Goal: Task Accomplishment & Management: Manage account settings

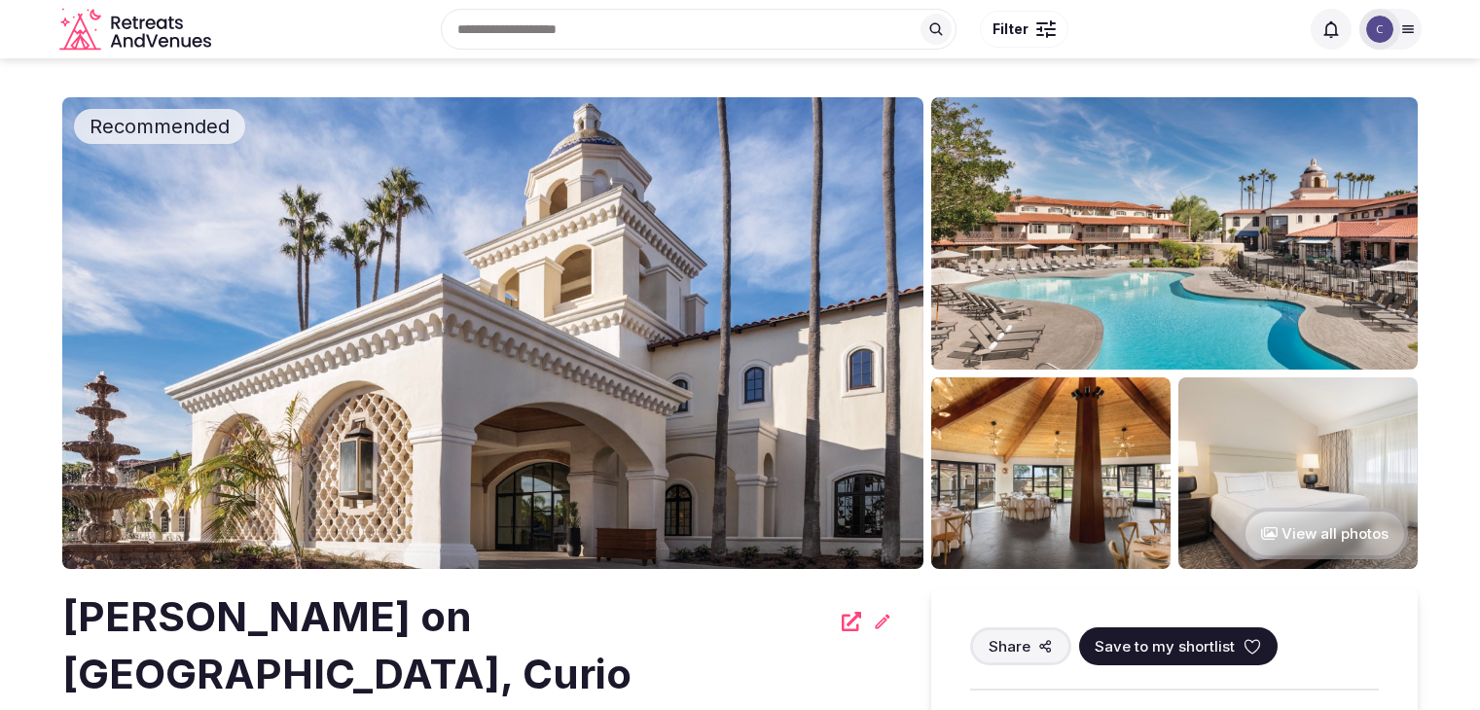
scroll to position [2632, 0]
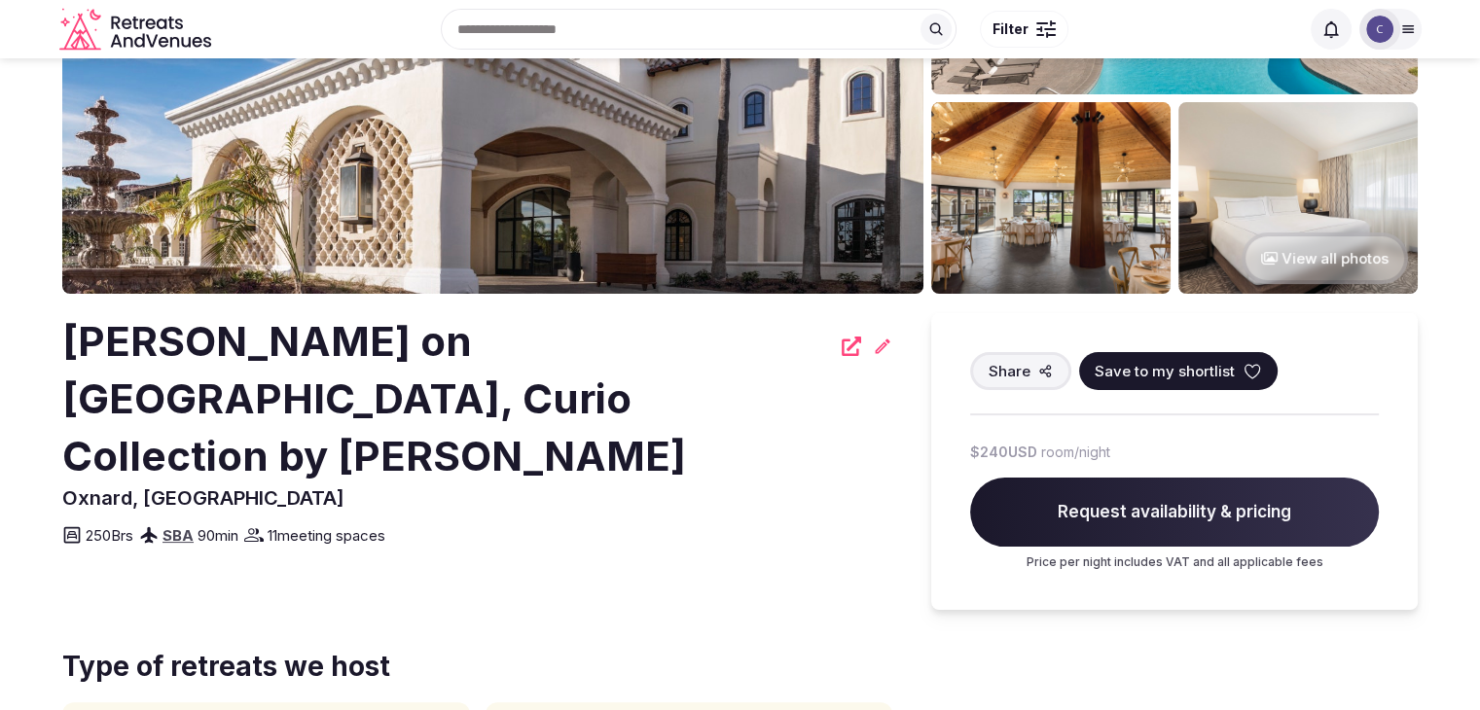
scroll to position [199, 0]
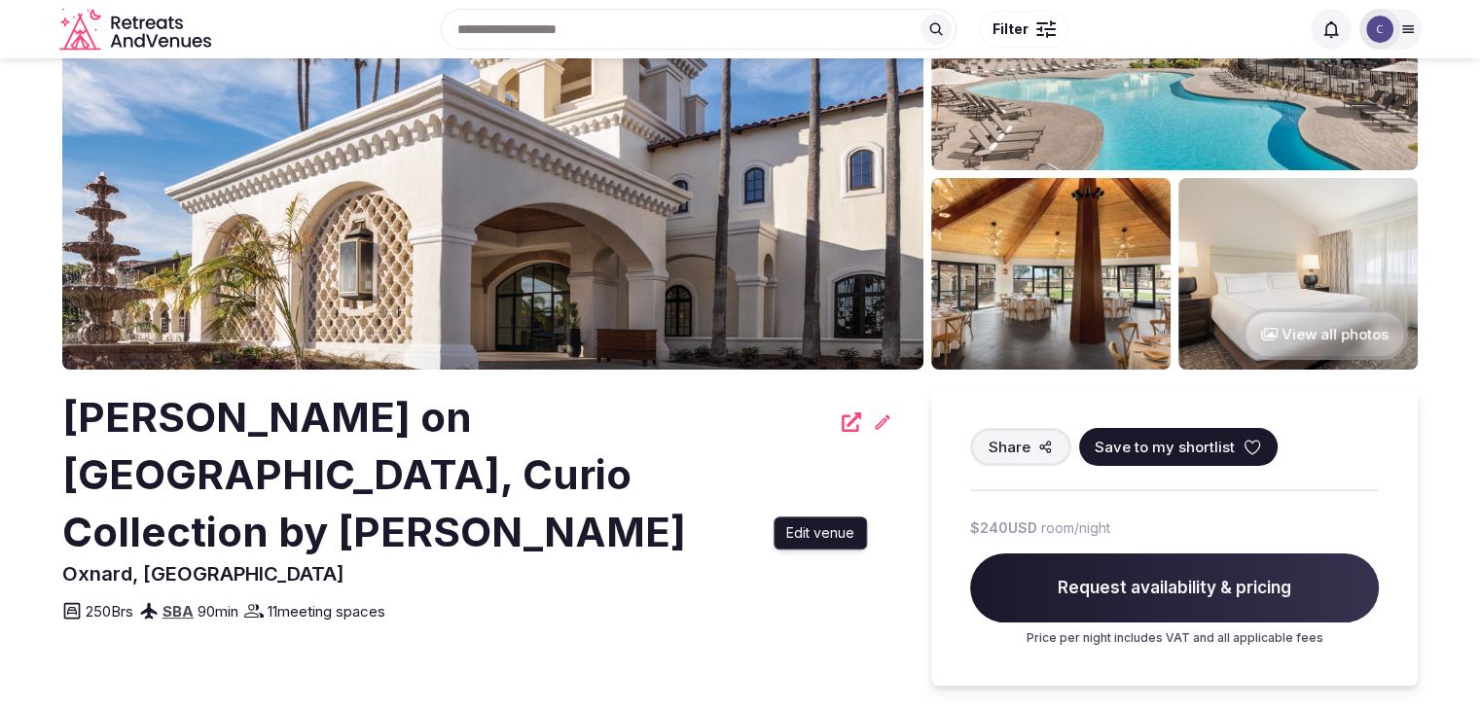
click at [880, 422] on icon at bounding box center [883, 422] width 15 height 15
click at [298, 437] on h2 "[PERSON_NAME] on [GEOGRAPHIC_DATA], Curio Collection by [PERSON_NAME]" at bounding box center [446, 474] width 768 height 171
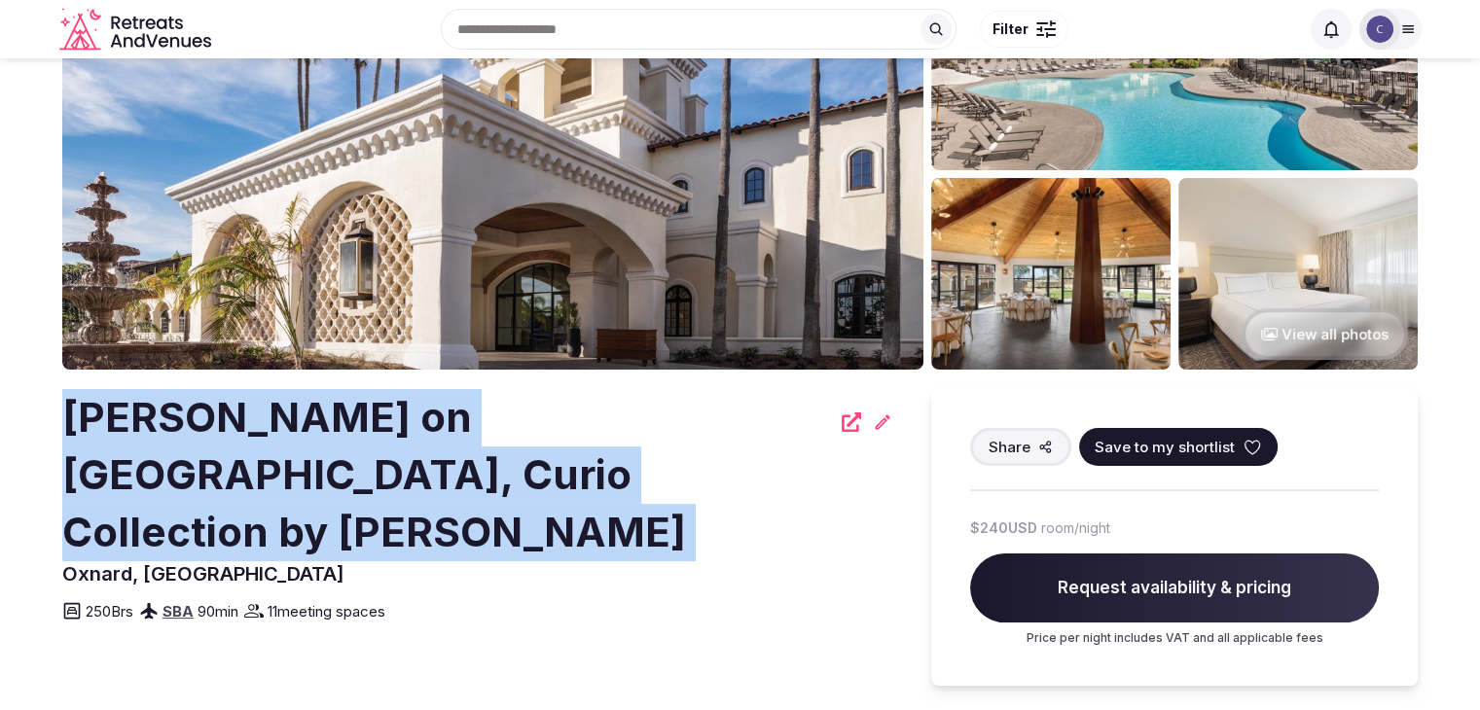
click at [298, 437] on h2 "[PERSON_NAME] on [GEOGRAPHIC_DATA], Curio Collection by [PERSON_NAME]" at bounding box center [446, 474] width 768 height 171
copy div "[PERSON_NAME] on [GEOGRAPHIC_DATA], Curio Collection by [PERSON_NAME]"
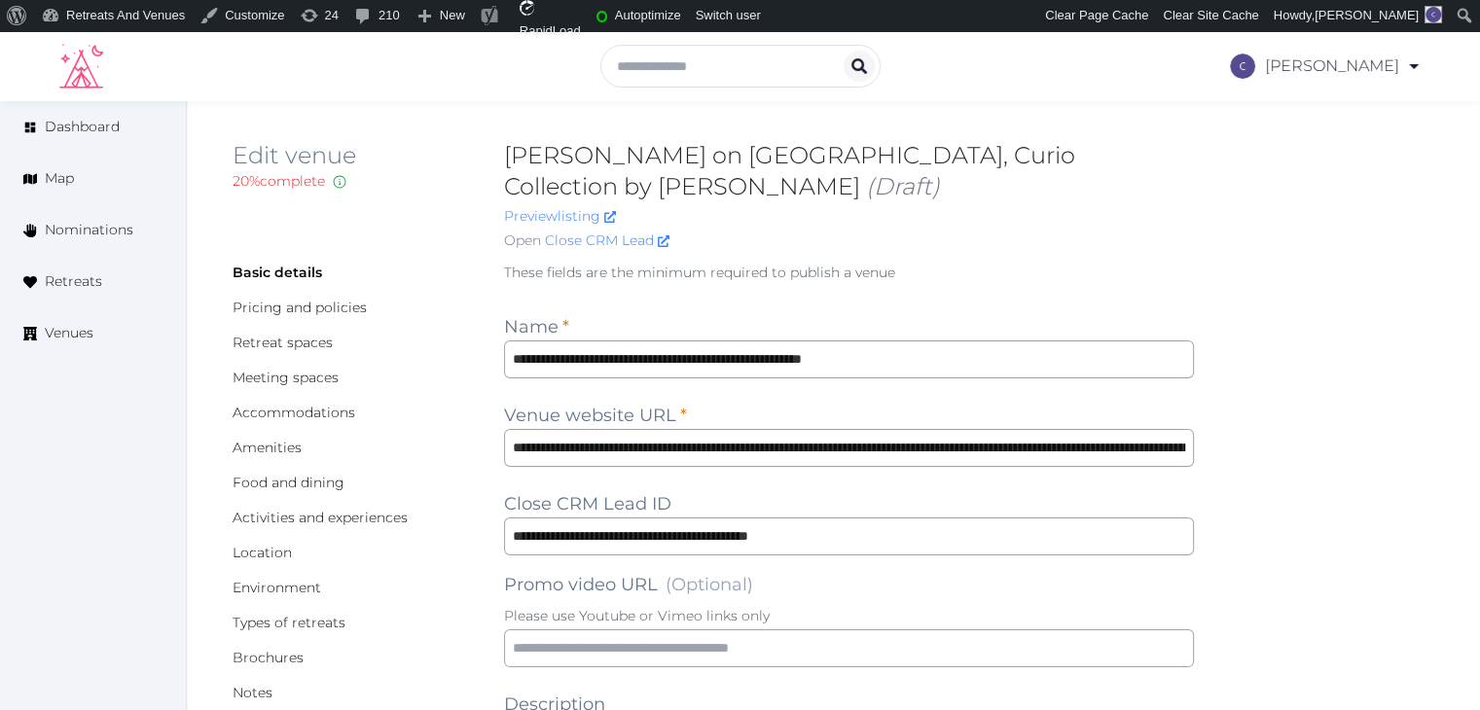
type input "***"
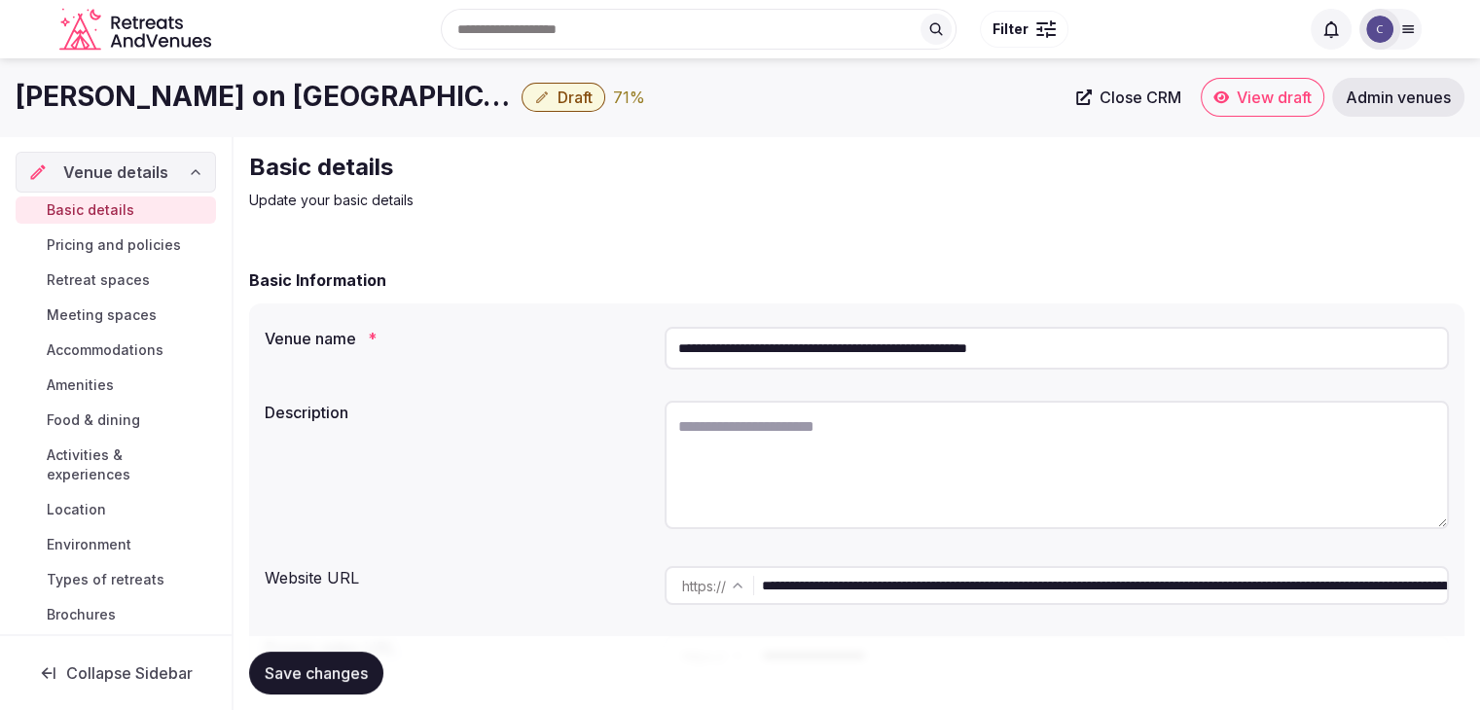
click at [823, 511] on textarea at bounding box center [1057, 465] width 784 height 128
paste textarea "**********"
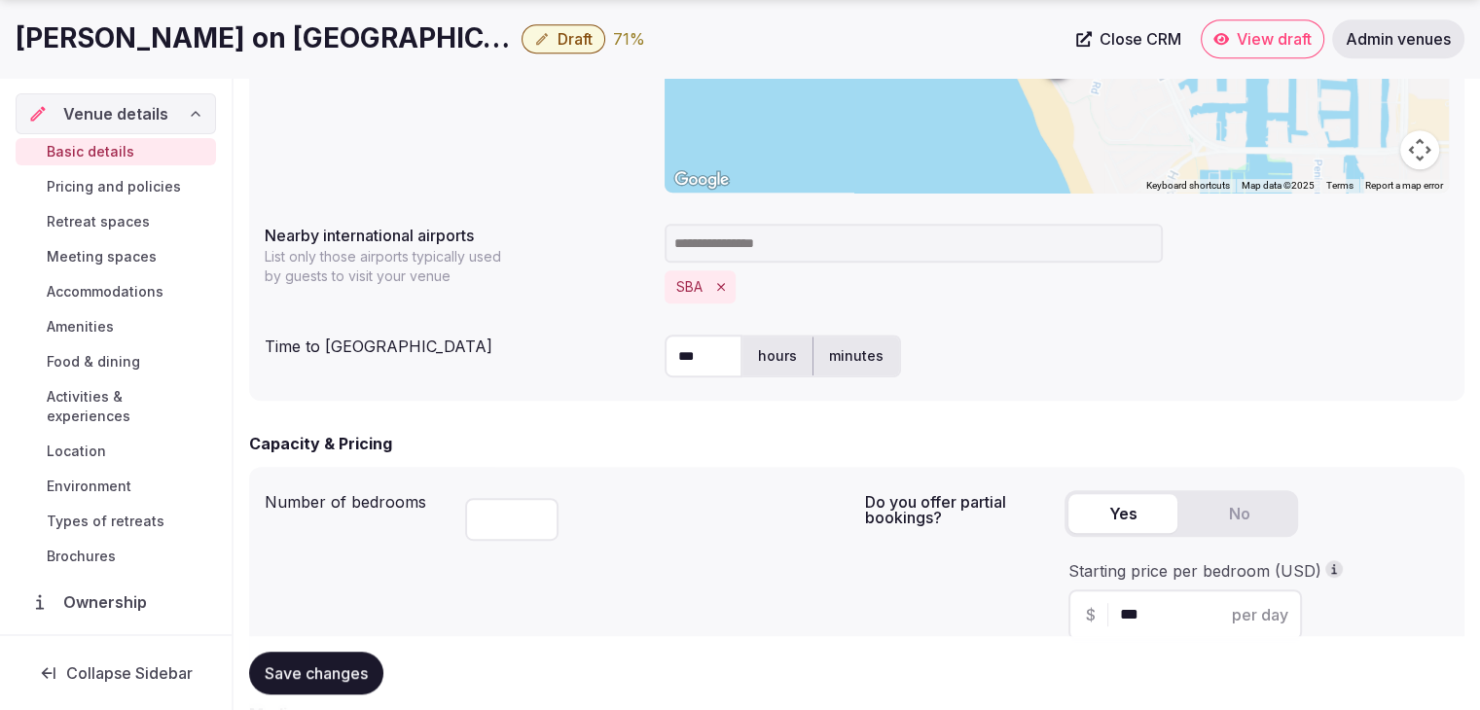
scroll to position [1070, 0]
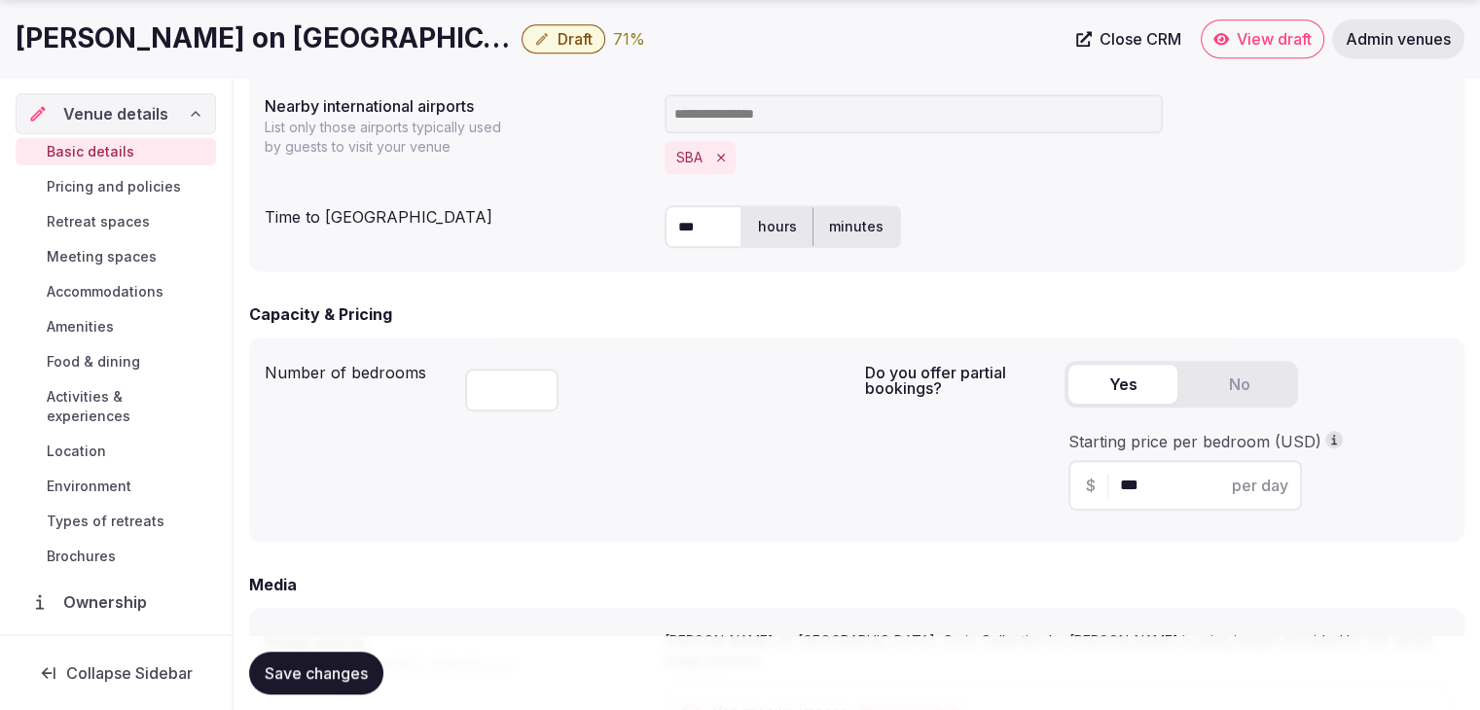
type textarea "**********"
click at [358, 35] on h1 "Zachari Dunes on Mandalay Beach, Curio Collection by Hilton" at bounding box center [265, 38] width 498 height 38
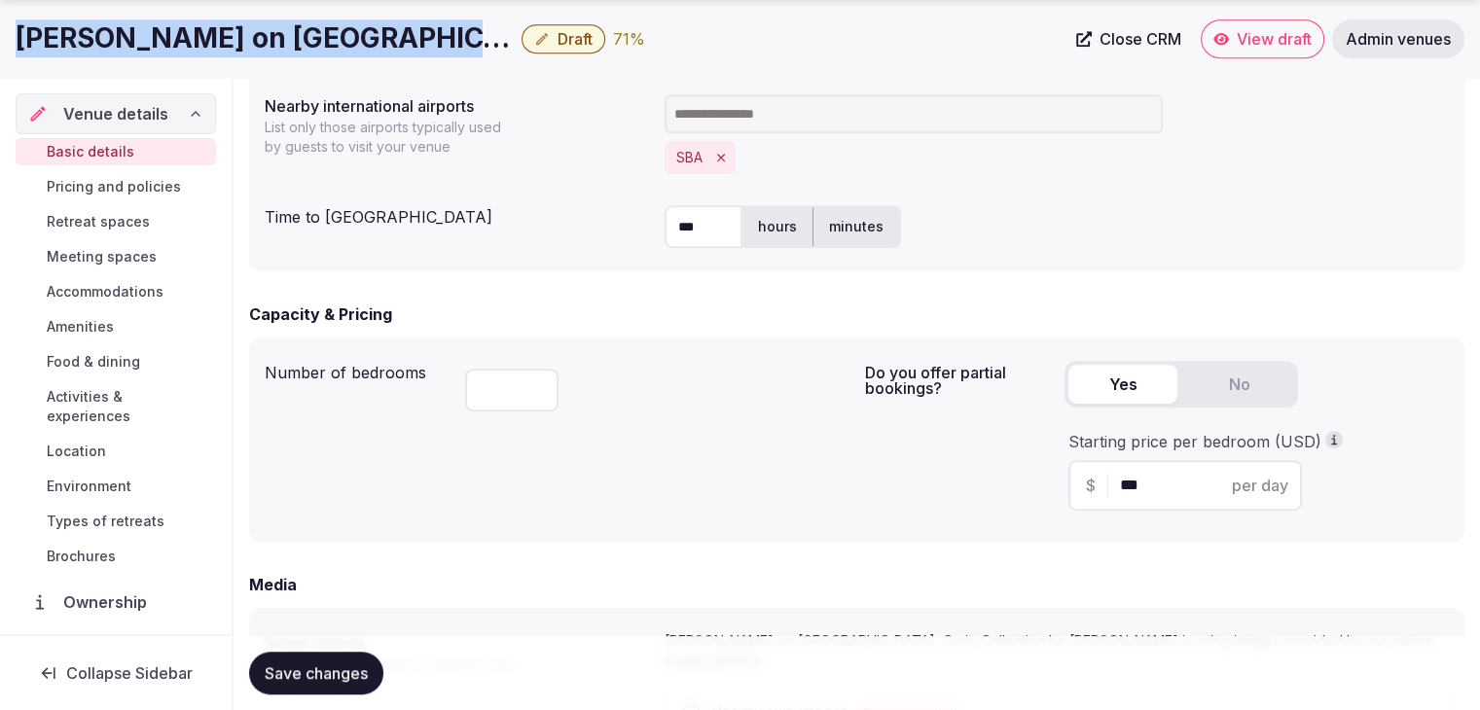
click at [358, 35] on h1 "Zachari Dunes on Mandalay Beach, Curio Collection by Hilton" at bounding box center [265, 38] width 498 height 38
copy div "Zachari Dunes on Mandalay Beach, Curio Collection by Hilton"
click at [717, 160] on icon "Remove SBA" at bounding box center [721, 158] width 14 height 14
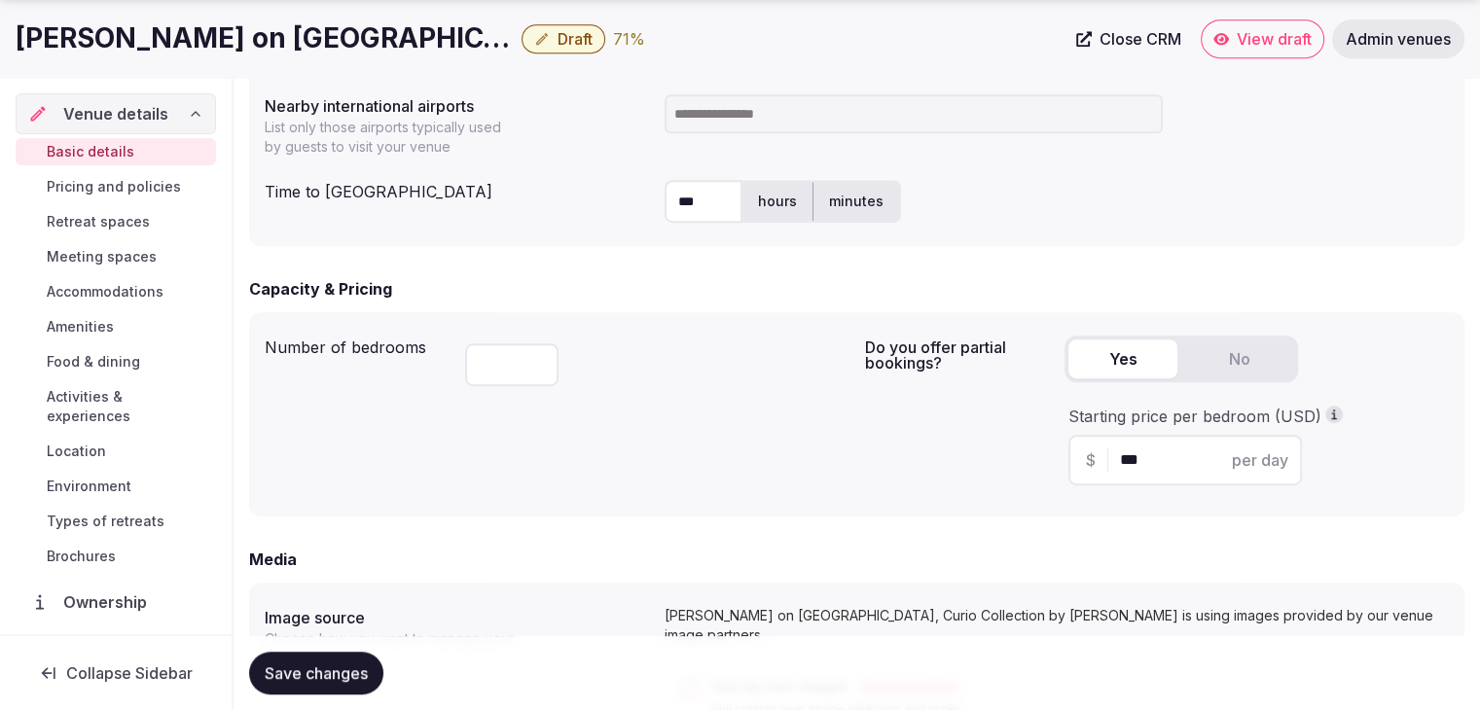
click at [717, 112] on input at bounding box center [914, 113] width 498 height 39
type input "***"
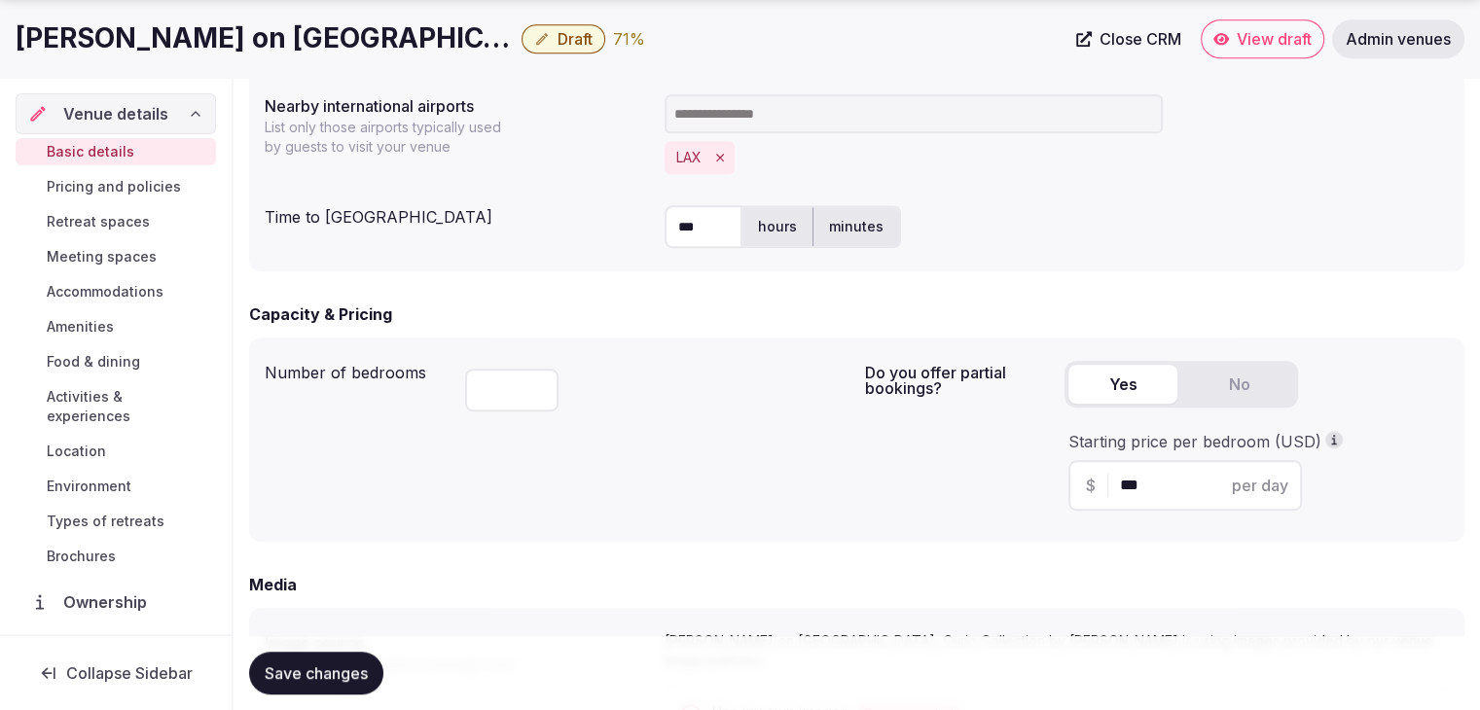
drag, startPoint x: 869, startPoint y: 231, endPoint x: 724, endPoint y: 236, distance: 145.1
click at [868, 231] on label "minutes" at bounding box center [857, 226] width 86 height 51
click at [720, 230] on input "***" at bounding box center [704, 226] width 78 height 43
click at [720, 229] on input "***" at bounding box center [704, 226] width 78 height 43
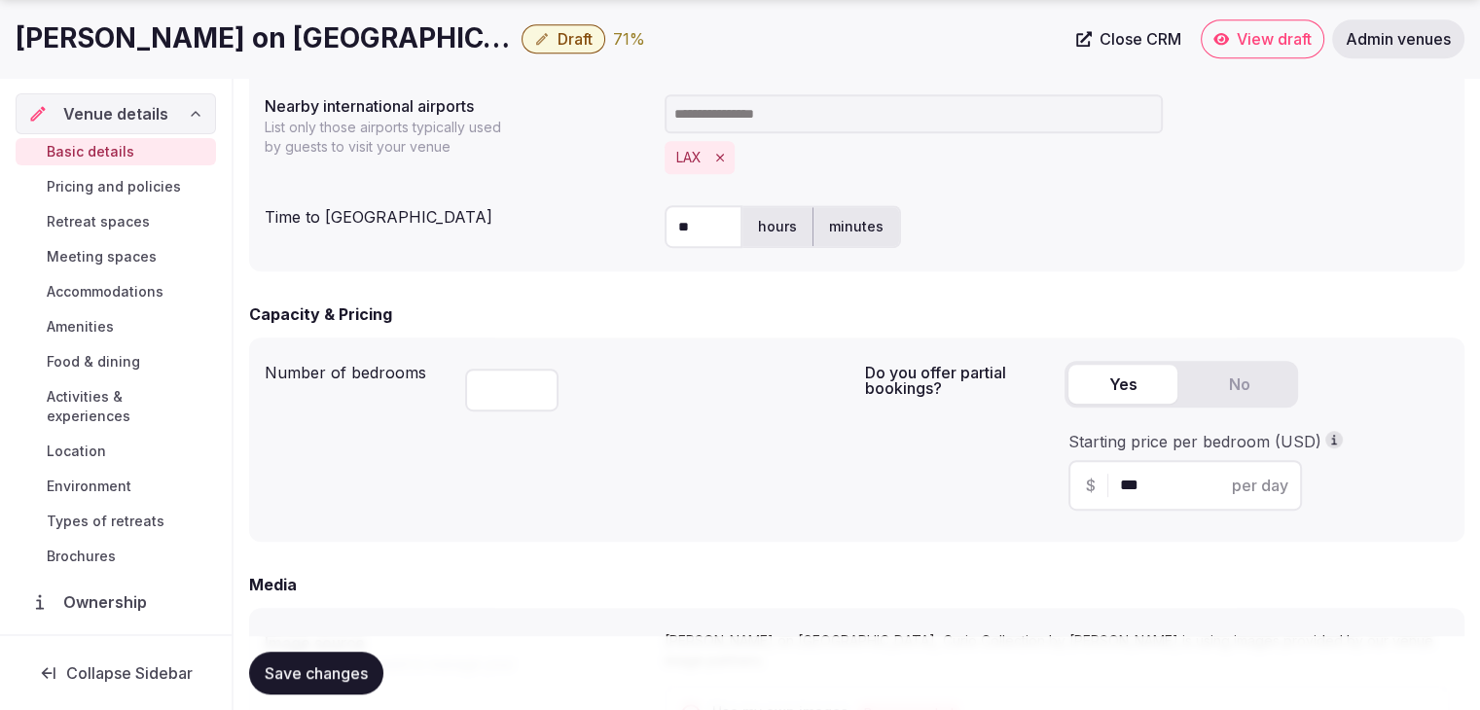
type input "**"
click at [782, 422] on div "Number of bedrooms ***" at bounding box center [557, 439] width 585 height 173
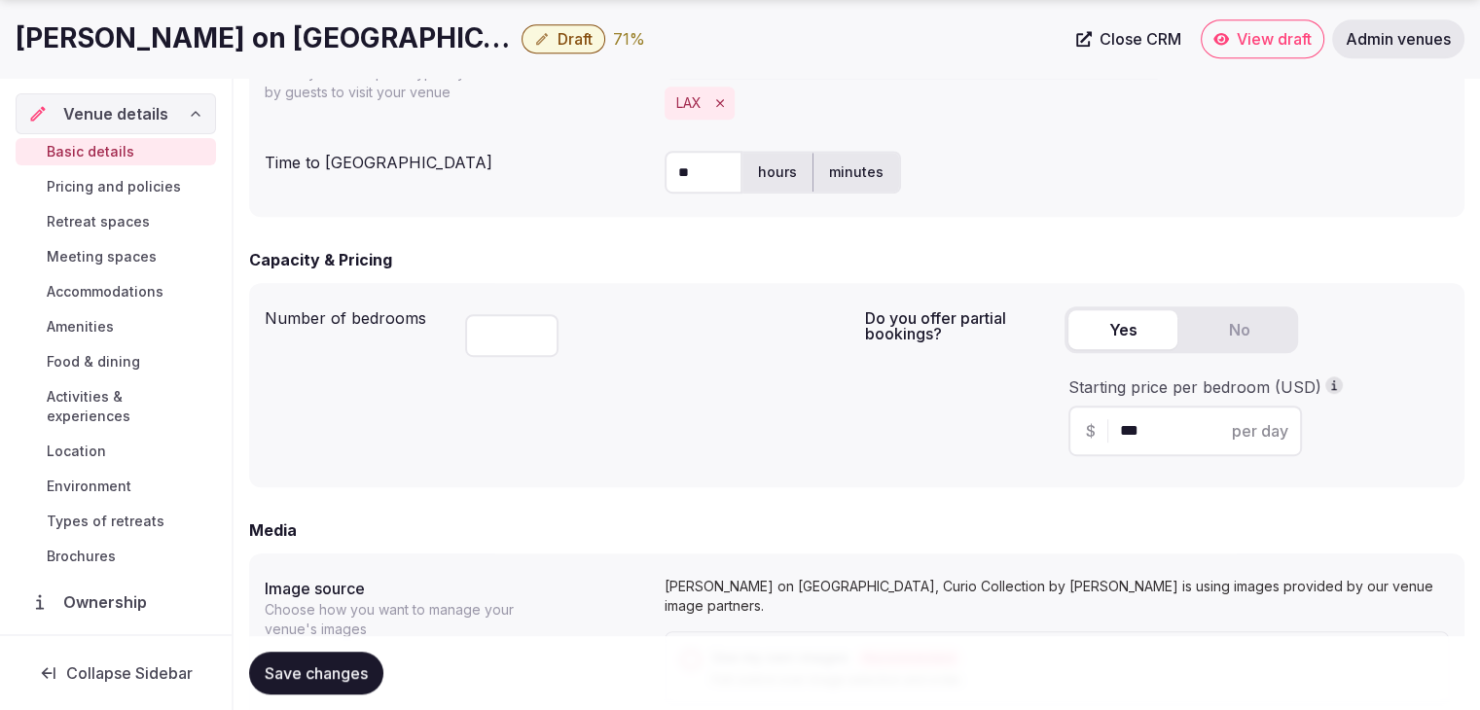
scroll to position [1168, 0]
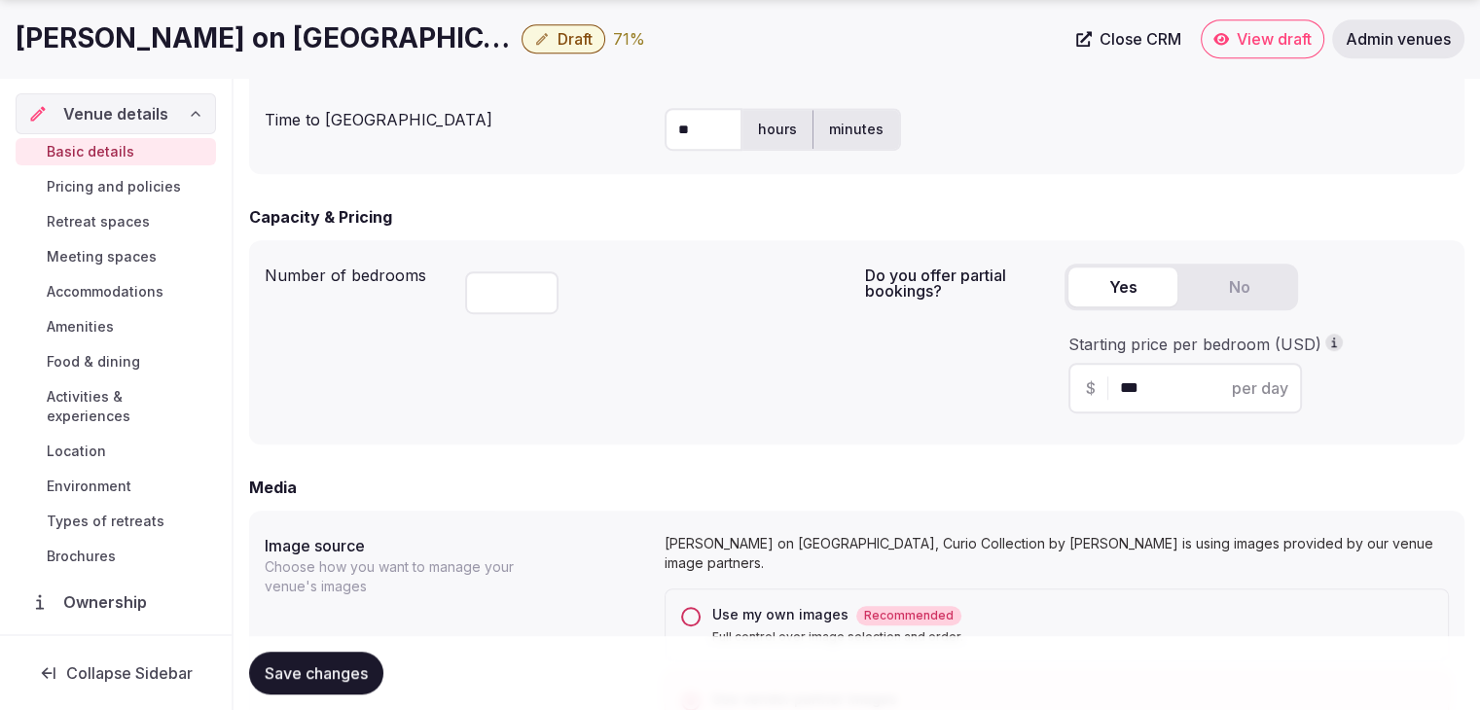
click at [366, 672] on span "Save changes" at bounding box center [316, 673] width 103 height 19
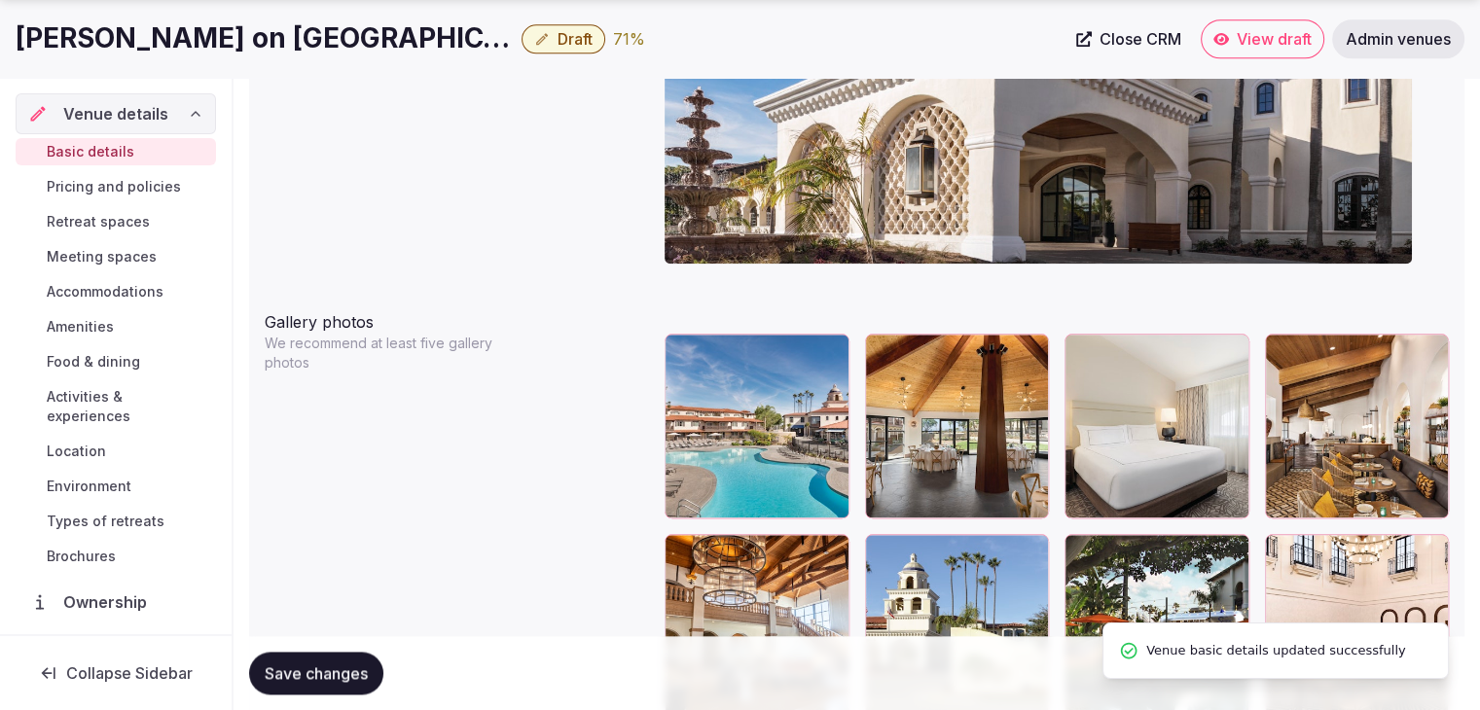
scroll to position [2238, 0]
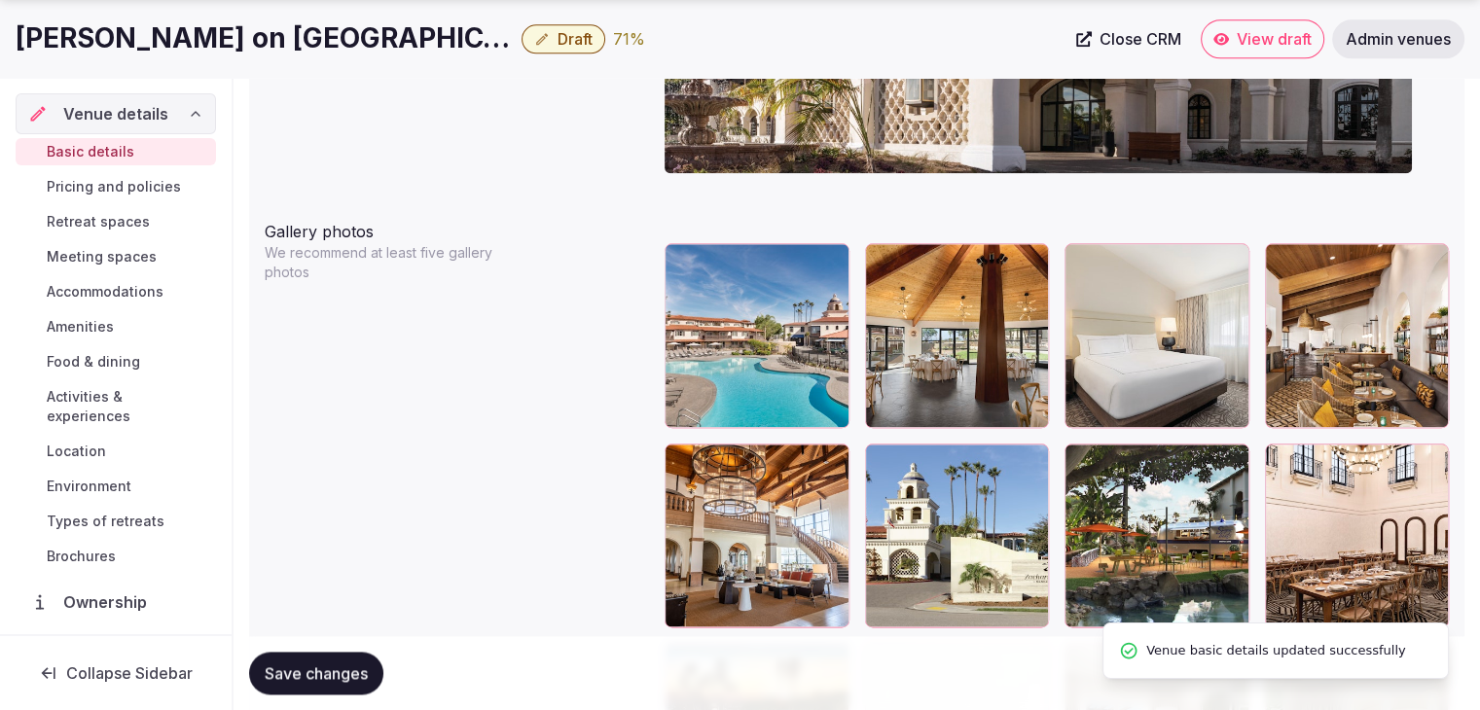
click at [76, 180] on span "Pricing and policies" at bounding box center [114, 186] width 134 height 19
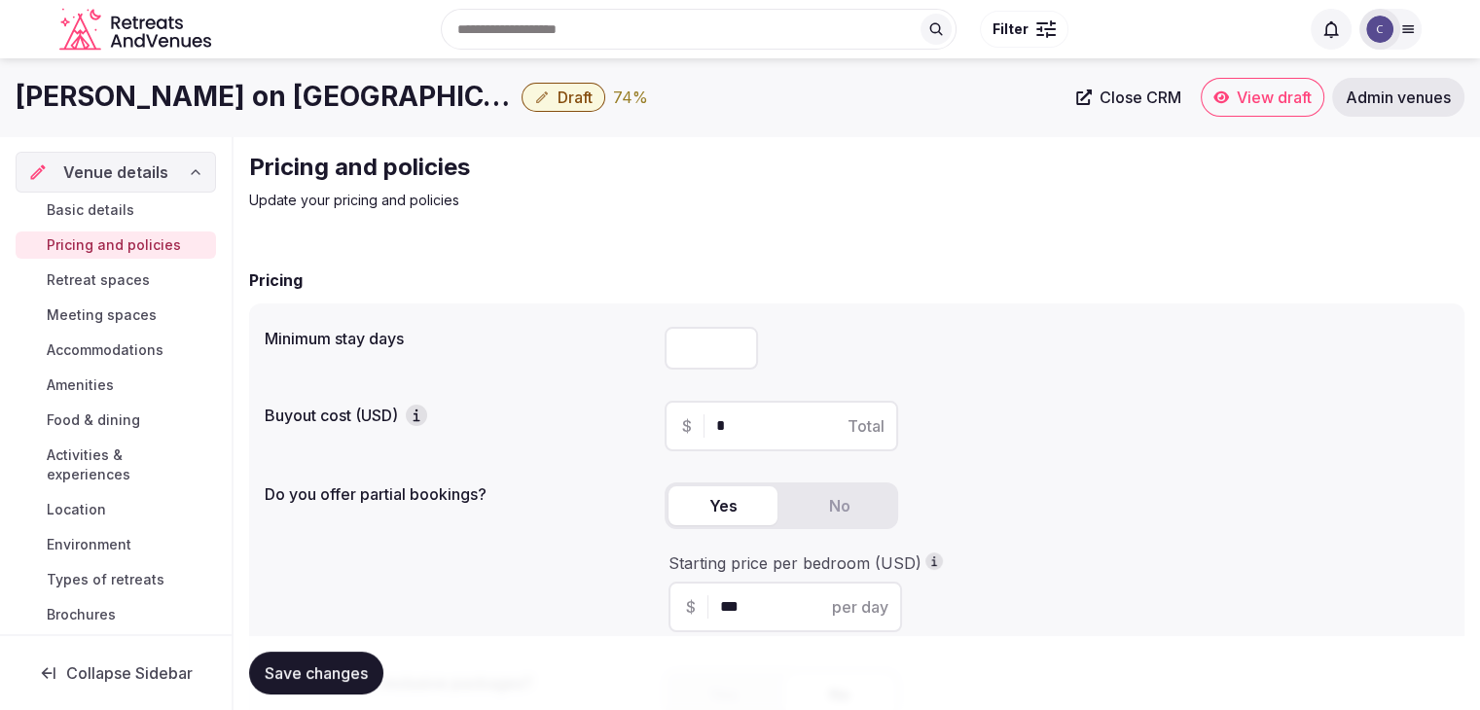
click at [125, 271] on span "Retreat spaces" at bounding box center [98, 280] width 103 height 19
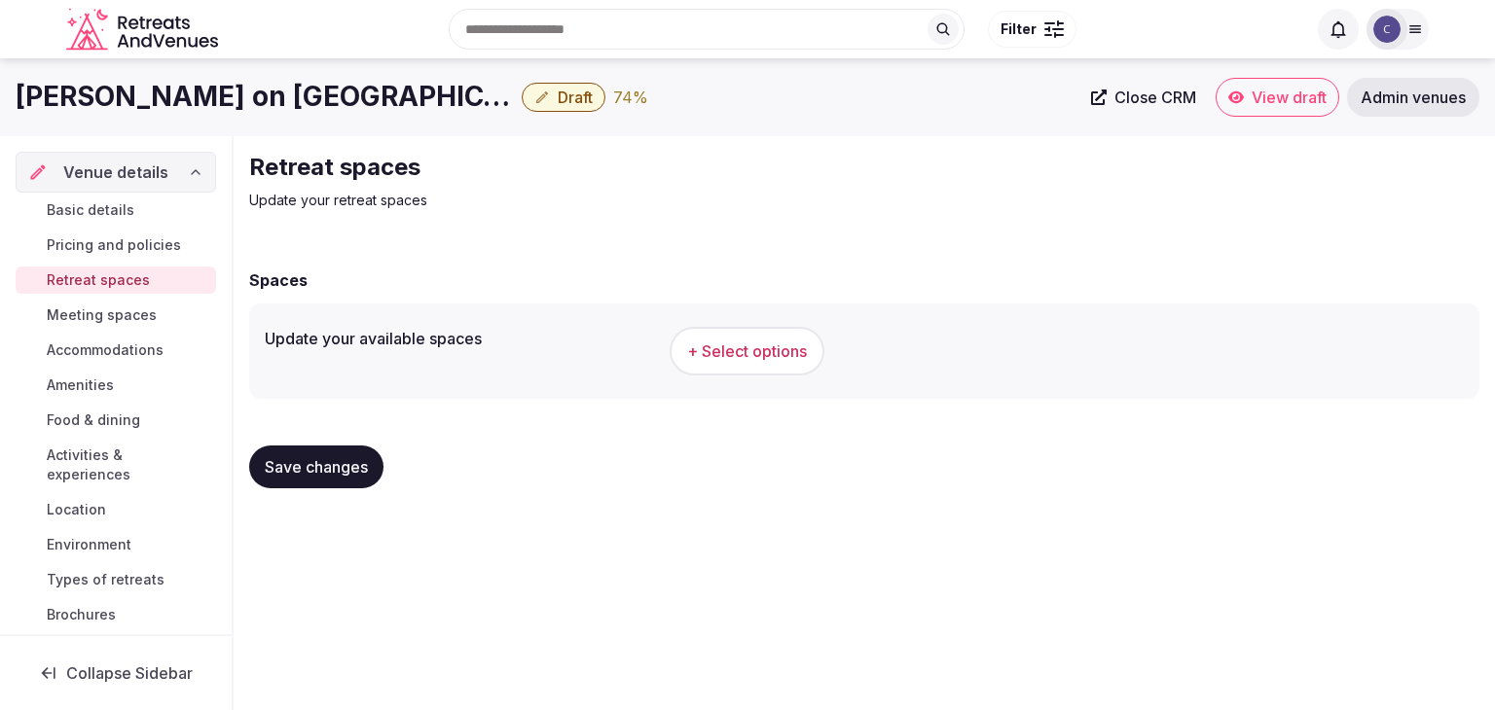
click at [218, 78] on div "Search Popular Destinations Toscana, Italy Riviera Maya, Mexico Indonesia, Bali…" at bounding box center [747, 29] width 1362 height 99
drag, startPoint x: 218, startPoint y: 78, endPoint x: 222, endPoint y: 91, distance: 14.2
click at [218, 79] on body "Search Popular Destinations Toscana, Italy Riviera Maya, Mexico Indonesia, Bali…" at bounding box center [747, 355] width 1495 height 710
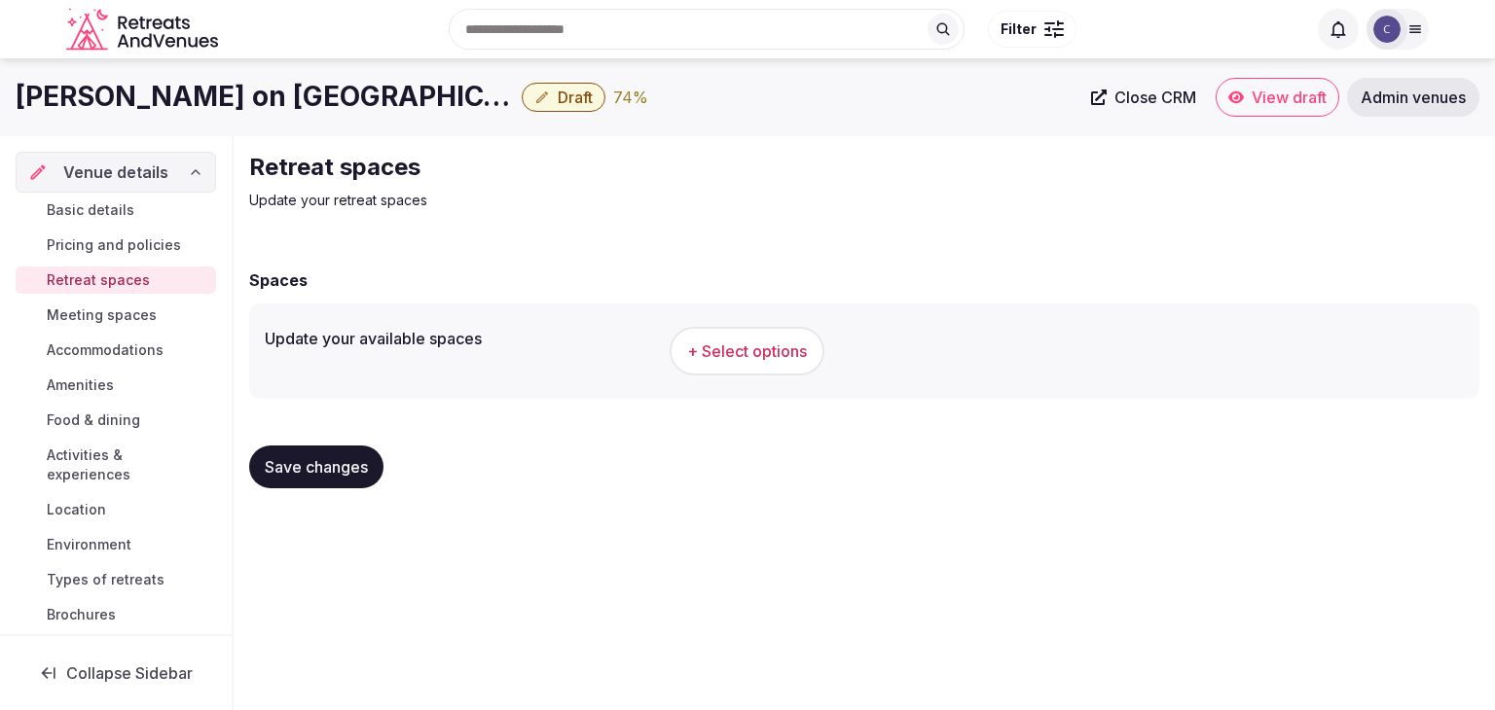
click at [227, 102] on h1 "Zachari Dunes on Mandalay Beach, Curio Collection by Hilton" at bounding box center [265, 97] width 498 height 38
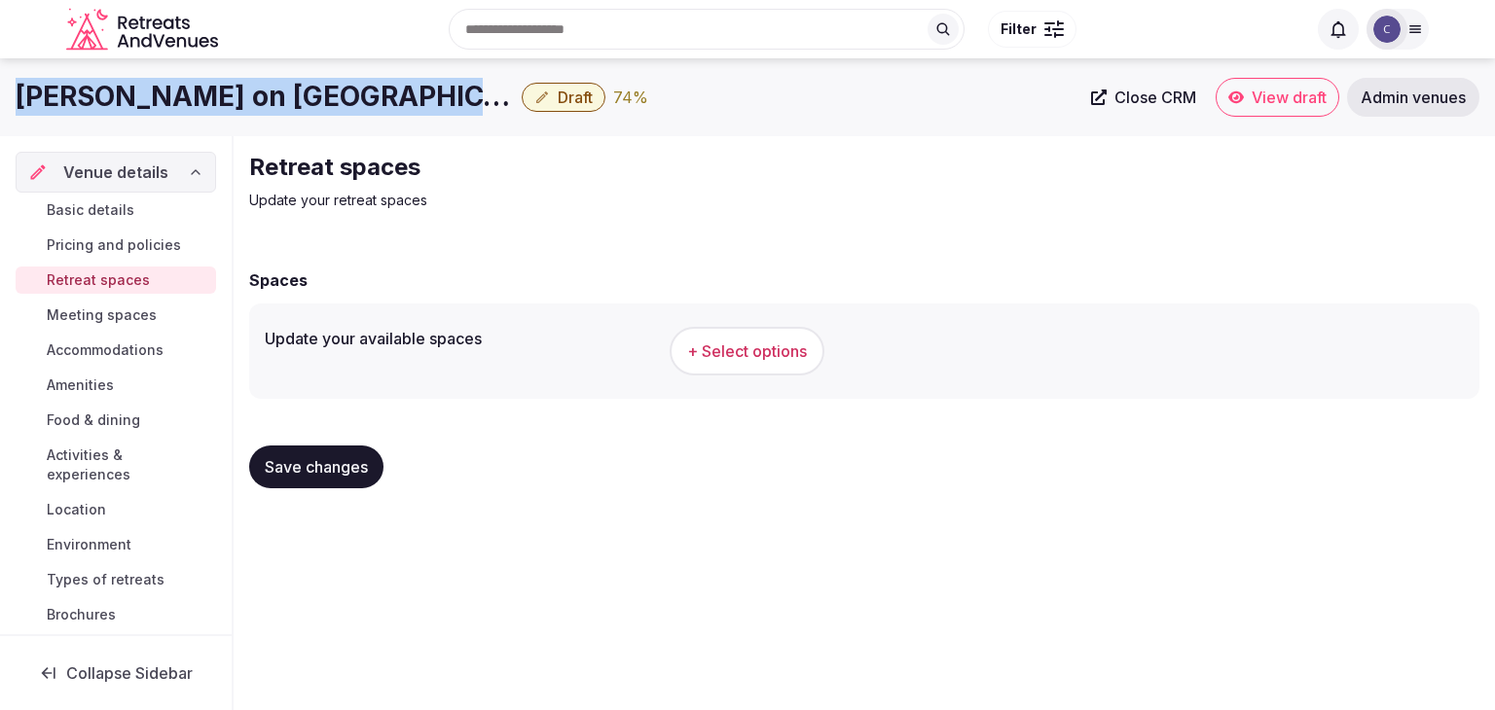
click at [227, 102] on h1 "Zachari Dunes on Mandalay Beach, Curio Collection by Hilton" at bounding box center [265, 97] width 498 height 38
copy div "Zachari Dunes on Mandalay Beach, Curio Collection by Hilton"
click at [751, 344] on span "+ Select options" at bounding box center [747, 351] width 120 height 21
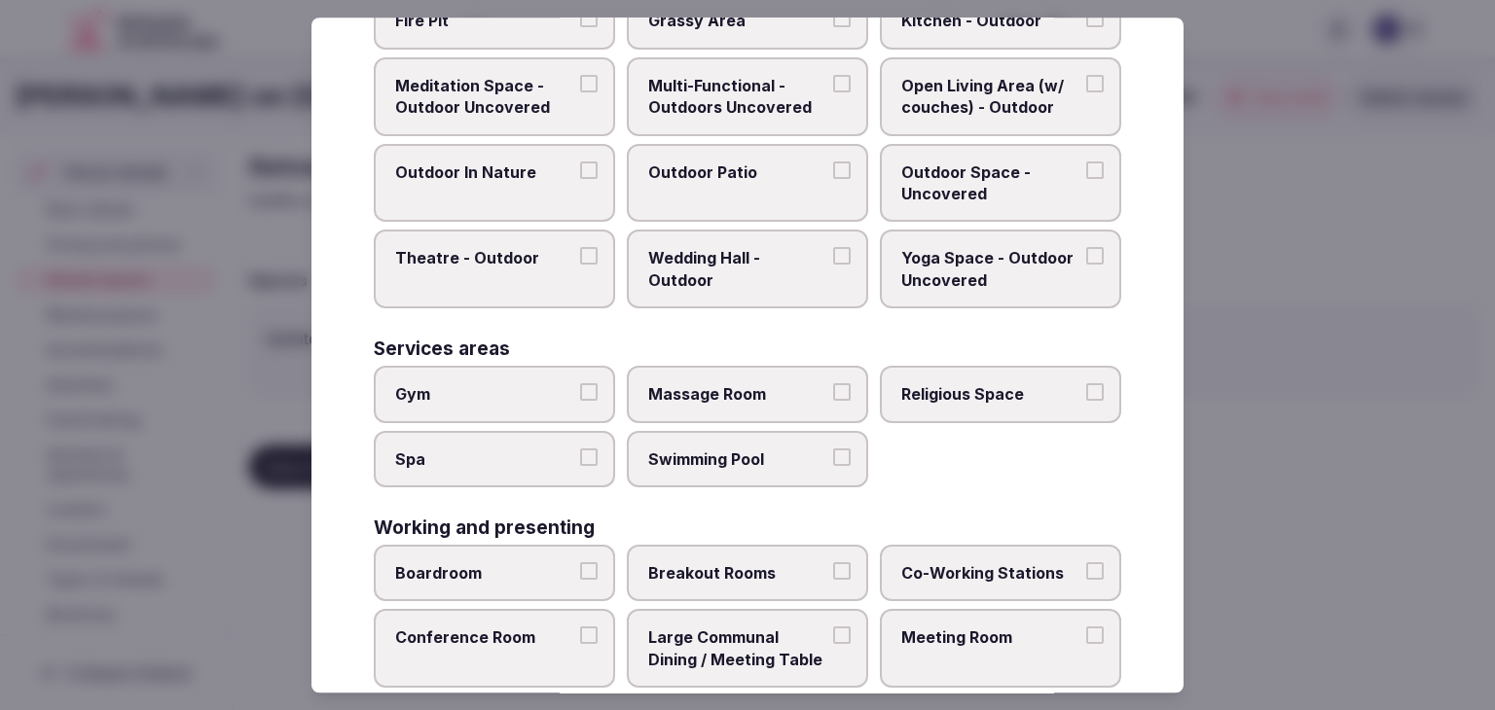
scroll to position [880, 0]
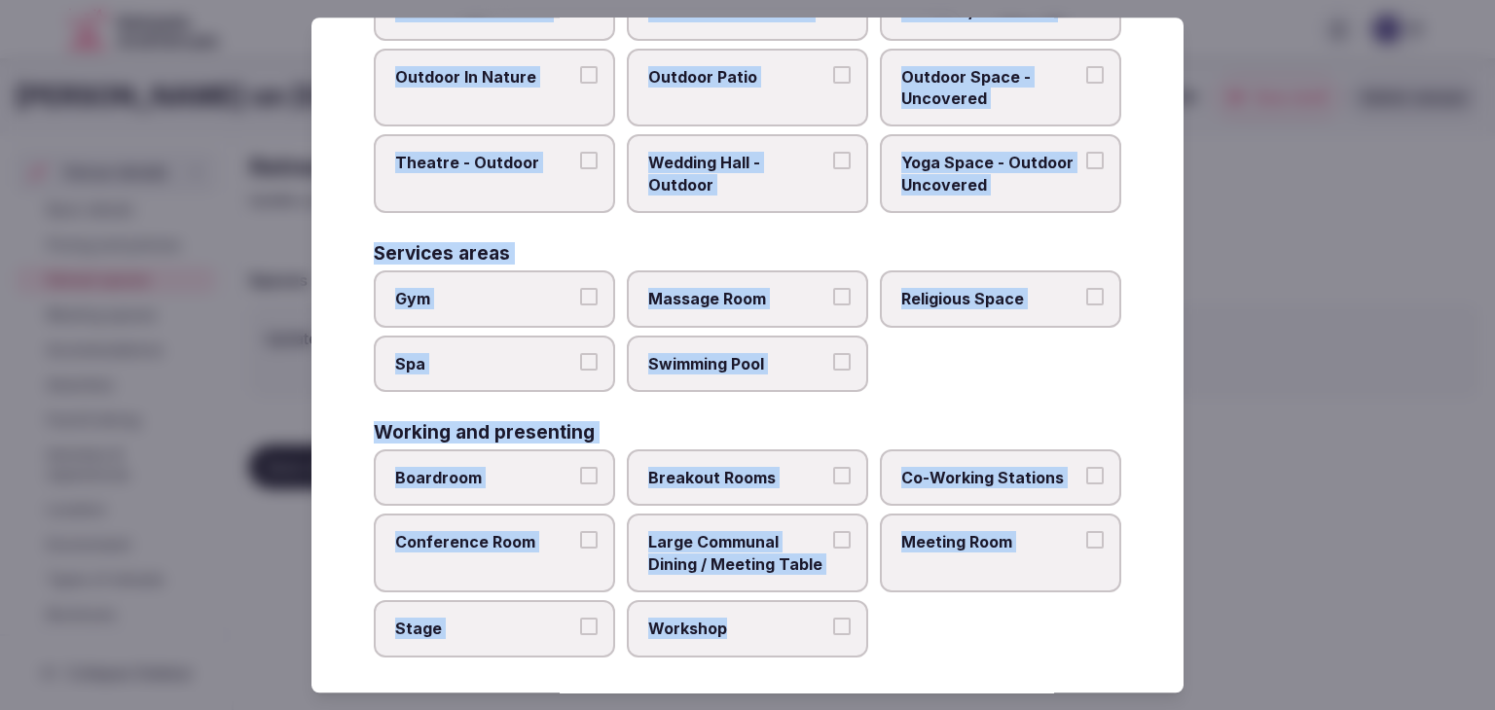
drag, startPoint x: 375, startPoint y: 135, endPoint x: 860, endPoint y: 639, distance: 699.9
click at [860, 639] on div "Select your retreat spaces Choose all applicable retreat spaces offered. Covere…" at bounding box center [747, 355] width 872 height 675
copy div "Choose all applicable retreat spaces offered. Covered outdoor spaces Meditation…"
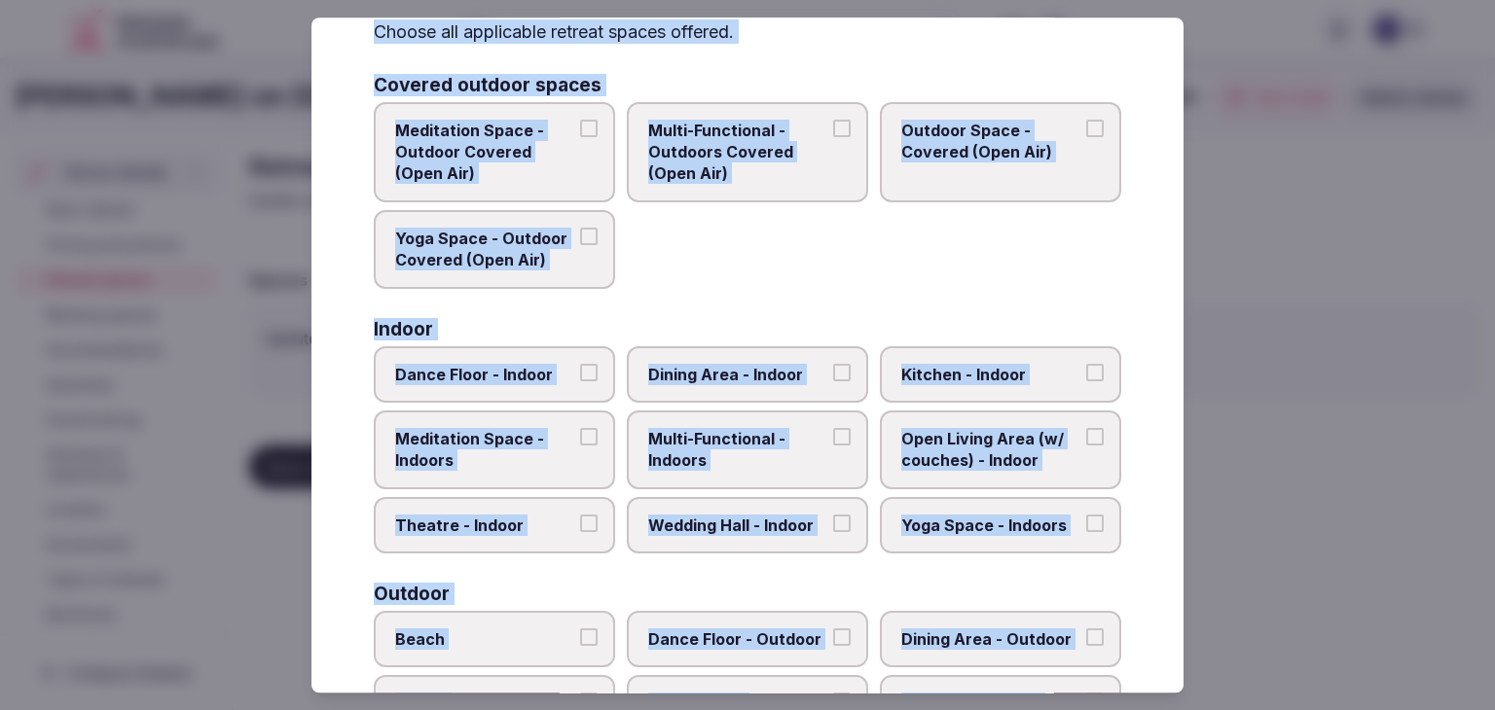
scroll to position [0, 0]
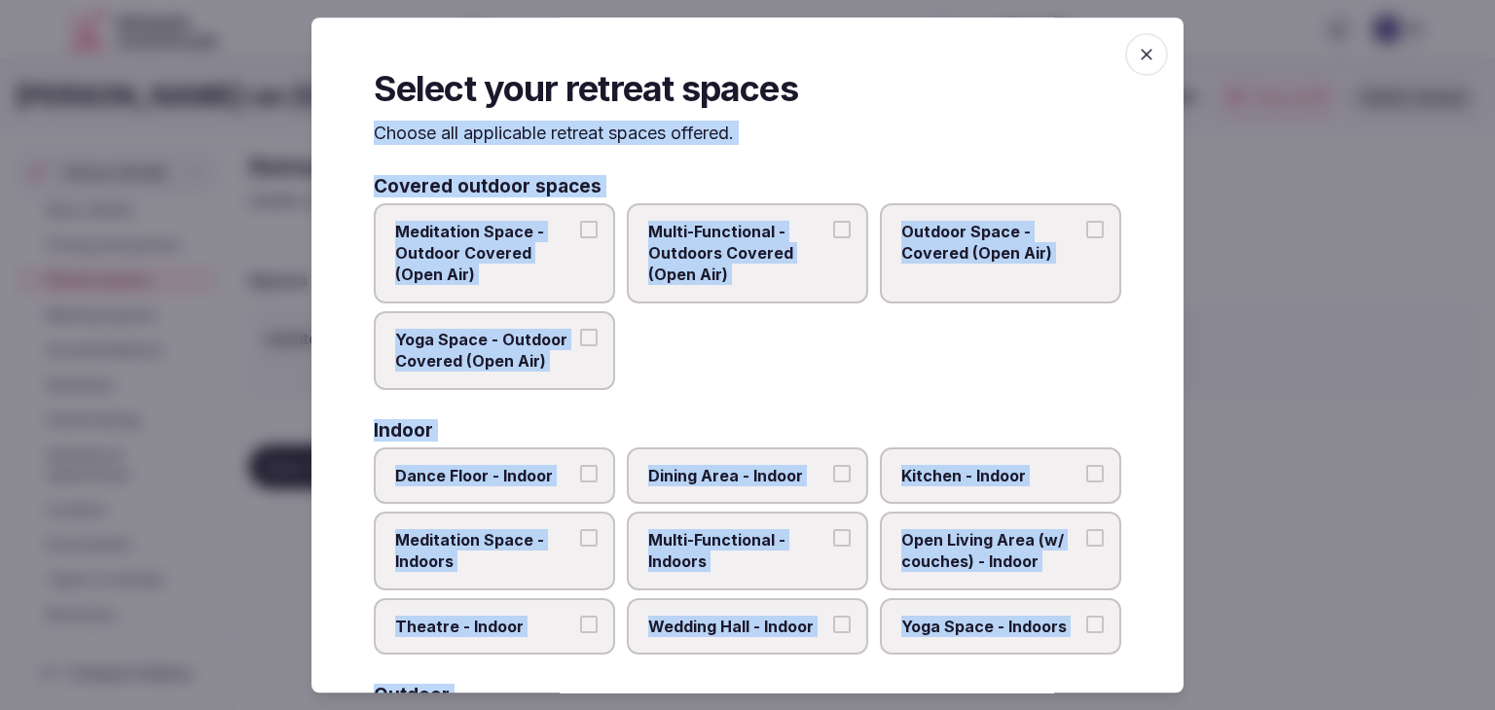
click at [785, 270] on span "Multi-Functional - Outdoors Covered (Open Air)" at bounding box center [737, 253] width 179 height 65
click at [833, 238] on button "Multi-Functional - Outdoors Covered (Open Air)" at bounding box center [842, 230] width 18 height 18
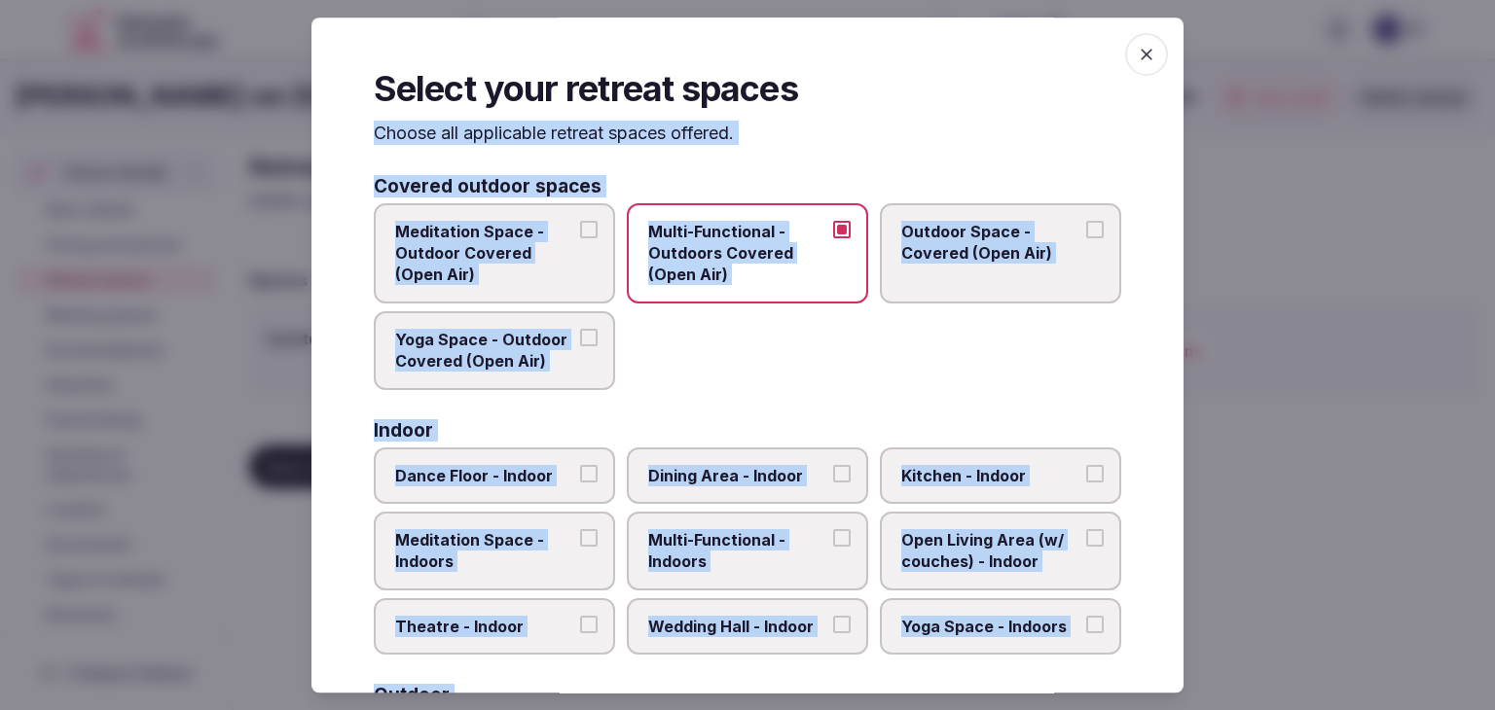
click at [912, 242] on span "Outdoor Space - Covered (Open Air)" at bounding box center [990, 243] width 179 height 44
click at [1086, 238] on button "Outdoor Space - Covered (Open Air)" at bounding box center [1095, 230] width 18 height 18
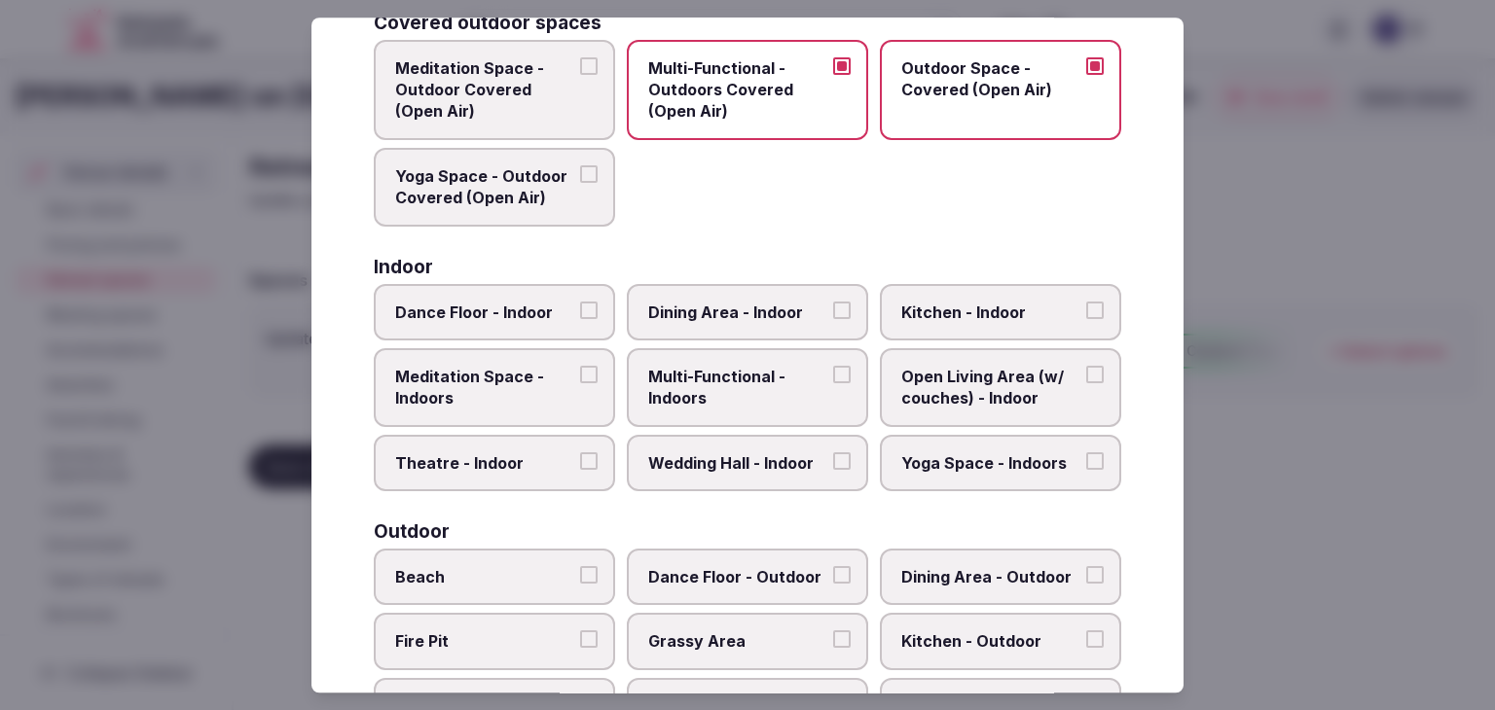
scroll to position [195, 0]
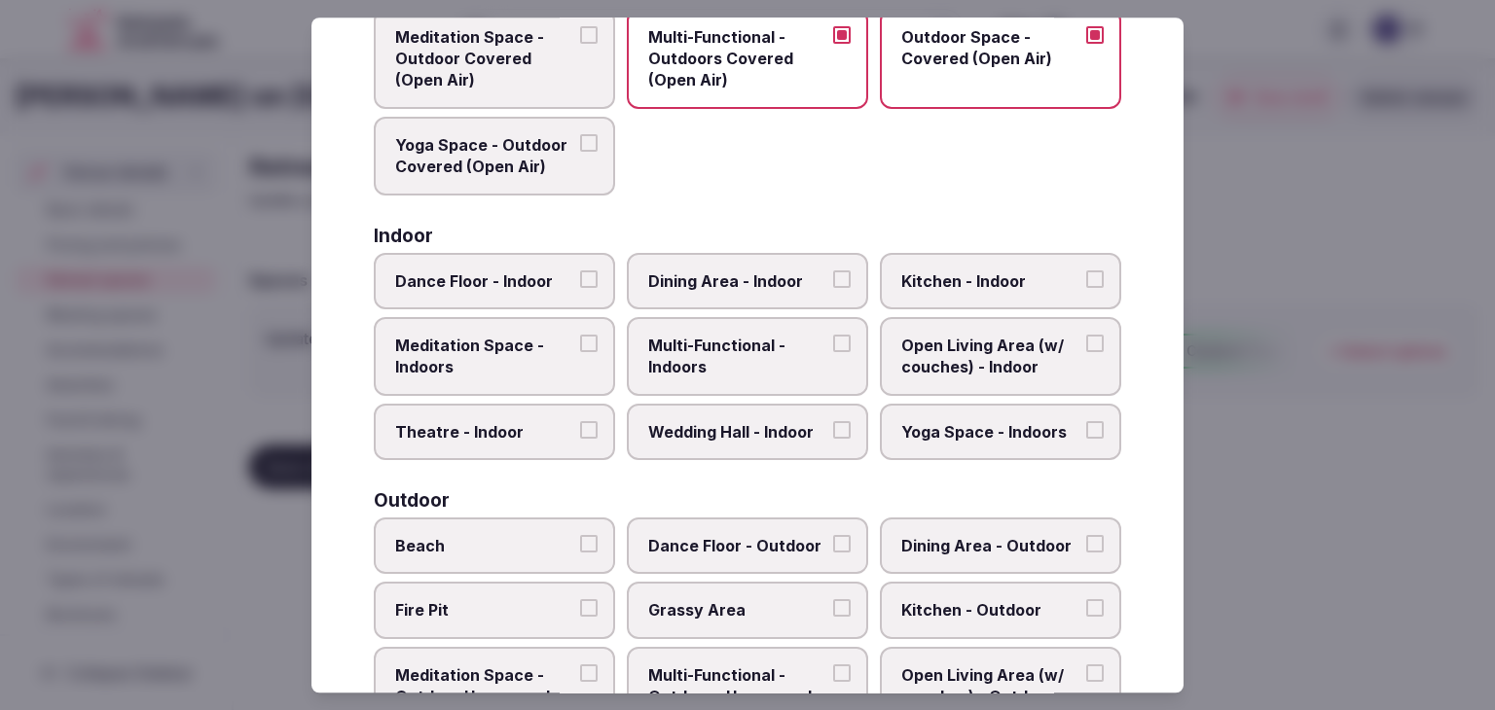
click at [743, 380] on label "Multi-Functional - Indoors" at bounding box center [747, 356] width 241 height 79
click at [833, 352] on button "Multi-Functional - Indoors" at bounding box center [842, 344] width 18 height 18
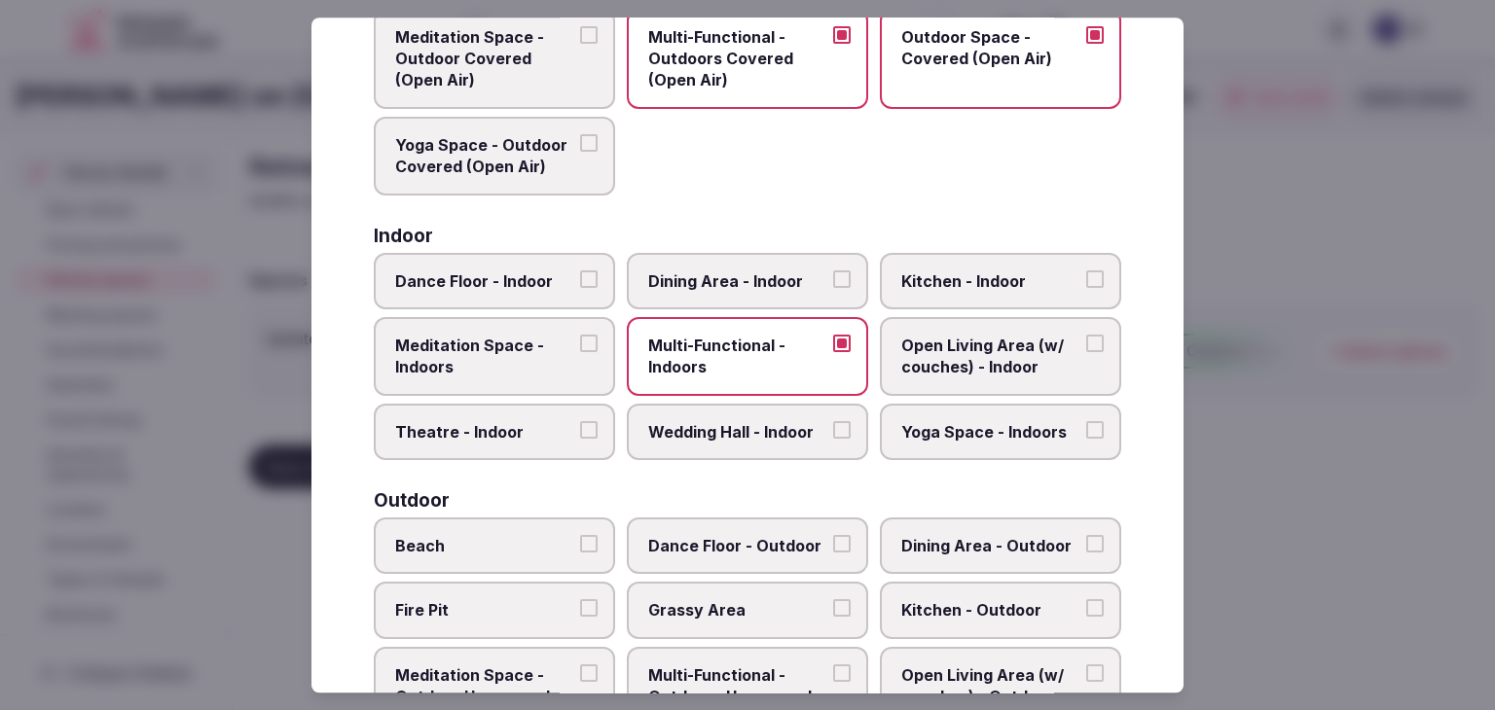
click at [713, 440] on label "Wedding Hall - Indoor" at bounding box center [747, 432] width 241 height 56
click at [833, 439] on button "Wedding Hall - Indoor" at bounding box center [842, 430] width 18 height 18
click at [721, 296] on label "Dining Area - Indoor" at bounding box center [747, 281] width 241 height 56
click at [833, 288] on button "Dining Area - Indoor" at bounding box center [842, 280] width 18 height 18
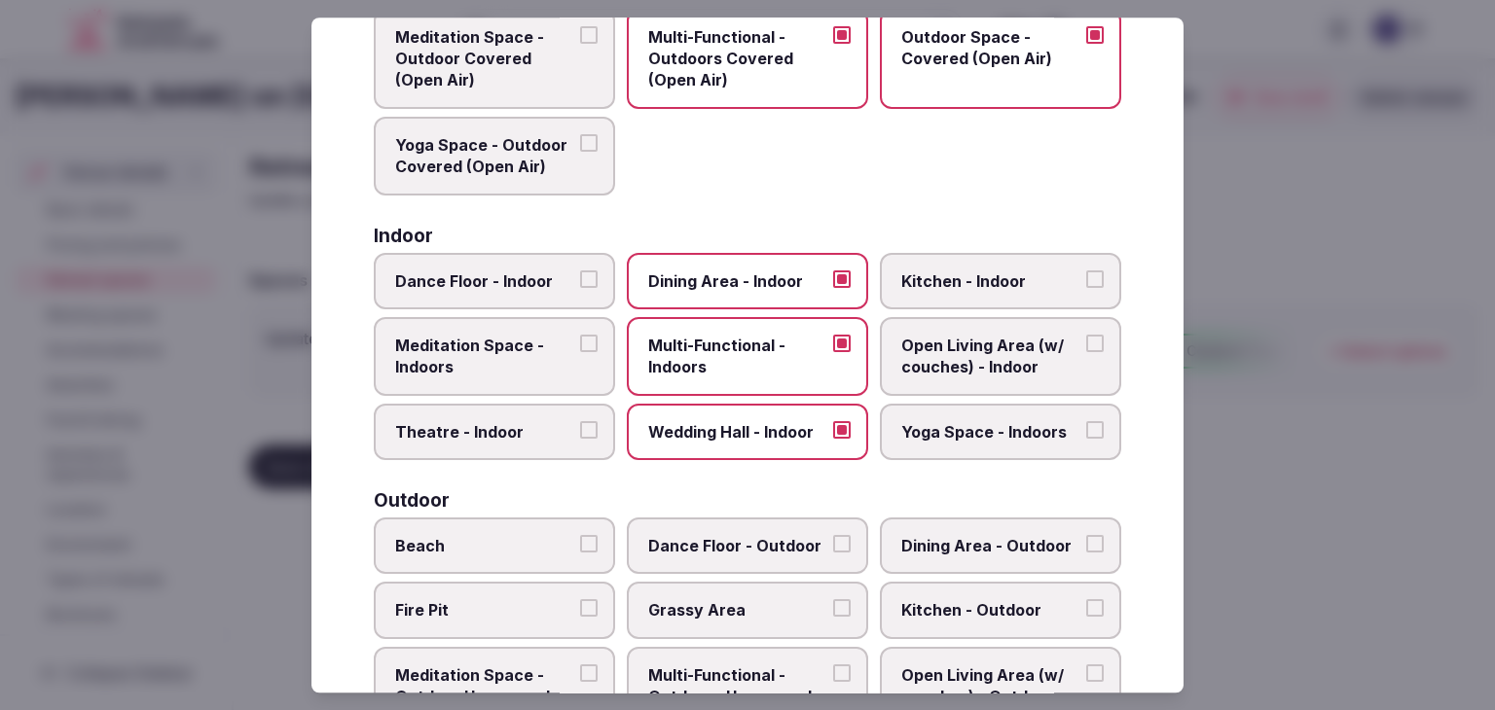
click at [556, 278] on span "Dance Floor - Indoor" at bounding box center [484, 281] width 179 height 21
click at [580, 278] on button "Dance Floor - Indoor" at bounding box center [589, 280] width 18 height 18
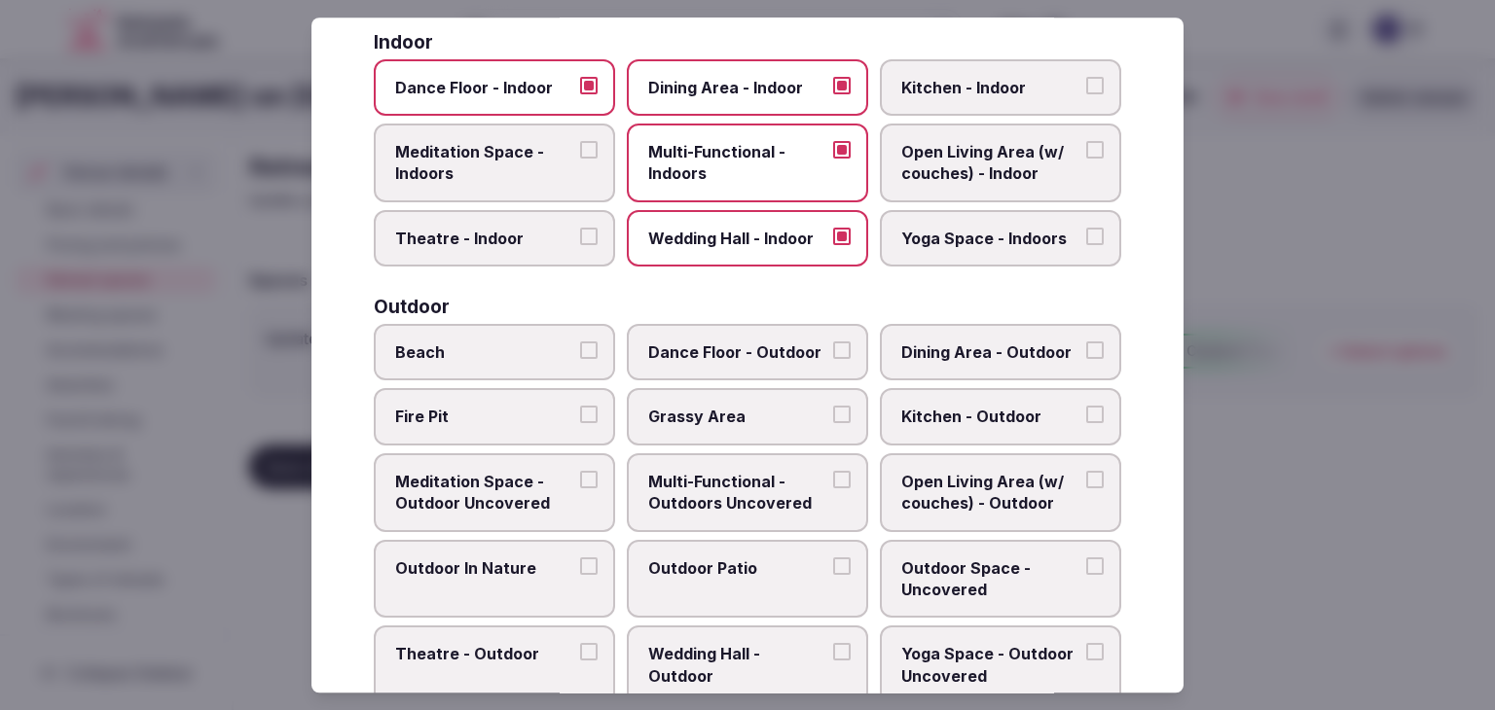
scroll to position [389, 0]
drag, startPoint x: 504, startPoint y: 336, endPoint x: 567, endPoint y: 332, distance: 63.4
click at [505, 335] on label "Beach" at bounding box center [494, 351] width 241 height 56
click at [580, 341] on button "Beach" at bounding box center [589, 350] width 18 height 18
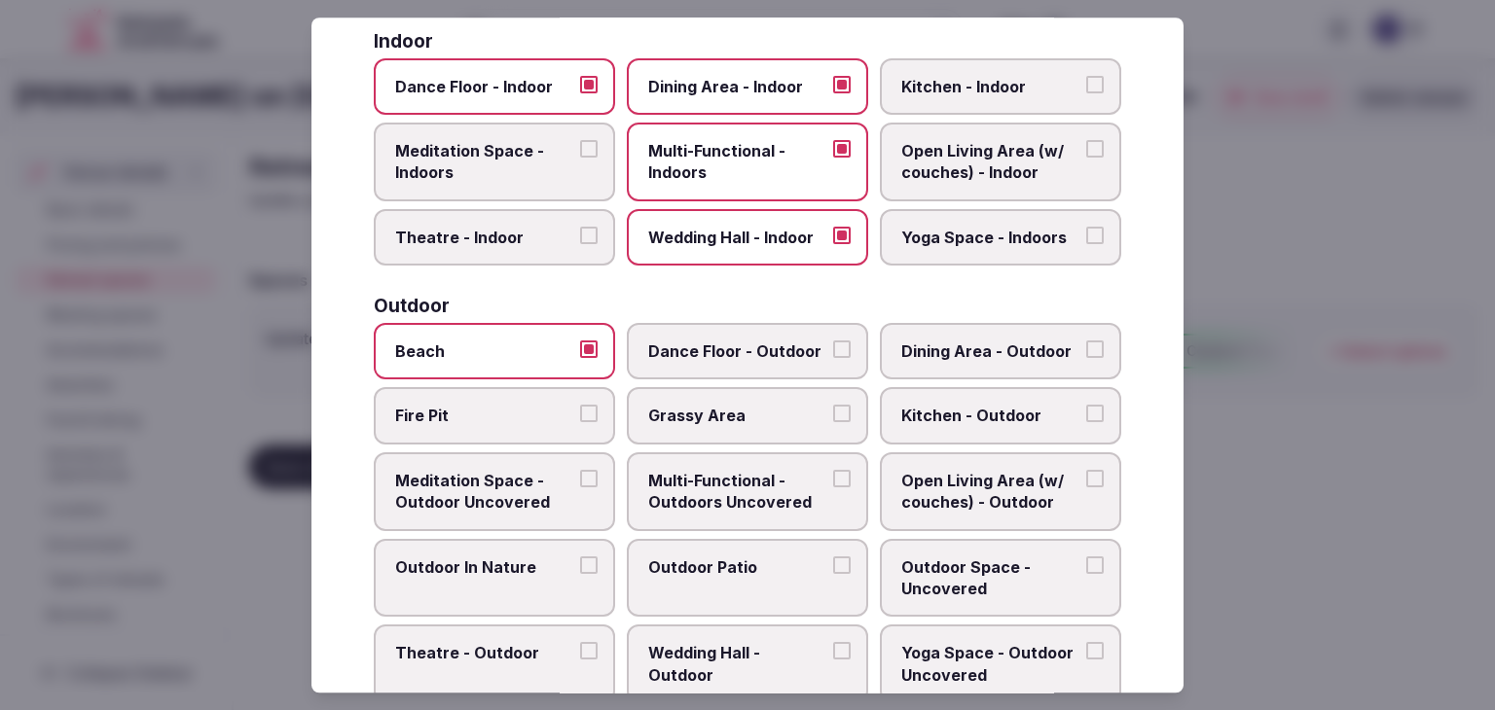
drag, startPoint x: 730, startPoint y: 362, endPoint x: 790, endPoint y: 361, distance: 60.3
click at [733, 361] on label "Dance Floor - Outdoor" at bounding box center [747, 351] width 241 height 56
click at [916, 351] on span "Dining Area - Outdoor" at bounding box center [990, 351] width 179 height 21
click at [1086, 351] on button "Dining Area - Outdoor" at bounding box center [1095, 350] width 18 height 18
click at [759, 355] on span "Dance Floor - Outdoor" at bounding box center [737, 351] width 179 height 21
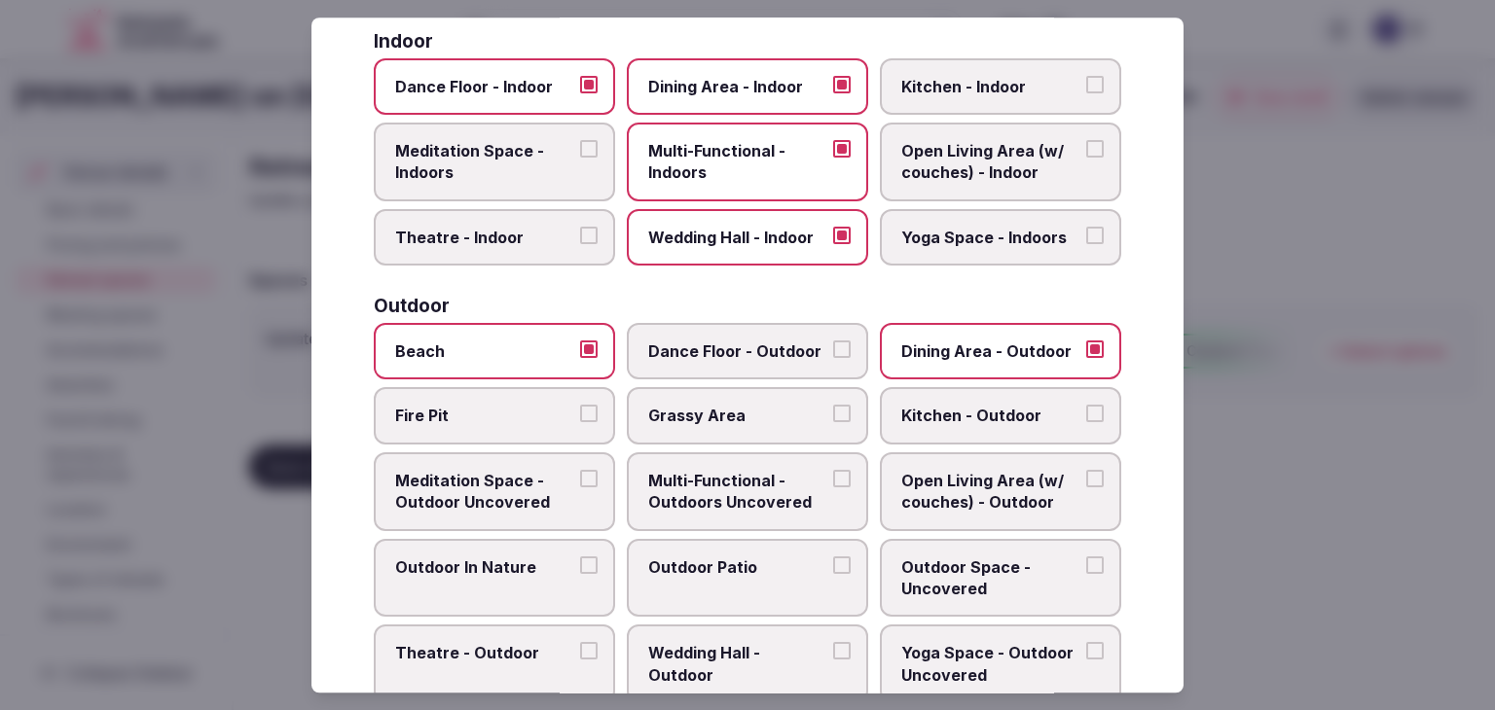
click at [833, 355] on button "Dance Floor - Outdoor" at bounding box center [842, 350] width 18 height 18
click at [764, 489] on span "Multi-Functional - Outdoors Uncovered" at bounding box center [737, 492] width 179 height 44
click at [731, 626] on label "Wedding Hall - Outdoor" at bounding box center [747, 665] width 241 height 79
click at [833, 643] on button "Wedding Hall - Outdoor" at bounding box center [842, 652] width 18 height 18
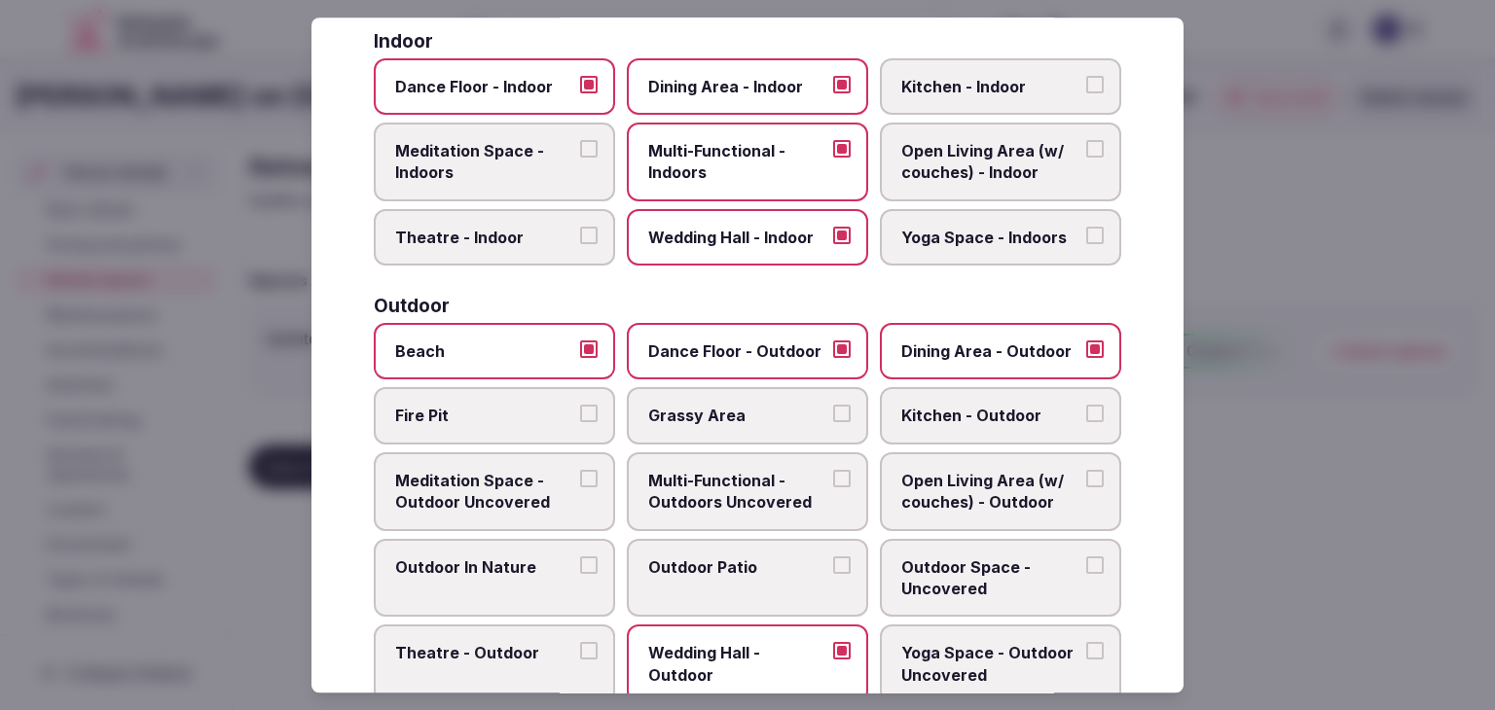
drag, startPoint x: 746, startPoint y: 571, endPoint x: 750, endPoint y: 522, distance: 49.8
click at [746, 570] on span "Outdoor Patio" at bounding box center [737, 567] width 179 height 21
click at [833, 570] on button "Outdoor Patio" at bounding box center [842, 566] width 18 height 18
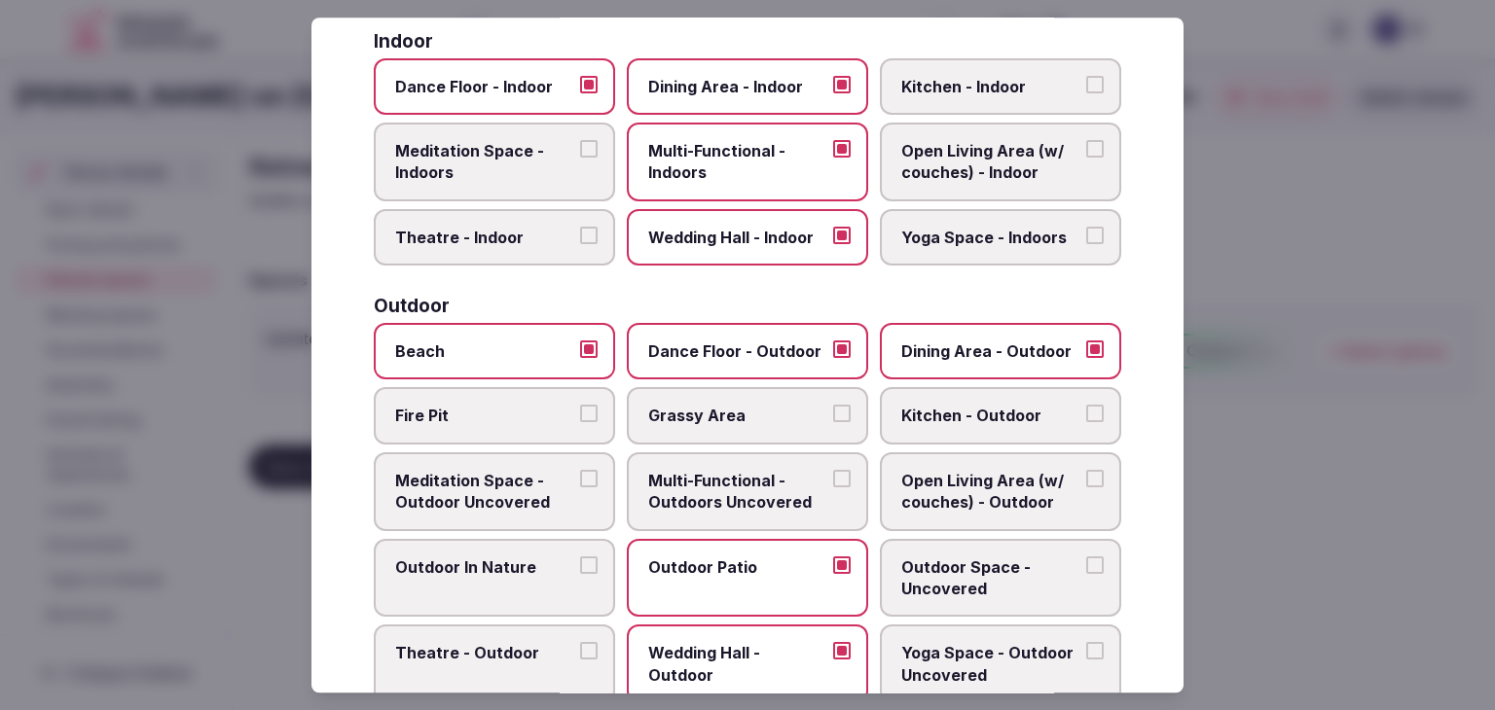
click at [752, 484] on span "Multi-Functional - Outdoors Uncovered" at bounding box center [737, 492] width 179 height 44
click at [833, 484] on button "Multi-Functional - Outdoors Uncovered" at bounding box center [842, 479] width 18 height 18
click at [693, 421] on span "Grassy Area" at bounding box center [737, 416] width 179 height 21
click at [833, 421] on button "Grassy Area" at bounding box center [842, 415] width 18 height 18
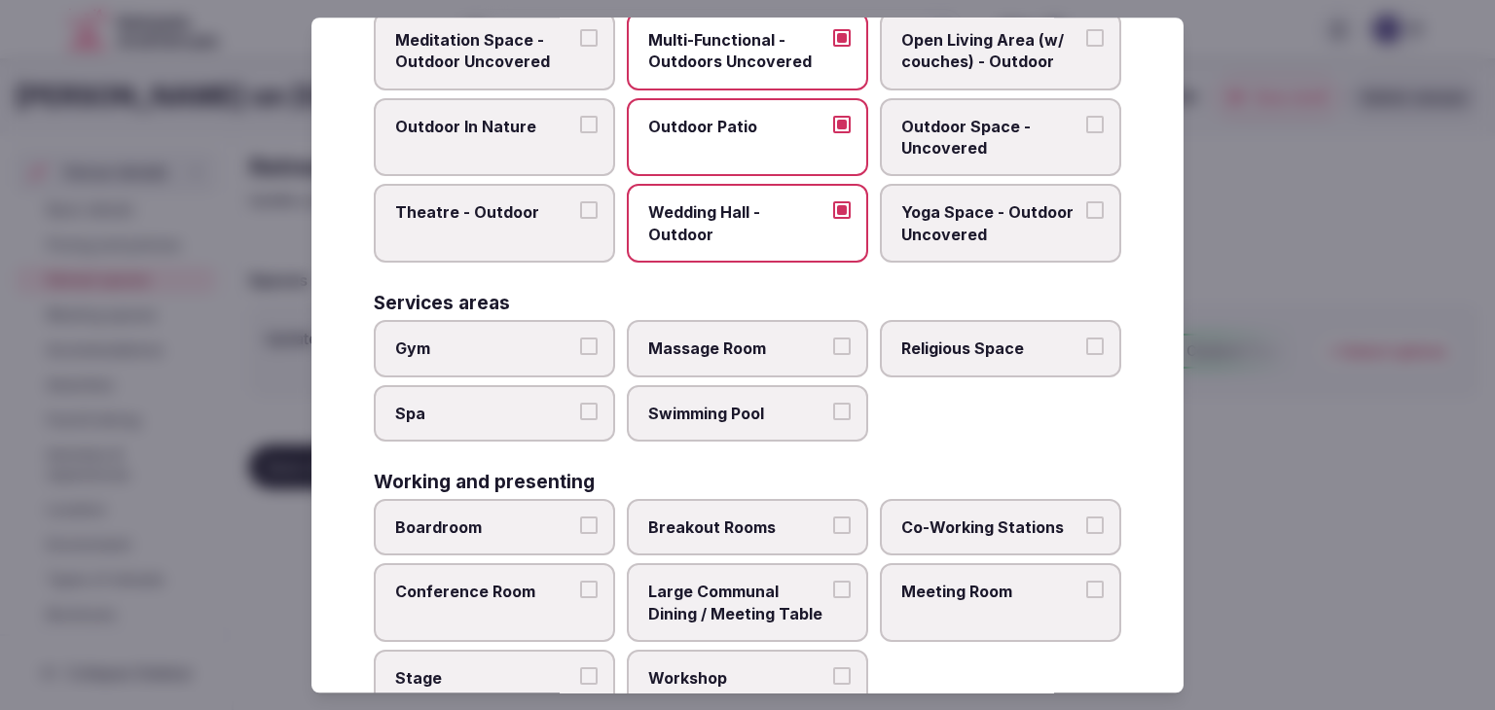
scroll to position [876, 0]
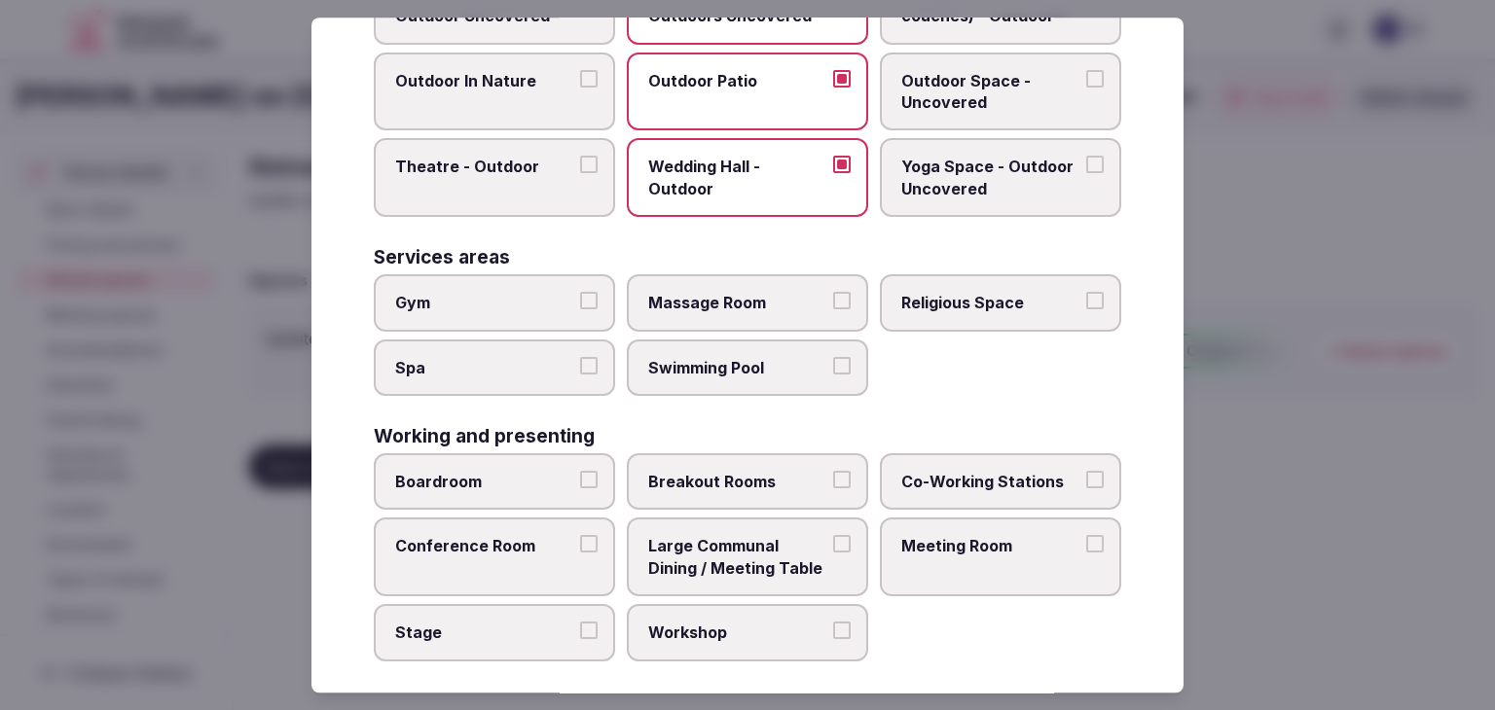
click at [542, 297] on span "Gym" at bounding box center [484, 302] width 179 height 21
click at [580, 297] on button "Gym" at bounding box center [589, 301] width 18 height 18
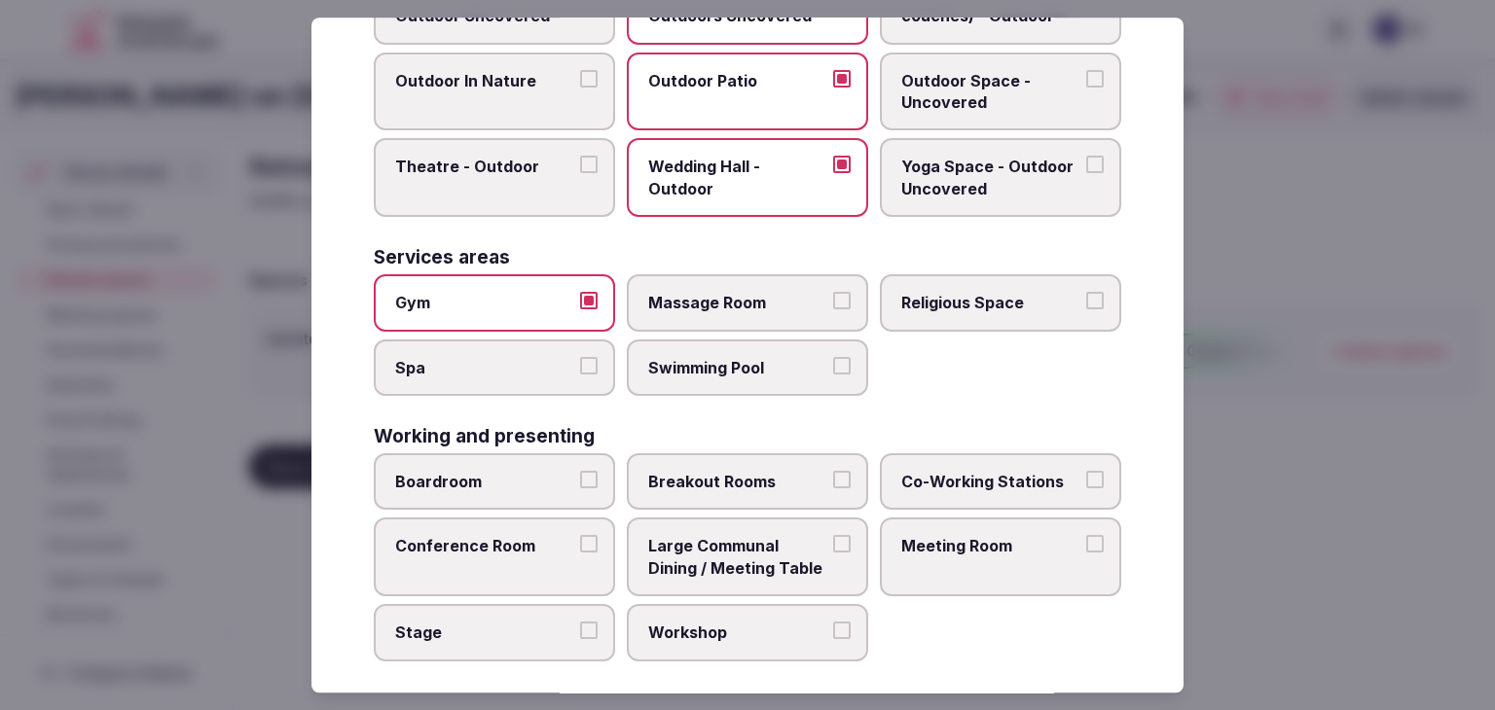
drag, startPoint x: 519, startPoint y: 360, endPoint x: 623, endPoint y: 356, distance: 104.2
click at [519, 361] on span "Spa" at bounding box center [484, 367] width 179 height 21
click at [580, 361] on button "Spa" at bounding box center [589, 366] width 18 height 18
drag, startPoint x: 680, startPoint y: 356, endPoint x: 695, endPoint y: 320, distance: 38.9
click at [681, 357] on span "Swimming Pool" at bounding box center [737, 367] width 179 height 21
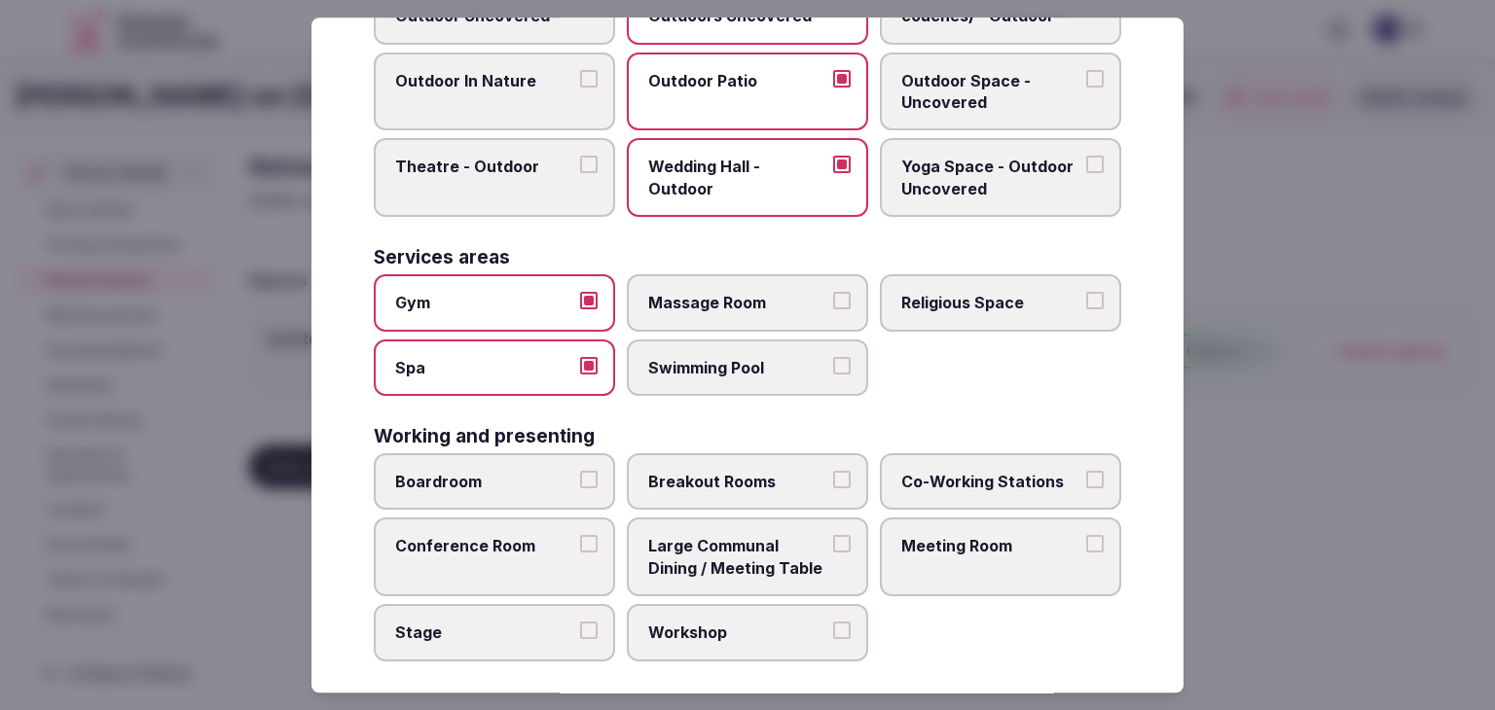
click at [833, 357] on button "Swimming Pool" at bounding box center [842, 366] width 18 height 18
click at [706, 282] on label "Massage Room" at bounding box center [747, 302] width 241 height 56
click at [833, 292] on button "Massage Room" at bounding box center [842, 301] width 18 height 18
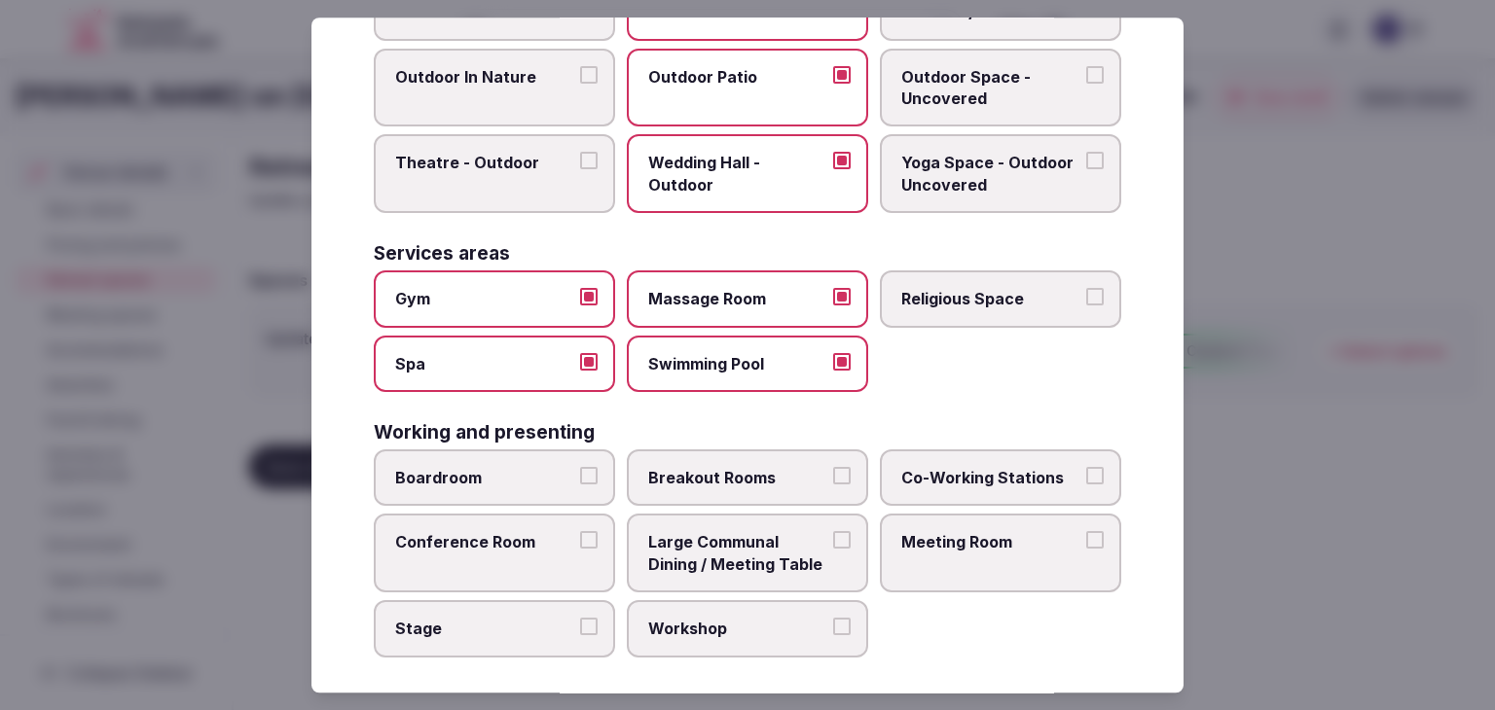
scroll to position [880, 0]
click at [557, 467] on span "Boardroom" at bounding box center [484, 477] width 179 height 21
click at [580, 467] on button "Boardroom" at bounding box center [589, 476] width 18 height 18
click at [769, 468] on span "Breakout Rooms" at bounding box center [737, 477] width 179 height 21
click at [833, 468] on button "Breakout Rooms" at bounding box center [842, 476] width 18 height 18
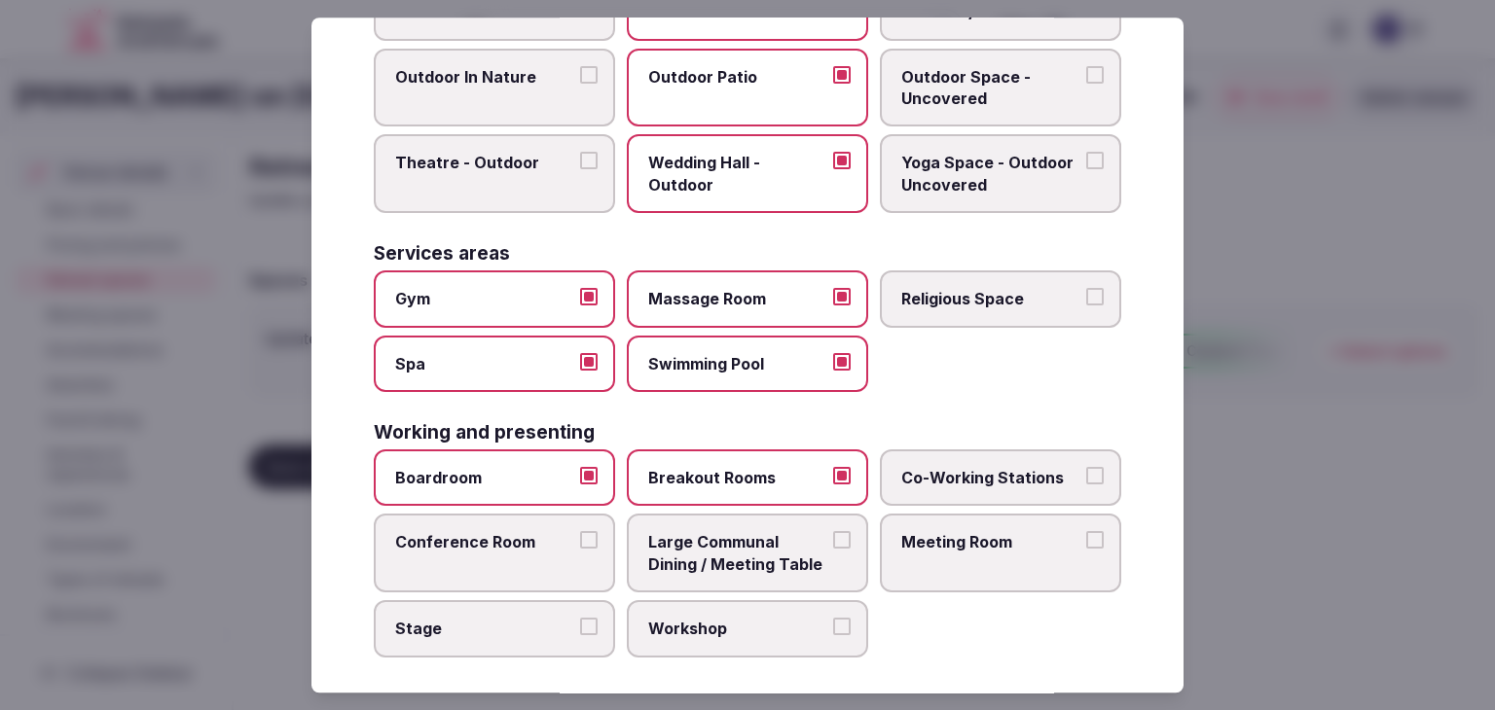
click at [572, 526] on label "Conference Room" at bounding box center [494, 554] width 241 height 79
click at [580, 532] on button "Conference Room" at bounding box center [589, 541] width 18 height 18
click at [1024, 532] on span "Meeting Room" at bounding box center [990, 542] width 179 height 21
click at [1086, 532] on button "Meeting Room" at bounding box center [1095, 541] width 18 height 18
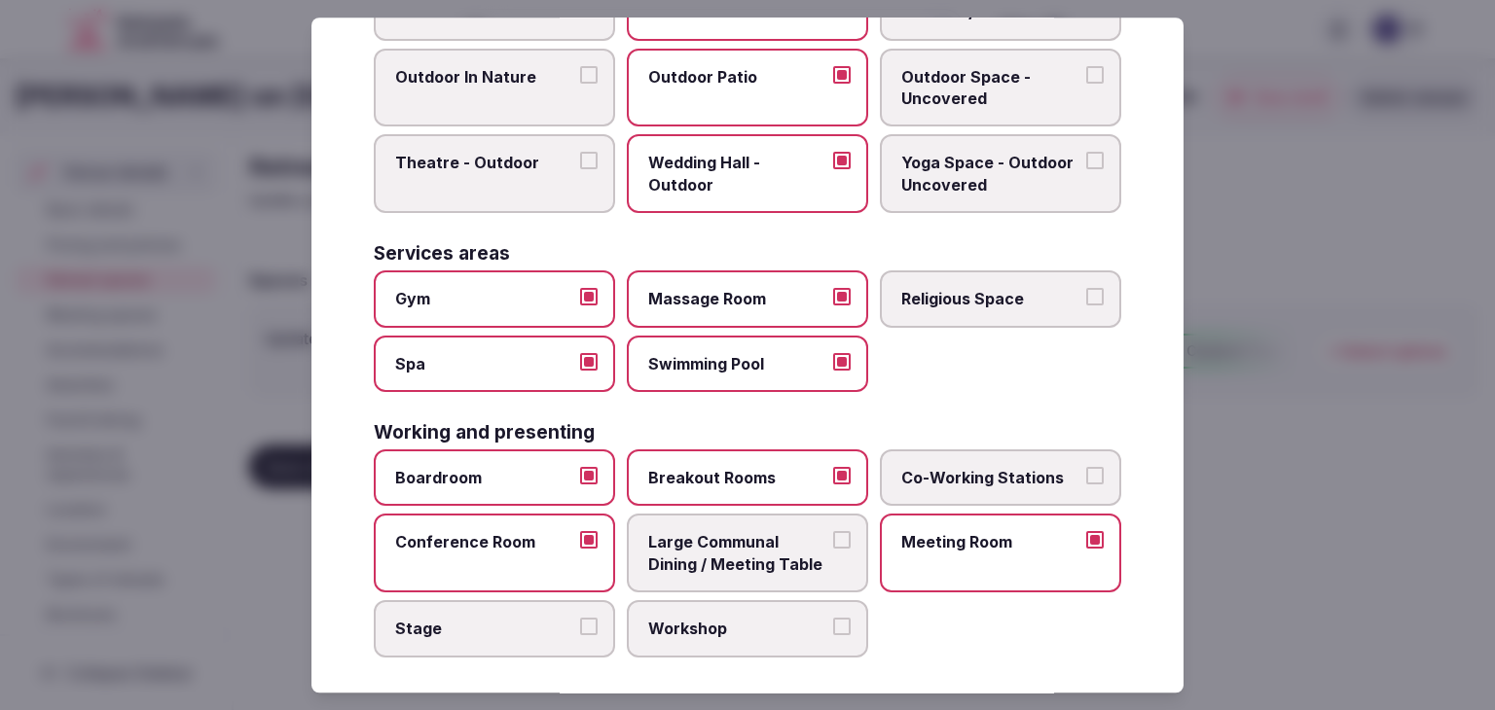
click at [556, 600] on label "Stage" at bounding box center [494, 628] width 241 height 56
click at [580, 618] on button "Stage" at bounding box center [589, 627] width 18 height 18
click at [638, 621] on label "Workshop" at bounding box center [747, 628] width 241 height 56
click at [833, 621] on button "Workshop" at bounding box center [842, 627] width 18 height 18
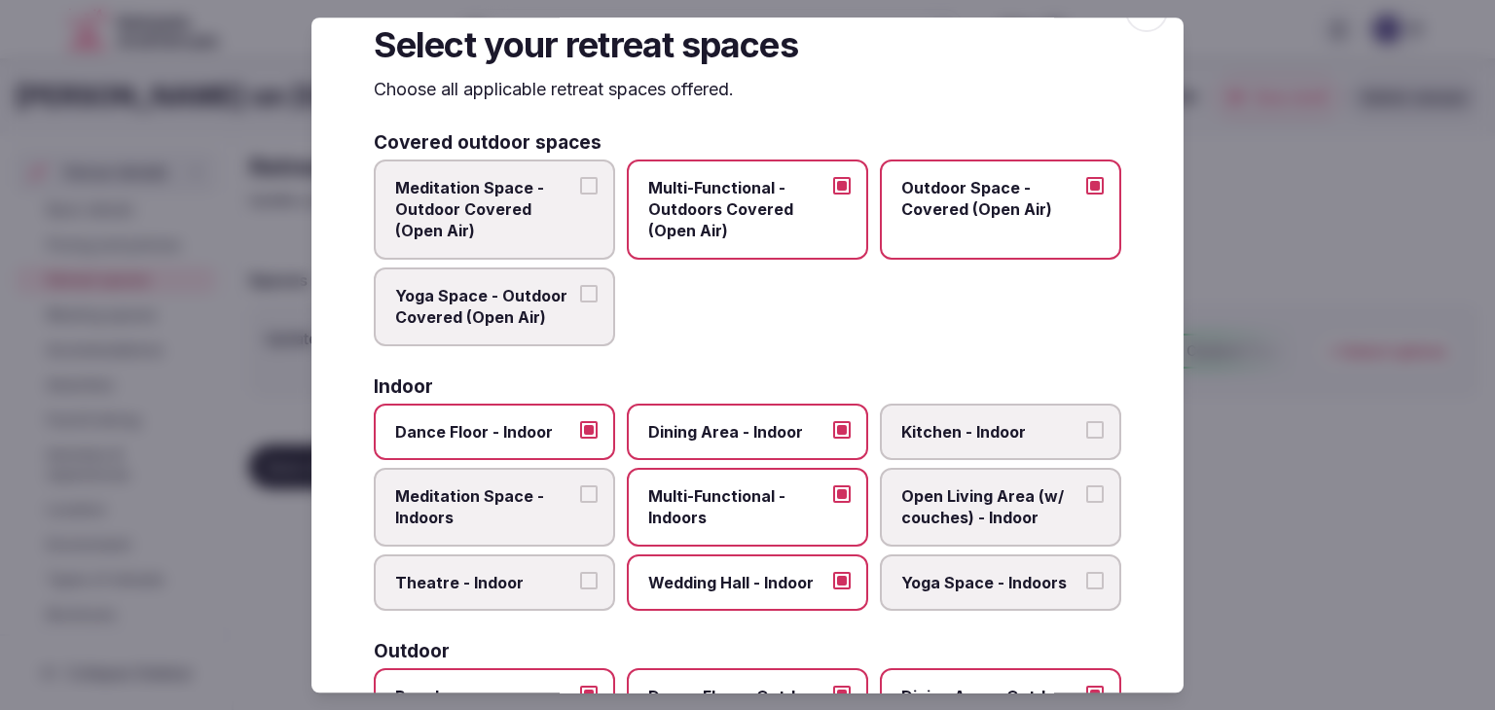
scroll to position [0, 0]
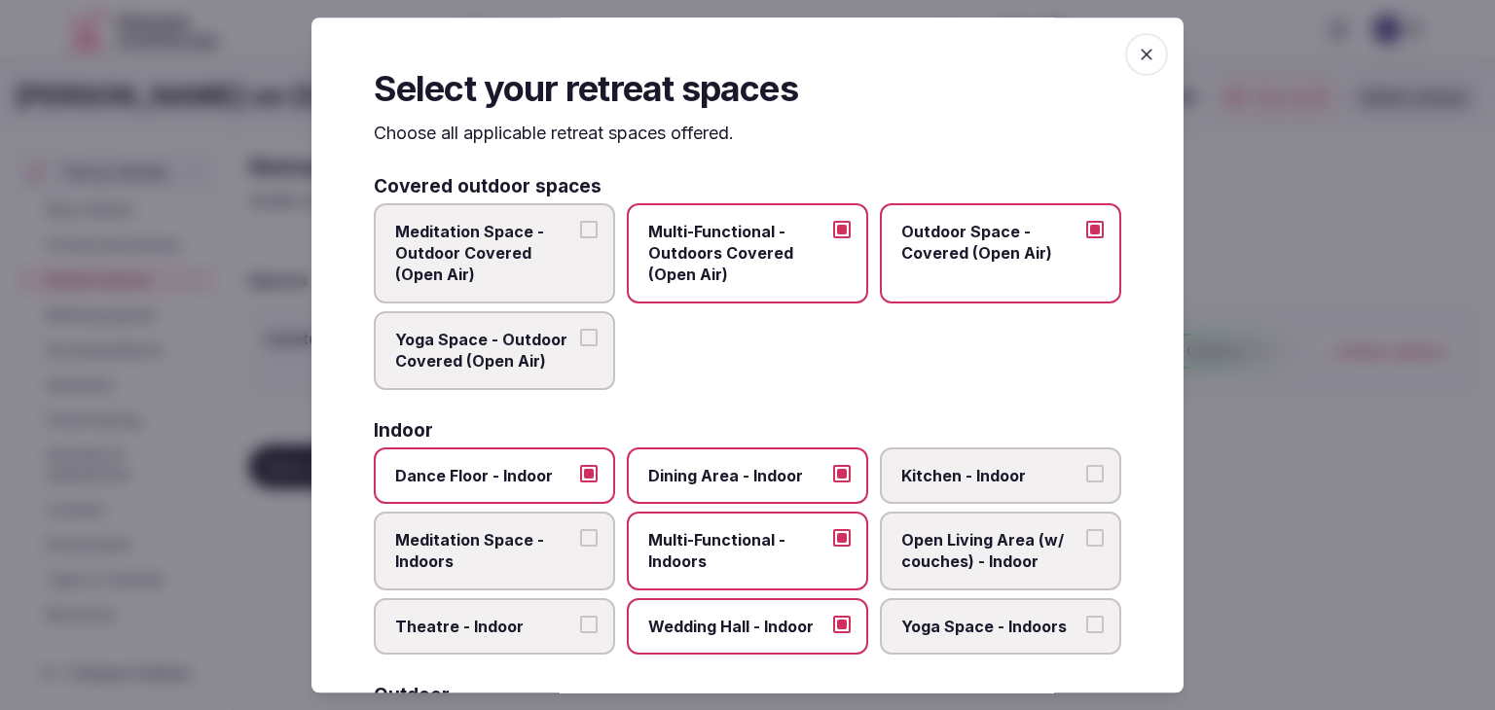
click at [1139, 54] on icon "button" at bounding box center [1146, 54] width 19 height 19
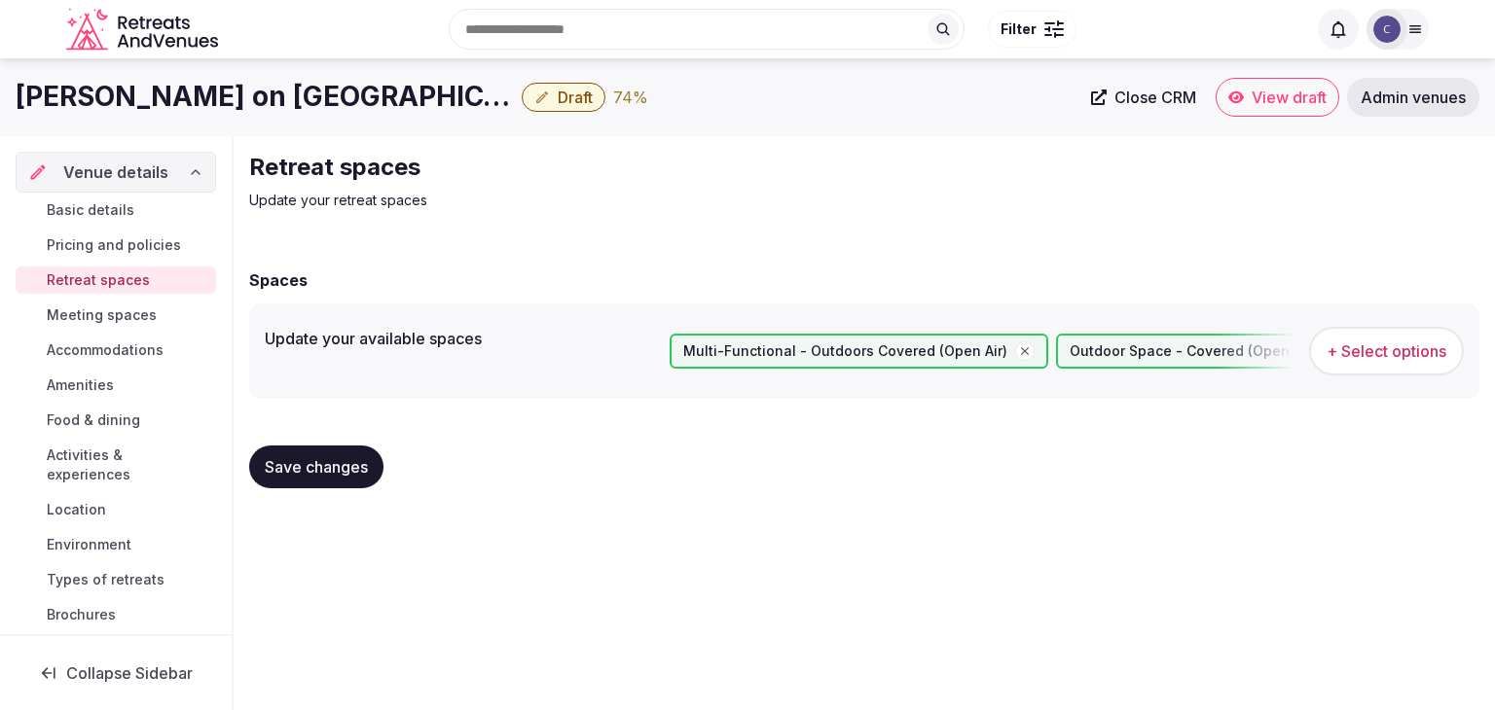
click at [344, 453] on button "Save changes" at bounding box center [316, 467] width 134 height 43
click at [130, 314] on span "Meeting spaces" at bounding box center [102, 315] width 110 height 19
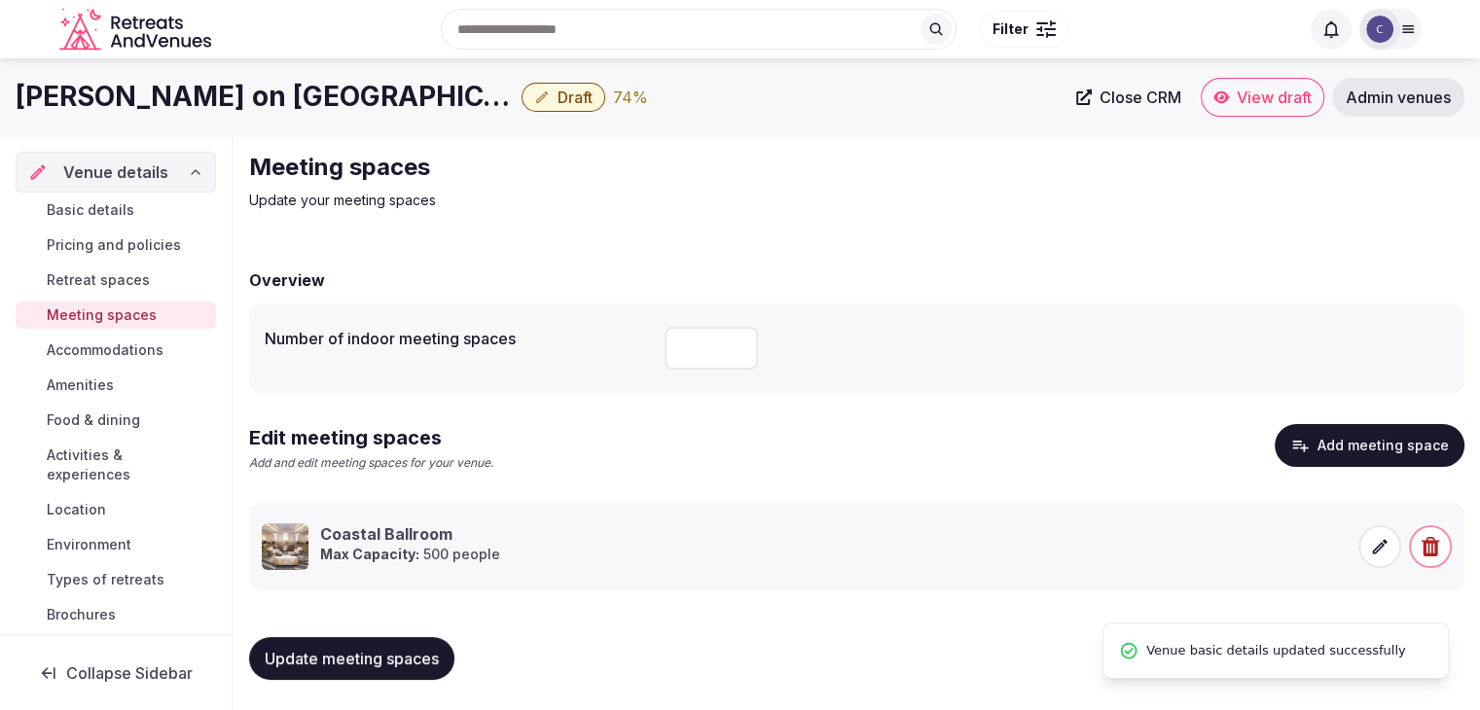
click at [131, 351] on span "Accommodations" at bounding box center [105, 350] width 117 height 19
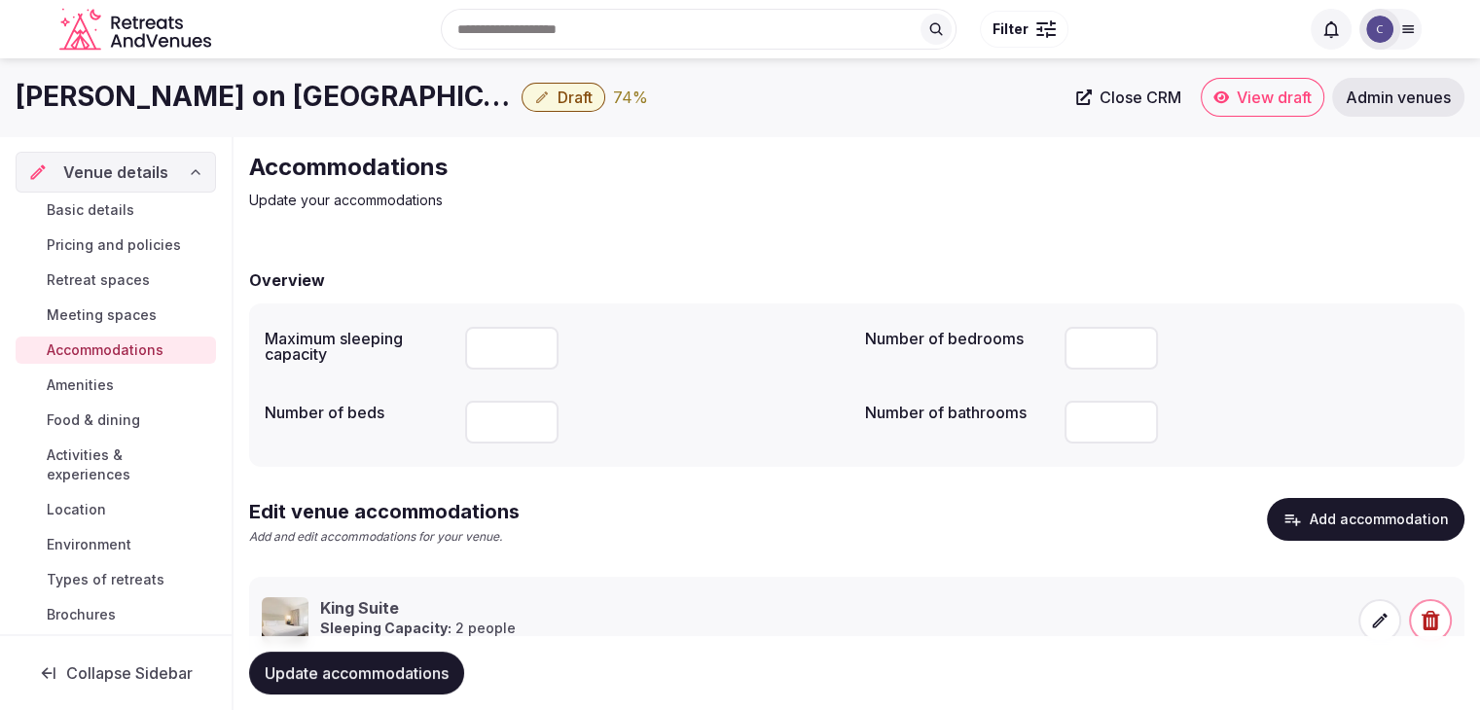
click at [100, 393] on span "Amenities" at bounding box center [80, 385] width 67 height 19
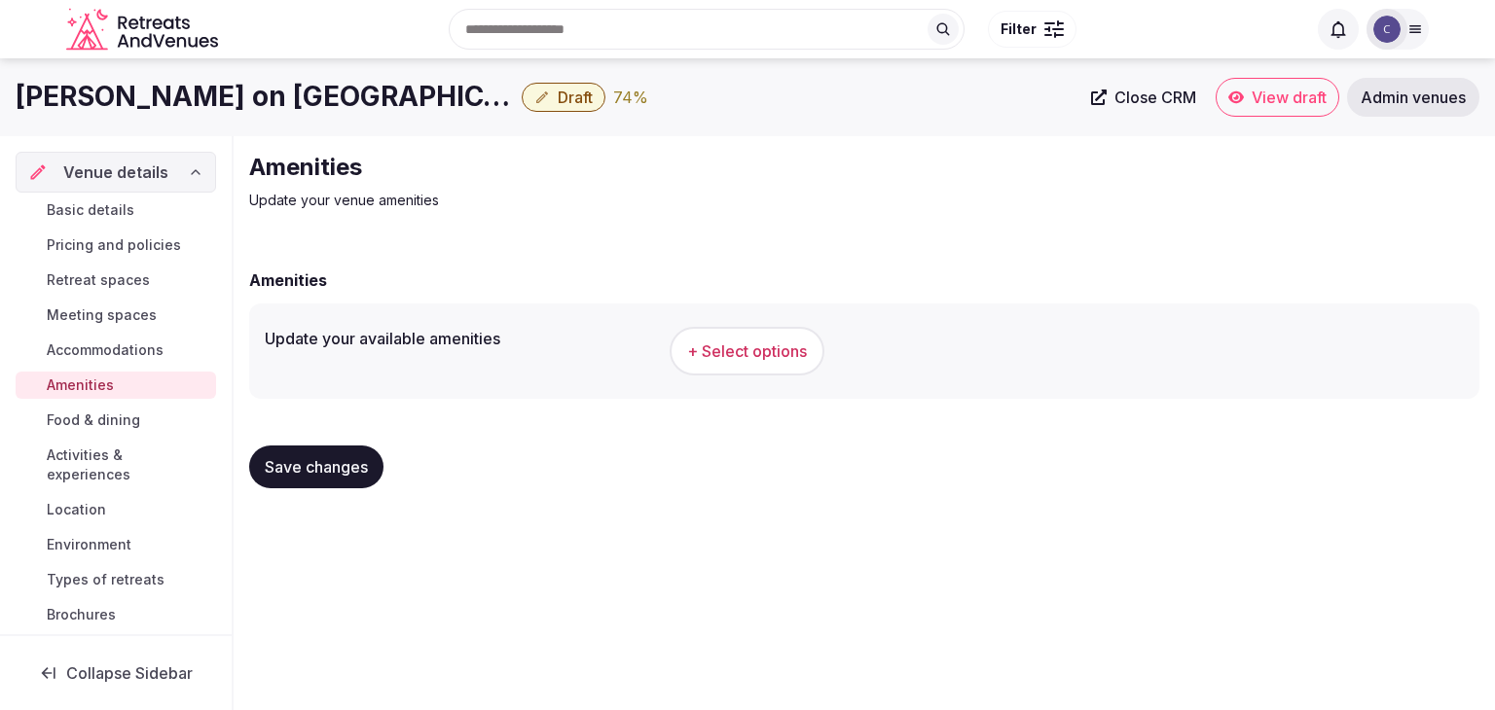
click at [775, 360] on span "+ Select options" at bounding box center [747, 351] width 120 height 21
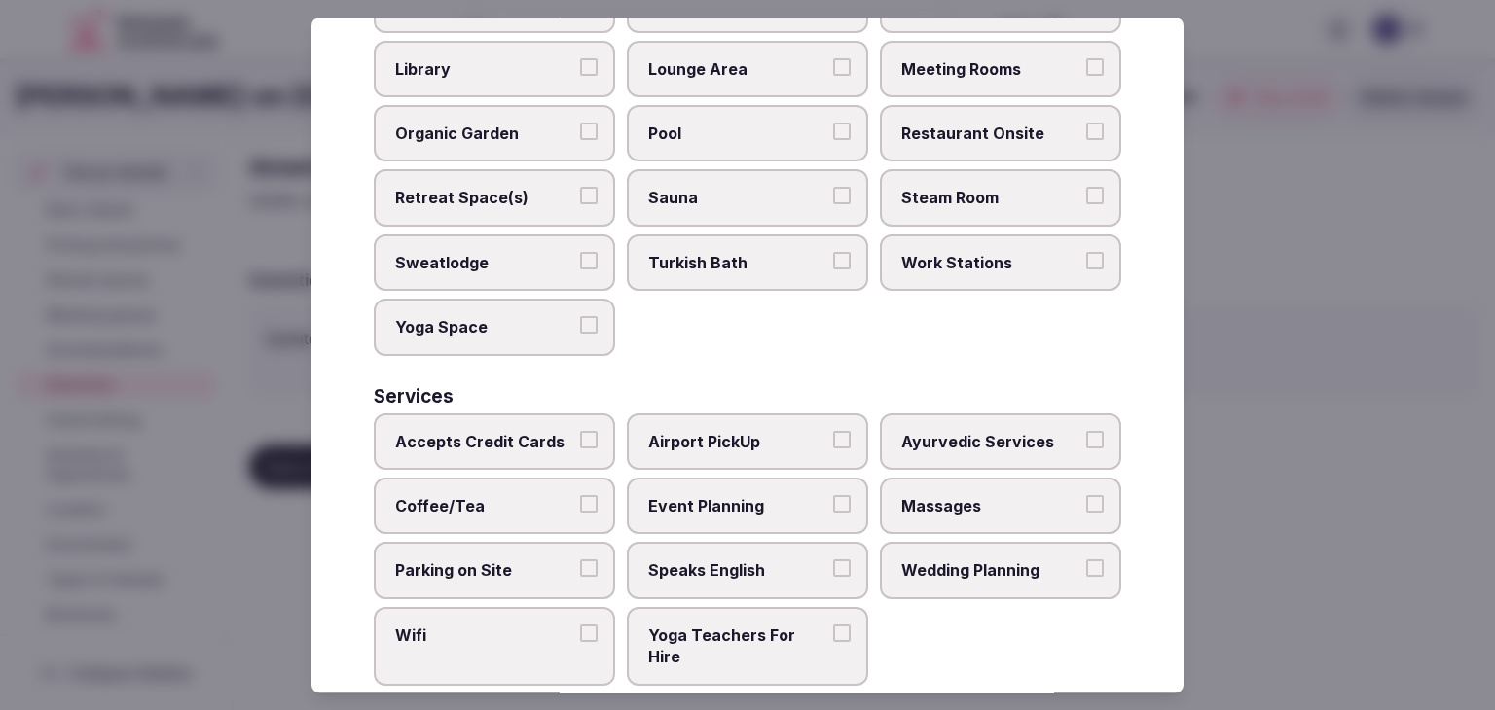
scroll to position [1048, 0]
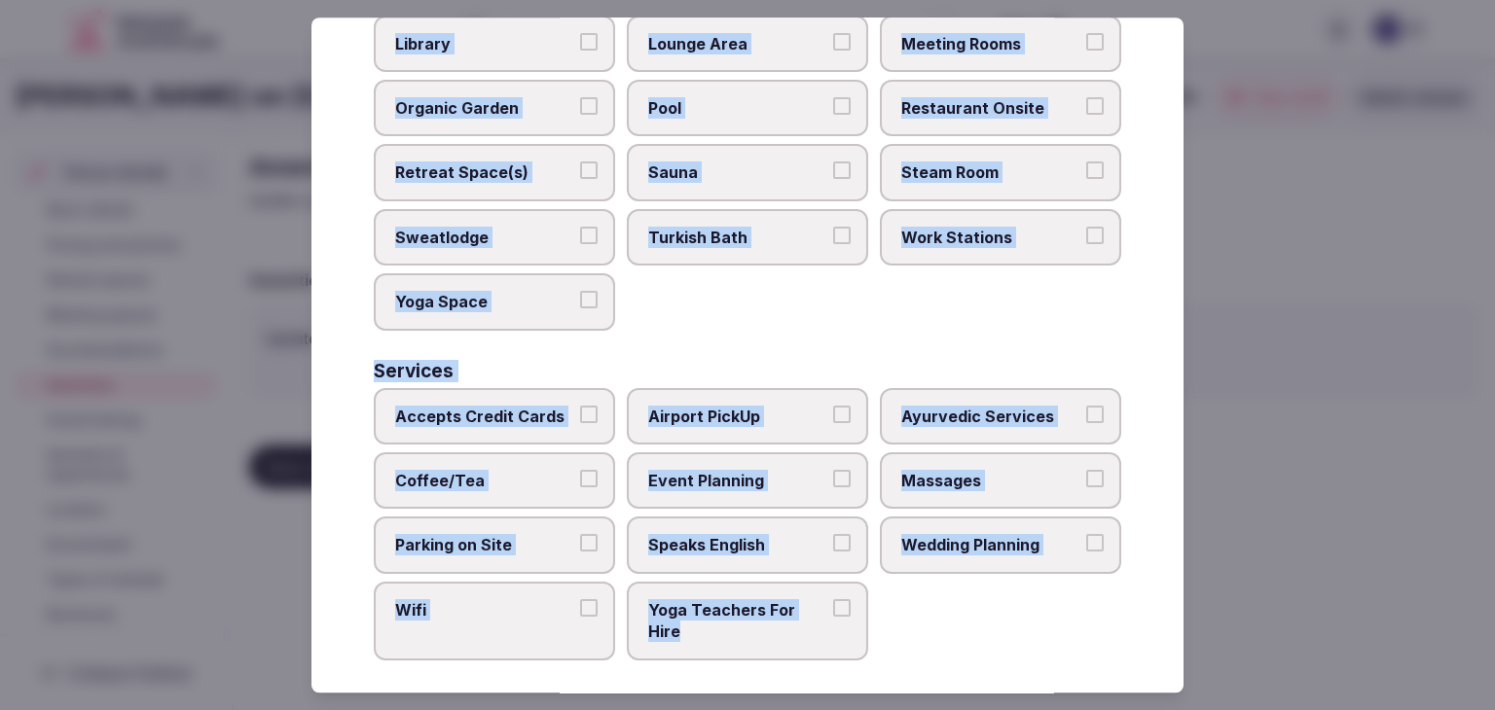
drag, startPoint x: 379, startPoint y: 133, endPoint x: 860, endPoint y: 625, distance: 688.1
click at [860, 625] on div "Select your venue amenities Choose all applicable amenities offered. Activities…" at bounding box center [747, 355] width 872 height 675
copy div "Choose all applicable amenities offered. Activities Bicycles Camping Allowed On…"
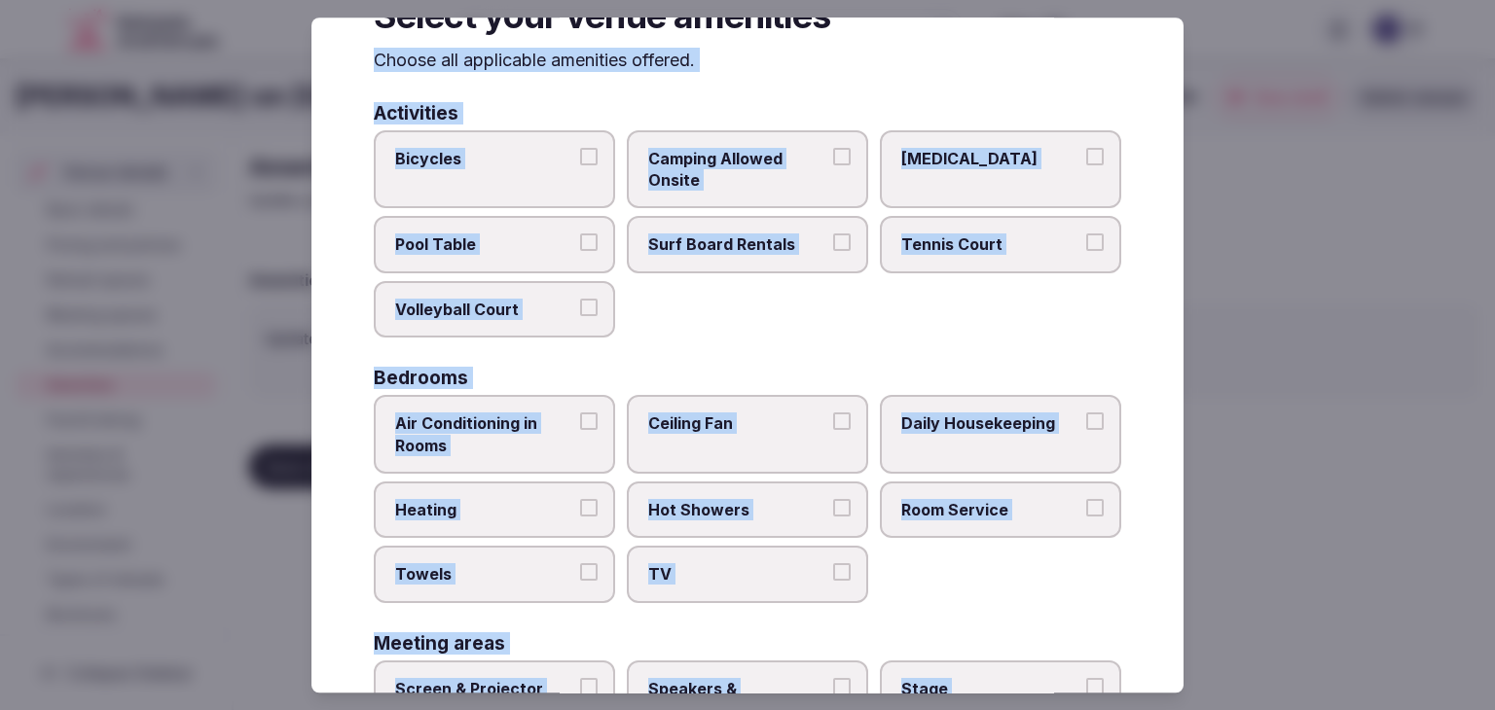
scroll to position [0, 0]
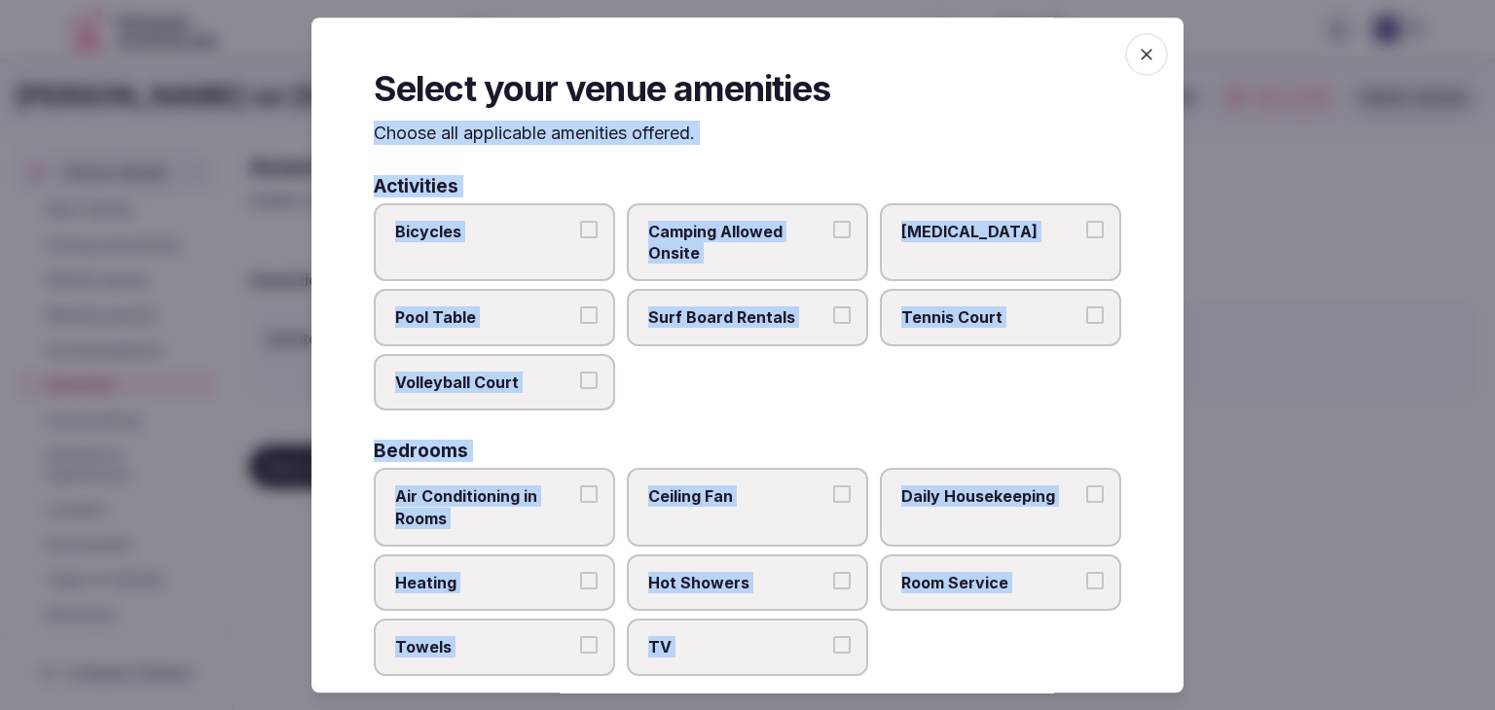
click at [432, 258] on label "Bicycles" at bounding box center [494, 242] width 241 height 79
click at [580, 238] on button "Bicycles" at bounding box center [589, 230] width 18 height 18
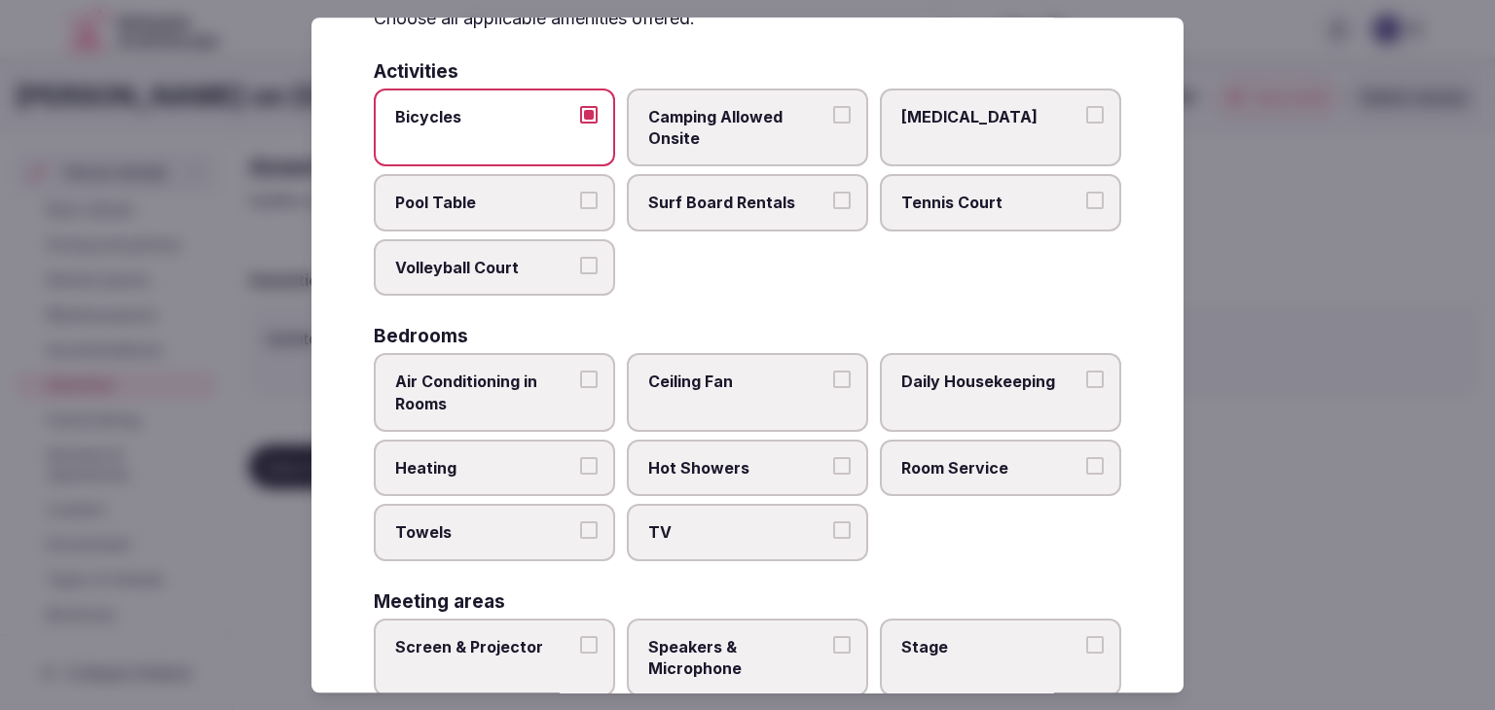
scroll to position [195, 0]
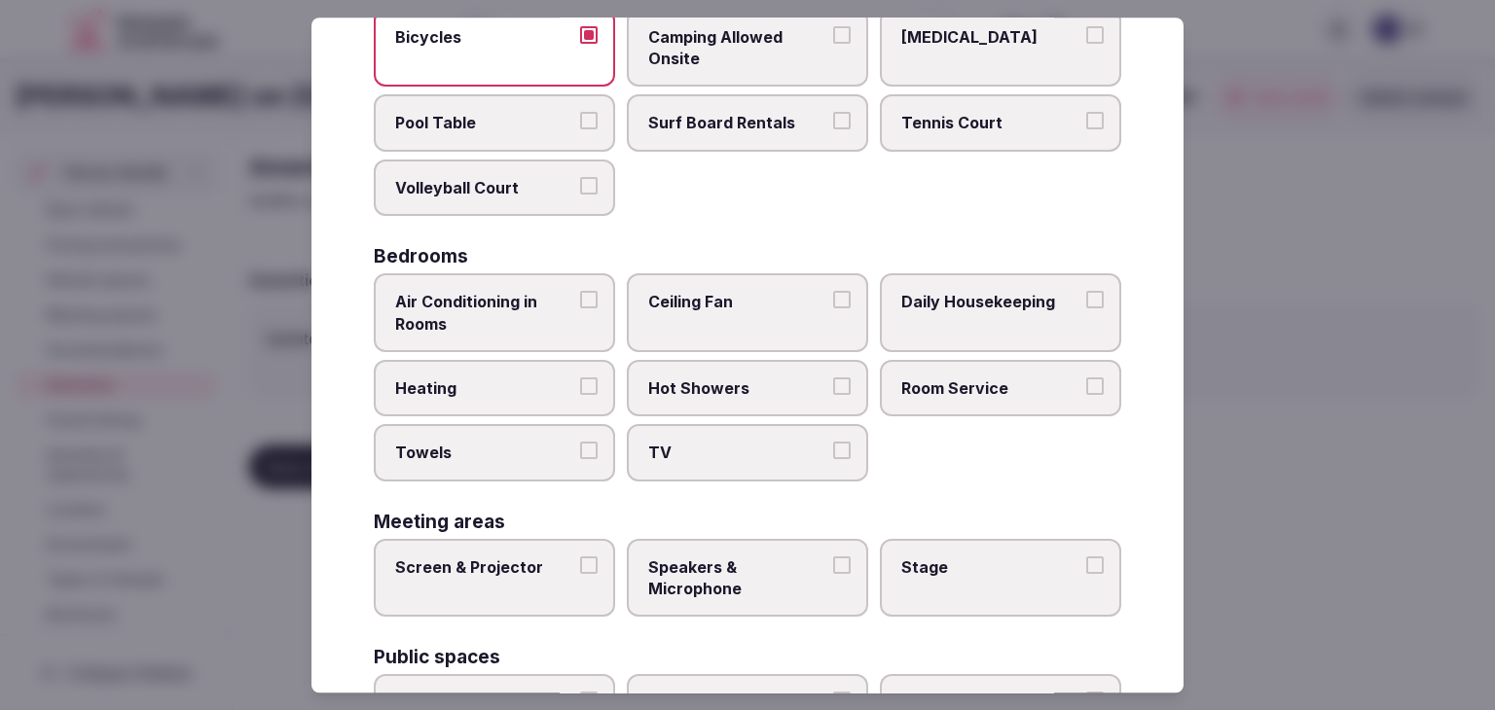
click at [541, 317] on span "Air Conditioning in Rooms" at bounding box center [484, 313] width 179 height 44
click at [580, 308] on button "Air Conditioning in Rooms" at bounding box center [589, 300] width 18 height 18
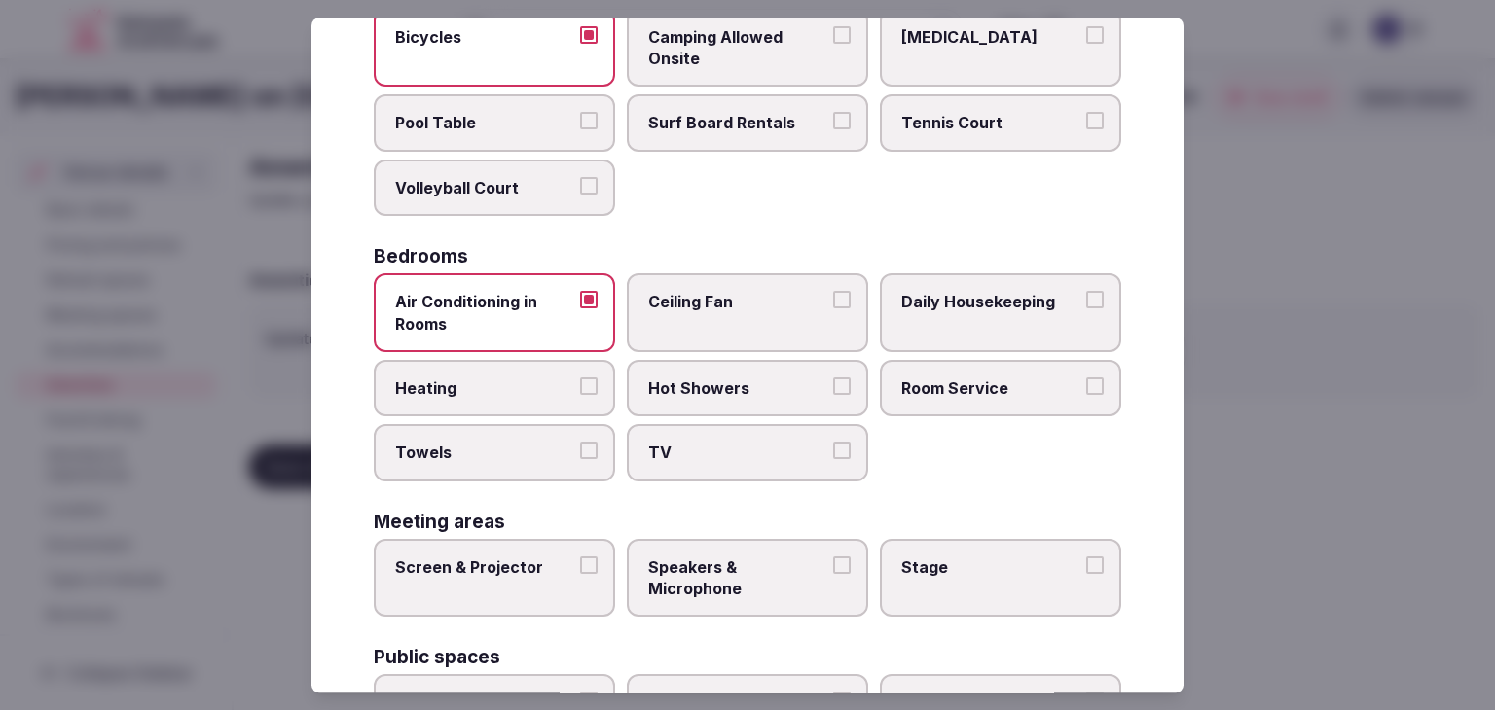
click at [518, 393] on span "Heating" at bounding box center [484, 388] width 179 height 21
click at [580, 393] on button "Heating" at bounding box center [589, 387] width 18 height 18
click at [511, 462] on label "Towels" at bounding box center [494, 453] width 241 height 56
click at [580, 460] on button "Towels" at bounding box center [589, 452] width 18 height 18
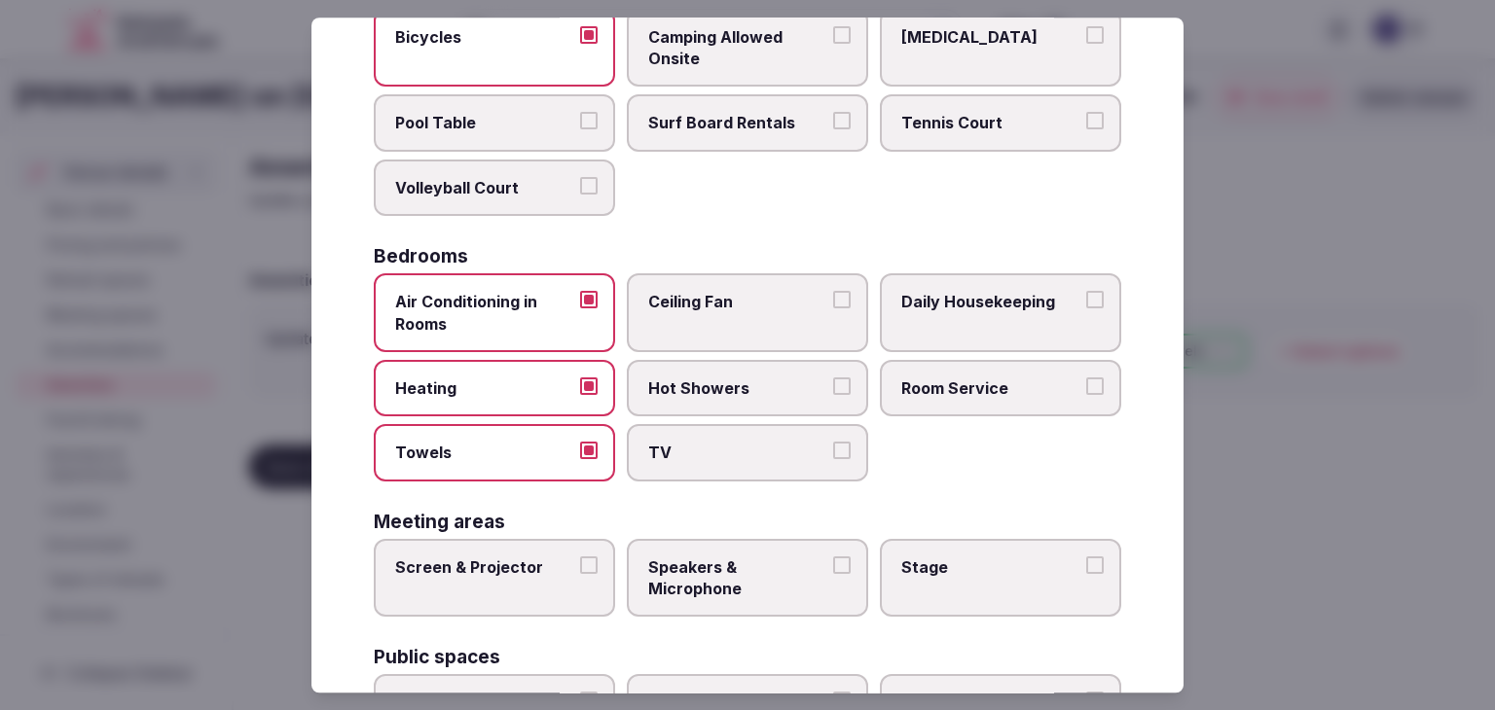
click at [702, 443] on span "TV" at bounding box center [737, 453] width 179 height 21
click at [833, 443] on button "TV" at bounding box center [842, 452] width 18 height 18
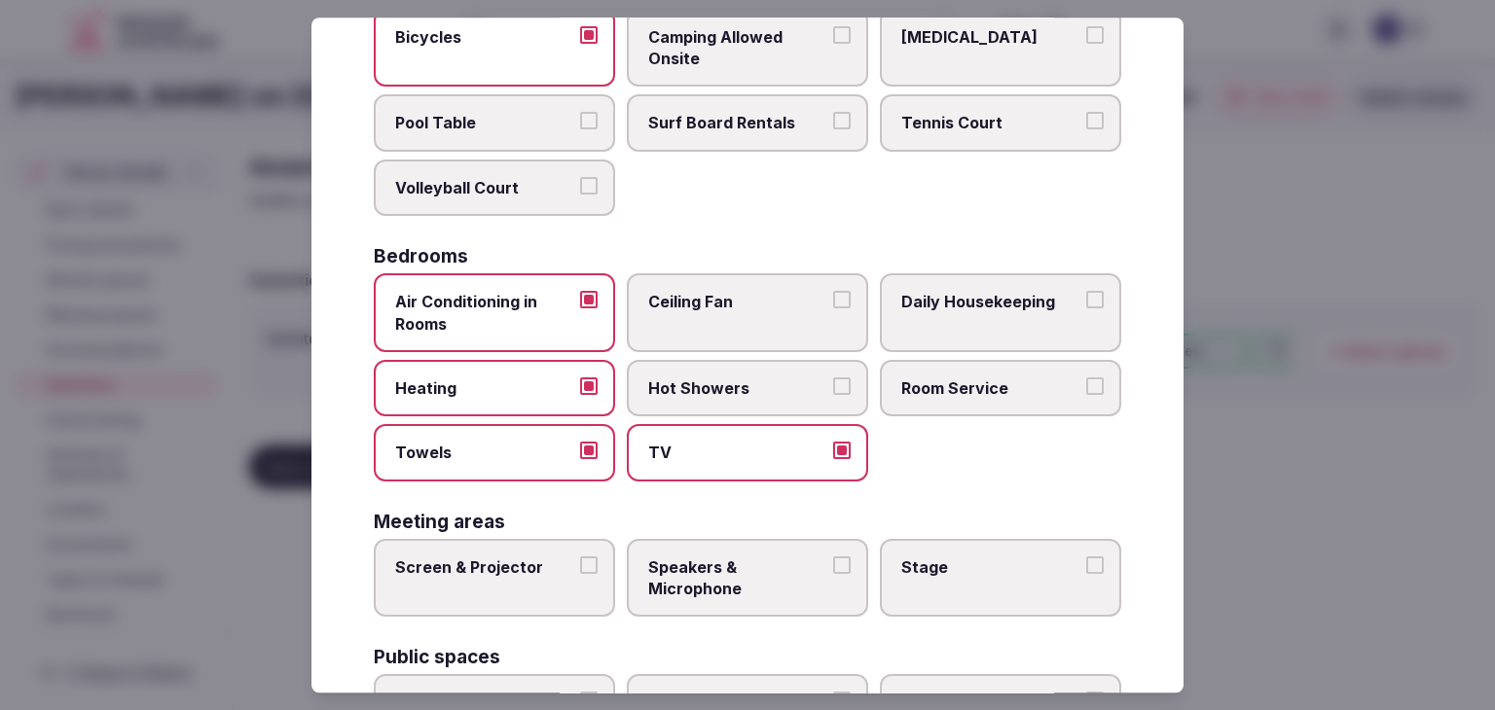
click at [718, 368] on label "Hot Showers" at bounding box center [747, 388] width 241 height 56
click at [833, 378] on button "Hot Showers" at bounding box center [842, 387] width 18 height 18
click at [985, 386] on span "Room Service" at bounding box center [990, 388] width 179 height 21
click at [1086, 386] on button "Room Service" at bounding box center [1095, 387] width 18 height 18
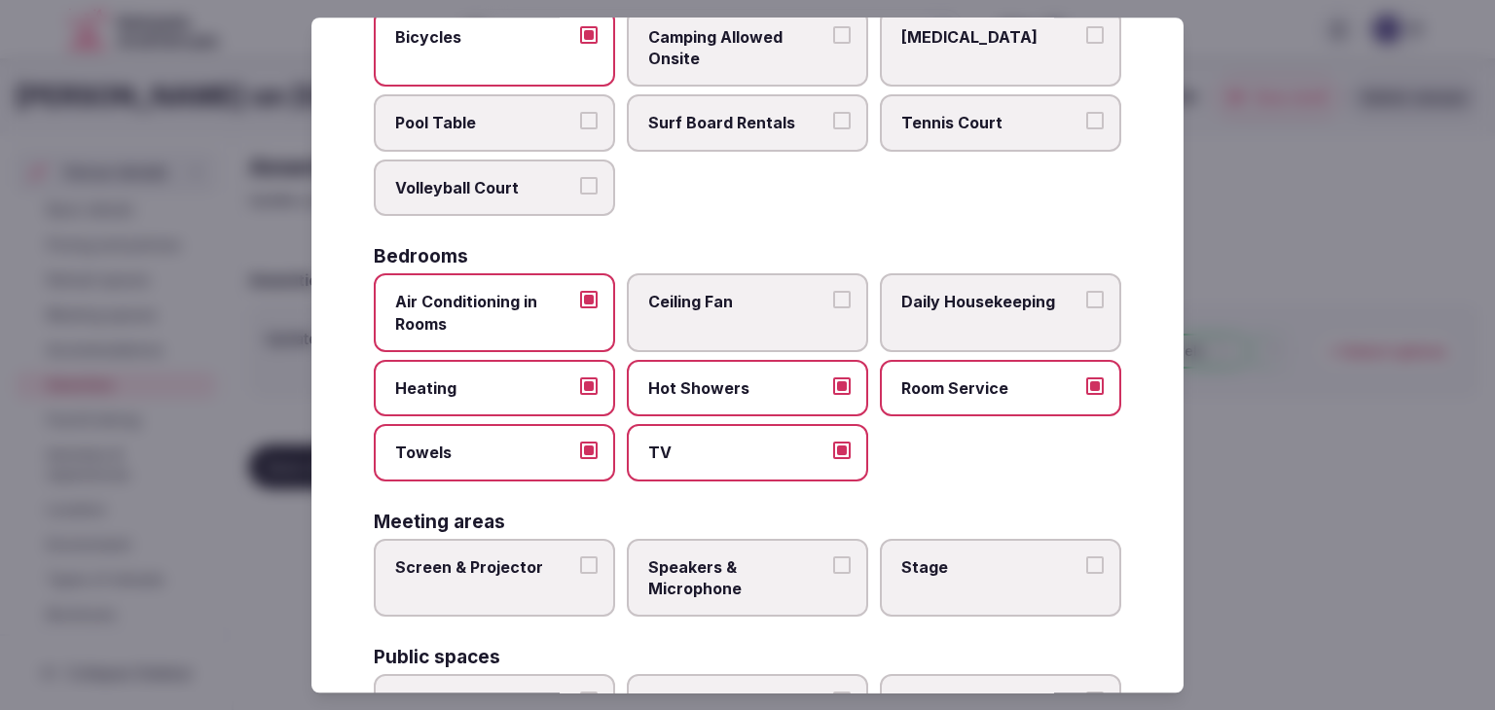
click at [993, 298] on span "Daily Housekeeping" at bounding box center [990, 301] width 179 height 21
click at [1086, 298] on button "Daily Housekeeping" at bounding box center [1095, 300] width 18 height 18
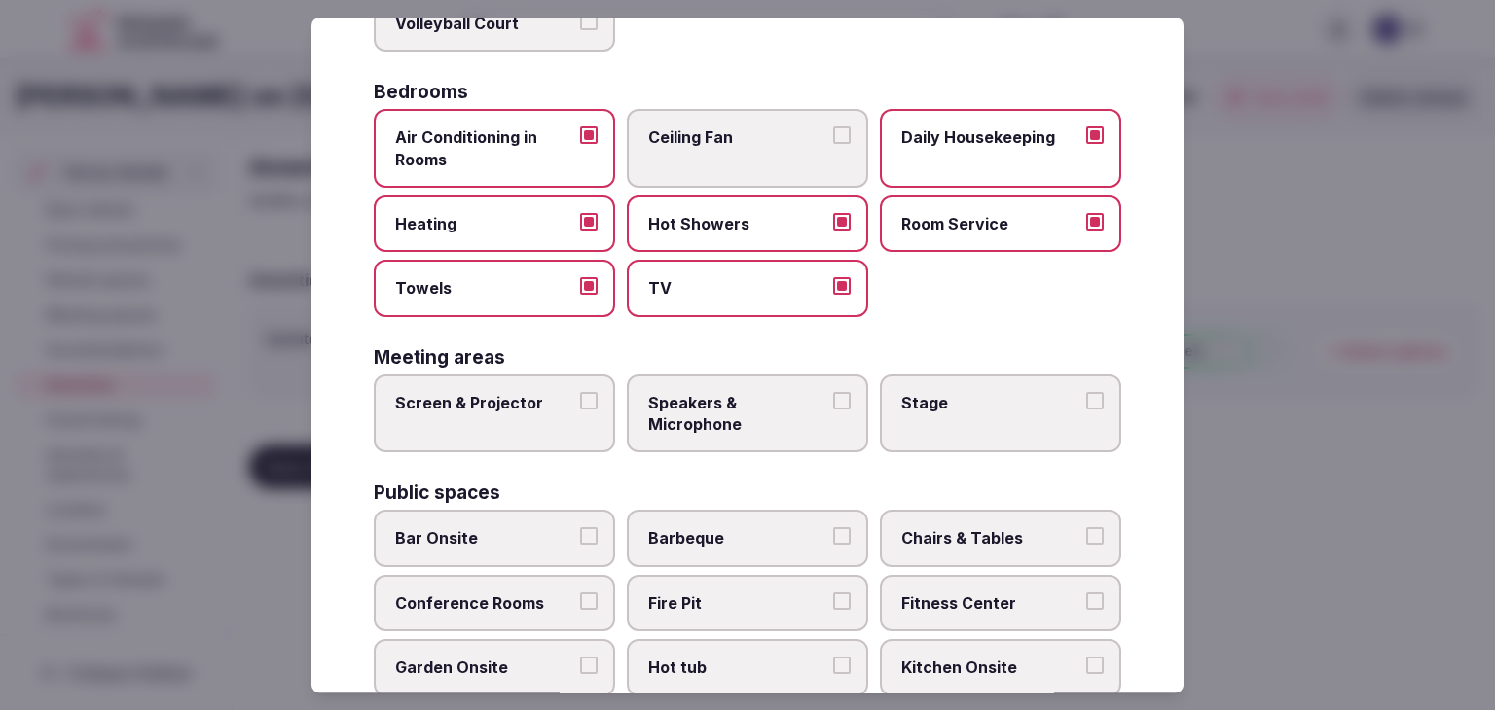
scroll to position [389, 0]
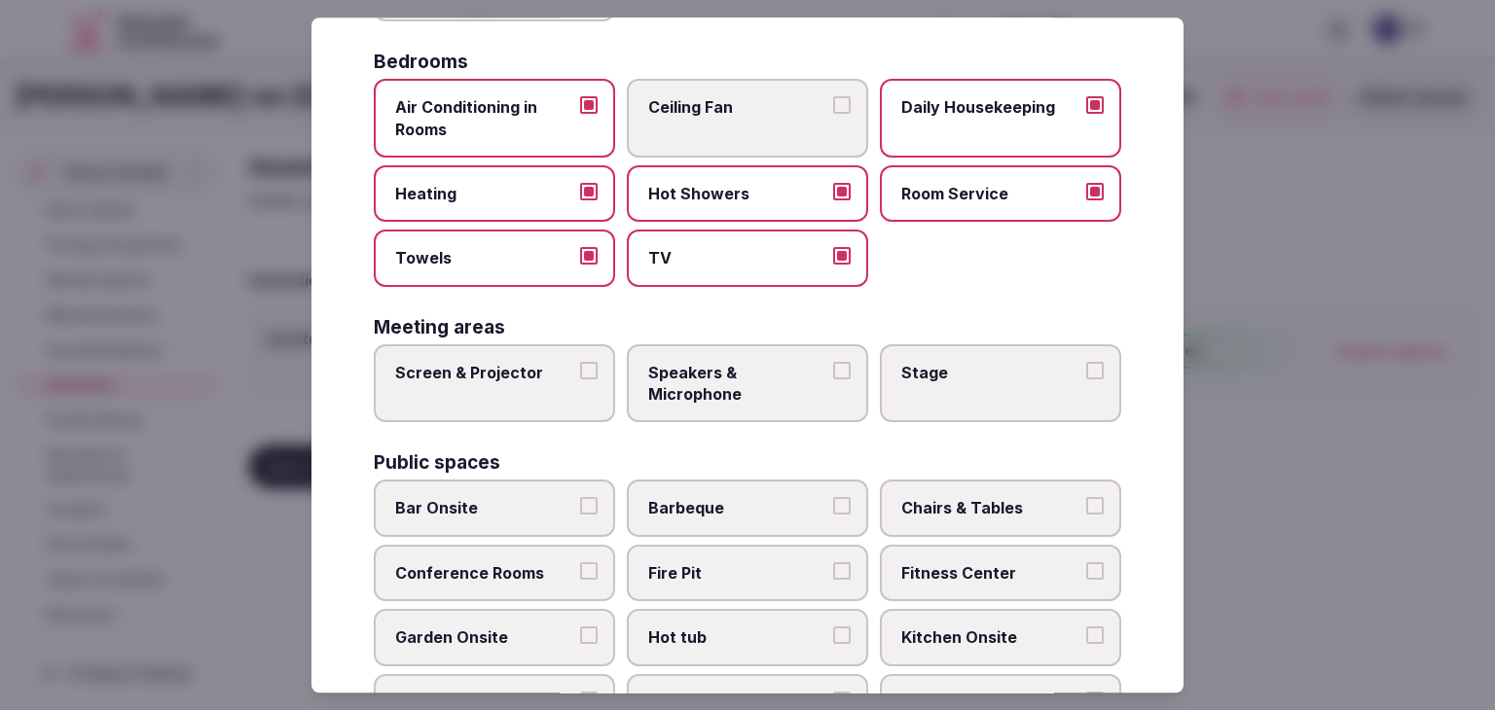
drag, startPoint x: 534, startPoint y: 394, endPoint x: 700, endPoint y: 386, distance: 165.6
click at [535, 391] on label "Screen & Projector" at bounding box center [494, 383] width 241 height 79
click at [580, 380] on button "Screen & Projector" at bounding box center [589, 371] width 18 height 18
click at [700, 386] on span "Speakers & Microphone" at bounding box center [737, 384] width 179 height 44
click at [833, 380] on button "Speakers & Microphone" at bounding box center [842, 371] width 18 height 18
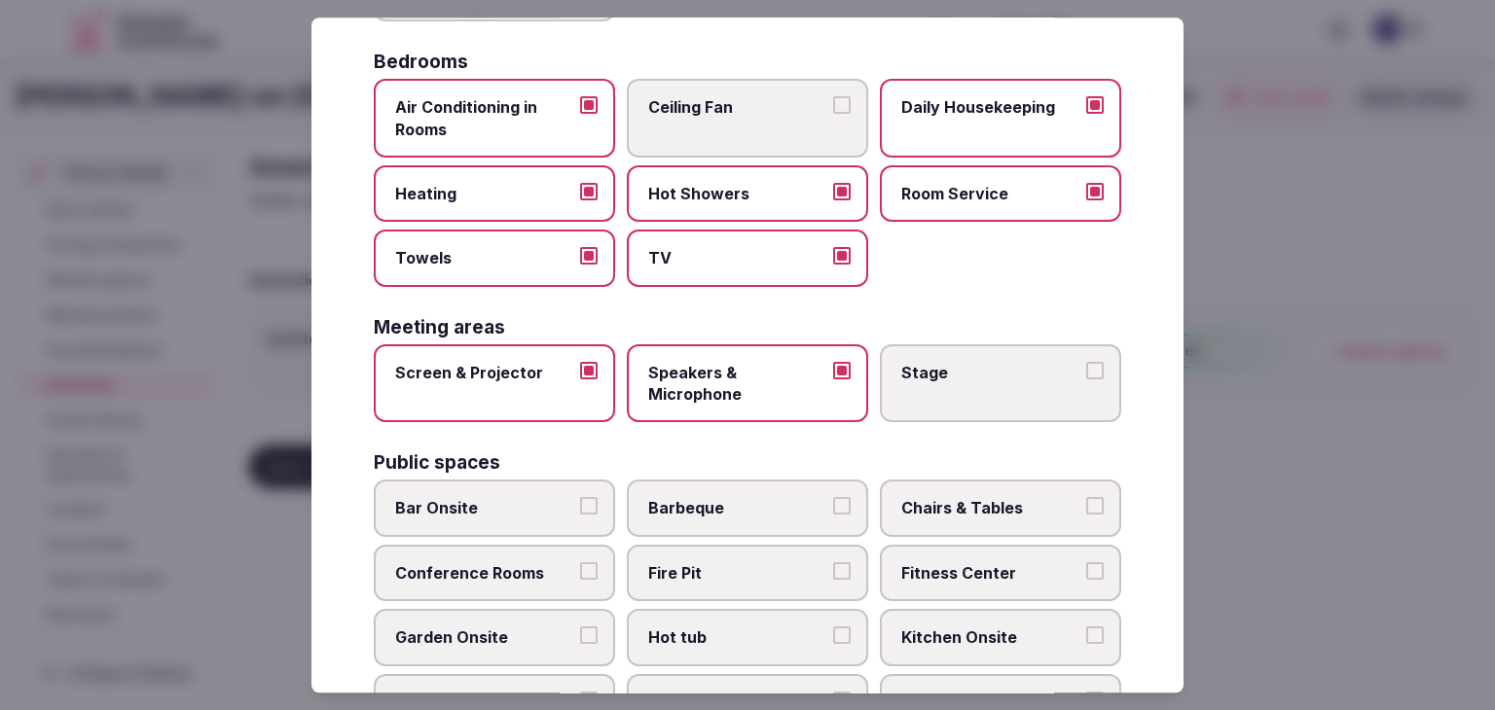
click at [1007, 386] on label "Stage" at bounding box center [1000, 383] width 241 height 79
click at [1086, 380] on button "Stage" at bounding box center [1095, 371] width 18 height 18
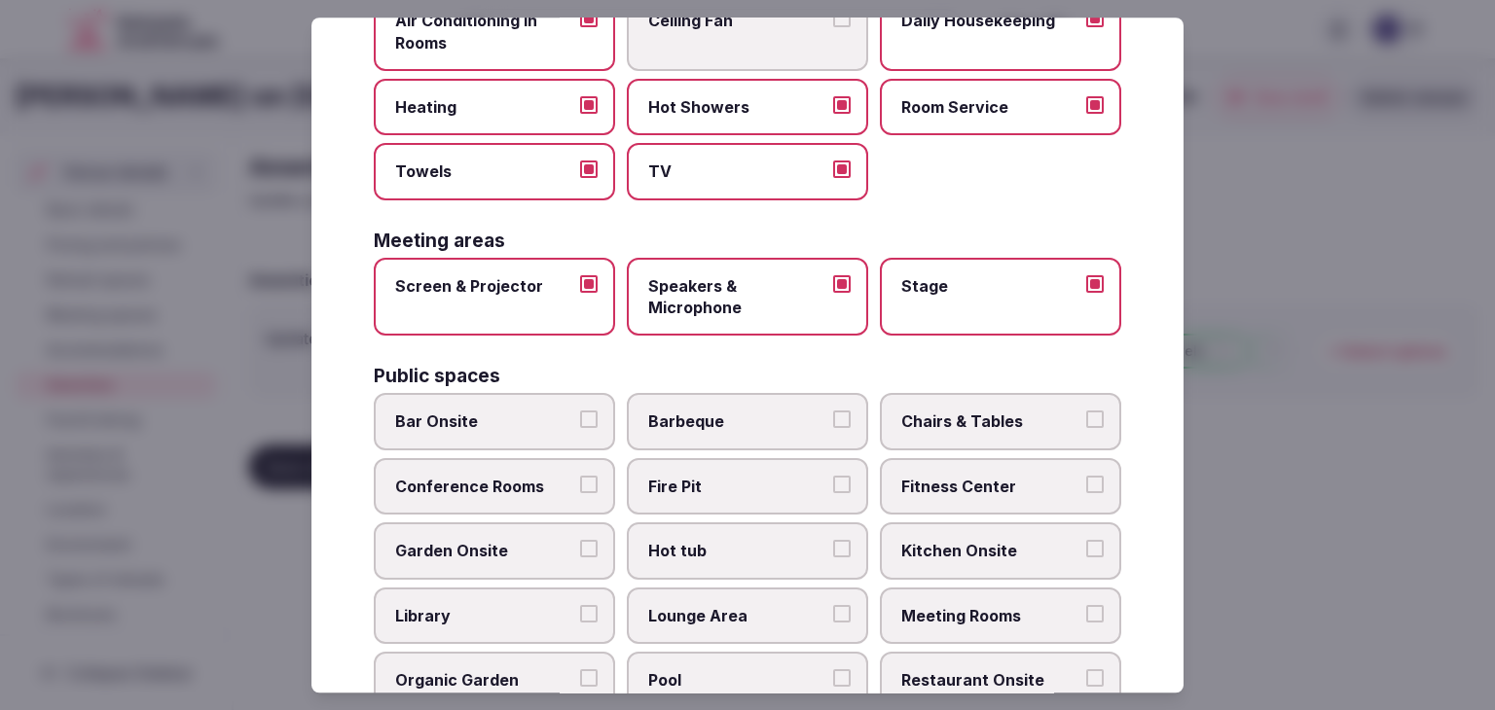
scroll to position [584, 0]
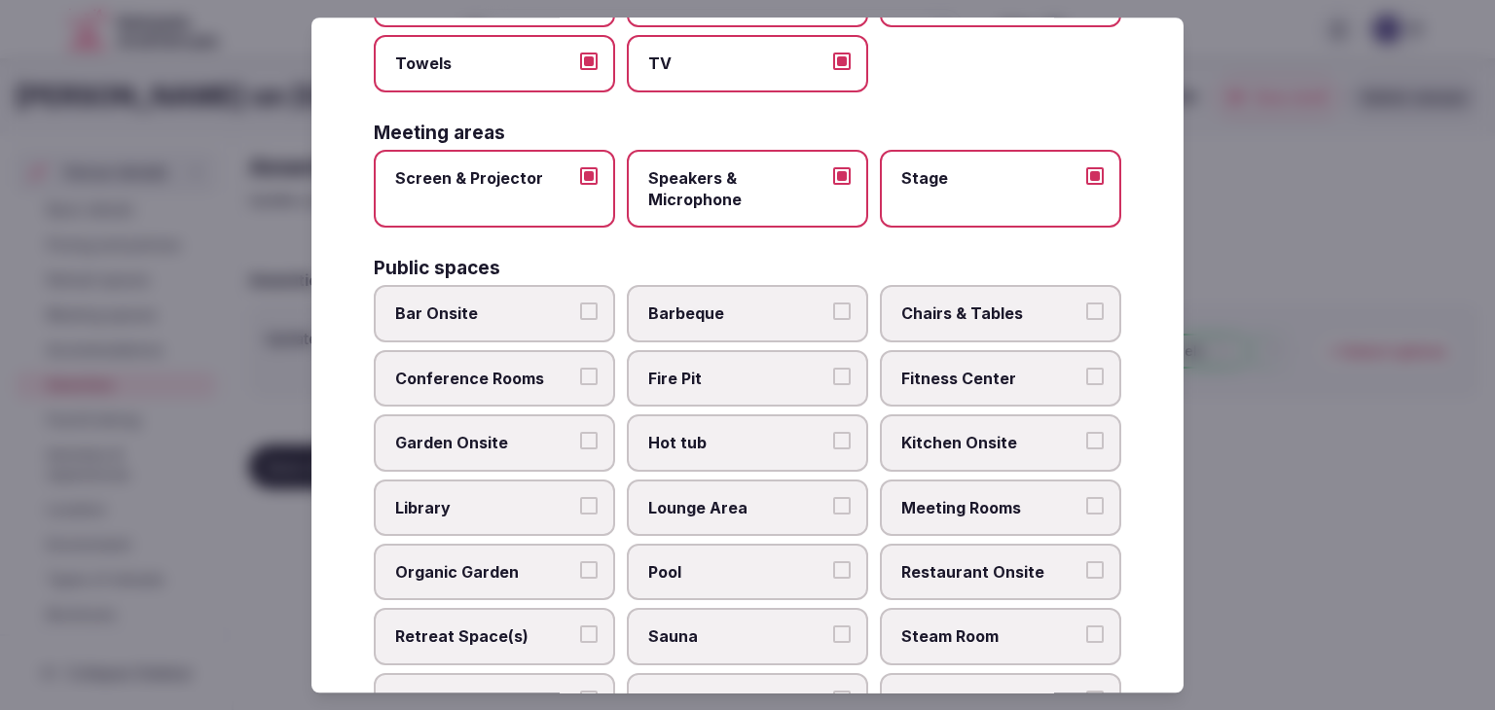
click at [491, 286] on label "Bar Onsite" at bounding box center [494, 314] width 241 height 56
click at [580, 304] on button "Bar Onsite" at bounding box center [589, 313] width 18 height 18
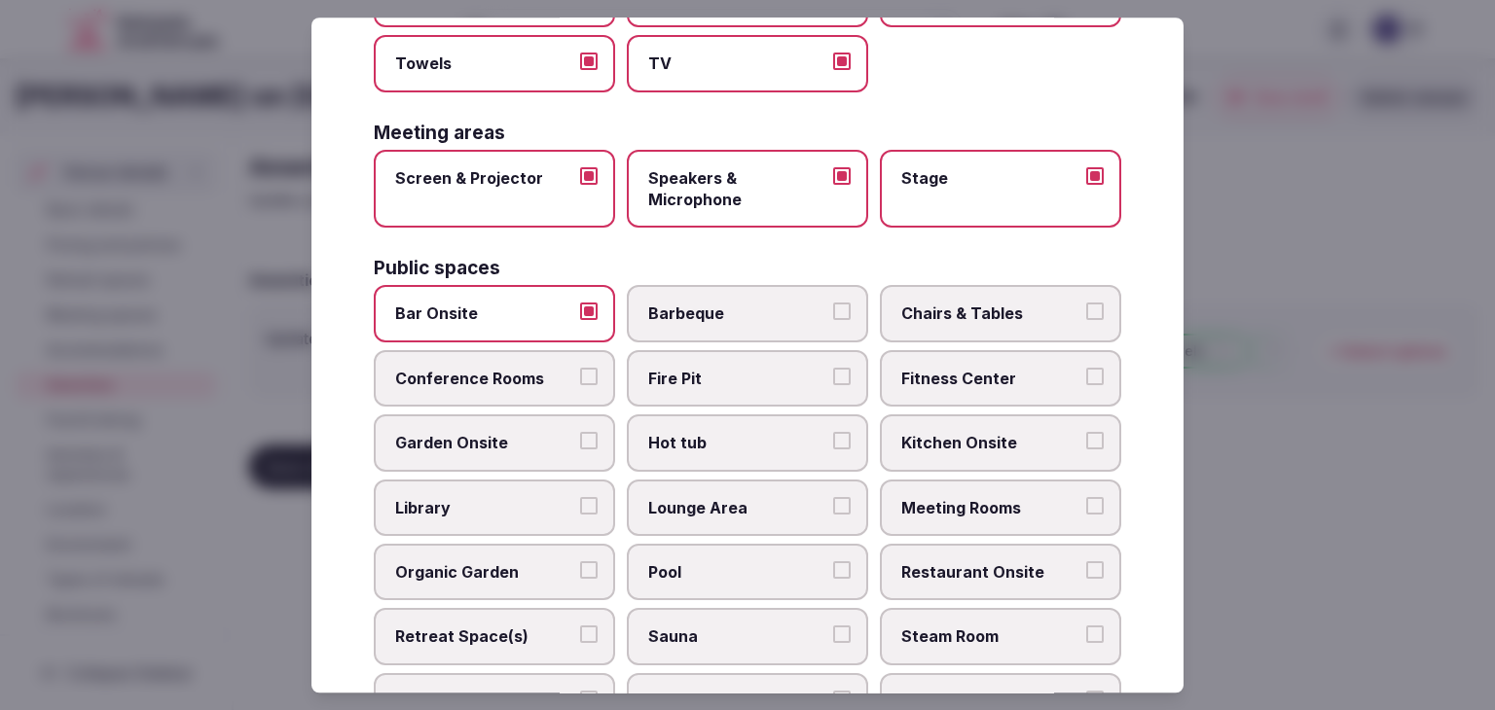
click at [958, 304] on span "Chairs & Tables" at bounding box center [990, 314] width 179 height 21
click at [1086, 304] on button "Chairs & Tables" at bounding box center [1095, 313] width 18 height 18
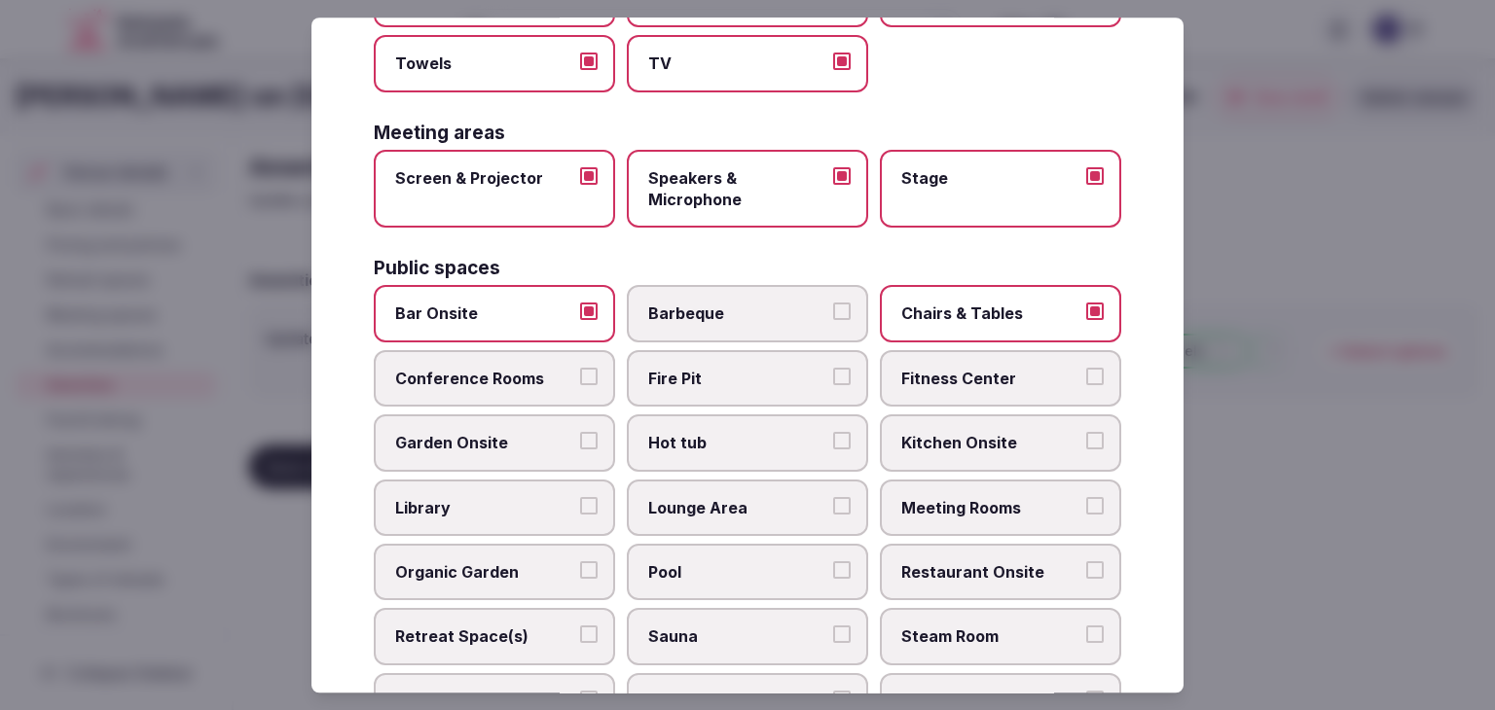
drag, startPoint x: 960, startPoint y: 366, endPoint x: 634, endPoint y: 394, distance: 327.2
click at [960, 368] on span "Fitness Center" at bounding box center [990, 378] width 179 height 21
click at [1086, 368] on button "Fitness Center" at bounding box center [1095, 377] width 18 height 18
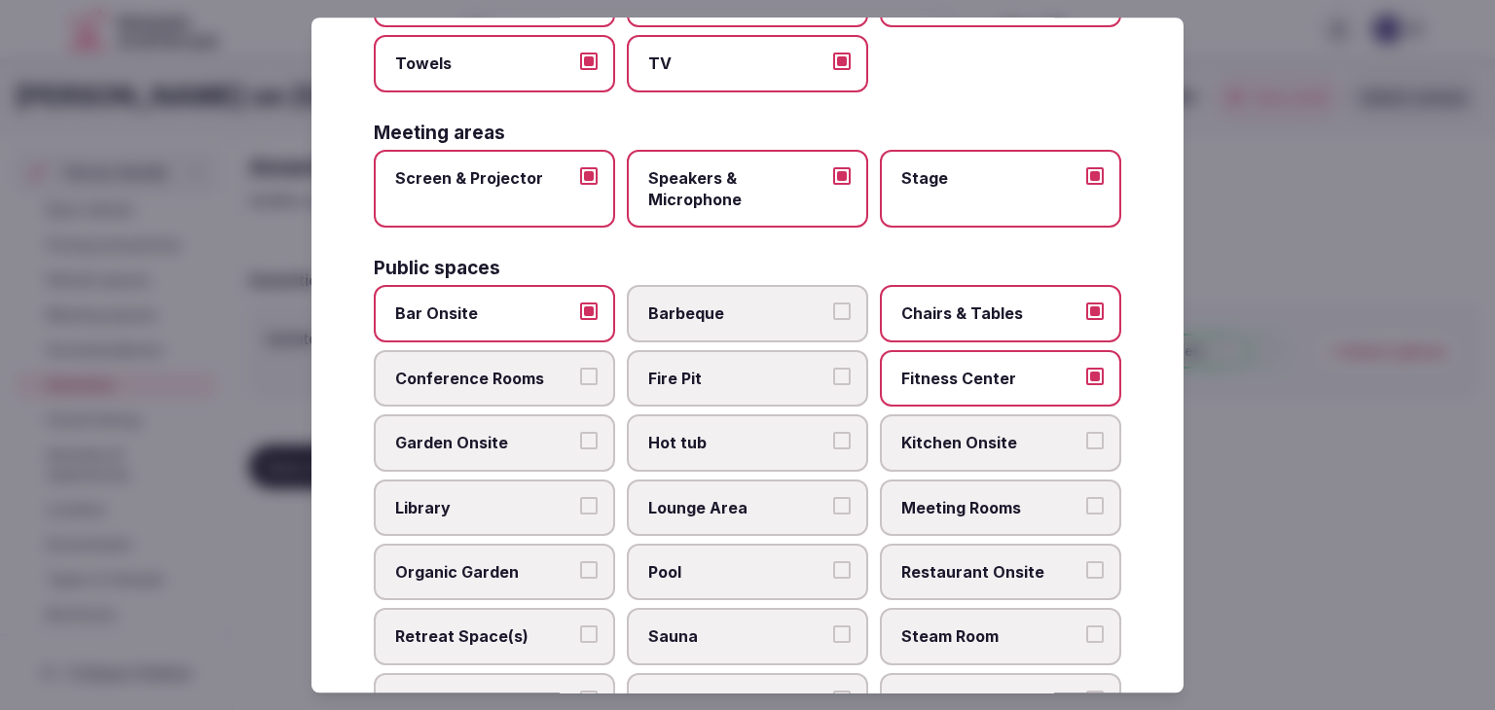
click at [540, 385] on label "Conference Rooms" at bounding box center [494, 378] width 241 height 56
click at [580, 385] on button "Conference Rooms" at bounding box center [589, 377] width 18 height 18
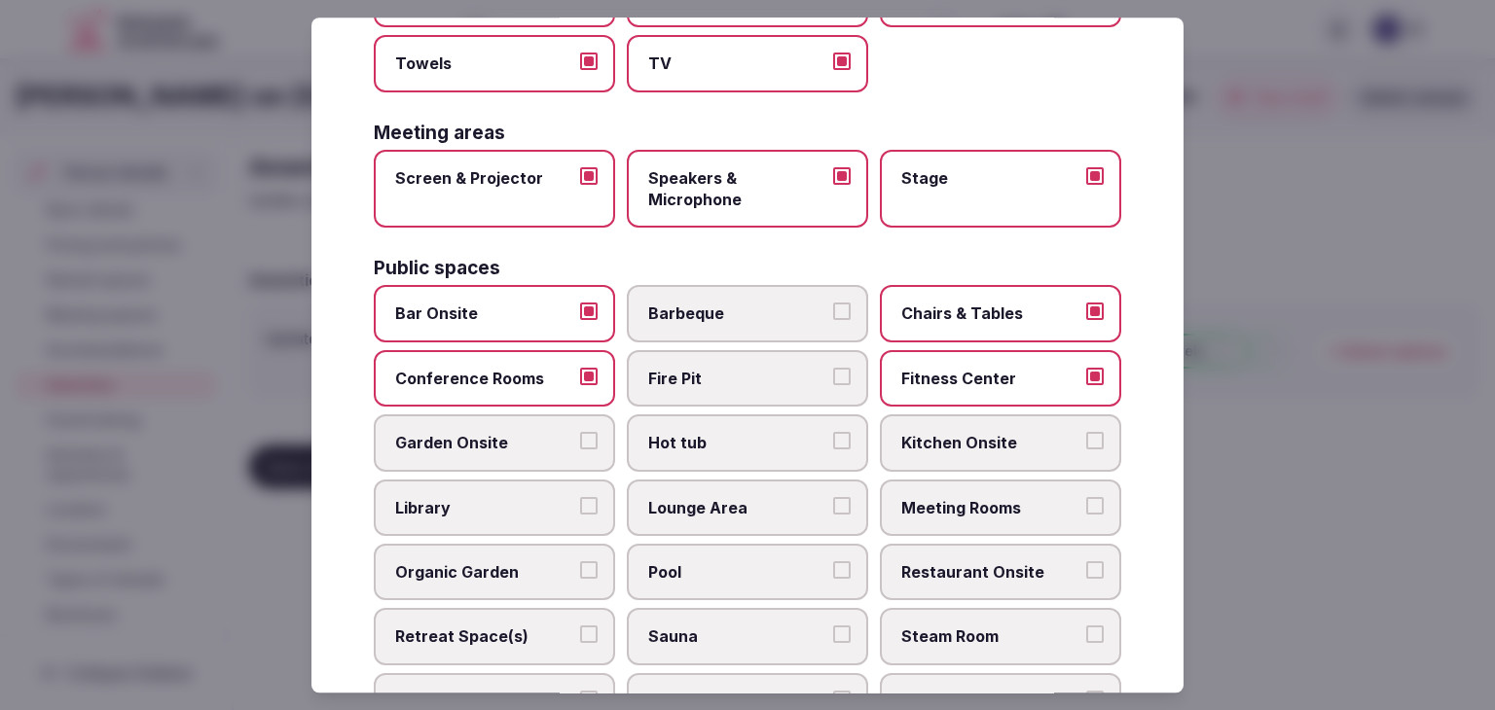
click at [701, 382] on span "Fire Pit" at bounding box center [737, 378] width 179 height 21
click at [833, 382] on button "Fire Pit" at bounding box center [842, 377] width 18 height 18
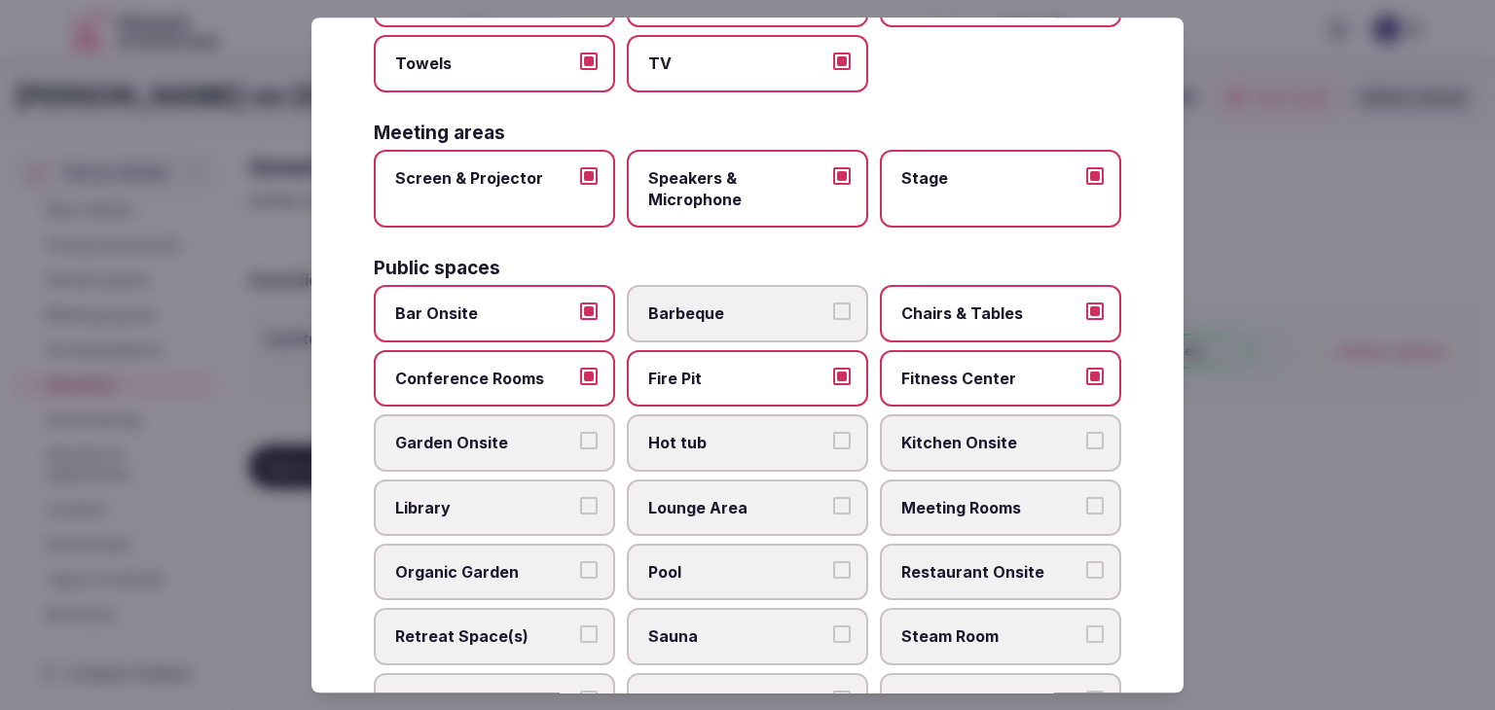
click at [959, 433] on span "Kitchen Onsite" at bounding box center [990, 443] width 179 height 21
click at [1086, 433] on button "Kitchen Onsite" at bounding box center [1095, 442] width 18 height 18
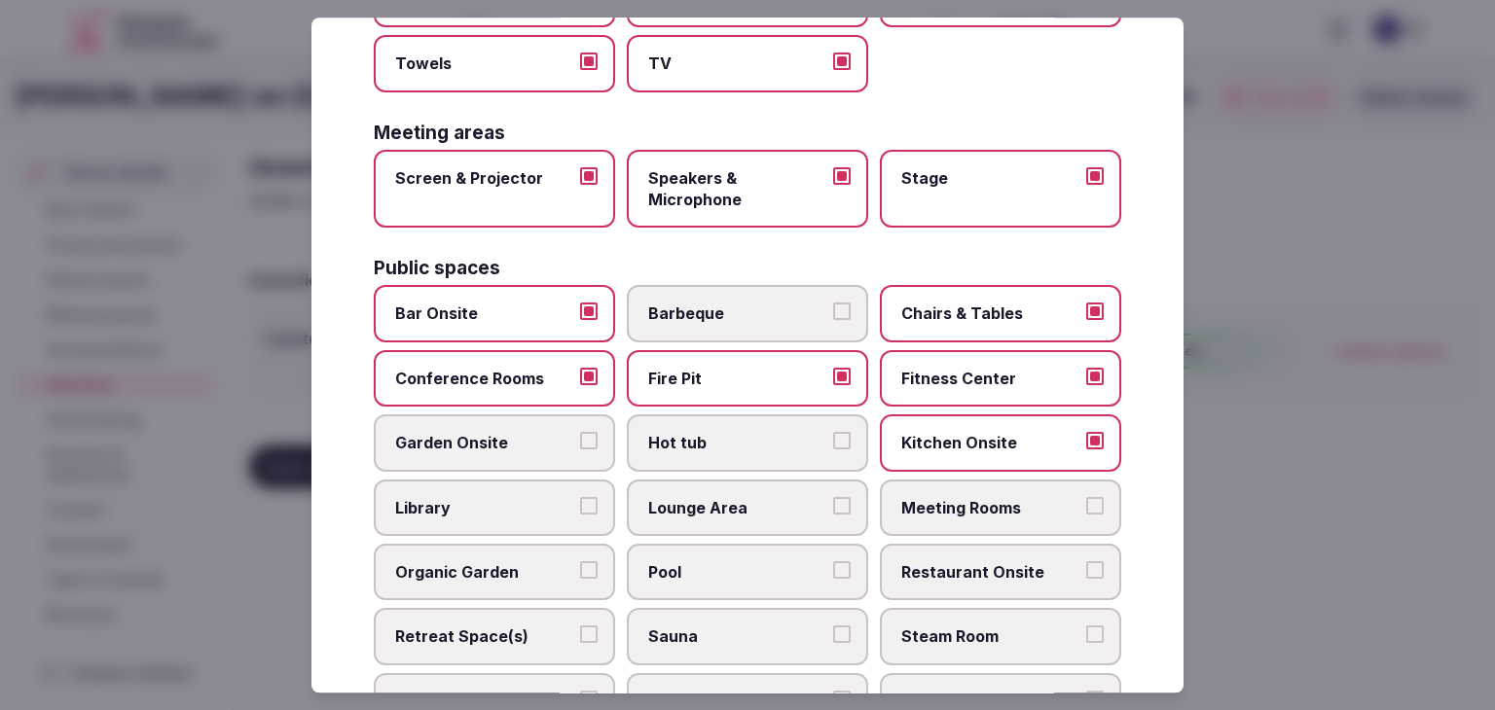
click at [951, 512] on label "Meeting Rooms" at bounding box center [1000, 508] width 241 height 56
click at [1086, 512] on button "Meeting Rooms" at bounding box center [1095, 506] width 18 height 18
drag, startPoint x: 951, startPoint y: 561, endPoint x: 824, endPoint y: 584, distance: 128.6
click at [951, 563] on span "Restaurant Onsite" at bounding box center [990, 571] width 179 height 21
click at [1086, 563] on button "Restaurant Onsite" at bounding box center [1095, 570] width 18 height 18
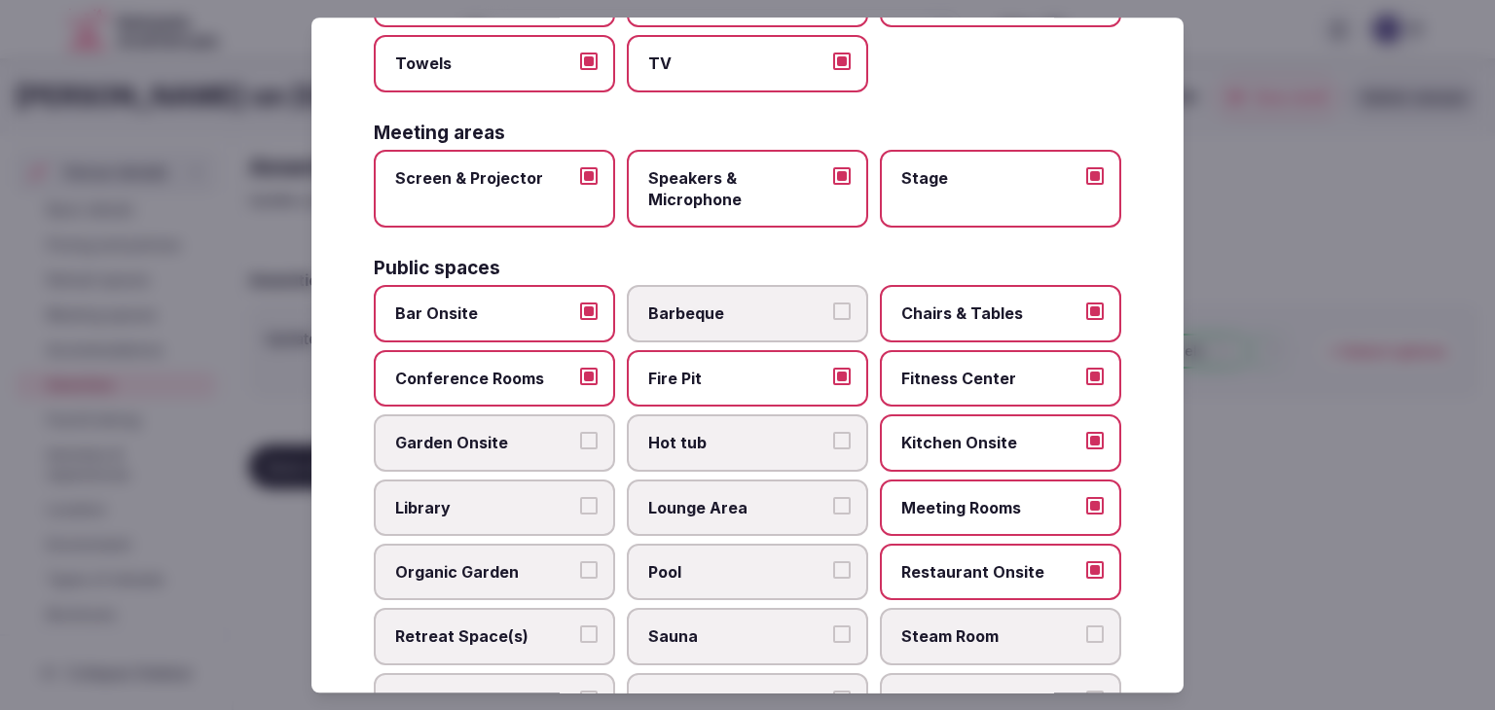
click at [716, 515] on label "Lounge Area" at bounding box center [747, 508] width 241 height 56
click at [833, 515] on button "Lounge Area" at bounding box center [842, 506] width 18 height 18
click at [715, 561] on span "Pool" at bounding box center [737, 571] width 179 height 21
click at [833, 561] on button "Pool" at bounding box center [842, 570] width 18 height 18
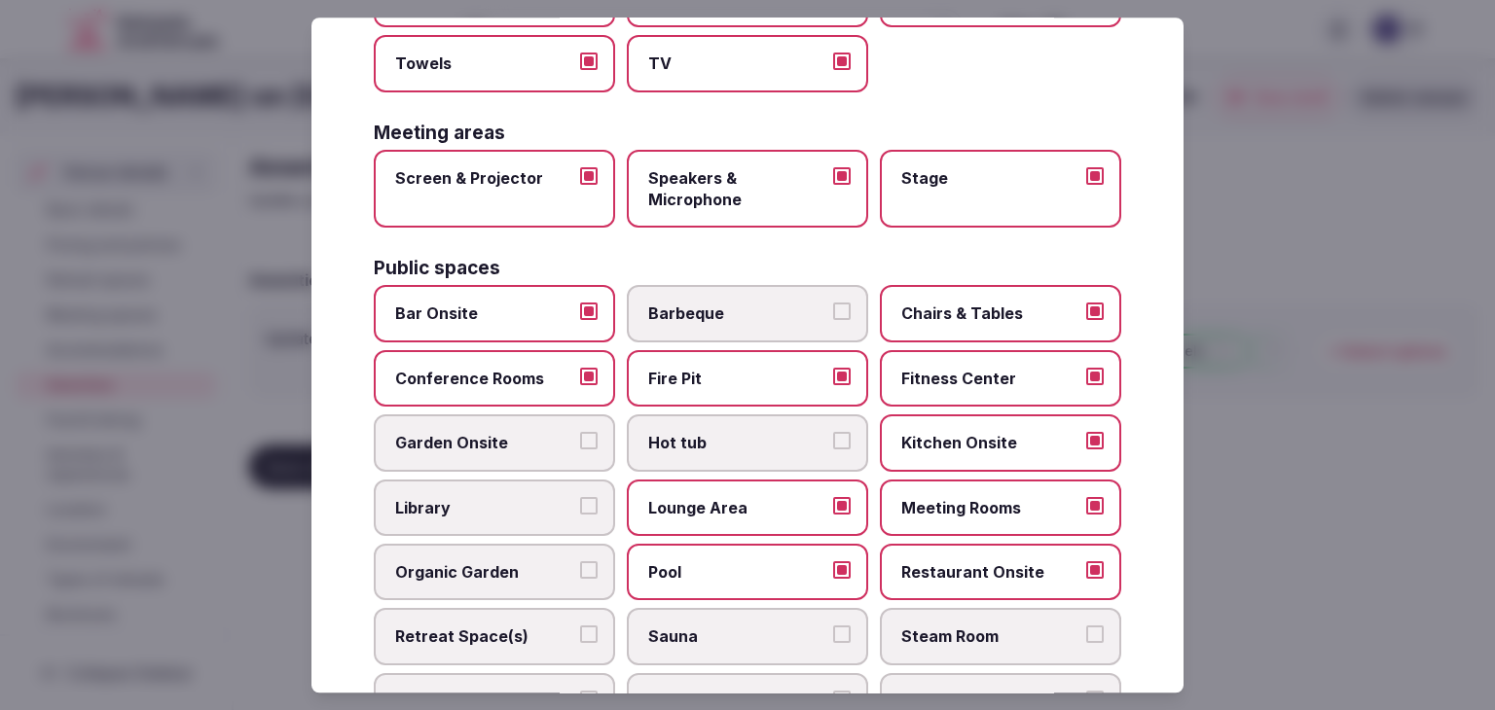
click at [487, 433] on span "Garden Onsite" at bounding box center [484, 443] width 179 height 21
click at [580, 433] on button "Garden Onsite" at bounding box center [589, 442] width 18 height 18
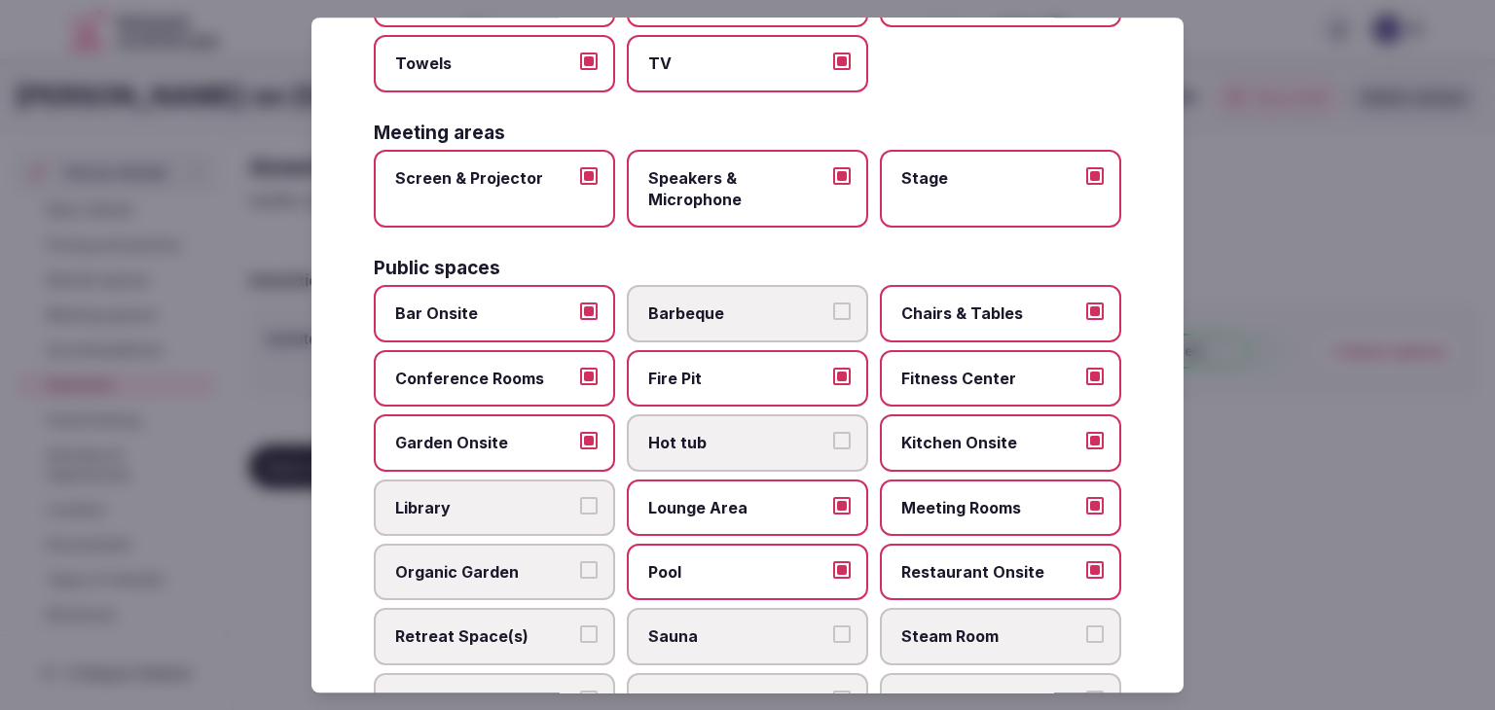
scroll to position [779, 0]
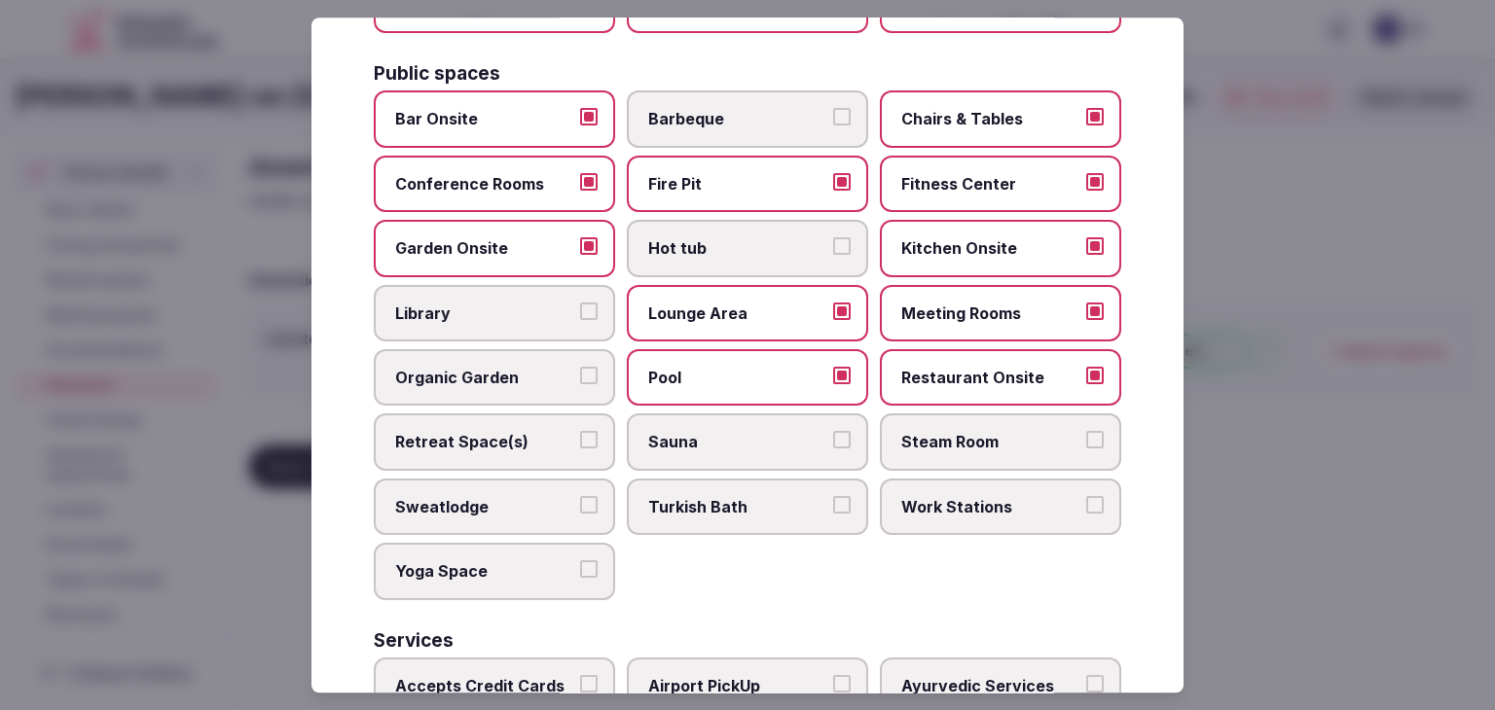
click at [525, 436] on span "Retreat Space(s)" at bounding box center [484, 442] width 179 height 21
click at [580, 436] on button "Retreat Space(s)" at bounding box center [589, 441] width 18 height 18
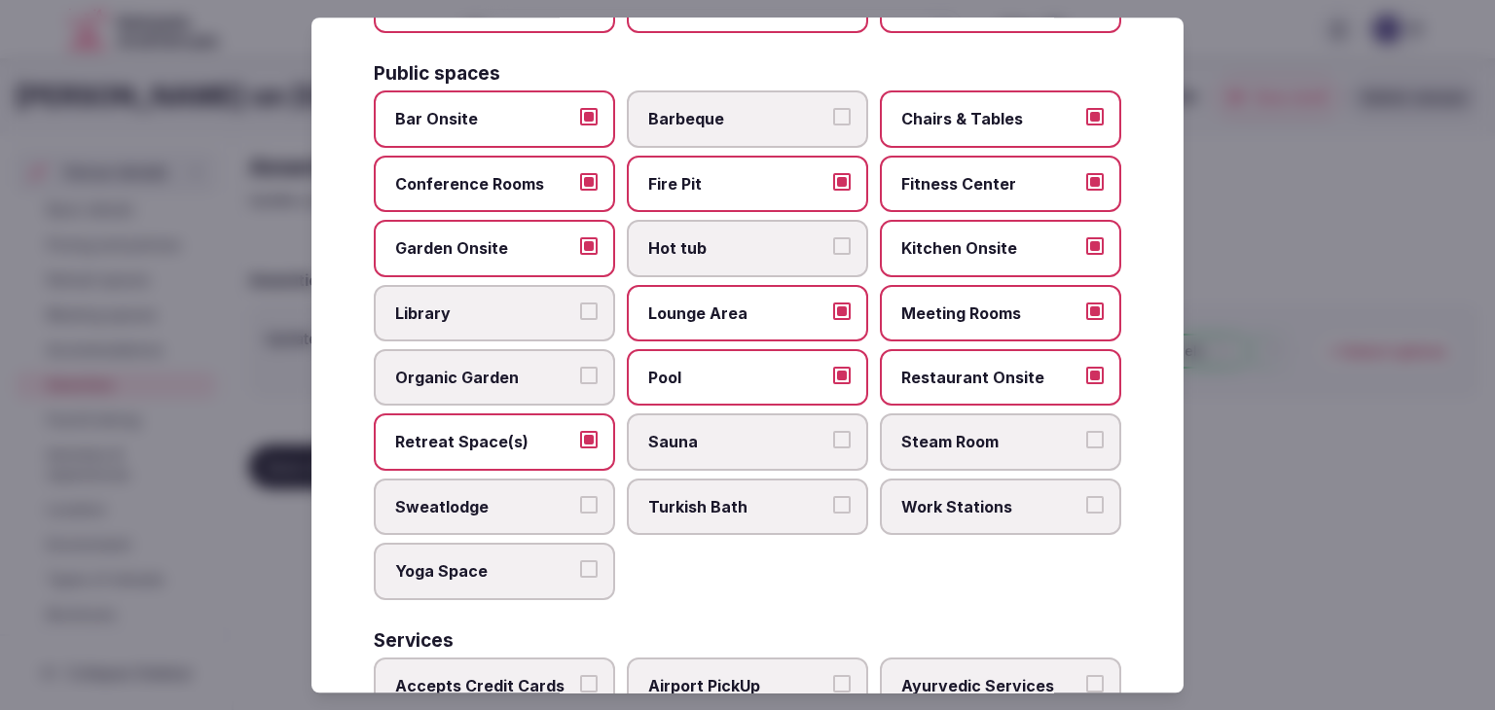
click at [963, 504] on span "Work Stations" at bounding box center [990, 506] width 179 height 21
click at [1086, 504] on button "Work Stations" at bounding box center [1095, 505] width 18 height 18
click at [442, 570] on span "Yoga Space" at bounding box center [484, 571] width 179 height 21
click at [580, 570] on button "Yoga Space" at bounding box center [589, 570] width 18 height 18
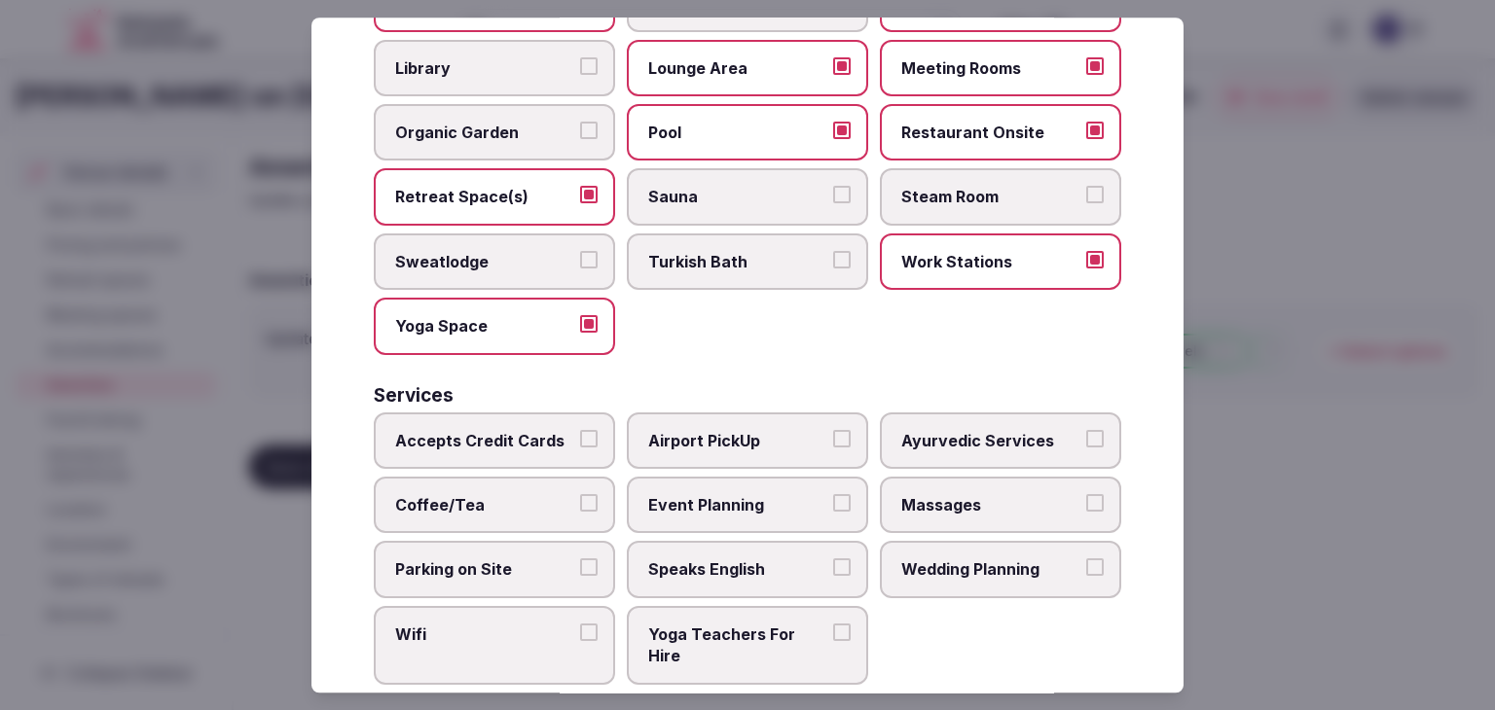
scroll to position [1048, 0]
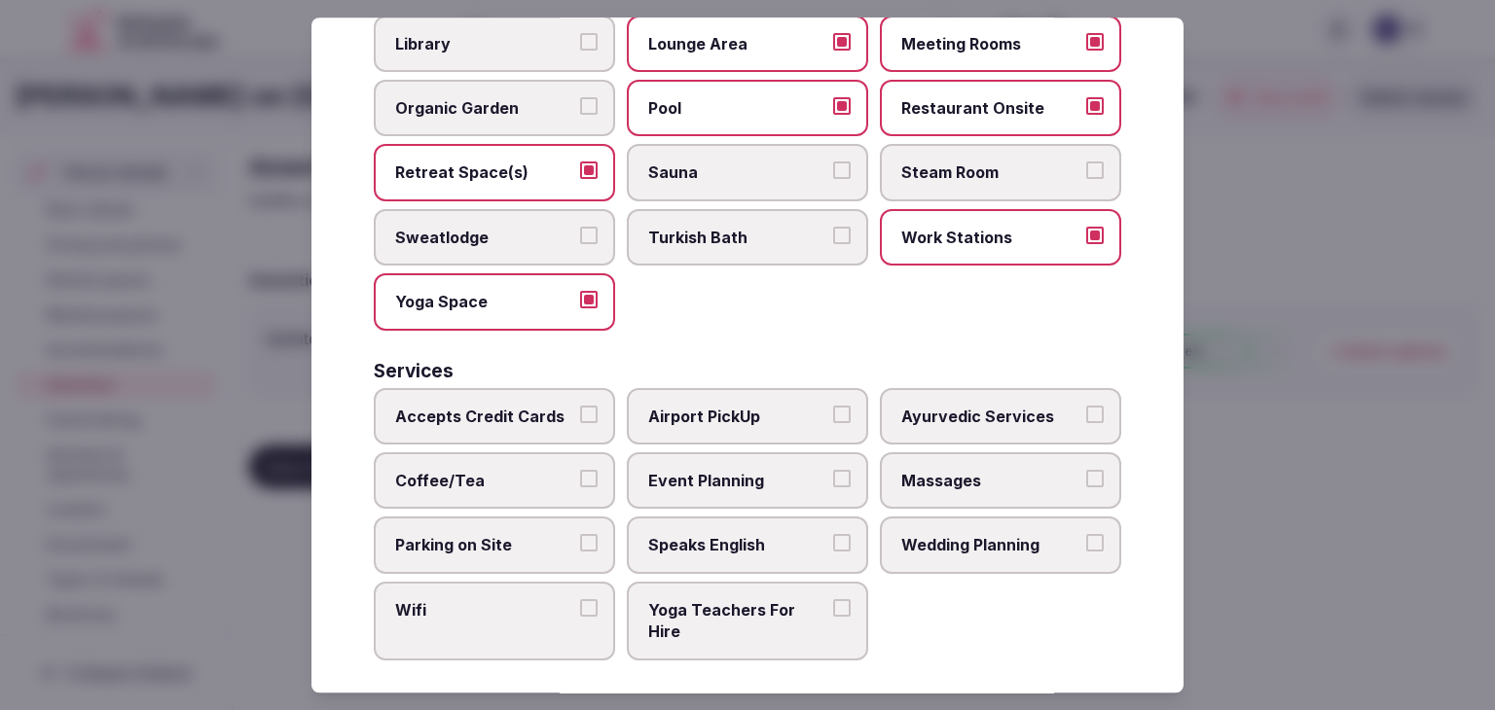
click at [480, 425] on label "Accepts Credit Cards" at bounding box center [494, 416] width 241 height 56
click at [580, 423] on button "Accepts Credit Cards" at bounding box center [589, 415] width 18 height 18
click at [478, 470] on span "Coffee/Tea" at bounding box center [484, 480] width 179 height 21
click at [580, 470] on button "Coffee/Tea" at bounding box center [589, 479] width 18 height 18
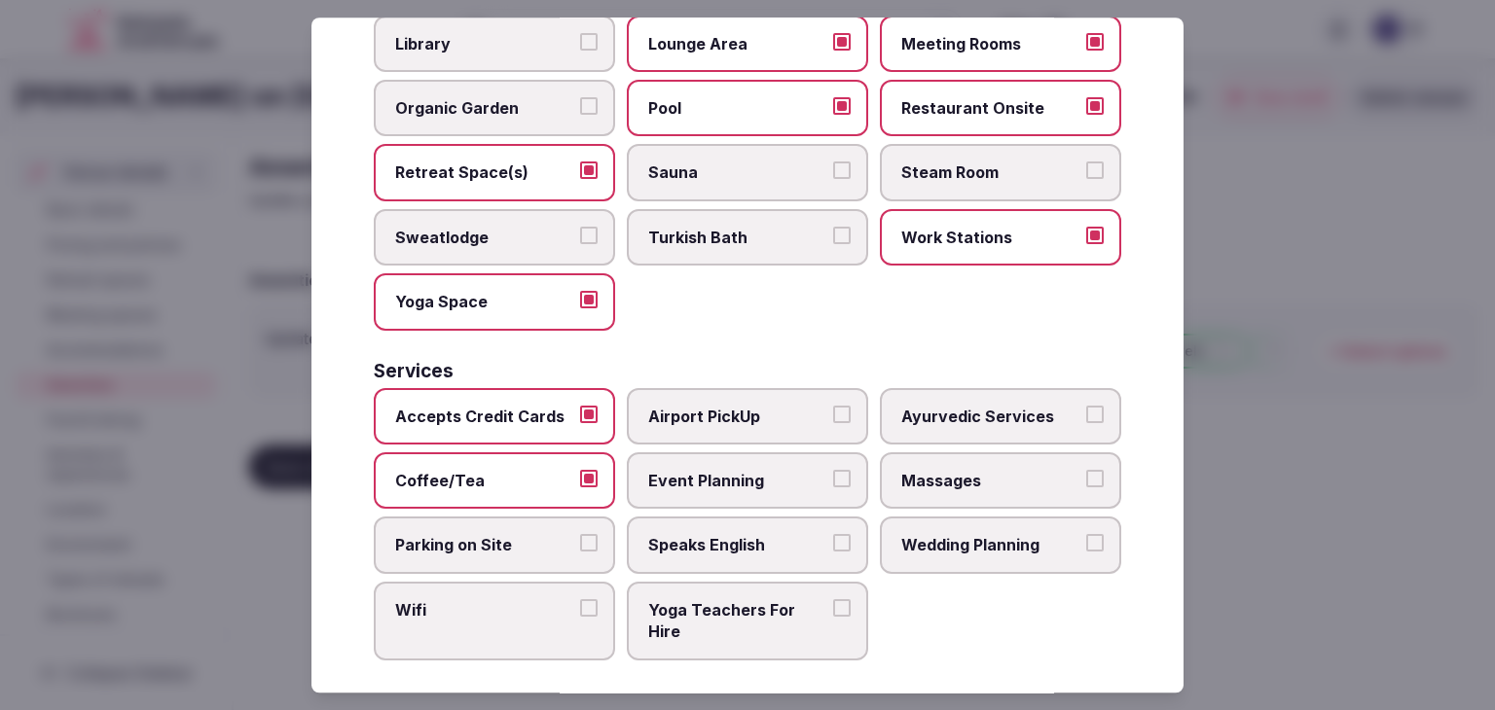
drag, startPoint x: 473, startPoint y: 532, endPoint x: 471, endPoint y: 546, distance: 13.8
click at [473, 535] on span "Parking on Site" at bounding box center [484, 545] width 179 height 21
click at [580, 535] on button "Parking on Site" at bounding box center [589, 544] width 18 height 18
click at [470, 611] on label "Wifi" at bounding box center [494, 621] width 241 height 79
click at [580, 611] on button "Wifi" at bounding box center [589, 608] width 18 height 18
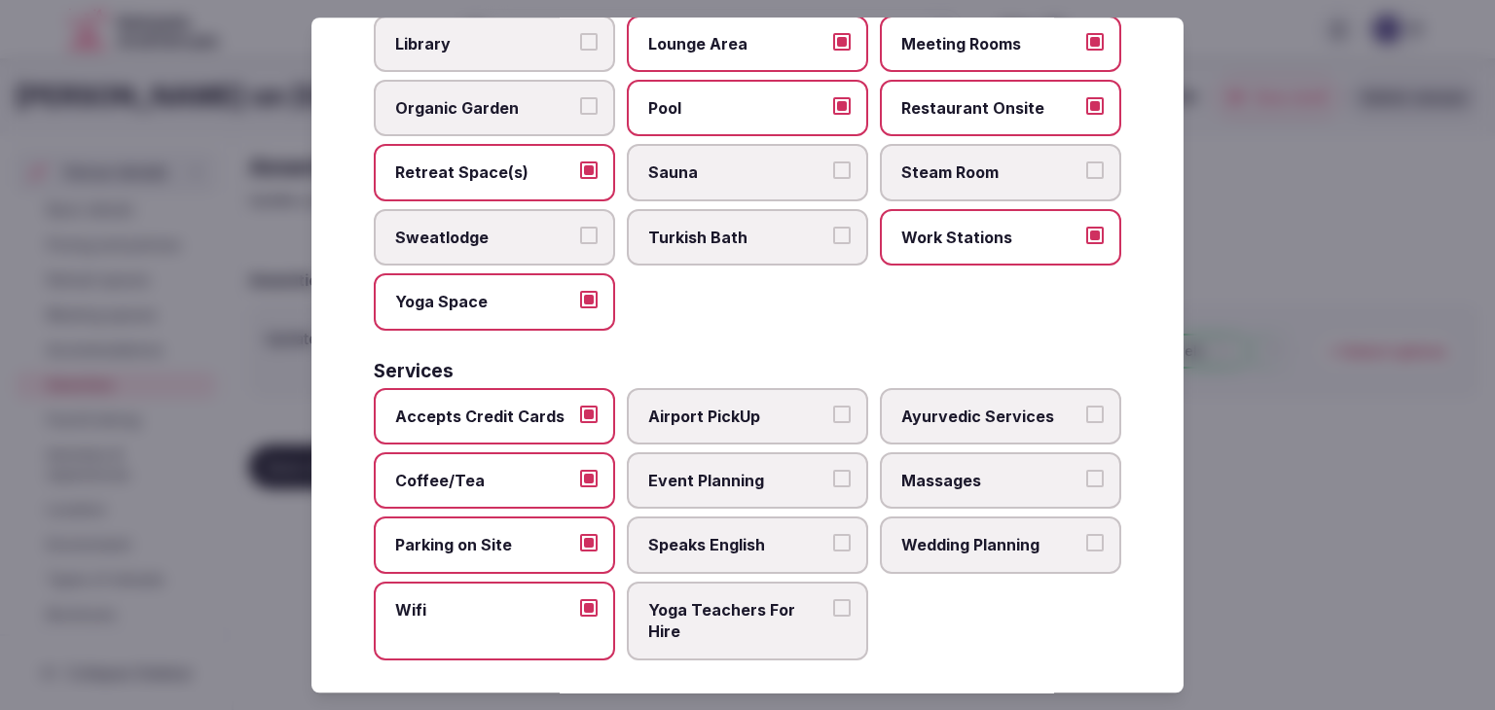
click at [786, 470] on span "Event Planning" at bounding box center [737, 480] width 179 height 21
click at [833, 470] on button "Event Planning" at bounding box center [842, 479] width 18 height 18
click at [779, 518] on label "Speaks English" at bounding box center [747, 546] width 241 height 56
click at [833, 535] on button "Speaks English" at bounding box center [842, 544] width 18 height 18
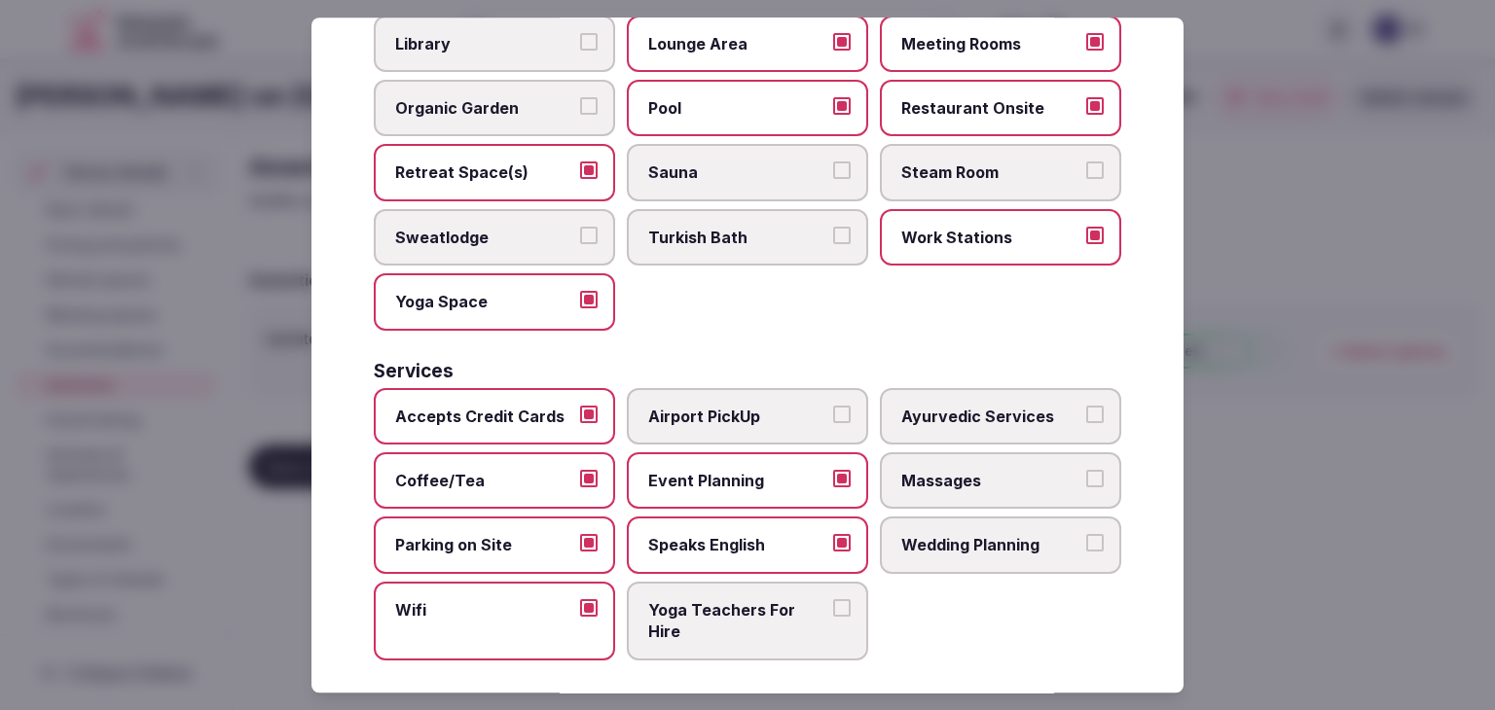
click at [999, 535] on span "Wedding Planning" at bounding box center [990, 545] width 179 height 21
click at [1086, 535] on button "Wedding Planning" at bounding box center [1095, 544] width 18 height 18
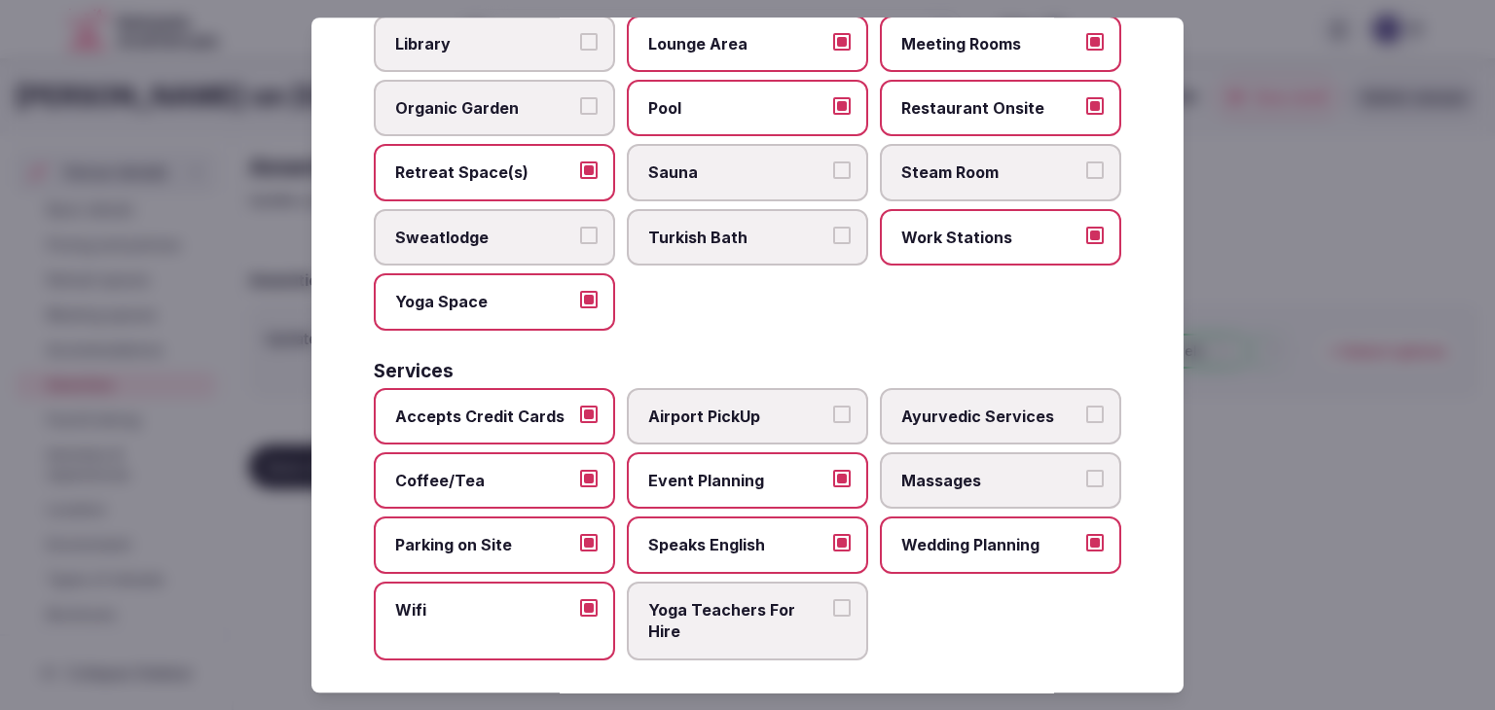
click at [994, 480] on label "Massages" at bounding box center [1000, 481] width 241 height 56
click at [1086, 480] on button "Massages" at bounding box center [1095, 479] width 18 height 18
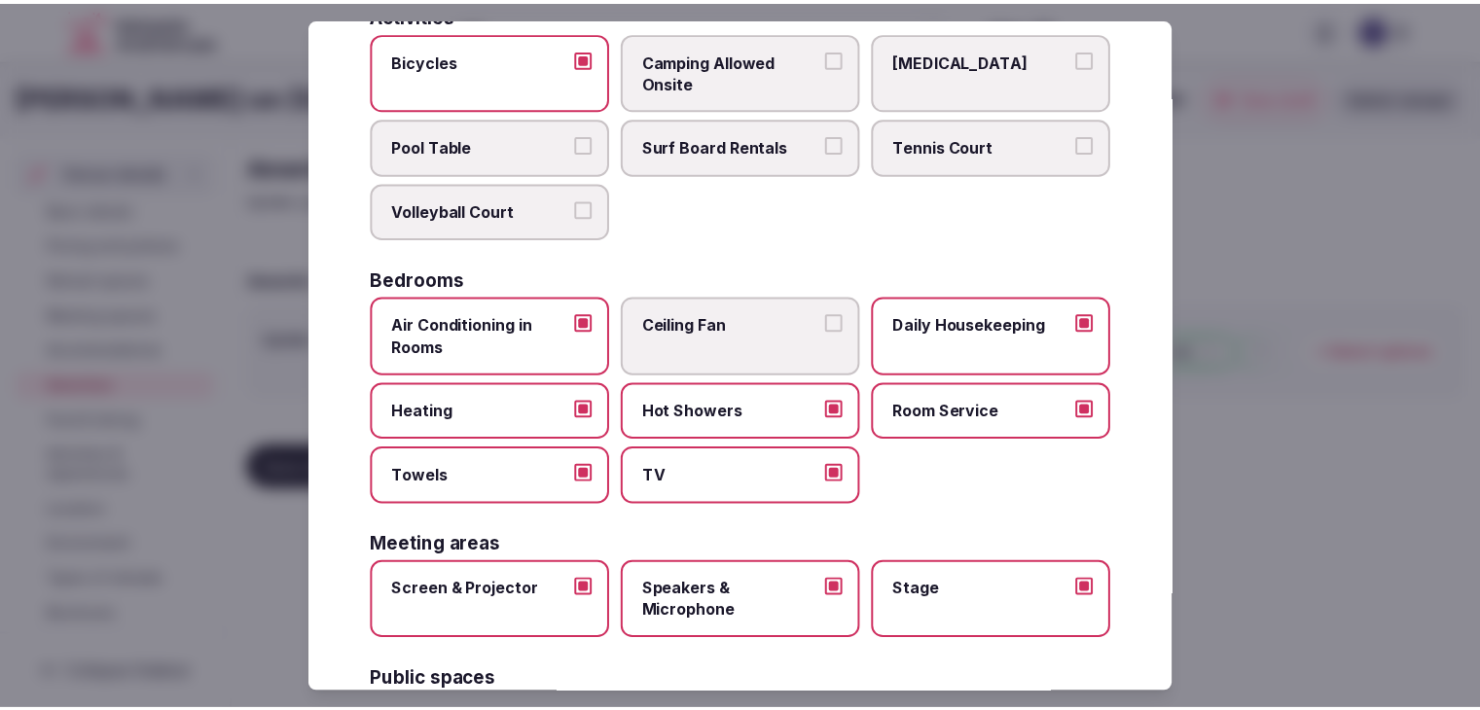
scroll to position [0, 0]
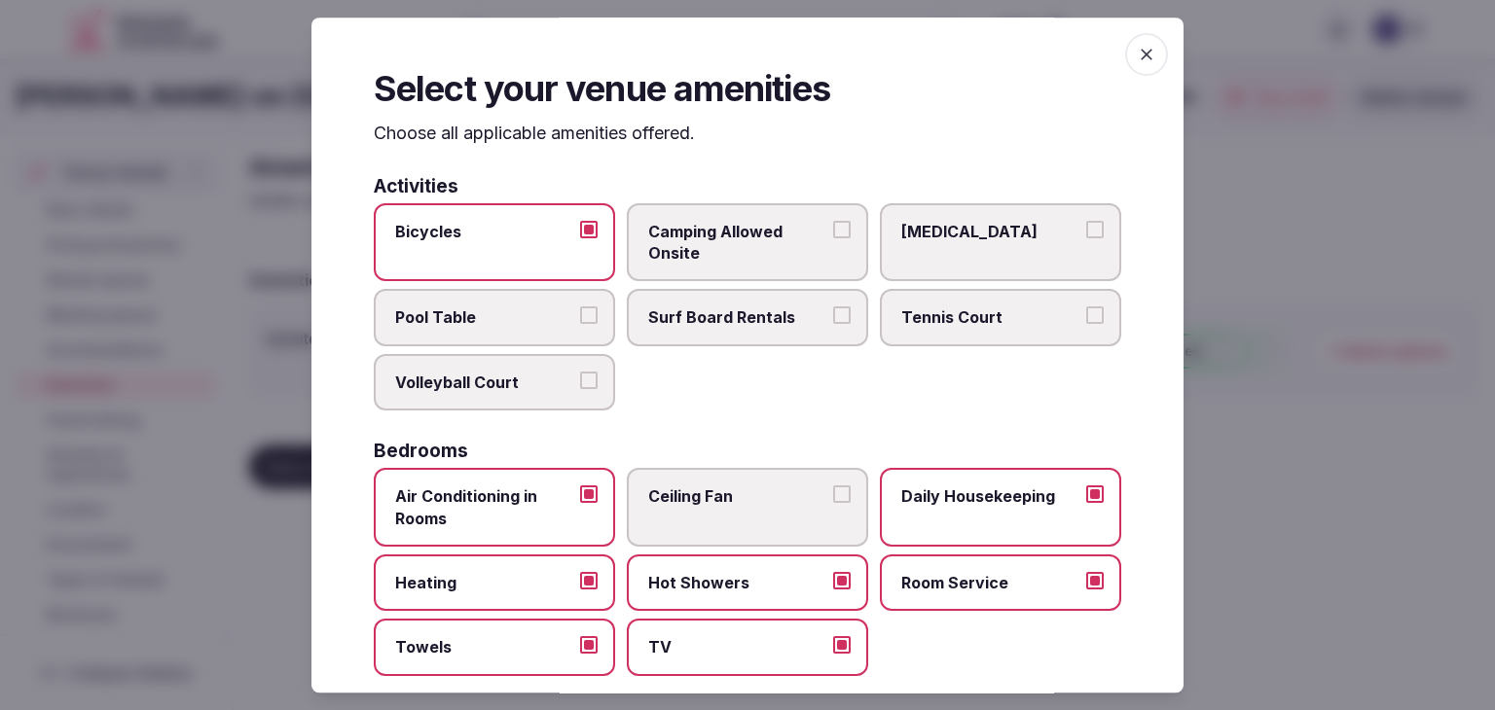
click at [1143, 57] on span "button" at bounding box center [1146, 54] width 43 height 43
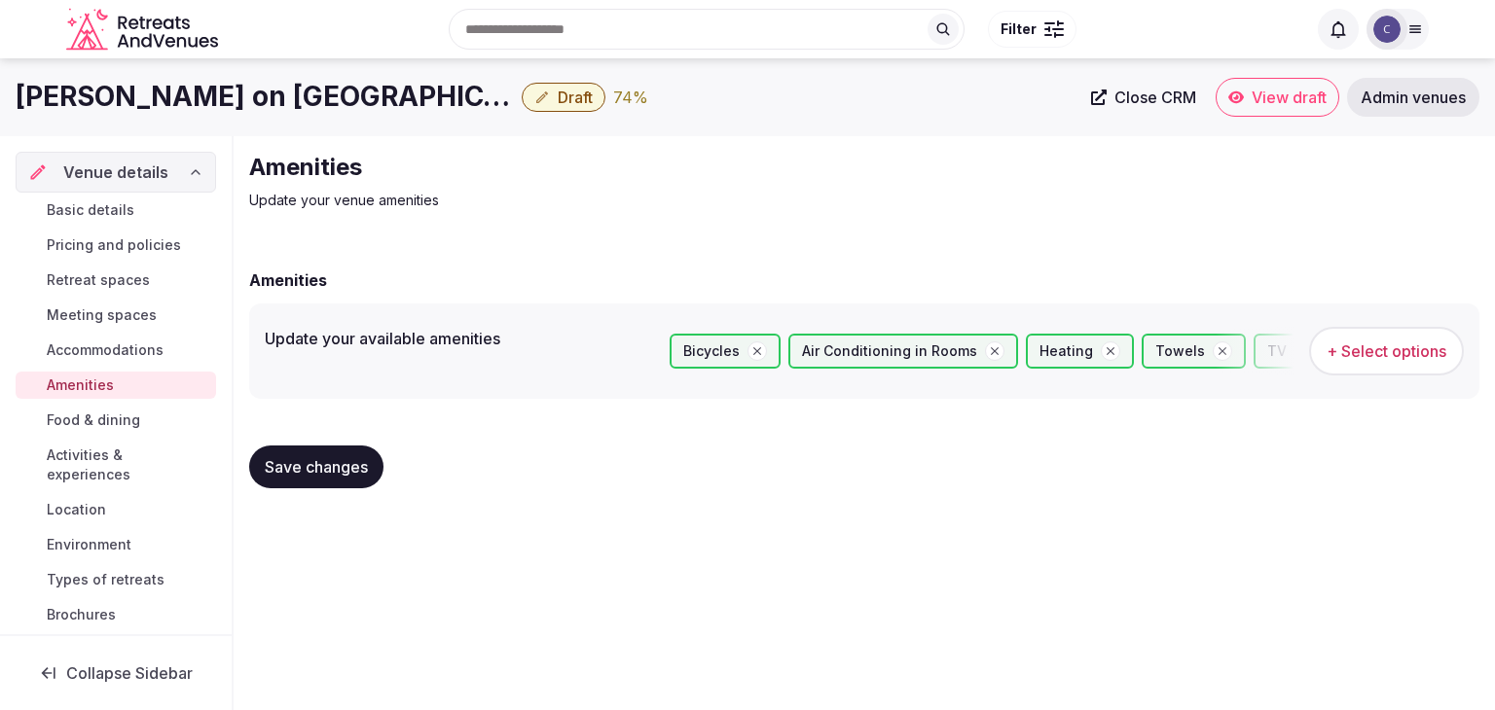
click at [349, 462] on span "Save changes" at bounding box center [316, 466] width 103 height 19
click at [117, 415] on span "Food & dining" at bounding box center [93, 420] width 93 height 19
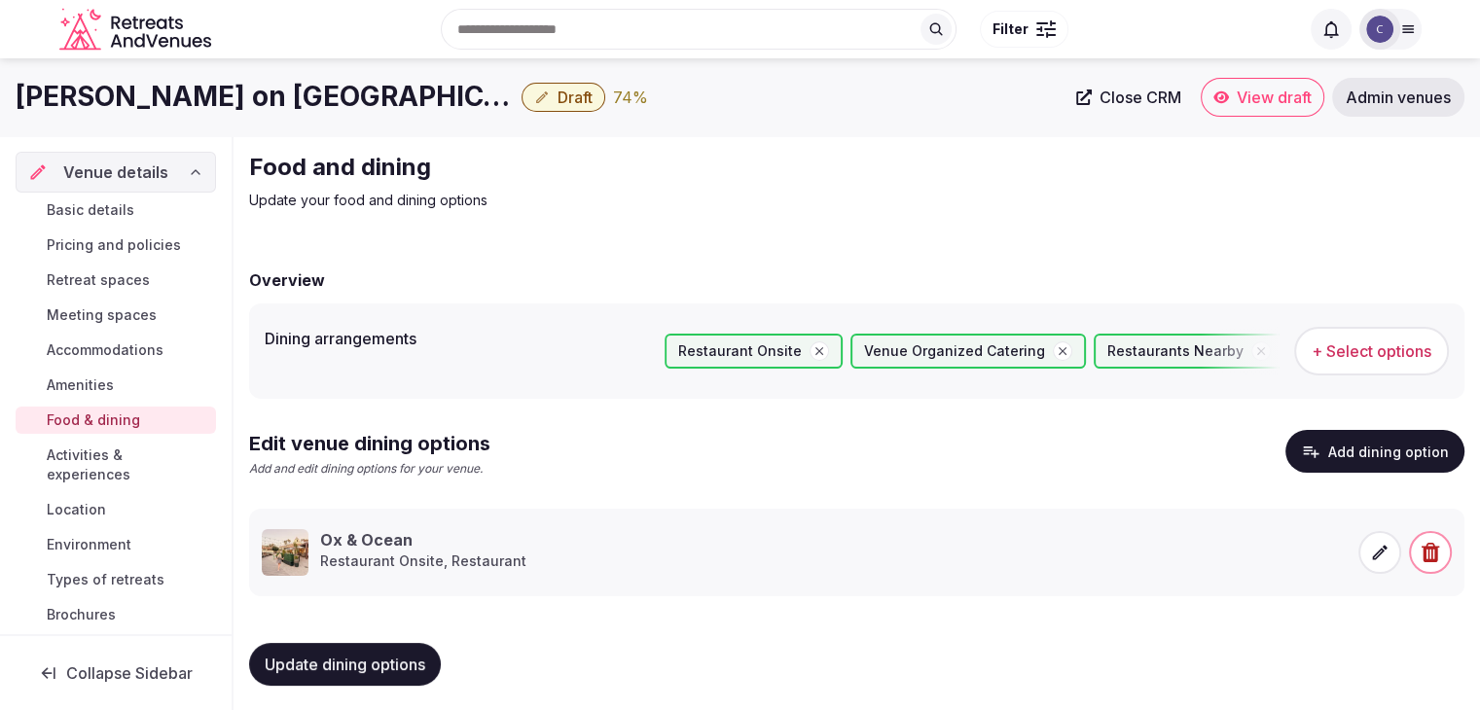
click at [116, 467] on span "Activities & experiences" at bounding box center [128, 465] width 162 height 39
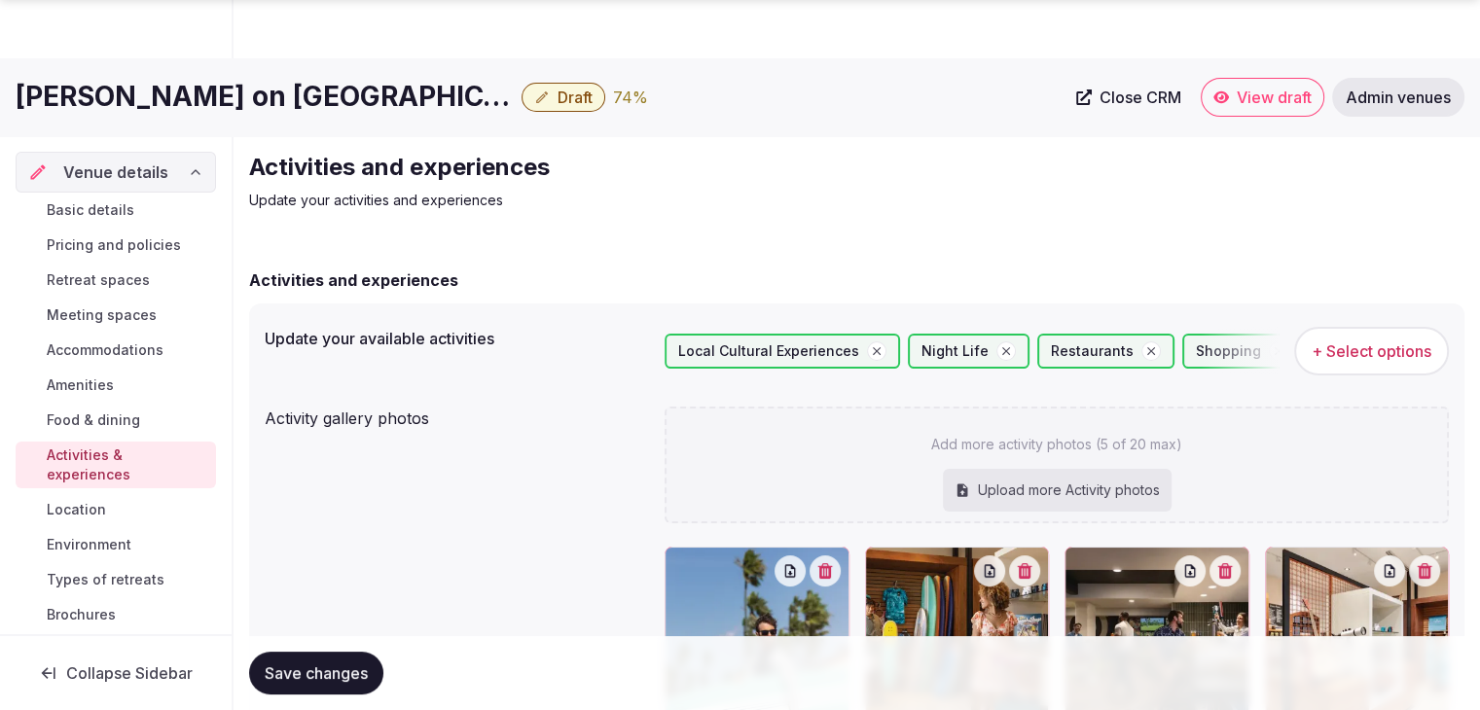
scroll to position [292, 0]
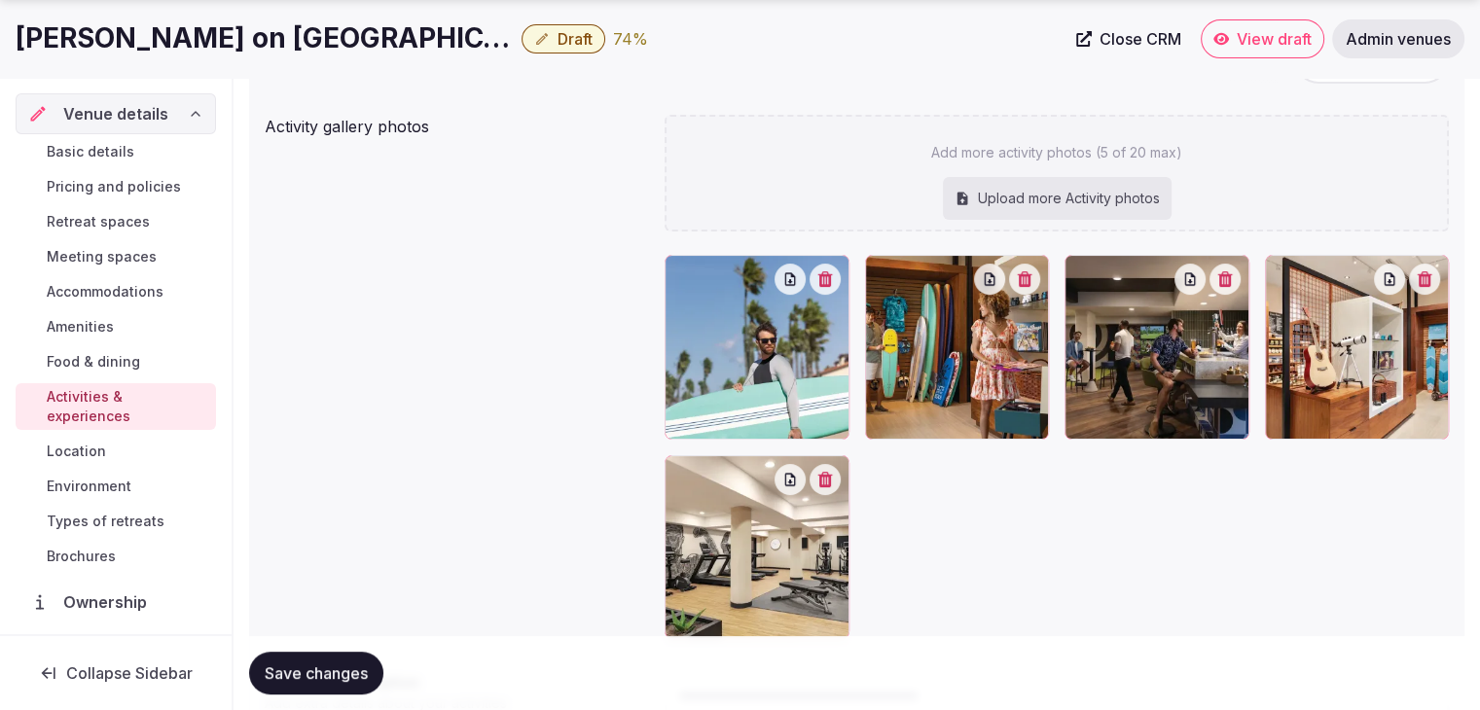
click at [91, 453] on span "Location" at bounding box center [76, 451] width 59 height 19
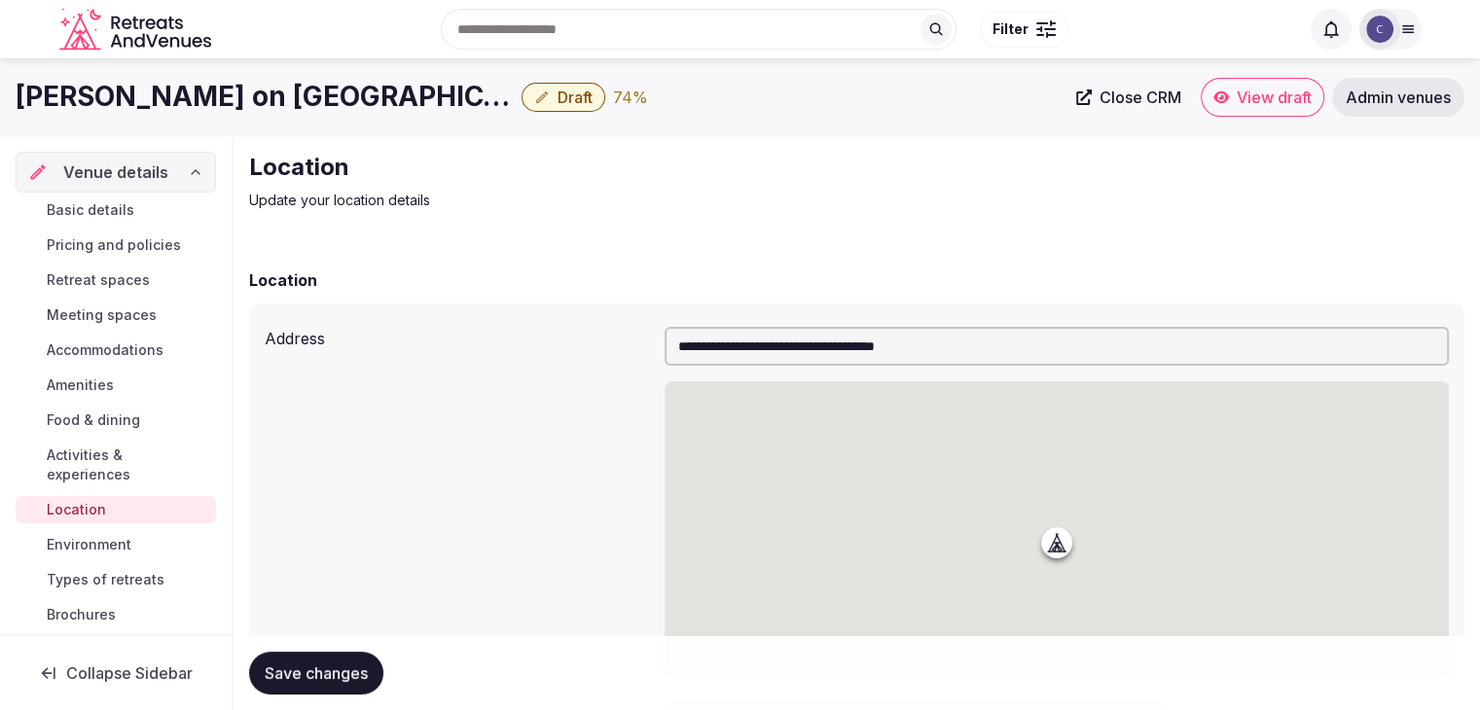
click at [134, 538] on link "Environment" at bounding box center [116, 544] width 200 height 27
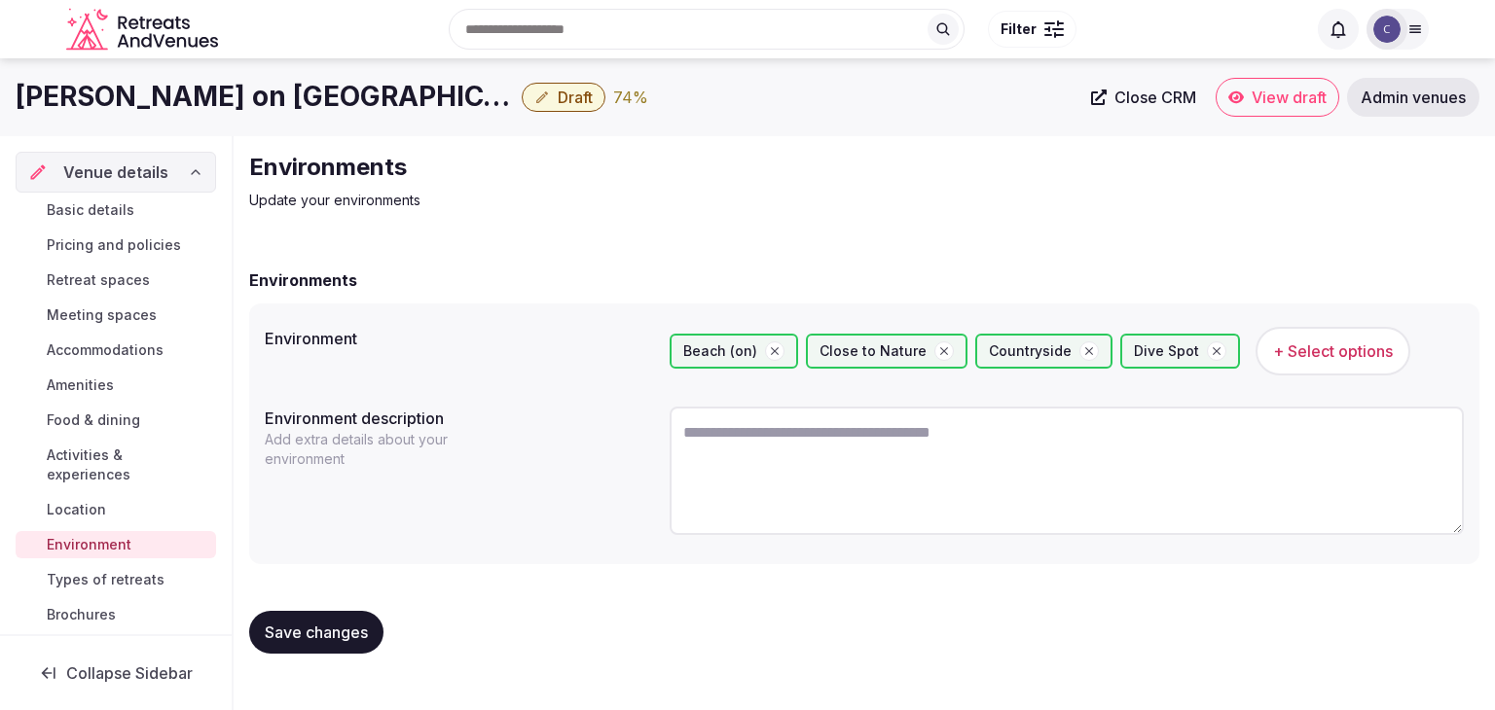
click at [128, 575] on span "Types of retreats" at bounding box center [106, 579] width 118 height 19
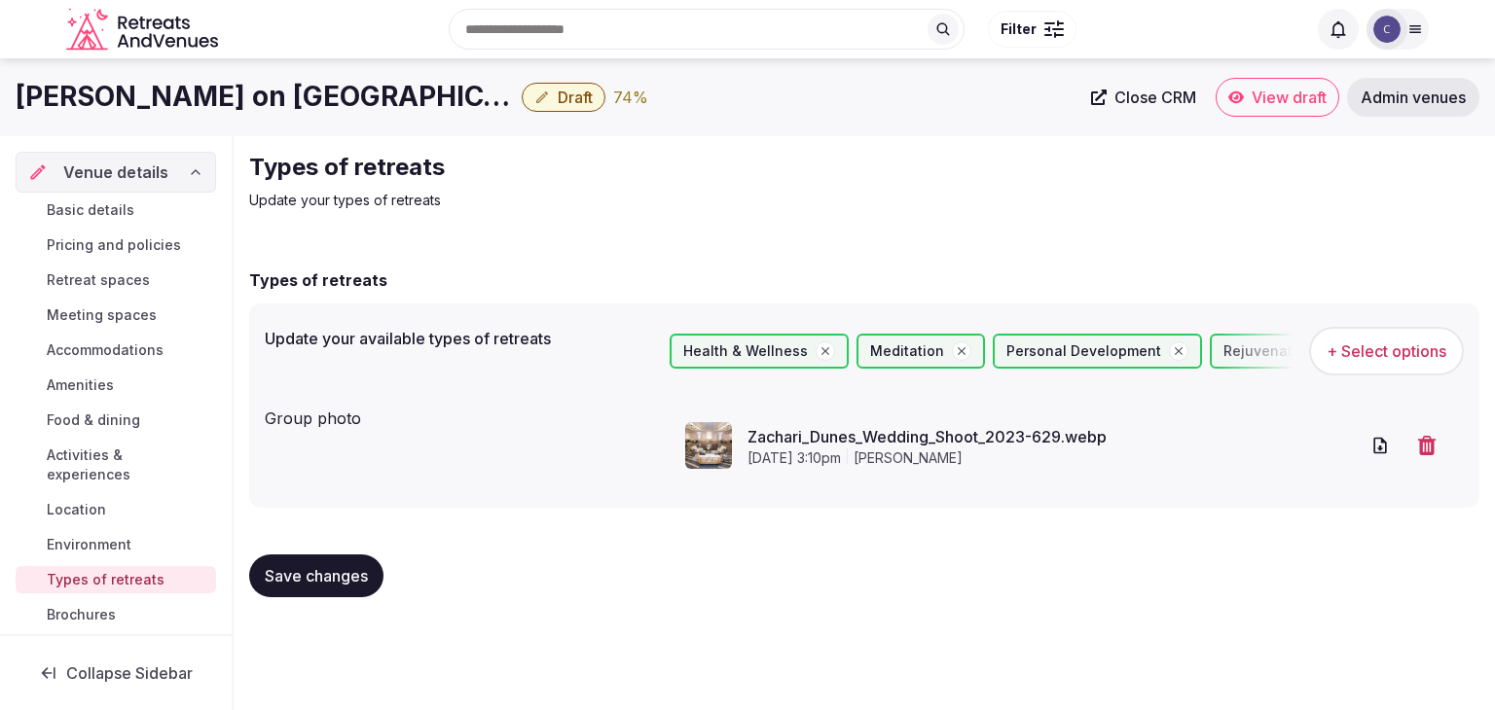
click at [580, 88] on span "Draft" at bounding box center [575, 97] width 35 height 19
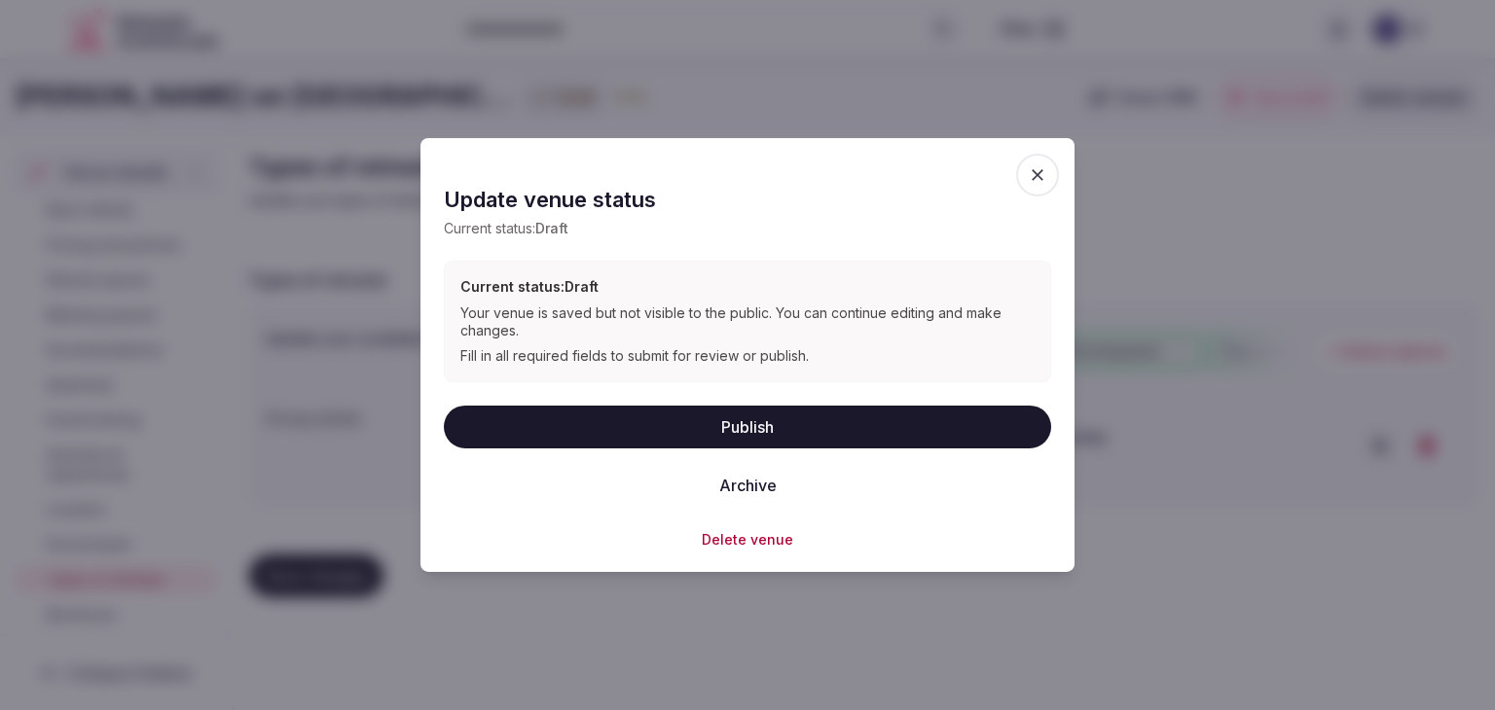
click at [771, 423] on button "Publish" at bounding box center [747, 426] width 607 height 43
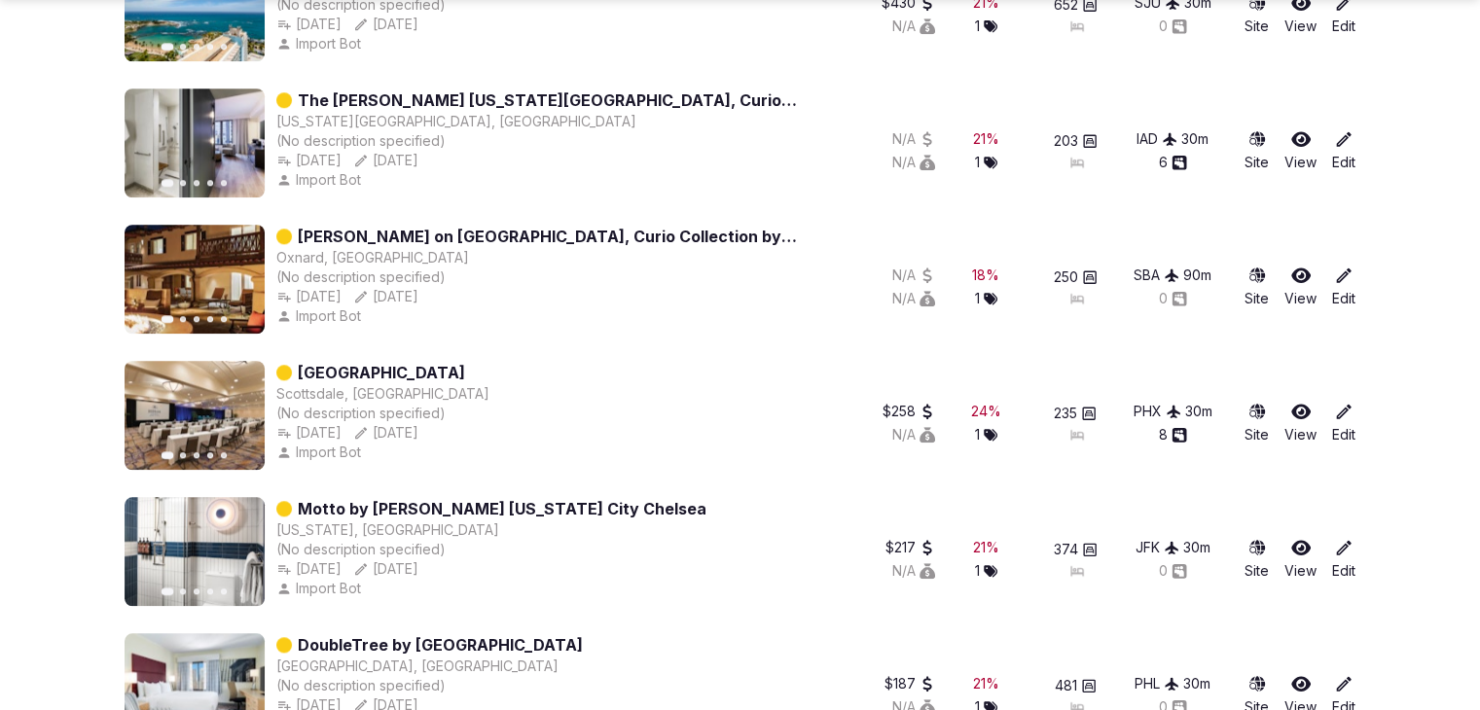
scroll to position [1782, 0]
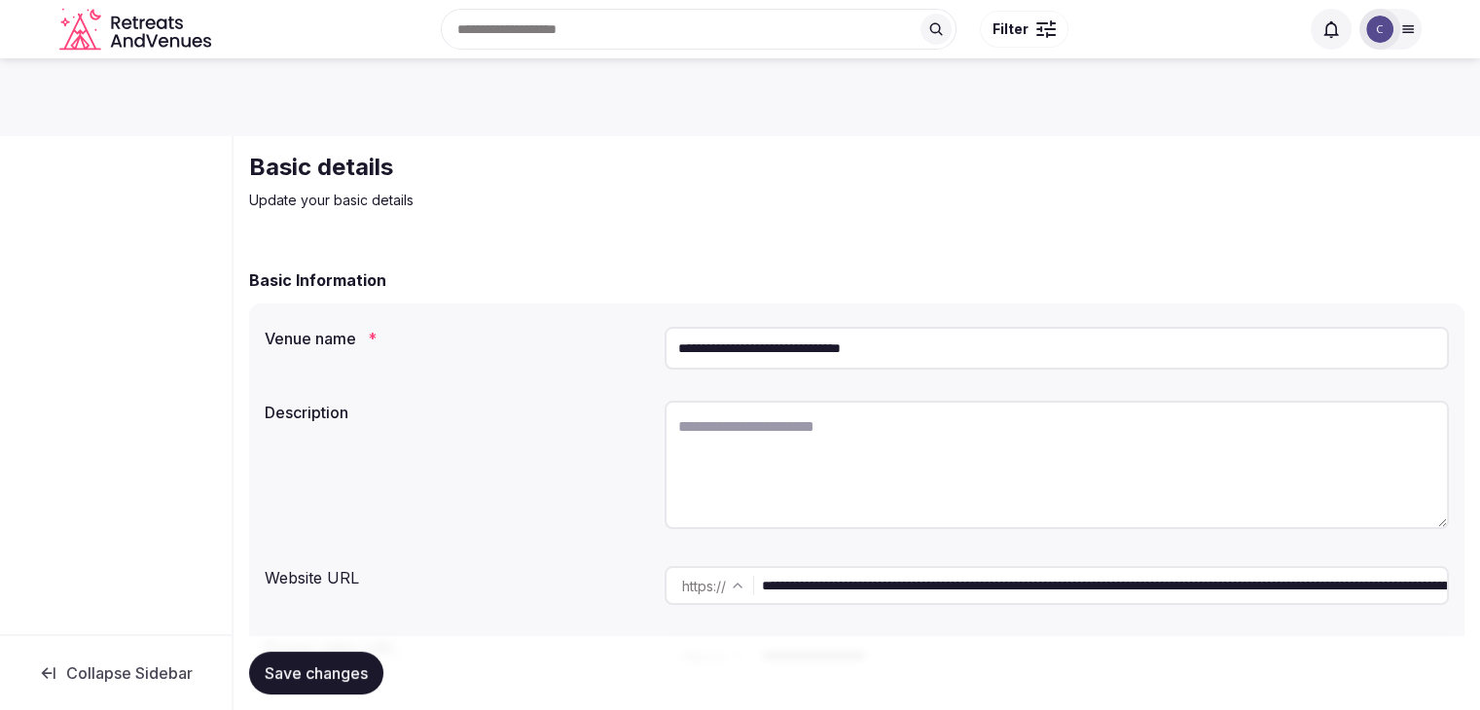
click at [861, 342] on input "**********" at bounding box center [1057, 348] width 784 height 43
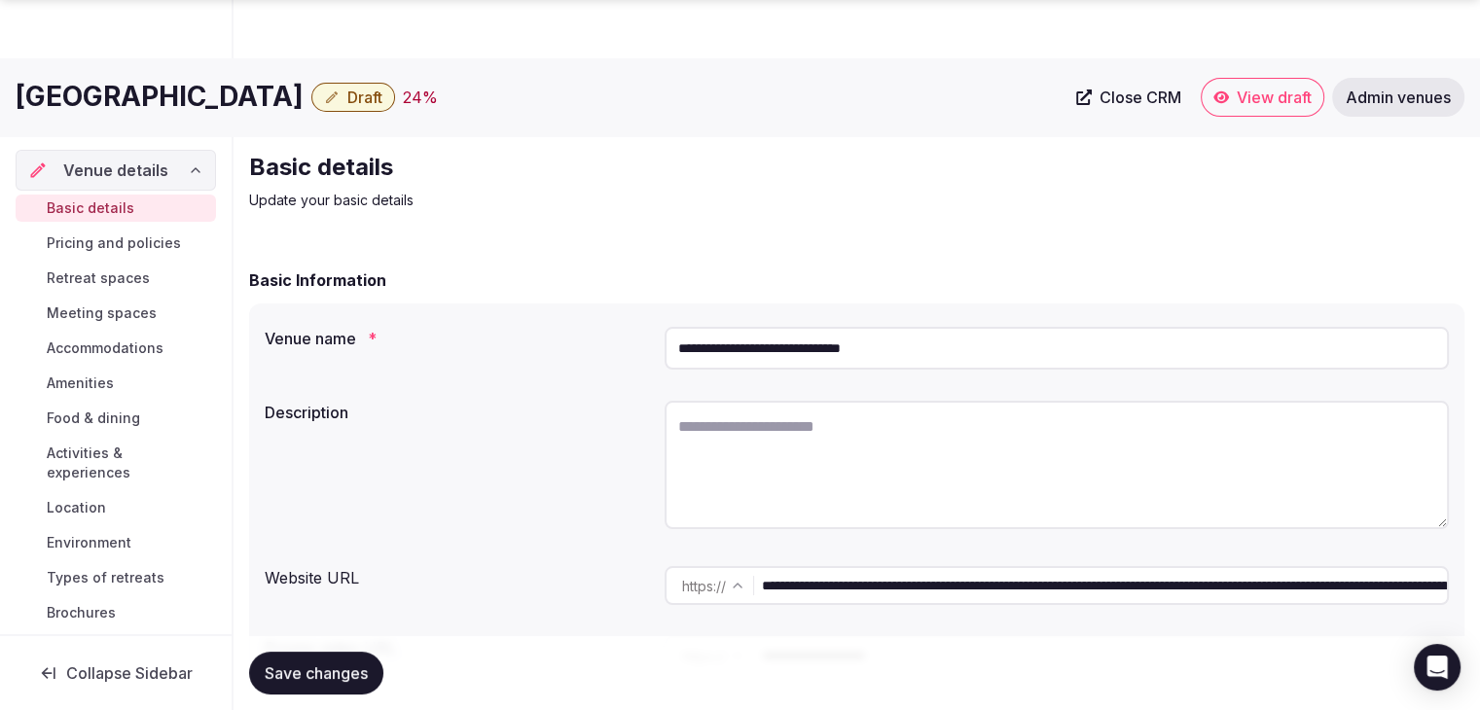
scroll to position [292, 0]
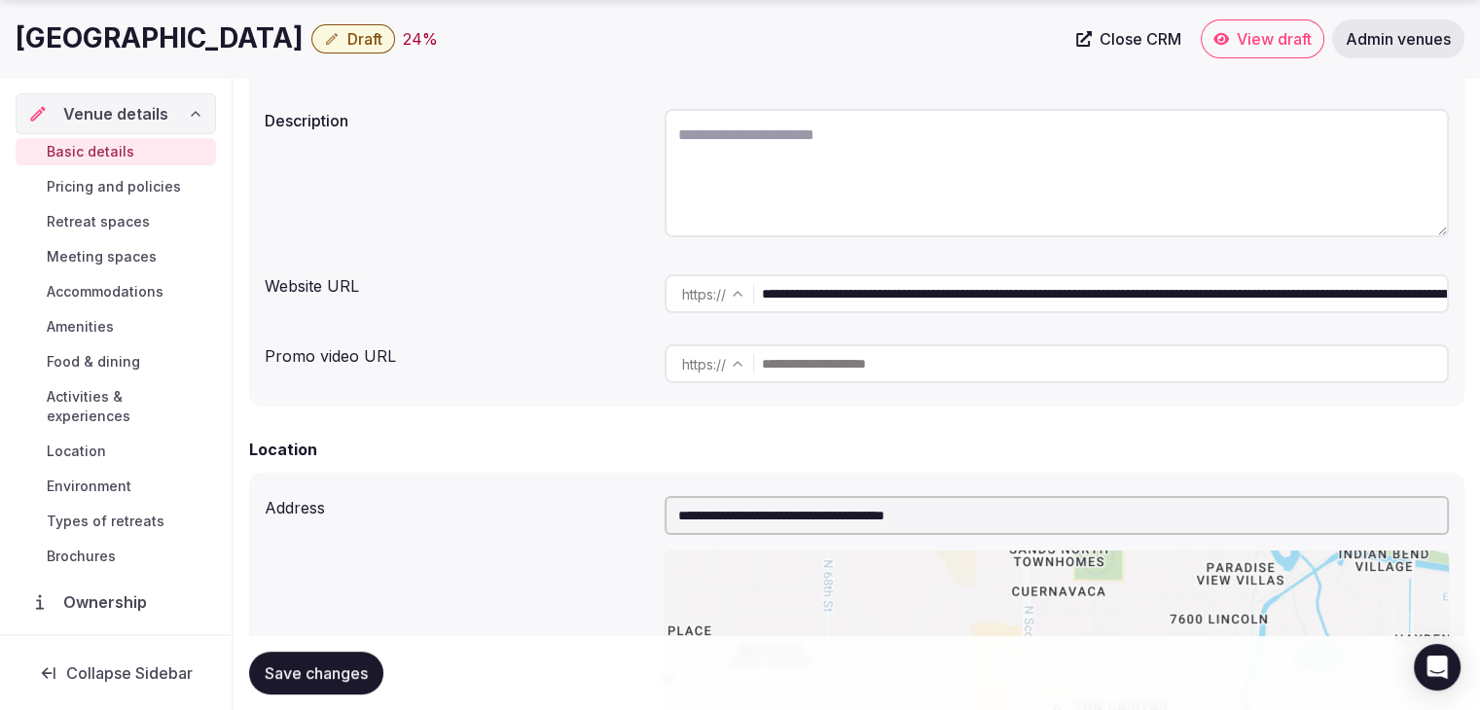
drag, startPoint x: 1218, startPoint y: 298, endPoint x: 666, endPoint y: 283, distance: 552.9
click at [668, 283] on div "**********" at bounding box center [1057, 293] width 784 height 39
click at [91, 355] on span "Food & dining" at bounding box center [93, 361] width 93 height 19
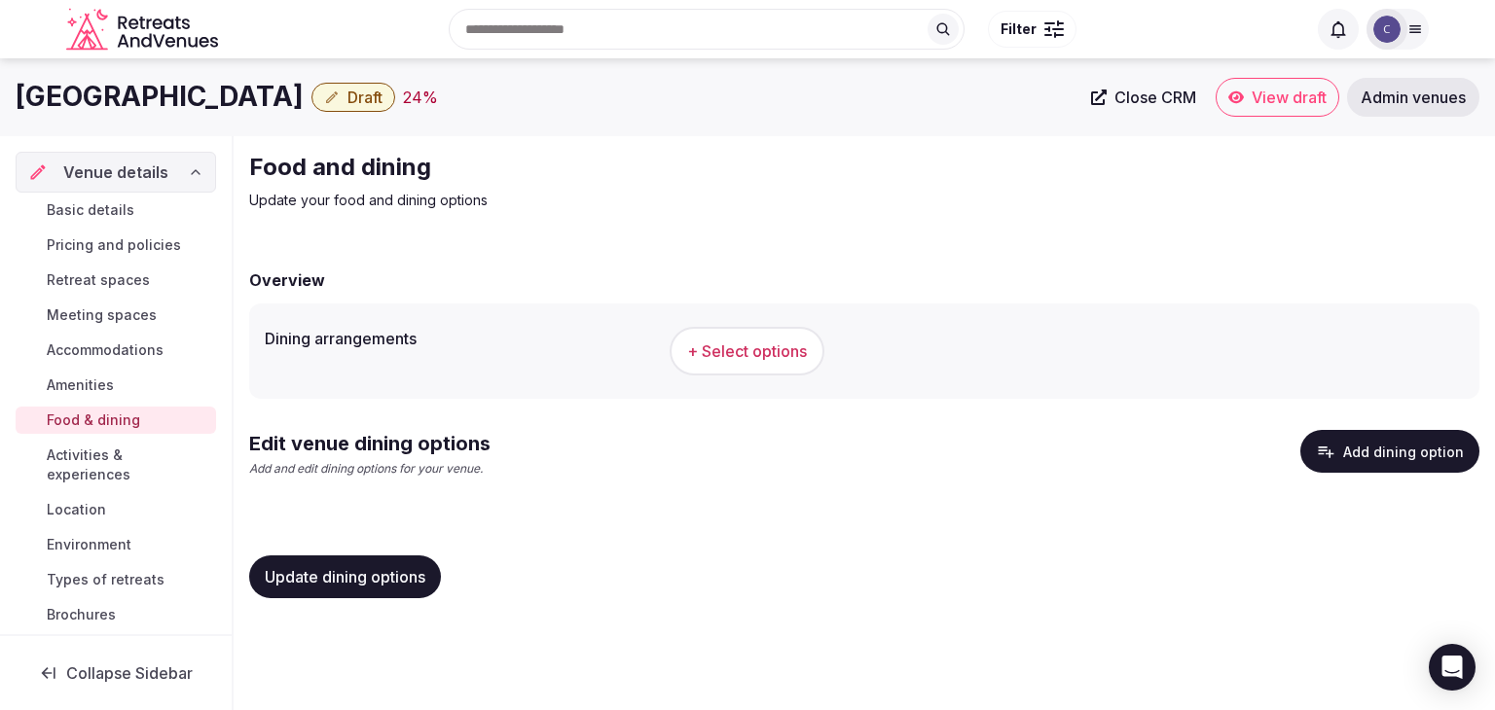
click at [304, 88] on h1 "[GEOGRAPHIC_DATA]" at bounding box center [160, 97] width 288 height 38
copy div "[GEOGRAPHIC_DATA]"
click at [755, 337] on button "+ Select options" at bounding box center [747, 351] width 155 height 49
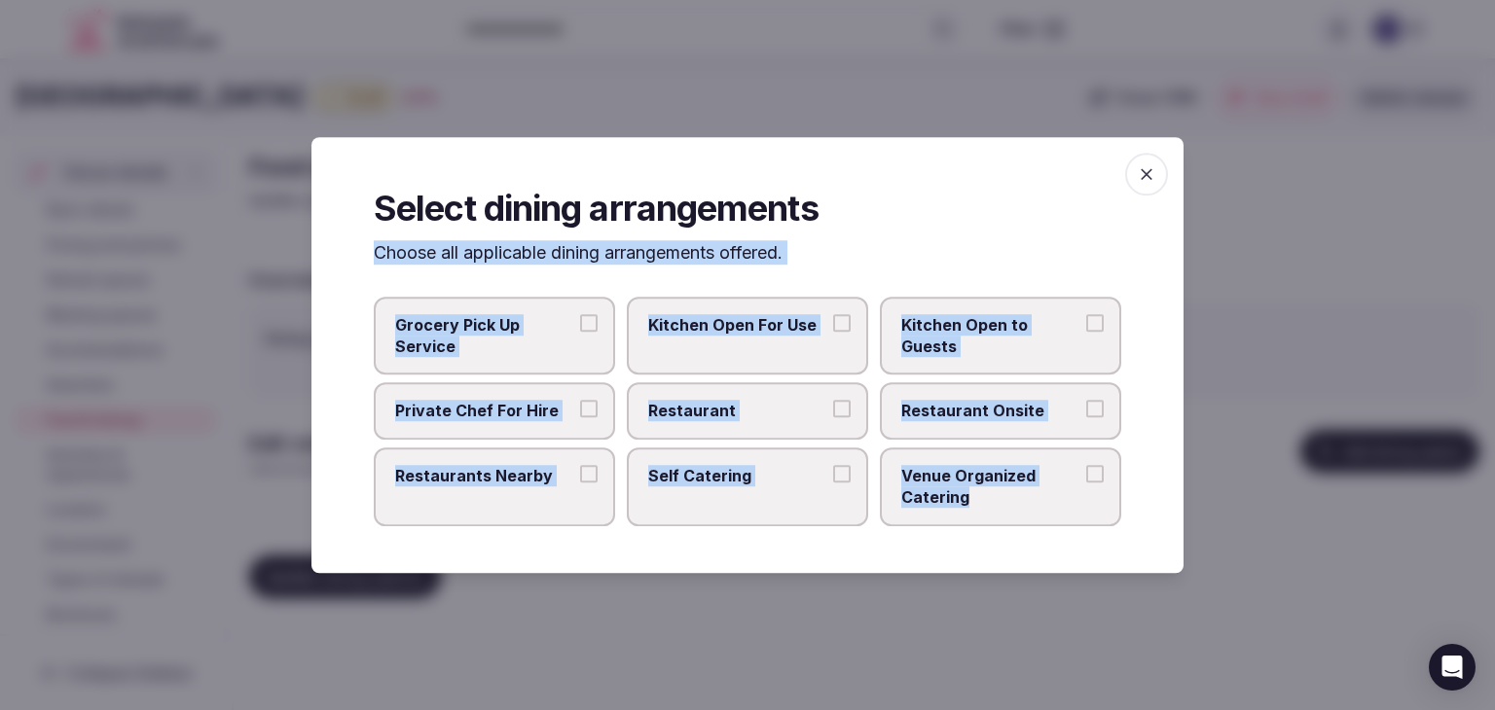
drag, startPoint x: 373, startPoint y: 255, endPoint x: 1019, endPoint y: 519, distance: 697.9
click at [1019, 519] on div "Select dining arrangements Choose all applicable dining arrangements offered. G…" at bounding box center [747, 355] width 872 height 436
copy div "Choose all applicable dining arrangements offered. Grocery Pick Up Service Kitc…"
click at [763, 417] on span "Restaurant" at bounding box center [737, 411] width 179 height 21
click at [833, 417] on button "Restaurant" at bounding box center [842, 410] width 18 height 18
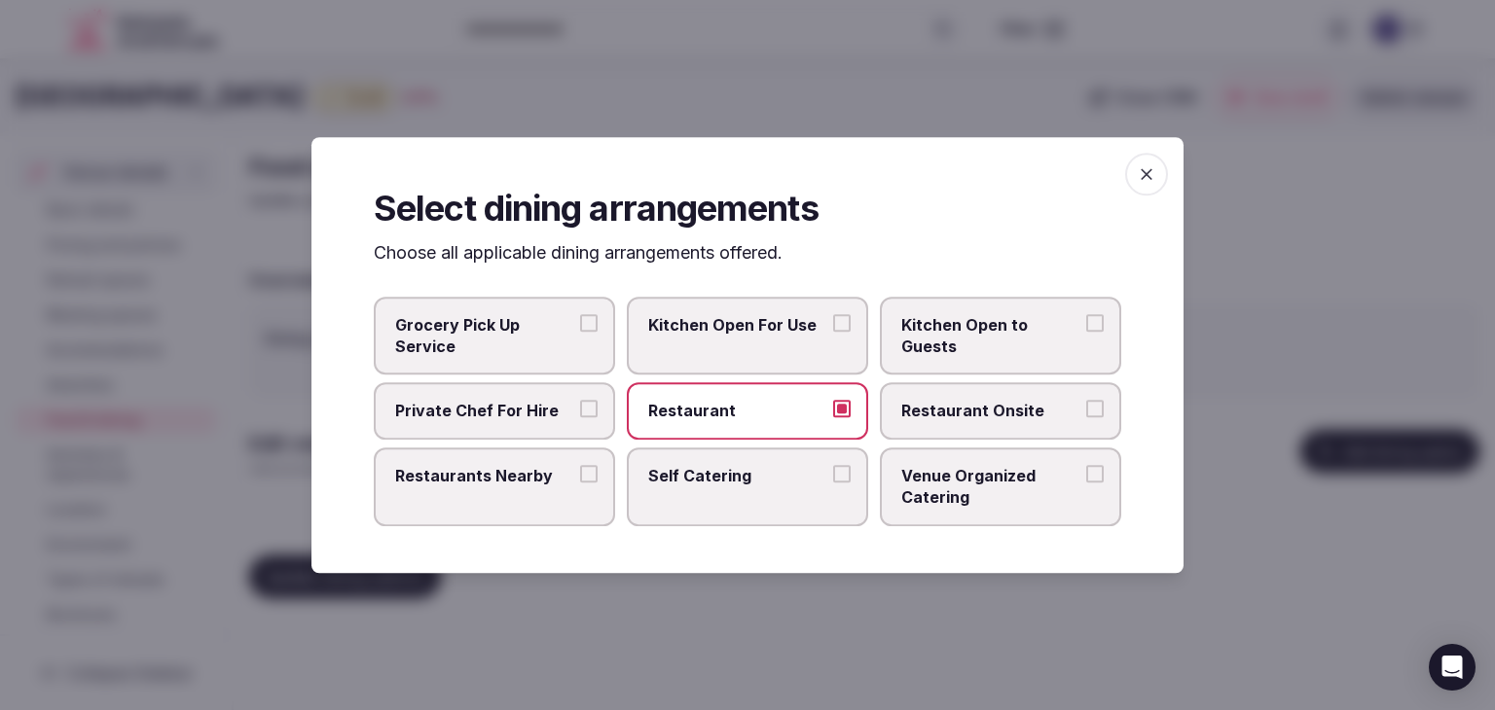
click at [967, 416] on span "Restaurant Onsite" at bounding box center [990, 411] width 179 height 21
click at [1086, 416] on button "Restaurant Onsite" at bounding box center [1095, 410] width 18 height 18
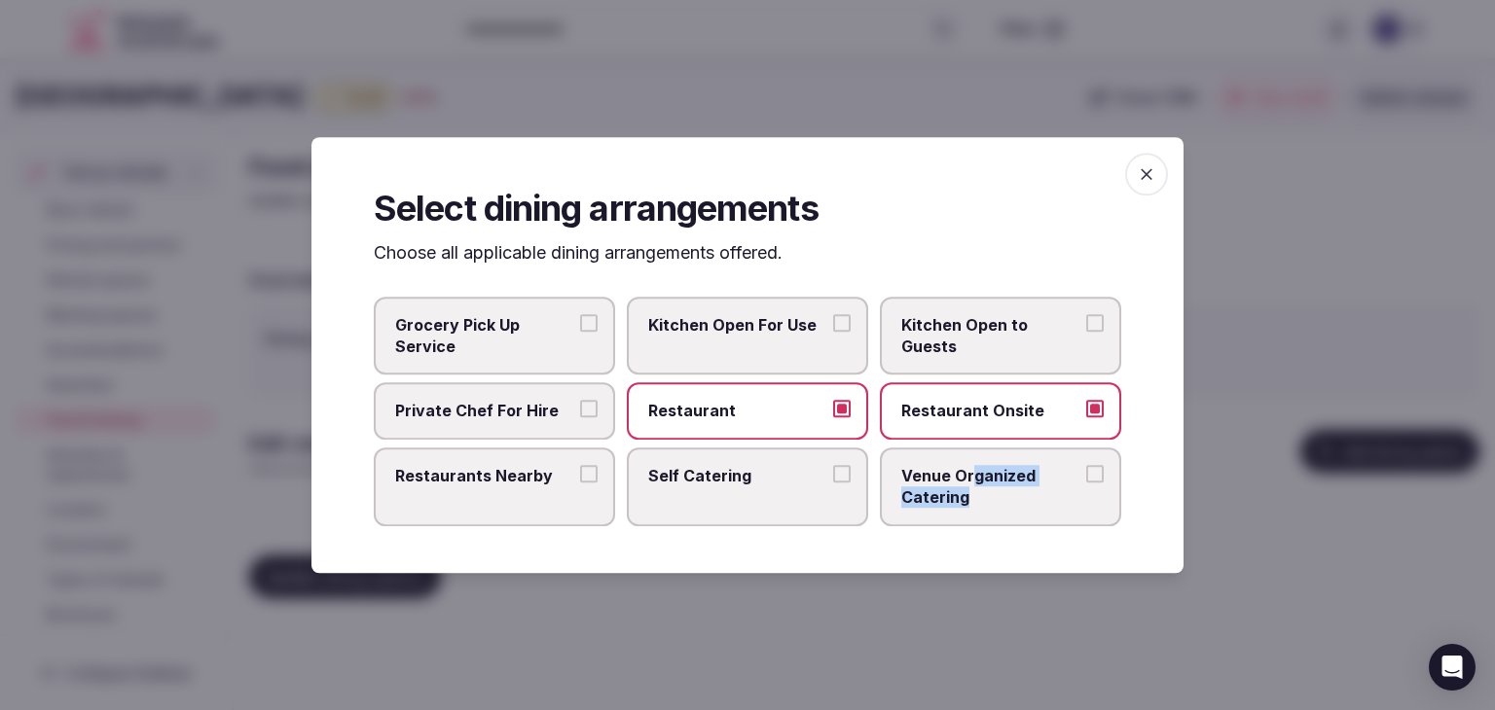
click at [972, 486] on span "Venue Organized Catering" at bounding box center [990, 487] width 179 height 44
click at [520, 489] on label "Restaurants Nearby" at bounding box center [494, 487] width 241 height 79
click at [580, 483] on button "Restaurants Nearby" at bounding box center [589, 474] width 18 height 18
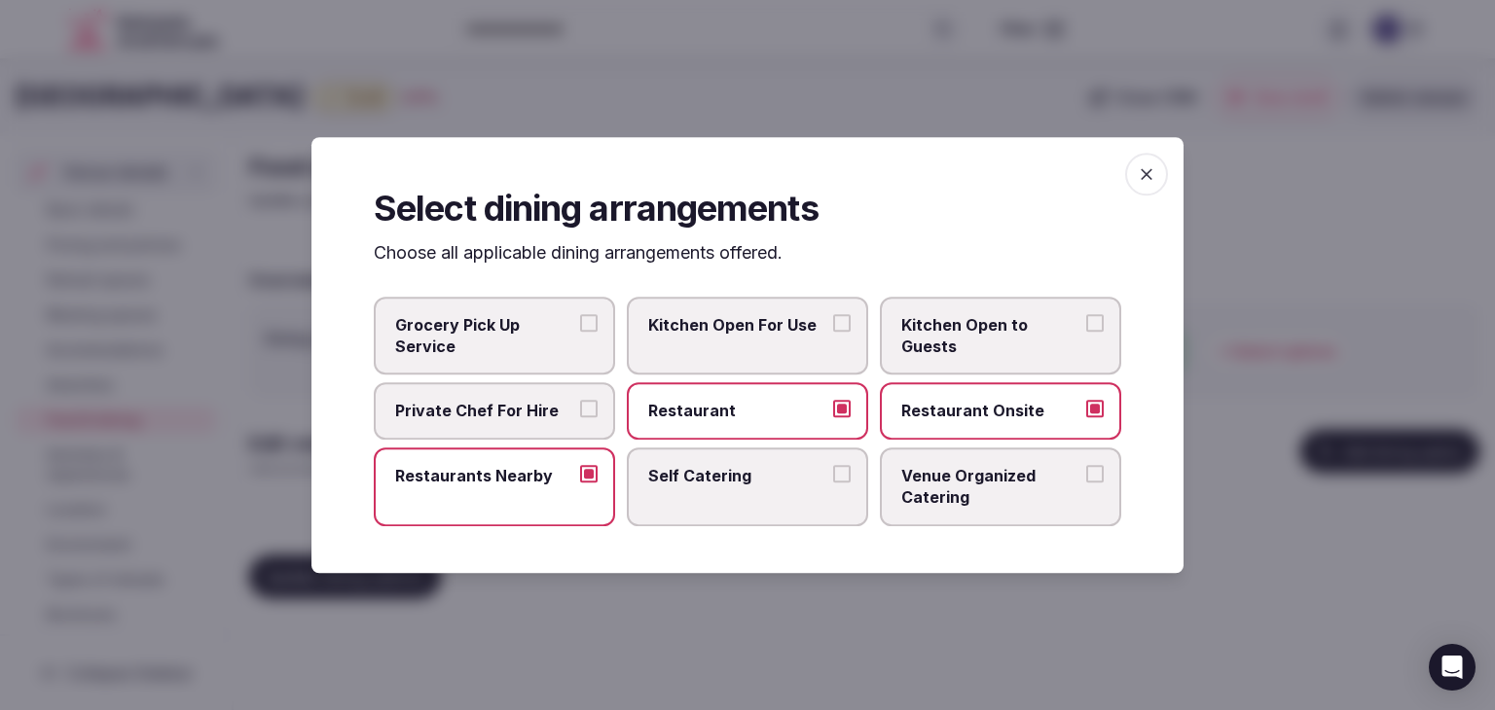
click at [1149, 177] on icon "button" at bounding box center [1147, 174] width 12 height 12
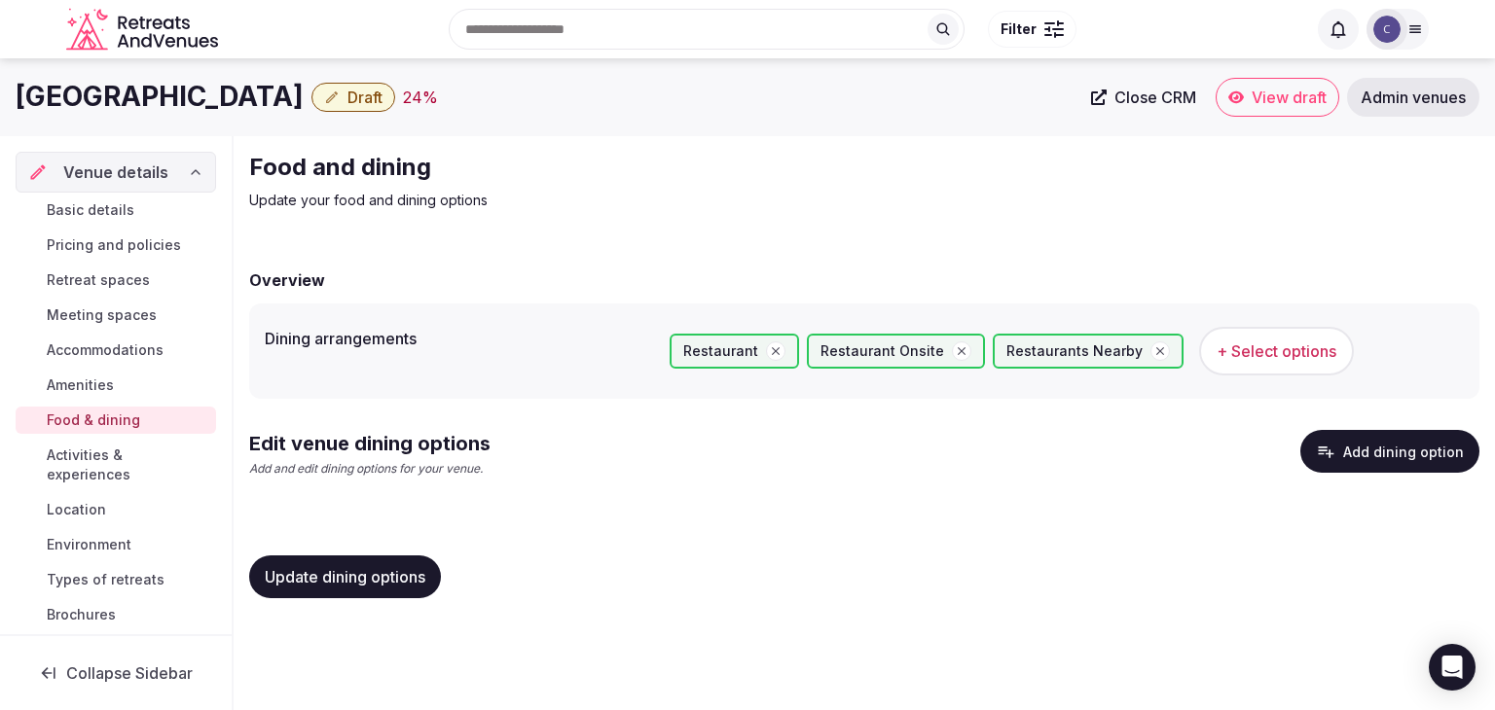
click at [410, 582] on span "Update dining options" at bounding box center [345, 576] width 161 height 19
click at [1401, 453] on button "Add dining option" at bounding box center [1389, 451] width 179 height 43
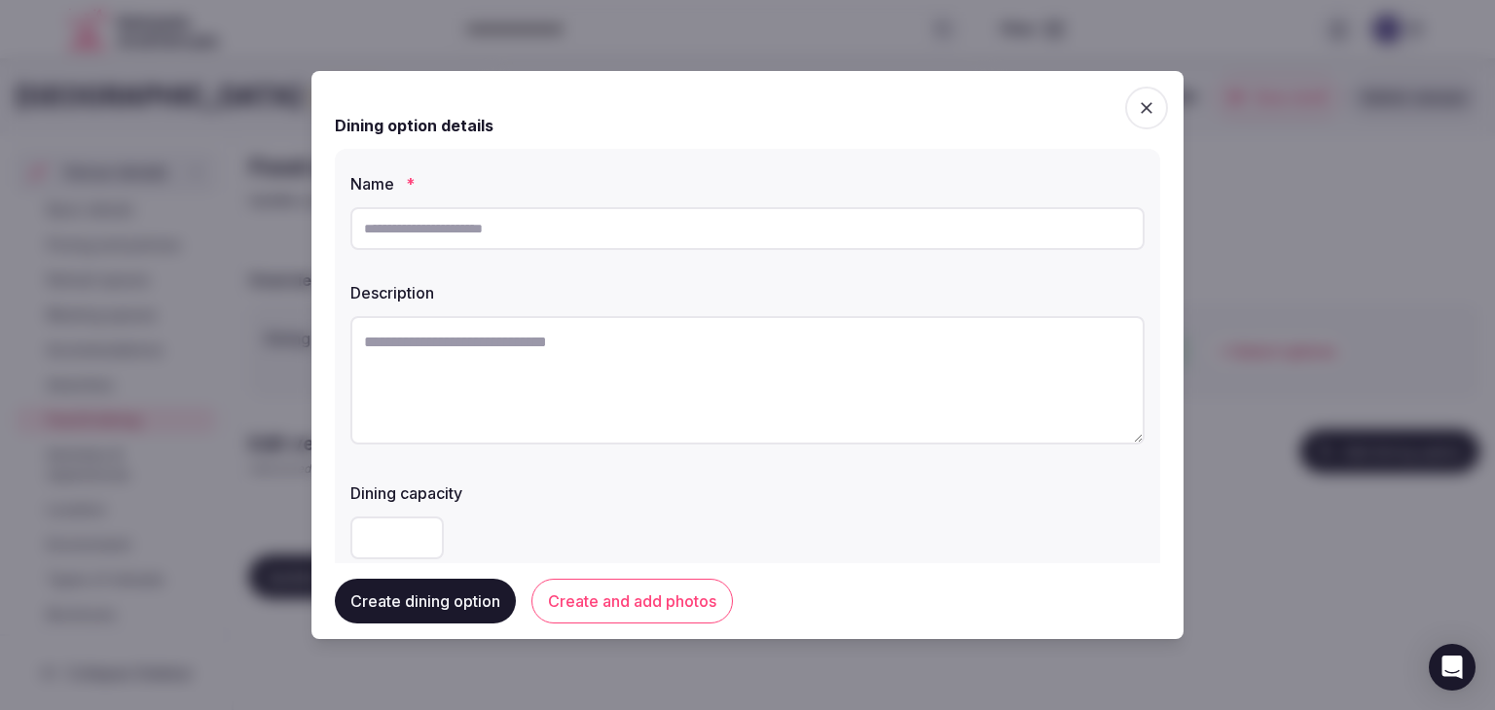
click at [735, 227] on input "text" at bounding box center [747, 228] width 794 height 43
paste input "**********"
type input "**********"
click at [704, 331] on textarea at bounding box center [747, 380] width 794 height 128
paste textarea "**********"
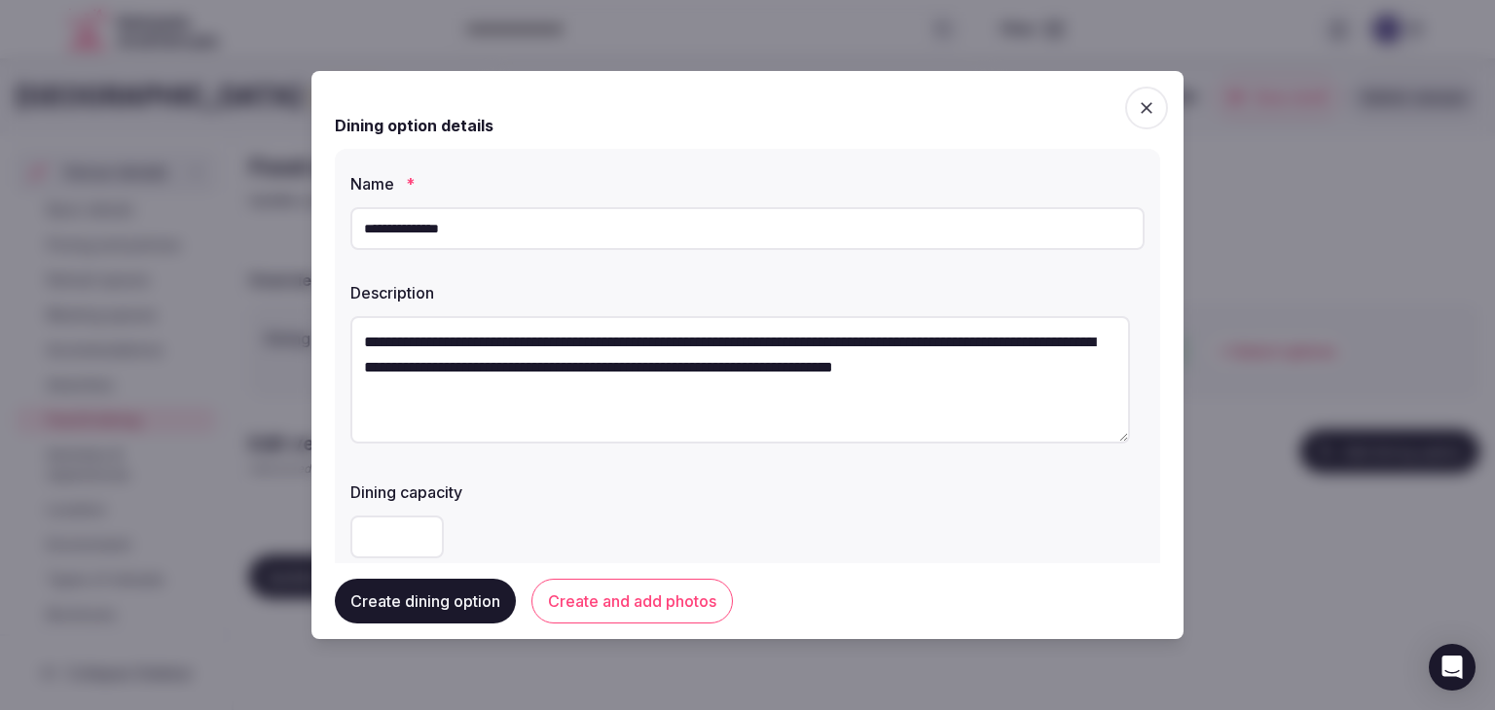
type textarea "**********"
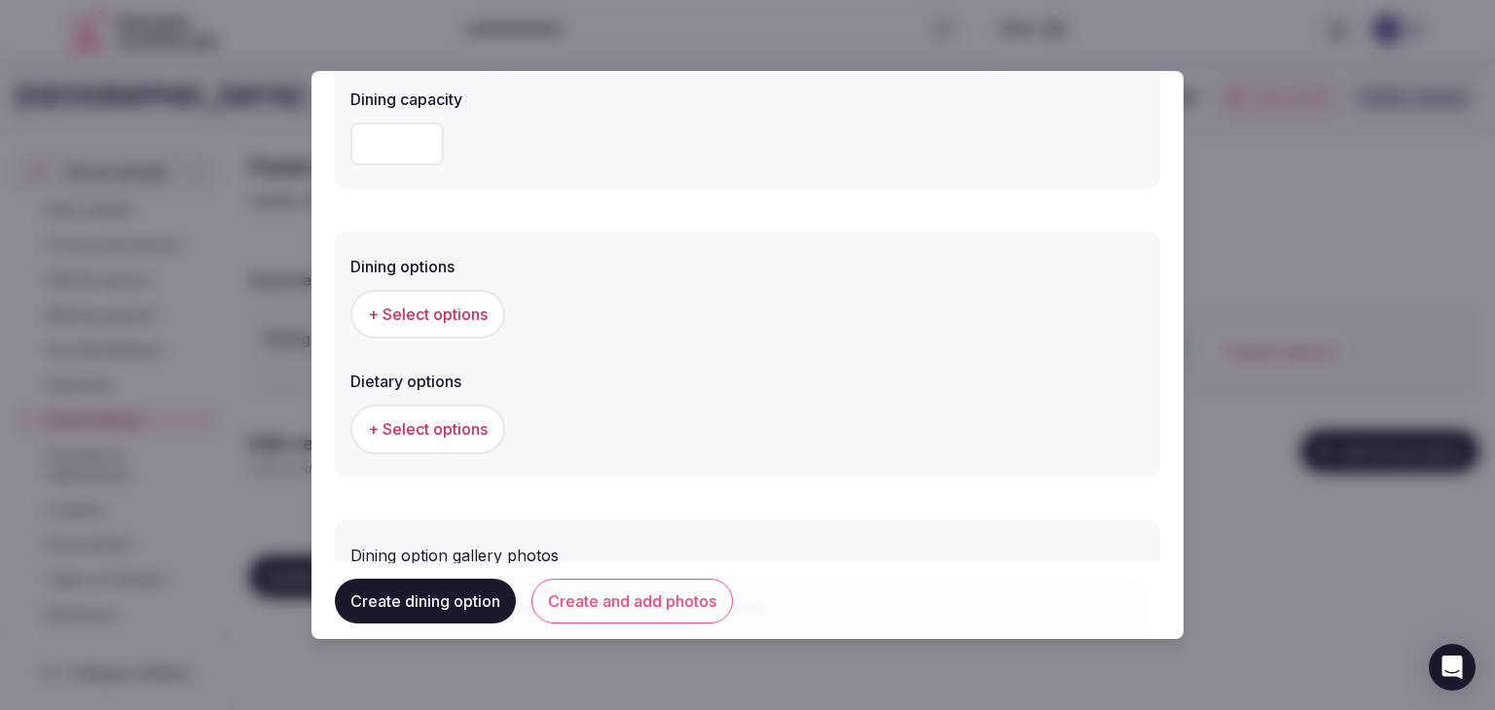
scroll to position [487, 0]
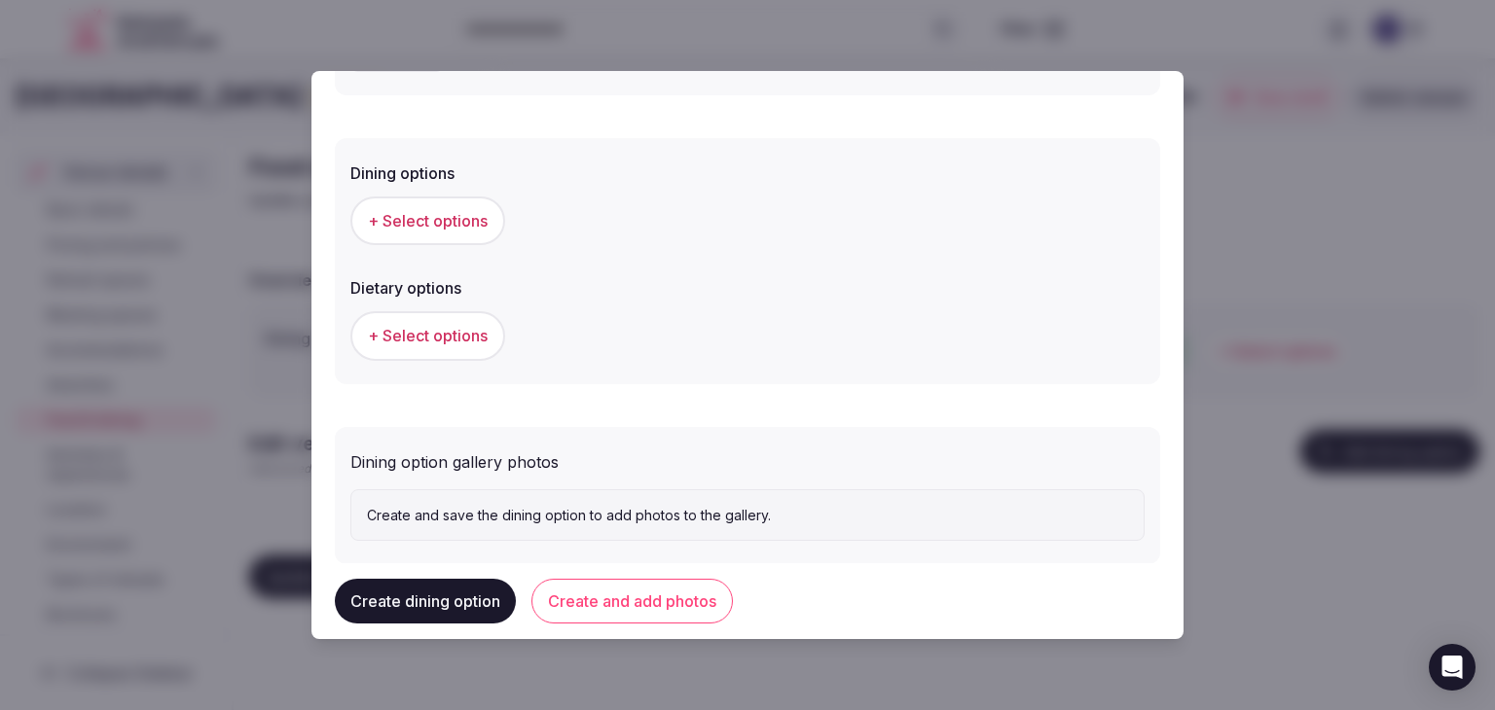
click at [469, 223] on span "+ Select options" at bounding box center [428, 220] width 120 height 21
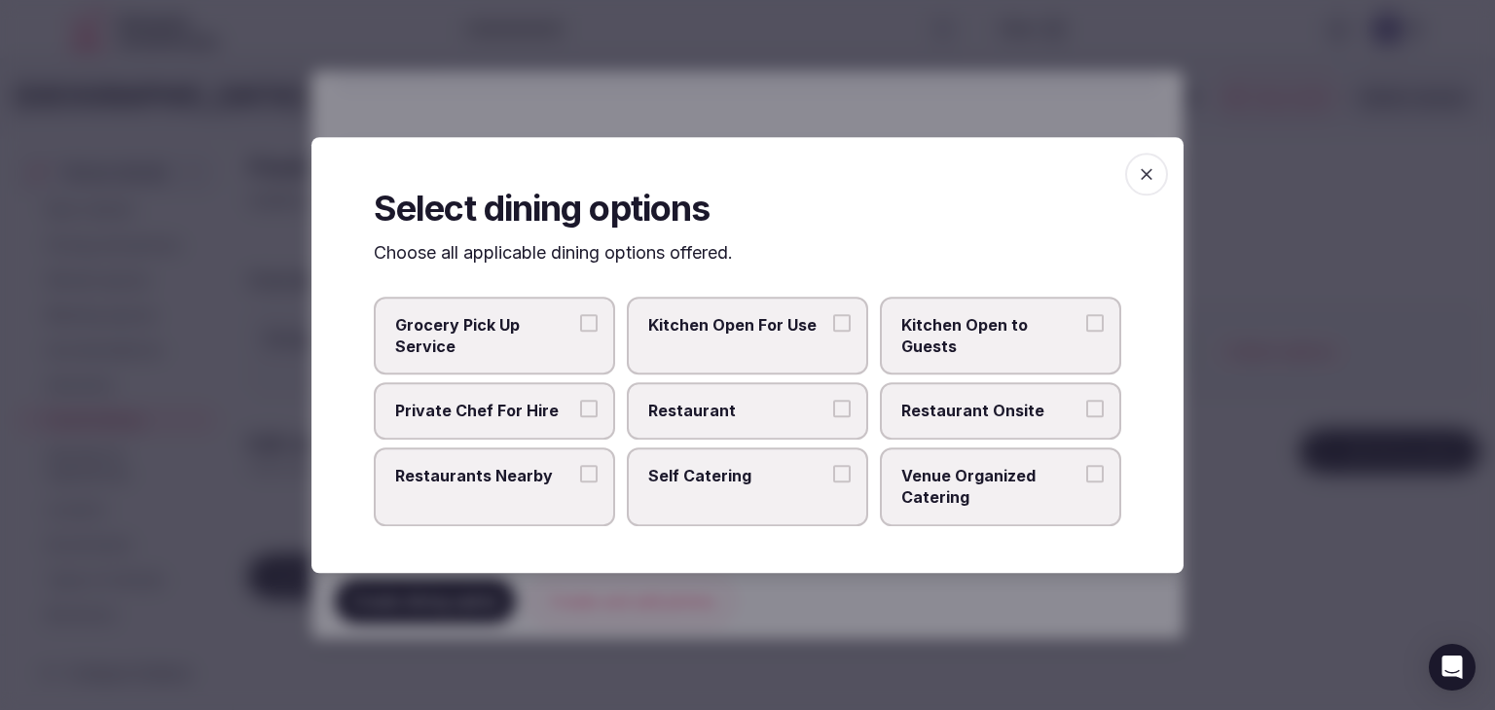
click at [749, 416] on span "Restaurant" at bounding box center [737, 411] width 179 height 21
click at [833, 416] on button "Restaurant" at bounding box center [842, 410] width 18 height 18
click at [1007, 415] on span "Restaurant Onsite" at bounding box center [990, 411] width 179 height 21
click at [1086, 415] on button "Restaurant Onsite" at bounding box center [1095, 410] width 18 height 18
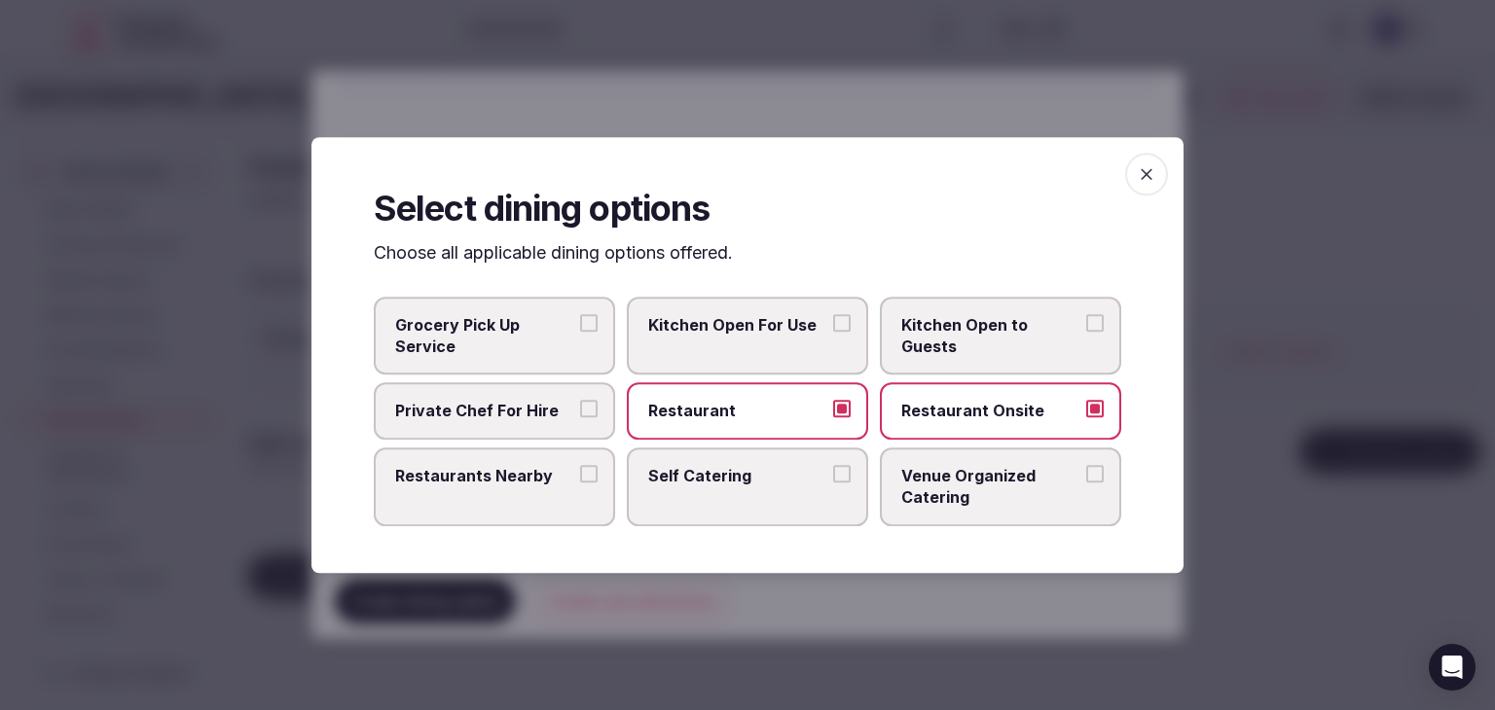
click at [1156, 160] on span "button" at bounding box center [1146, 174] width 43 height 43
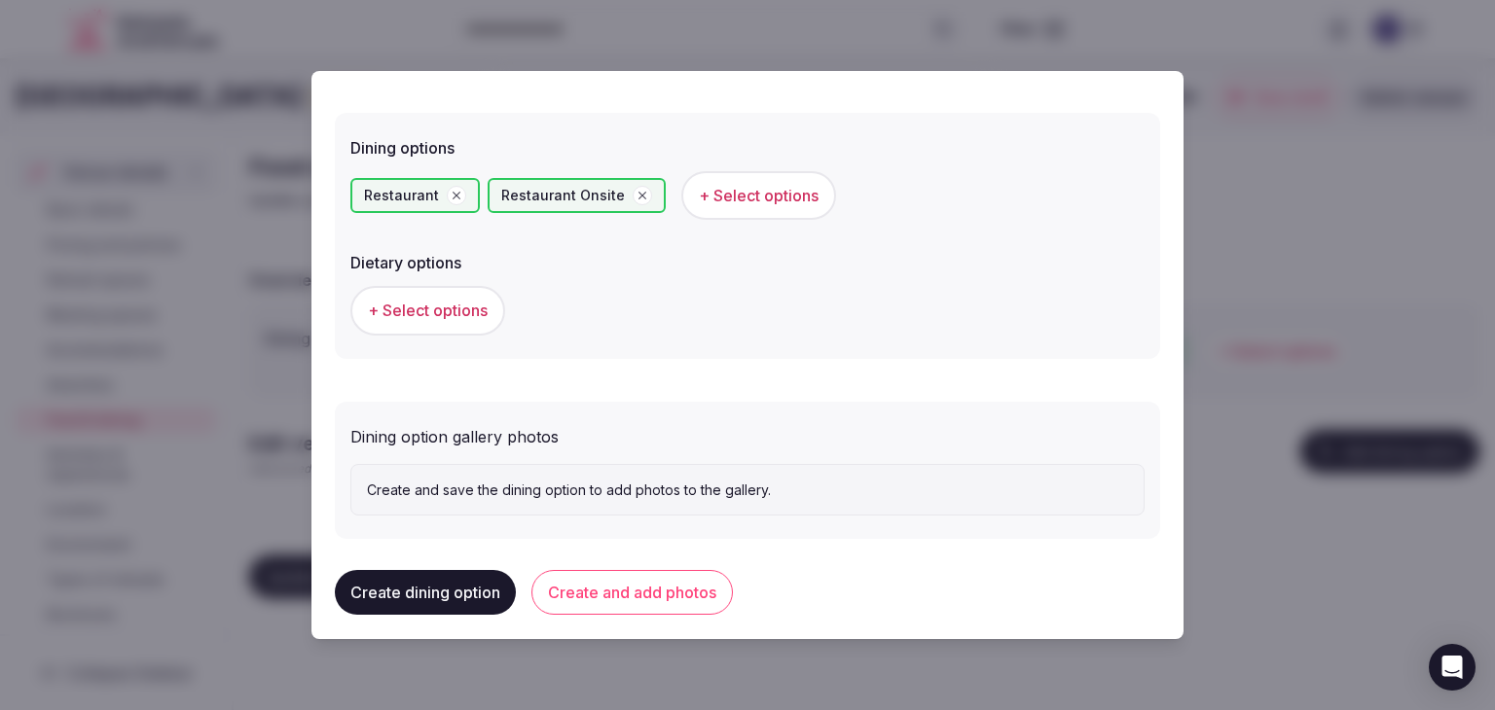
scroll to position [525, 0]
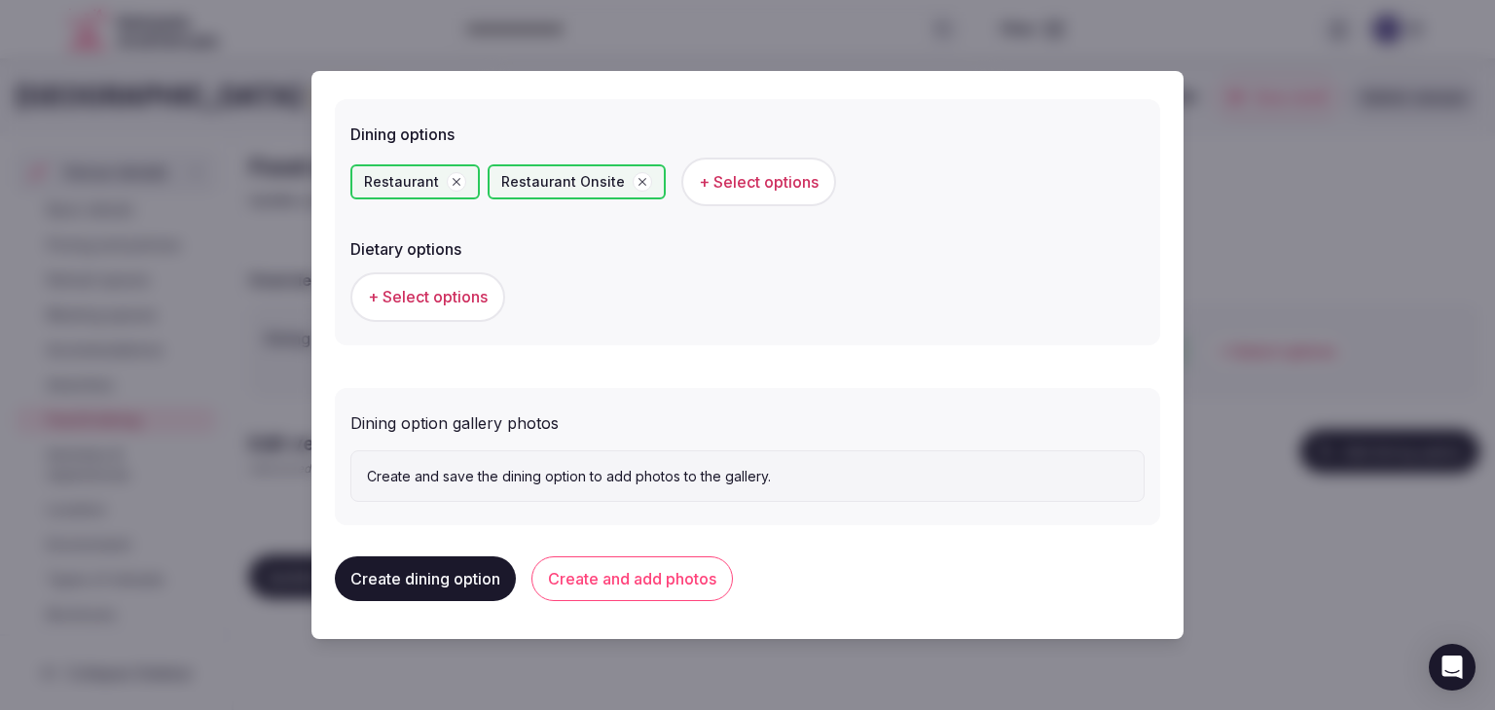
click at [661, 584] on button "Create and add photos" at bounding box center [631, 579] width 201 height 45
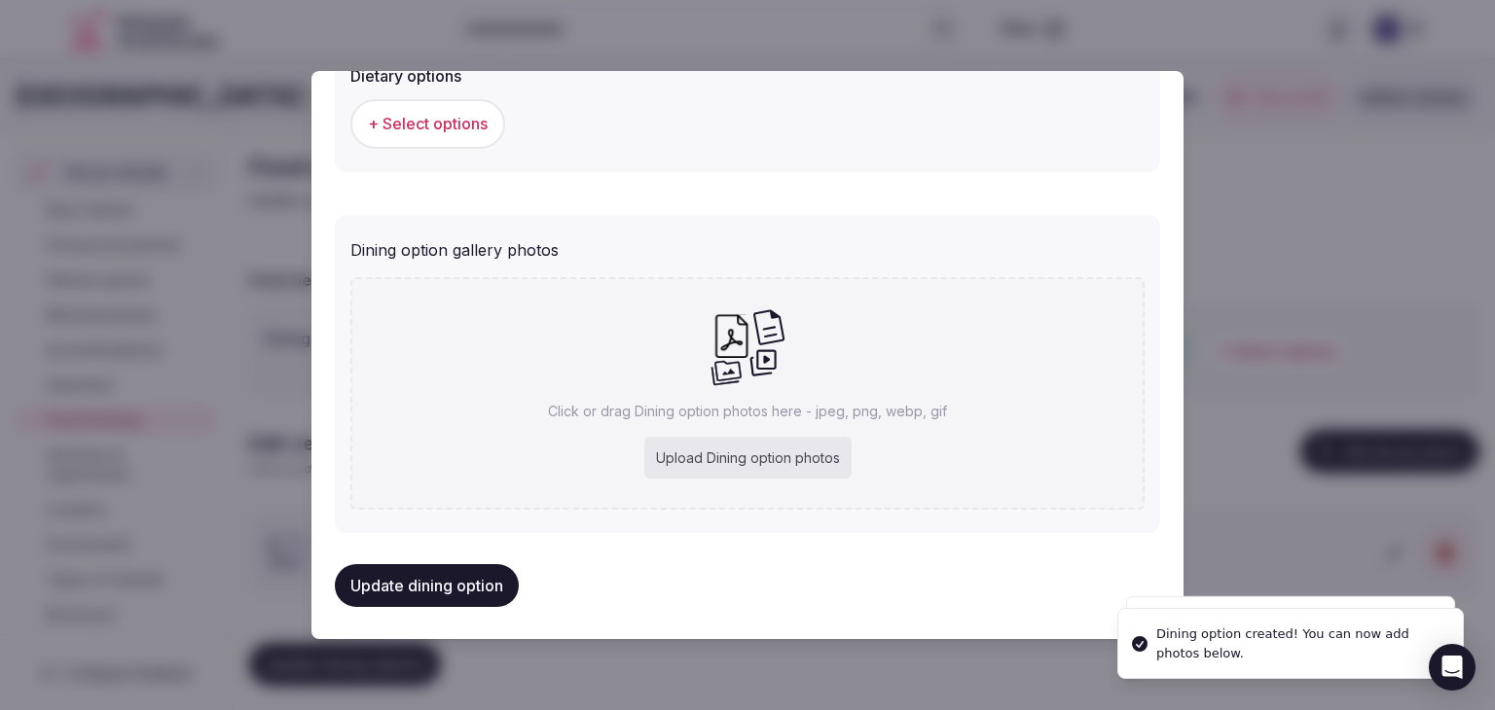
scroll to position [705, 0]
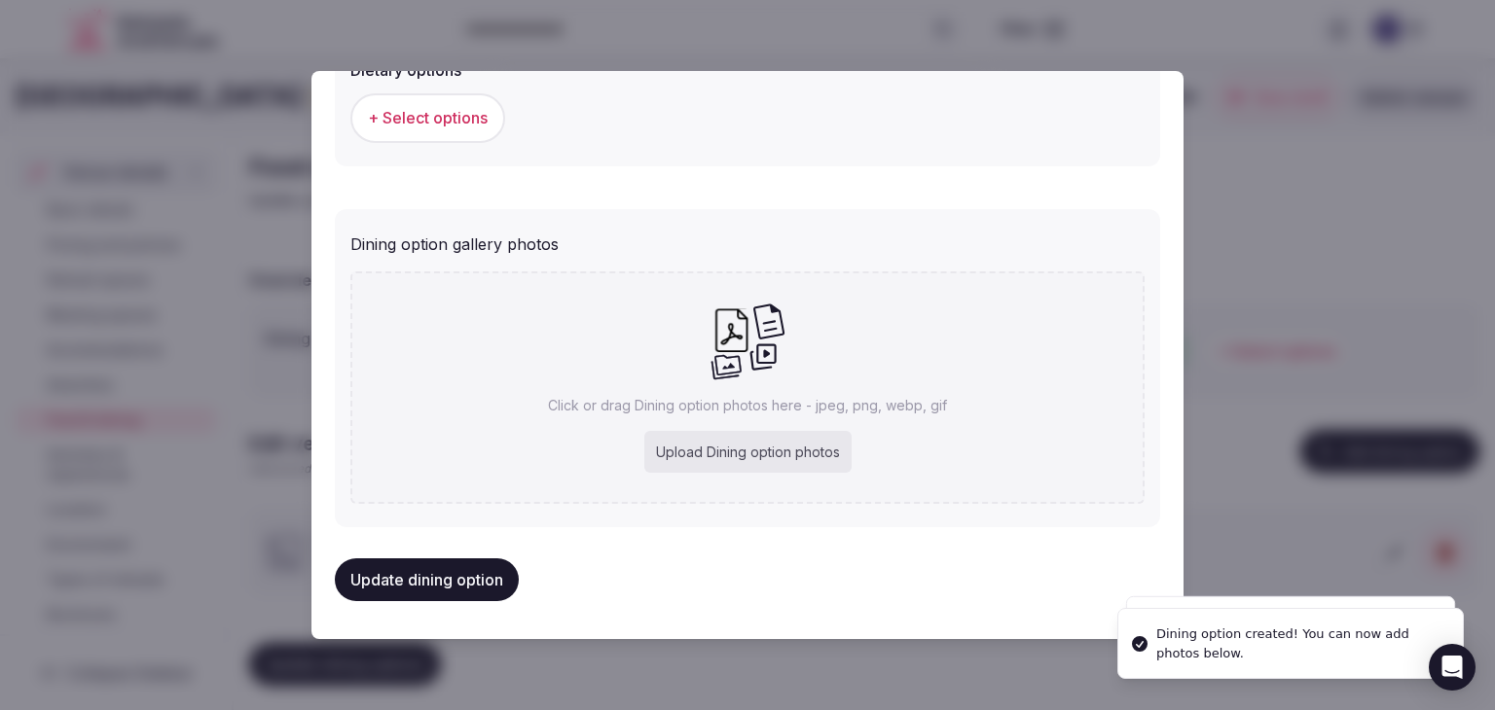
click at [755, 448] on div "Upload Dining option photos" at bounding box center [747, 452] width 207 height 43
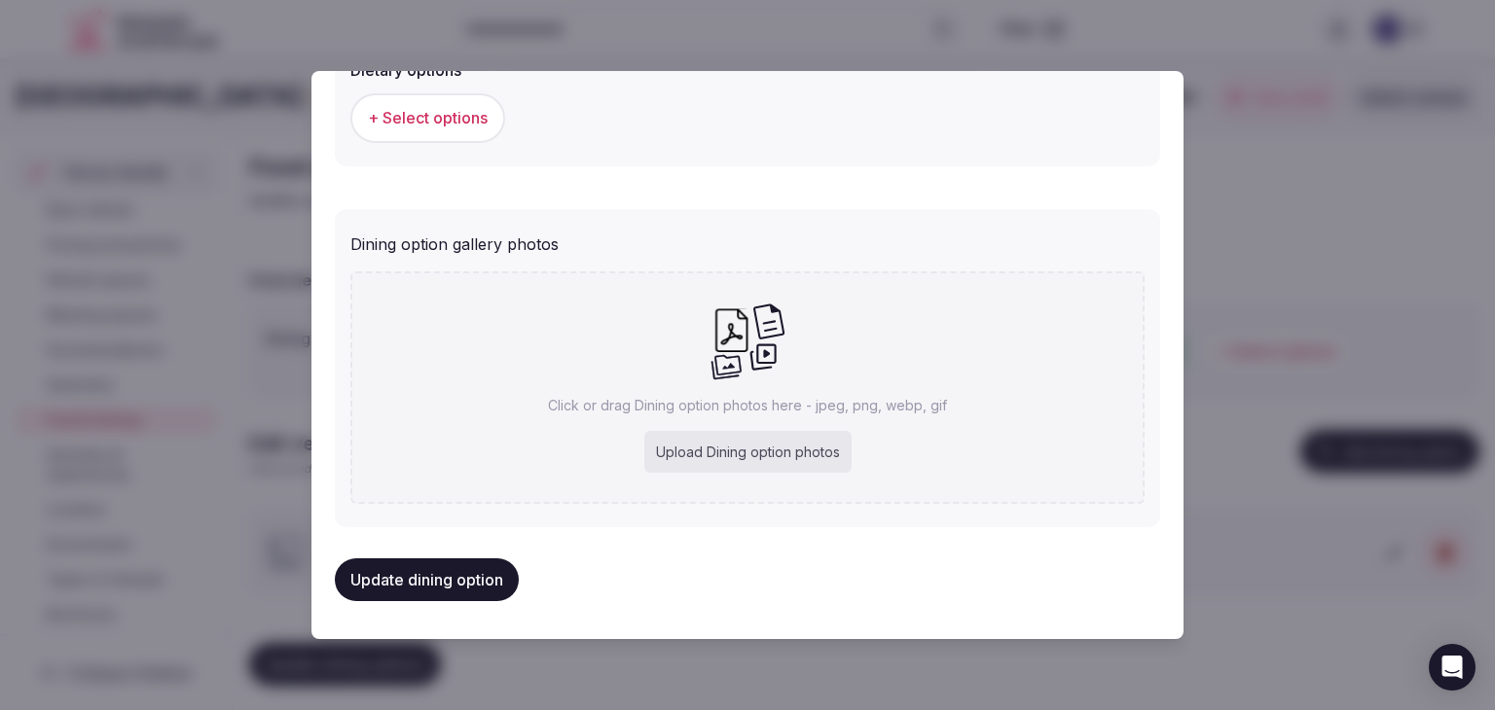
type input "**********"
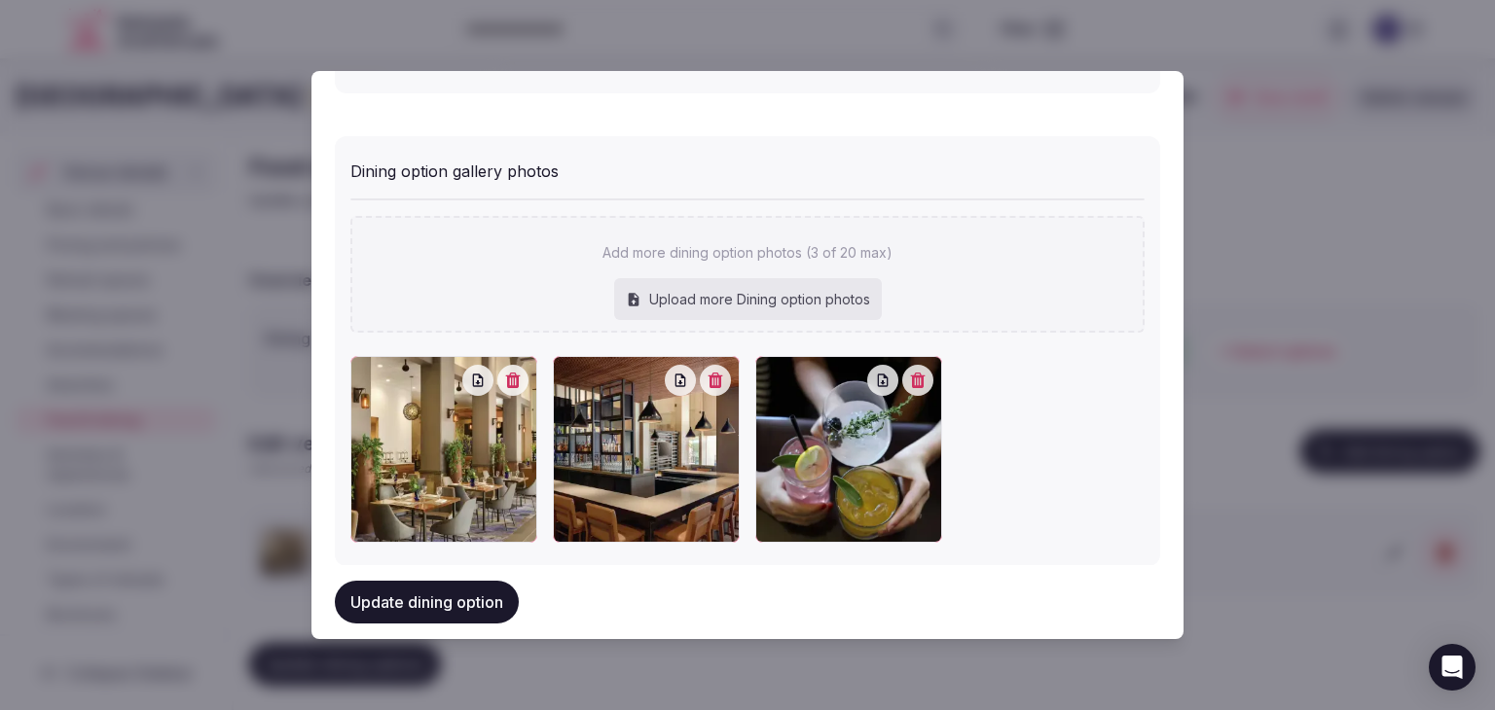
scroll to position [812, 0]
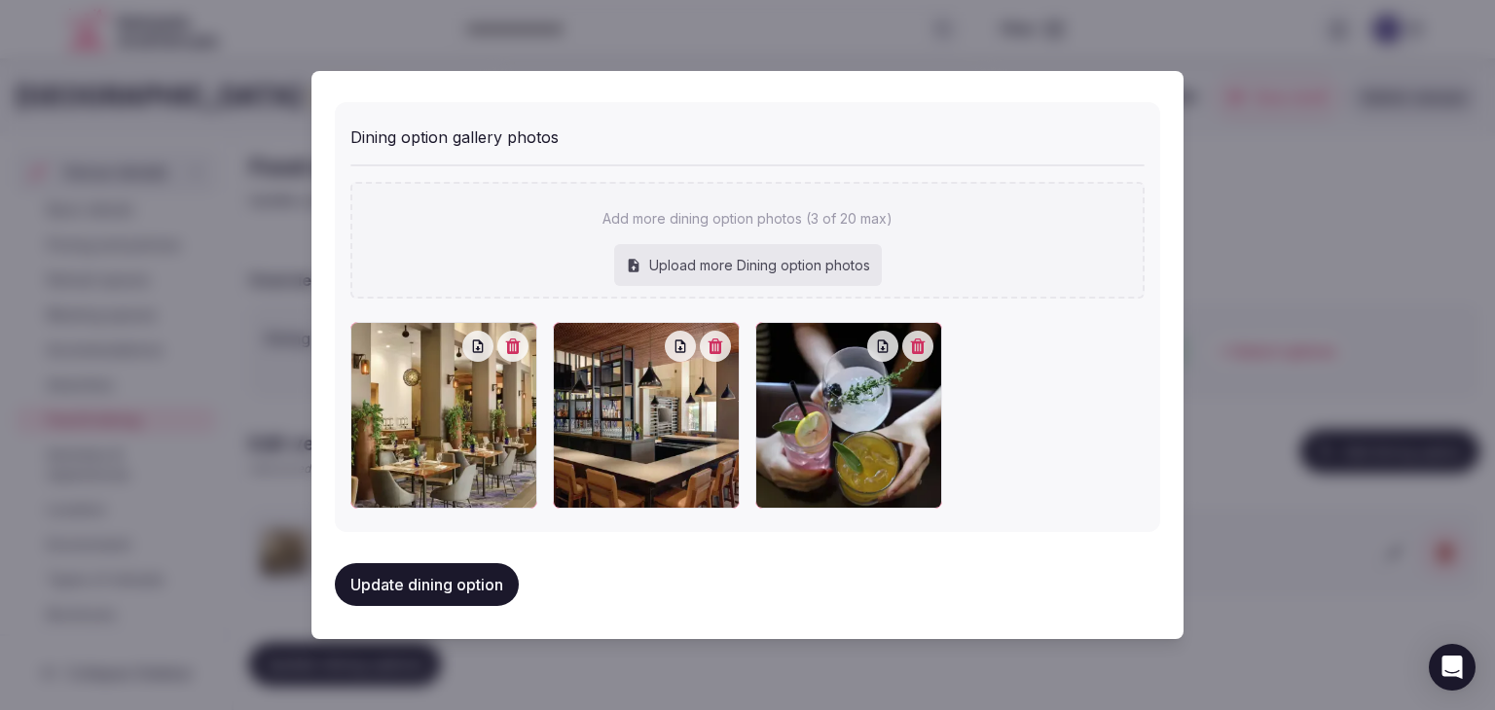
click at [437, 568] on button "Update dining option" at bounding box center [427, 584] width 184 height 43
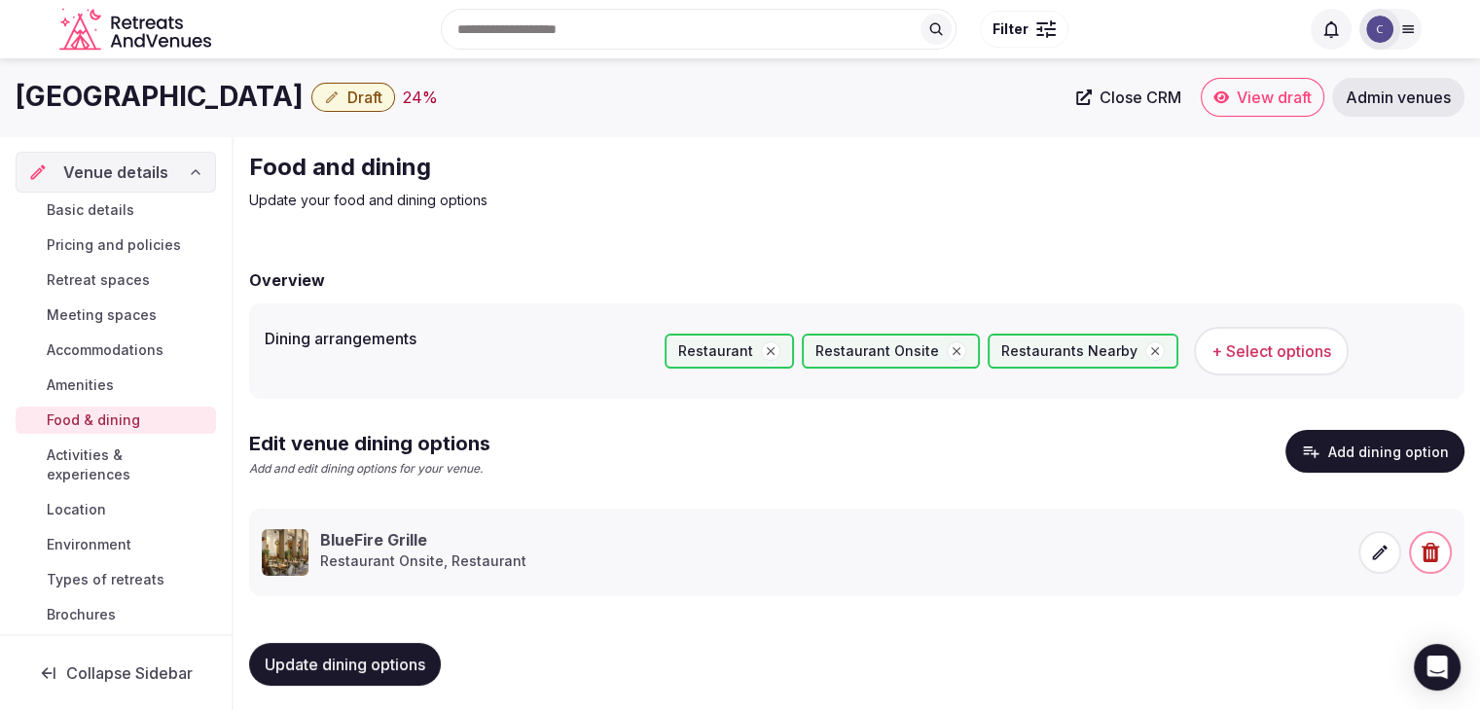
click at [430, 645] on button "Update dining options" at bounding box center [345, 664] width 192 height 43
drag, startPoint x: 150, startPoint y: 353, endPoint x: 159, endPoint y: 358, distance: 10.0
click at [150, 353] on span "Accommodations" at bounding box center [105, 350] width 117 height 19
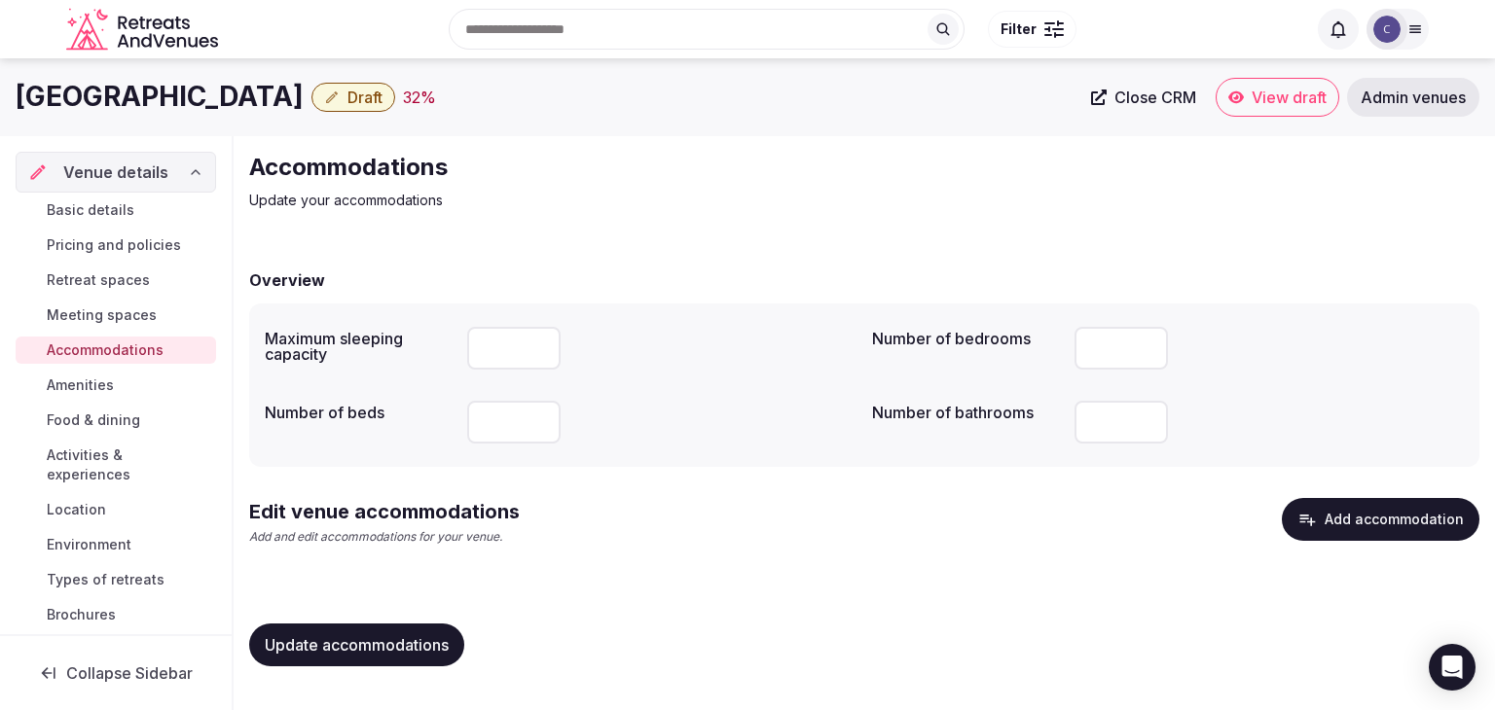
click at [1387, 505] on button "Add accommodation" at bounding box center [1381, 519] width 198 height 43
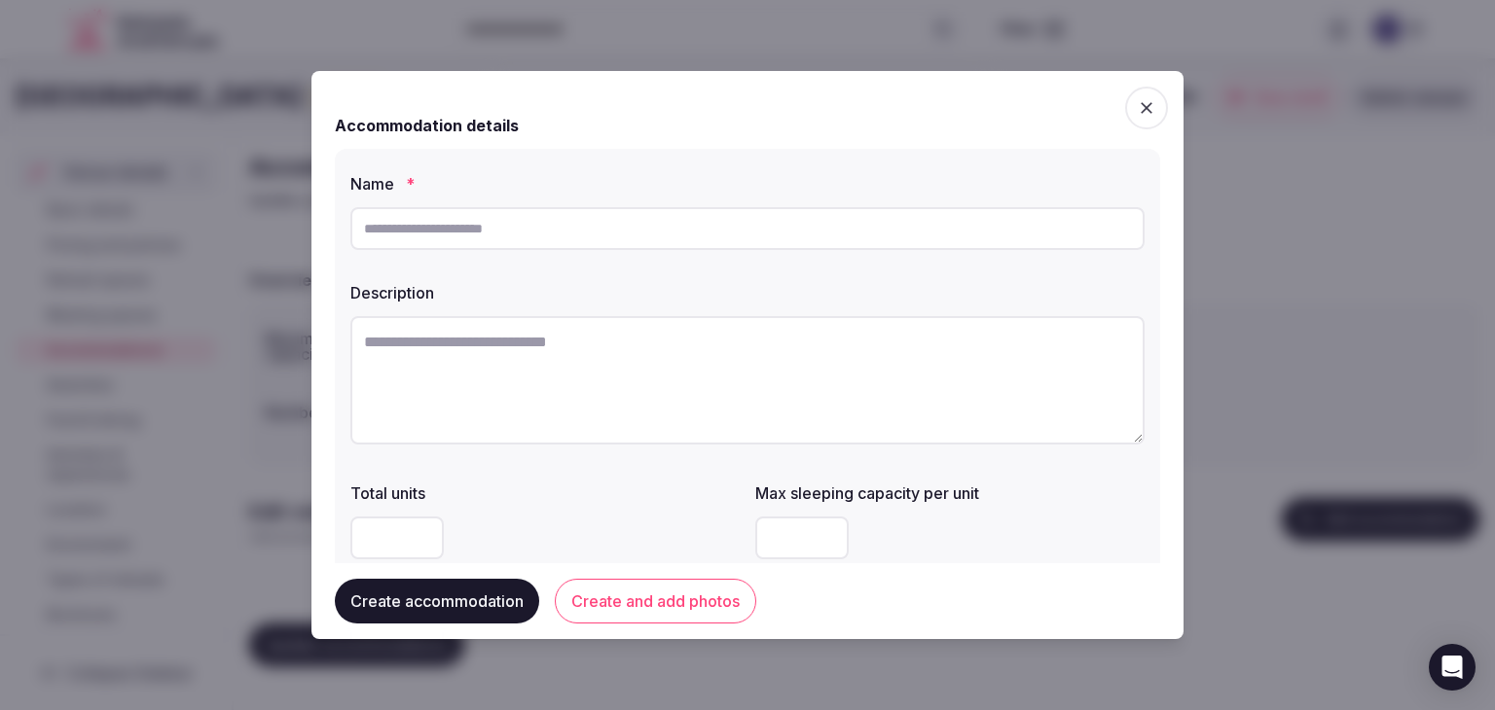
click at [636, 235] on input "text" at bounding box center [747, 228] width 794 height 43
type input "**********"
click at [778, 285] on label "Description" at bounding box center [747, 293] width 794 height 16
click at [670, 383] on textarea at bounding box center [747, 380] width 794 height 128
paste textarea "**********"
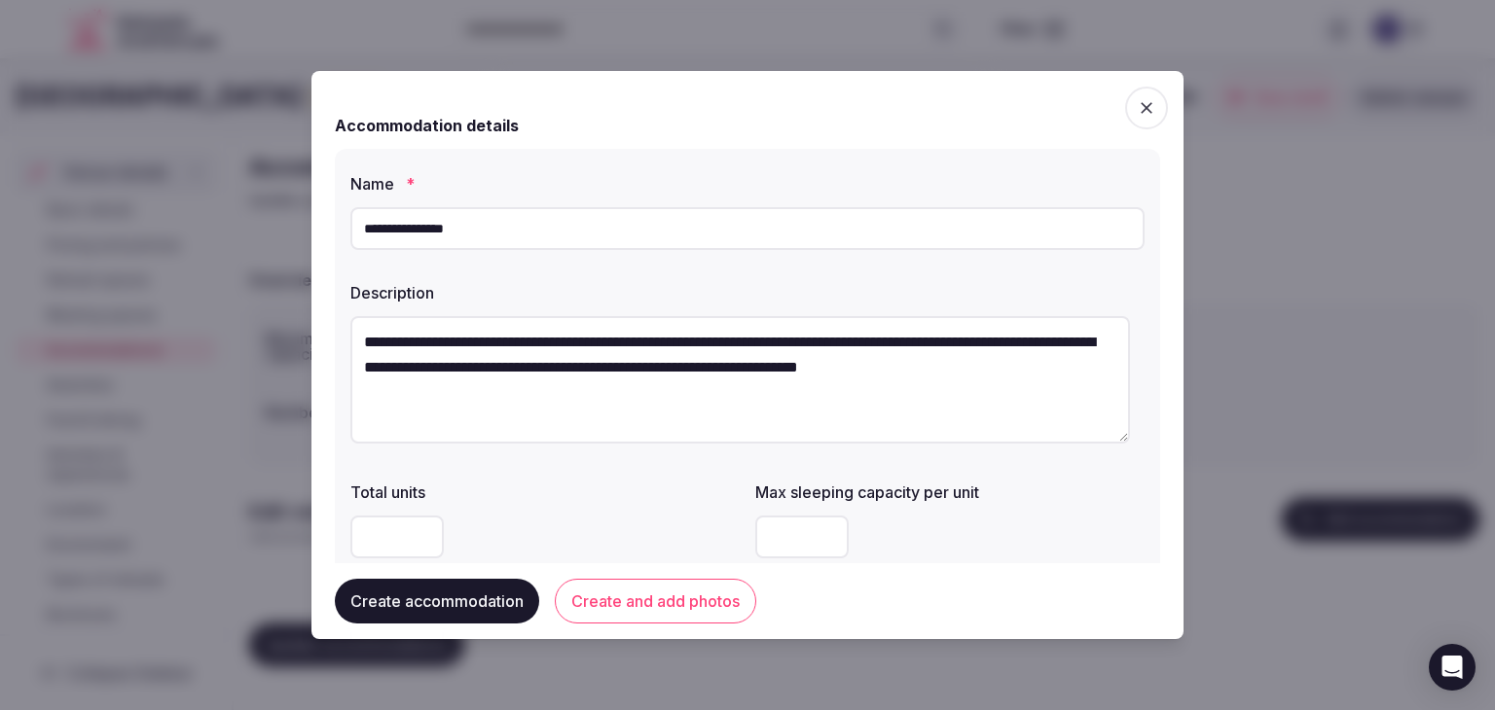
type textarea "**********"
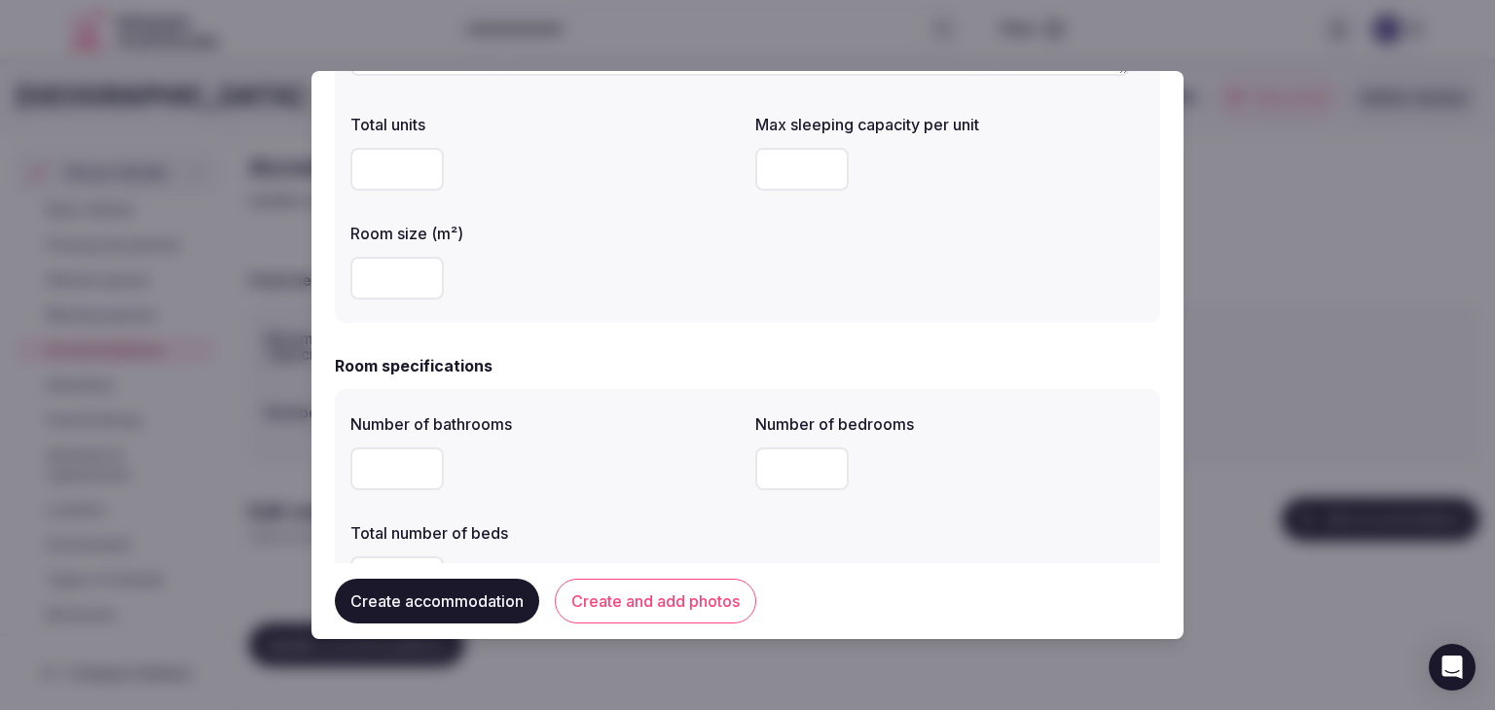
scroll to position [389, 0]
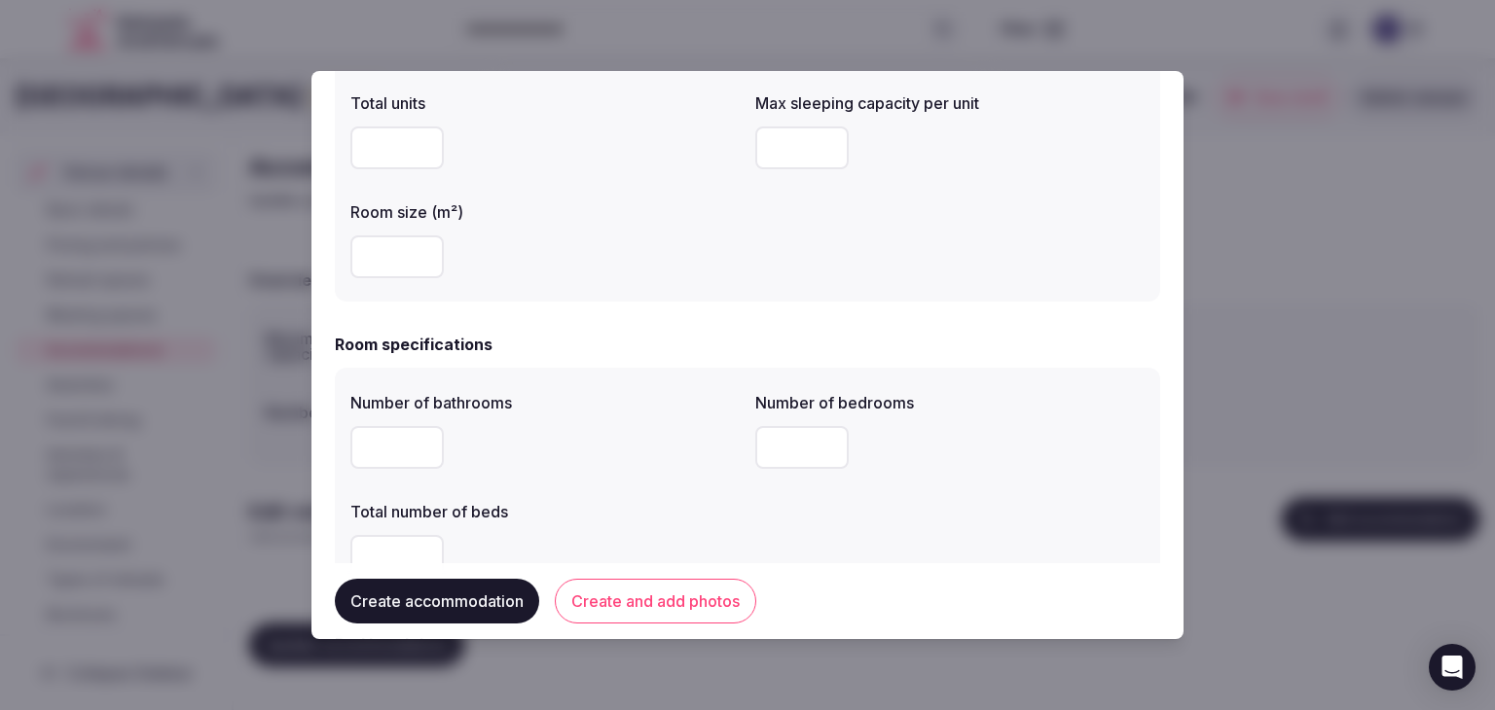
click at [771, 162] on input "number" at bounding box center [801, 148] width 93 height 43
type input "*"
click at [379, 452] on input "number" at bounding box center [396, 447] width 93 height 43
type input "*"
click at [578, 433] on div "*" at bounding box center [544, 447] width 389 height 43
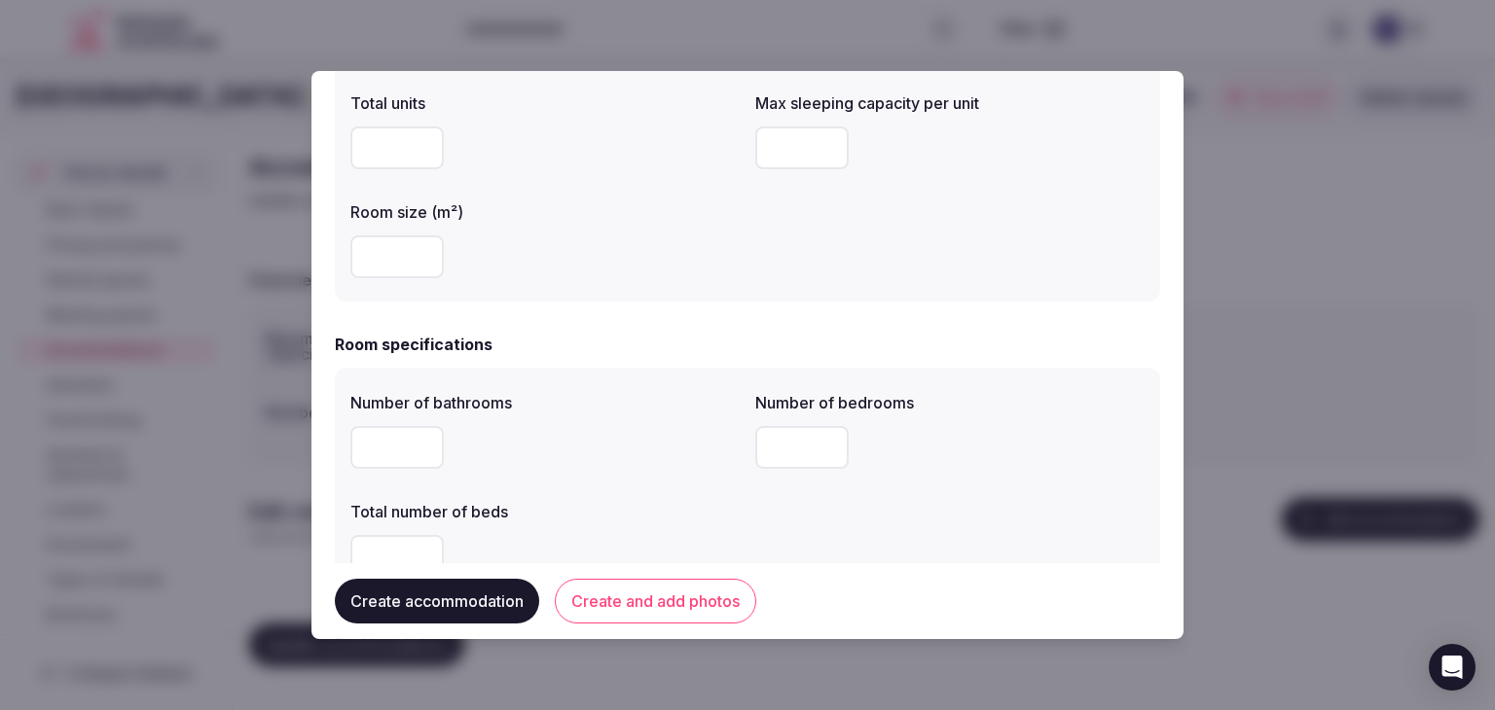
scroll to position [681, 0]
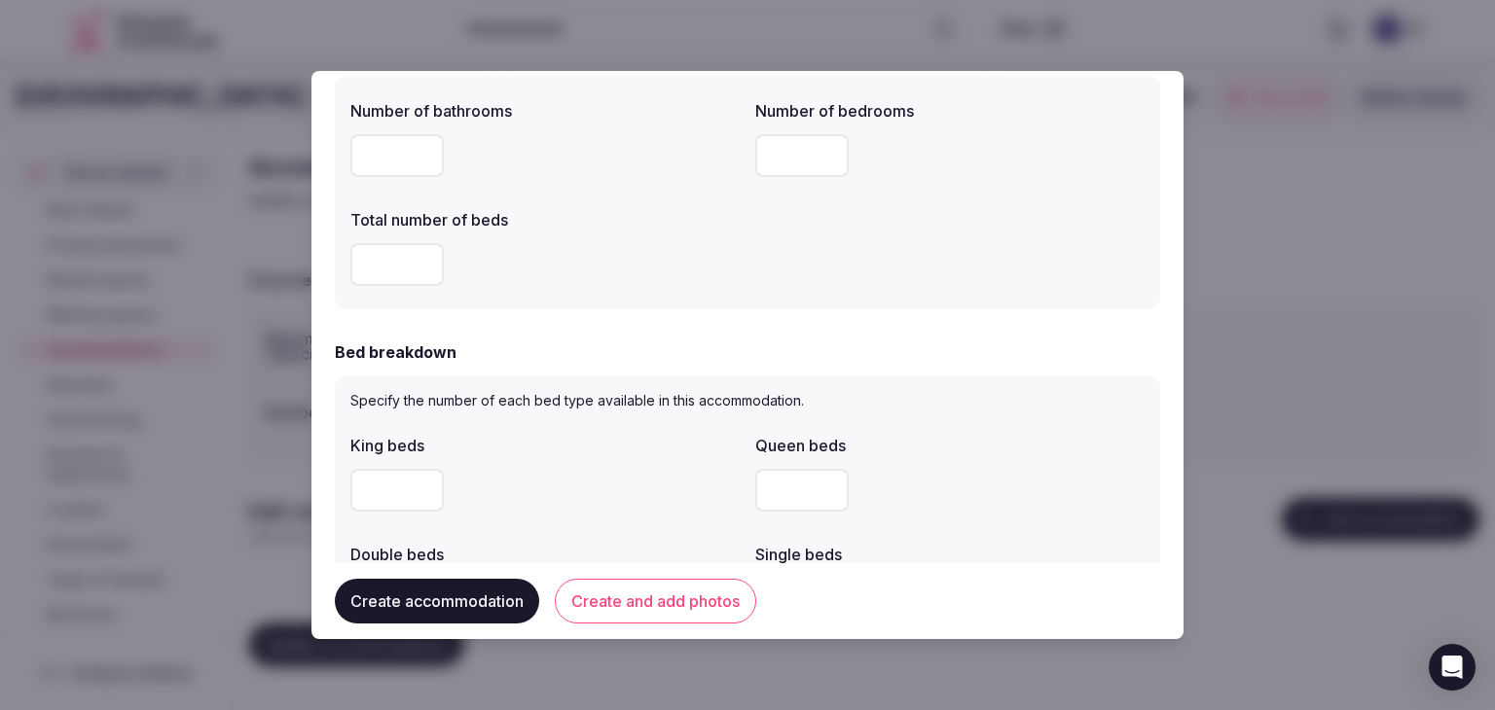
click at [783, 168] on input "number" at bounding box center [801, 155] width 93 height 43
type input "*"
click at [380, 267] on input "number" at bounding box center [396, 264] width 93 height 43
type input "*"
click at [580, 309] on form "**********" at bounding box center [747, 522] width 825 height 2218
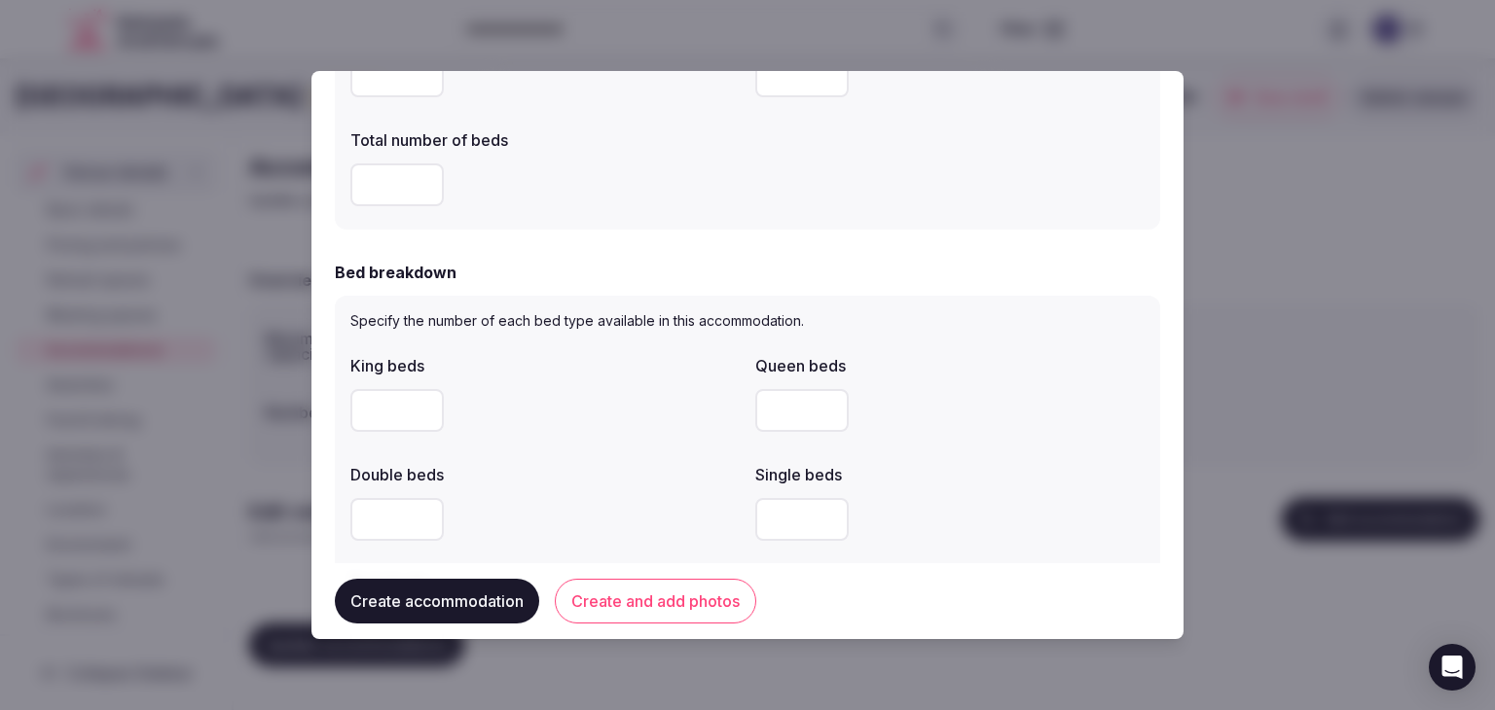
scroll to position [876, 0]
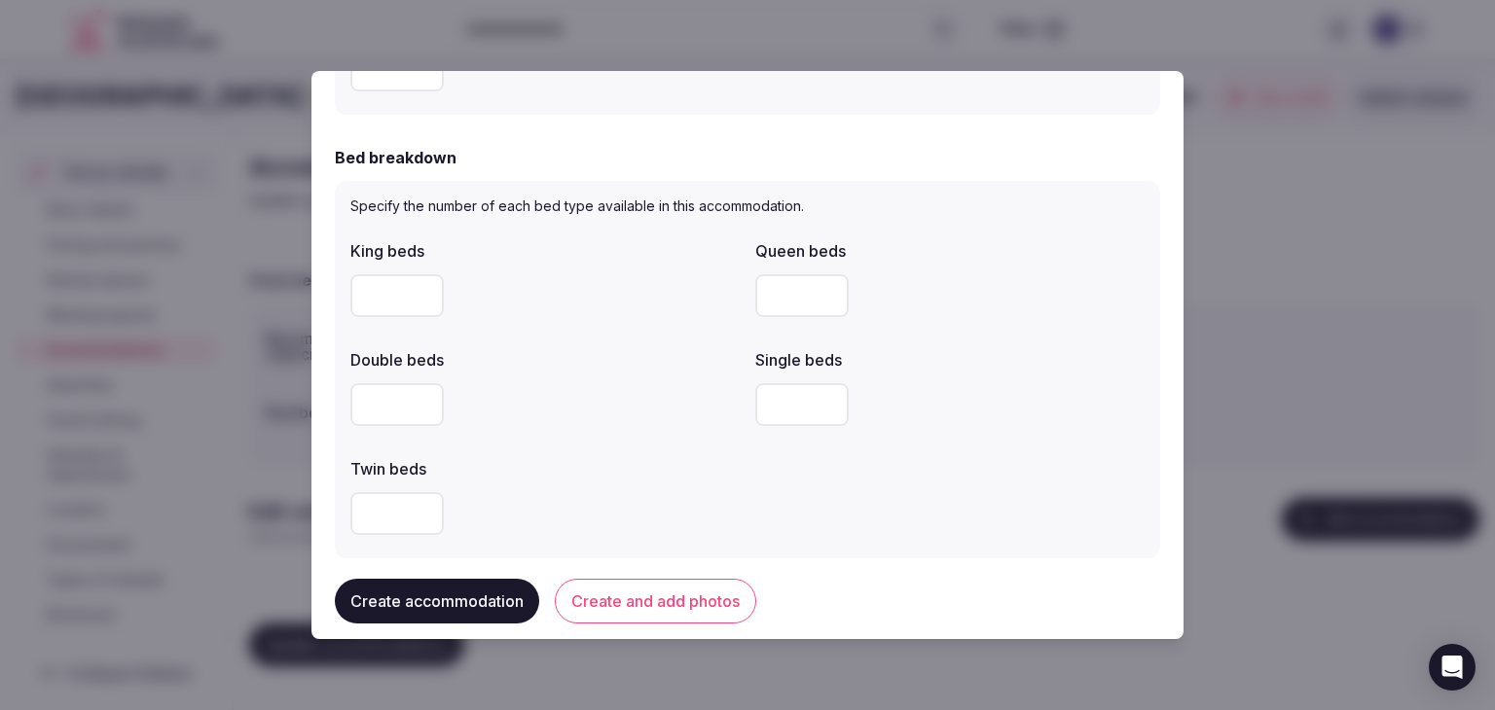
click at [389, 305] on input "number" at bounding box center [396, 295] width 93 height 43
type input "*"
click at [705, 386] on div at bounding box center [544, 404] width 389 height 43
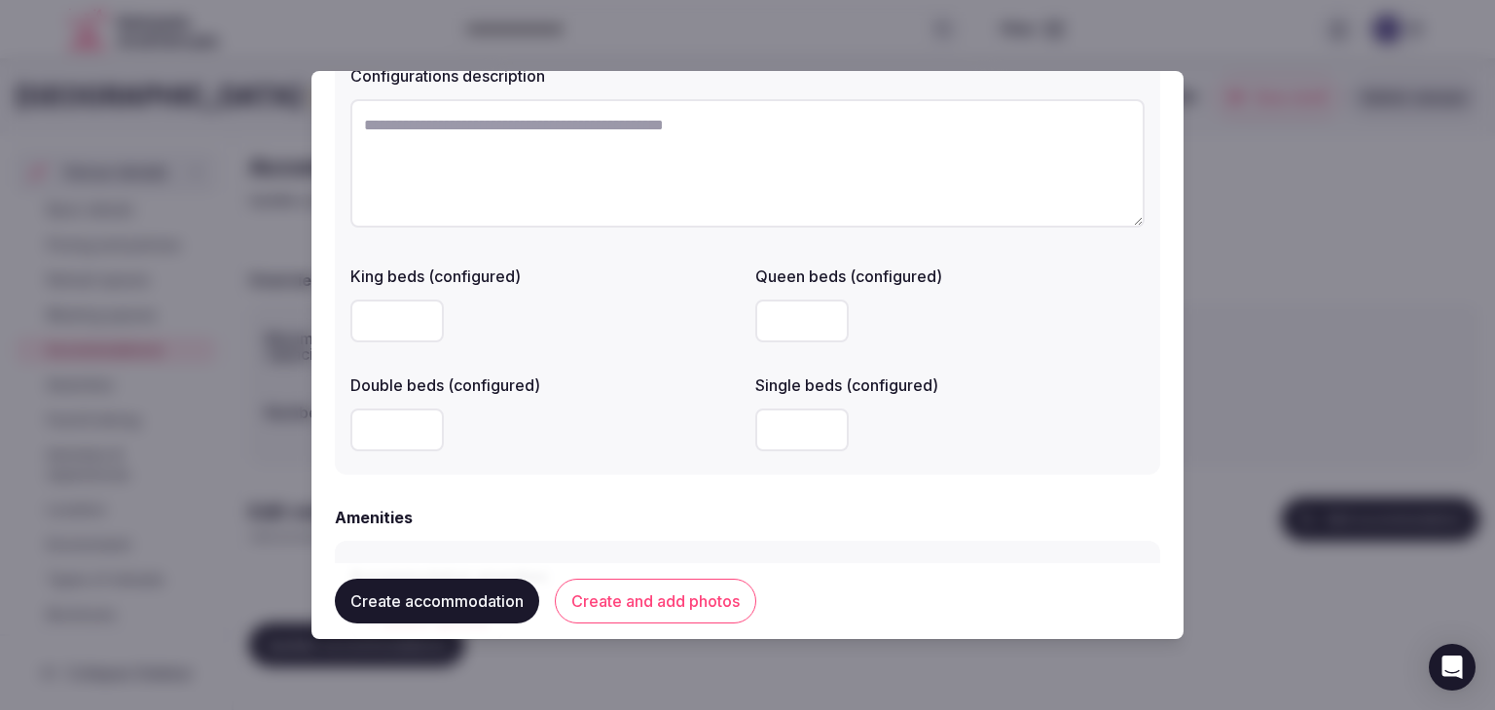
scroll to position [1654, 0]
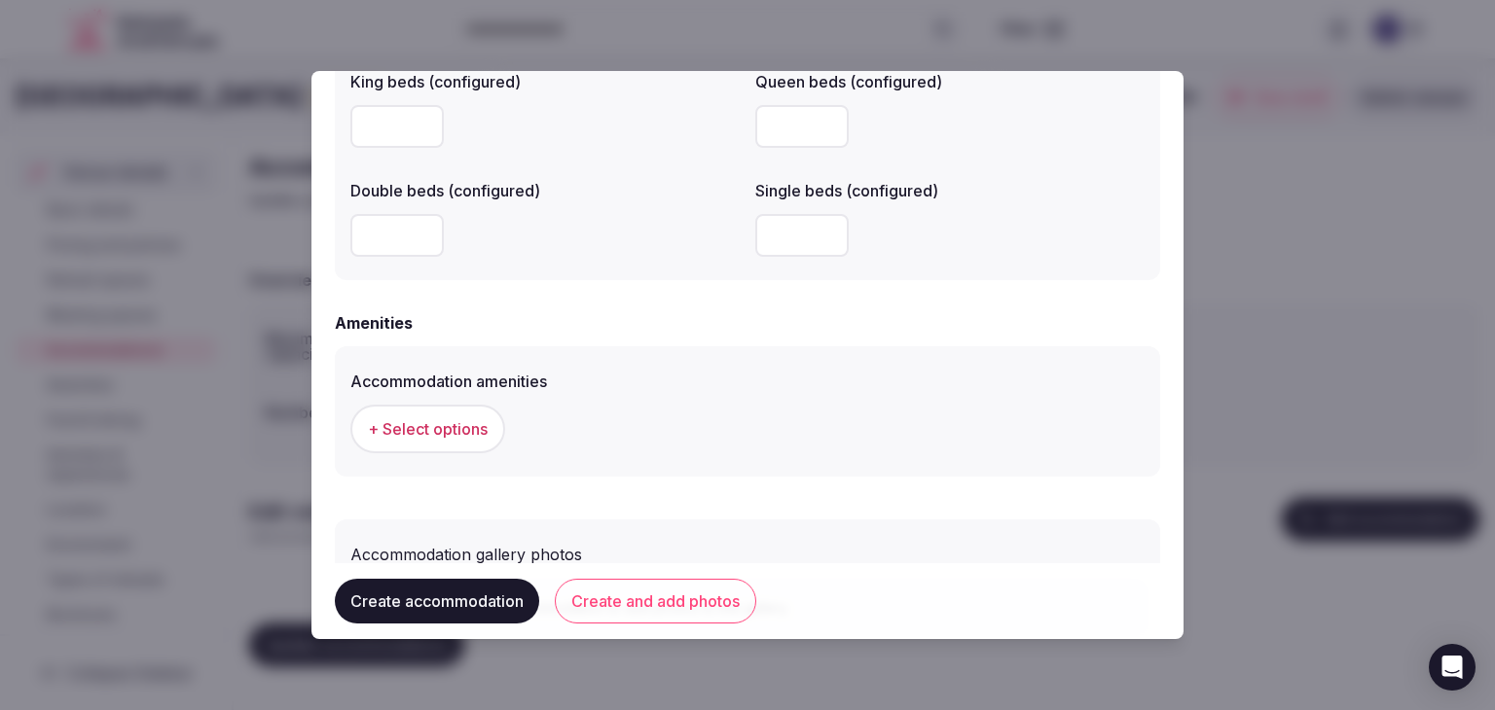
click at [494, 420] on button "+ Select options" at bounding box center [427, 429] width 155 height 49
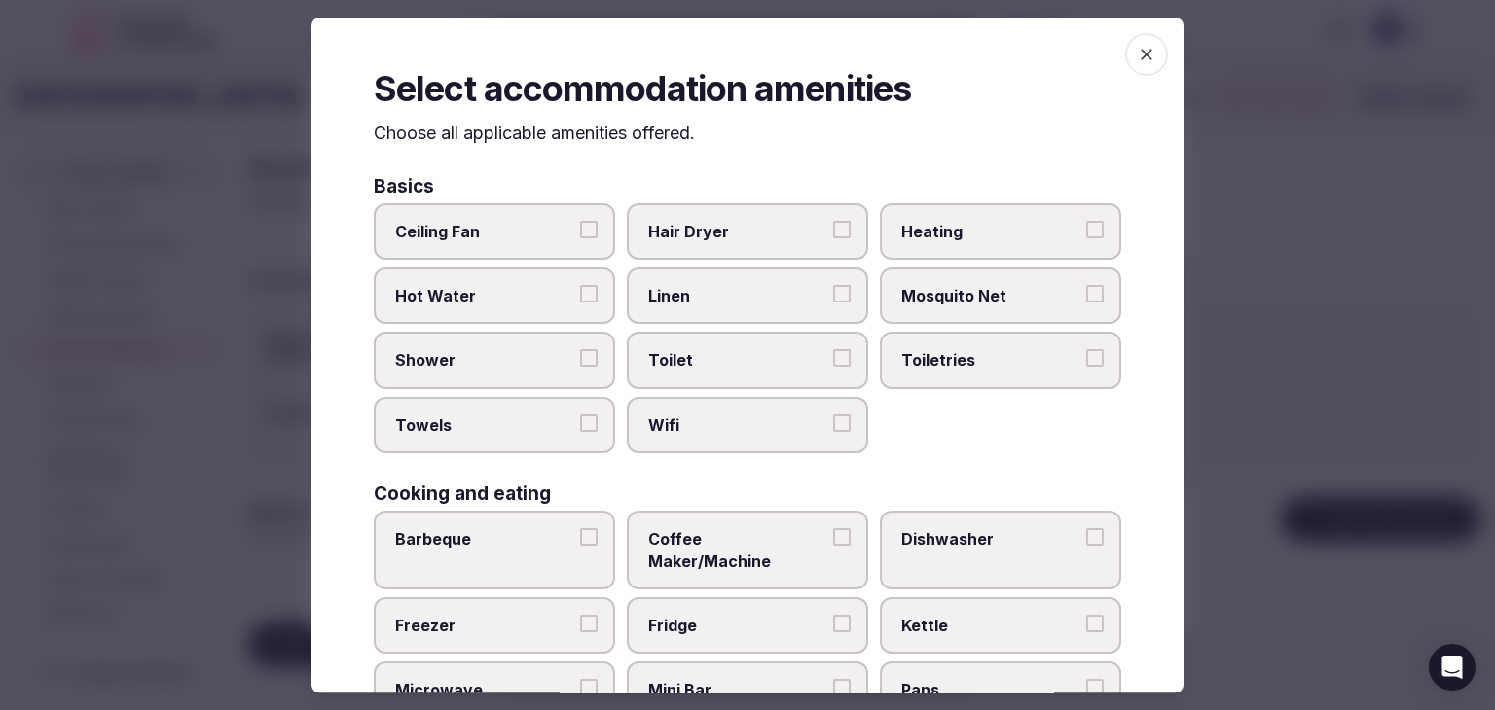
click at [722, 397] on label "Wifi" at bounding box center [747, 425] width 241 height 56
click at [833, 415] on button "Wifi" at bounding box center [842, 424] width 18 height 18
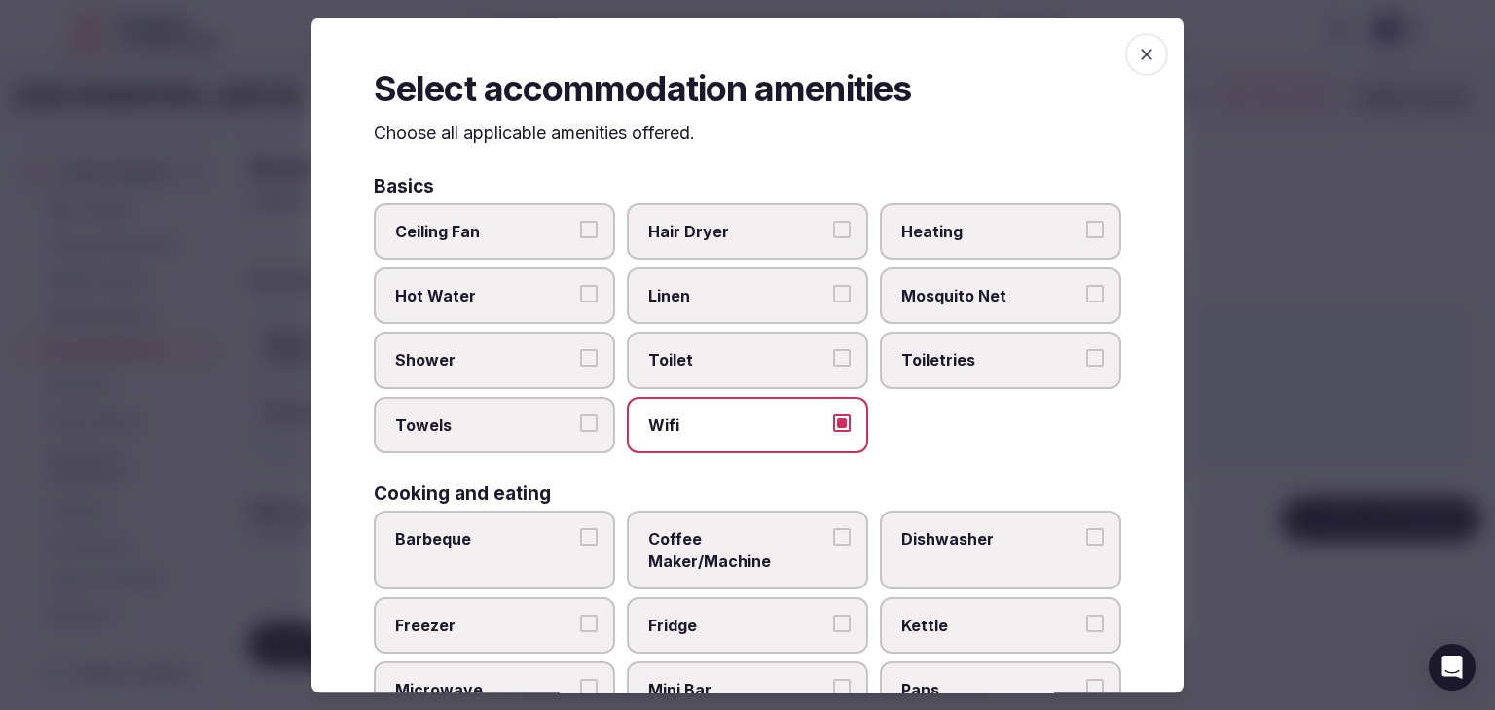
click at [992, 362] on span "Toiletries" at bounding box center [990, 360] width 179 height 21
click at [1086, 362] on button "Toiletries" at bounding box center [1095, 359] width 18 height 18
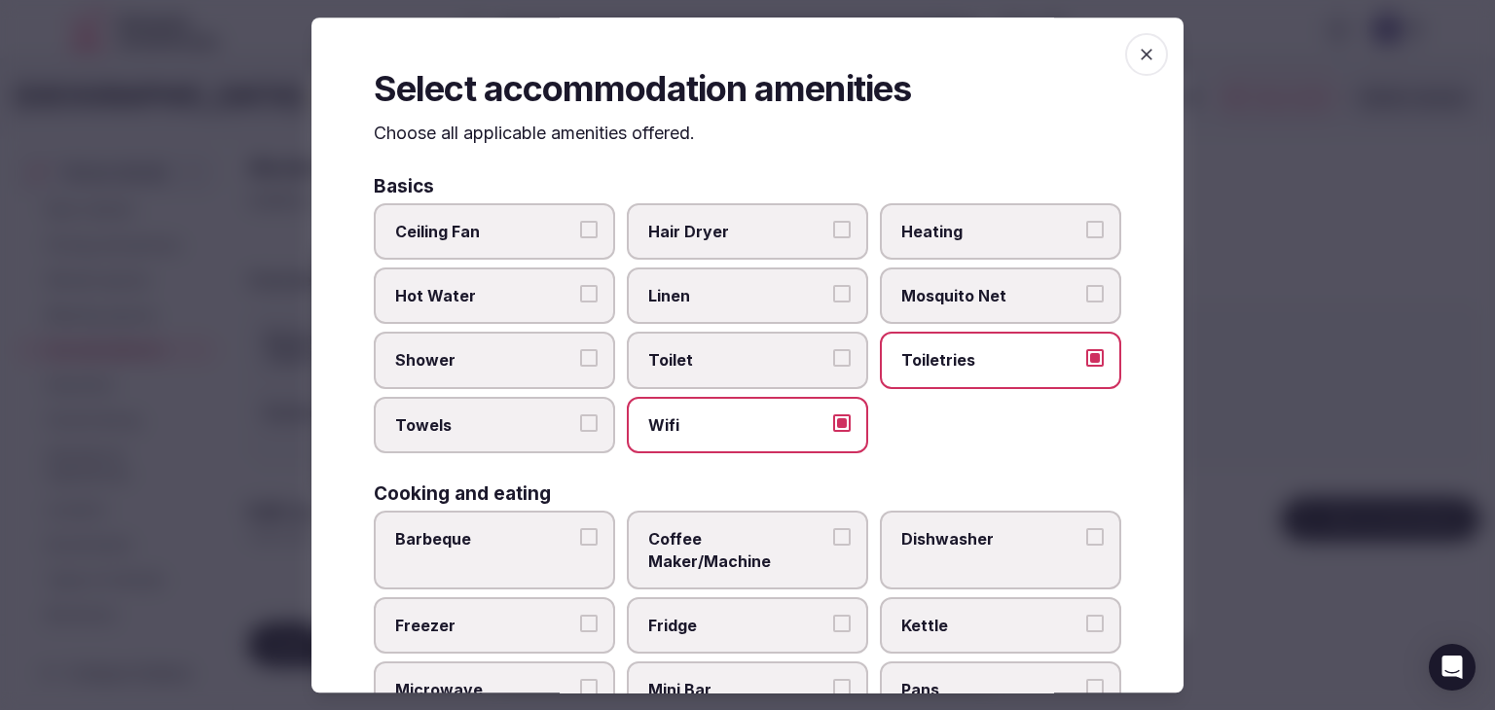
drag, startPoint x: 796, startPoint y: 236, endPoint x: 445, endPoint y: 416, distance: 394.3
click at [794, 236] on span "Hair Dryer" at bounding box center [737, 231] width 179 height 21
click at [833, 236] on button "Hair Dryer" at bounding box center [842, 230] width 18 height 18
click at [476, 364] on span "Shower" at bounding box center [484, 360] width 179 height 21
click at [580, 364] on button "Shower" at bounding box center [589, 359] width 18 height 18
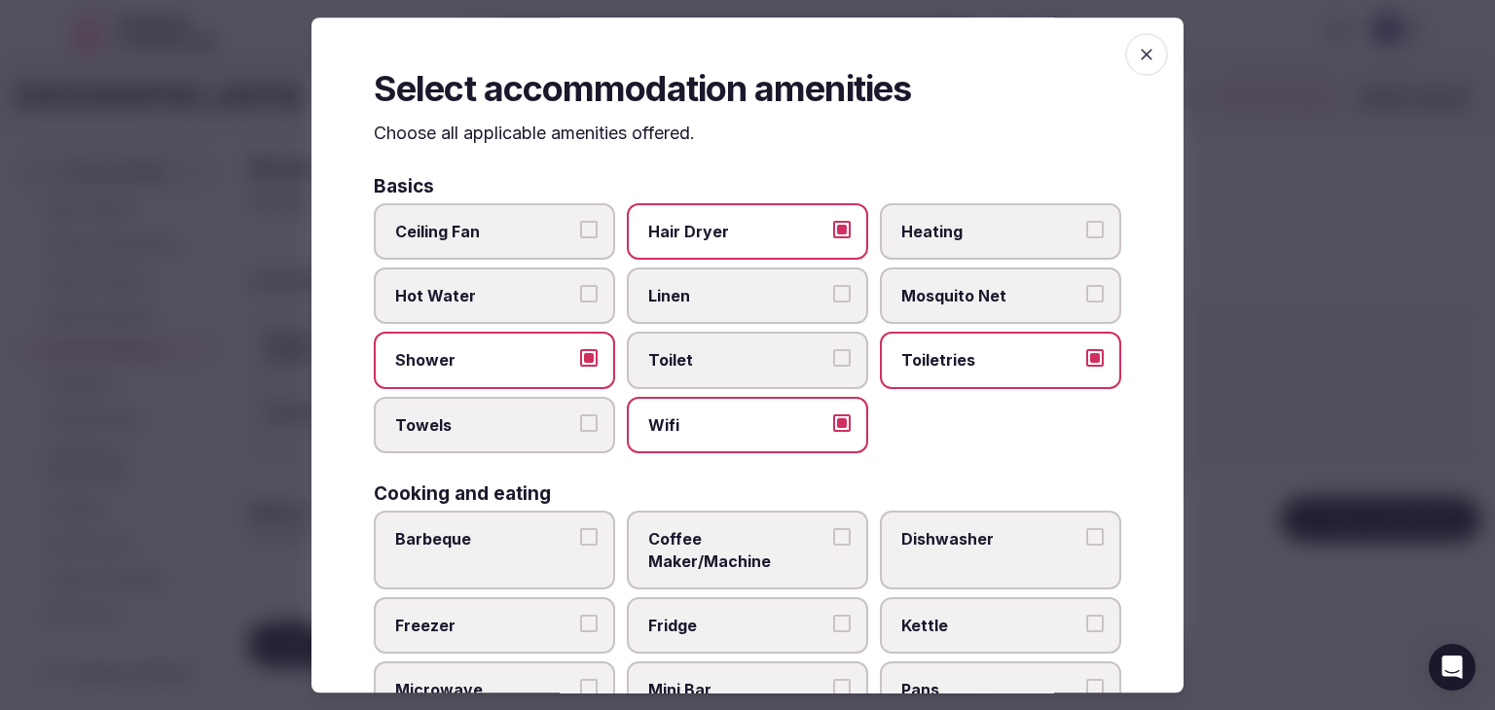
drag, startPoint x: 494, startPoint y: 396, endPoint x: 499, endPoint y: 435, distance: 39.2
click at [494, 430] on label "Towels" at bounding box center [494, 425] width 241 height 56
click at [580, 430] on button "Towels" at bounding box center [589, 424] width 18 height 18
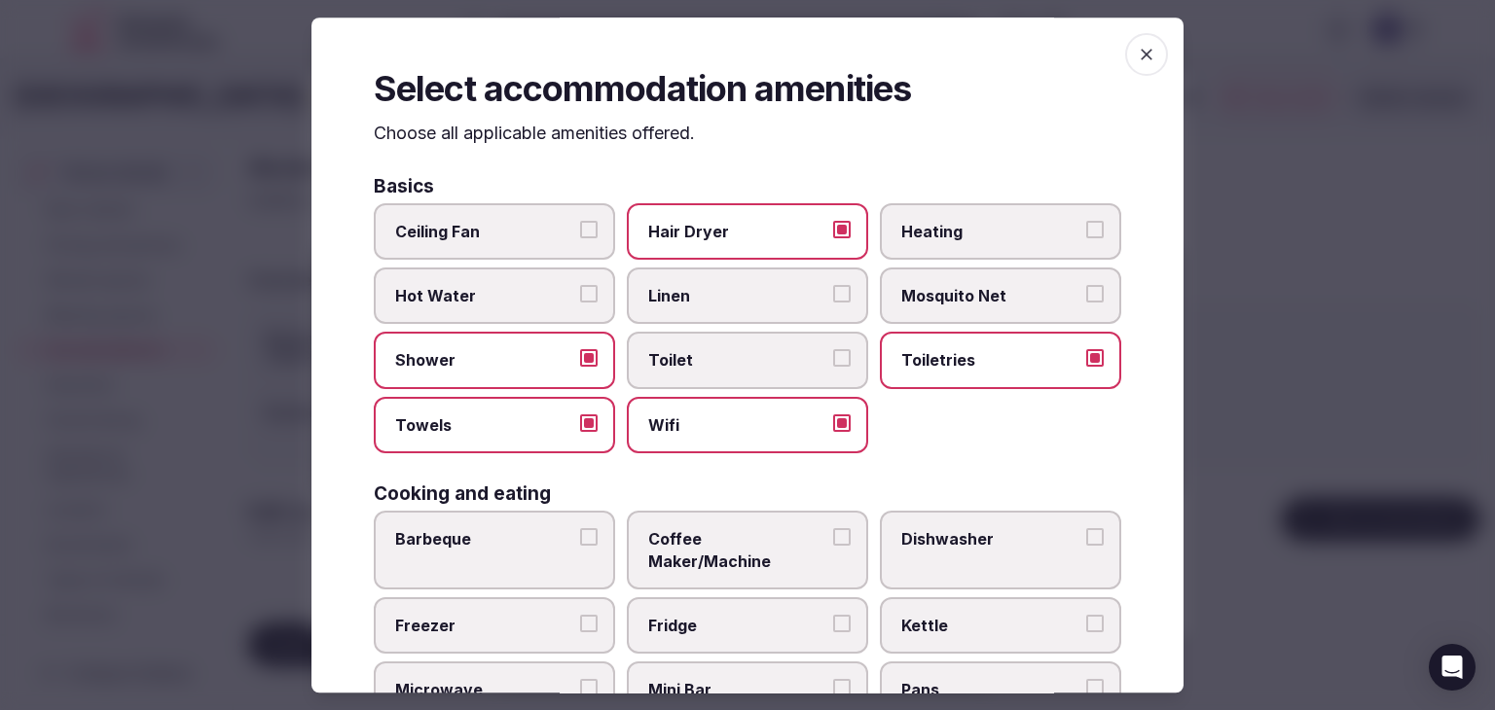
click at [699, 535] on span "Coffee Maker/Machine" at bounding box center [737, 550] width 179 height 44
click at [833, 535] on button "Coffee Maker/Machine" at bounding box center [842, 537] width 18 height 18
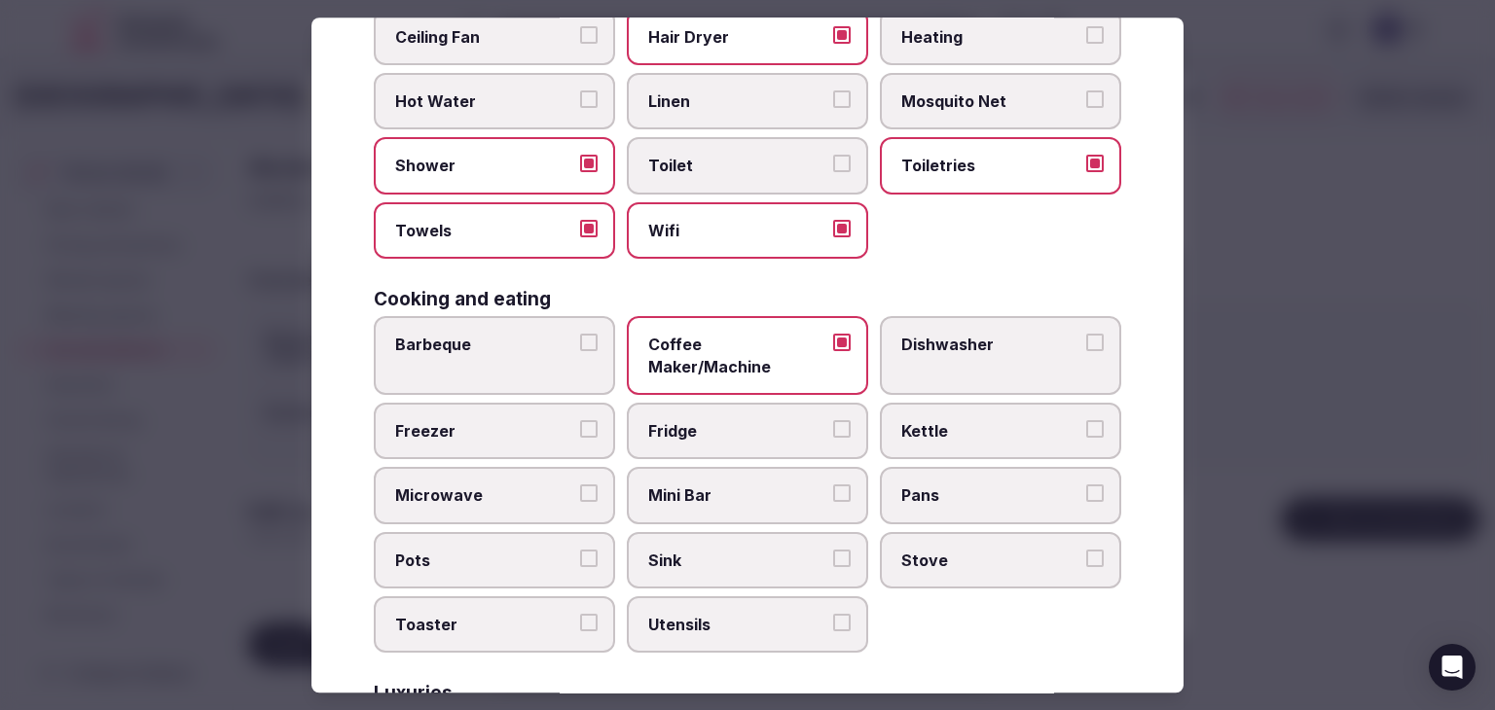
click at [702, 486] on span "Mini Bar" at bounding box center [737, 496] width 179 height 21
click at [833, 486] on button "Mini Bar" at bounding box center [842, 495] width 18 height 18
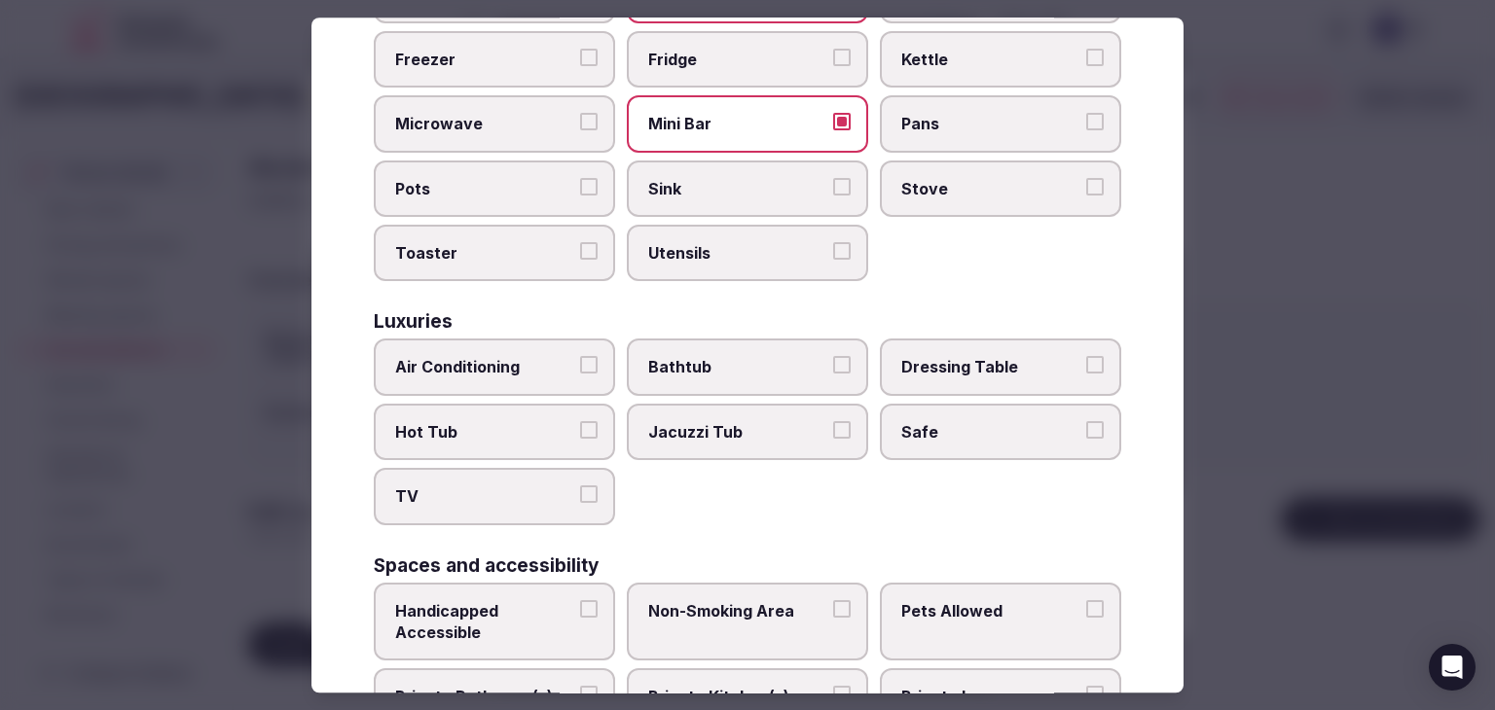
scroll to position [681, 0]
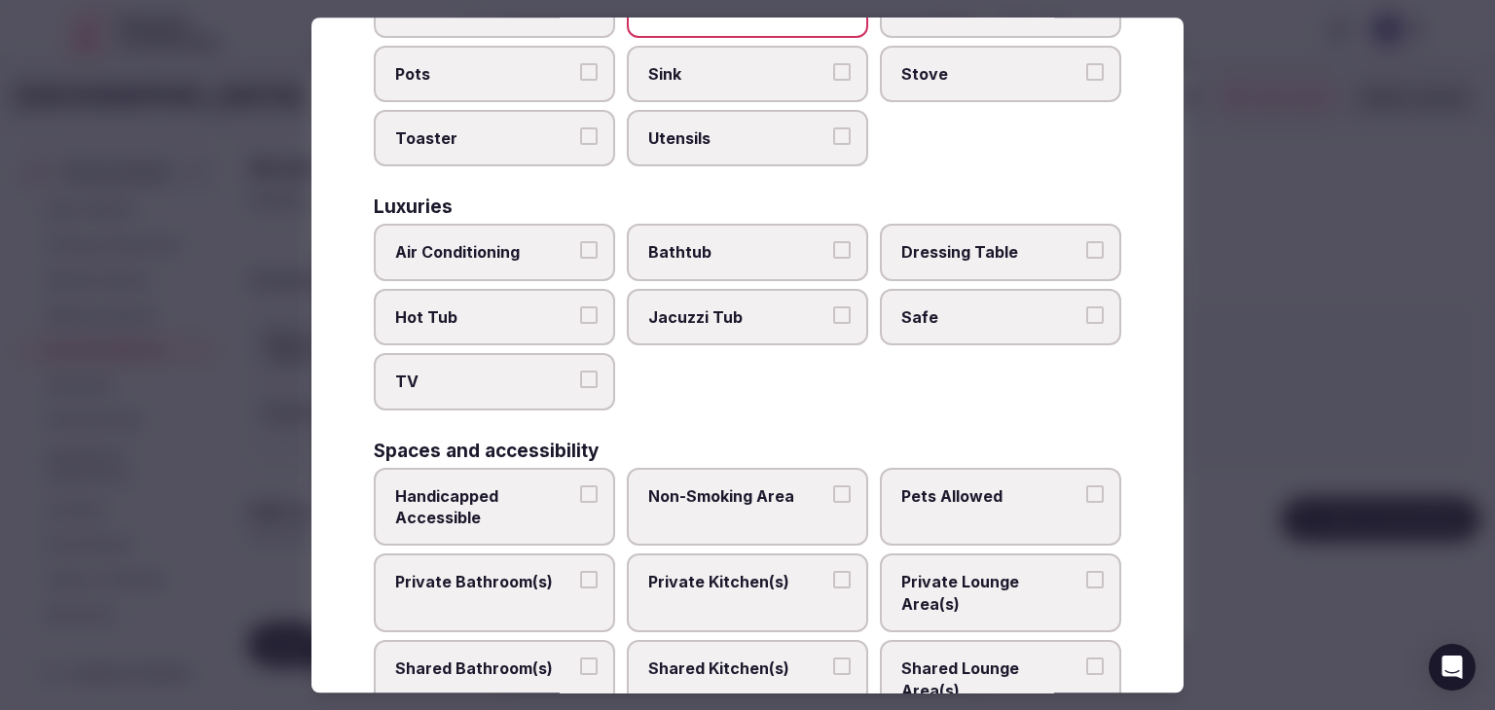
click at [558, 257] on div "Air Conditioning Bathtub Dressing Table Hot Tub Jacuzzi Tub Safe TV" at bounding box center [747, 318] width 747 height 186
click at [533, 375] on label "TV" at bounding box center [494, 382] width 241 height 56
click at [580, 375] on button "TV" at bounding box center [589, 381] width 18 height 18
click at [516, 242] on label "Air Conditioning" at bounding box center [494, 253] width 241 height 56
click at [580, 242] on button "Air Conditioning" at bounding box center [589, 251] width 18 height 18
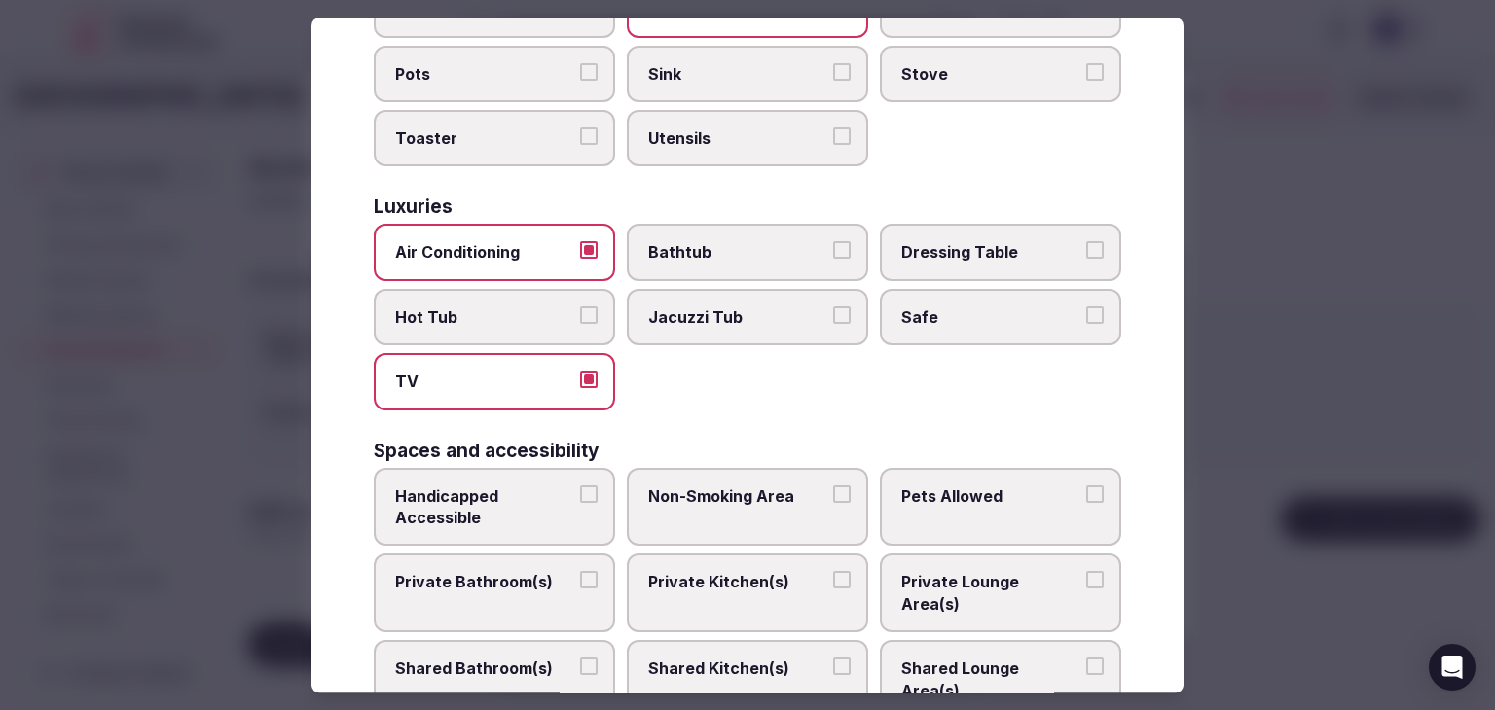
click at [929, 308] on label "Safe" at bounding box center [1000, 317] width 241 height 56
click at [1086, 308] on button "Safe" at bounding box center [1095, 316] width 18 height 18
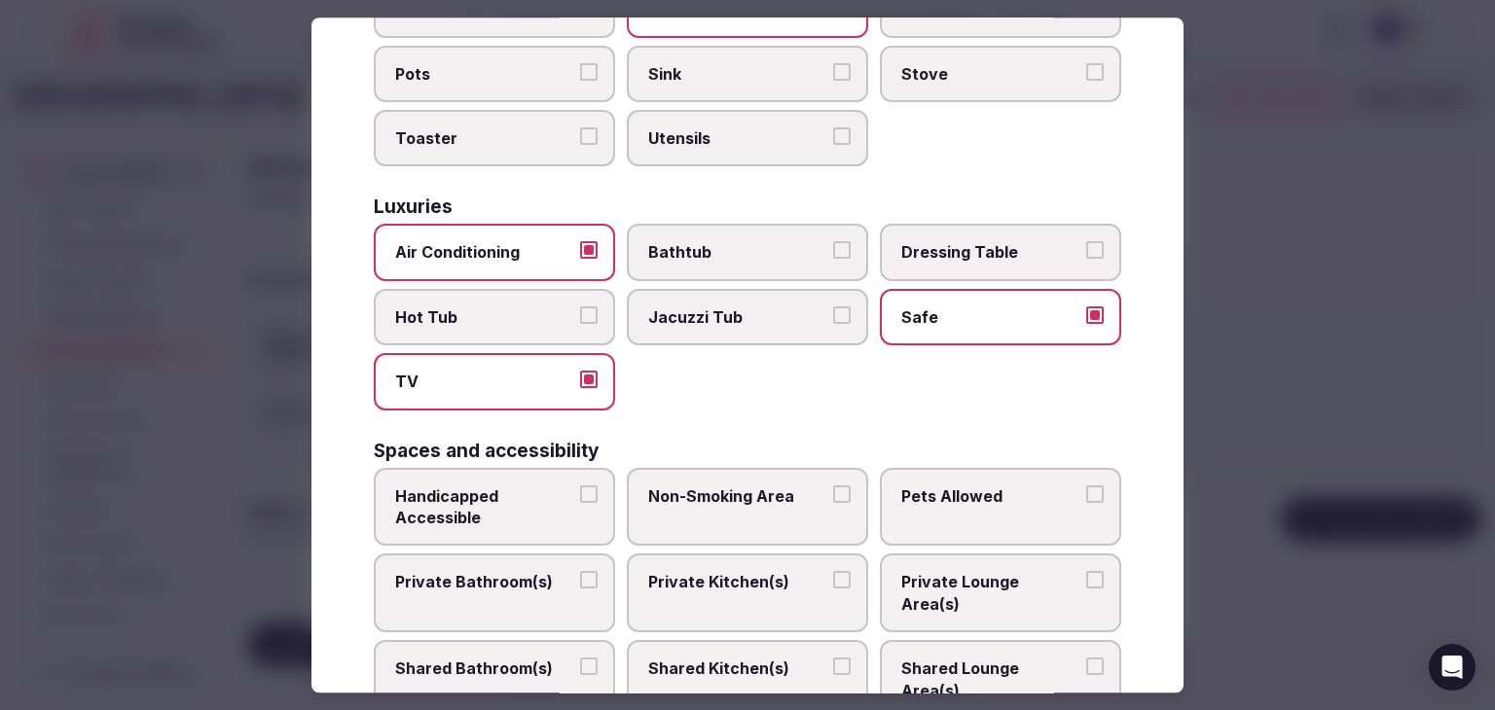
click at [523, 572] on span "Private Bathroom(s)" at bounding box center [484, 582] width 179 height 21
click at [580, 572] on button "Private Bathroom(s)" at bounding box center [589, 581] width 18 height 18
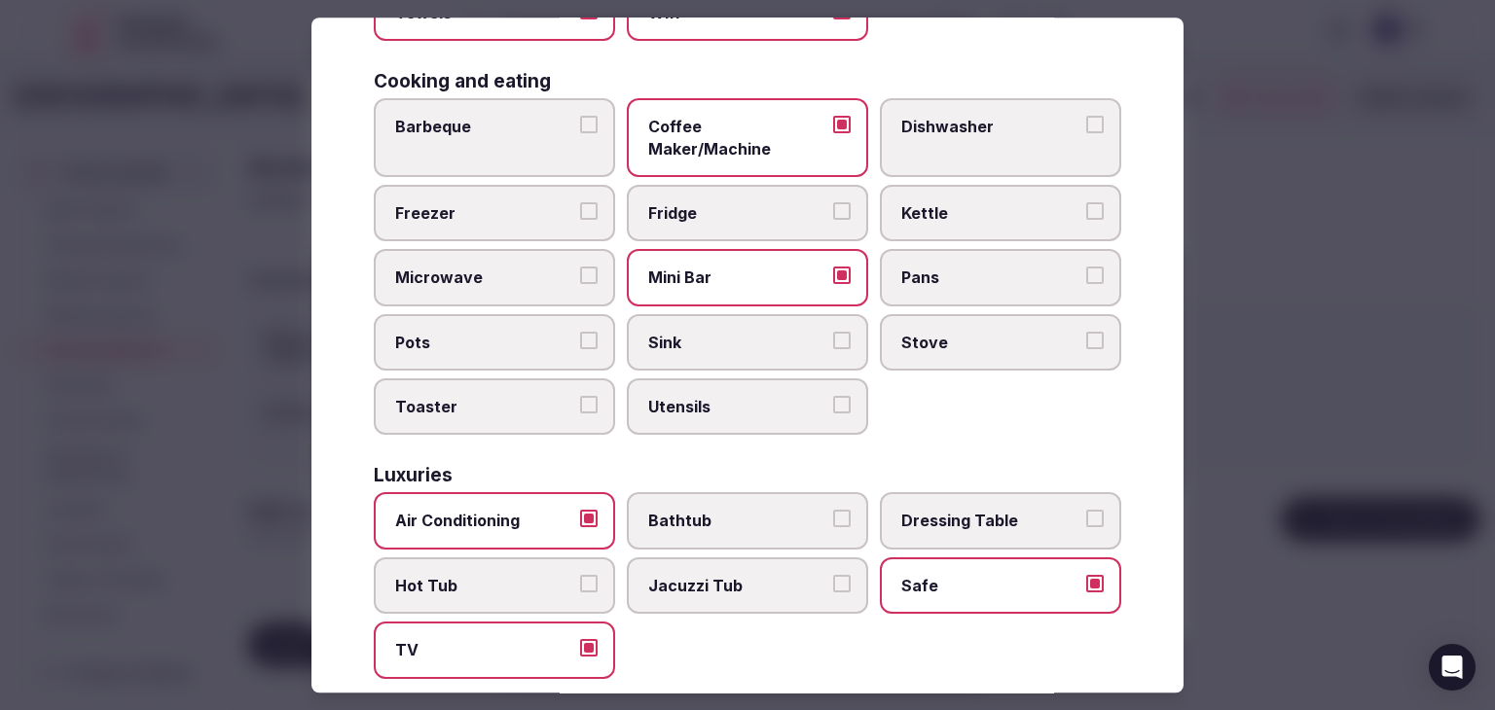
scroll to position [292, 0]
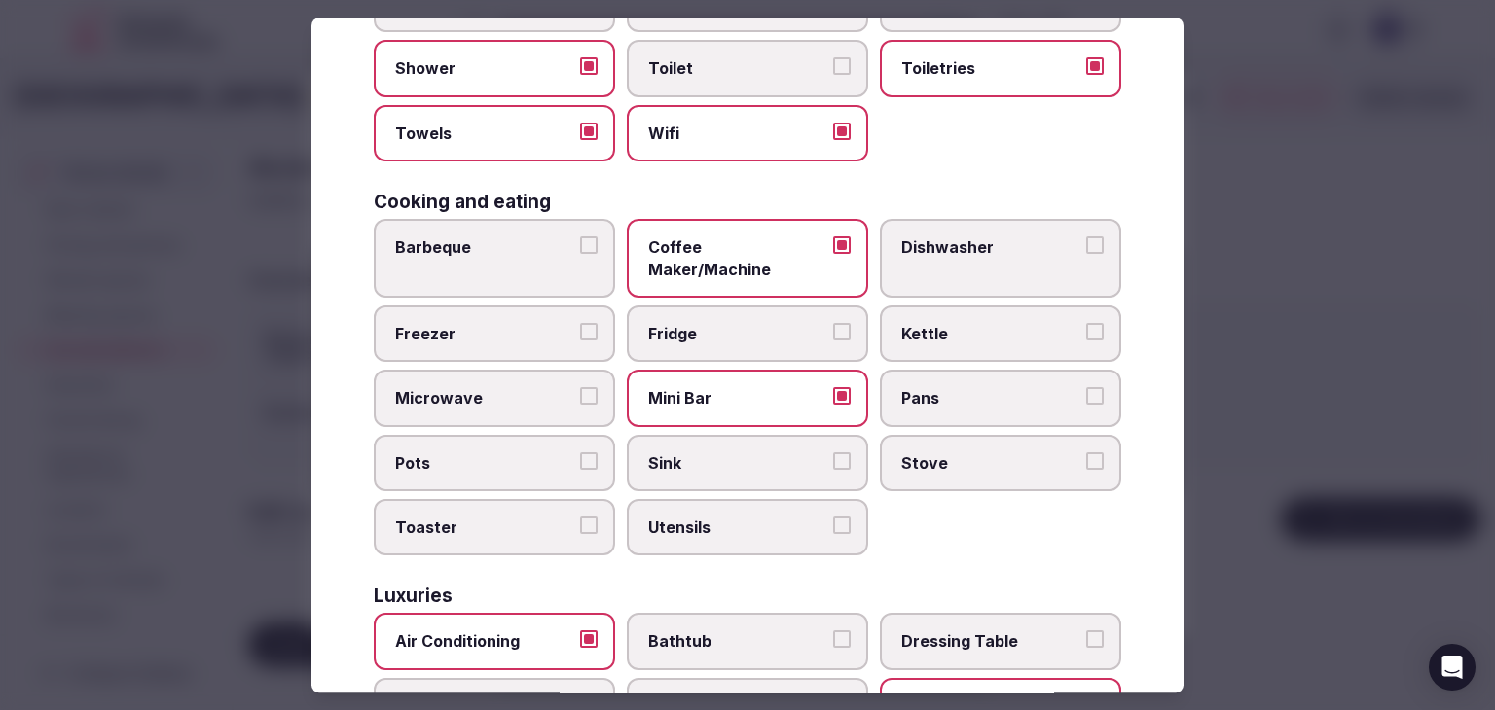
click at [761, 388] on span "Mini Bar" at bounding box center [737, 398] width 179 height 21
click at [833, 388] on button "Mini Bar" at bounding box center [842, 397] width 18 height 18
click at [743, 306] on label "Fridge" at bounding box center [747, 334] width 241 height 56
click at [833, 323] on button "Fridge" at bounding box center [842, 332] width 18 height 18
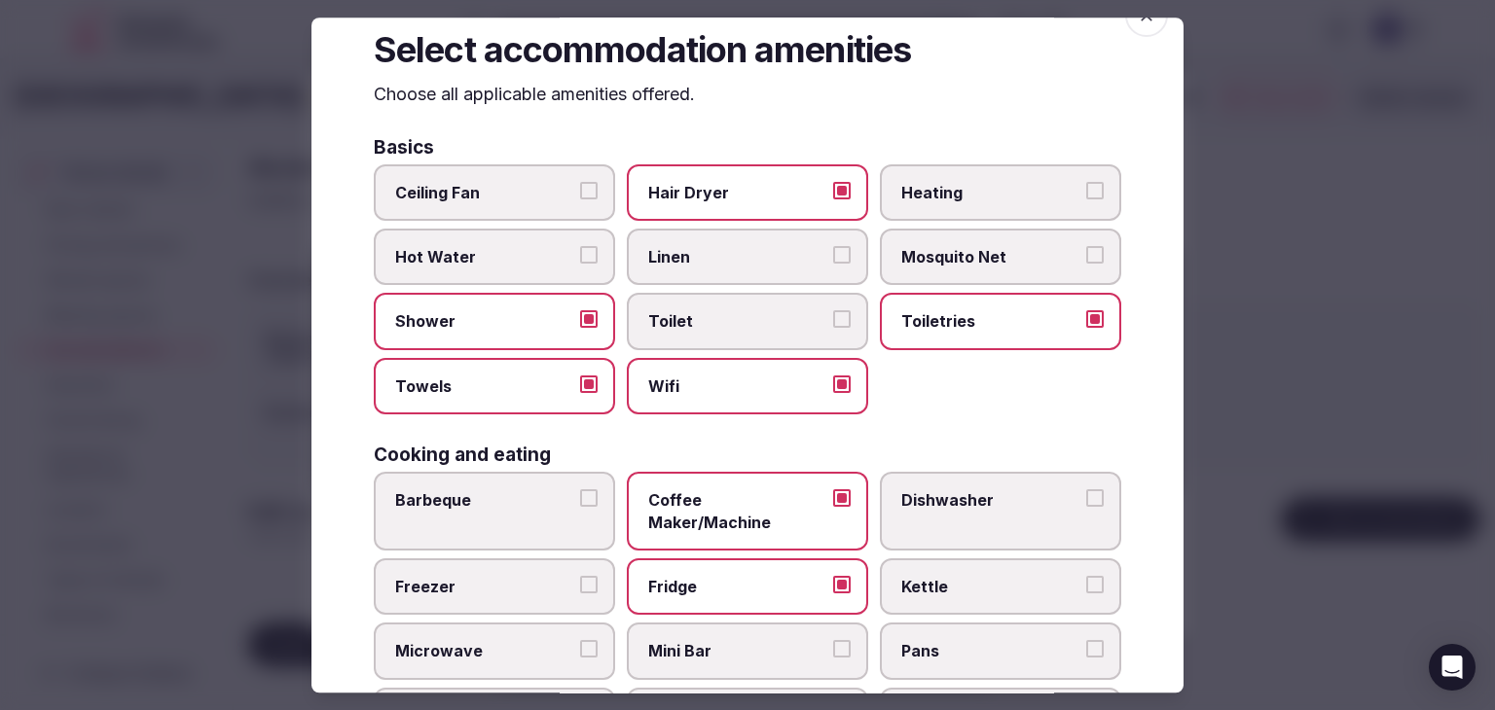
scroll to position [0, 0]
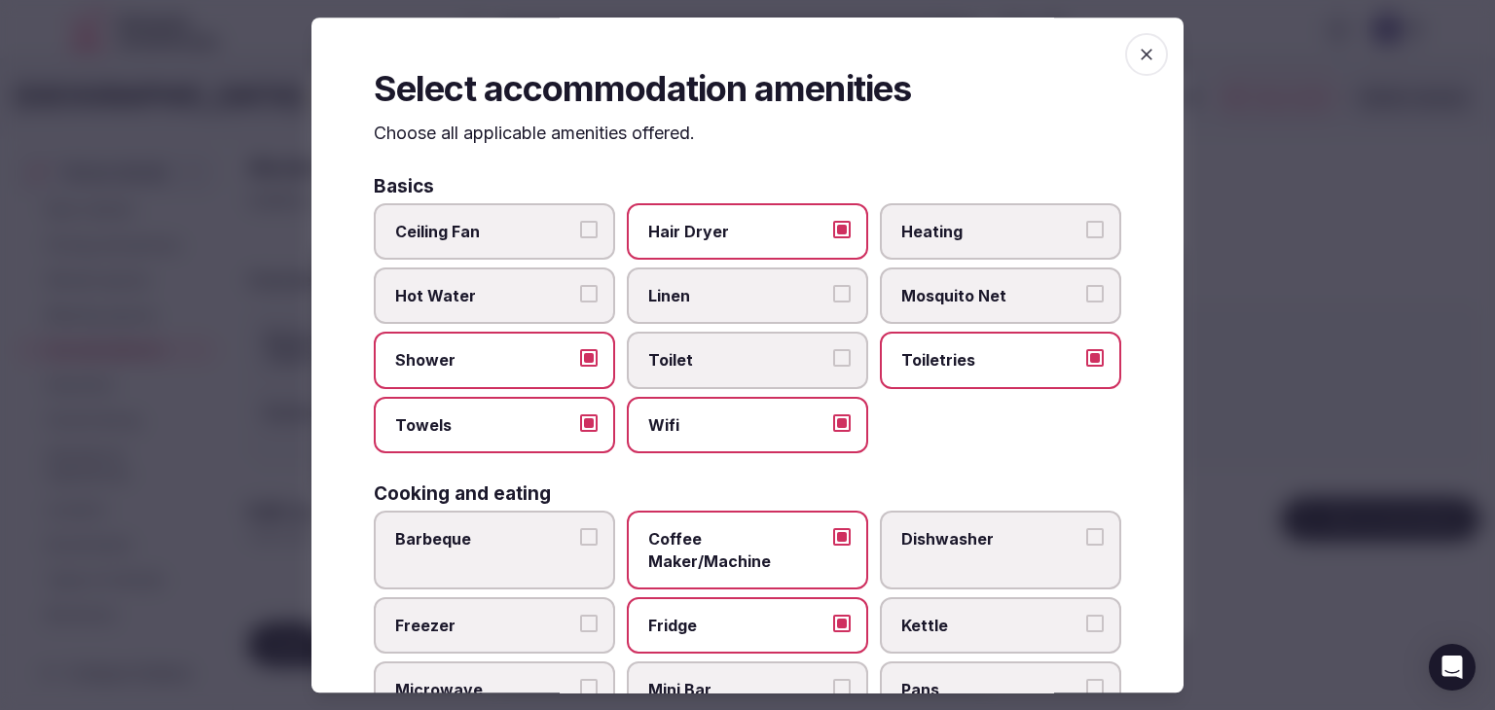
click at [1137, 52] on icon "button" at bounding box center [1146, 54] width 19 height 19
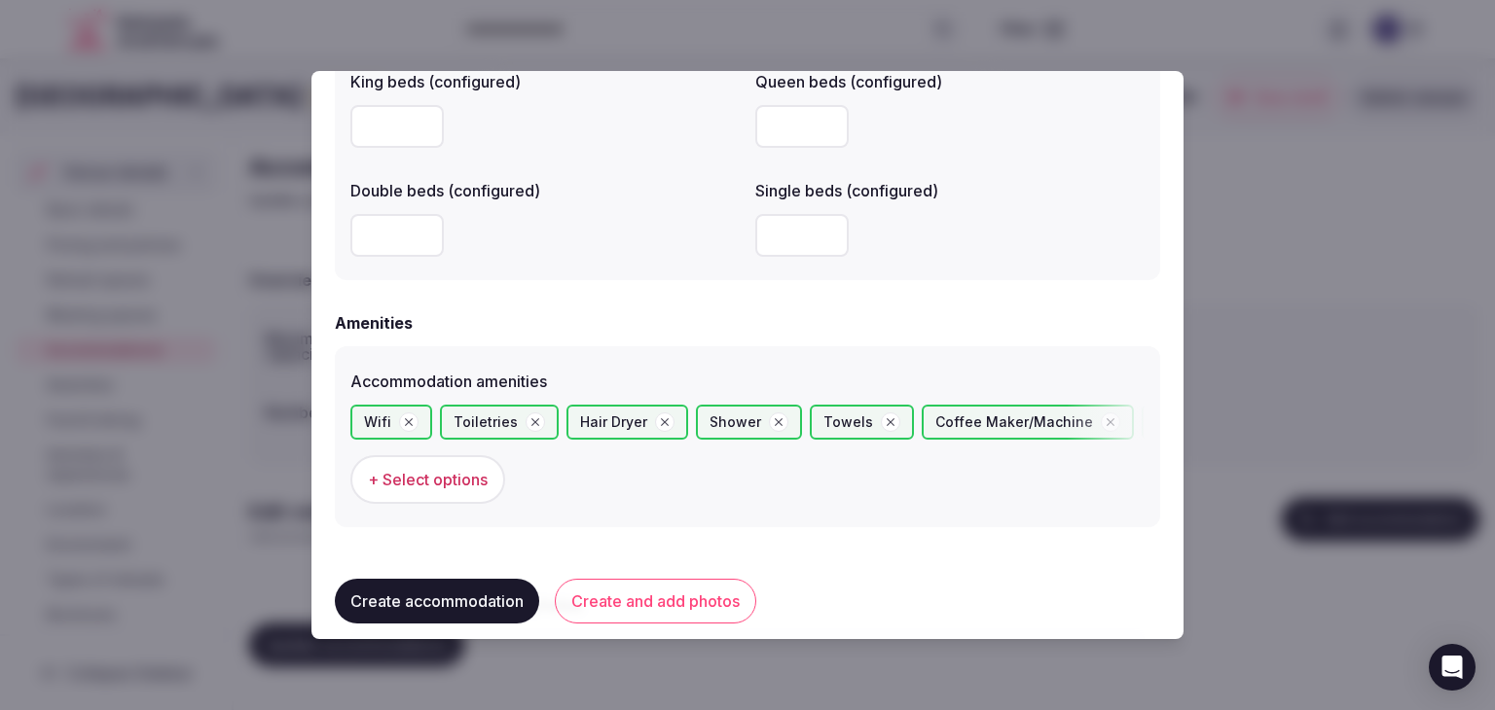
scroll to position [1836, 0]
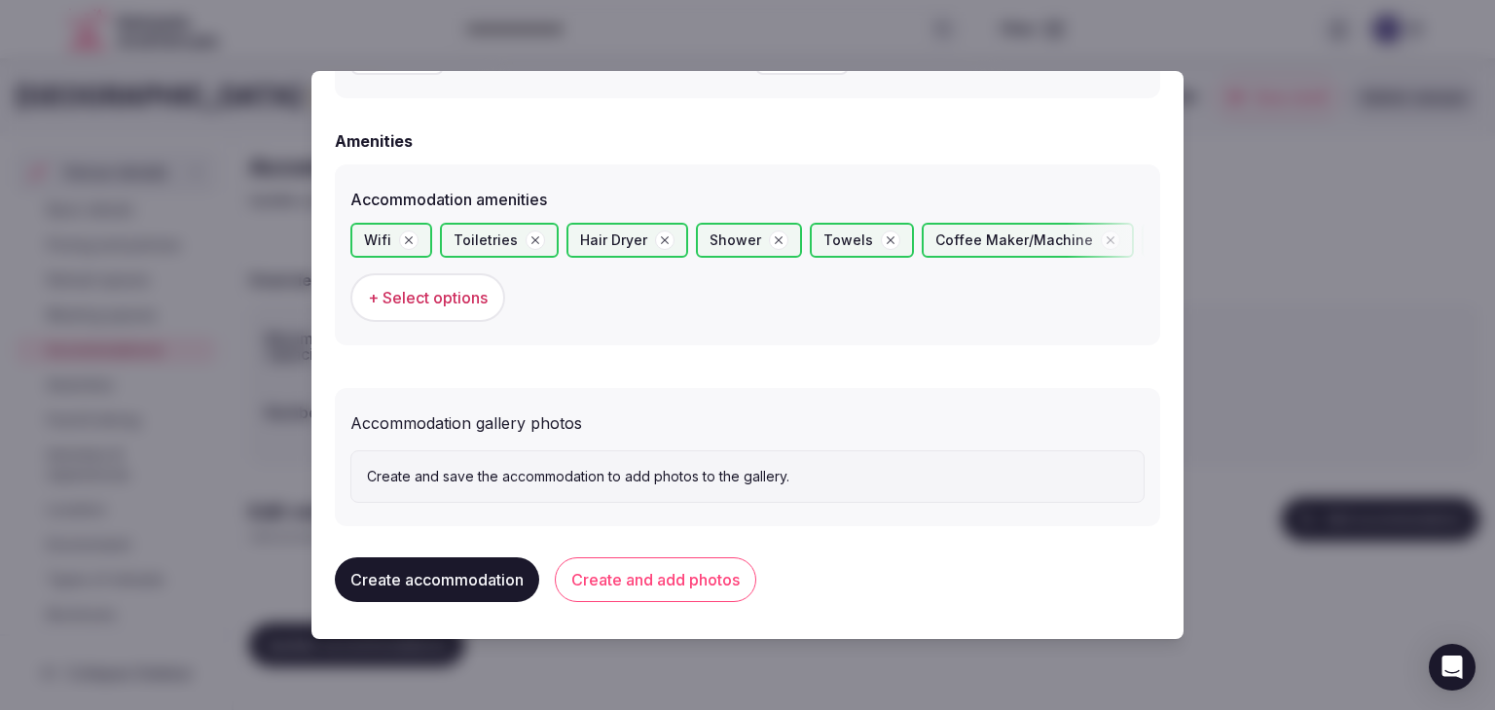
click at [658, 593] on button "Create and add photos" at bounding box center [655, 580] width 201 height 45
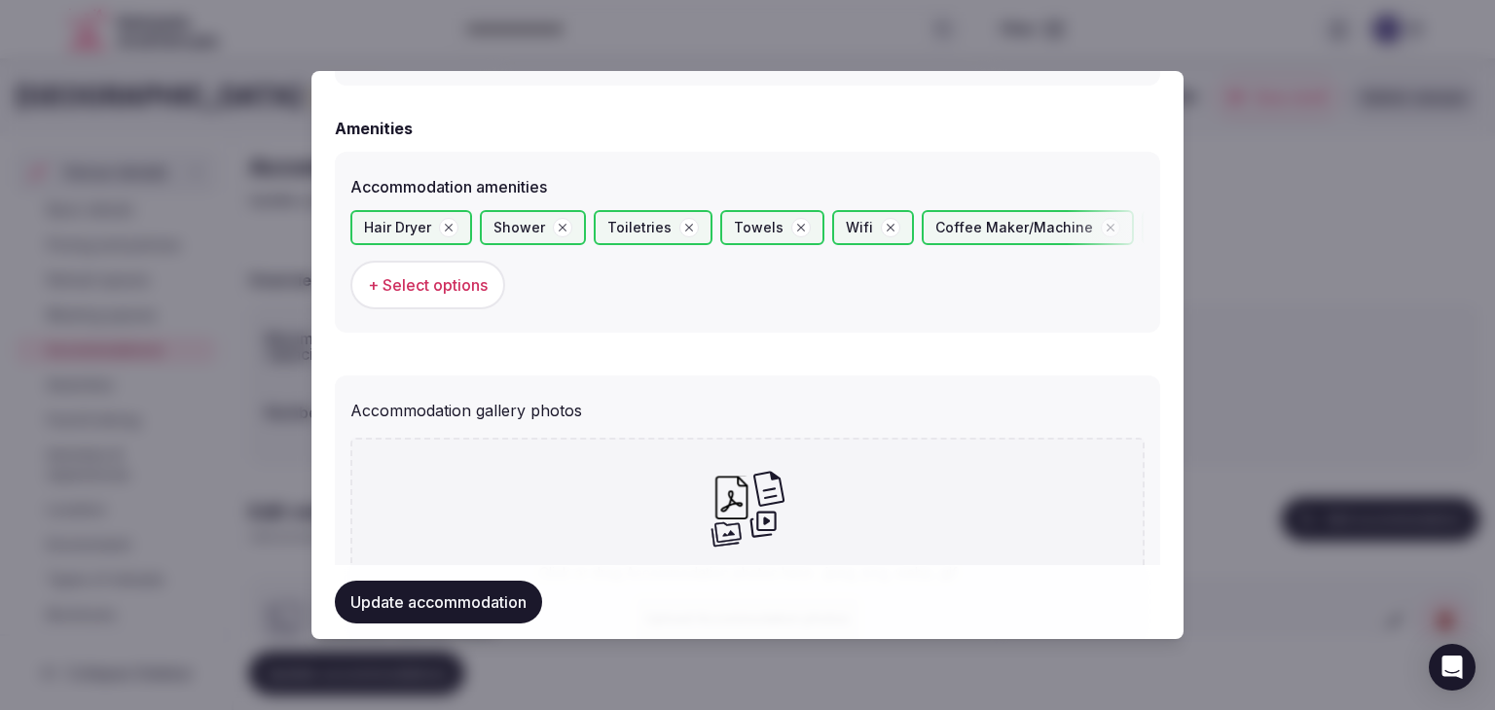
scroll to position [2015, 0]
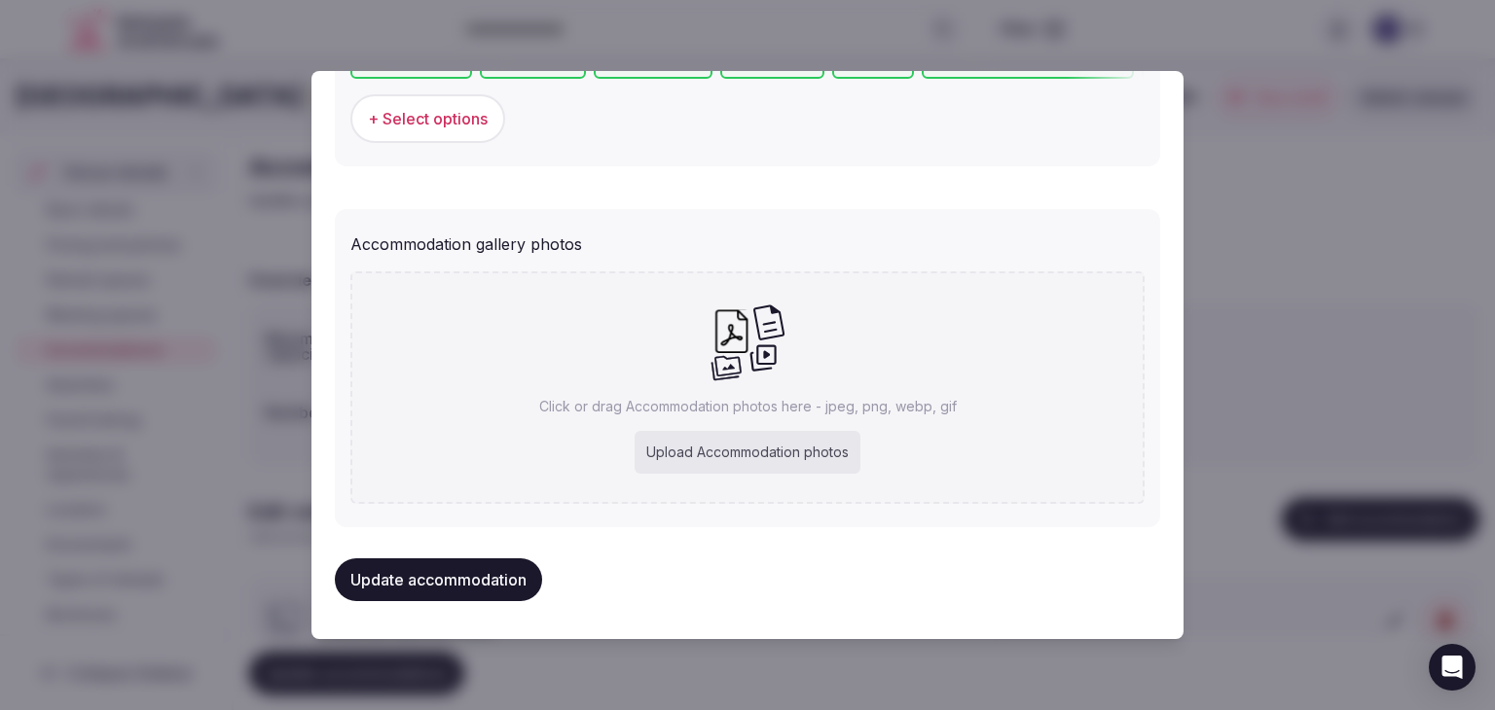
click at [776, 428] on div "Click or drag Accommodation photos here - jpeg, png, webp, gif Upload Accommoda…" at bounding box center [747, 388] width 794 height 233
type input "**********"
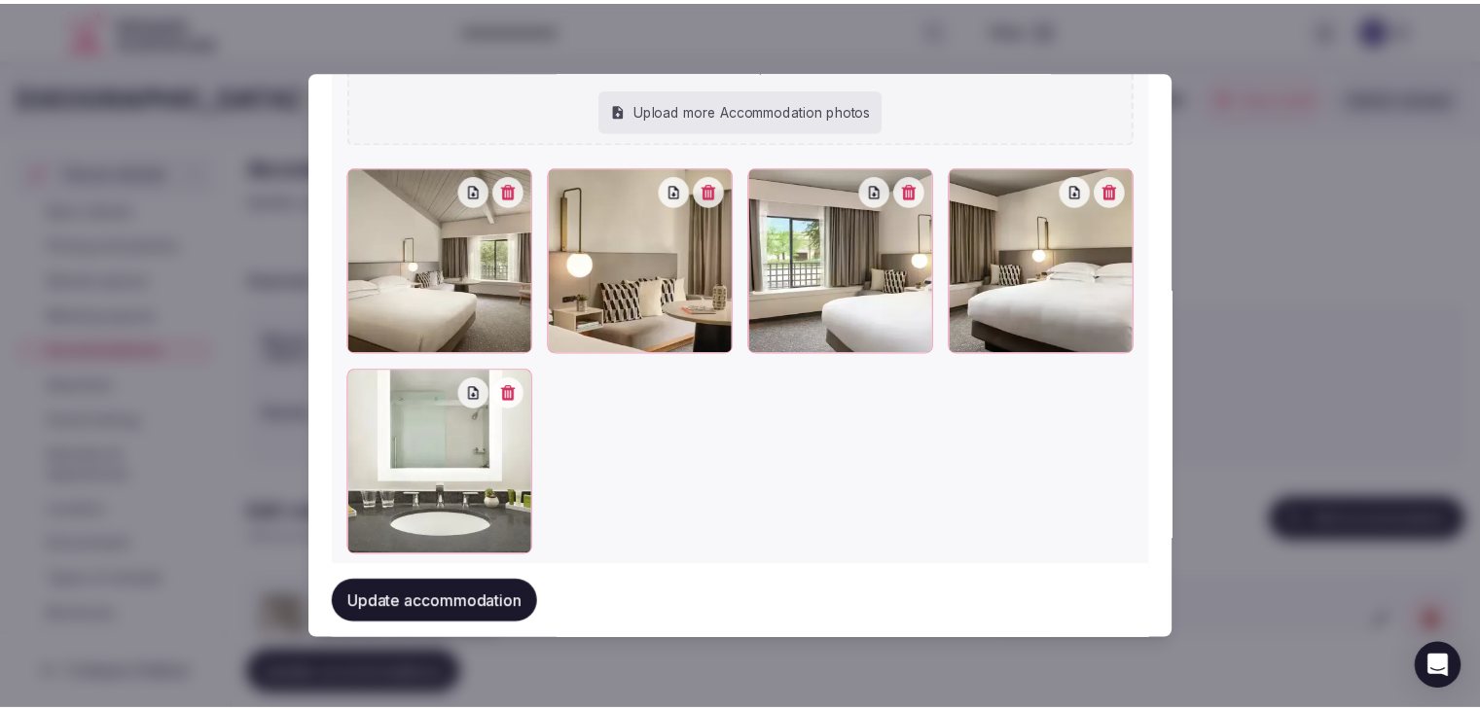
scroll to position [2307, 0]
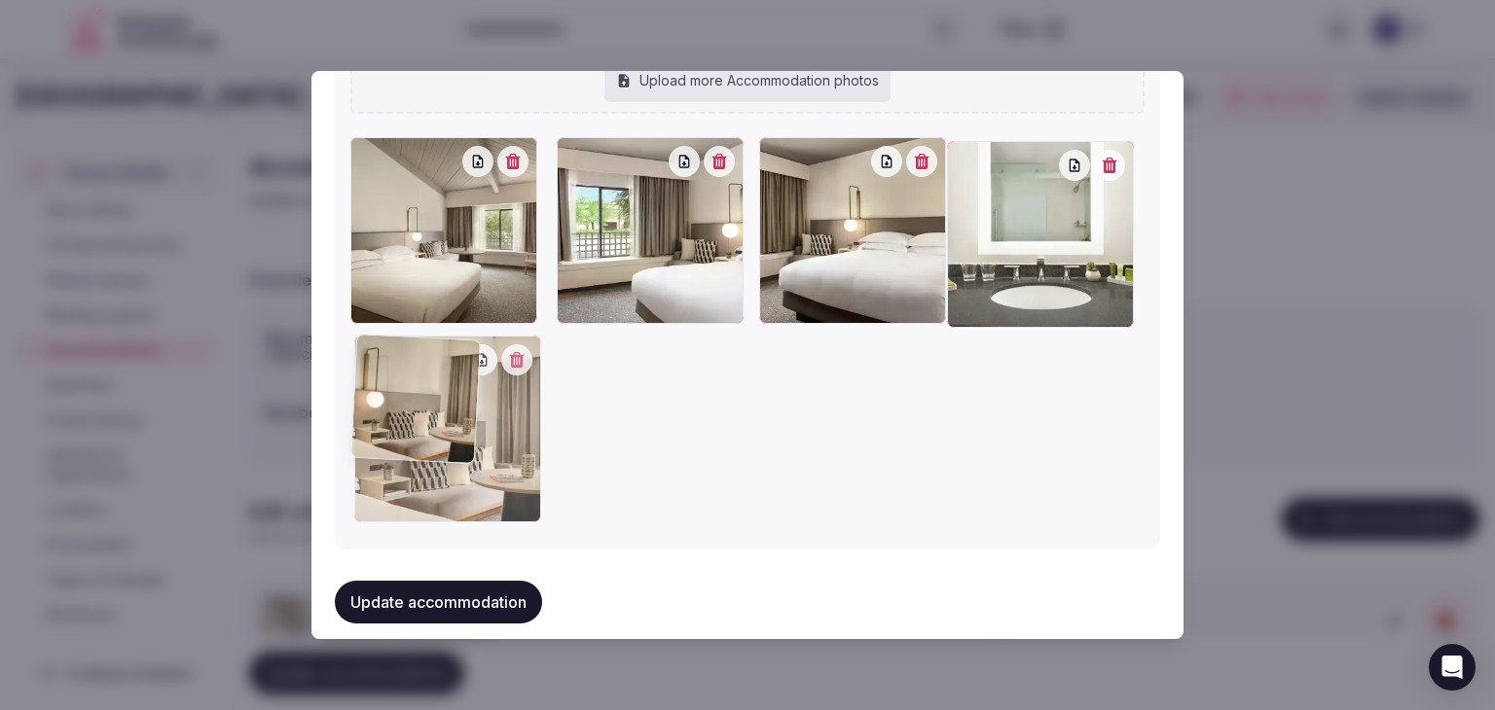
drag, startPoint x: 564, startPoint y: 158, endPoint x: 428, endPoint y: 337, distance: 225.0
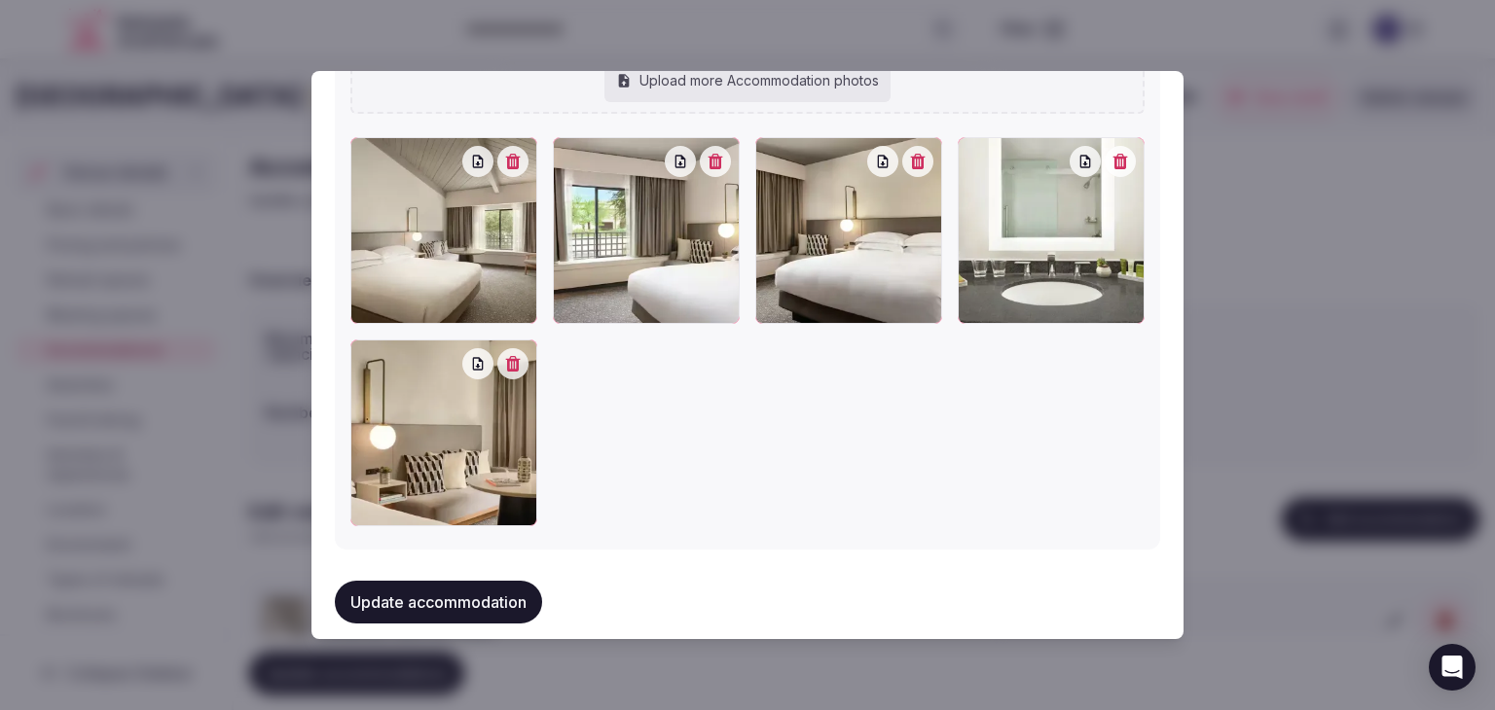
drag, startPoint x: 514, startPoint y: 602, endPoint x: 575, endPoint y: 593, distance: 62.1
click at [514, 603] on button "Update accommodation" at bounding box center [438, 602] width 207 height 43
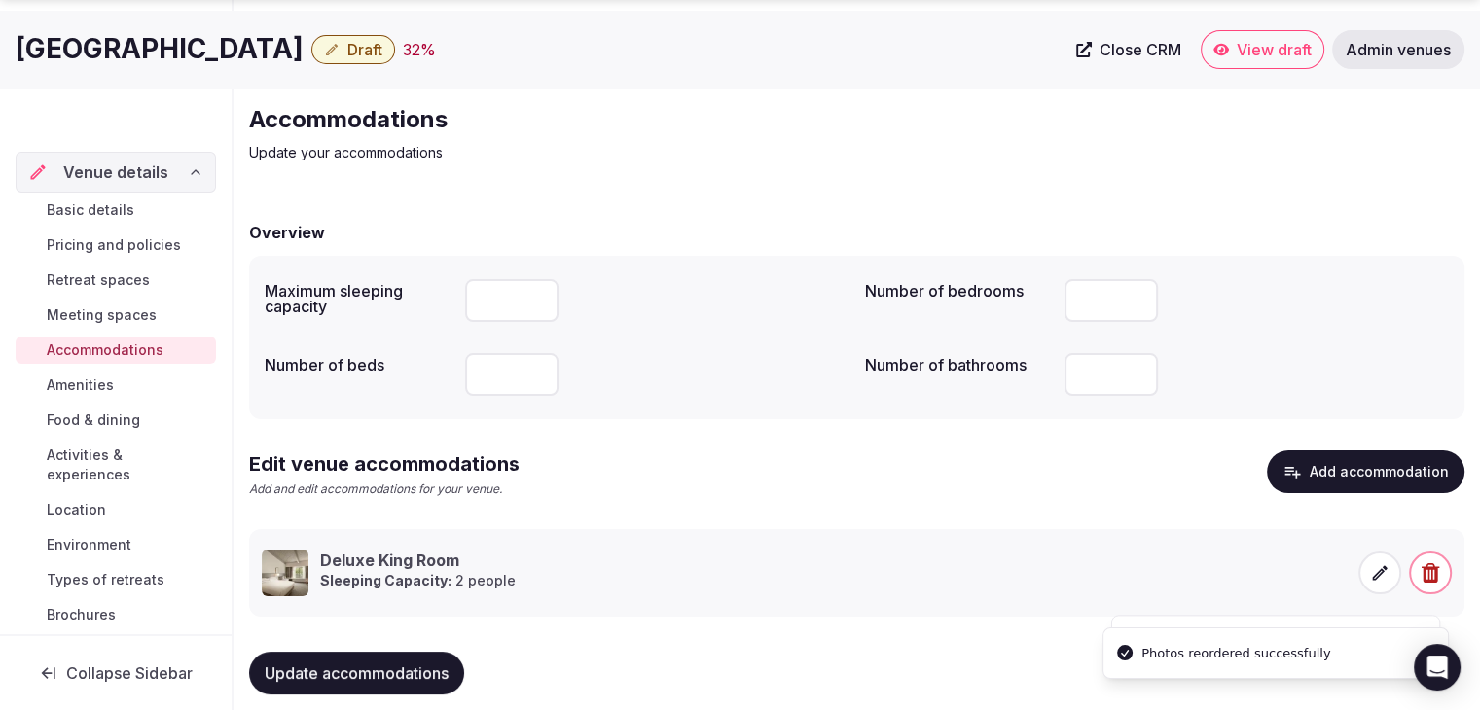
scroll to position [74, 0]
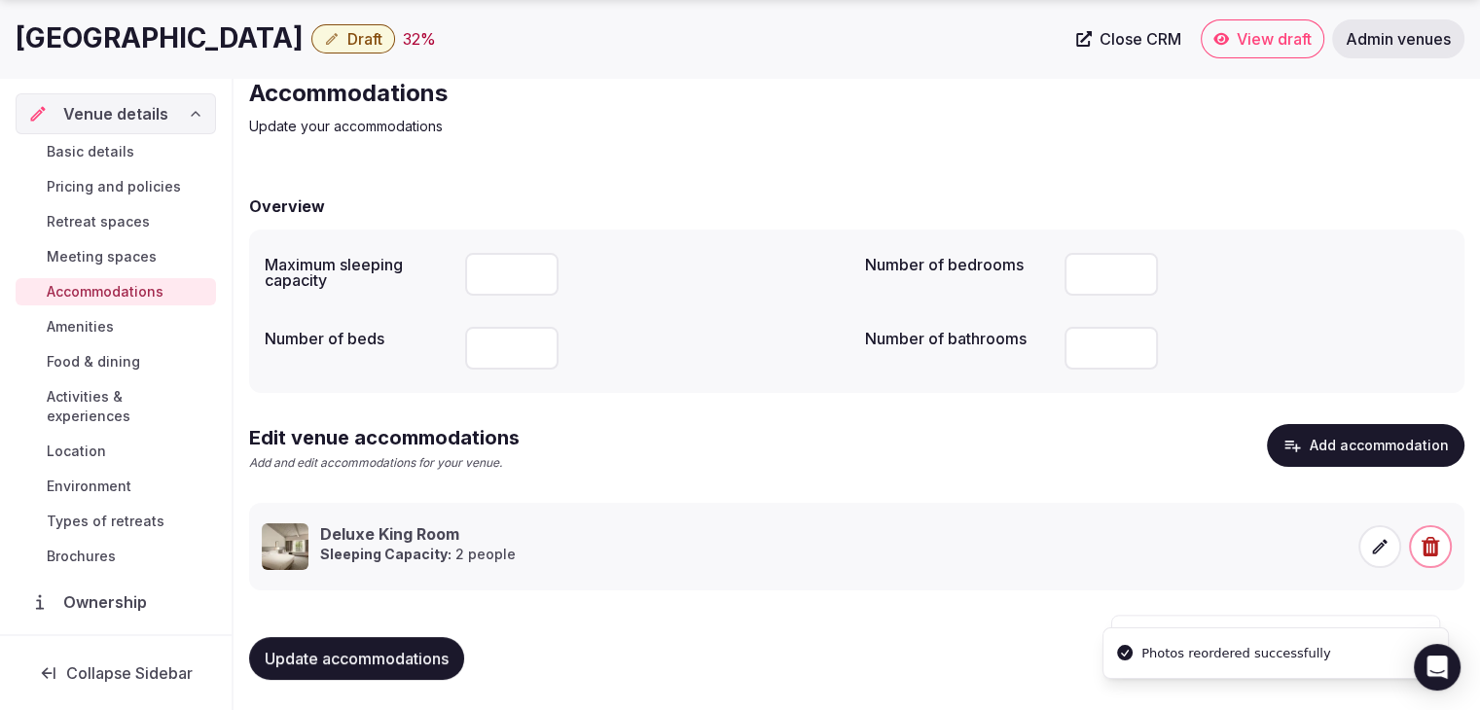
click at [448, 655] on span "Update accommodations" at bounding box center [357, 658] width 184 height 19
click at [114, 248] on span "Meeting spaces" at bounding box center [102, 256] width 110 height 19
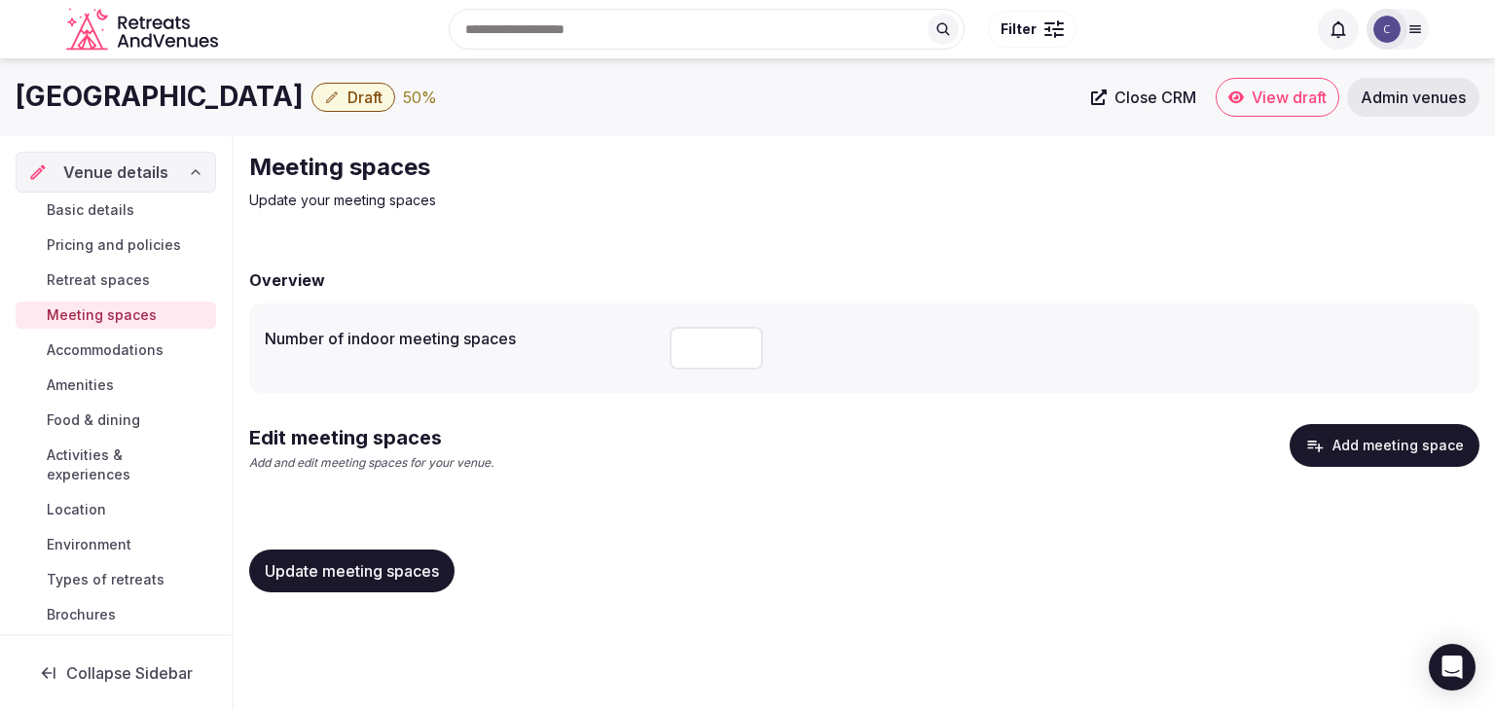
drag, startPoint x: 700, startPoint y: 346, endPoint x: 644, endPoint y: 344, distance: 55.5
click at [644, 344] on div "Number of indoor meeting spaces *" at bounding box center [864, 348] width 1199 height 58
type input "**"
click at [416, 563] on span "Update meeting spaces" at bounding box center [352, 570] width 174 height 19
click at [1432, 426] on button "Add meeting space" at bounding box center [1384, 445] width 190 height 43
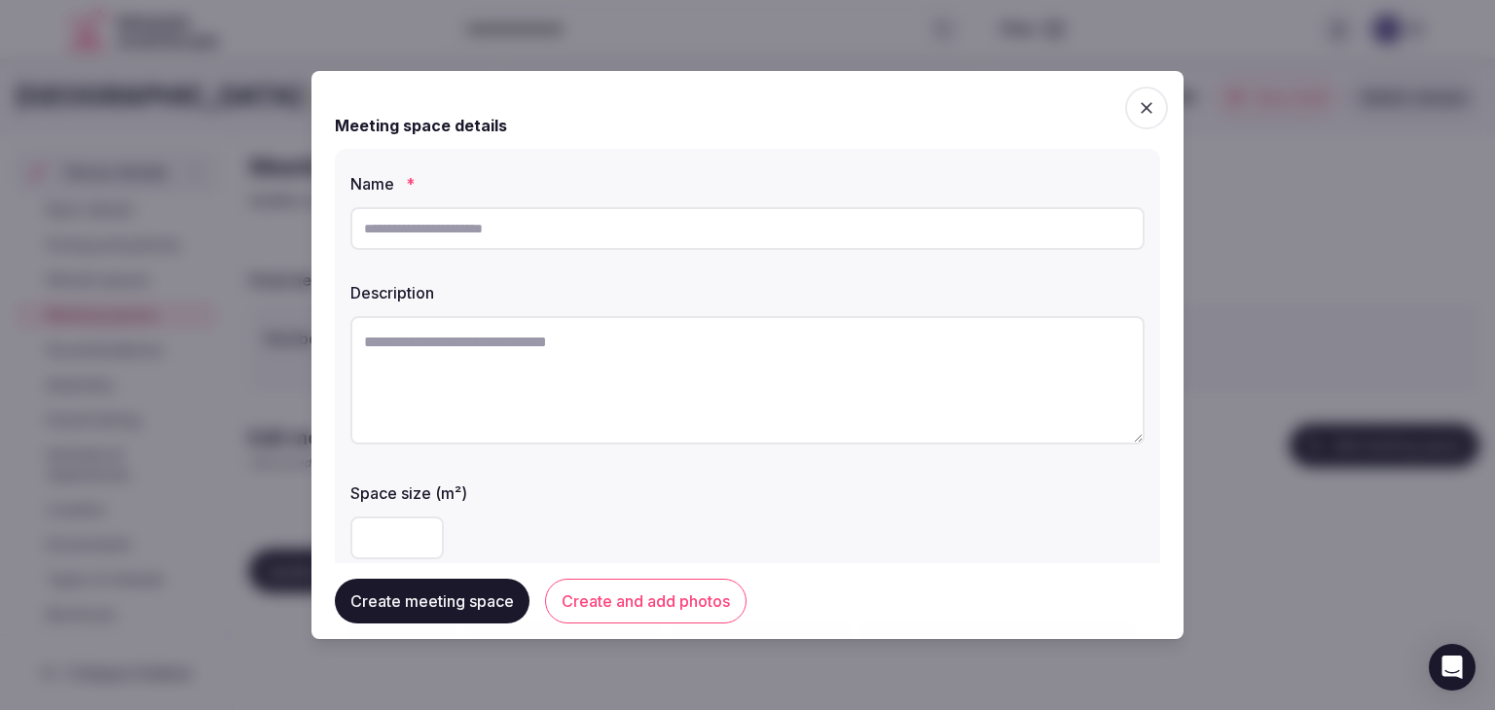
click at [642, 210] on input "text" at bounding box center [747, 228] width 794 height 43
paste input "**********"
type input "**********"
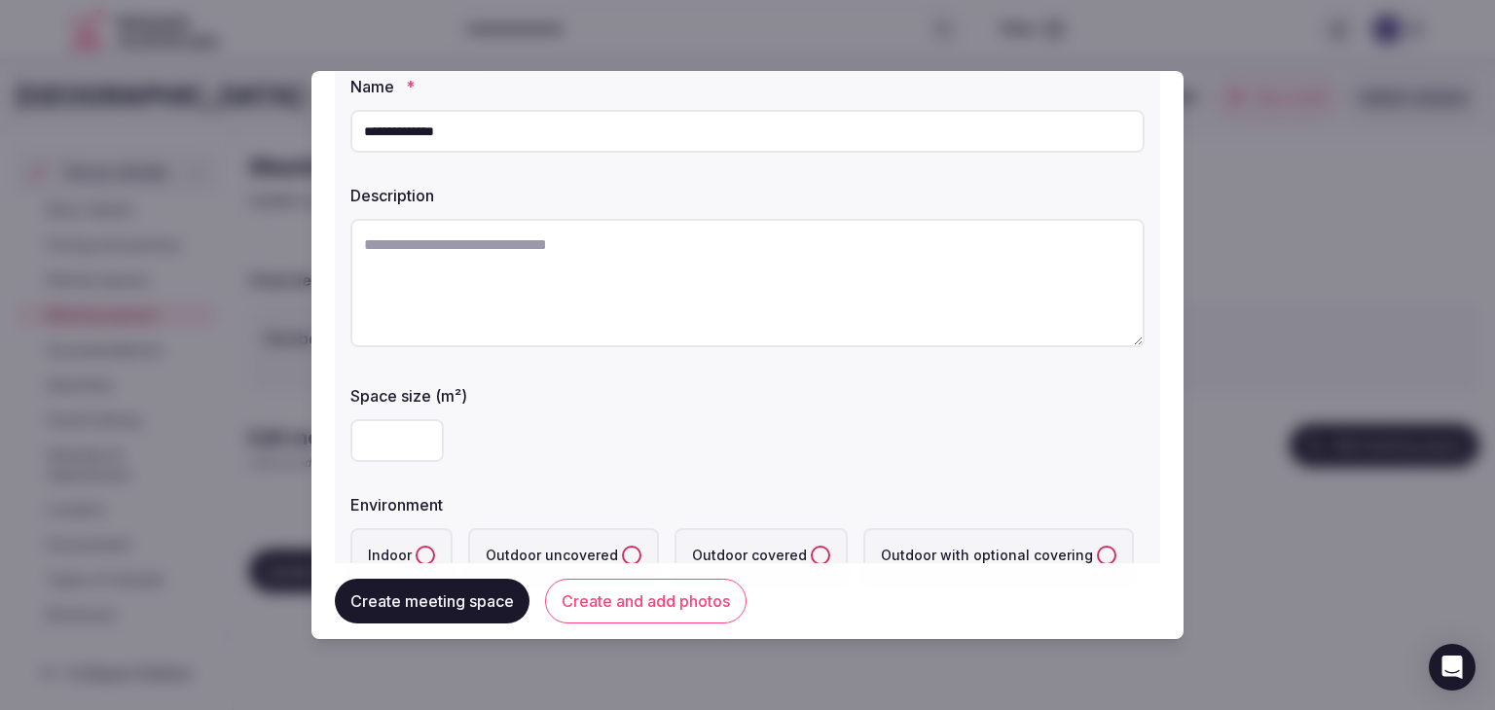
click at [389, 446] on input "number" at bounding box center [396, 440] width 93 height 43
type input "***"
click at [612, 416] on div "***" at bounding box center [747, 441] width 794 height 58
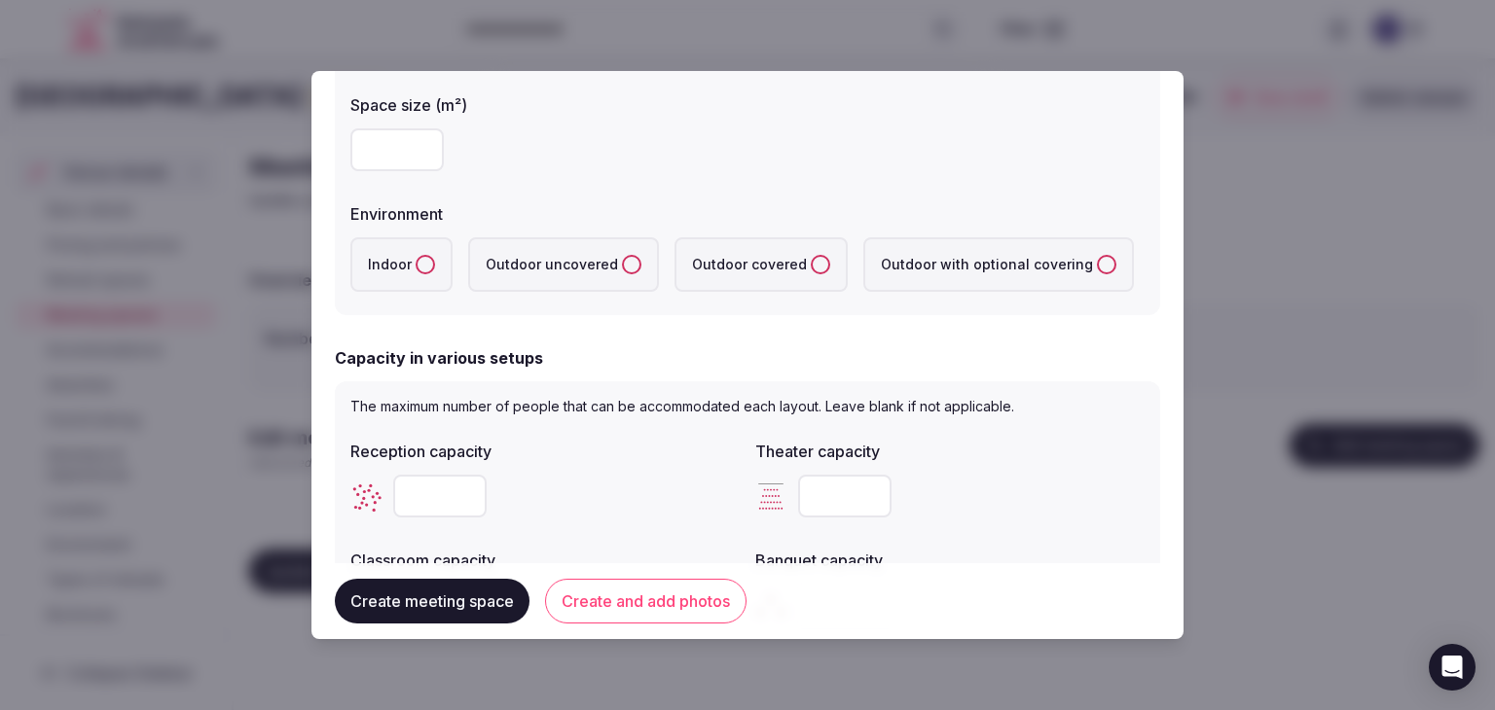
scroll to position [389, 0]
click at [418, 261] on button "Indoor" at bounding box center [425, 263] width 19 height 19
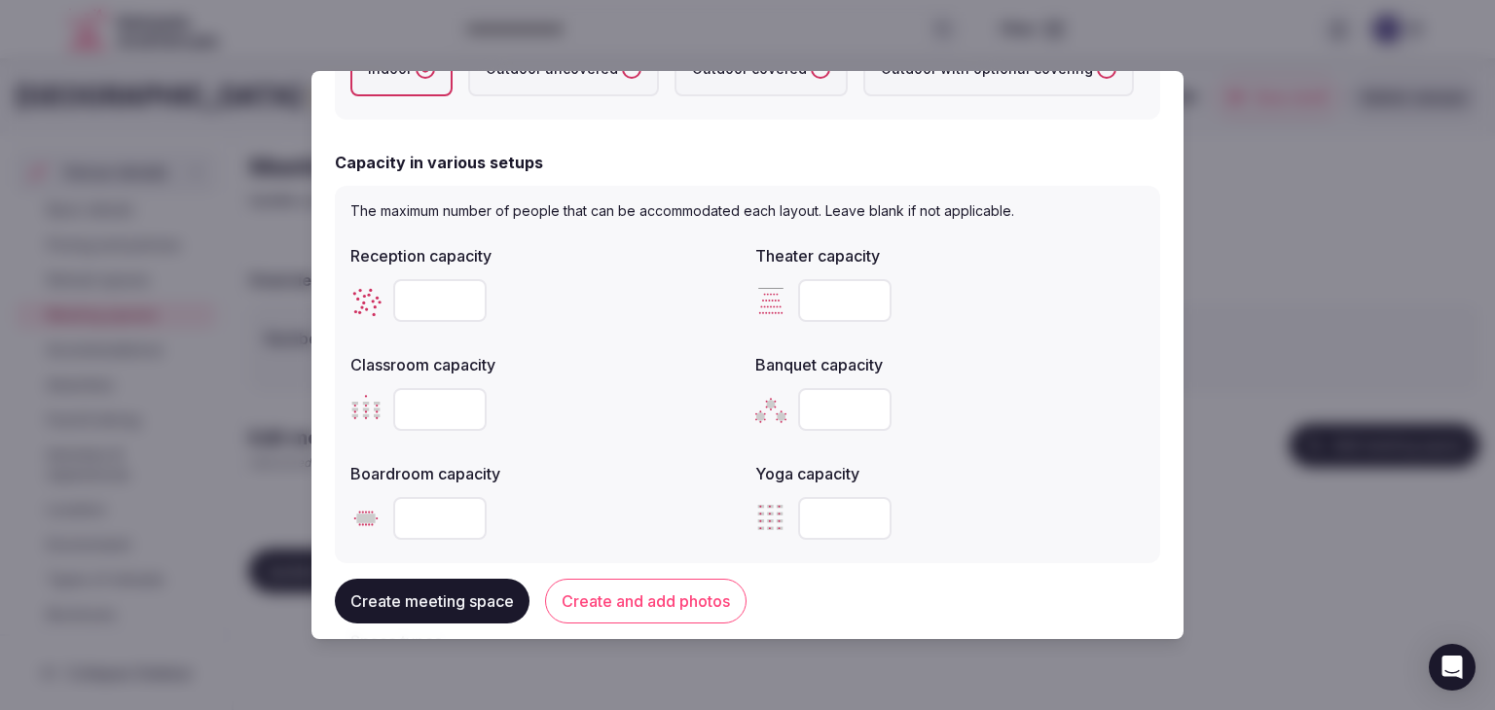
click at [821, 402] on input "number" at bounding box center [844, 409] width 93 height 43
paste input "***"
type input "***"
click at [429, 297] on input "number" at bounding box center [439, 300] width 93 height 43
paste input "***"
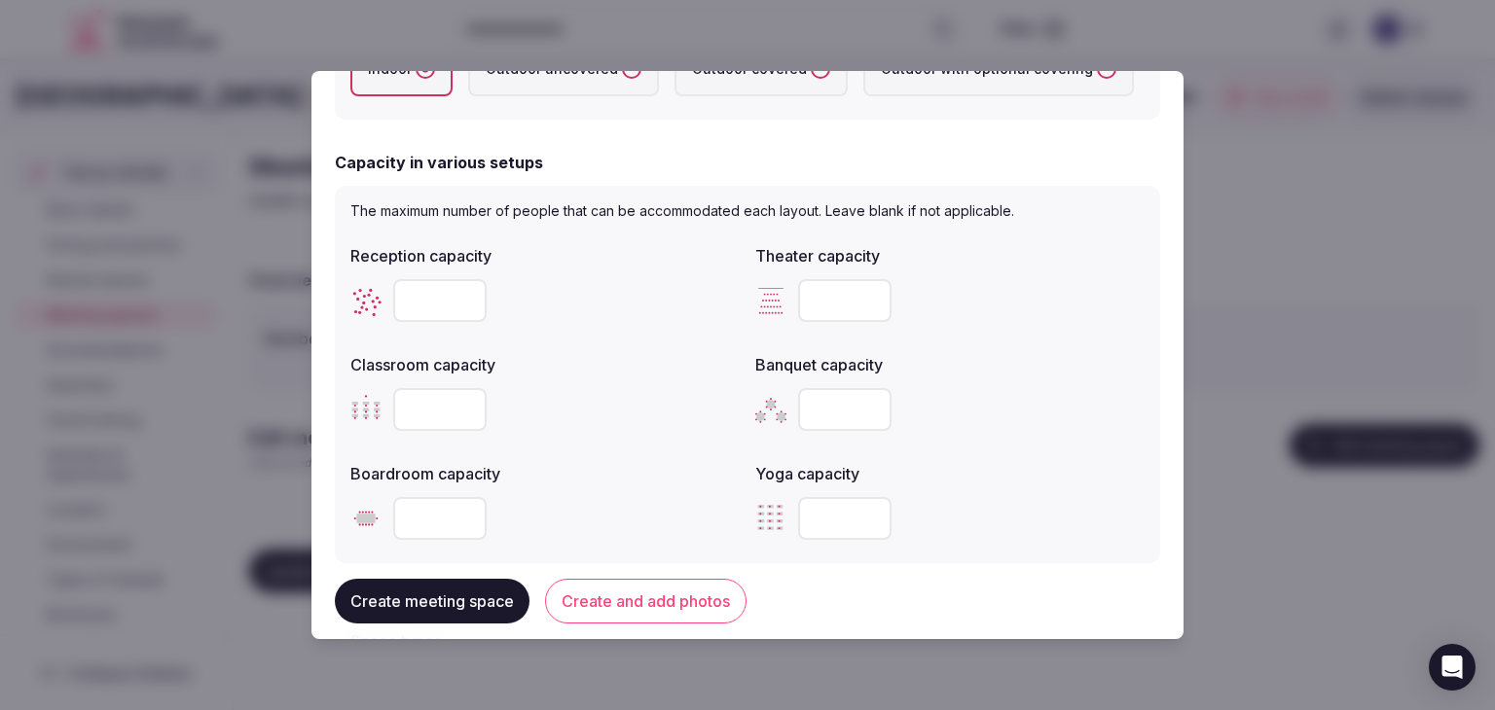
type input "***"
drag, startPoint x: 781, startPoint y: 301, endPoint x: 910, endPoint y: 319, distance: 129.8
click at [786, 303] on div at bounding box center [949, 300] width 389 height 43
click at [803, 282] on input "number" at bounding box center [844, 300] width 93 height 43
type input "***"
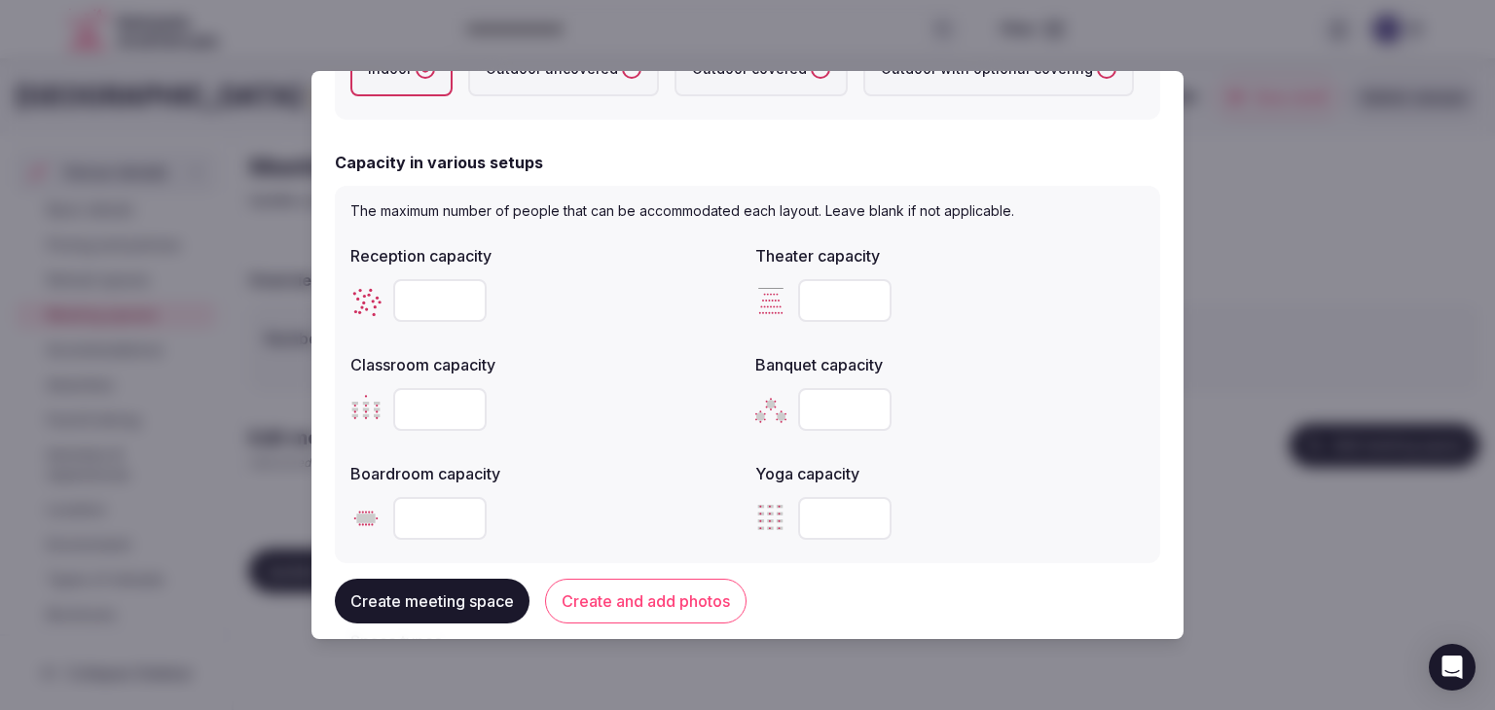
click at [441, 420] on input "number" at bounding box center [439, 409] width 93 height 43
click at [444, 419] on input "number" at bounding box center [439, 409] width 93 height 43
type input "***"
click at [989, 416] on div "***" at bounding box center [949, 409] width 389 height 43
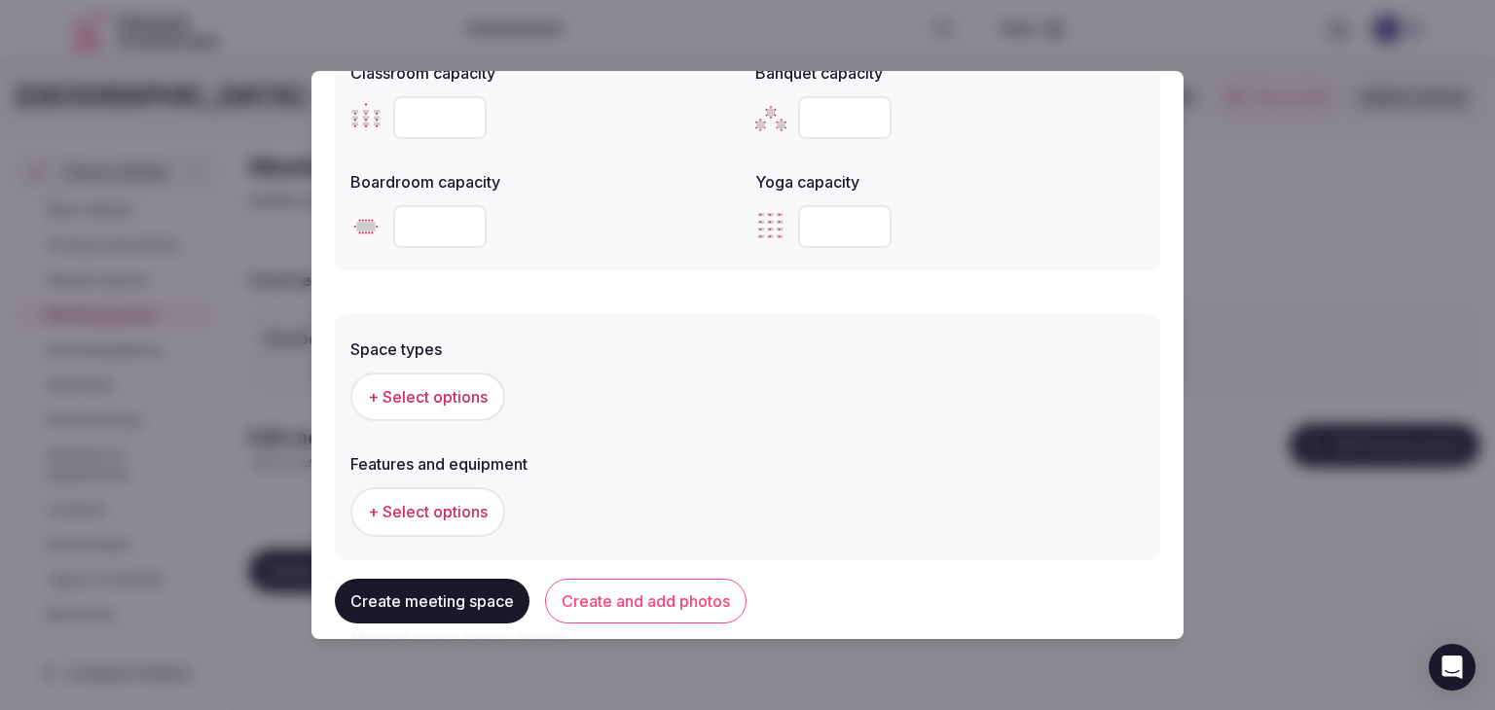
scroll to position [1089, 0]
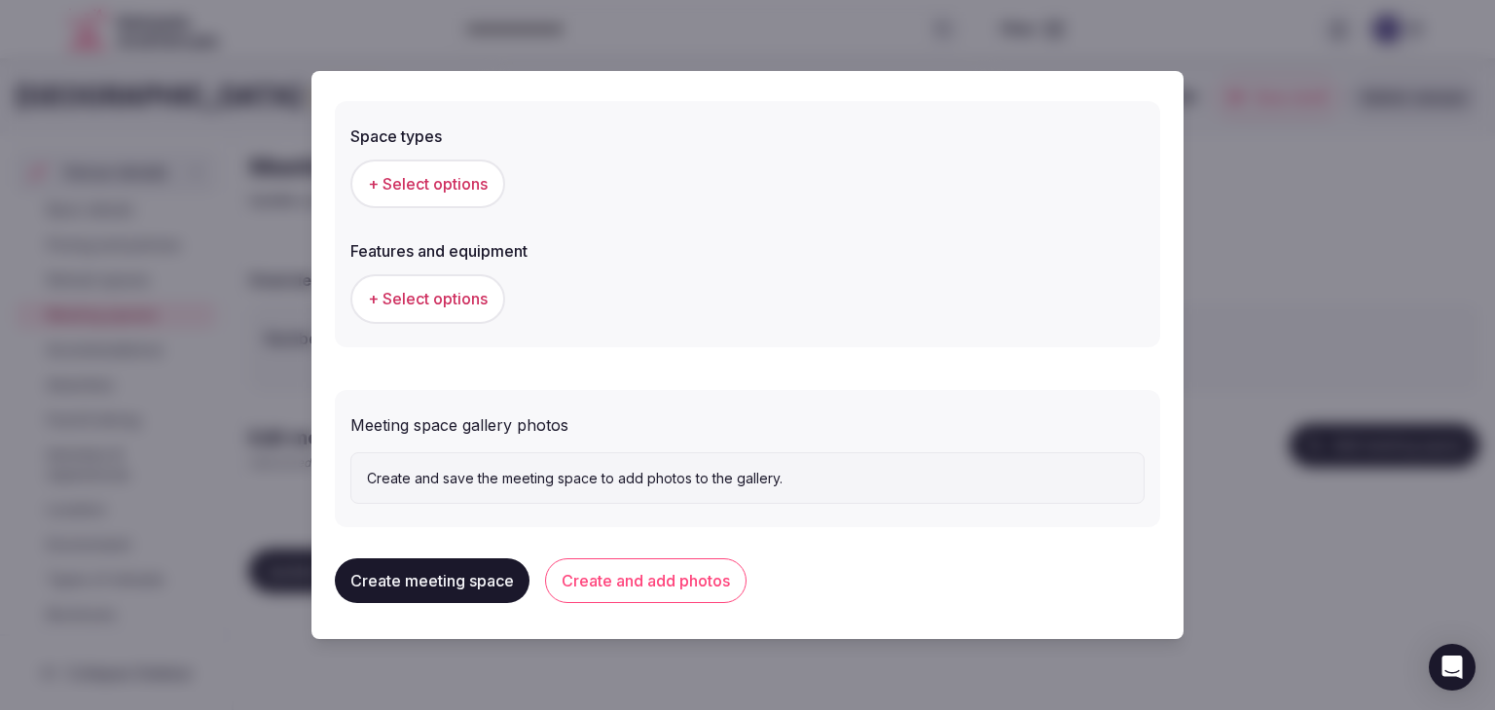
click at [455, 178] on span "+ Select options" at bounding box center [428, 183] width 120 height 21
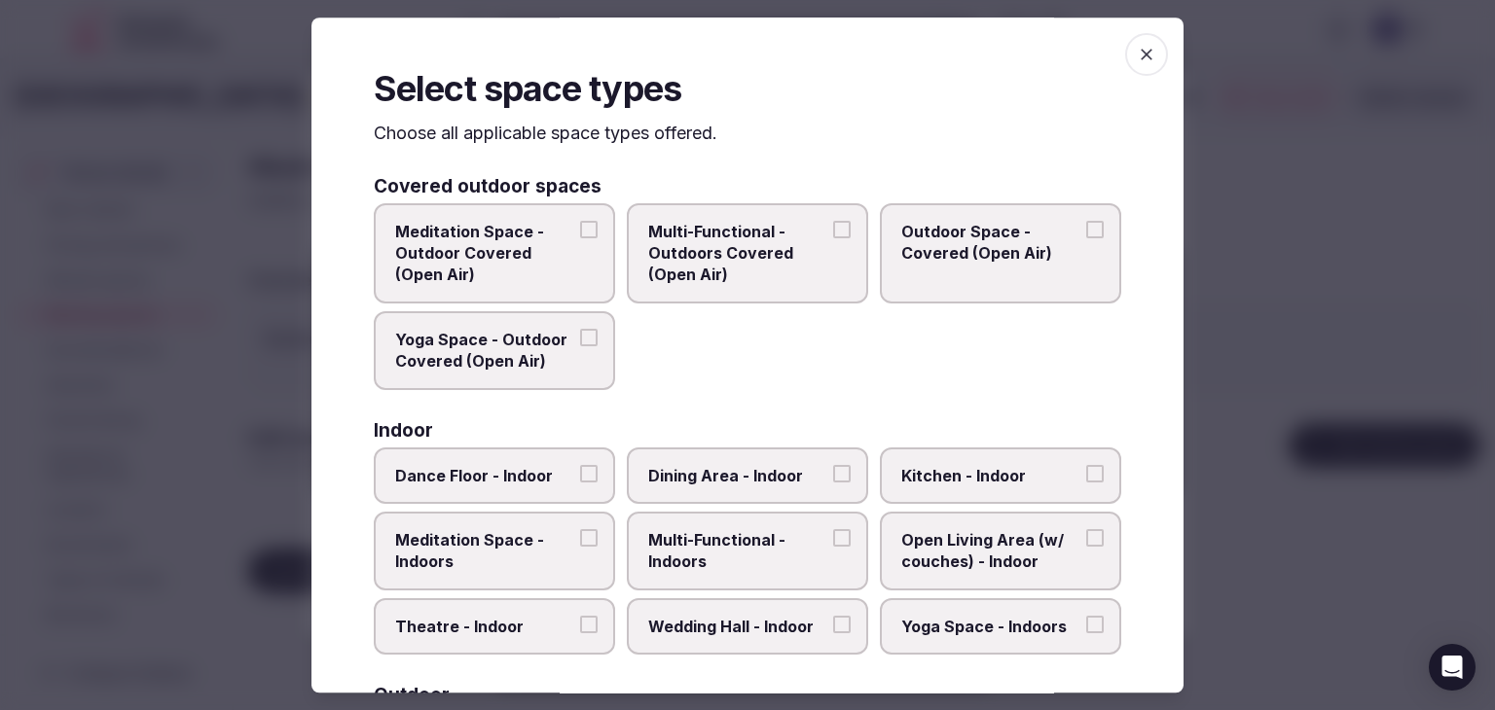
click at [741, 573] on label "Multi-Functional - Indoors" at bounding box center [747, 551] width 241 height 79
click at [833, 547] on button "Multi-Functional - Indoors" at bounding box center [842, 538] width 18 height 18
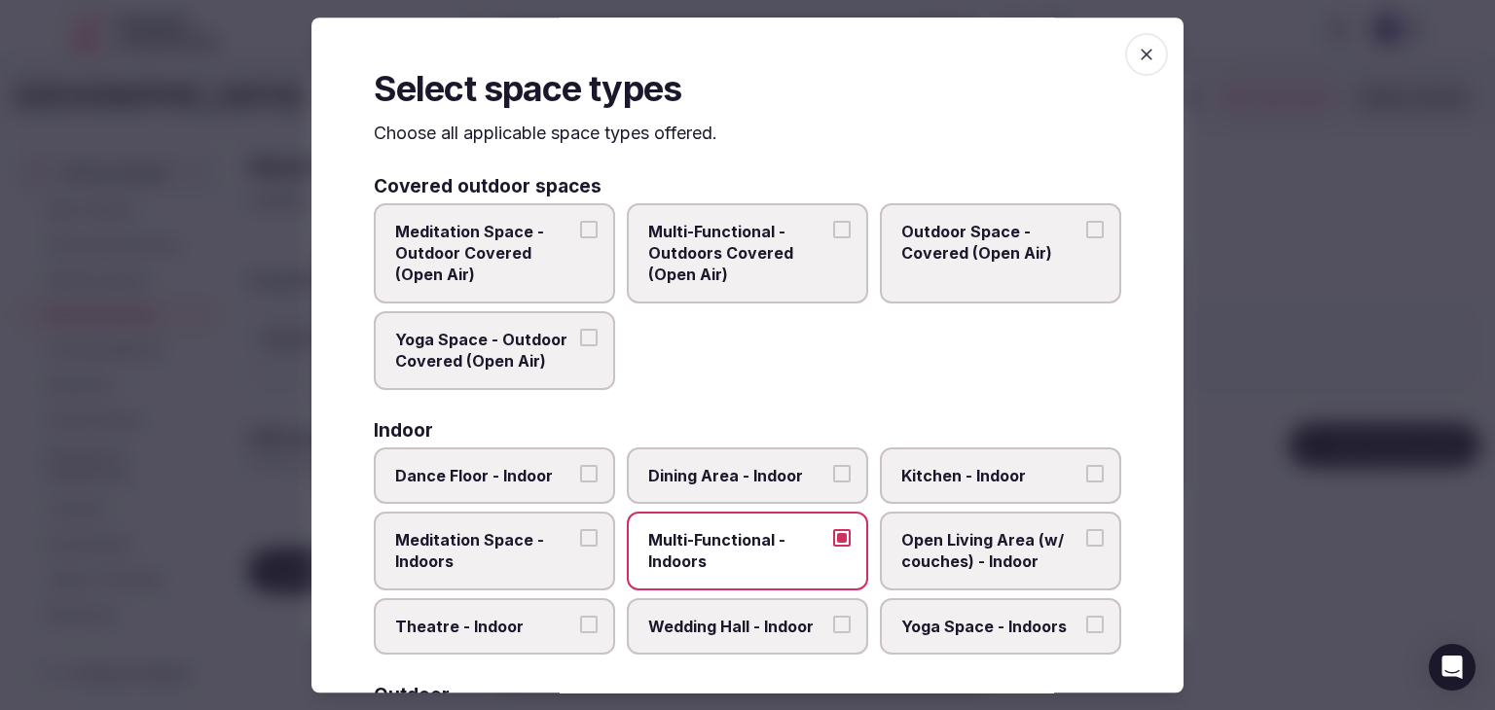
click at [741, 492] on label "Dining Area - Indoor" at bounding box center [747, 476] width 241 height 56
click at [833, 483] on button "Dining Area - Indoor" at bounding box center [842, 474] width 18 height 18
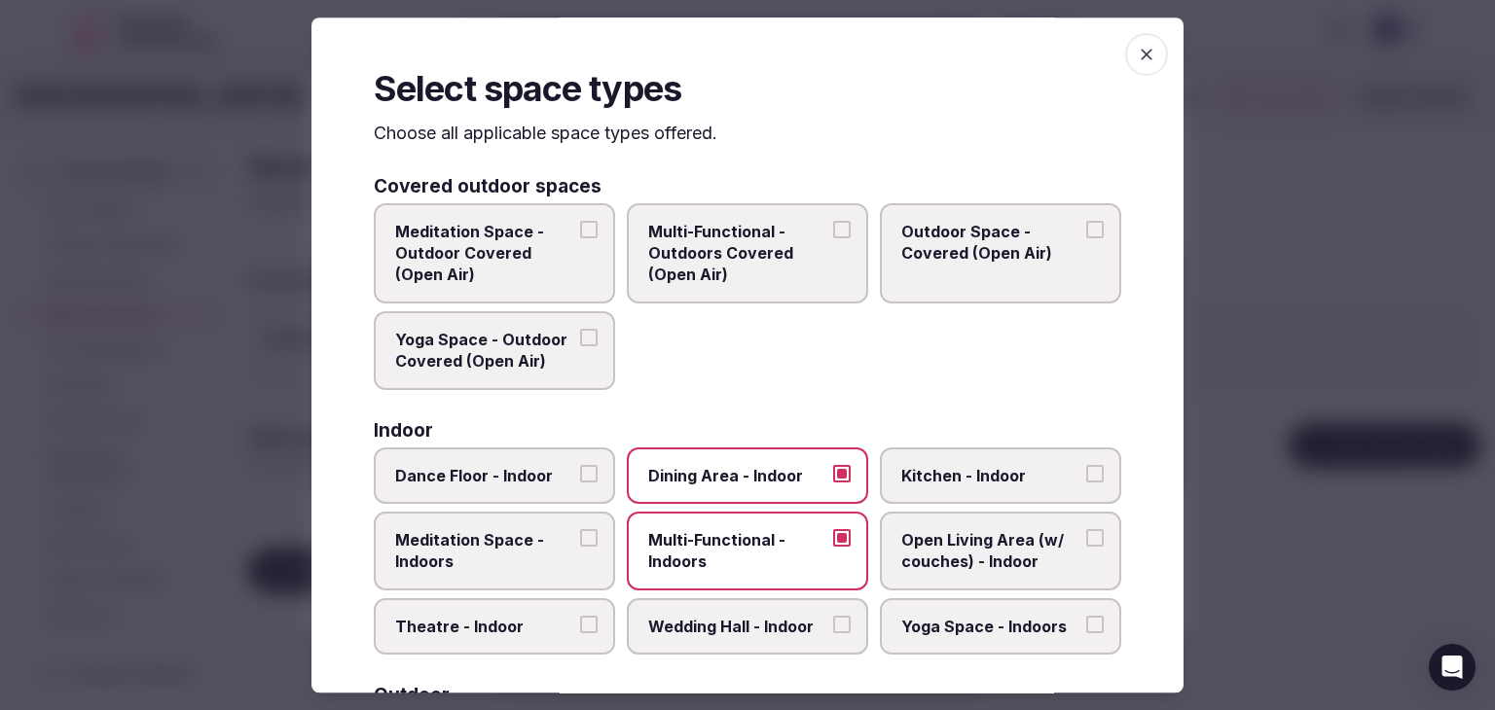
click at [719, 645] on label "Wedding Hall - Indoor" at bounding box center [747, 626] width 241 height 56
click at [833, 634] on button "Wedding Hall - Indoor" at bounding box center [842, 625] width 18 height 18
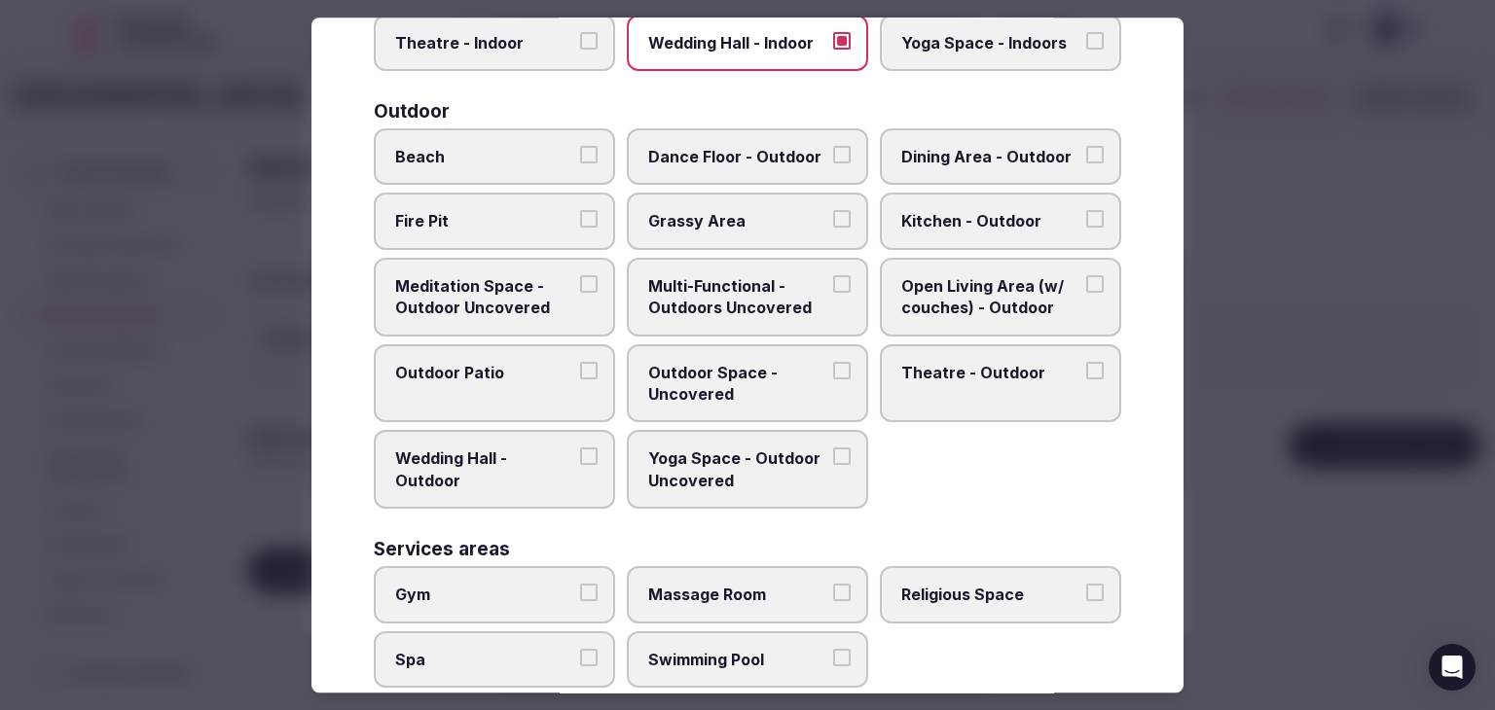
scroll to position [794, 0]
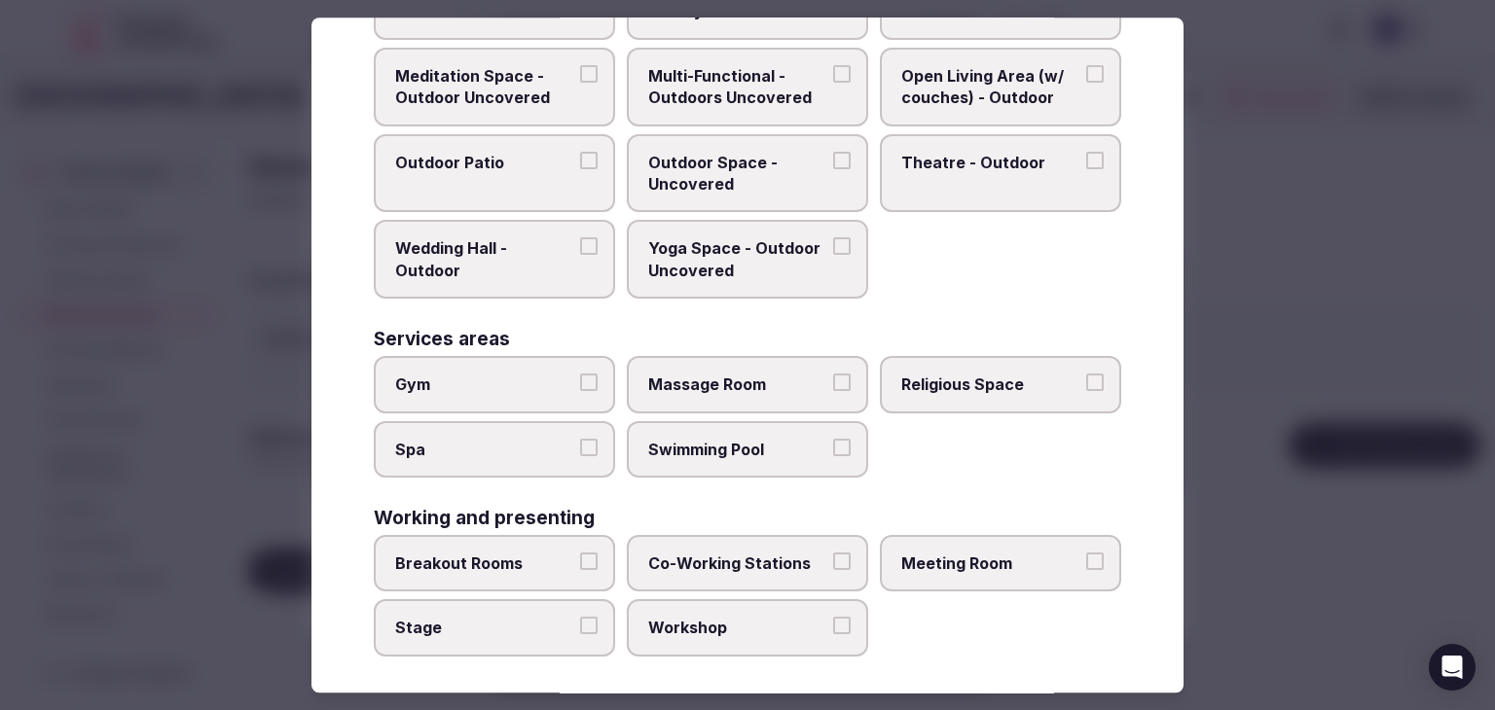
click at [940, 559] on span "Meeting Room" at bounding box center [990, 563] width 179 height 21
click at [1086, 559] on button "Meeting Room" at bounding box center [1095, 562] width 18 height 18
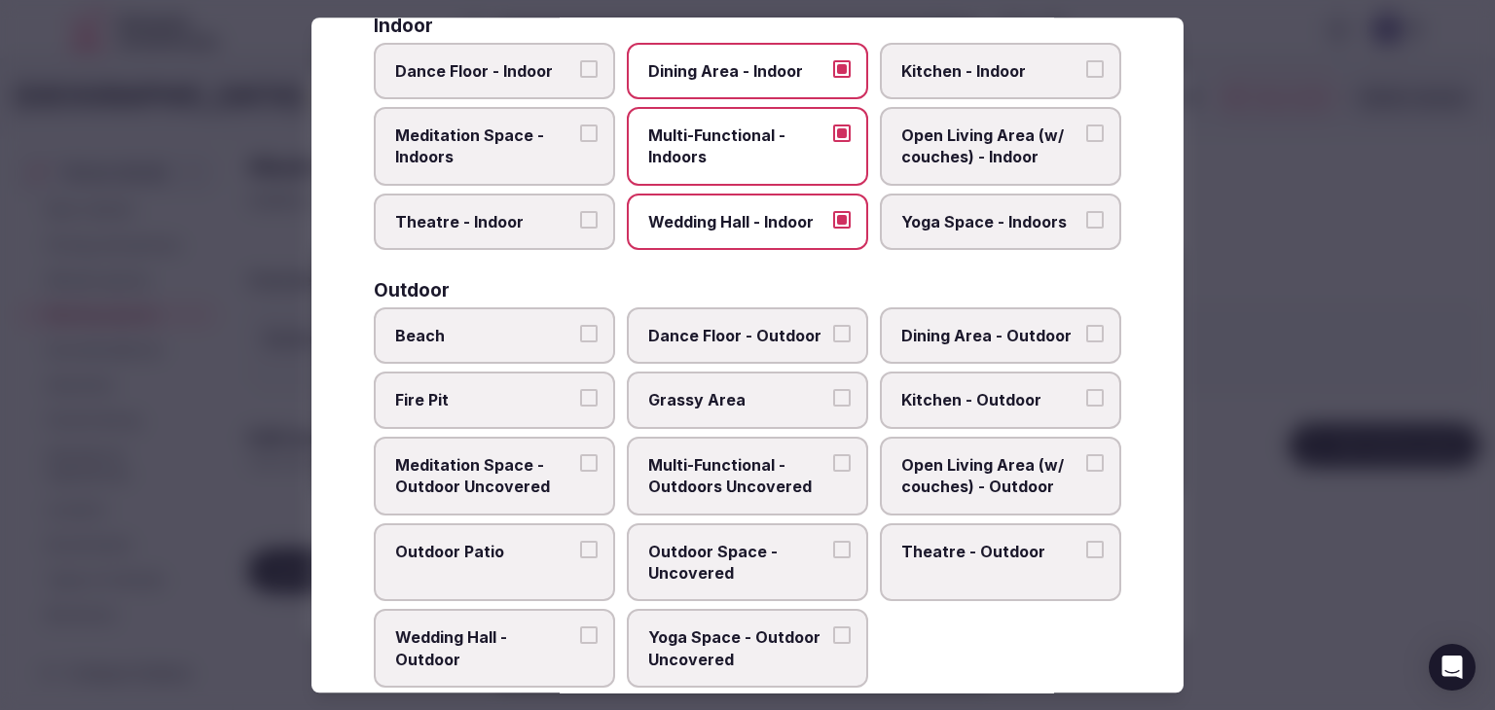
scroll to position [0, 0]
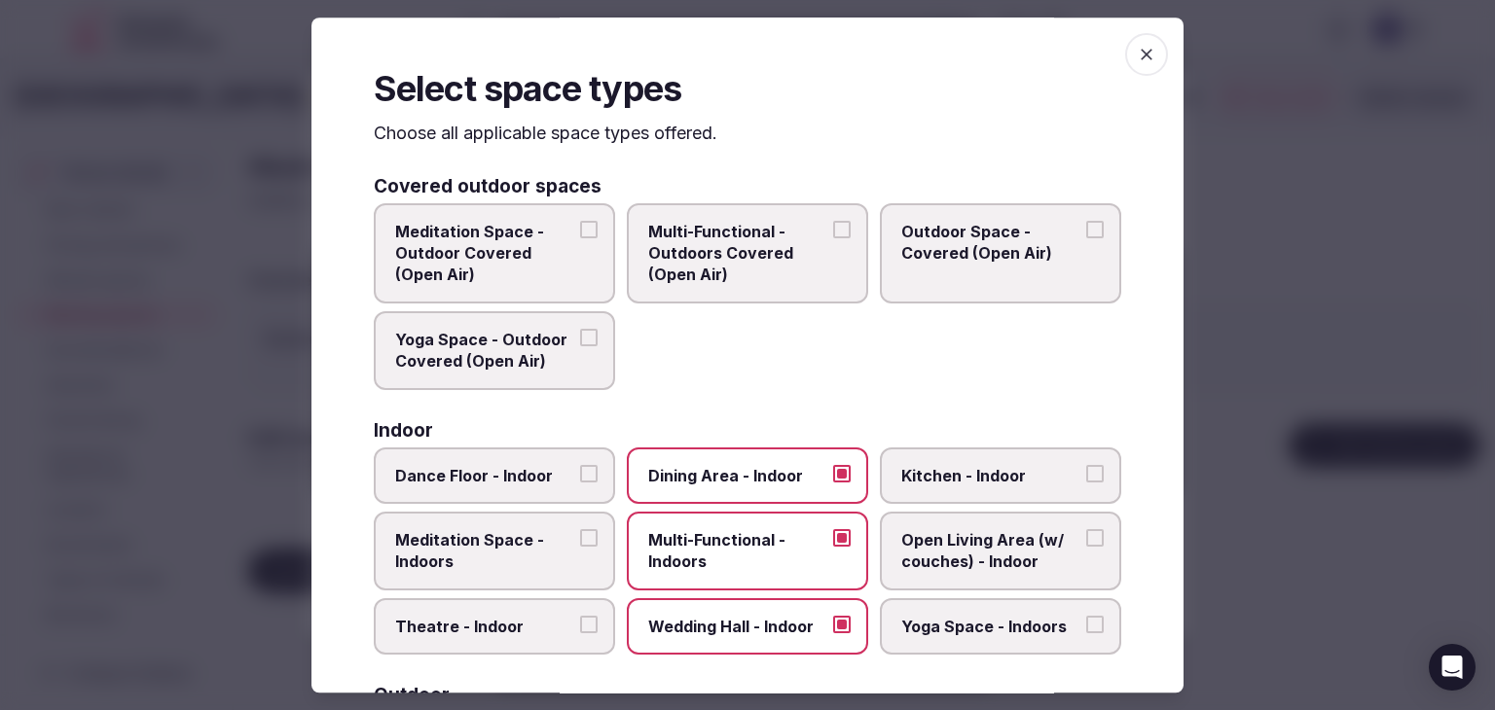
click at [1137, 51] on icon "button" at bounding box center [1146, 54] width 19 height 19
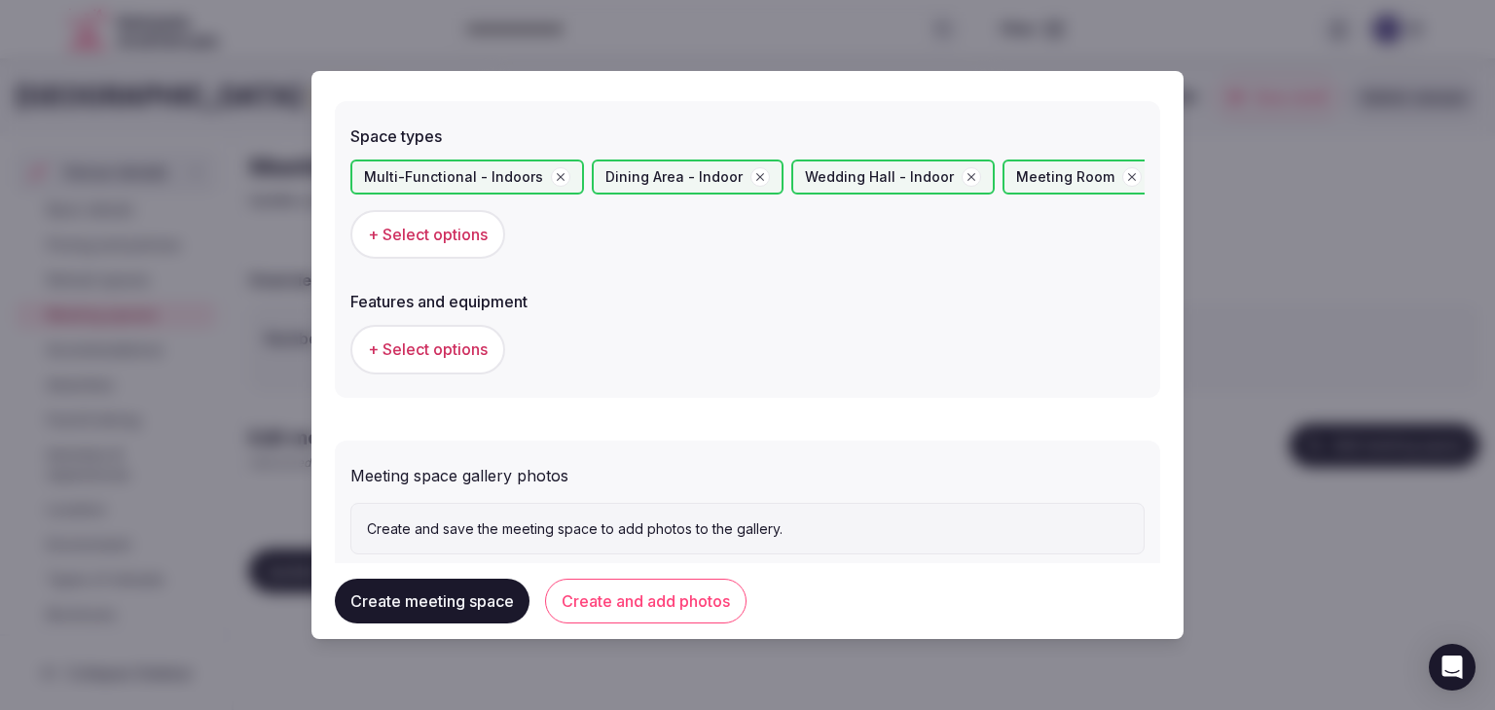
click at [442, 356] on span "+ Select options" at bounding box center [428, 349] width 120 height 21
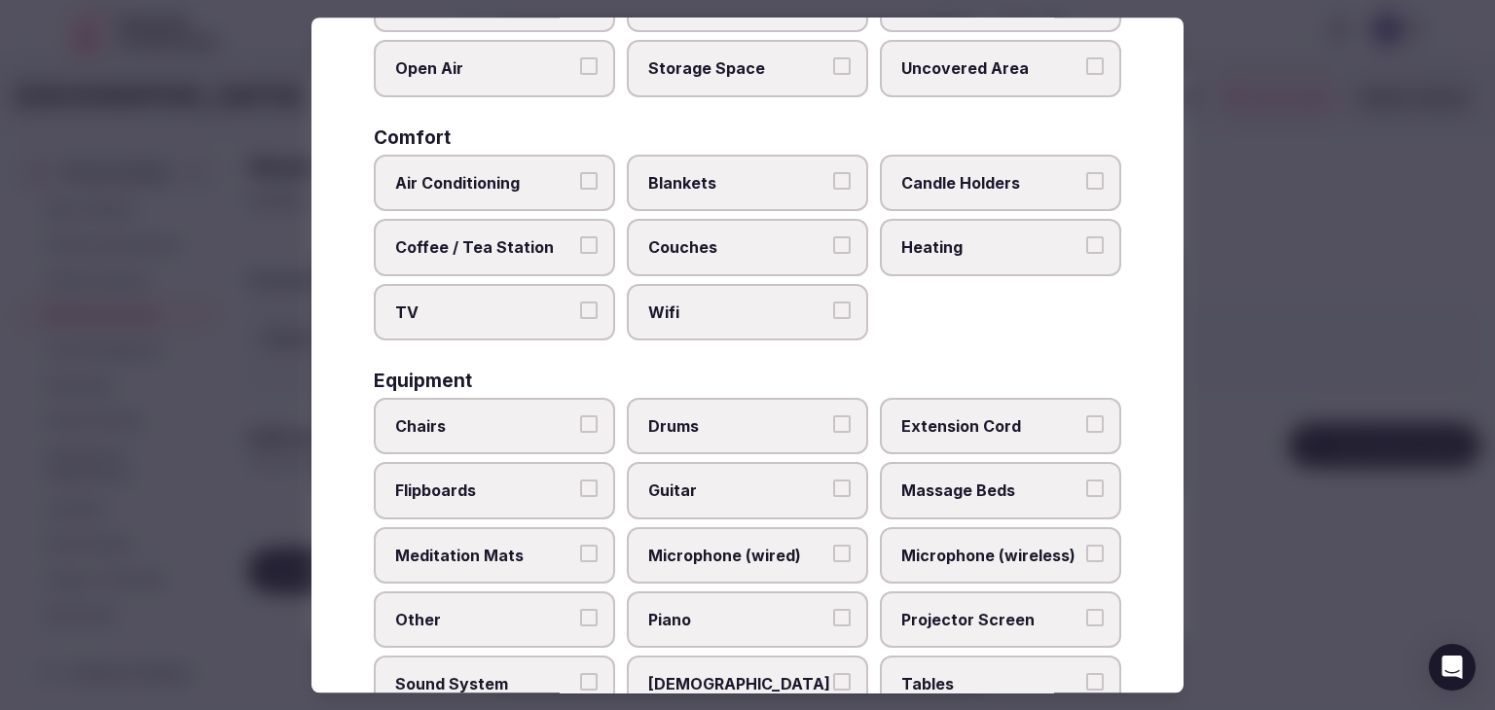
click at [699, 328] on label "Wifi" at bounding box center [747, 312] width 241 height 56
click at [833, 319] on button "Wifi" at bounding box center [842, 311] width 18 height 18
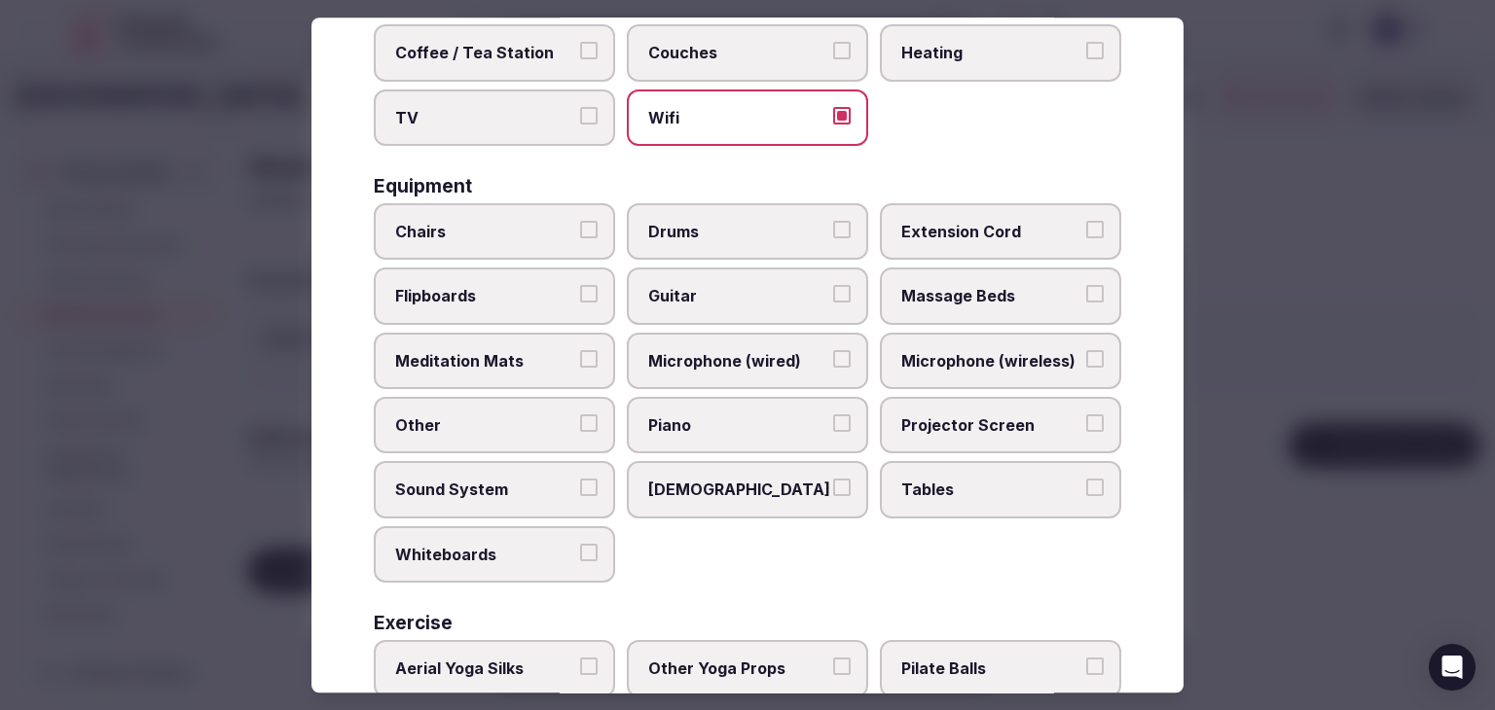
click at [975, 480] on span "Tables" at bounding box center [990, 490] width 179 height 21
click at [1086, 480] on button "Tables" at bounding box center [1095, 489] width 18 height 18
click at [964, 422] on span "Projector Screen" at bounding box center [990, 425] width 179 height 21
click at [1086, 422] on button "Projector Screen" at bounding box center [1095, 424] width 18 height 18
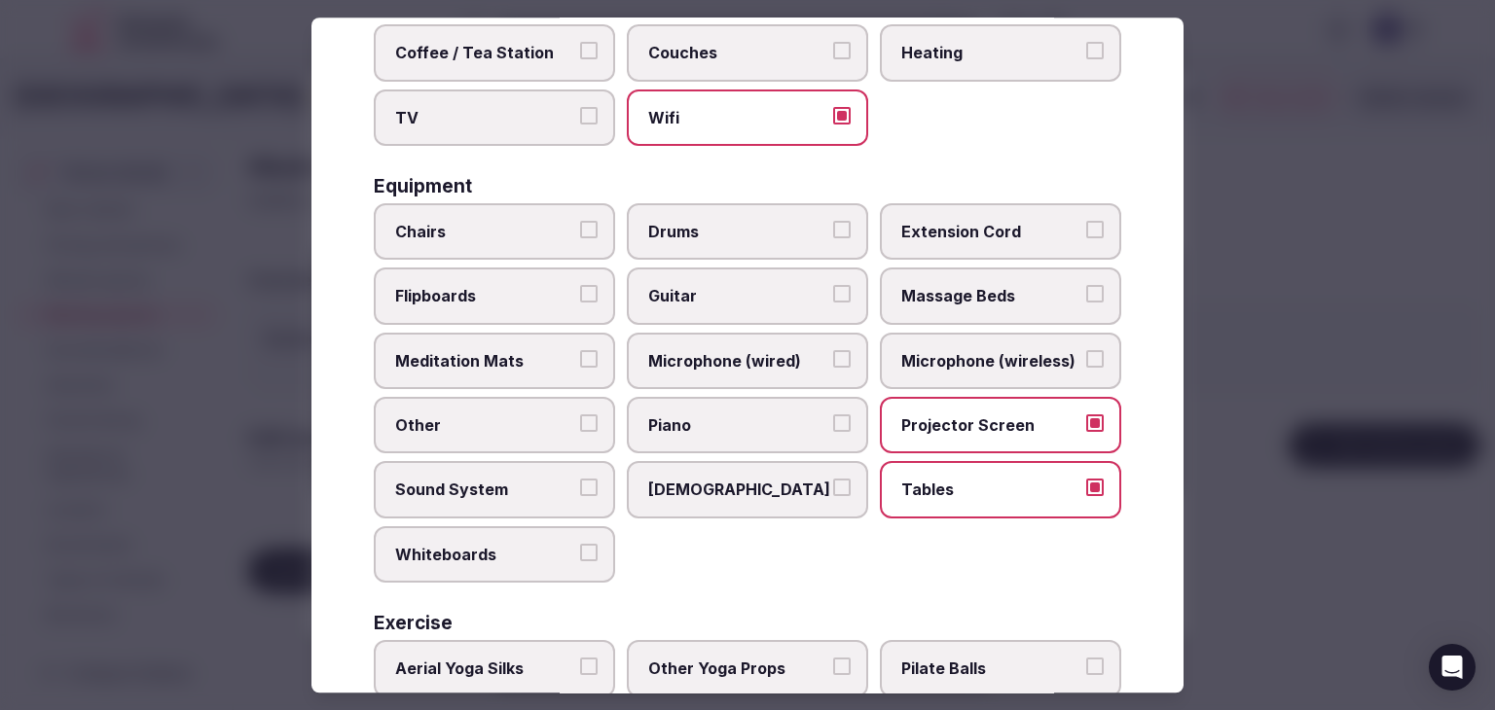
click at [957, 360] on span "Microphone (wireless)" at bounding box center [990, 360] width 179 height 21
click at [1086, 360] on button "Microphone (wireless)" at bounding box center [1095, 359] width 18 height 18
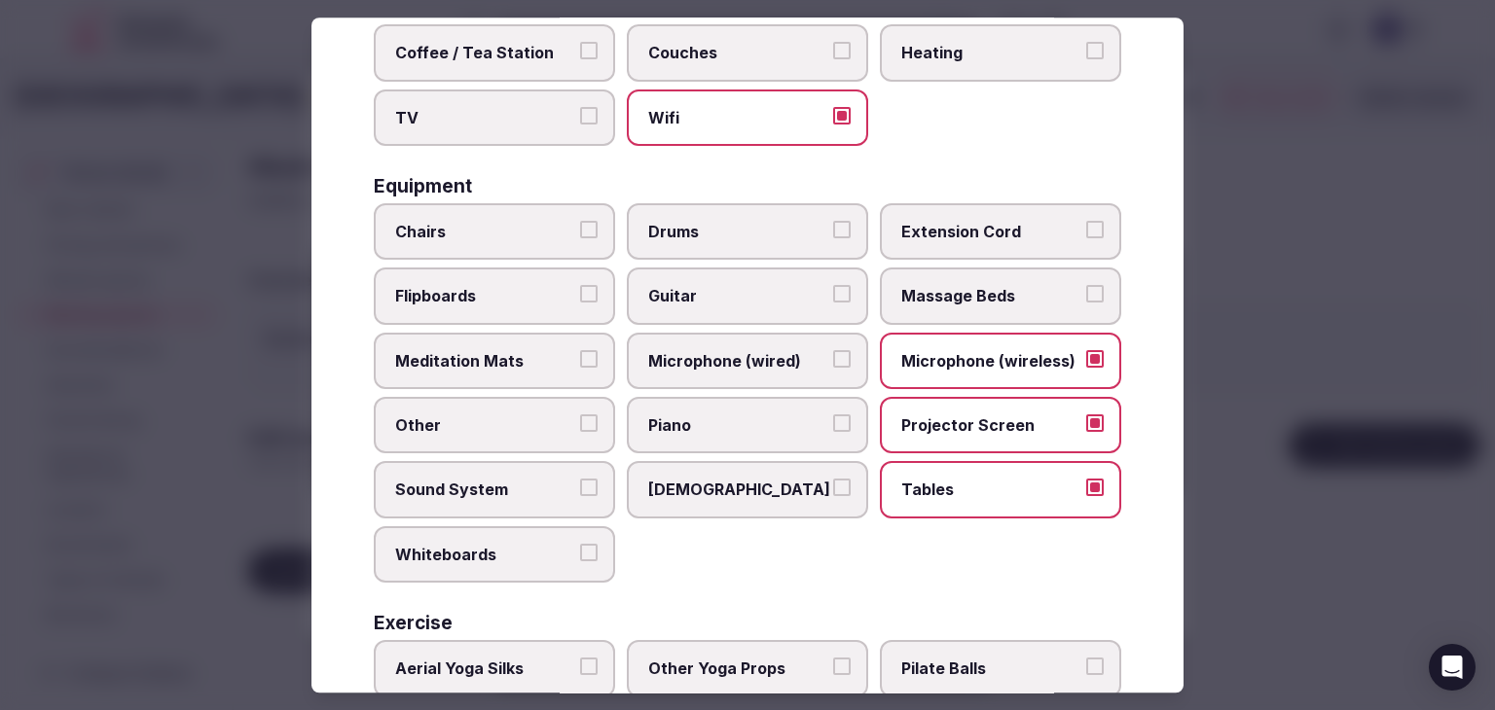
click at [517, 239] on label "Chairs" at bounding box center [494, 231] width 241 height 56
click at [580, 238] on button "Chairs" at bounding box center [589, 230] width 18 height 18
click at [518, 275] on label "Flipboards" at bounding box center [494, 297] width 241 height 56
click at [580, 286] on button "Flipboards" at bounding box center [589, 295] width 18 height 18
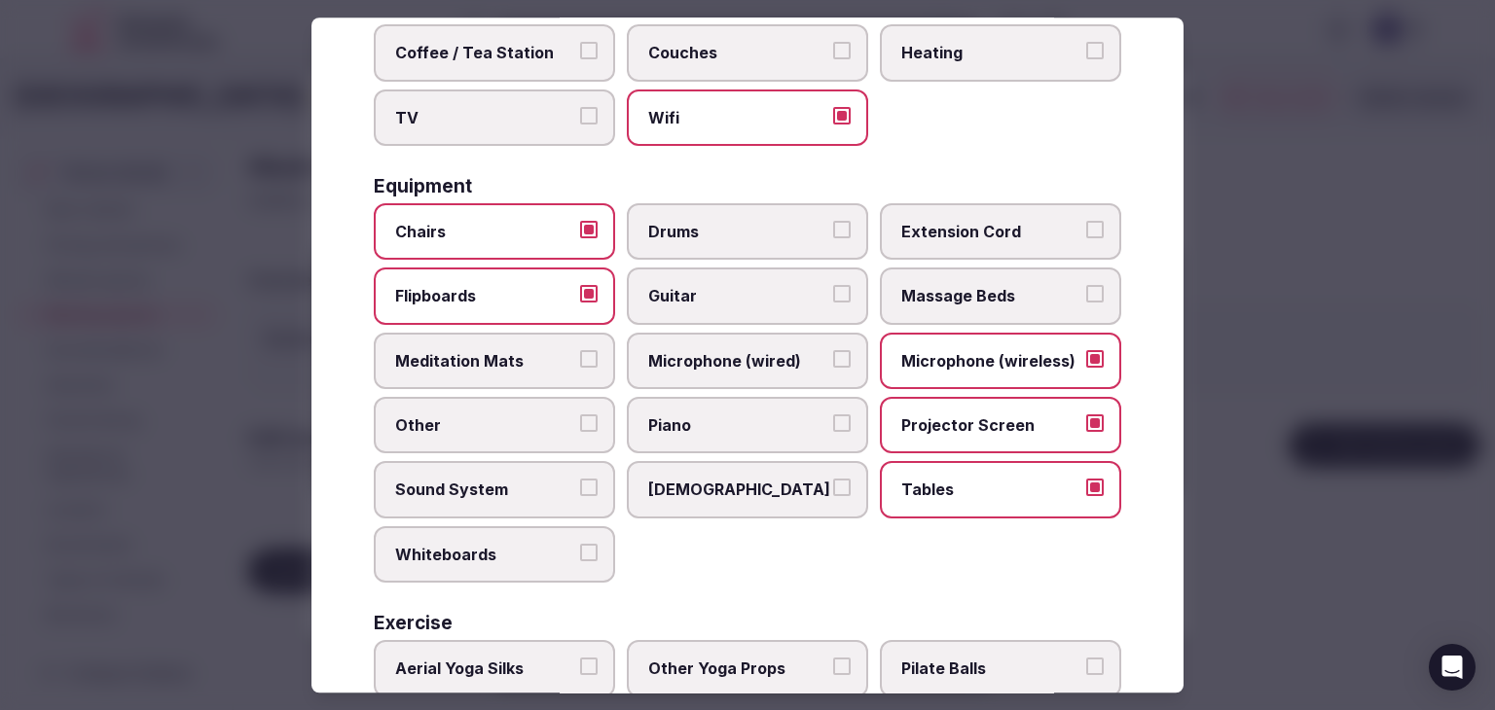
click at [469, 497] on label "Sound System" at bounding box center [494, 490] width 241 height 56
click at [580, 497] on button "Sound System" at bounding box center [589, 489] width 18 height 18
click at [457, 574] on div "Area and views Big Windows Cottages Covered Area Fire Pit Nature View Ocean Vie…" at bounding box center [747, 259] width 747 height 1137
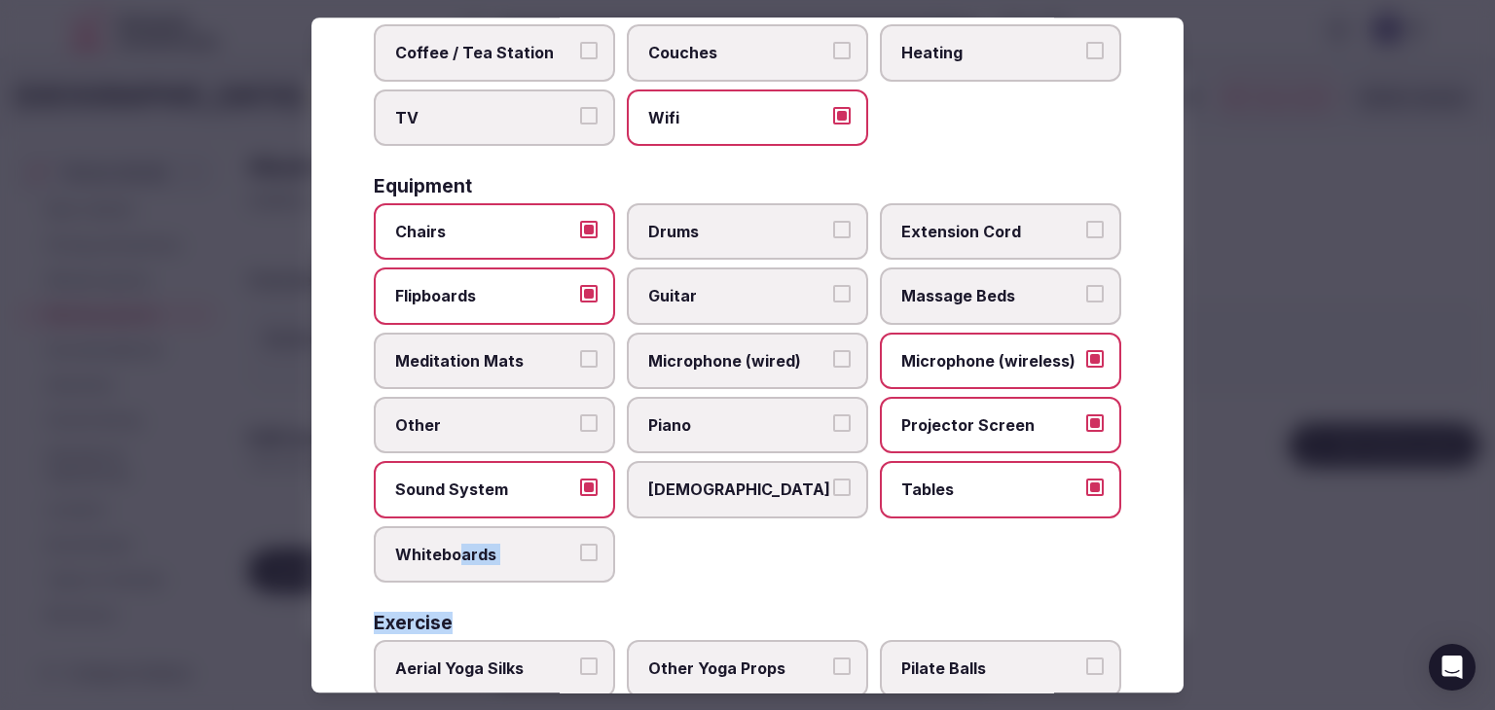
click at [467, 558] on label "Whiteboards" at bounding box center [494, 554] width 241 height 56
click at [580, 558] on button "Whiteboards" at bounding box center [589, 553] width 18 height 18
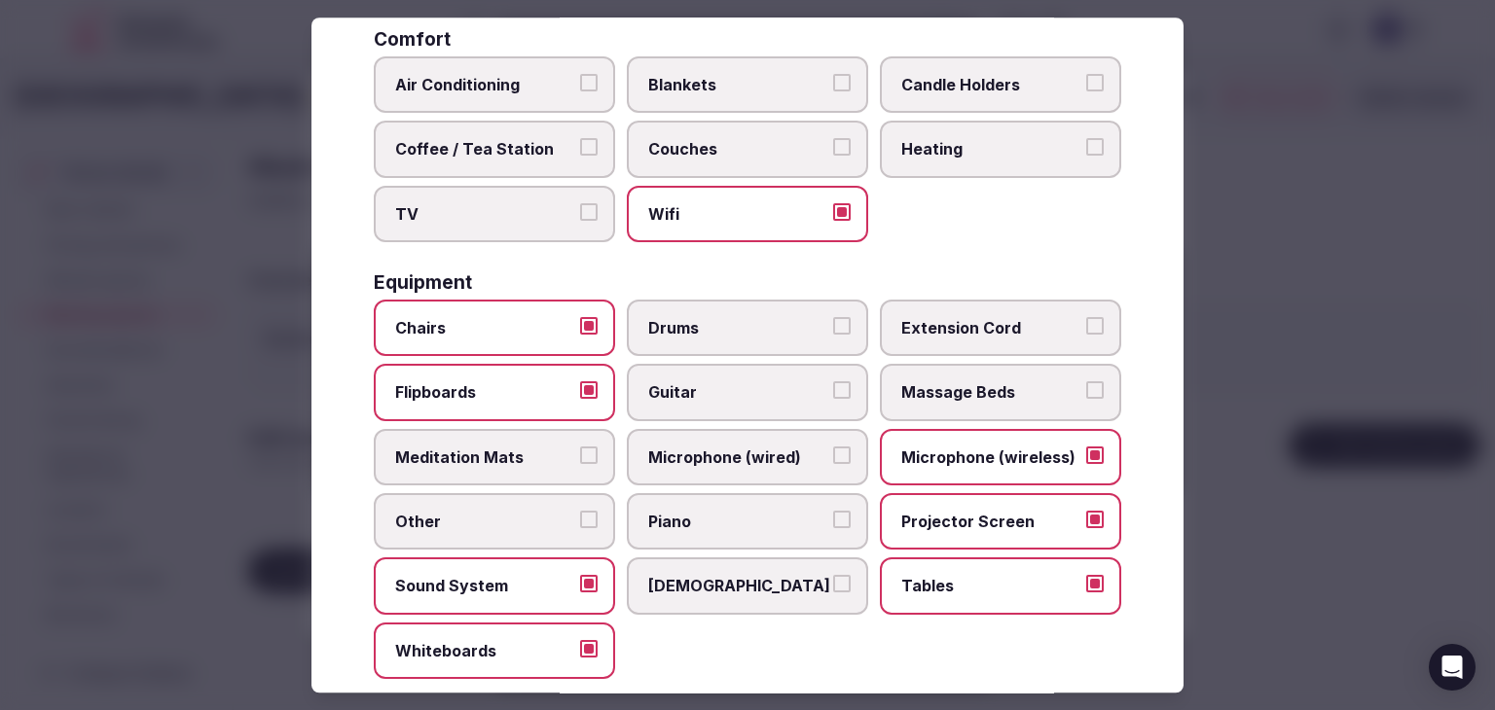
scroll to position [292, 0]
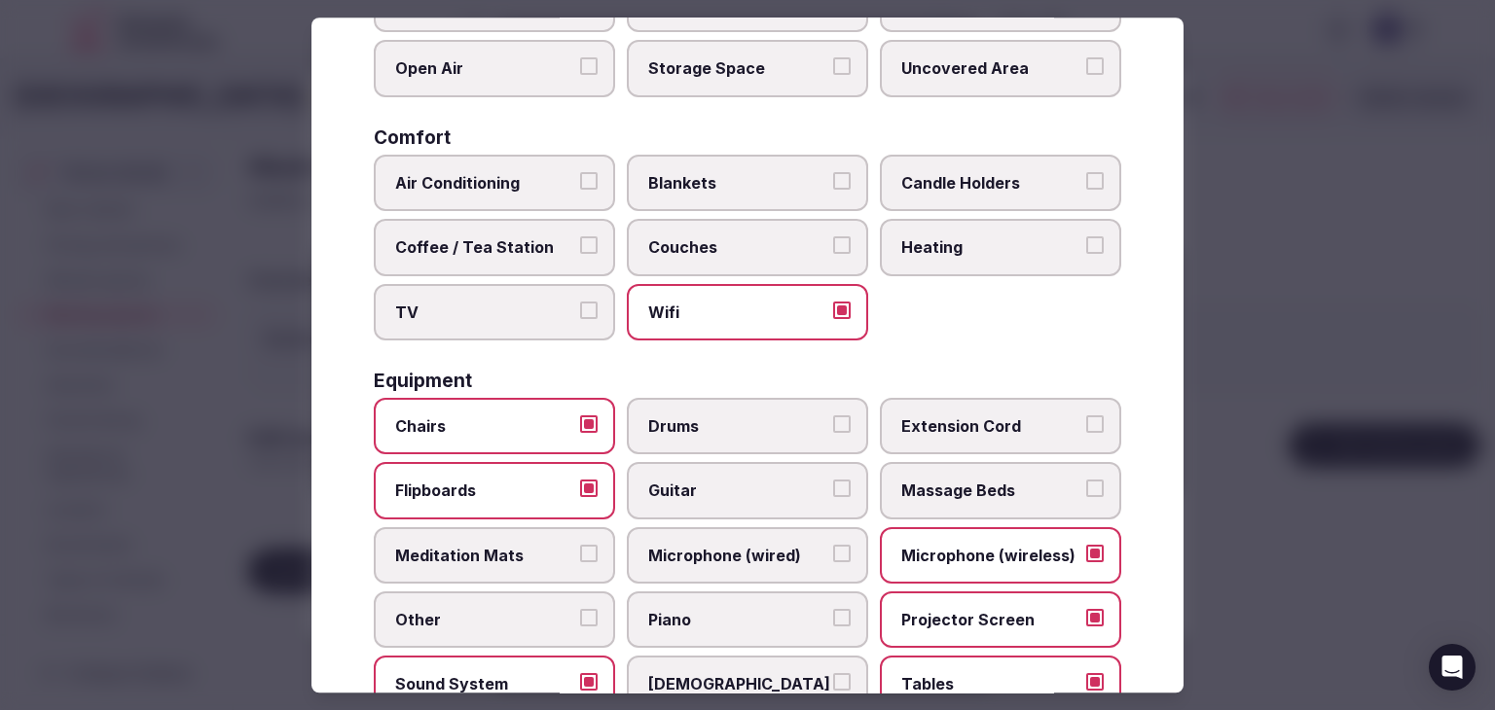
click at [504, 322] on label "TV" at bounding box center [494, 312] width 241 height 56
click at [580, 319] on button "TV" at bounding box center [589, 311] width 18 height 18
click at [504, 272] on div "Air Conditioning Blankets Candle Holders Coffee / Tea Station Couches Heating T…" at bounding box center [747, 248] width 747 height 186
click at [513, 187] on span "Air Conditioning" at bounding box center [484, 182] width 179 height 21
click at [580, 187] on button "Air Conditioning" at bounding box center [589, 181] width 18 height 18
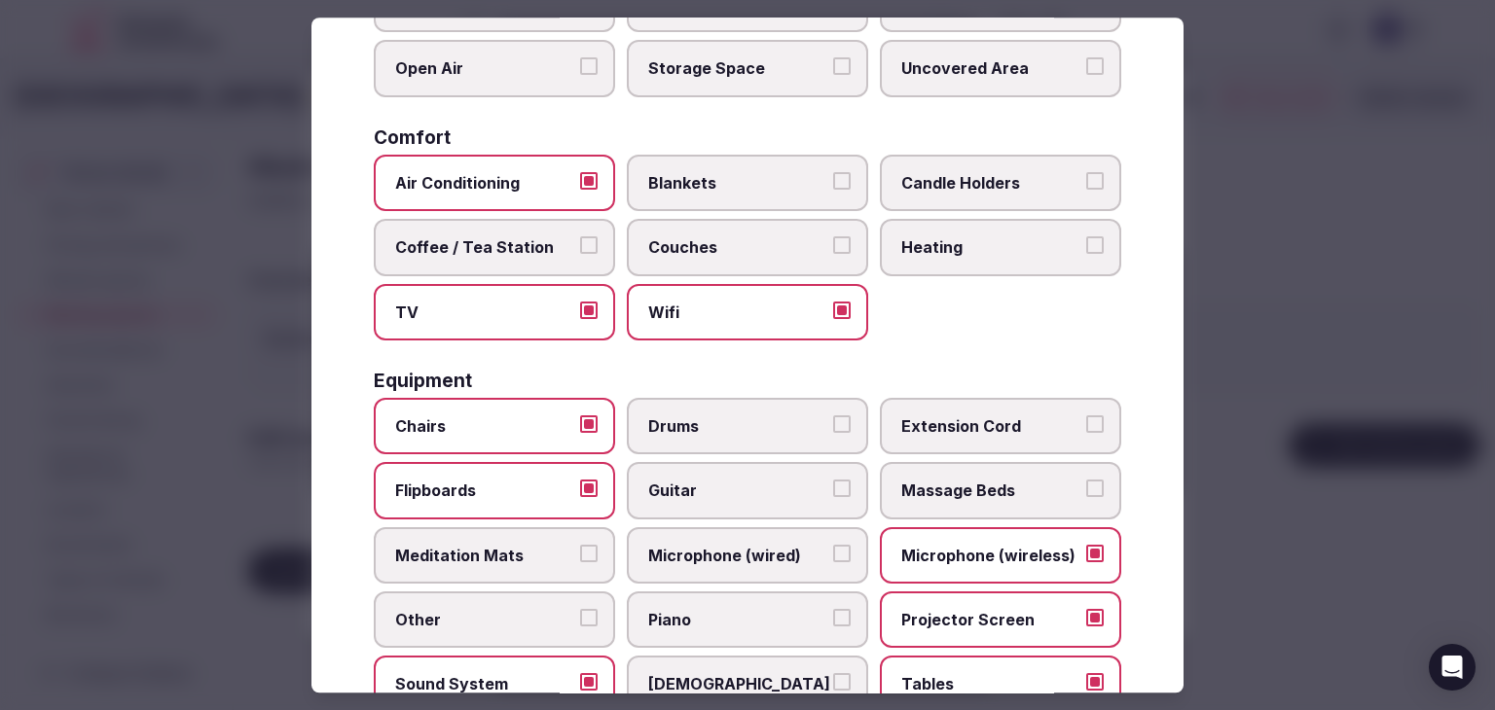
click at [522, 238] on span "Coffee / Tea Station" at bounding box center [484, 246] width 179 height 21
click at [580, 238] on button "Coffee / Tea Station" at bounding box center [589, 245] width 18 height 18
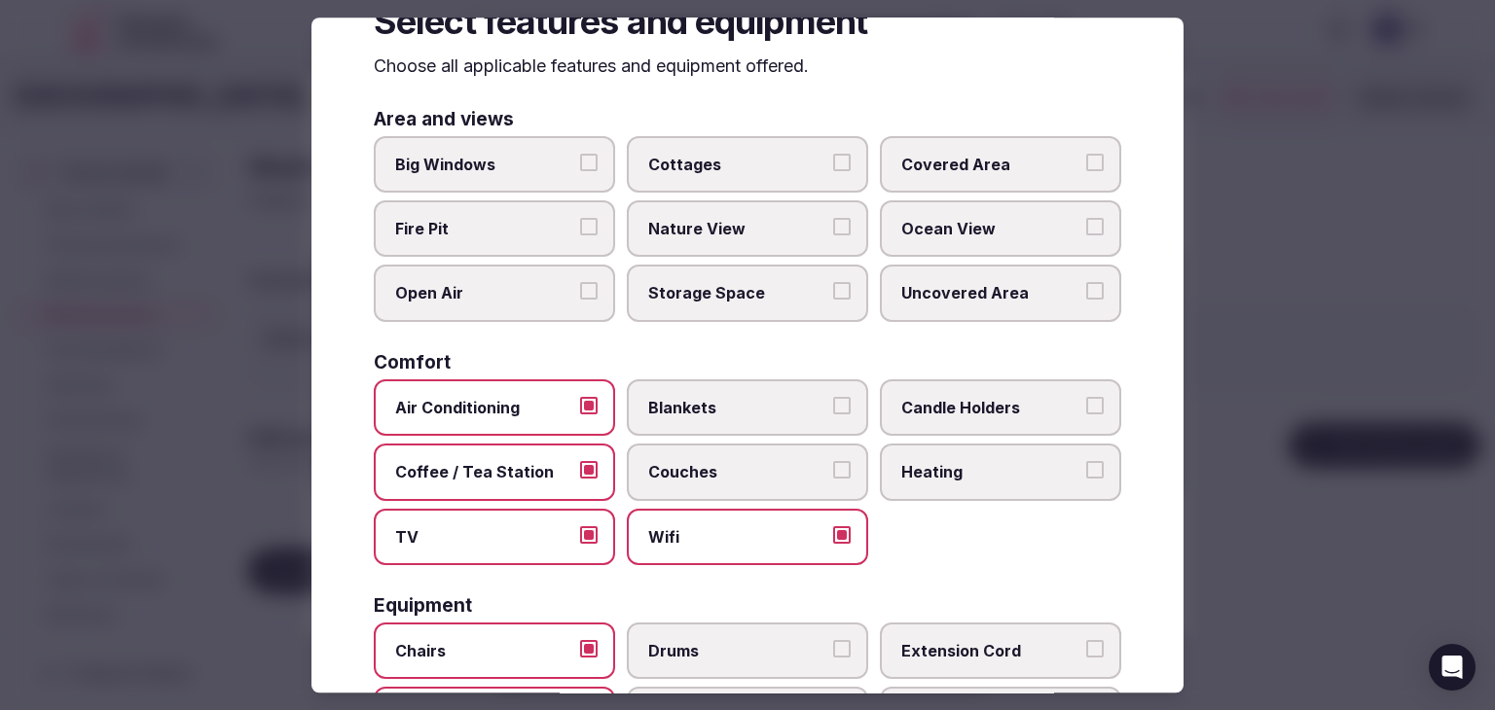
scroll to position [0, 0]
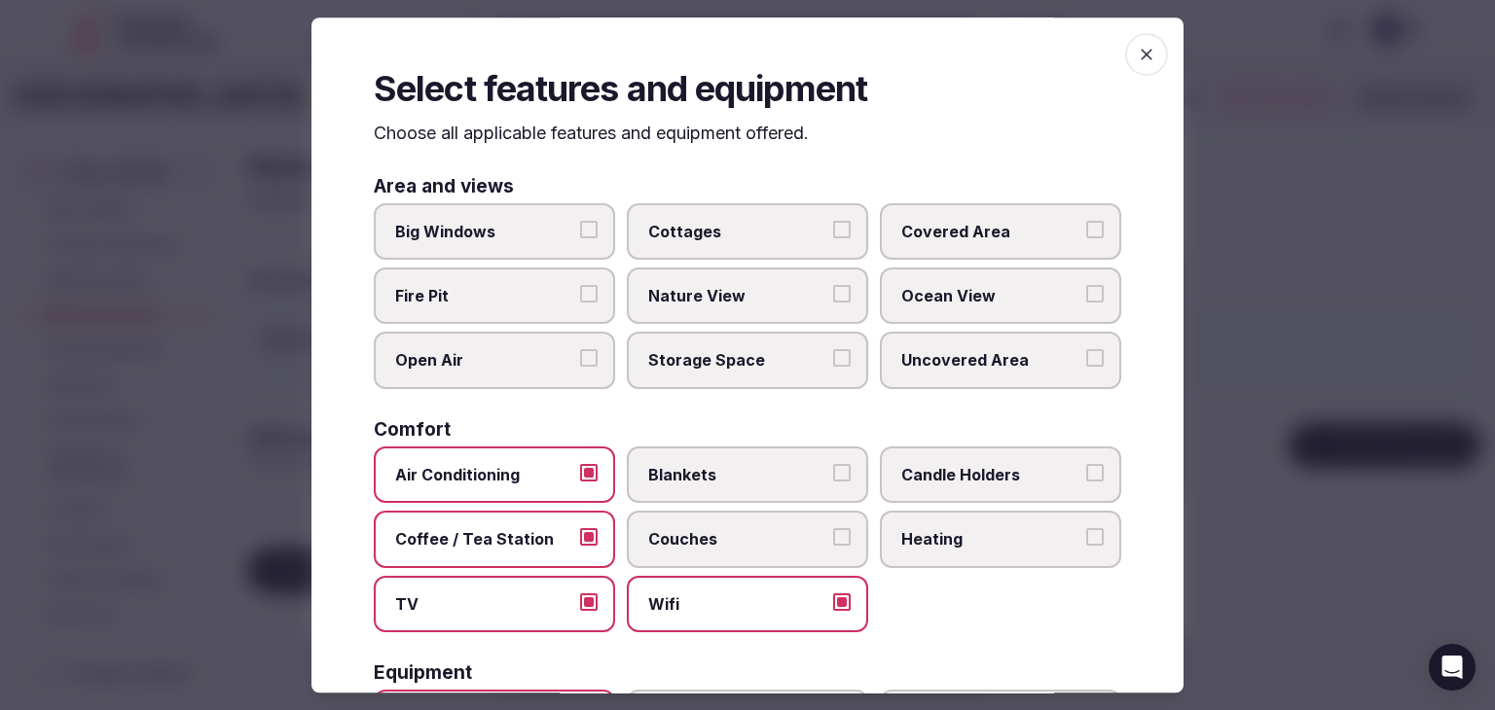
click at [1141, 57] on icon "button" at bounding box center [1147, 55] width 12 height 12
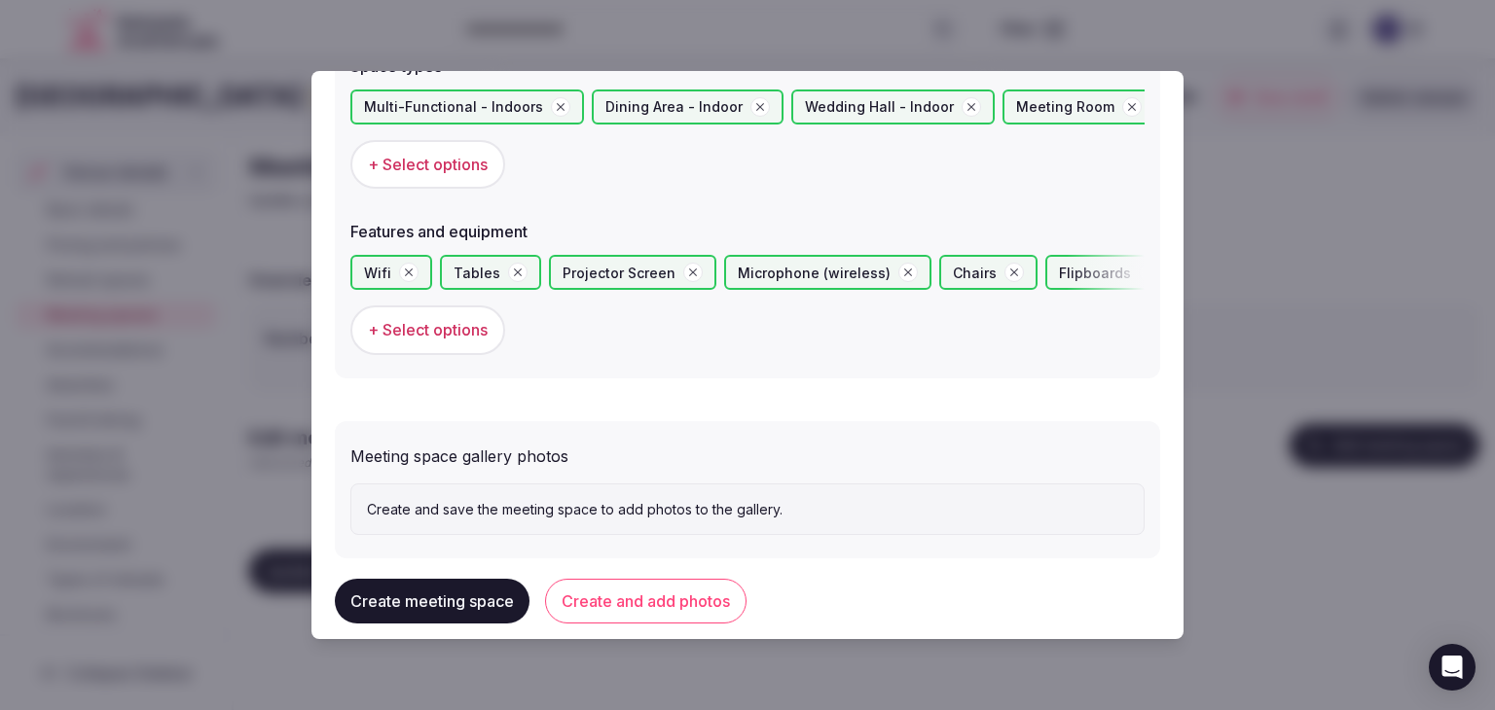
scroll to position [1188, 0]
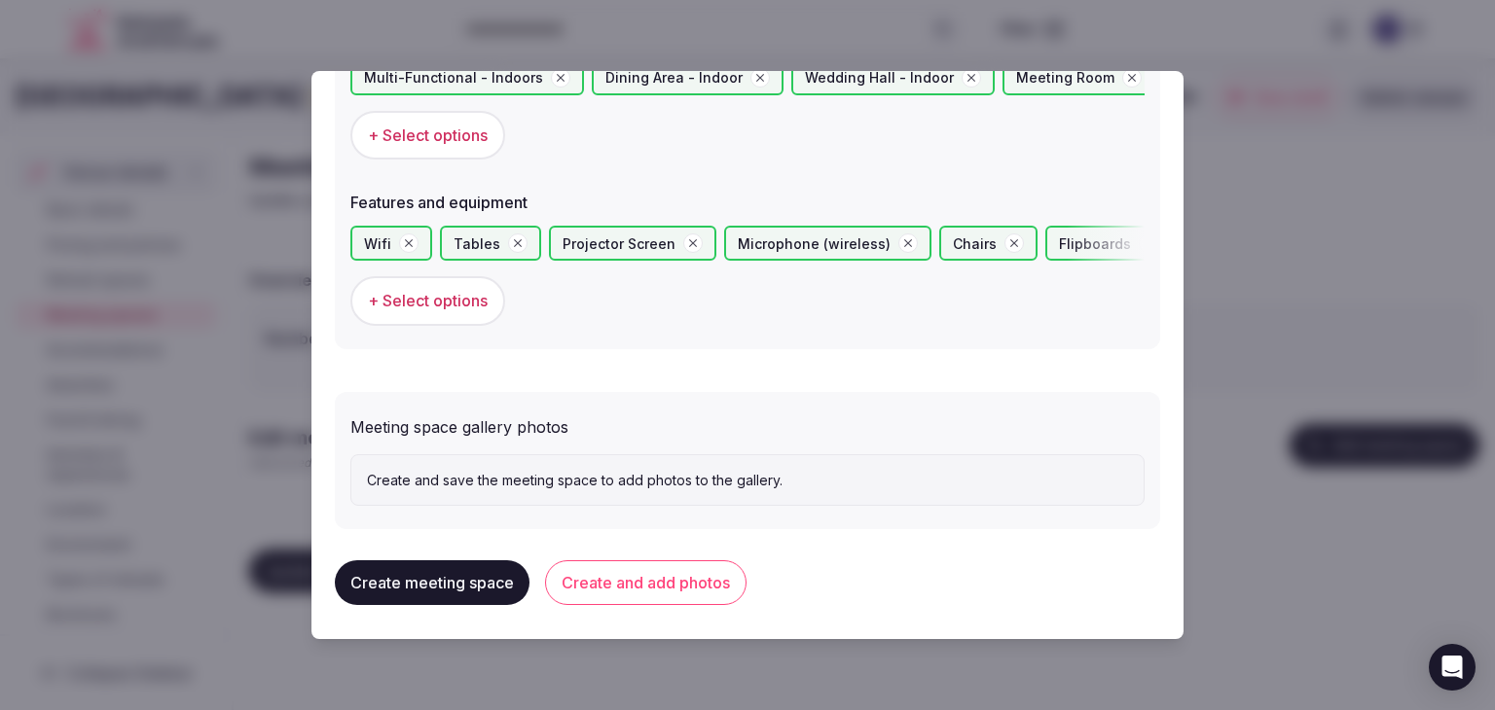
drag, startPoint x: 684, startPoint y: 561, endPoint x: 689, endPoint y: 585, distance: 23.9
click at [684, 565] on button "Create and add photos" at bounding box center [645, 583] width 201 height 45
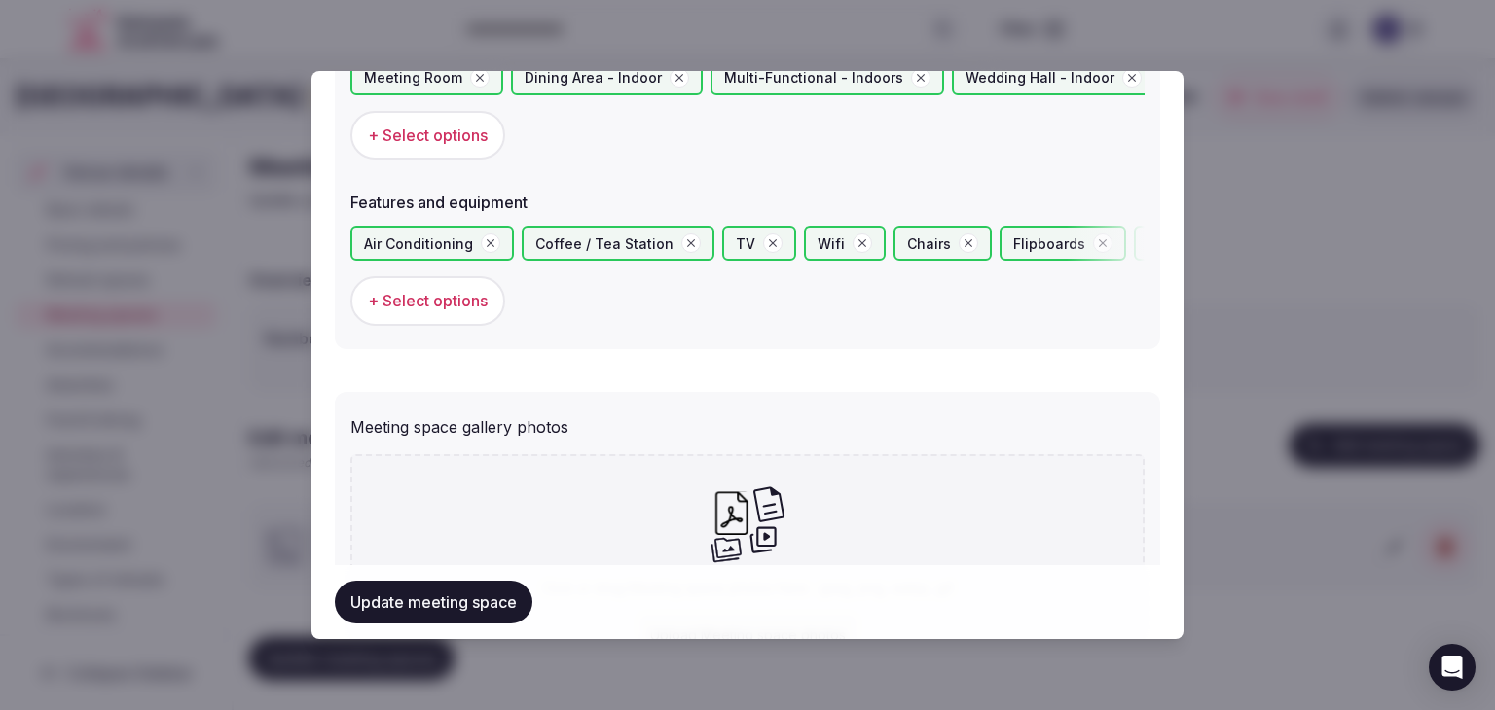
scroll to position [0, 0]
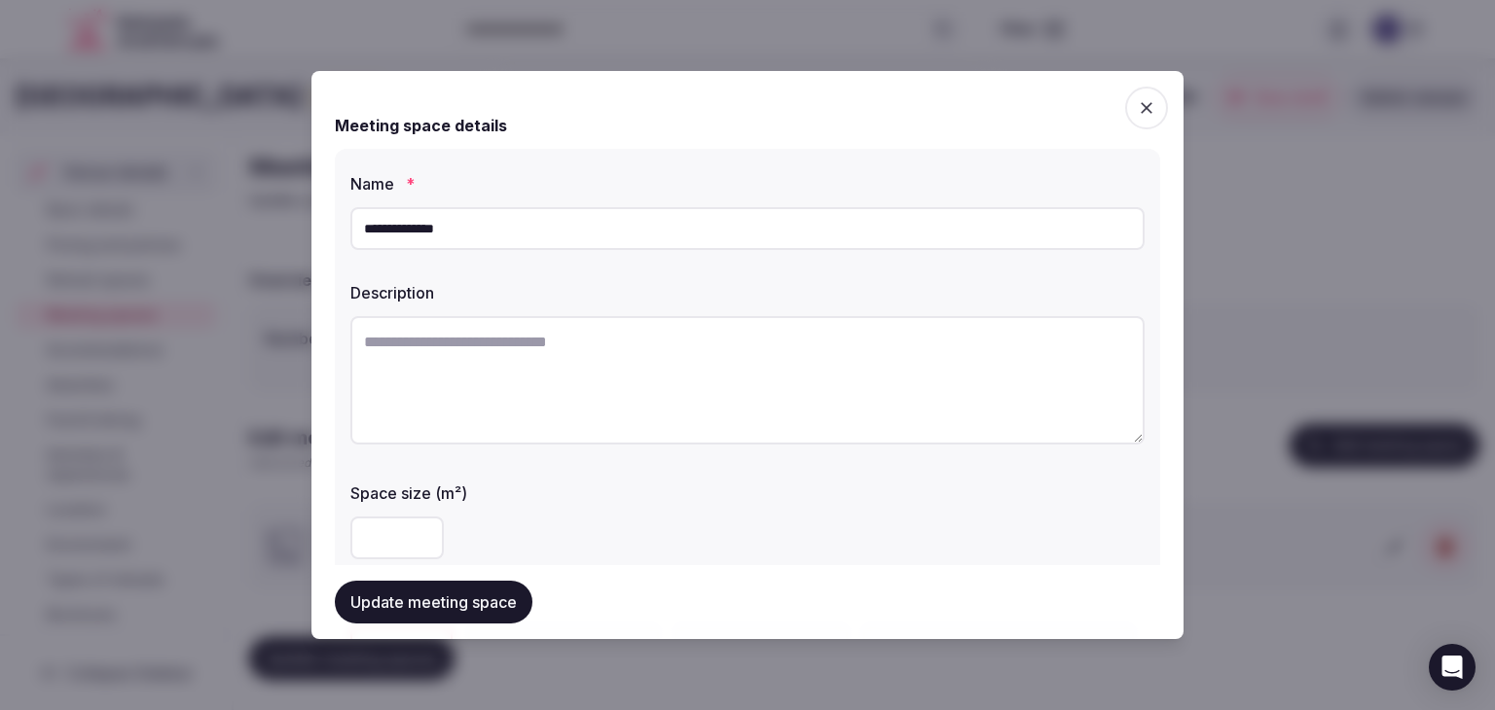
click at [890, 370] on textarea at bounding box center [747, 380] width 794 height 128
paste textarea "**********"
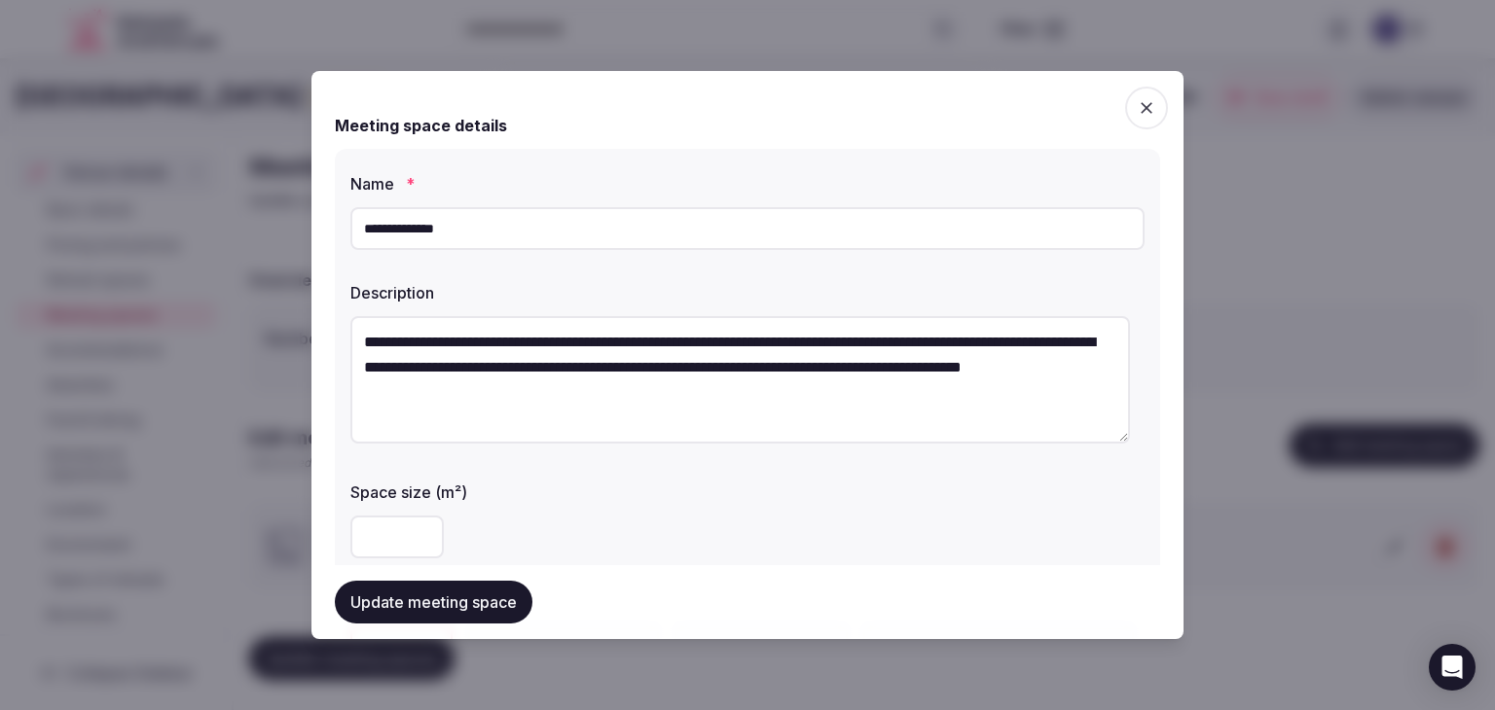
drag, startPoint x: 369, startPoint y: 344, endPoint x: 350, endPoint y: 339, distance: 19.1
click at [350, 340] on textarea "**********" at bounding box center [739, 379] width 779 height 127
type textarea "**********"
drag, startPoint x: 408, startPoint y: 223, endPoint x: 315, endPoint y: 223, distance: 92.4
click at [315, 223] on div "**********" at bounding box center [747, 355] width 872 height 568
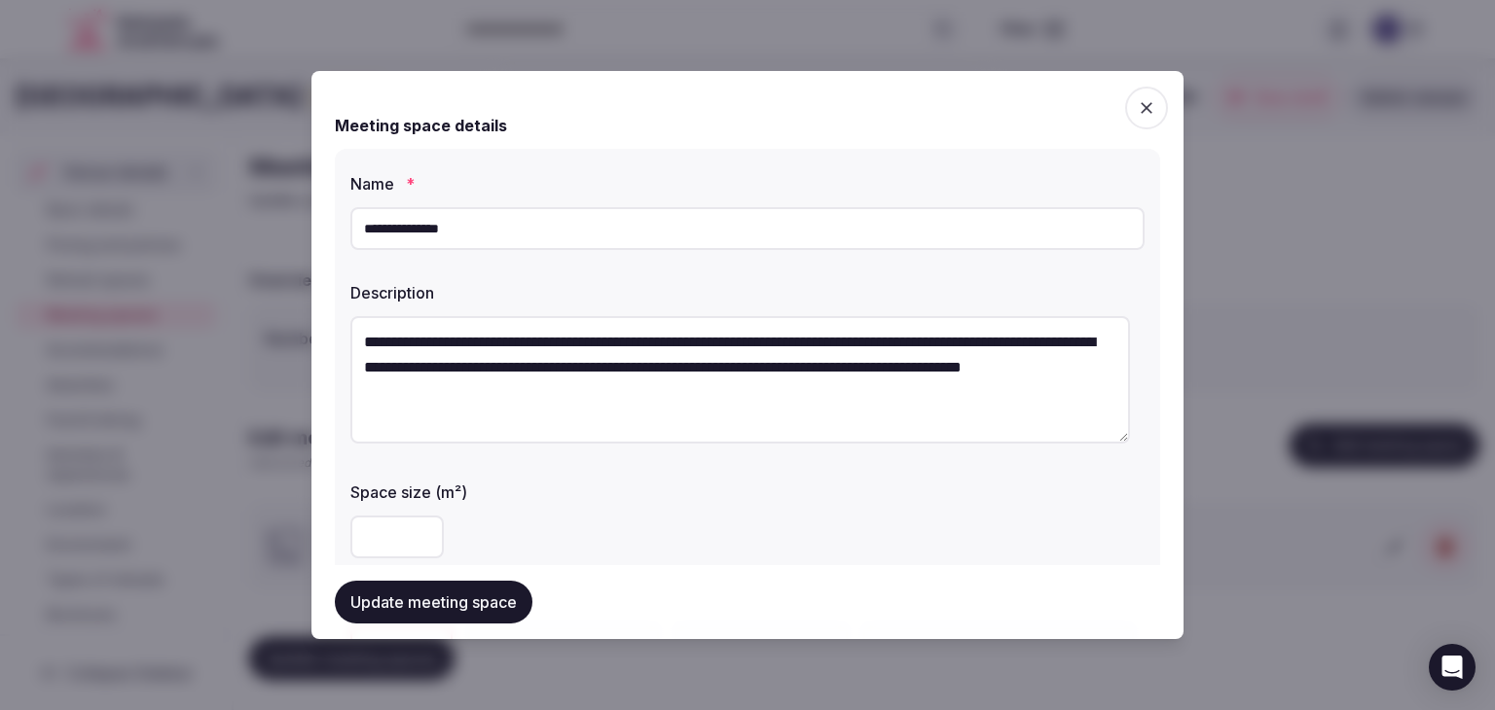
type input "**********"
click at [759, 383] on textarea "**********" at bounding box center [739, 379] width 779 height 127
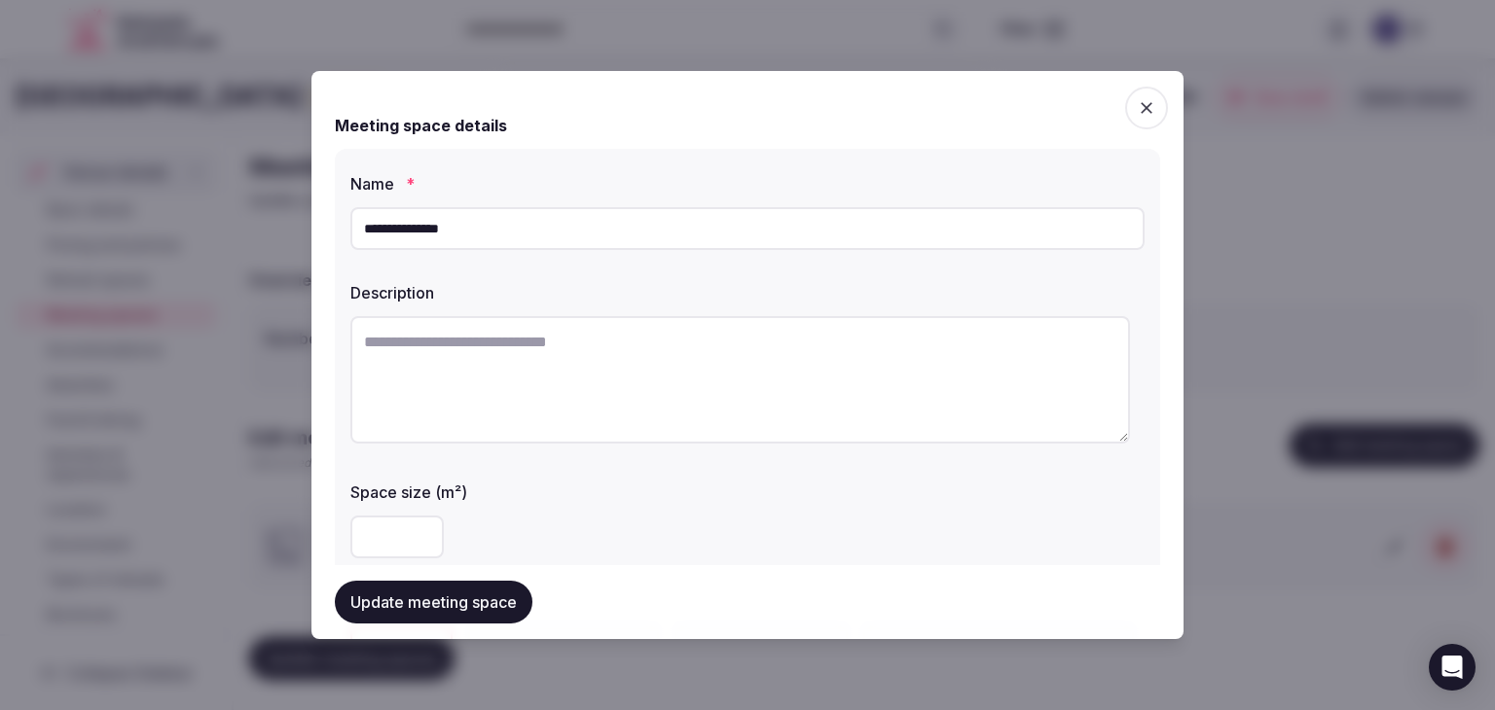
paste textarea "**********"
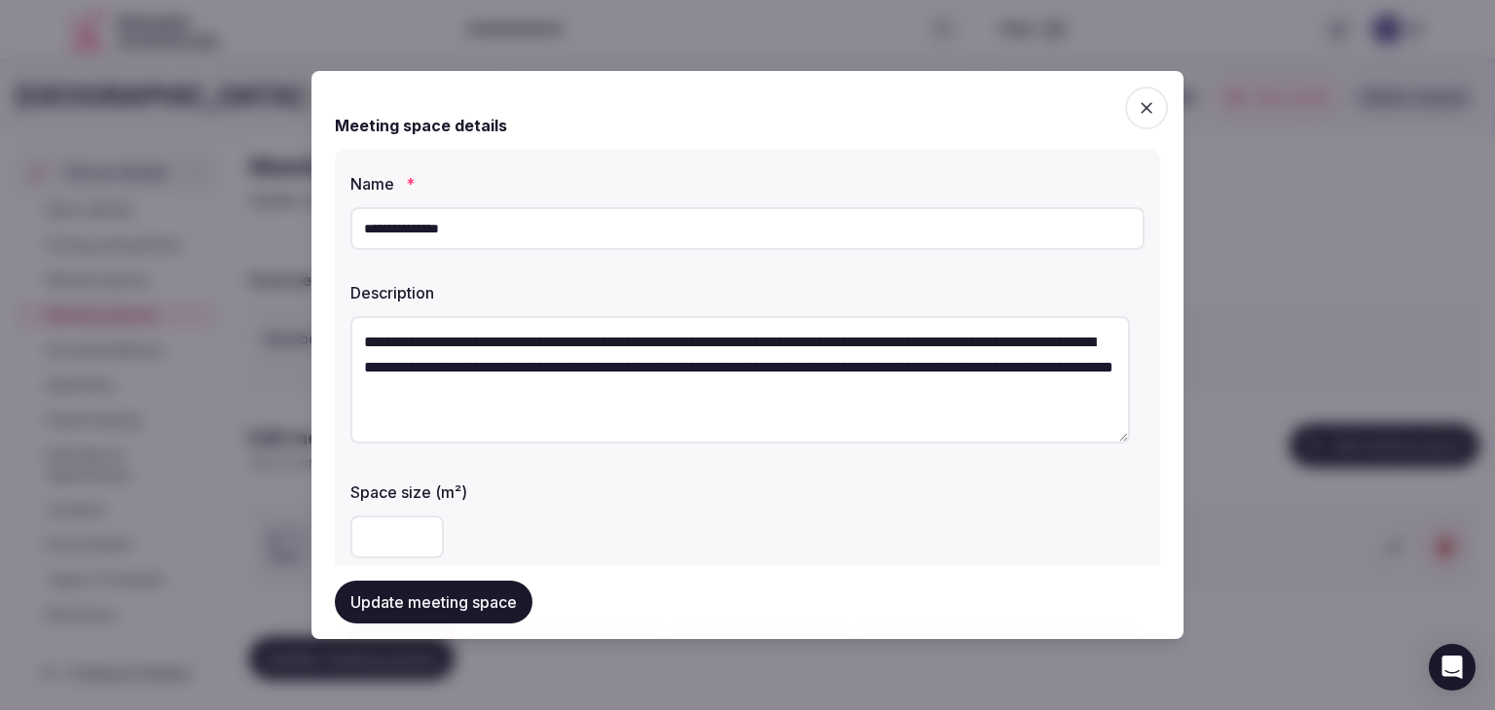
drag, startPoint x: 367, startPoint y: 347, endPoint x: 342, endPoint y: 342, distance: 26.0
click at [336, 346] on div "**********" at bounding box center [747, 426] width 825 height 554
click at [342, 342] on div "**********" at bounding box center [747, 426] width 825 height 554
click at [381, 343] on textarea "**********" at bounding box center [739, 379] width 779 height 127
drag, startPoint x: 372, startPoint y: 344, endPoint x: 345, endPoint y: 330, distance: 29.6
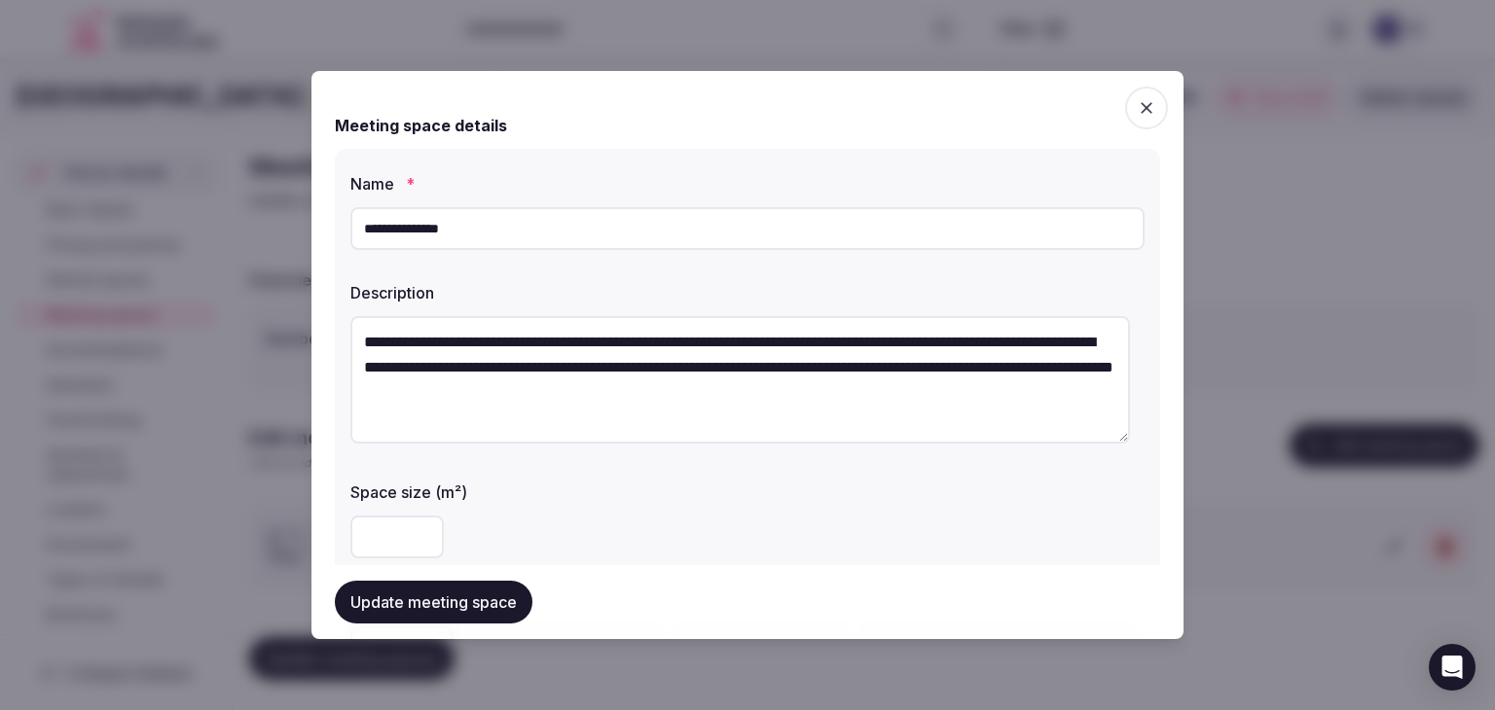
click at [343, 338] on div "**********" at bounding box center [747, 426] width 825 height 554
drag, startPoint x: 380, startPoint y: 344, endPoint x: 421, endPoint y: 344, distance: 41.8
click at [421, 344] on textarea "**********" at bounding box center [739, 379] width 779 height 127
type textarea "**********"
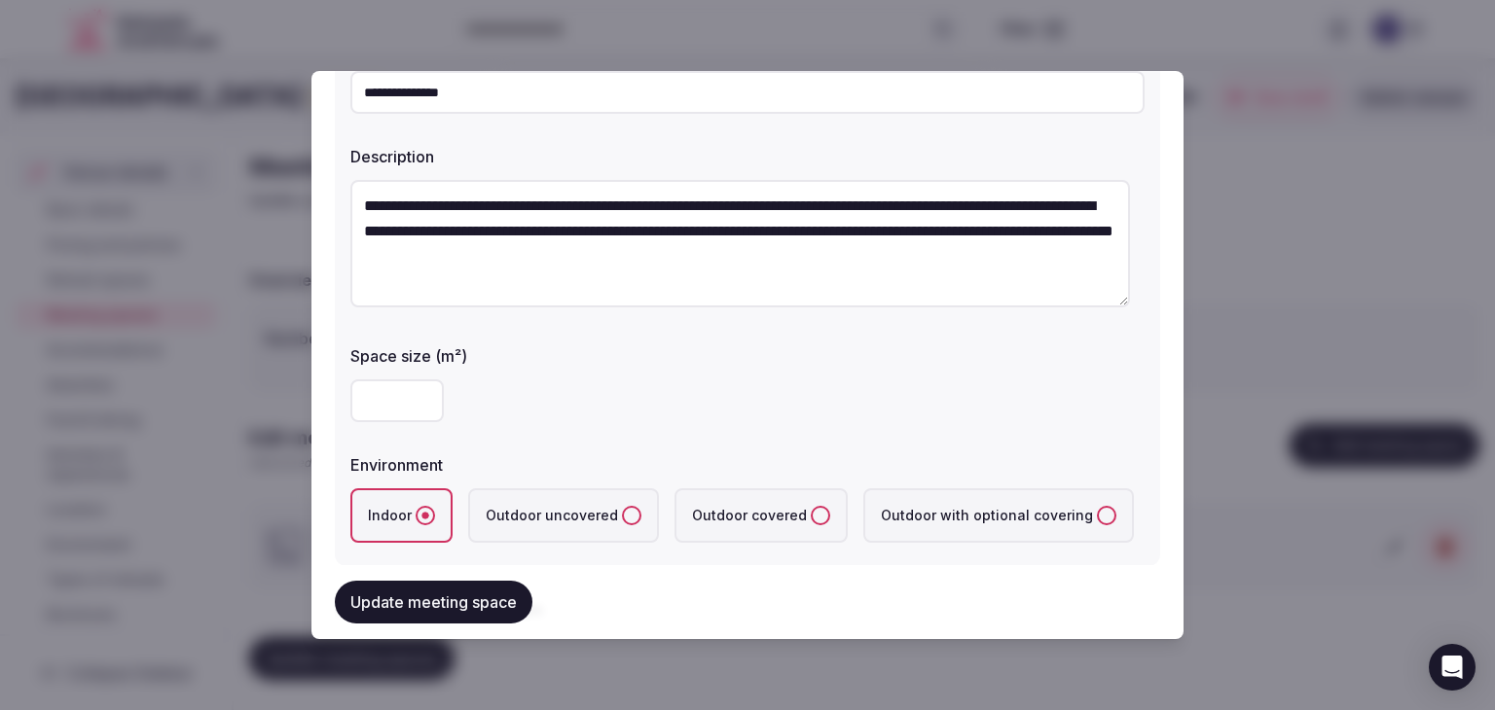
scroll to position [195, 0]
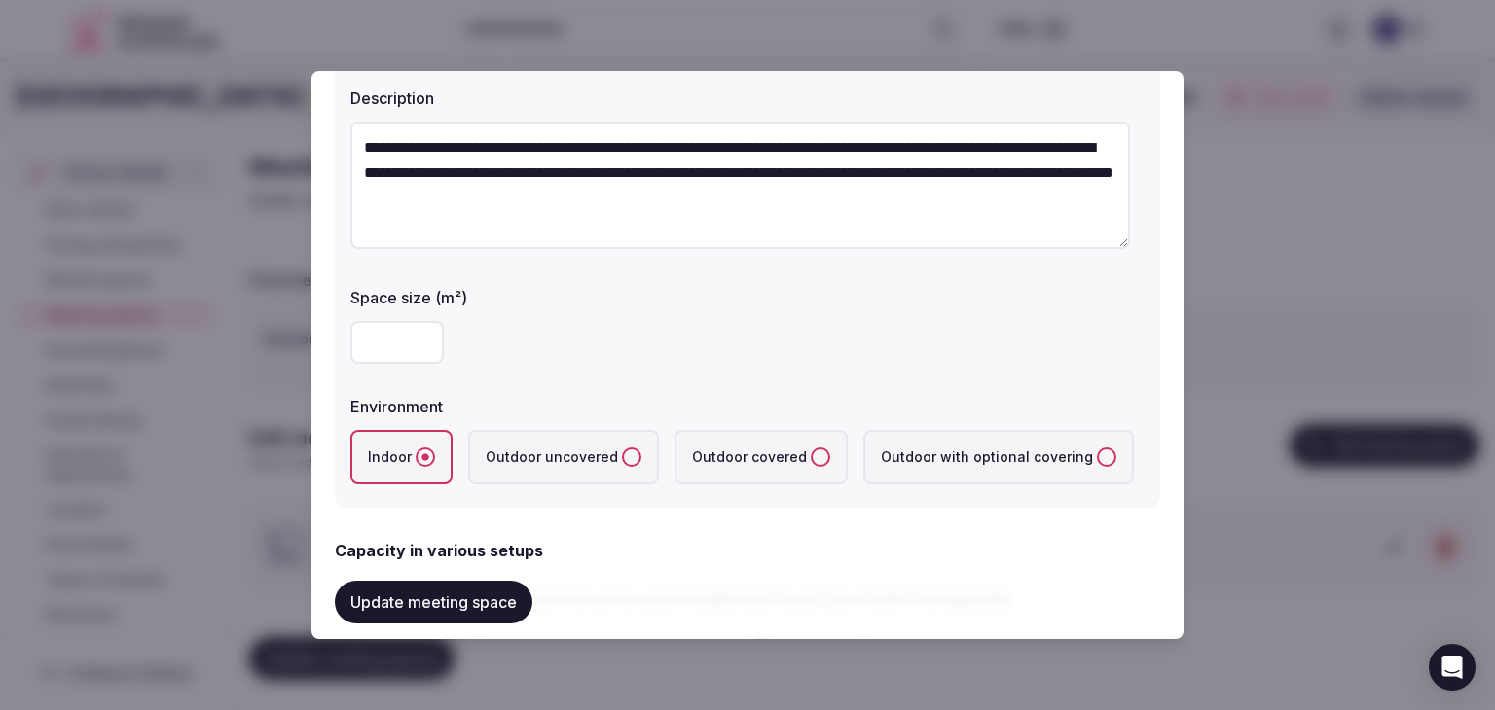
drag, startPoint x: 416, startPoint y: 355, endPoint x: 315, endPoint y: 336, distance: 103.1
click at [315, 336] on div "**********" at bounding box center [747, 355] width 872 height 568
type input "***"
click at [506, 337] on div "***" at bounding box center [747, 342] width 794 height 43
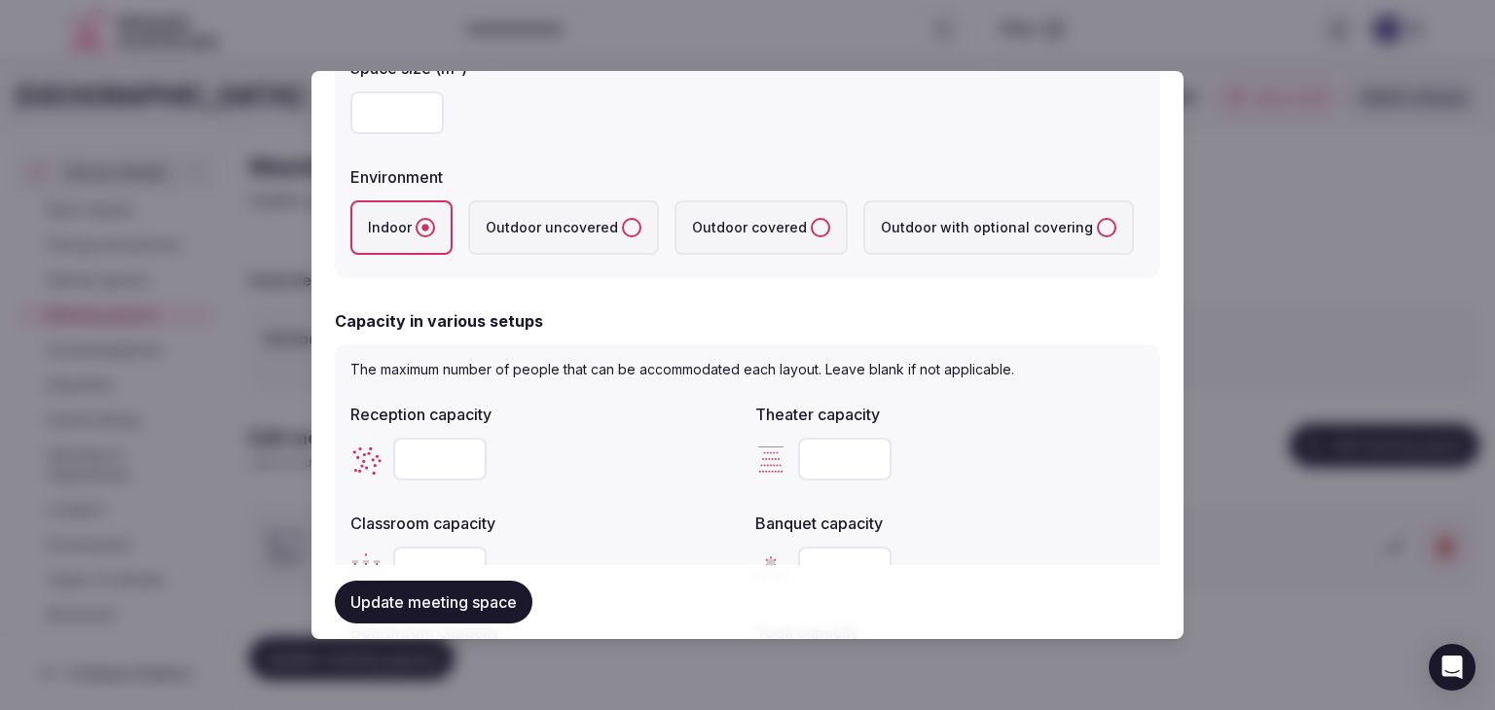
scroll to position [487, 0]
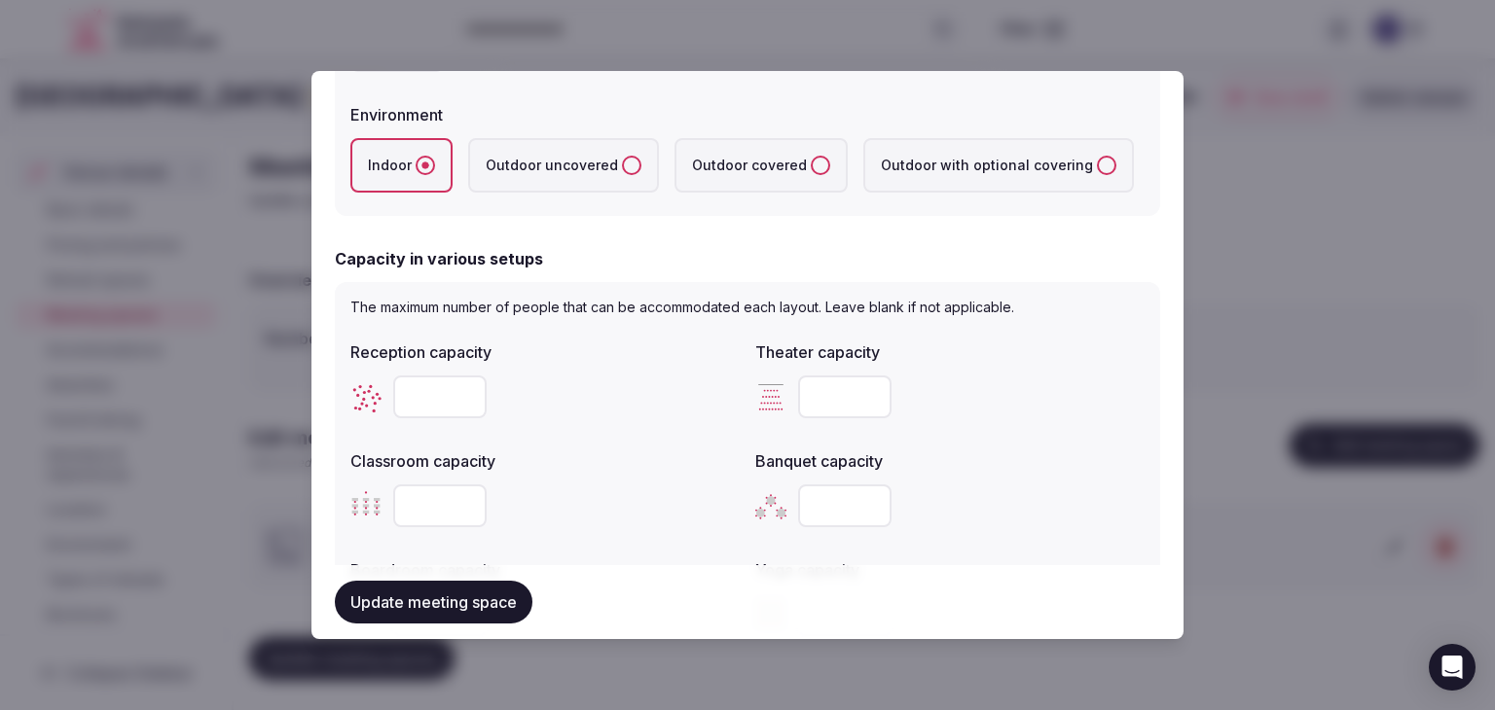
drag, startPoint x: 443, startPoint y: 398, endPoint x: 327, endPoint y: 372, distance: 118.7
click at [327, 372] on div "**********" at bounding box center [747, 355] width 872 height 568
type input "***"
drag, startPoint x: 844, startPoint y: 397, endPoint x: 765, endPoint y: 388, distance: 79.3
click at [765, 388] on div "***" at bounding box center [949, 397] width 389 height 43
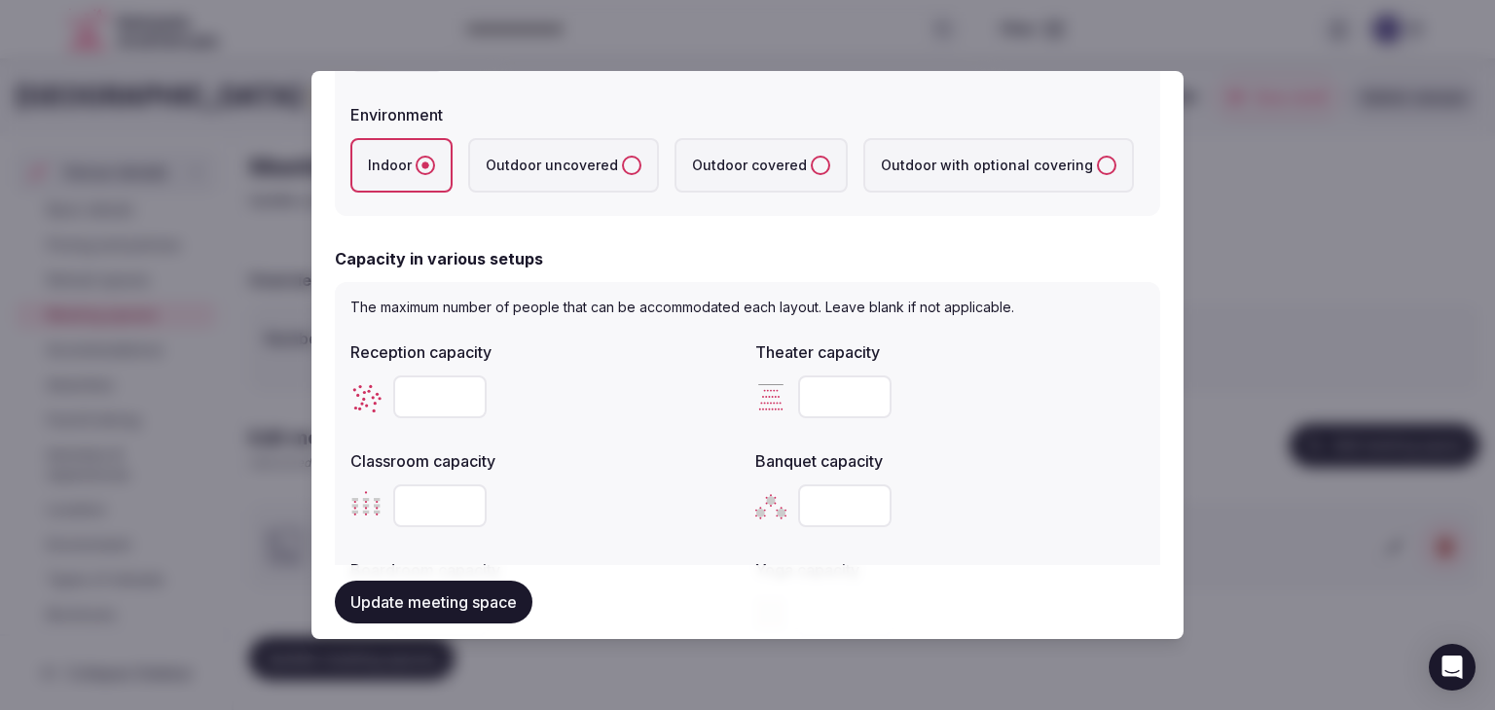
click at [817, 409] on input "***" at bounding box center [844, 397] width 93 height 43
type input "***"
drag, startPoint x: 844, startPoint y: 499, endPoint x: 782, endPoint y: 488, distance: 62.4
click at [782, 488] on div "***" at bounding box center [949, 506] width 389 height 43
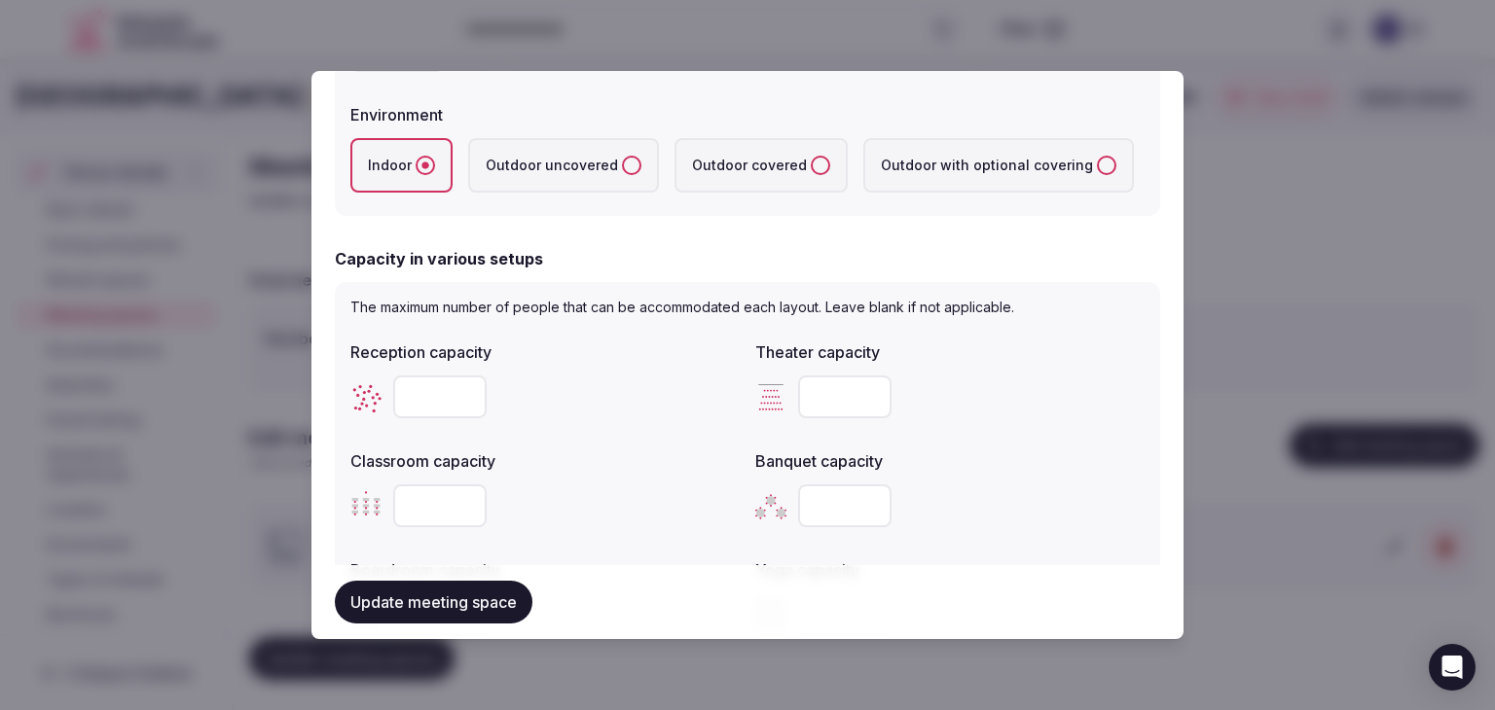
type input "***"
drag, startPoint x: 436, startPoint y: 501, endPoint x: 389, endPoint y: 492, distance: 47.5
click at [390, 492] on div "***" at bounding box center [544, 506] width 389 height 43
click at [405, 501] on input "***" at bounding box center [439, 506] width 93 height 43
click at [407, 501] on input "***" at bounding box center [439, 506] width 93 height 43
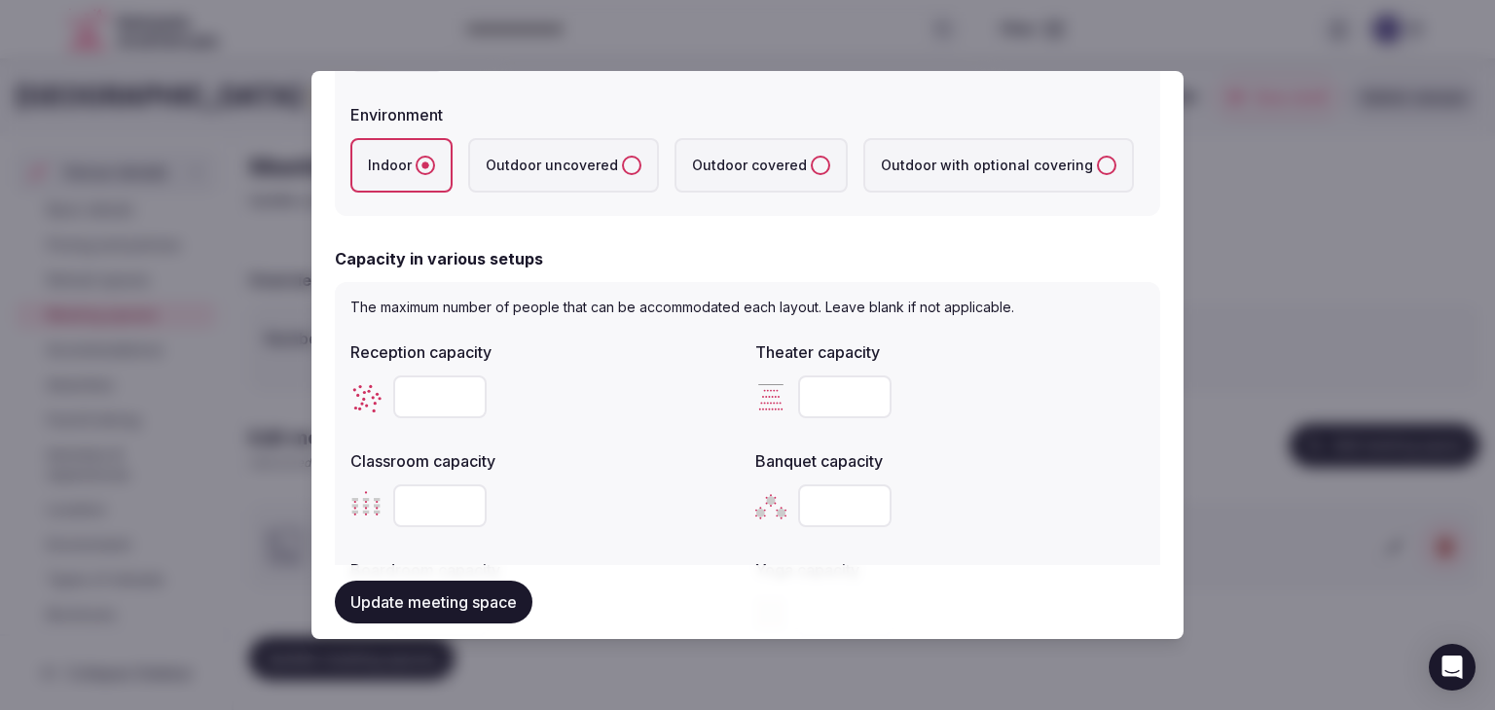
click at [545, 493] on div at bounding box center [544, 506] width 389 height 43
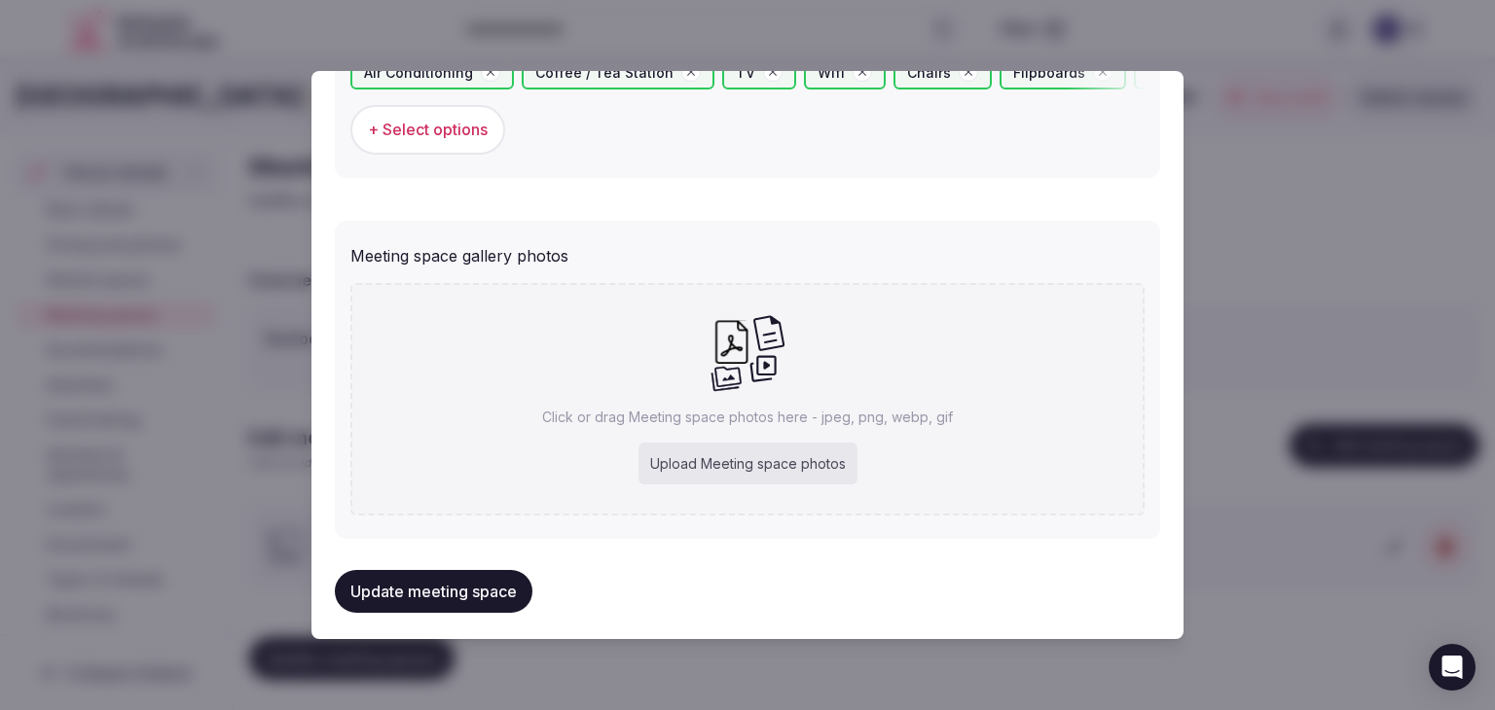
scroll to position [1362, 0]
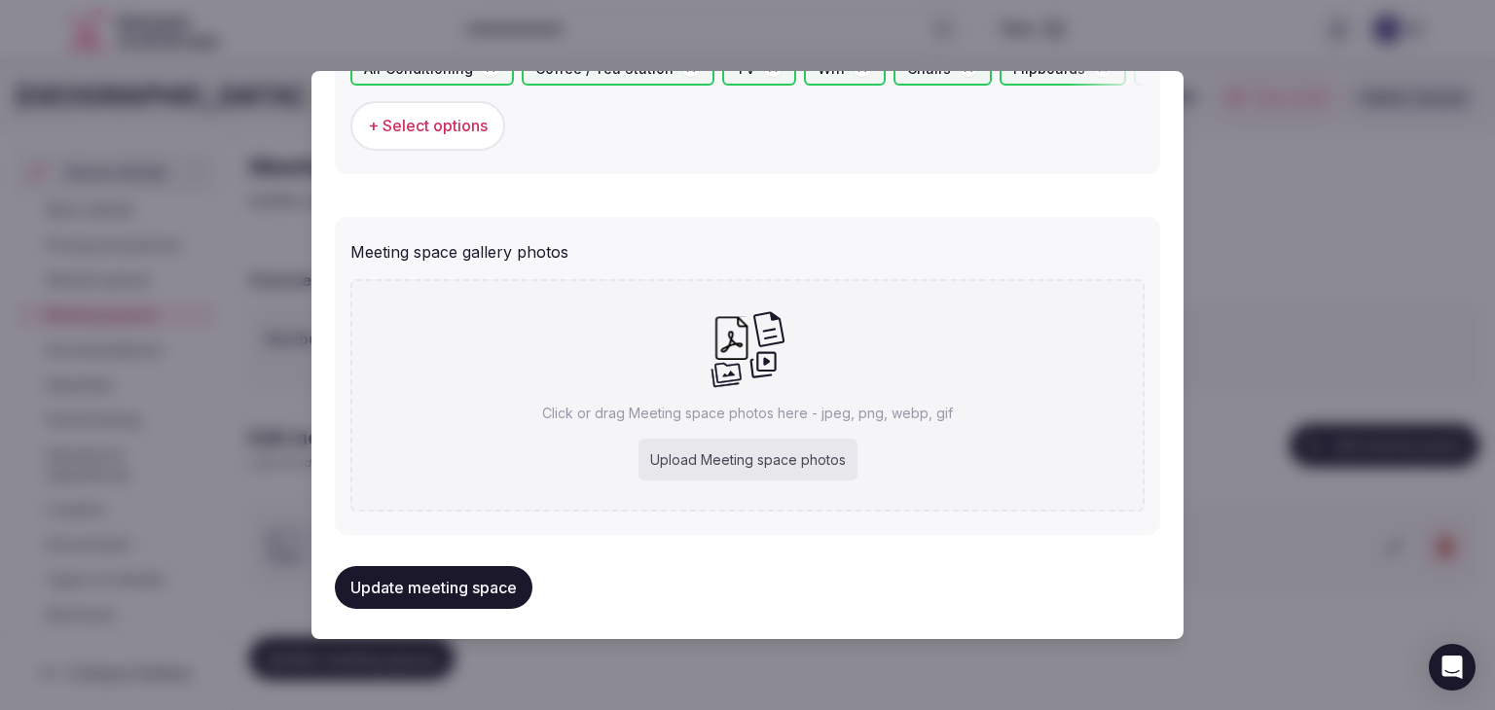
click at [735, 455] on div "Upload Meeting space photos" at bounding box center [747, 460] width 219 height 43
type input "**********"
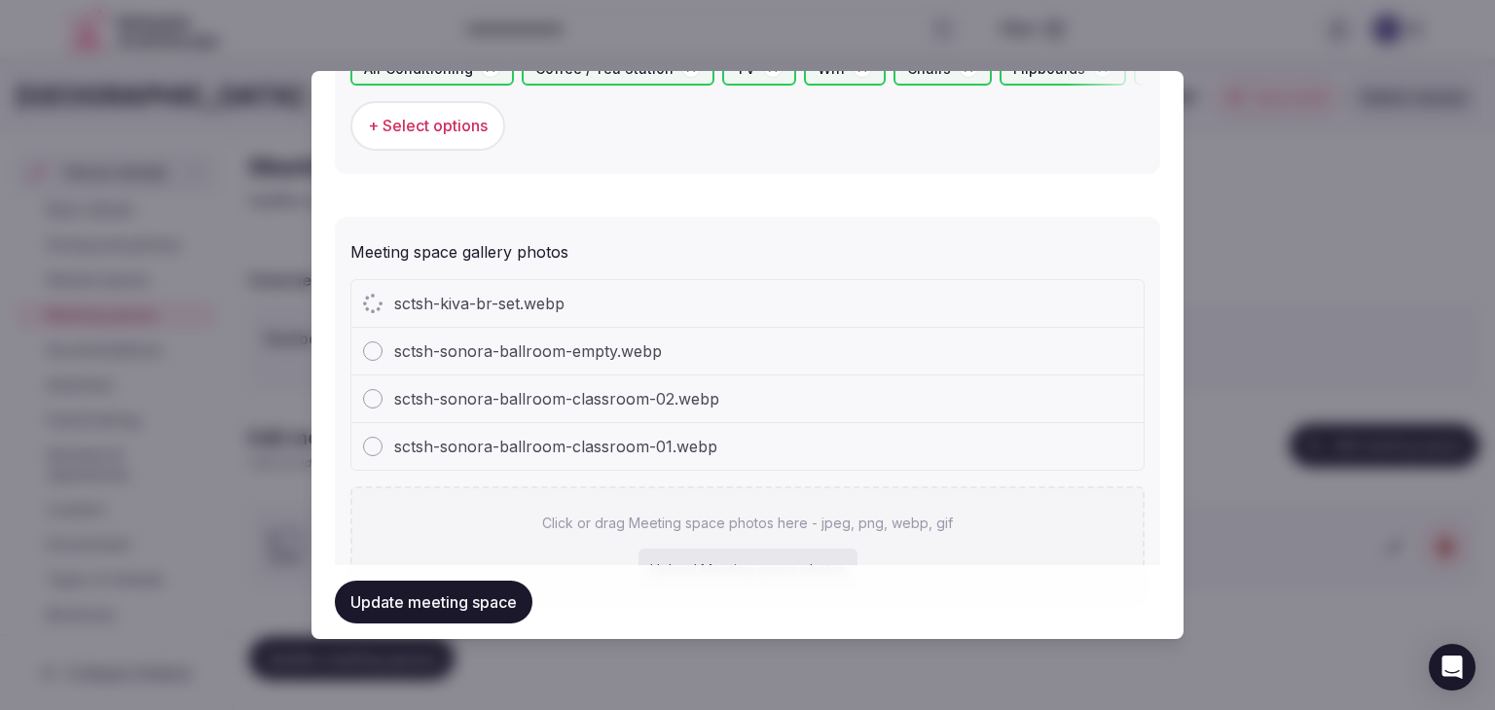
type input "**********"
type input "***"
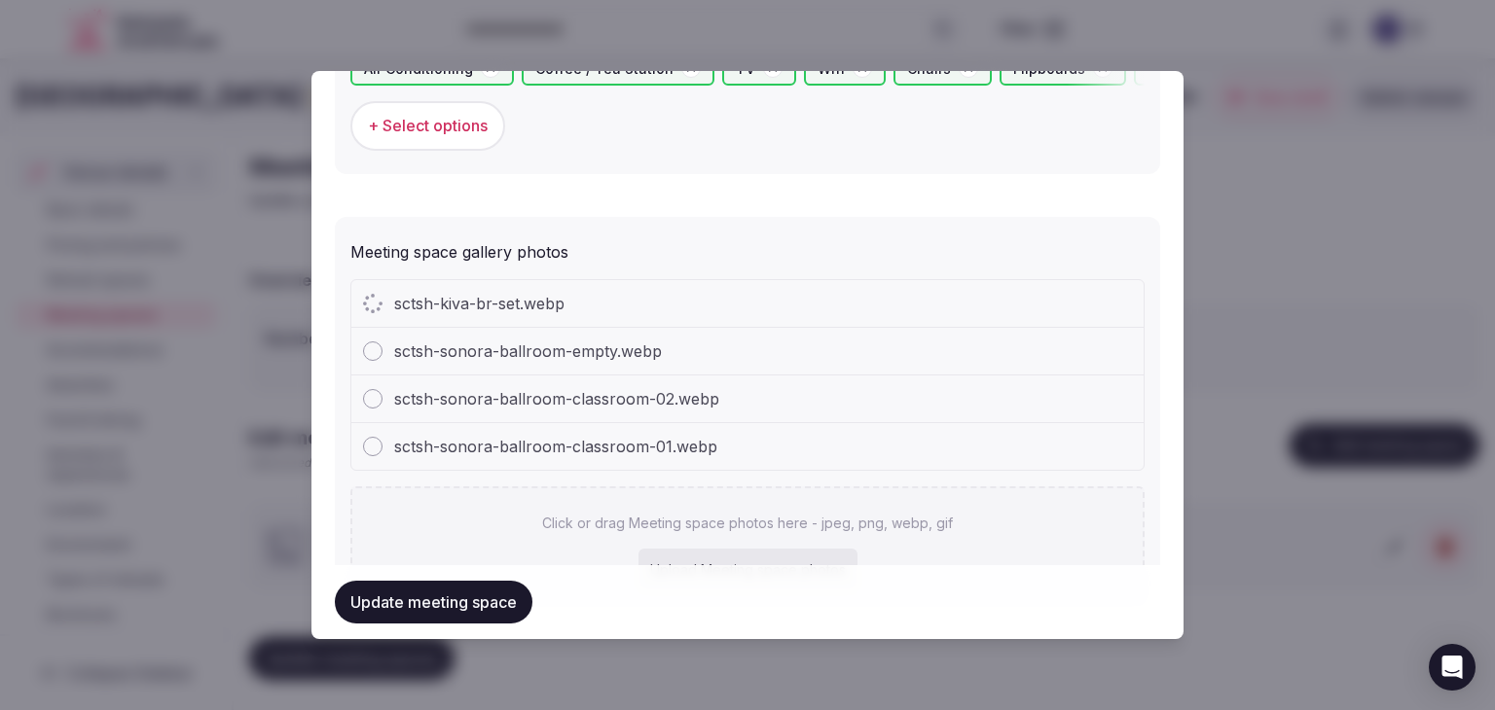
type input "***"
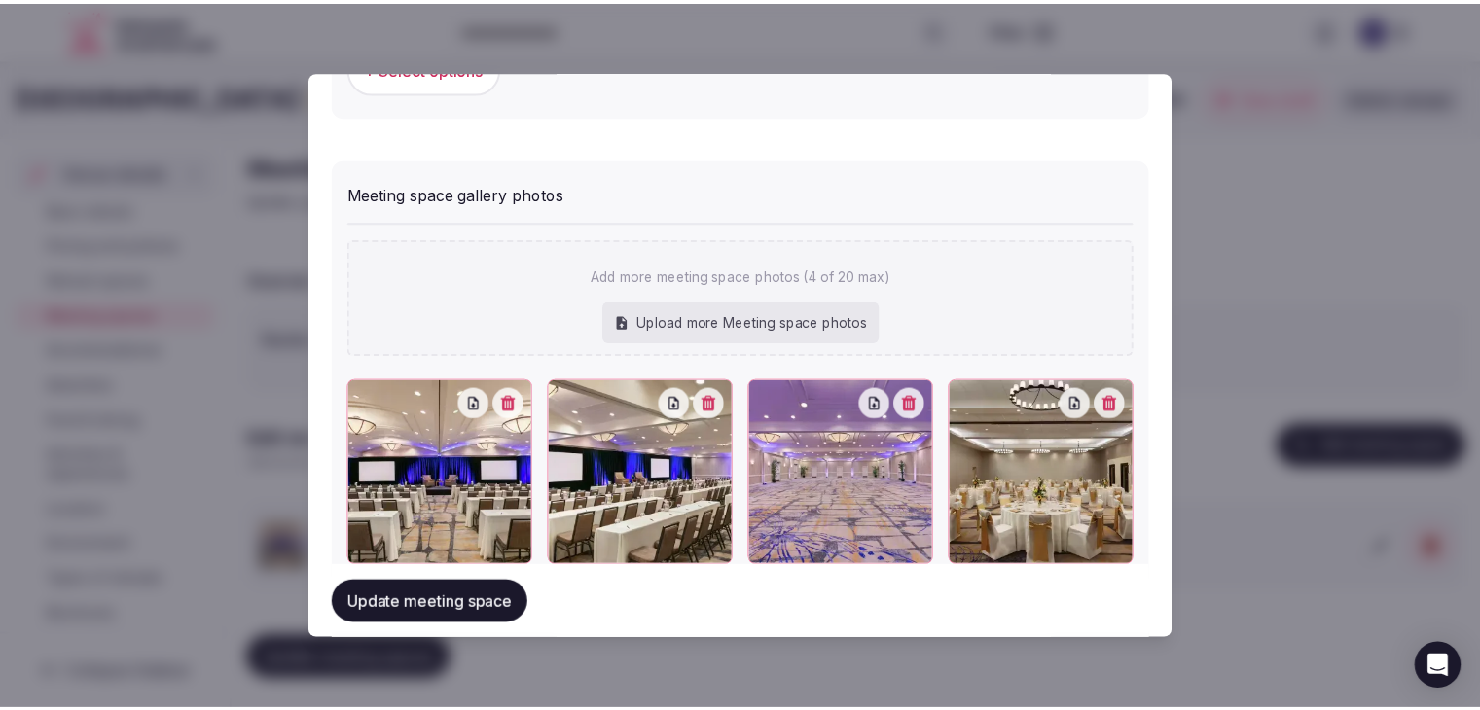
scroll to position [1475, 0]
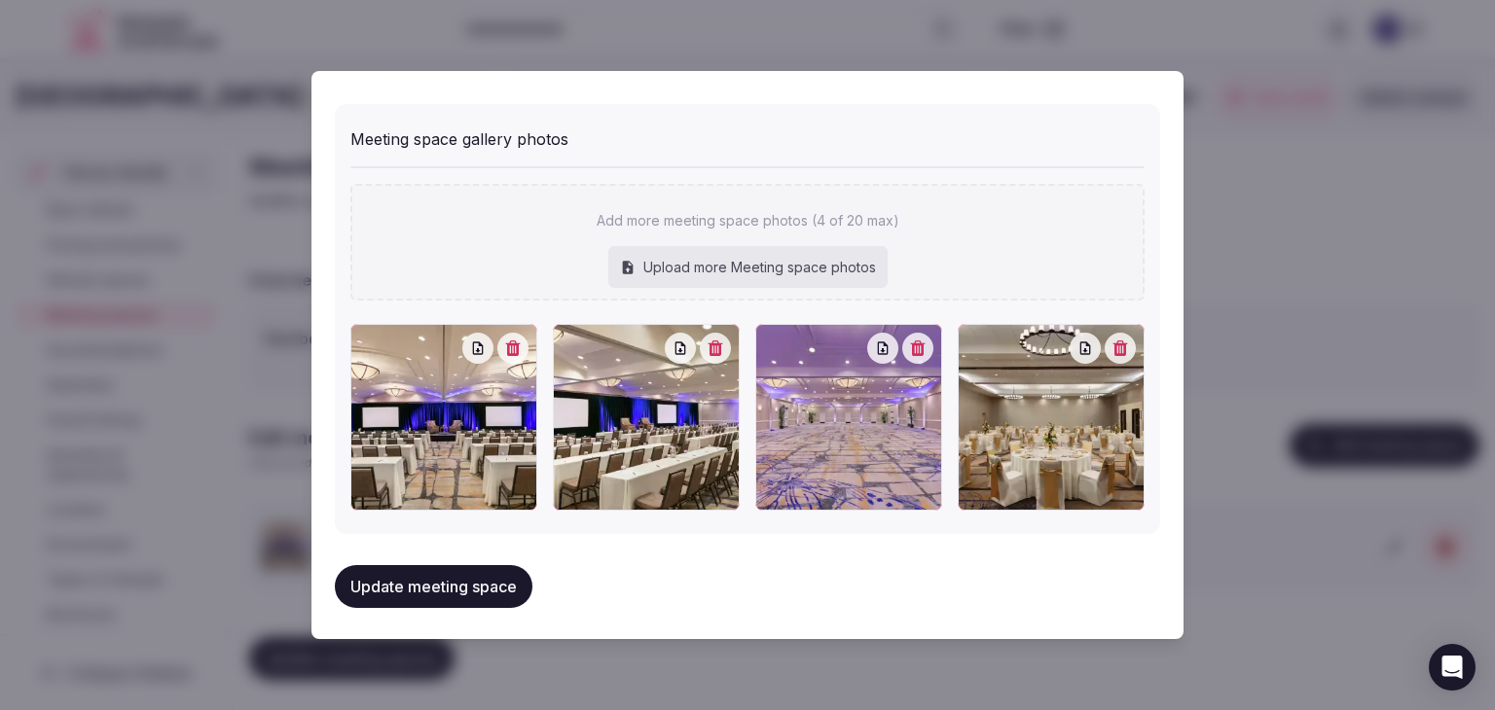
click at [1116, 349] on button "button" at bounding box center [1119, 348] width 31 height 31
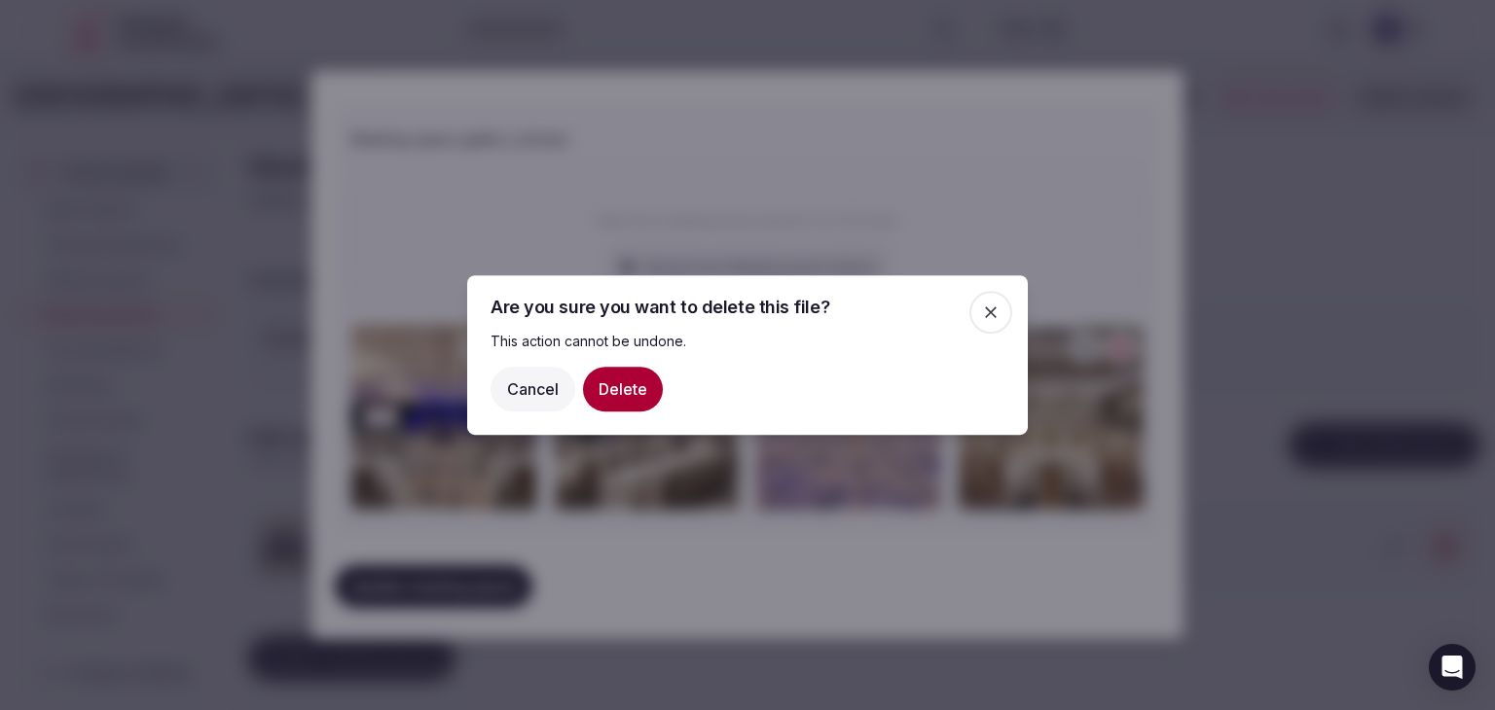
click at [623, 394] on button "Delete" at bounding box center [623, 389] width 80 height 45
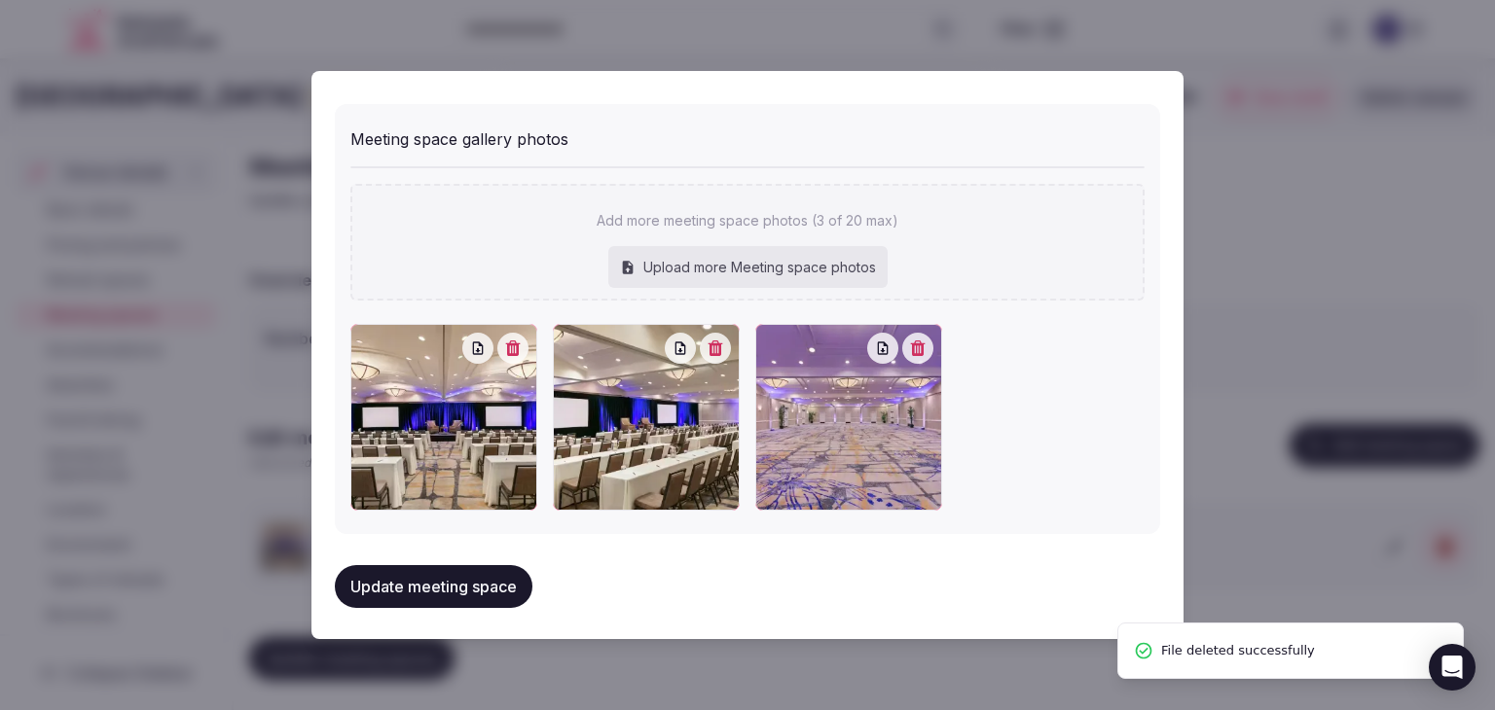
click at [463, 577] on button "Update meeting space" at bounding box center [434, 586] width 198 height 43
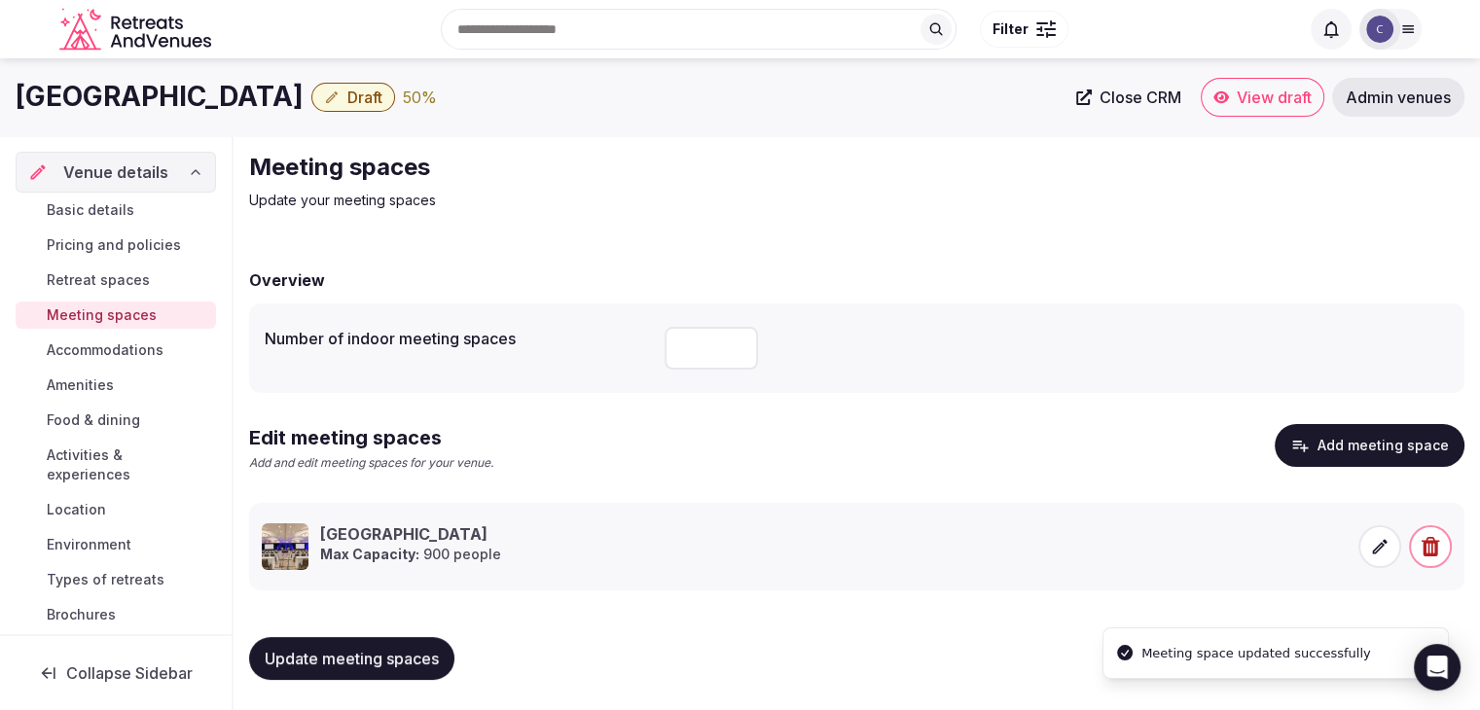
click at [369, 643] on button "Update meeting spaces" at bounding box center [351, 658] width 205 height 43
click at [144, 203] on link "Basic details" at bounding box center [116, 210] width 200 height 27
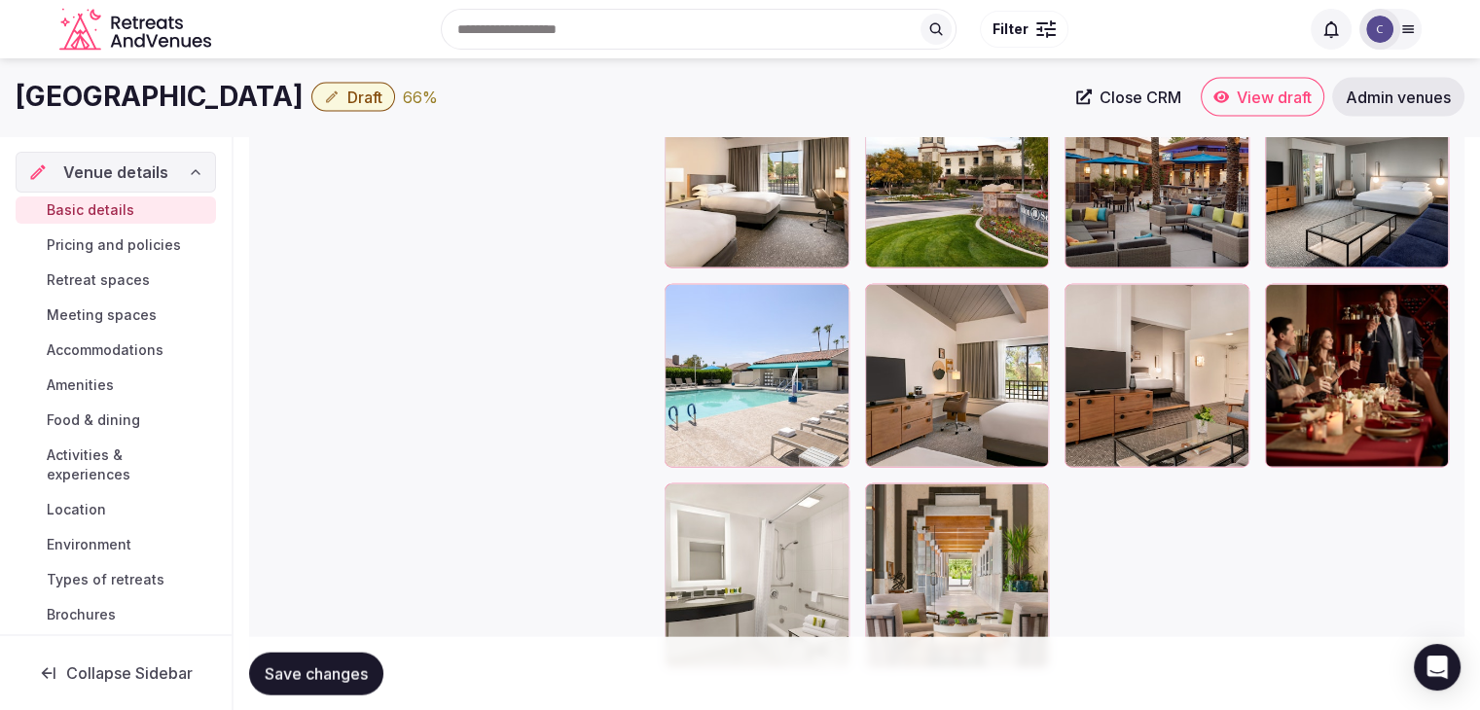
scroll to position [4184, 0]
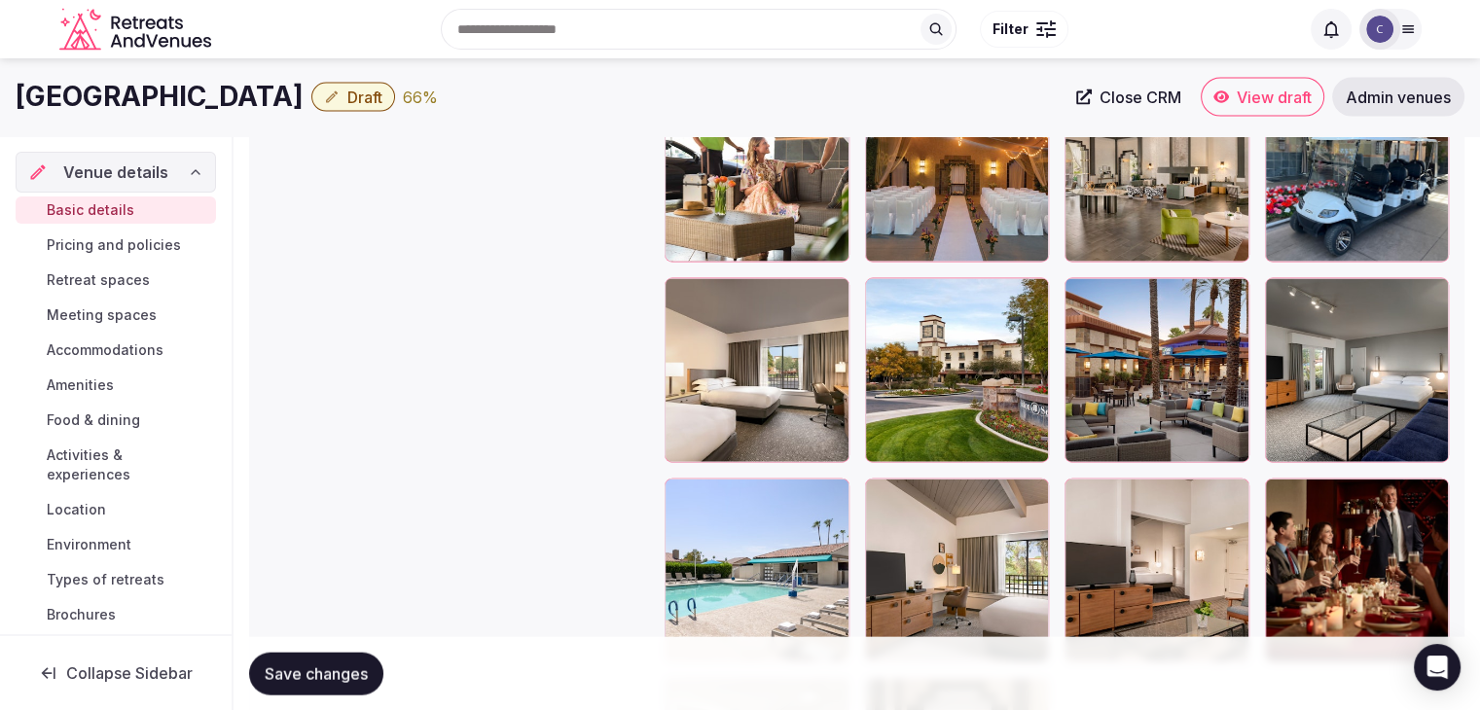
click at [1034, 297] on icon "button" at bounding box center [1030, 298] width 11 height 13
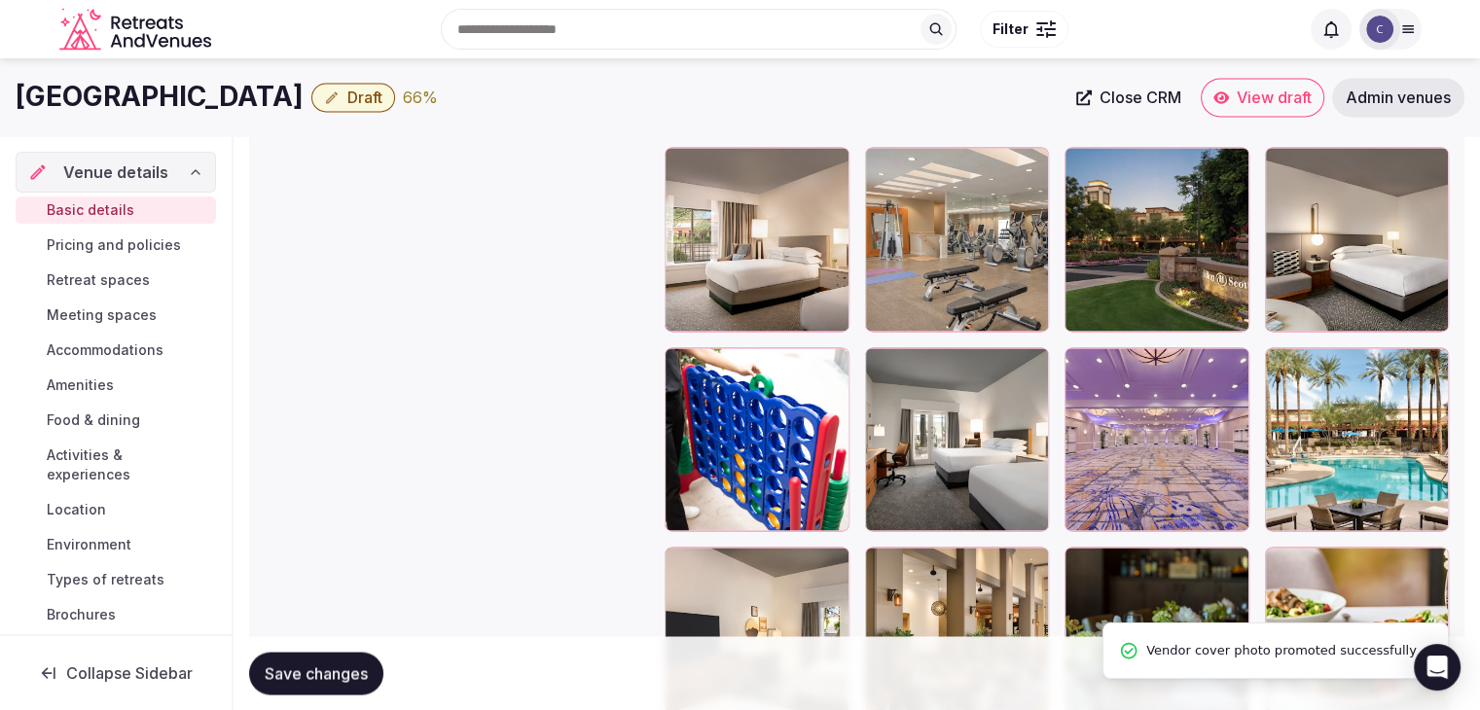
scroll to position [3114, 0]
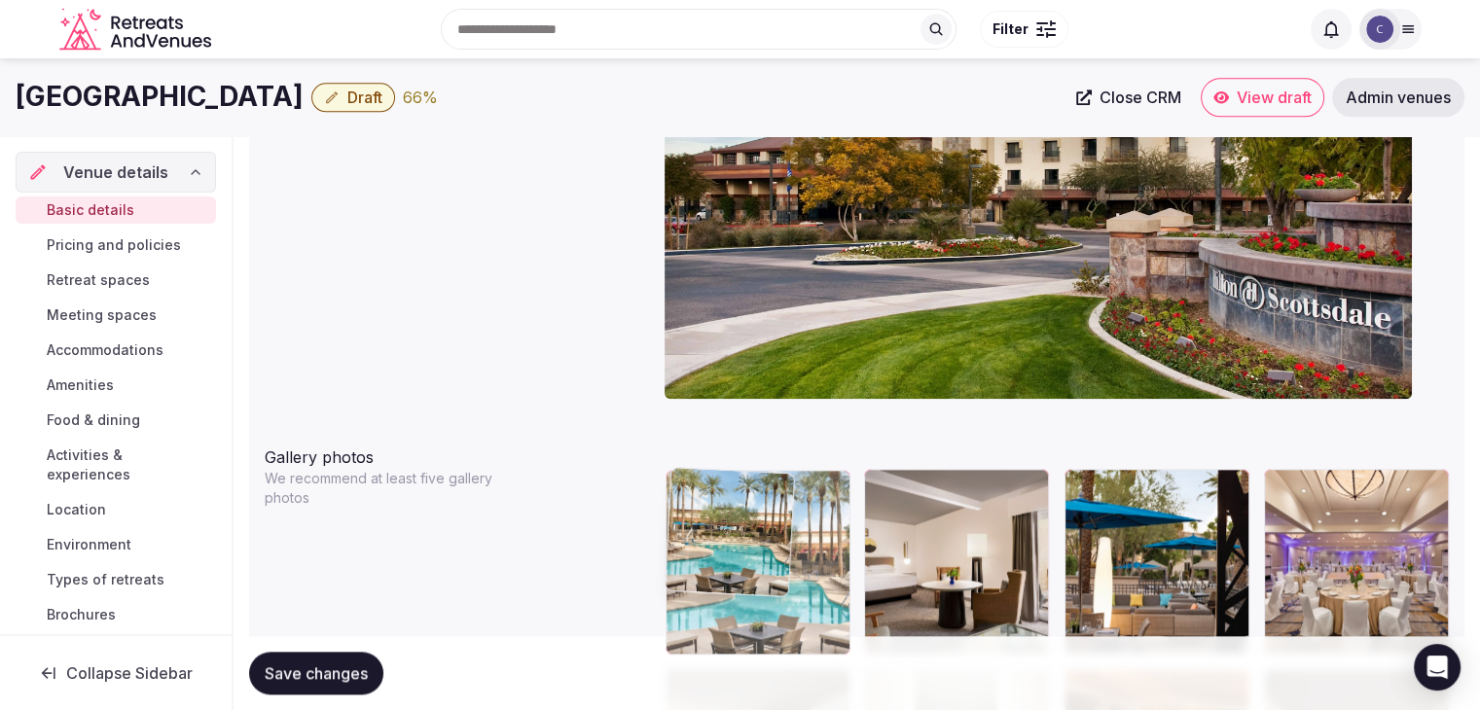
drag, startPoint x: 1293, startPoint y: 371, endPoint x: 715, endPoint y: 505, distance: 593.4
click at [715, 505] on body "**********" at bounding box center [740, 602] width 1480 height 5192
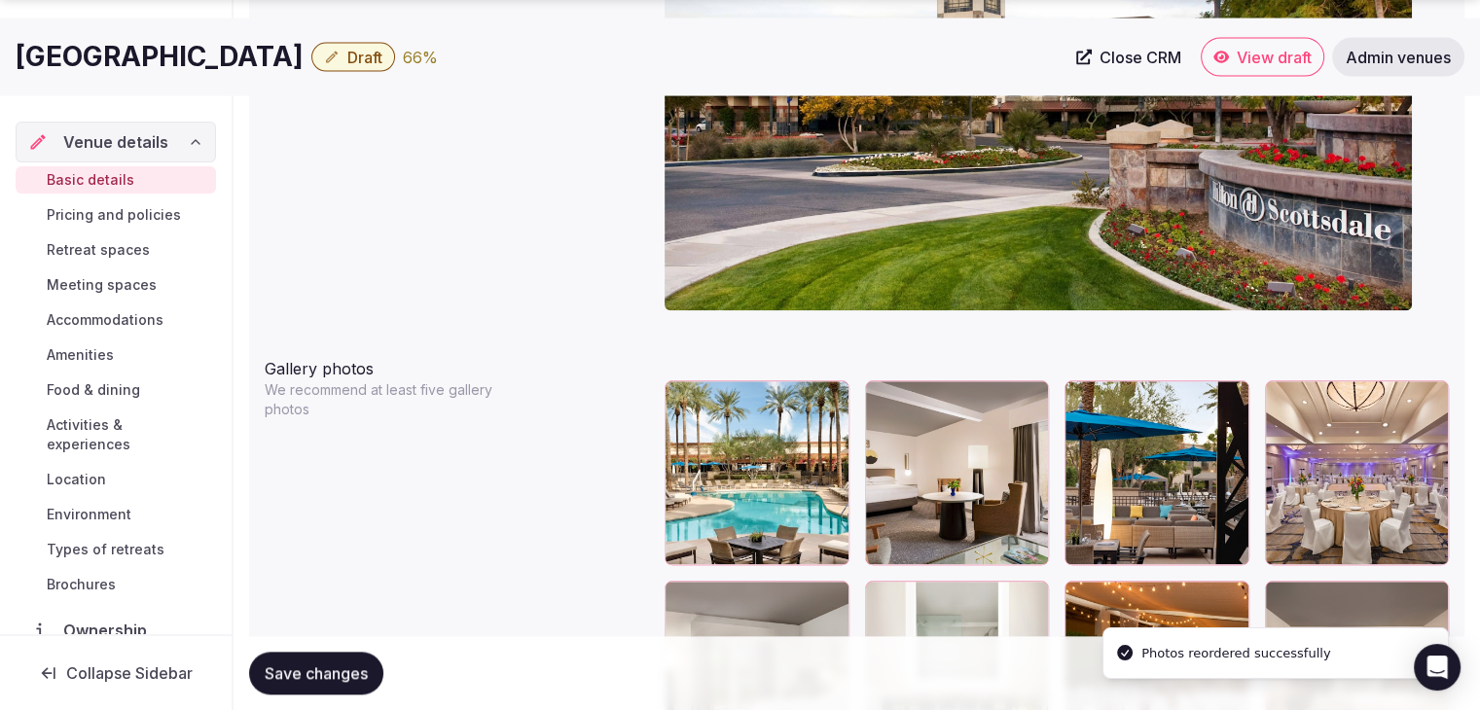
scroll to position [2189, 0]
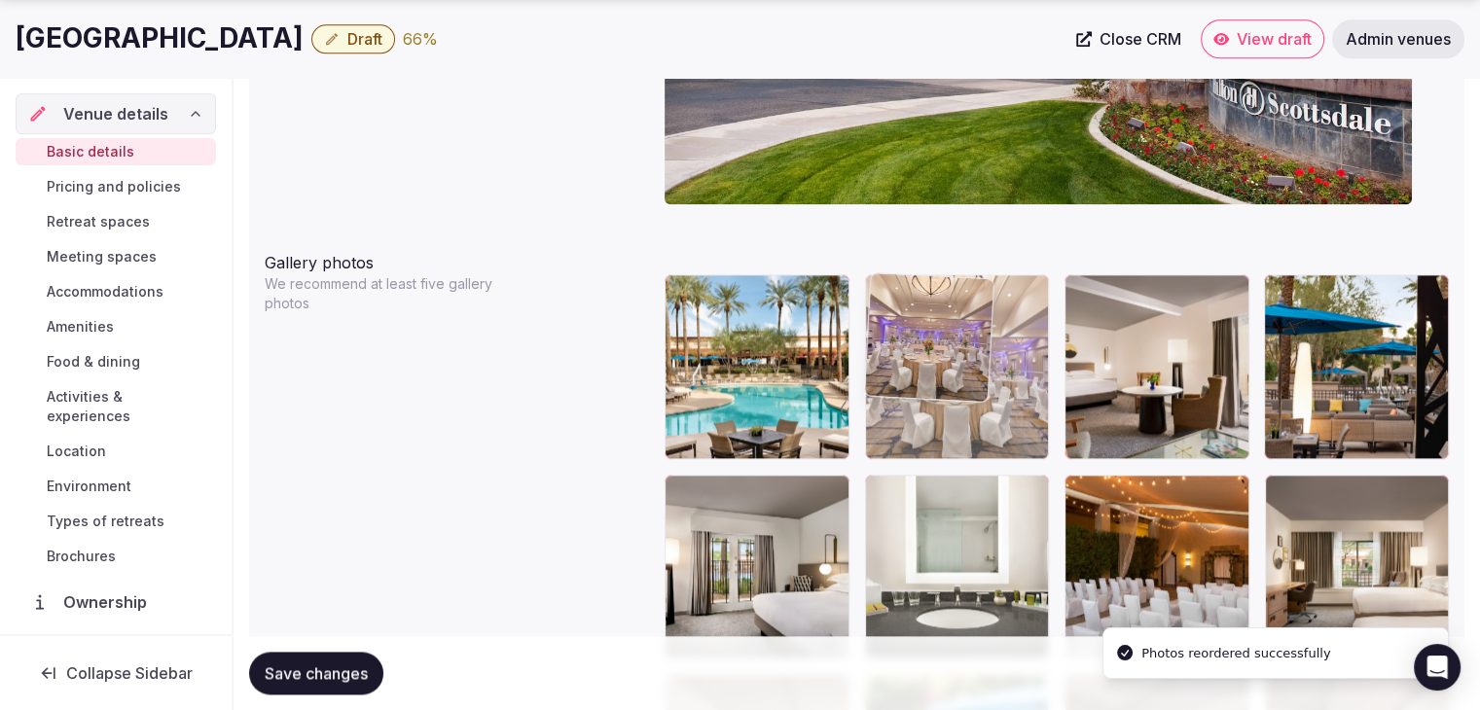
drag, startPoint x: 1292, startPoint y: 285, endPoint x: 949, endPoint y: 285, distance: 343.5
click at [949, 285] on body "**********" at bounding box center [740, 407] width 1480 height 5192
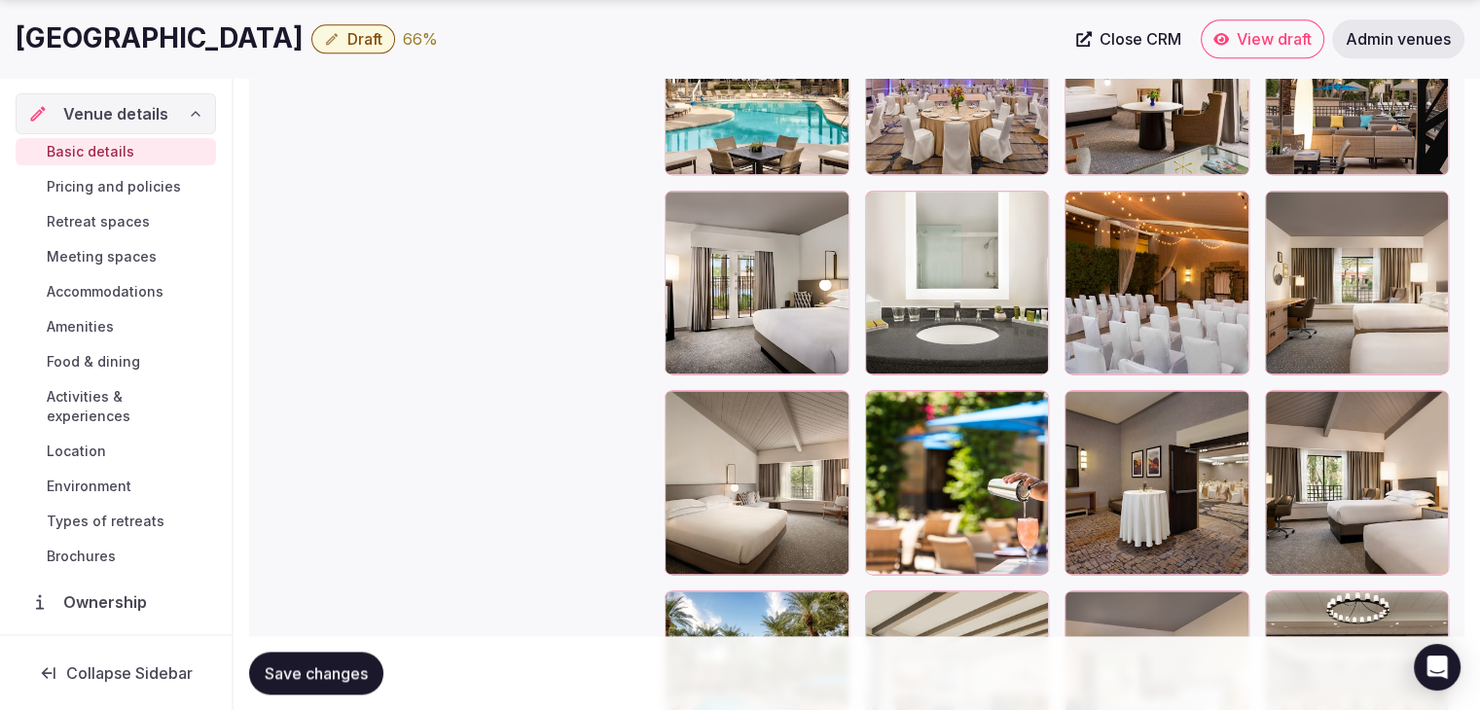
scroll to position [2578, 0]
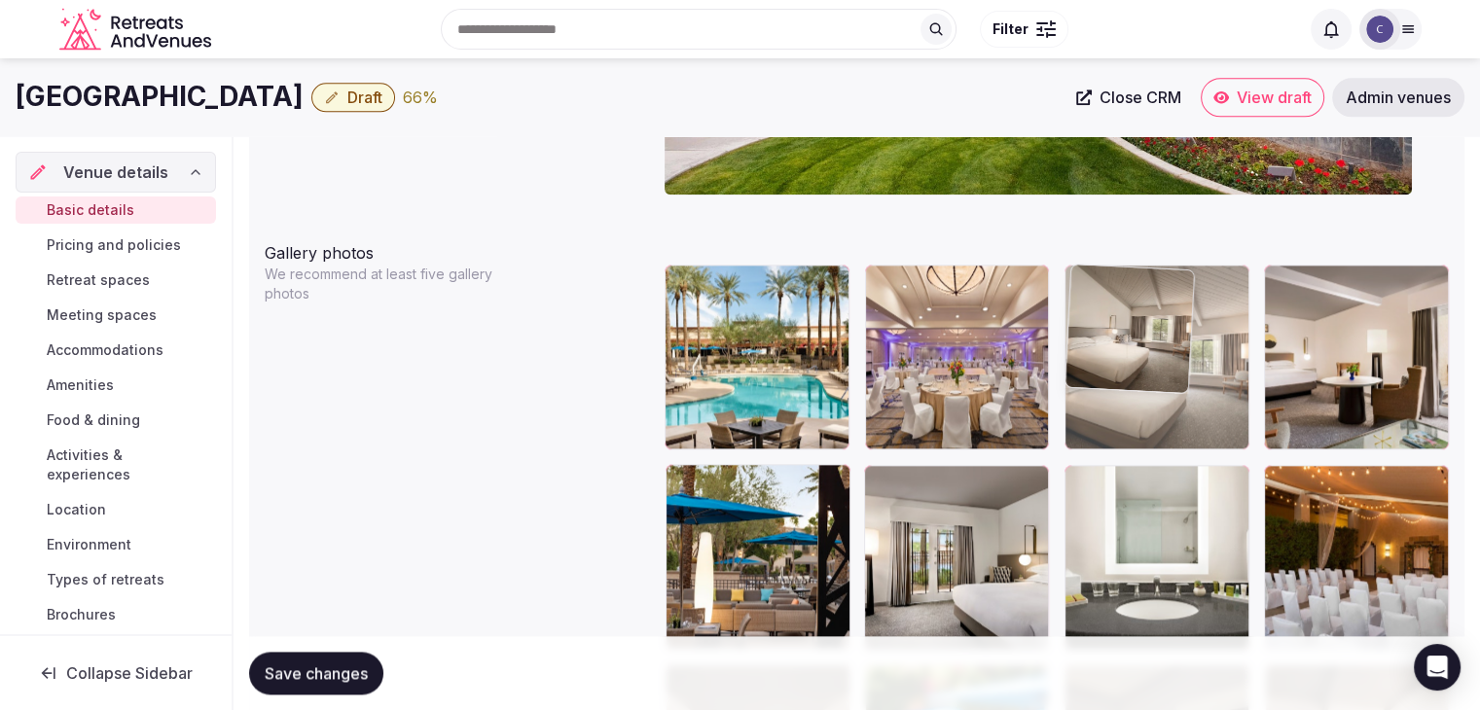
drag, startPoint x: 694, startPoint y: 296, endPoint x: 1206, endPoint y: 303, distance: 511.9
click at [1145, 246] on body "**********" at bounding box center [740, 398] width 1480 height 5192
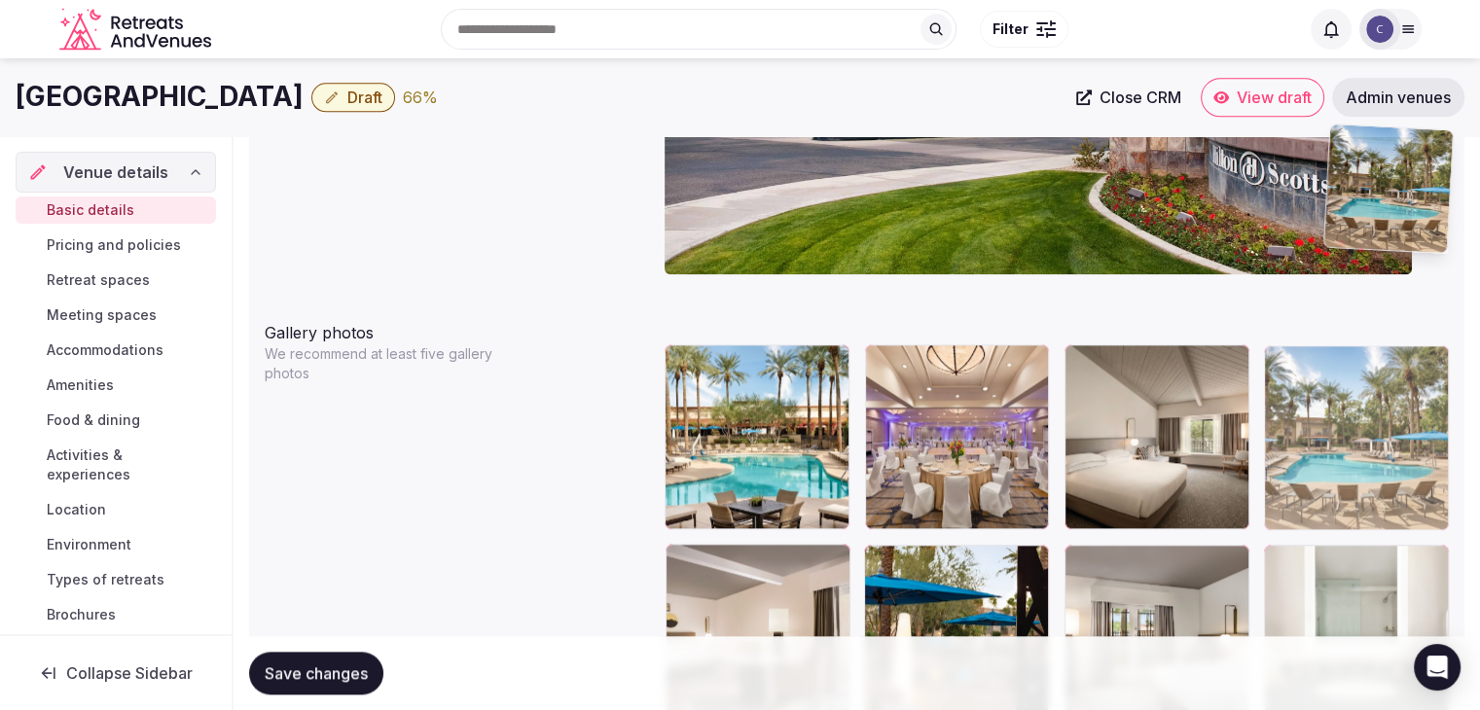
scroll to position [2118, 0]
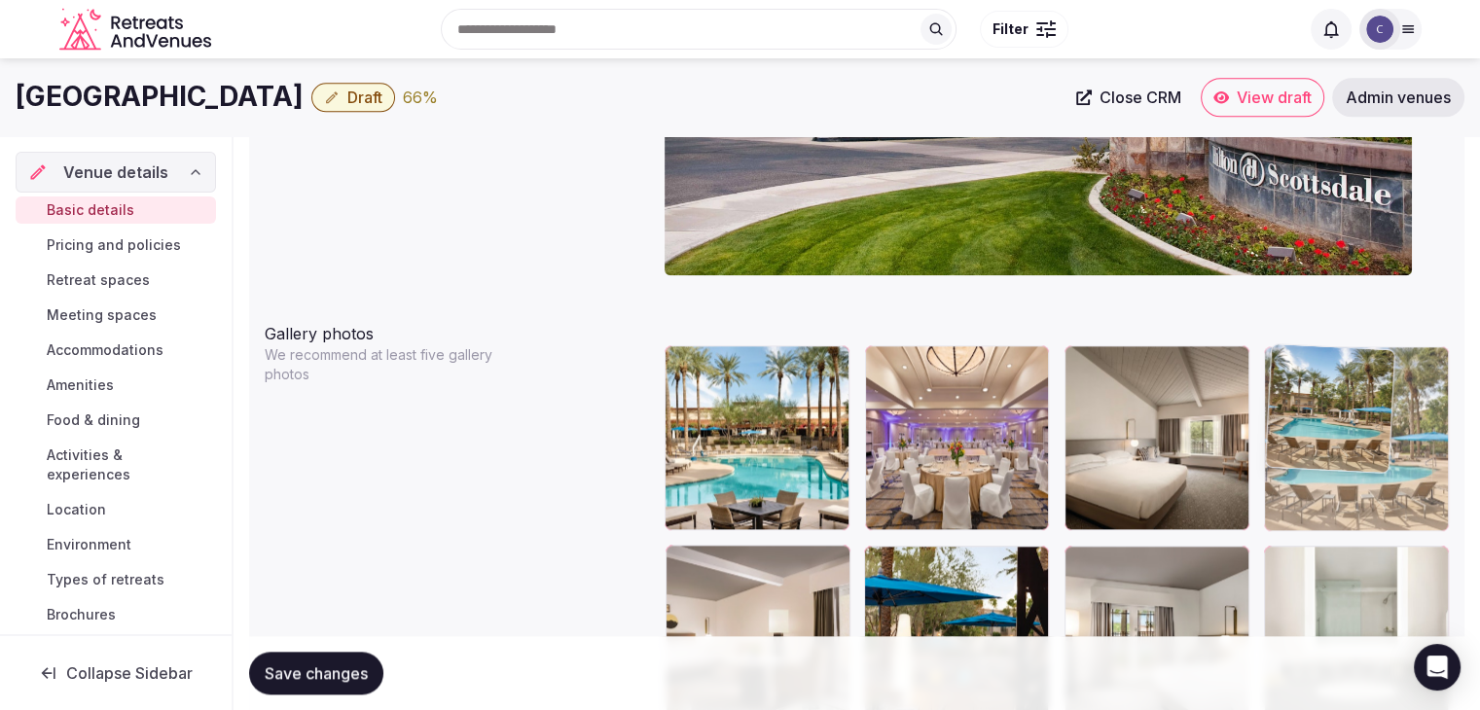
drag, startPoint x: 685, startPoint y: 285, endPoint x: 1336, endPoint y: 334, distance: 652.8
click at [1335, 317] on body "**********" at bounding box center [740, 478] width 1480 height 5192
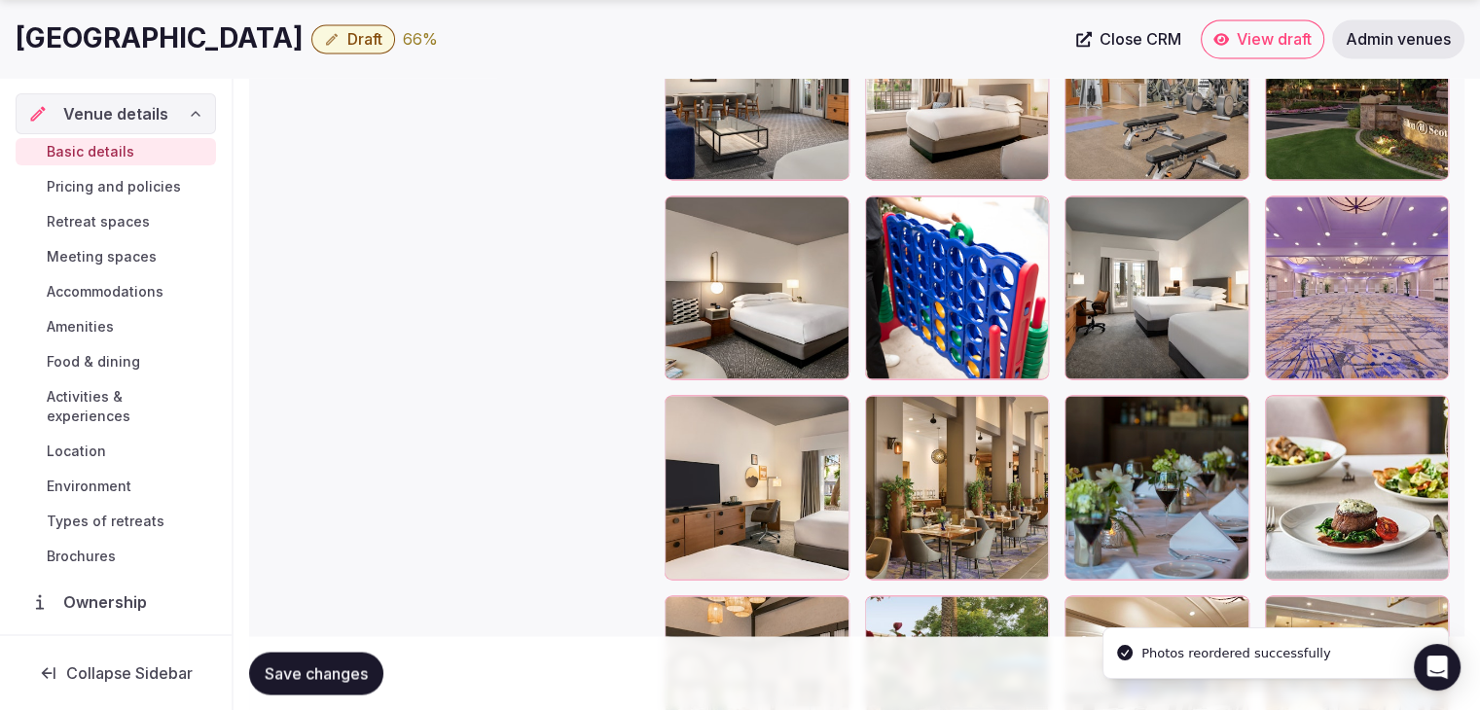
scroll to position [3480, 0]
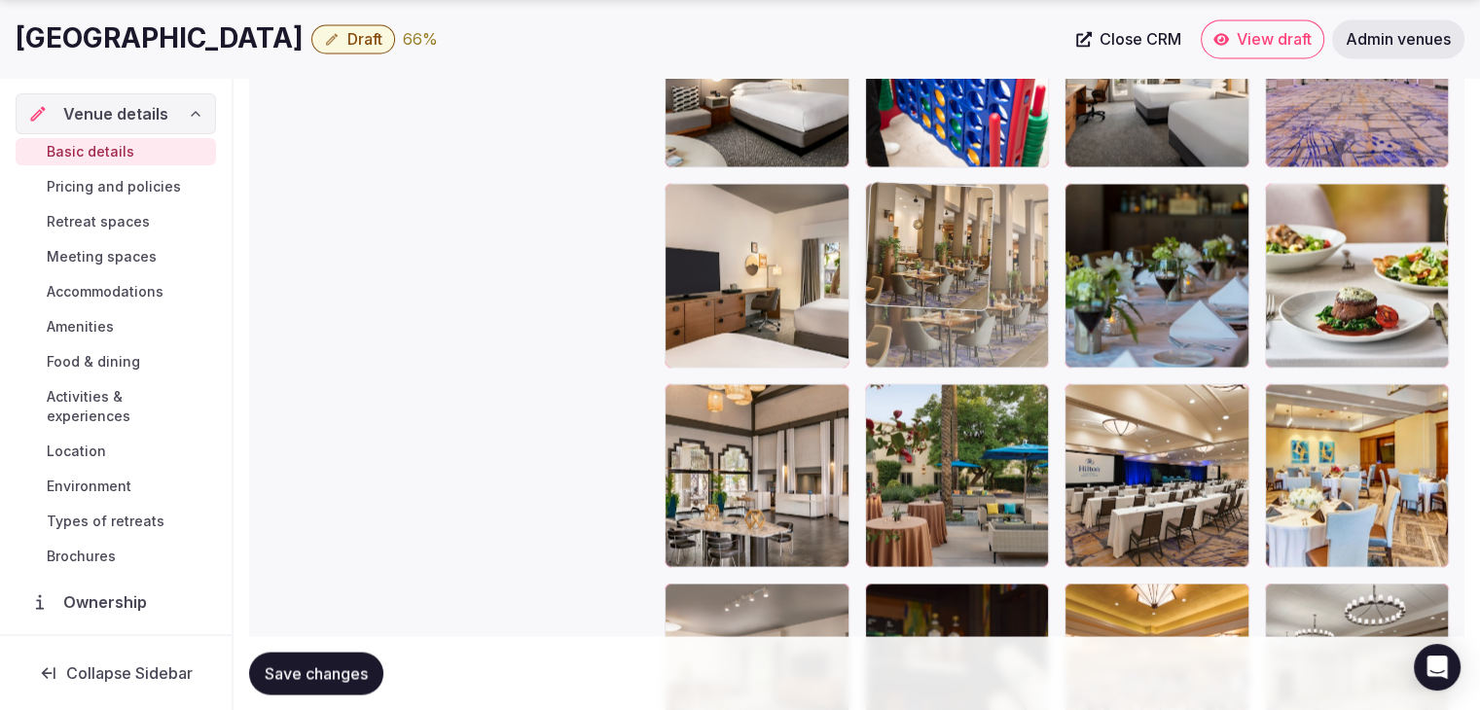
drag, startPoint x: 894, startPoint y: 195, endPoint x: 845, endPoint y: 138, distance: 75.2
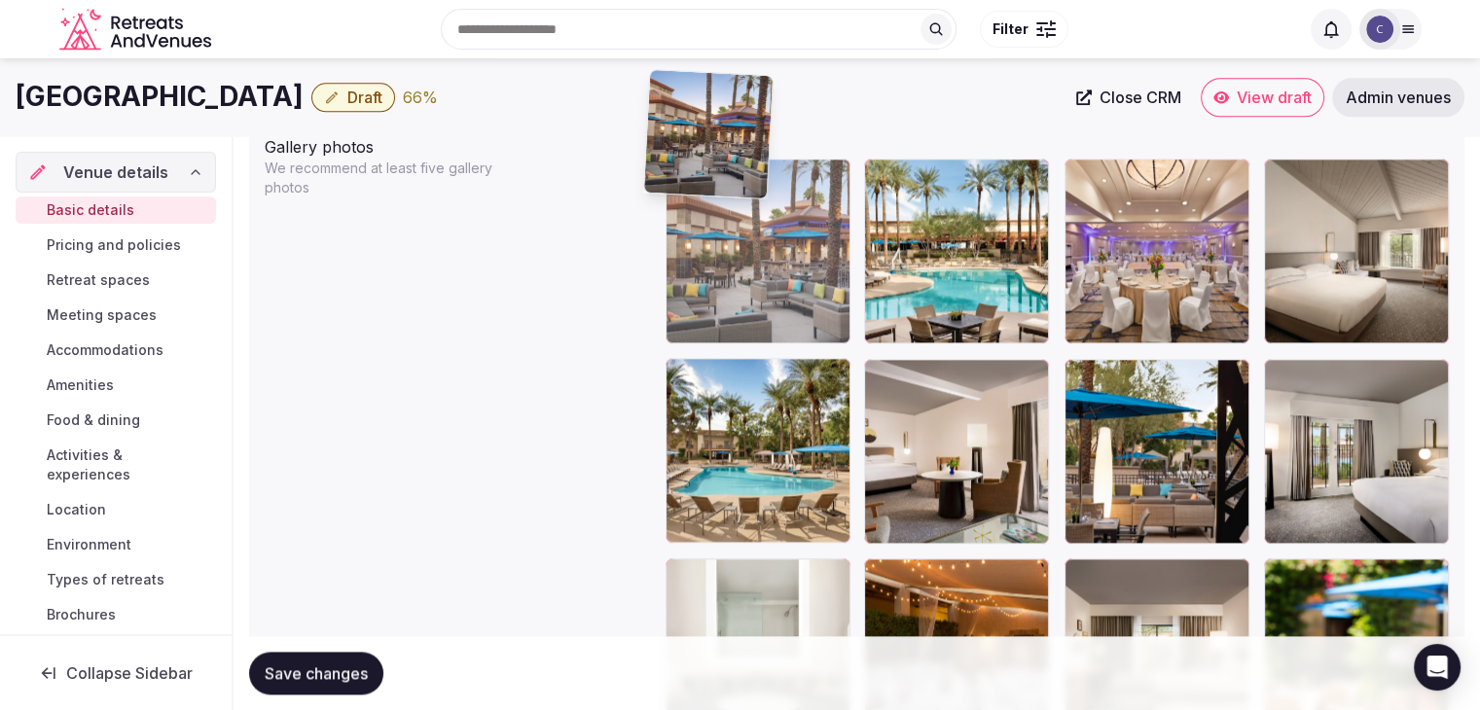
scroll to position [2277, 0]
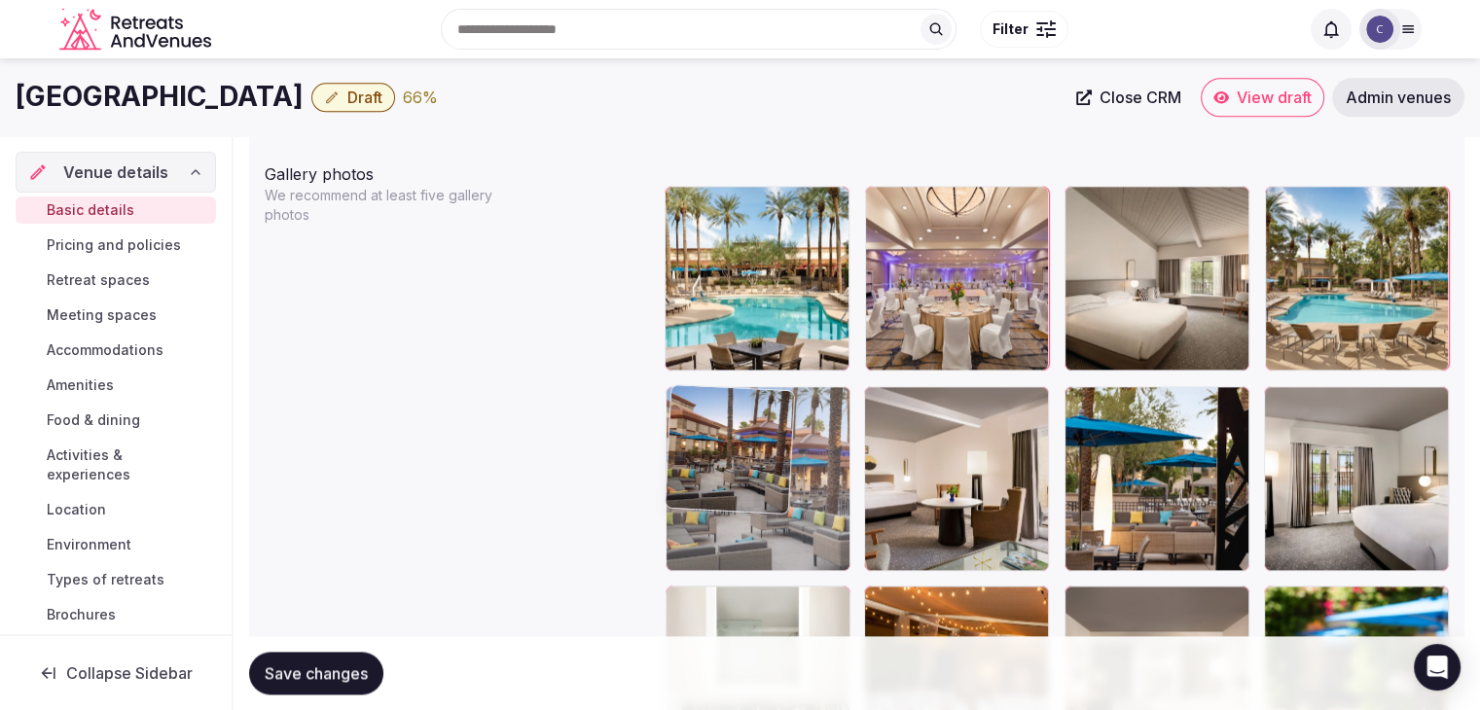
drag, startPoint x: 891, startPoint y: 416, endPoint x: 762, endPoint y: 367, distance: 138.6
click at [762, 367] on body "**********" at bounding box center [740, 319] width 1480 height 5192
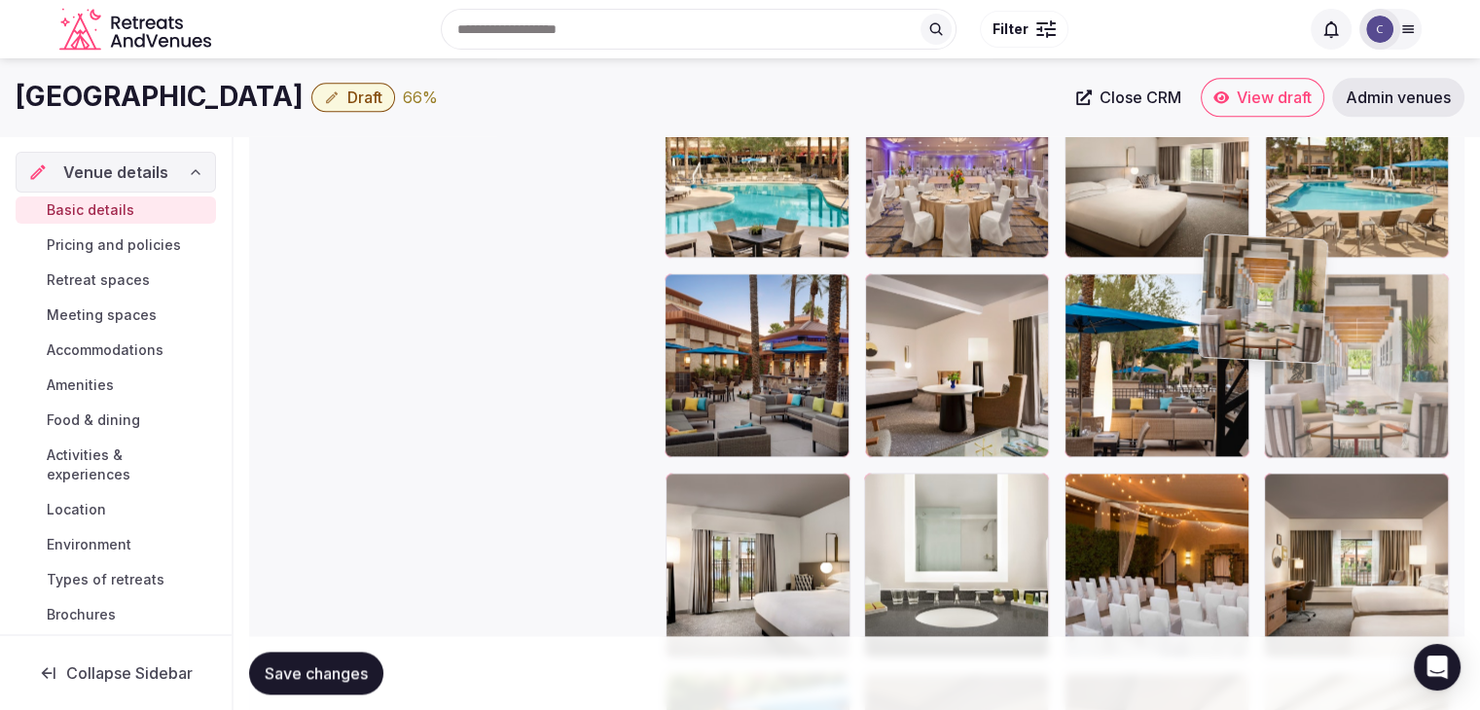
scroll to position [2389, 0]
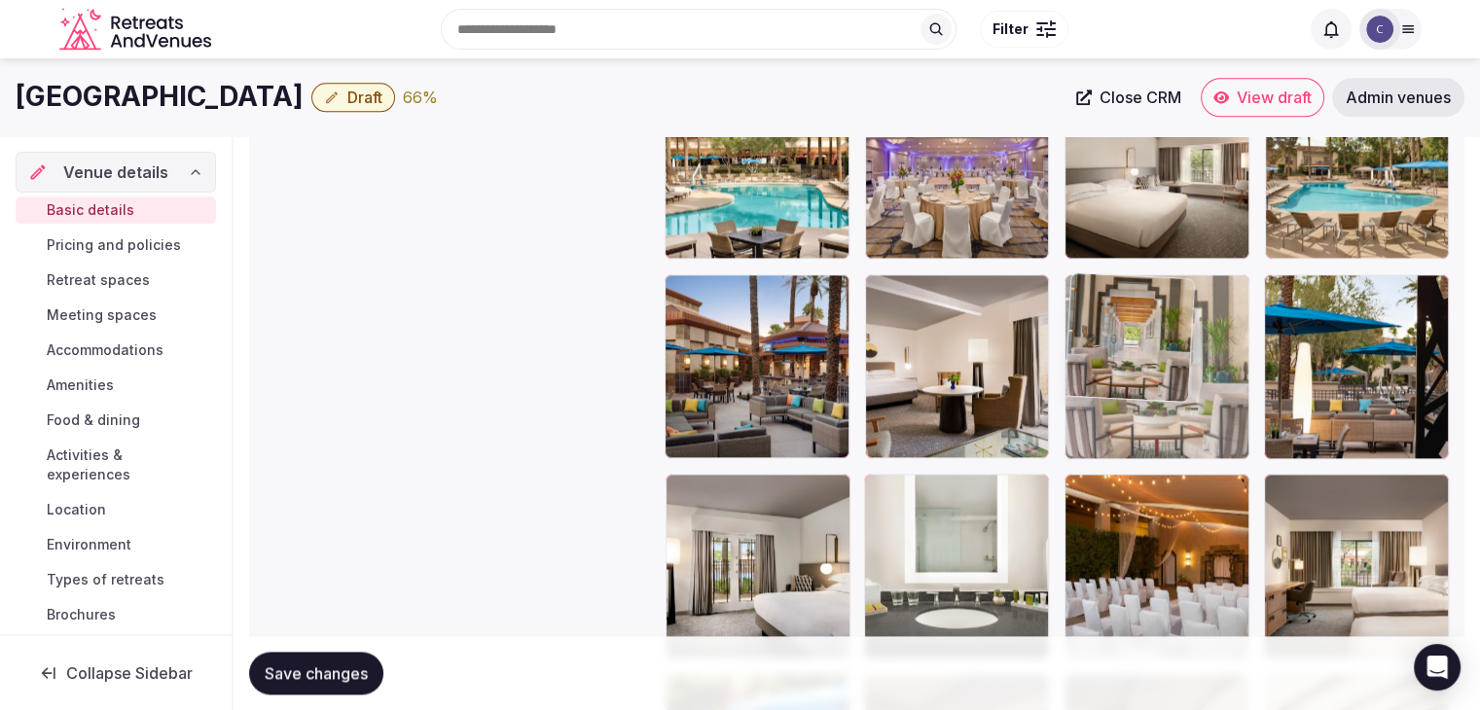
drag, startPoint x: 680, startPoint y: 403, endPoint x: 1176, endPoint y: 375, distance: 496.1
click at [1183, 322] on body "**********" at bounding box center [740, 207] width 1480 height 5192
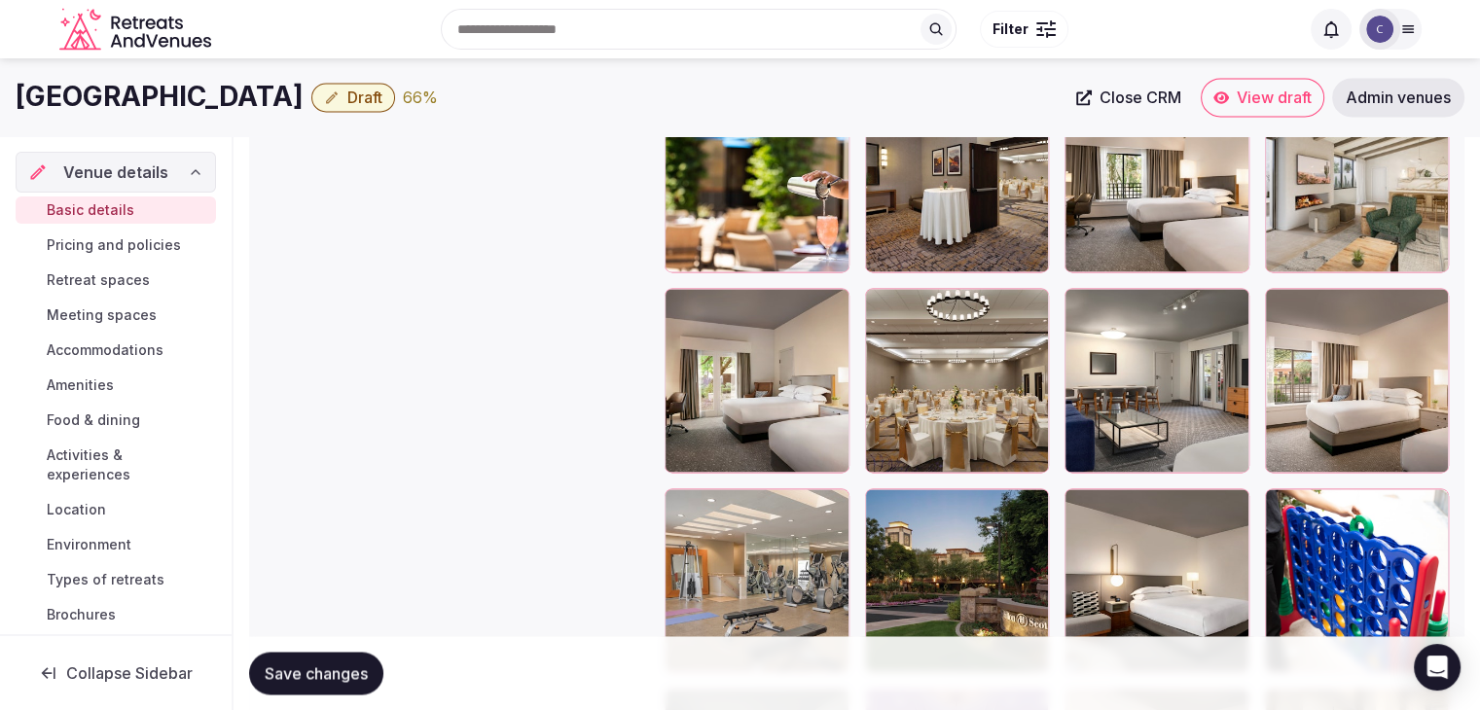
scroll to position [2973, 0]
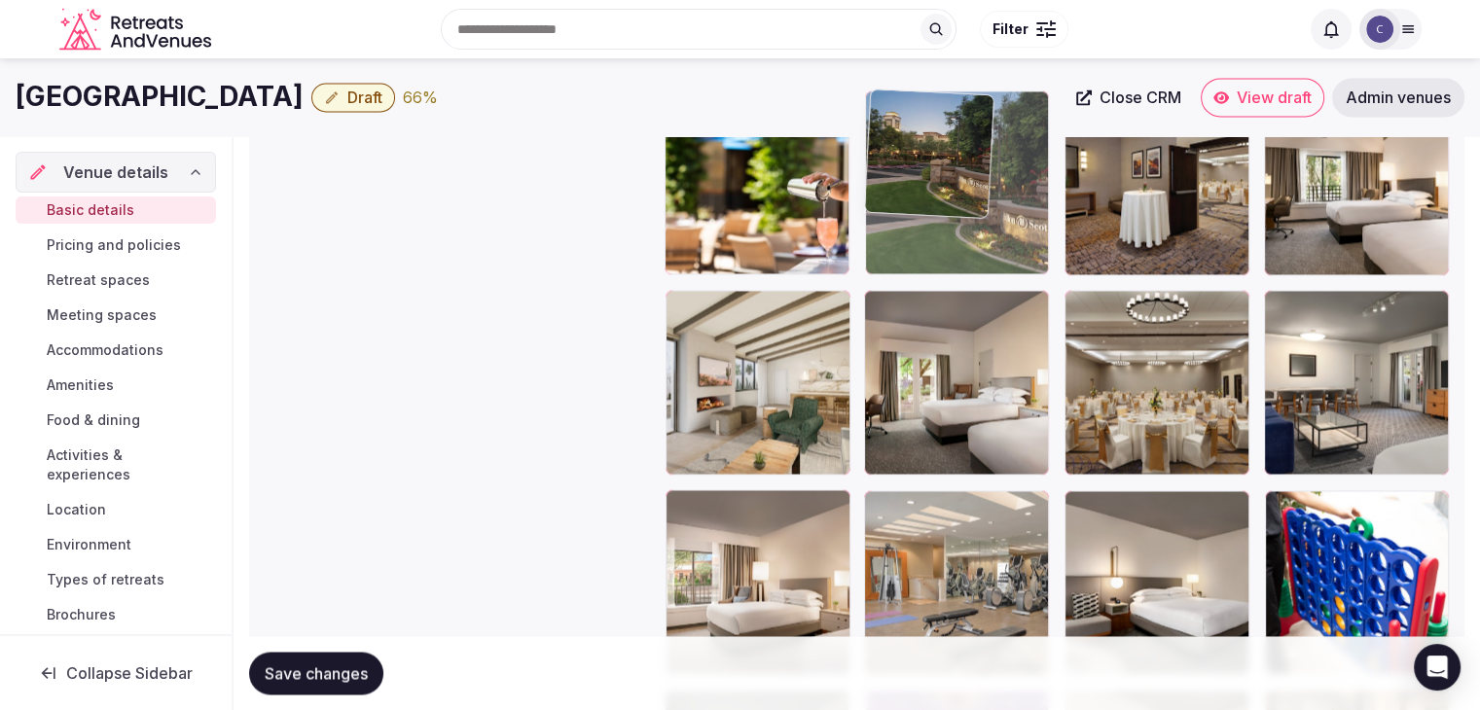
drag, startPoint x: 890, startPoint y: 509, endPoint x: 922, endPoint y: 157, distance: 353.6
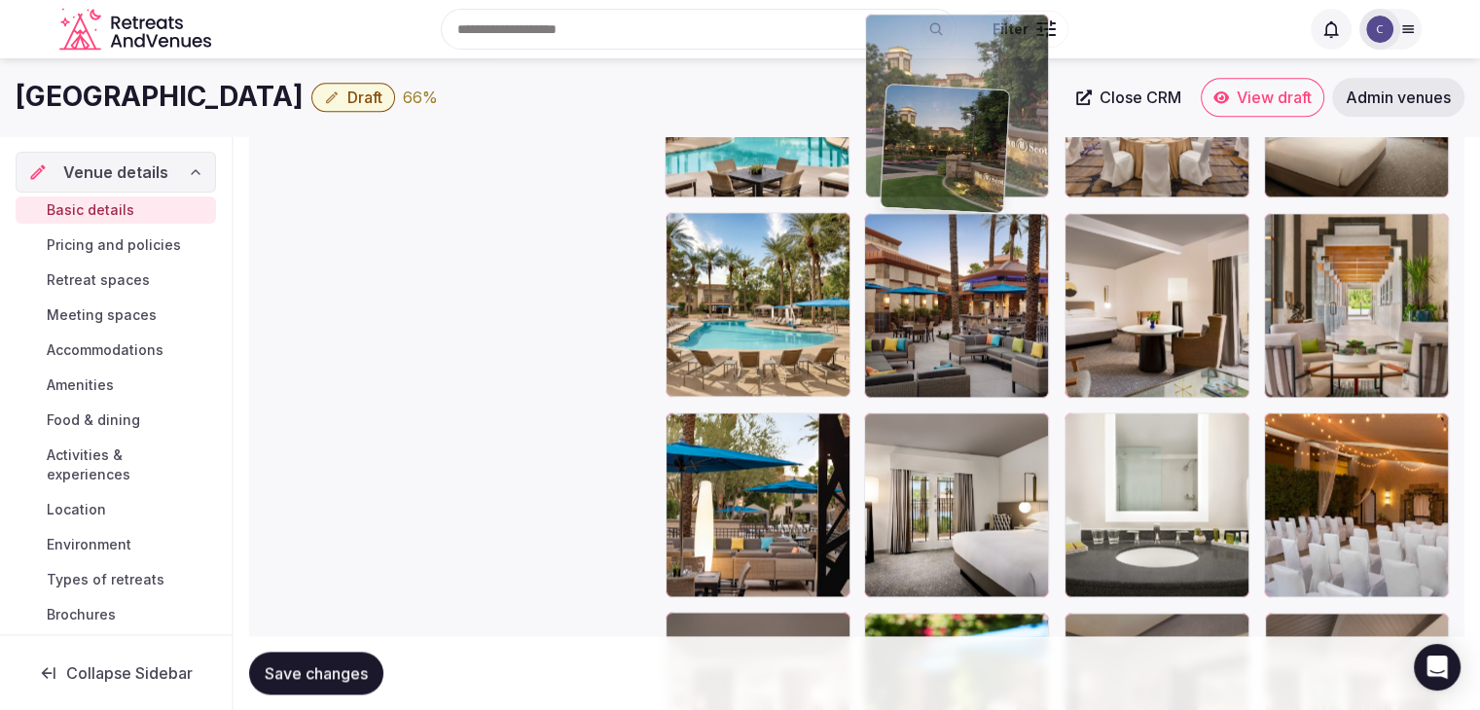
scroll to position [2425, 0]
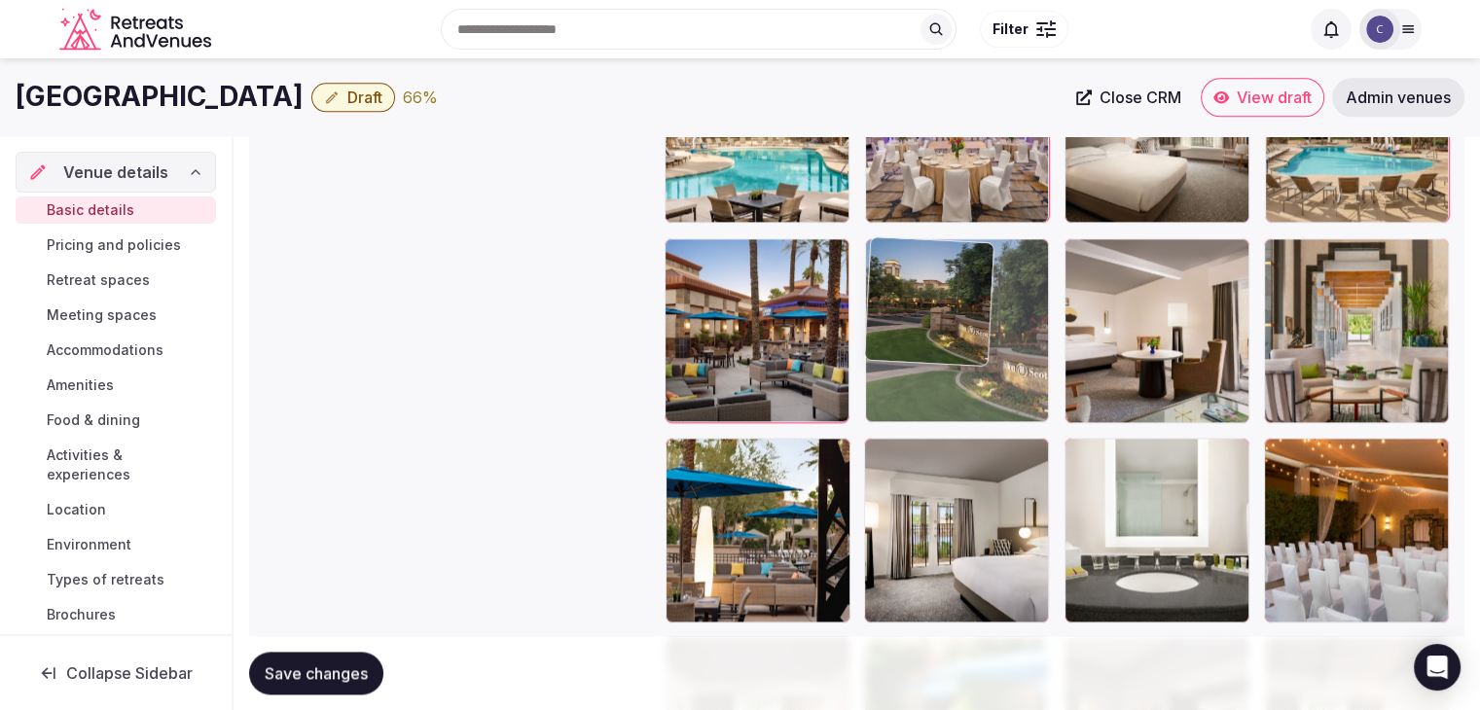
drag, startPoint x: 891, startPoint y: 401, endPoint x: 923, endPoint y: 244, distance: 159.9
click at [923, 242] on body "**********" at bounding box center [740, 171] width 1480 height 5192
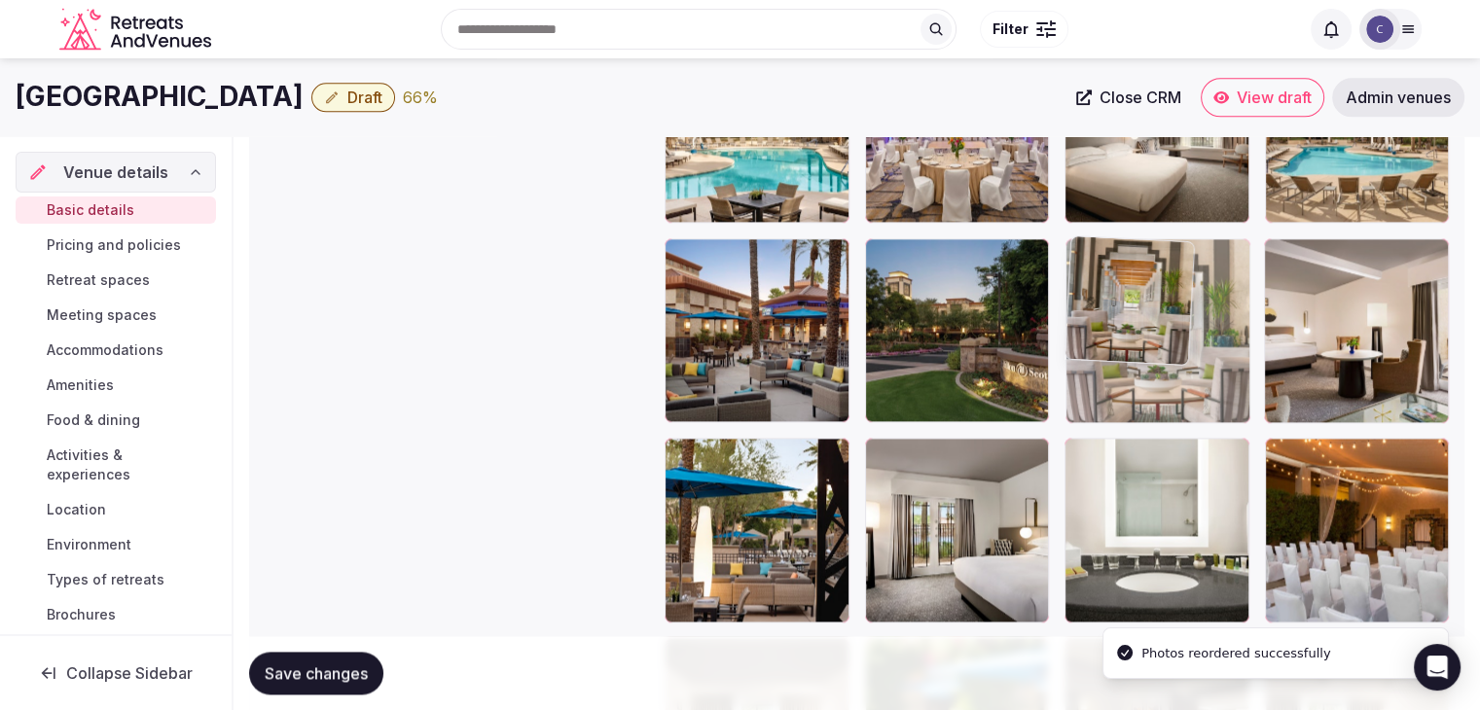
drag, startPoint x: 1275, startPoint y: 252, endPoint x: 1156, endPoint y: 273, distance: 120.6
click at [1156, 273] on body "**********" at bounding box center [740, 171] width 1480 height 5192
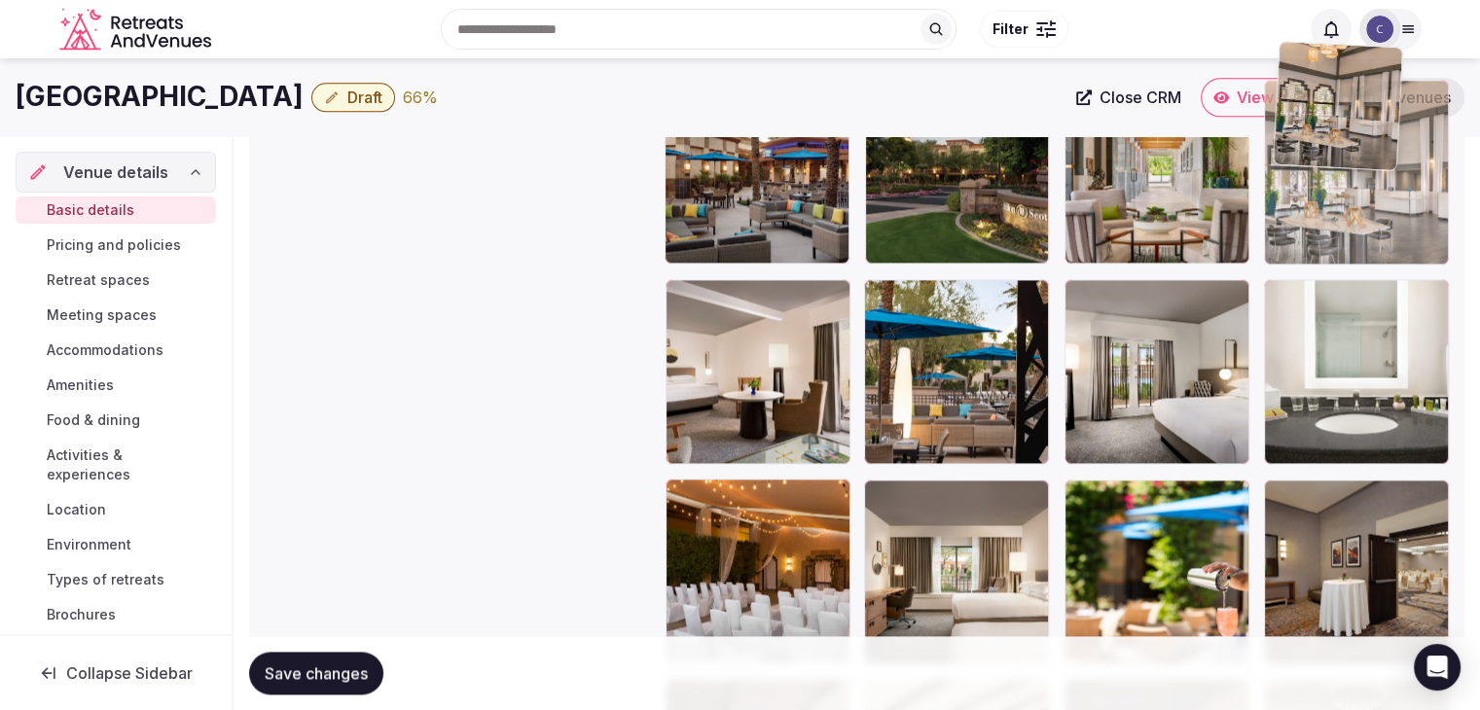
scroll to position [2535, 0]
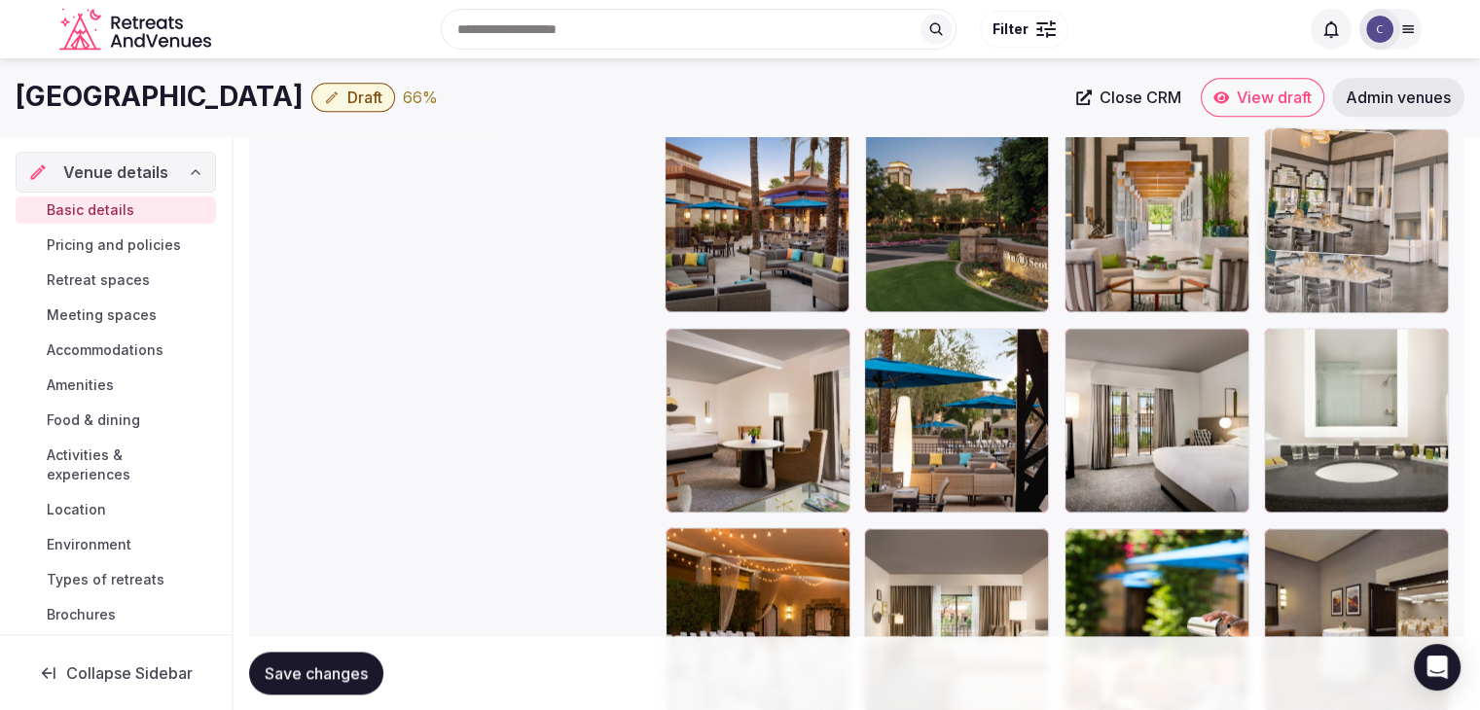
drag, startPoint x: 1075, startPoint y: 291, endPoint x: 1303, endPoint y: 203, distance: 244.0
click at [1303, 203] on body "**********" at bounding box center [740, 61] width 1480 height 5192
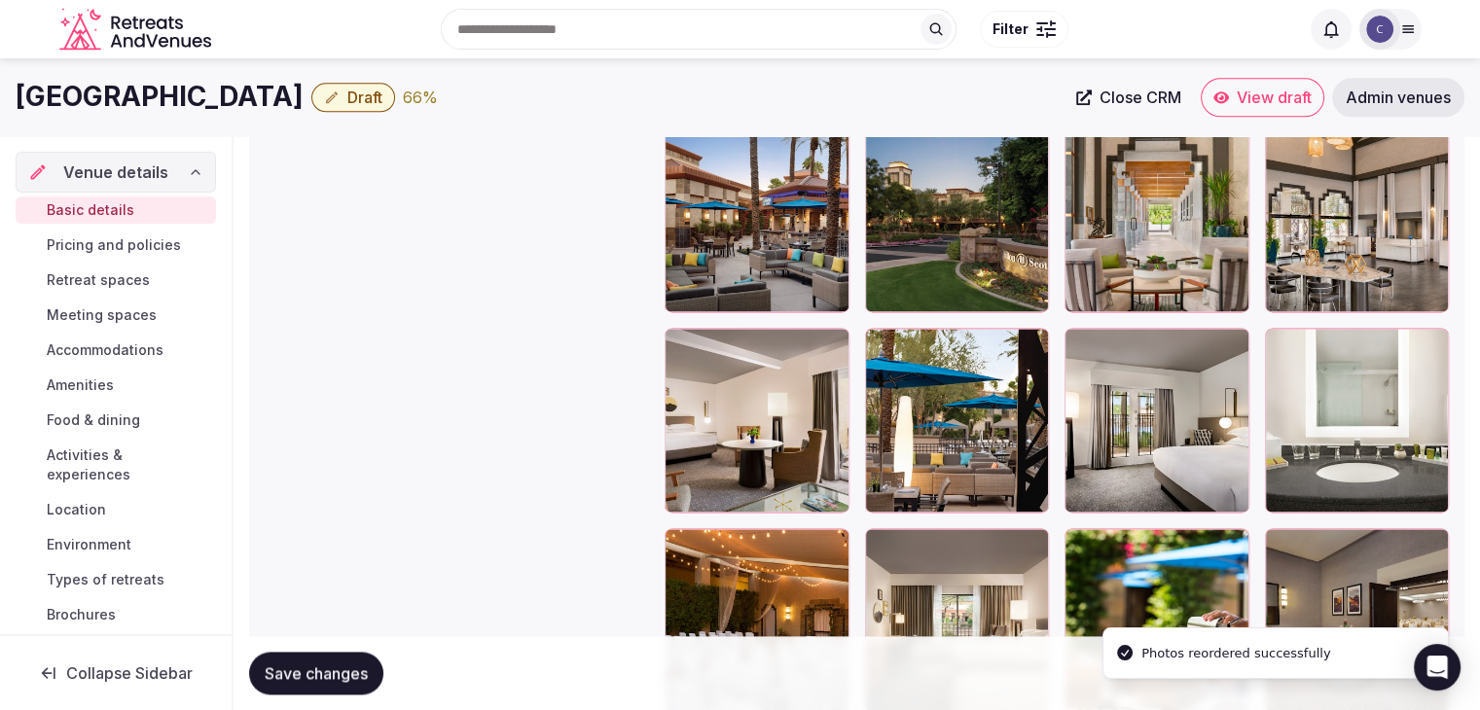
click at [358, 664] on span "Save changes" at bounding box center [316, 673] width 103 height 19
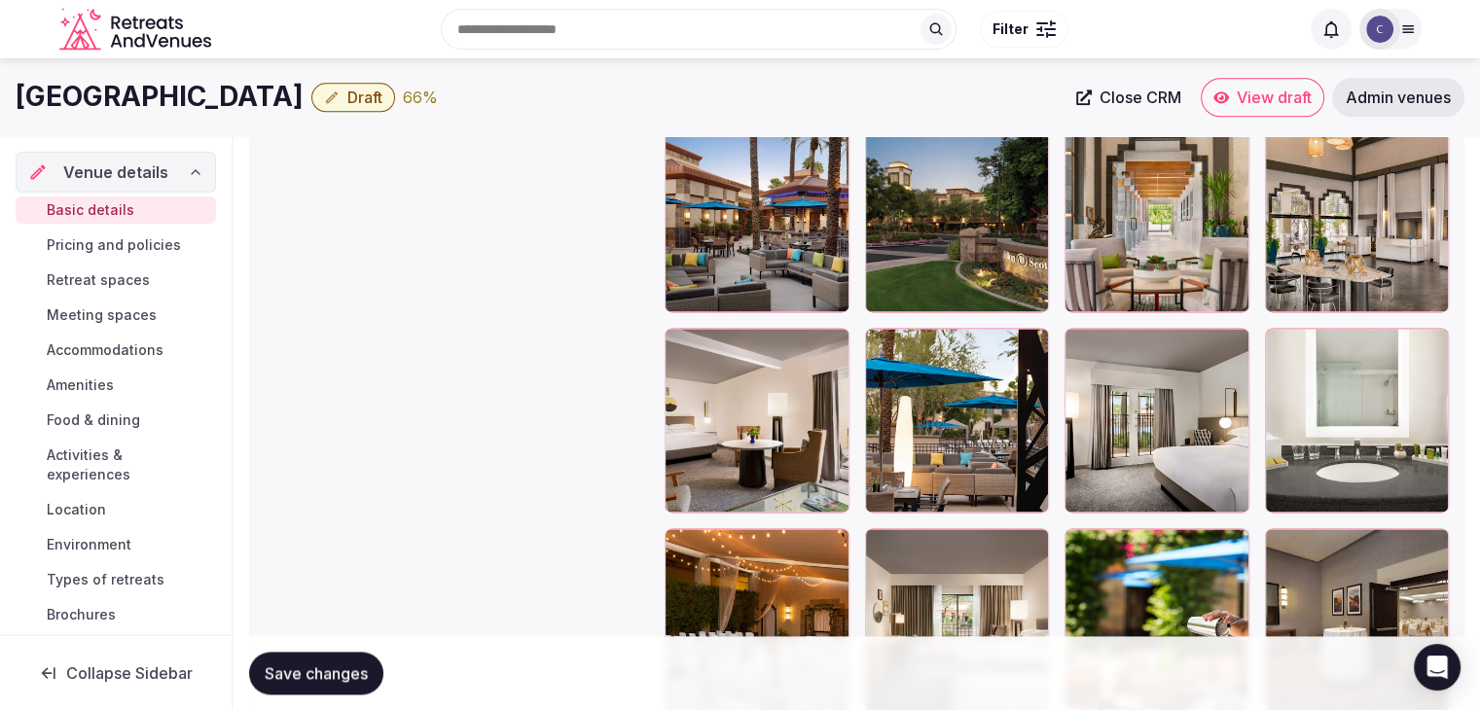
click at [115, 474] on span "Activities & experiences" at bounding box center [128, 465] width 162 height 39
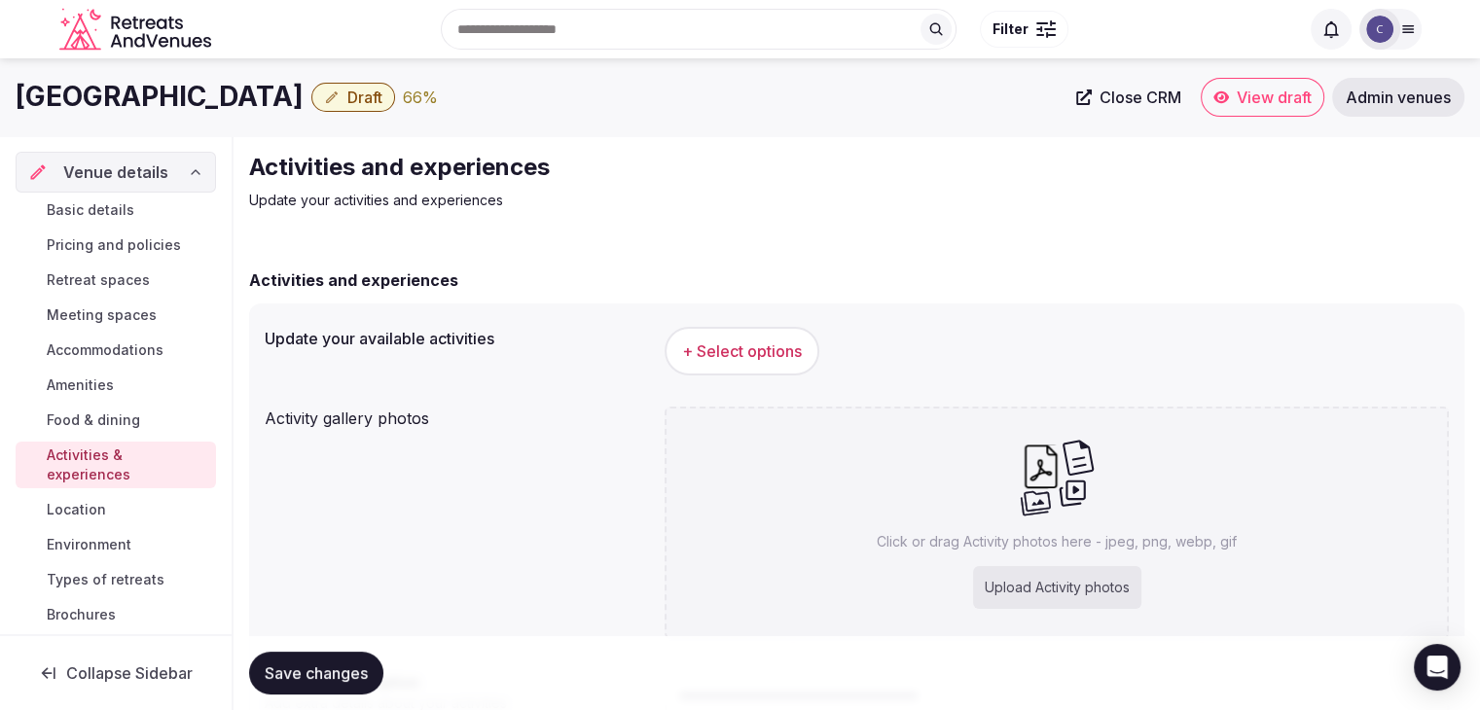
click at [1059, 575] on div "Upload Activity photos" at bounding box center [1057, 587] width 168 height 43
type input "**********"
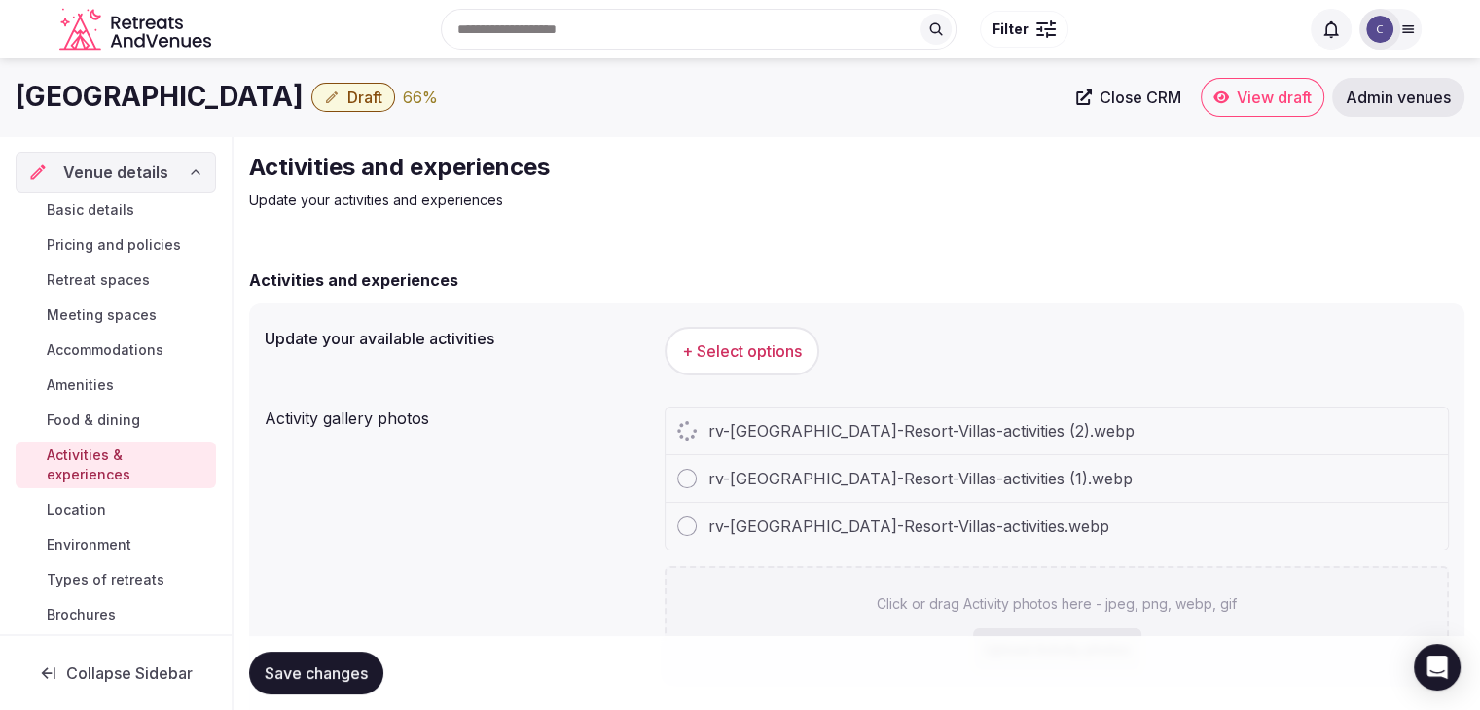
click at [249, 84] on h1 "Hilton Scottsdale Resort & Villas" at bounding box center [160, 97] width 288 height 38
copy div "Hilton Scottsdale Resort & Villas"
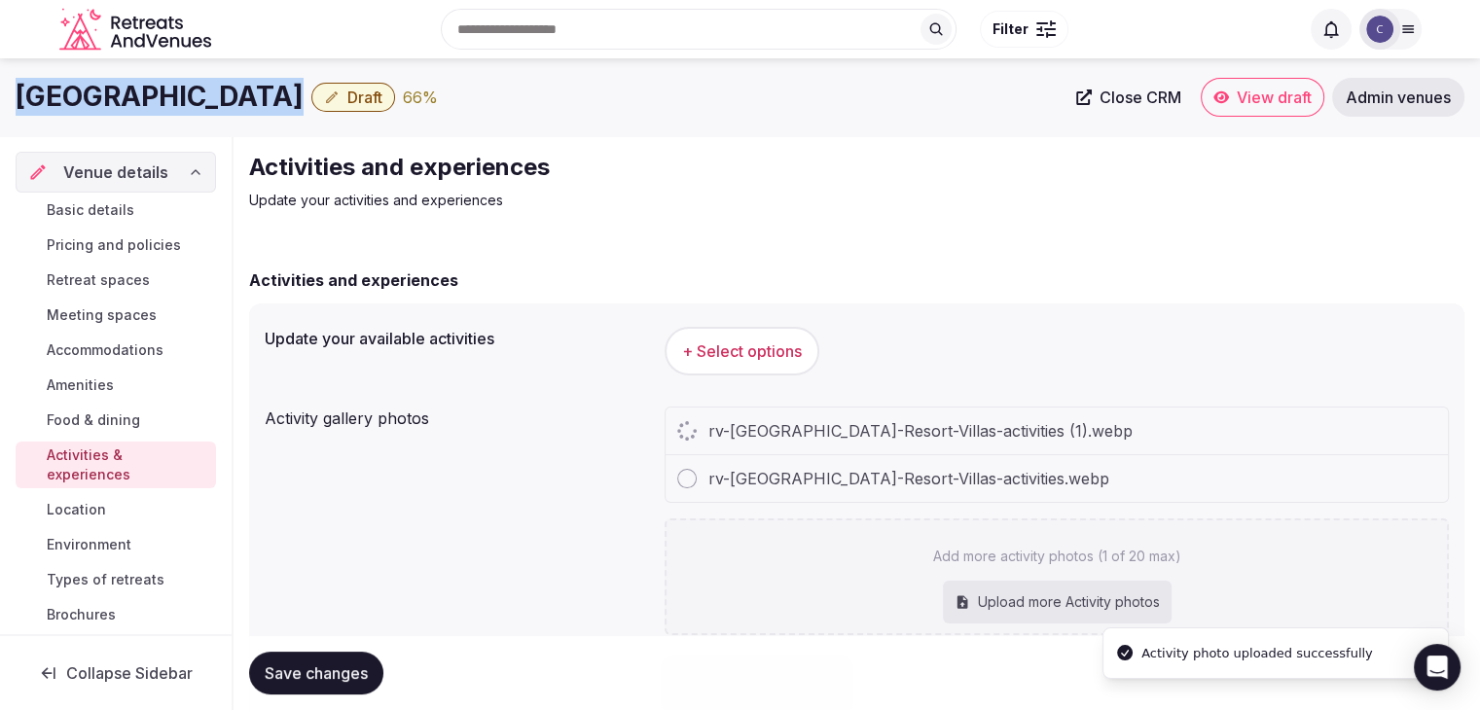
click at [786, 365] on button "+ Select options" at bounding box center [742, 351] width 155 height 49
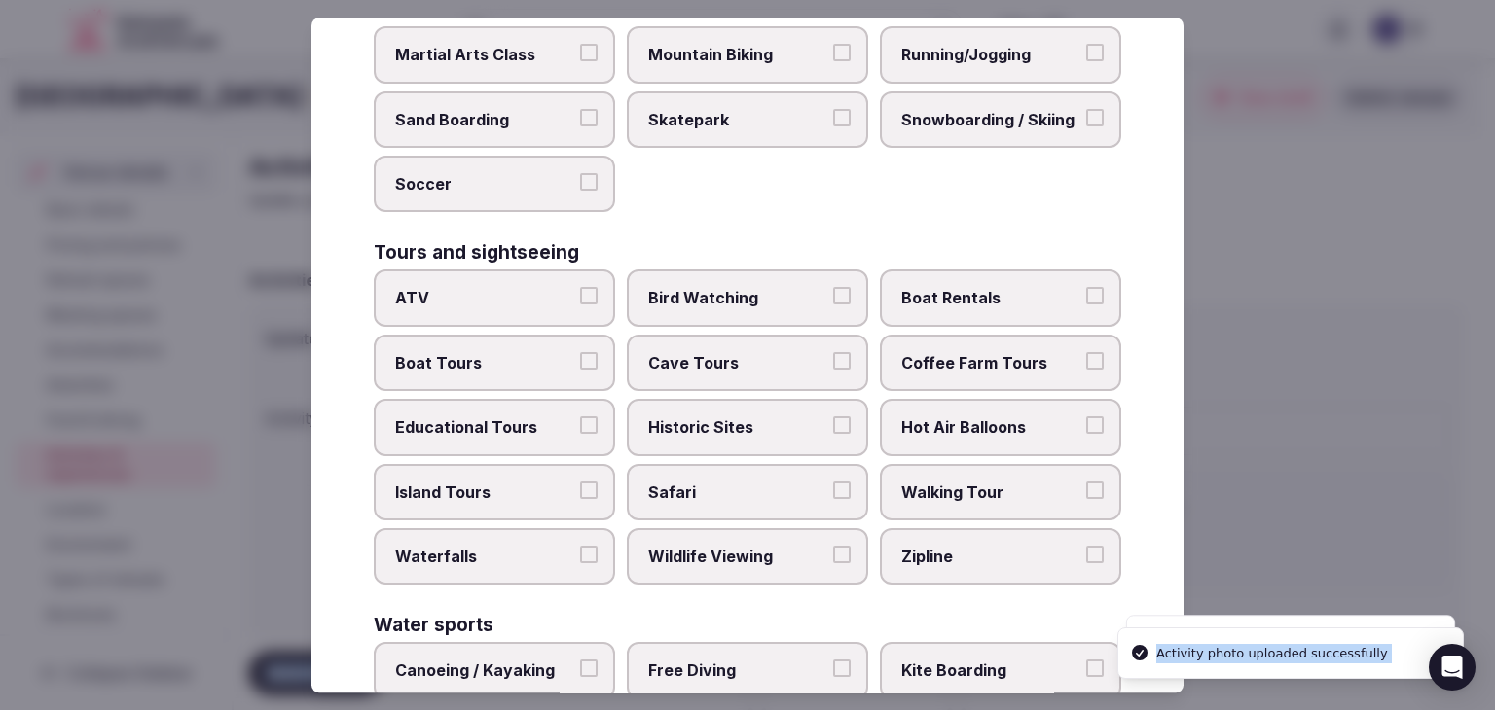
scroll to position [1503, 0]
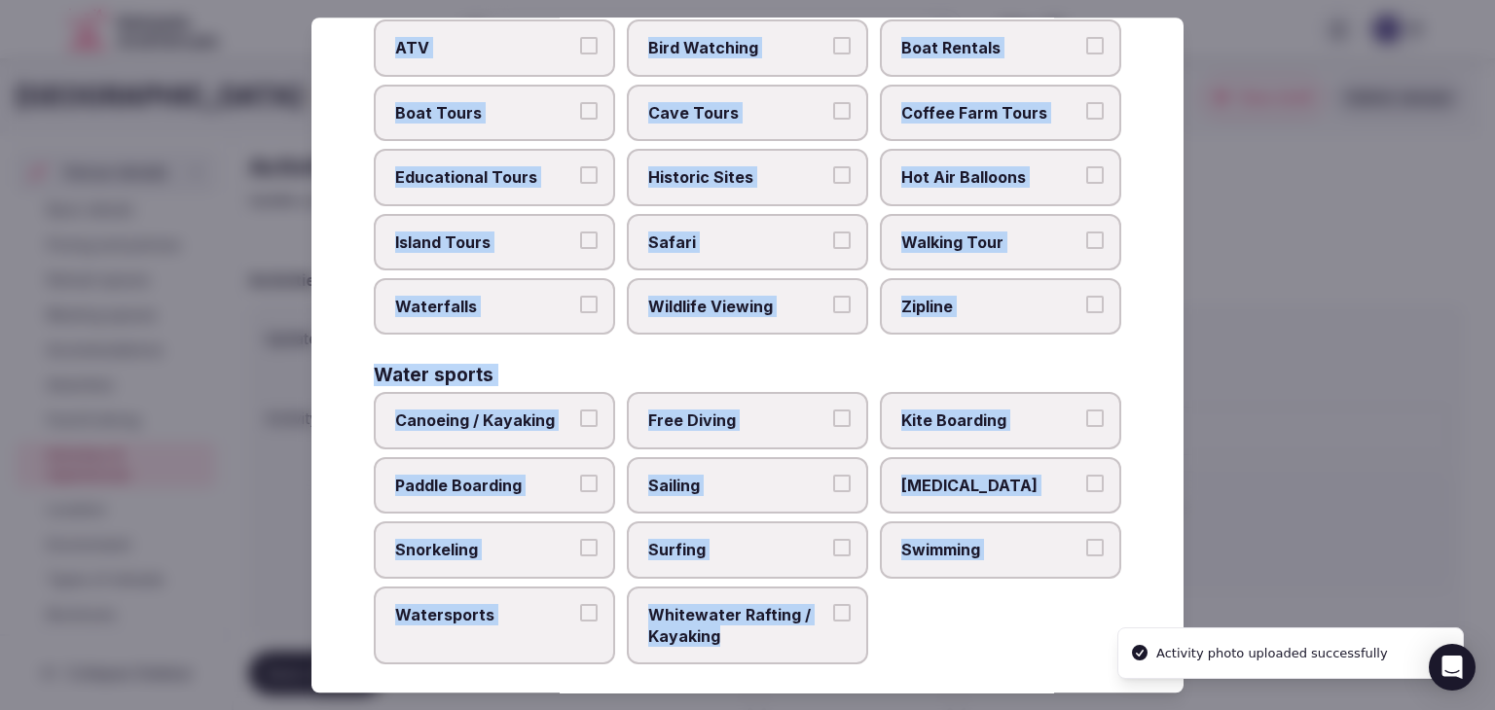
drag, startPoint x: 376, startPoint y: 133, endPoint x: 926, endPoint y: 655, distance: 758.6
click at [924, 658] on div "Select your activities Choose all applicable activities offered. Culture Dancin…" at bounding box center [747, 355] width 872 height 675
copy div "Choose all applicable activities offered. Culture Dancing Food and Culinary Cla…"
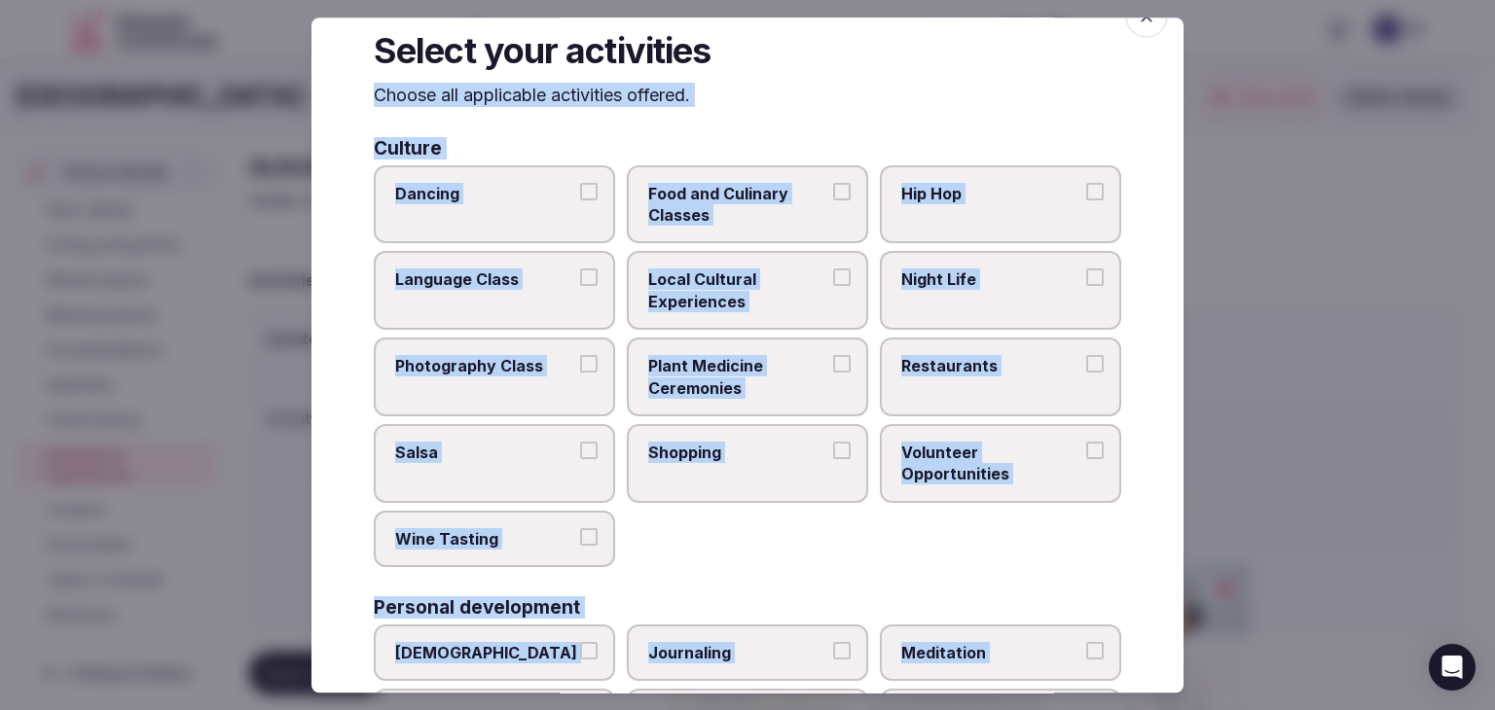
scroll to position [0, 0]
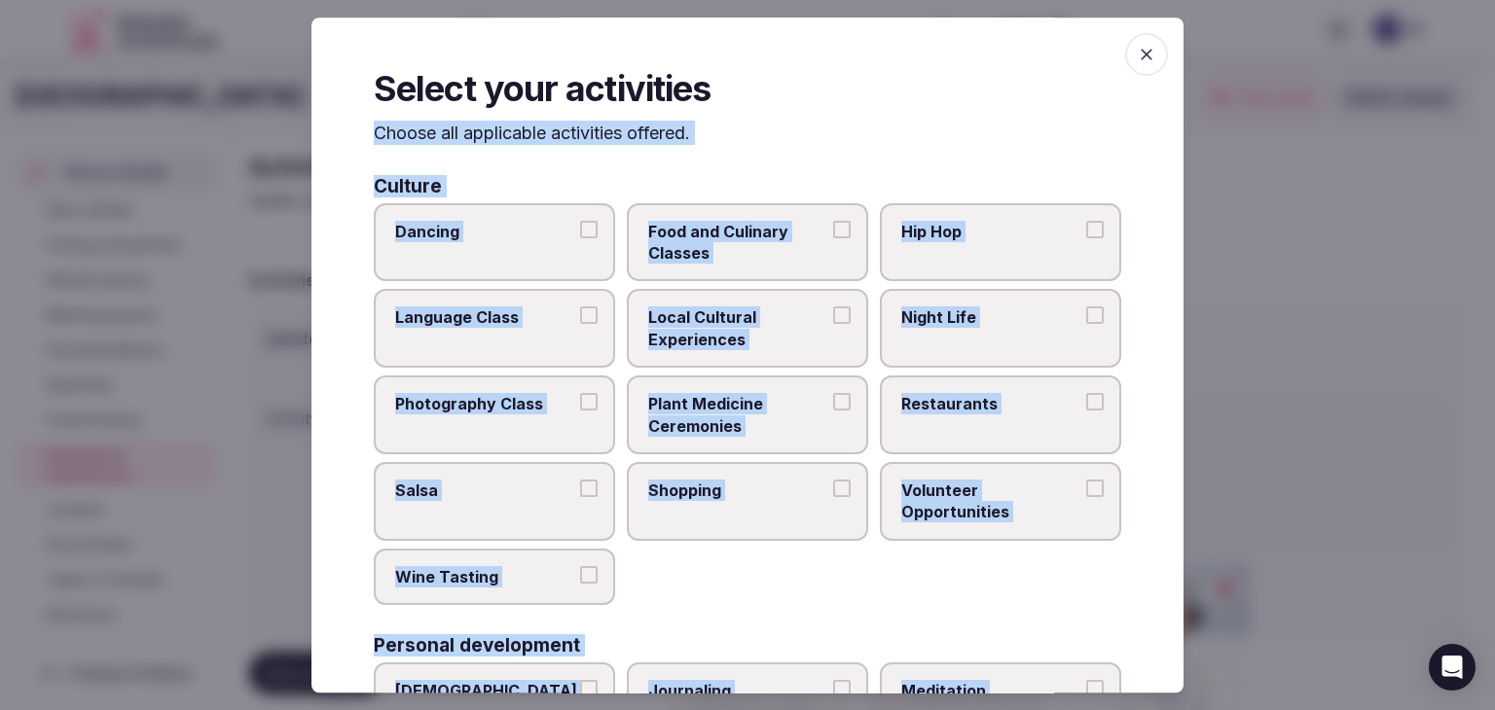
click at [770, 345] on span "Local Cultural Experiences" at bounding box center [737, 330] width 179 height 44
click at [833, 325] on button "Local Cultural Experiences" at bounding box center [842, 317] width 18 height 18
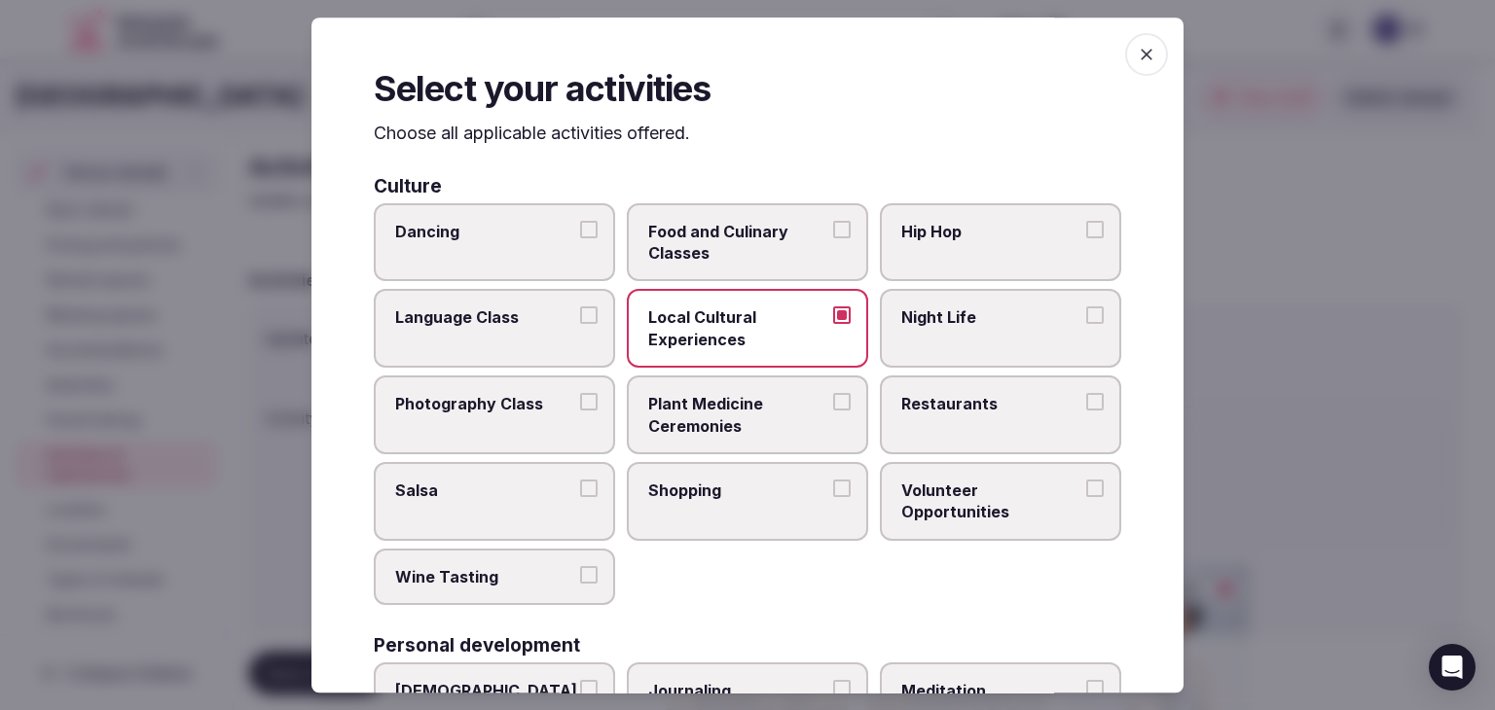
click at [966, 337] on label "Night Life" at bounding box center [1000, 329] width 241 height 79
click at [1086, 325] on button "Night Life" at bounding box center [1095, 317] width 18 height 18
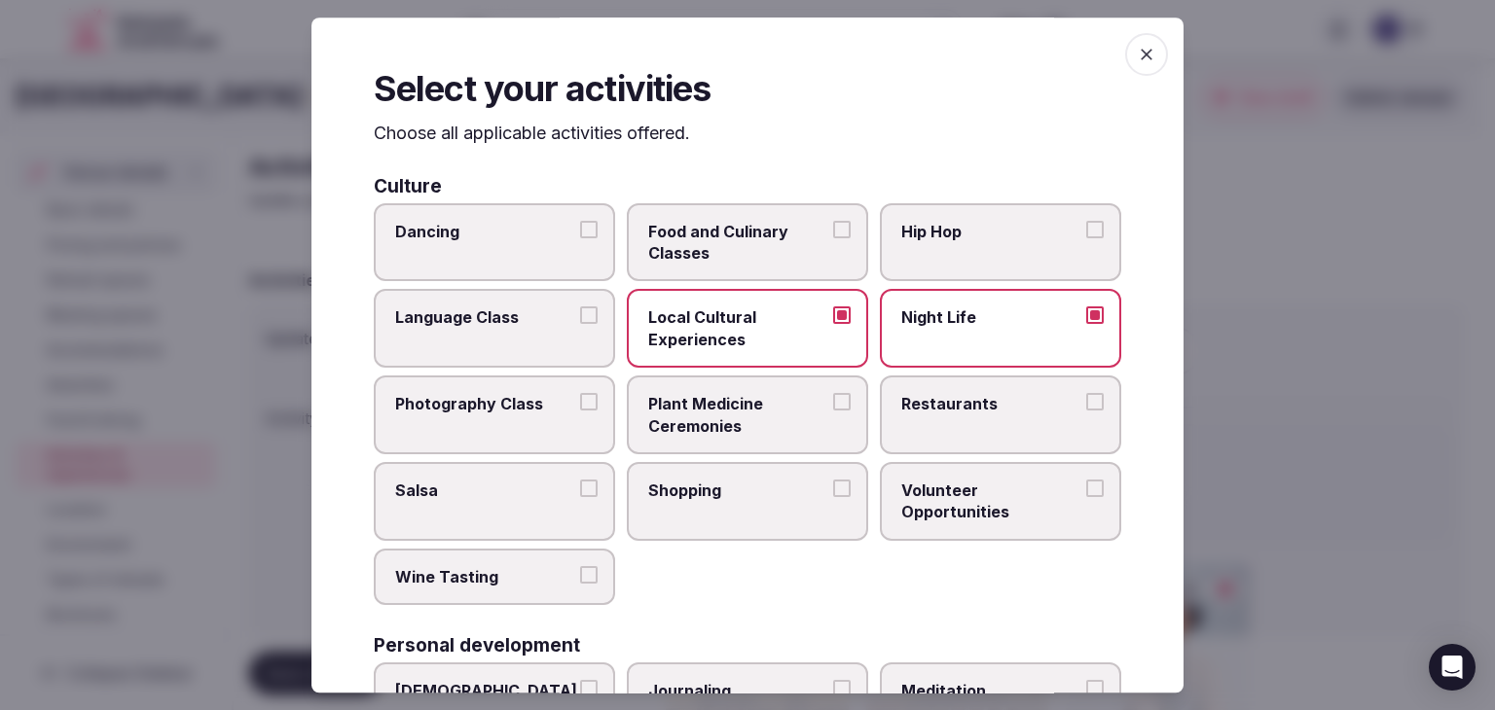
click at [956, 406] on span "Restaurants" at bounding box center [990, 403] width 179 height 21
click at [1086, 406] on button "Restaurants" at bounding box center [1095, 402] width 18 height 18
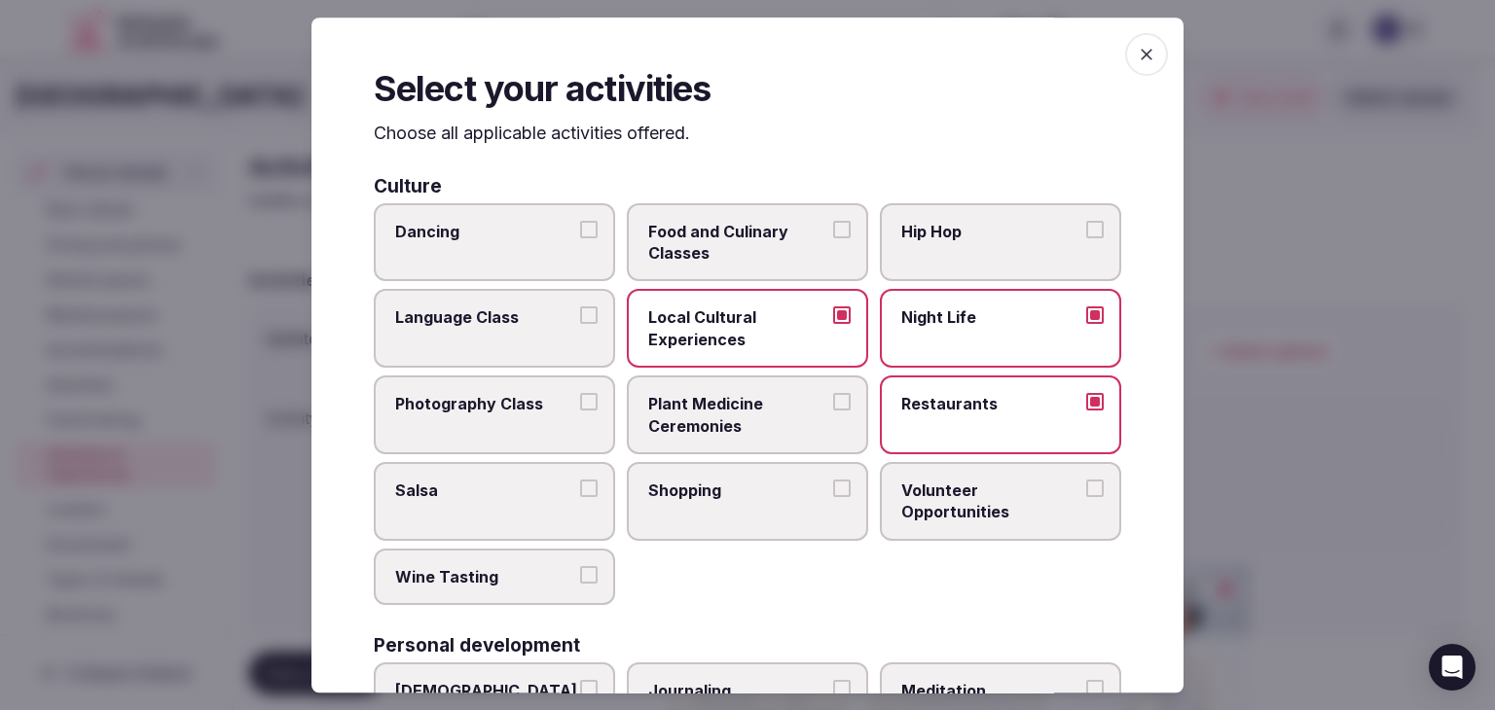
click at [654, 507] on label "Shopping" at bounding box center [747, 501] width 241 height 79
click at [833, 497] on button "Shopping" at bounding box center [842, 489] width 18 height 18
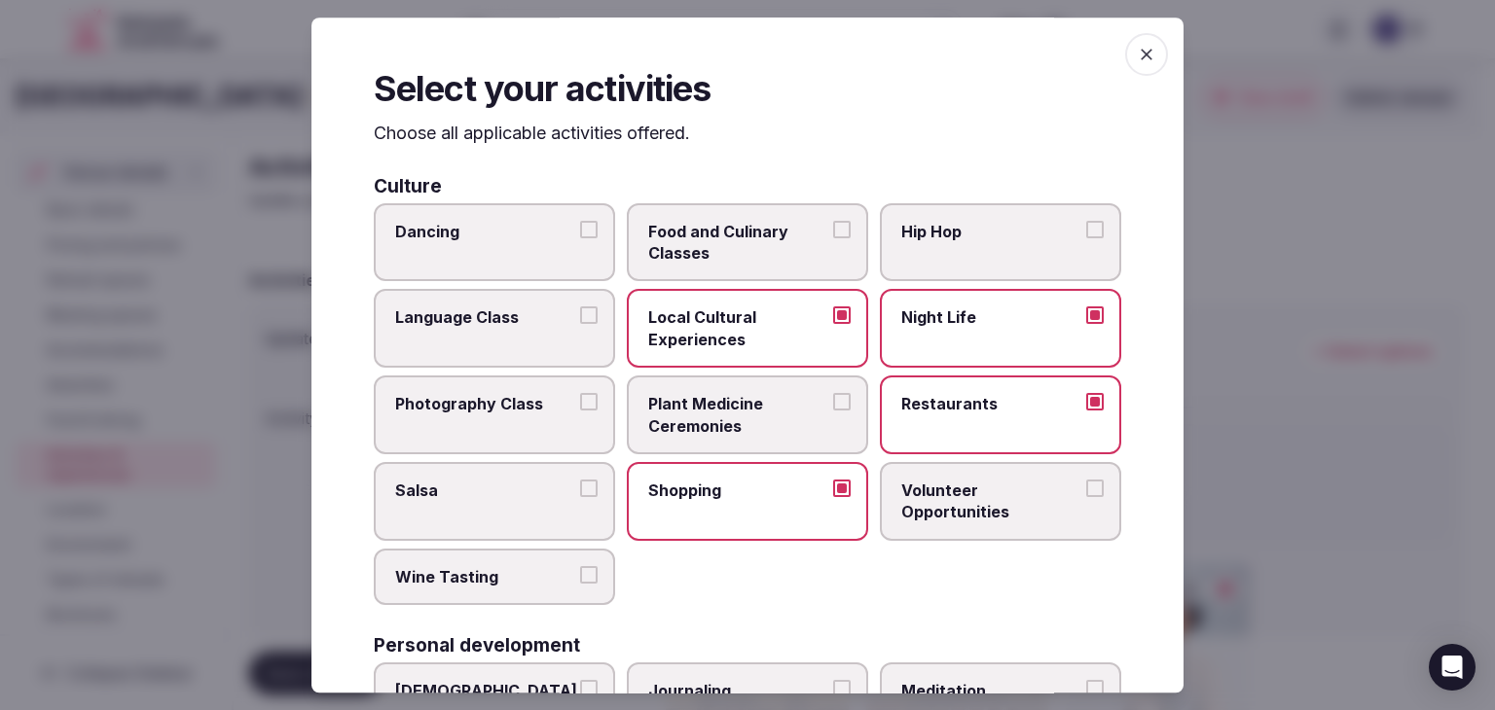
click at [460, 589] on label "Wine Tasting" at bounding box center [494, 577] width 241 height 56
click at [580, 584] on button "Wine Tasting" at bounding box center [589, 575] width 18 height 18
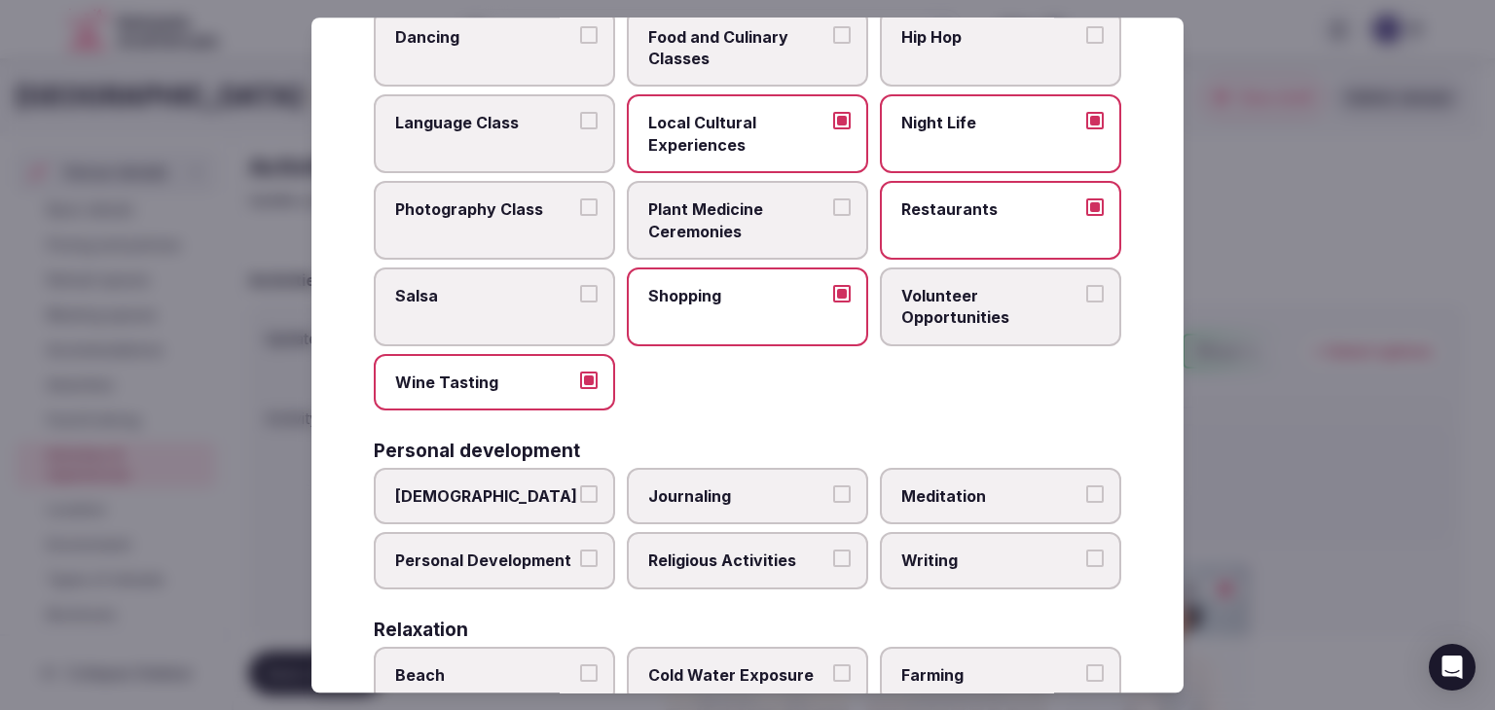
scroll to position [292, 0]
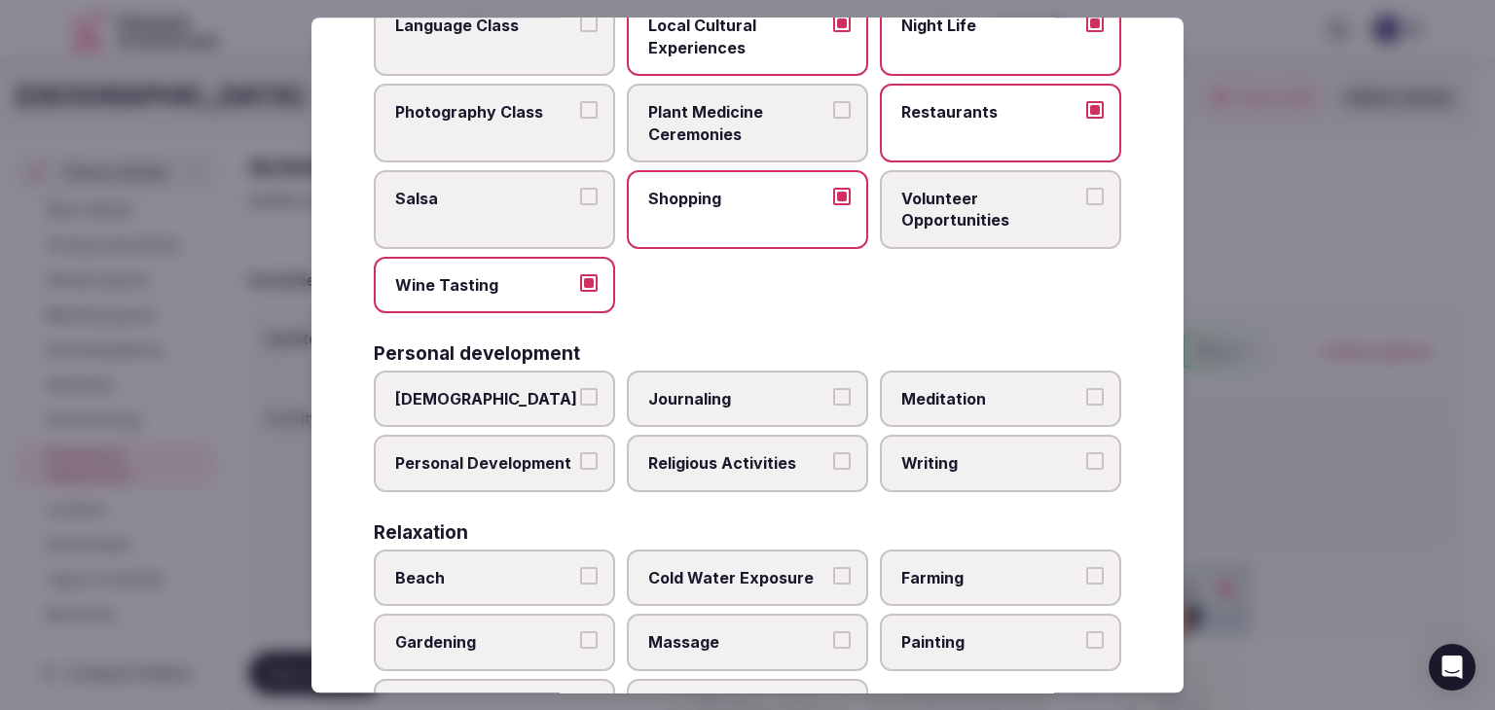
click at [506, 266] on label "Wine Tasting" at bounding box center [494, 285] width 241 height 56
click at [580, 274] on button "Wine Tasting" at bounding box center [589, 283] width 18 height 18
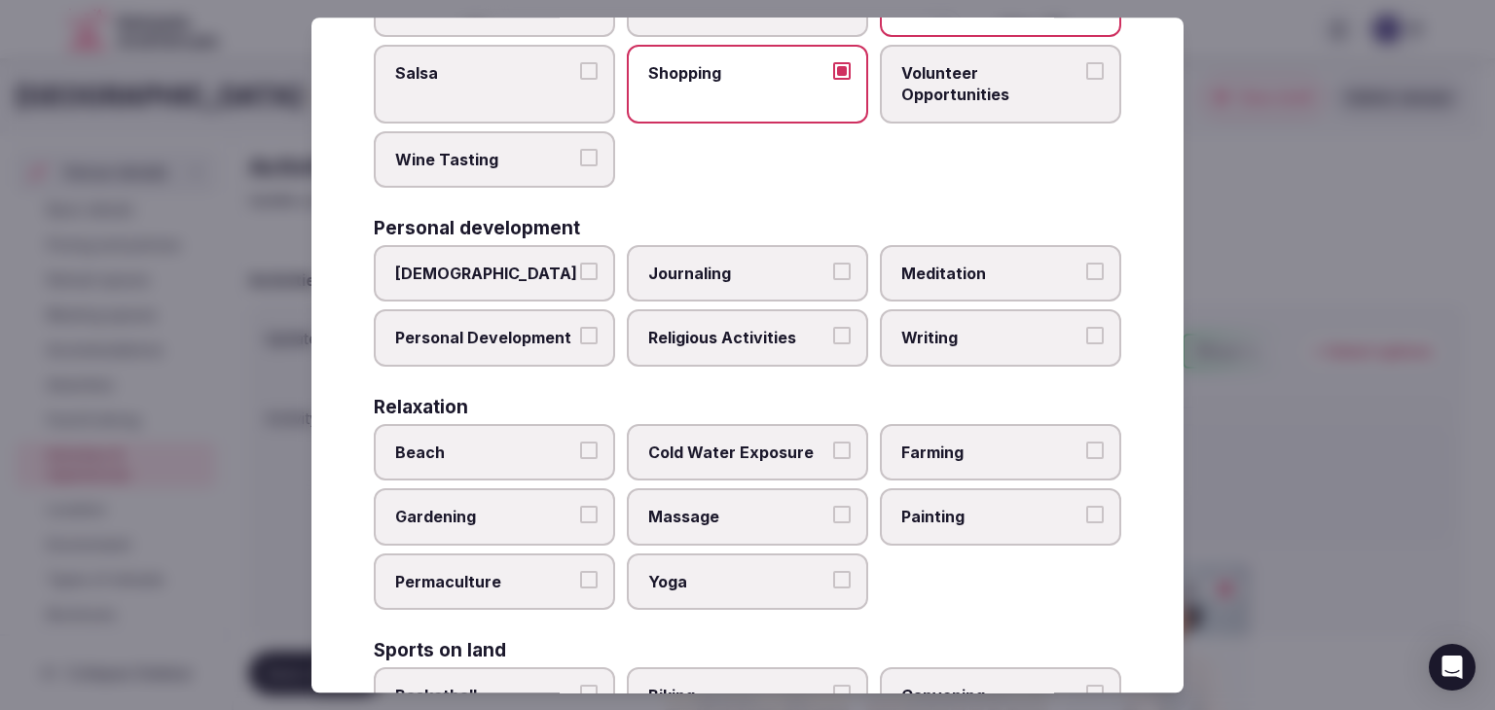
scroll to position [584, 0]
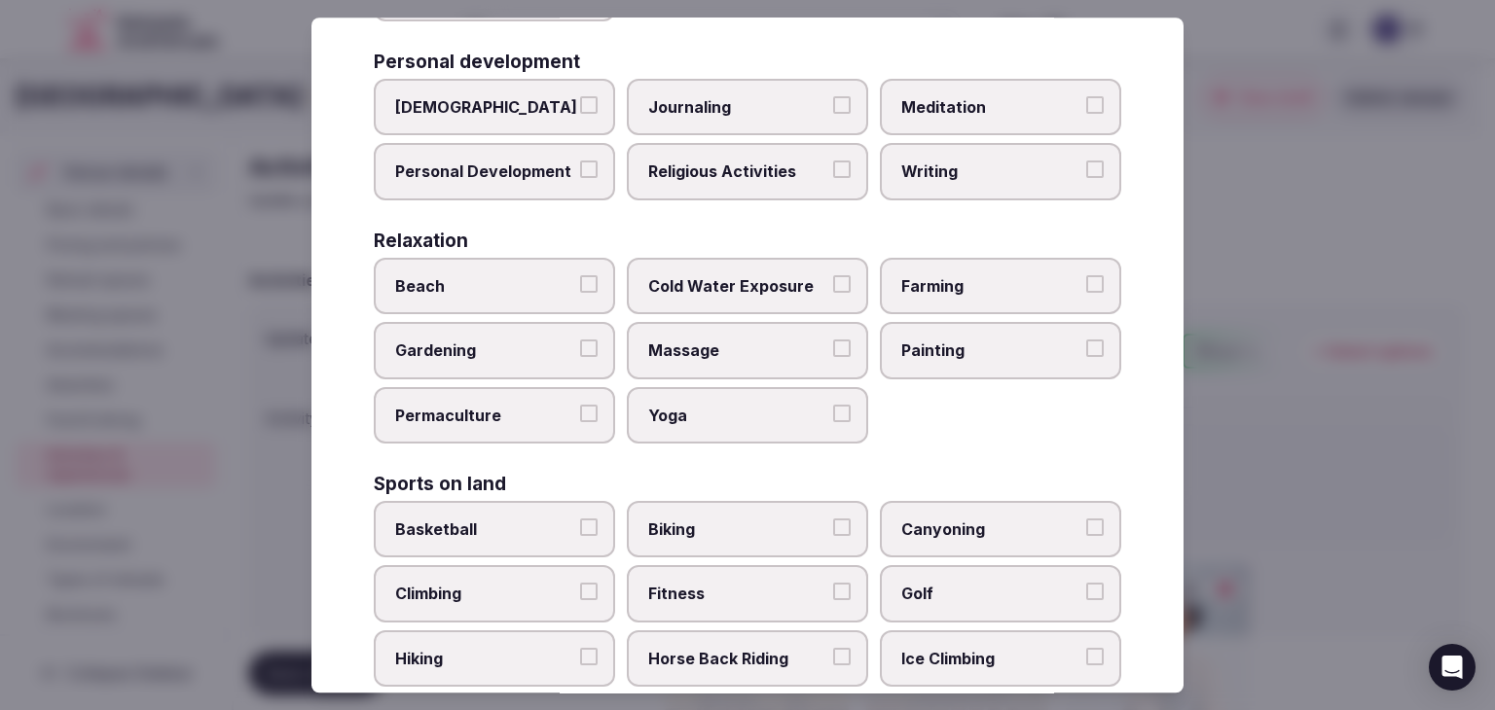
click at [521, 163] on span "Personal Development" at bounding box center [484, 172] width 179 height 21
click at [580, 163] on button "Personal Development" at bounding box center [589, 171] width 18 height 18
click at [1012, 82] on label "Meditation" at bounding box center [1000, 107] width 241 height 56
click at [1086, 96] on button "Meditation" at bounding box center [1095, 105] width 18 height 18
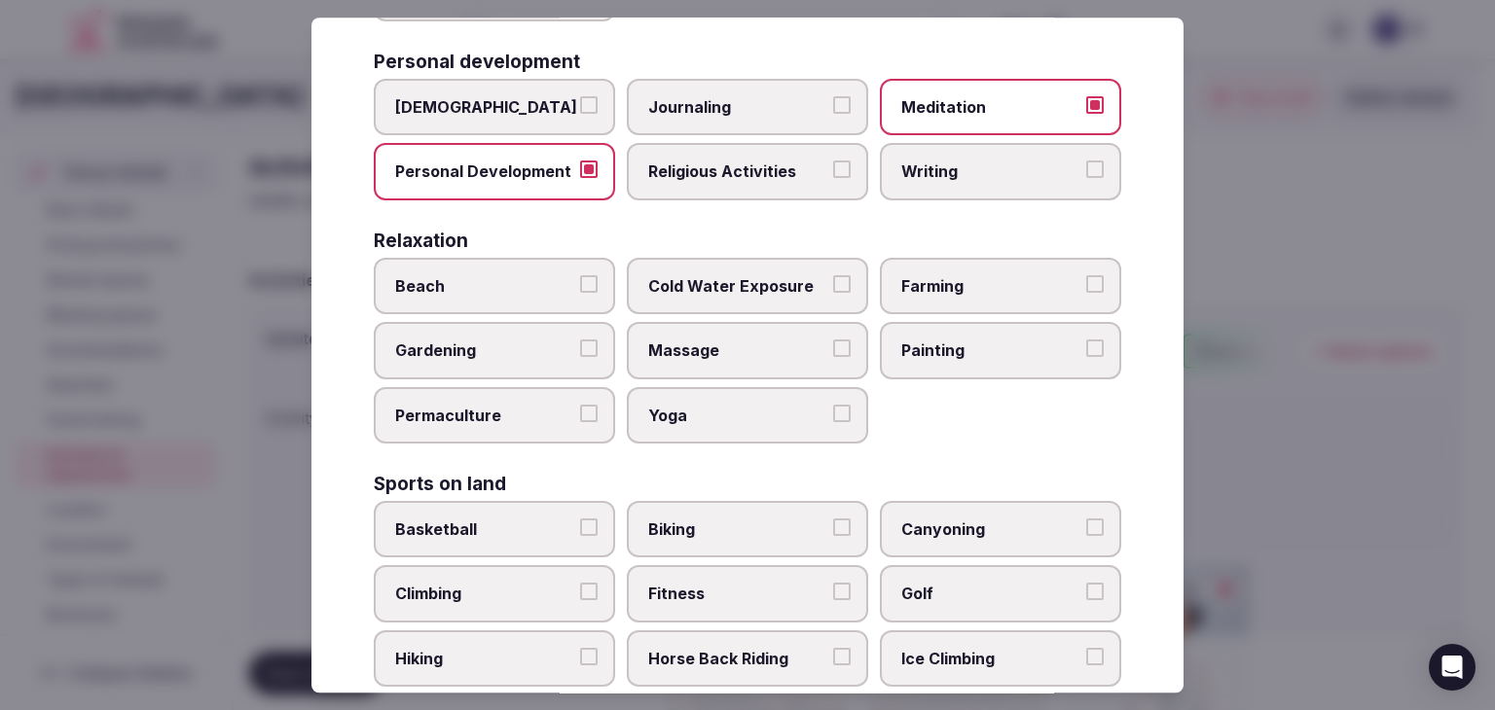
click at [683, 344] on span "Massage" at bounding box center [737, 351] width 179 height 21
click at [833, 344] on button "Massage" at bounding box center [842, 350] width 18 height 18
click at [686, 410] on span "Yoga" at bounding box center [737, 415] width 179 height 21
click at [833, 410] on button "Yoga" at bounding box center [842, 414] width 18 height 18
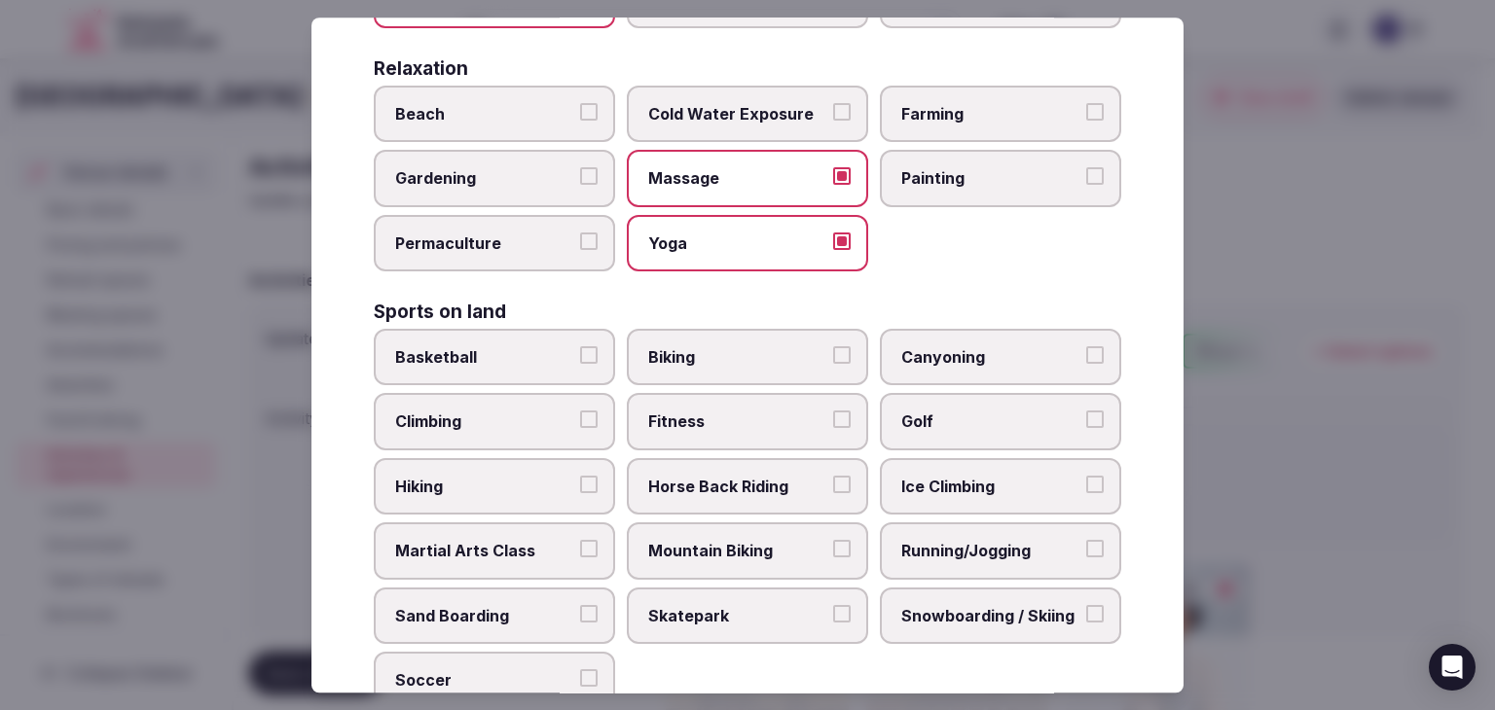
scroll to position [973, 0]
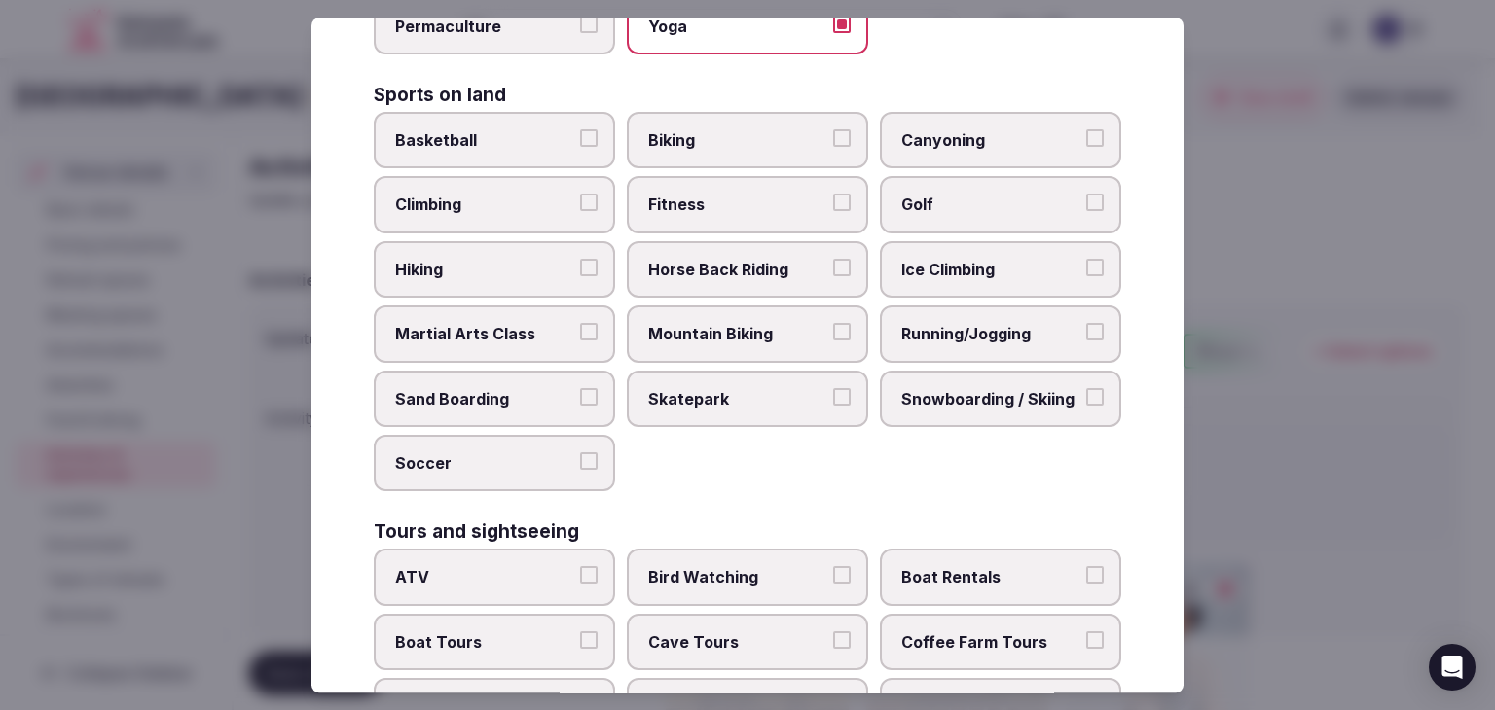
click at [739, 143] on span "Biking" at bounding box center [737, 139] width 179 height 21
click at [833, 143] on button "Biking" at bounding box center [842, 138] width 18 height 18
click at [725, 203] on span "Fitness" at bounding box center [737, 205] width 179 height 21
click at [833, 203] on button "Fitness" at bounding box center [842, 204] width 18 height 18
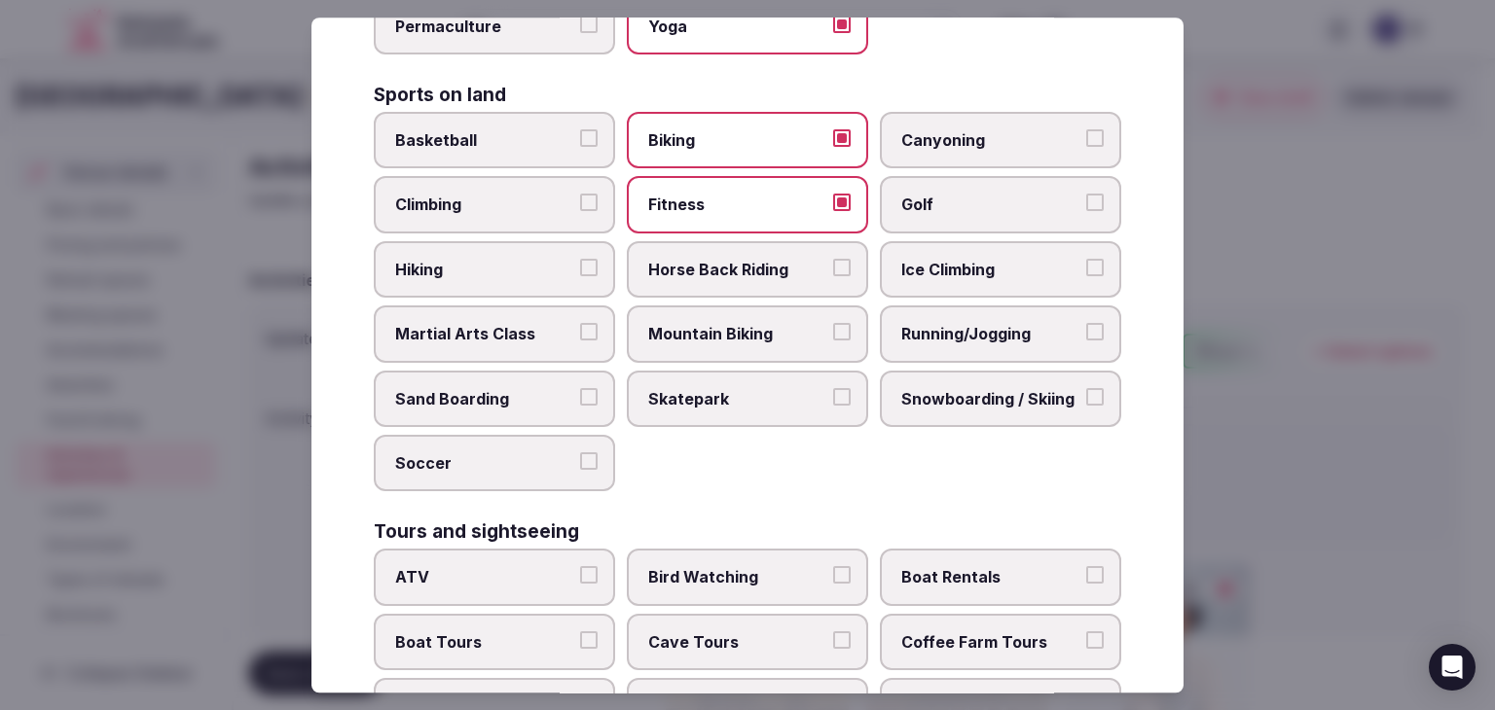
drag, startPoint x: 481, startPoint y: 277, endPoint x: 596, endPoint y: 249, distance: 118.2
click at [480, 276] on label "Hiking" at bounding box center [494, 269] width 241 height 56
click at [580, 276] on button "Hiking" at bounding box center [589, 268] width 18 height 18
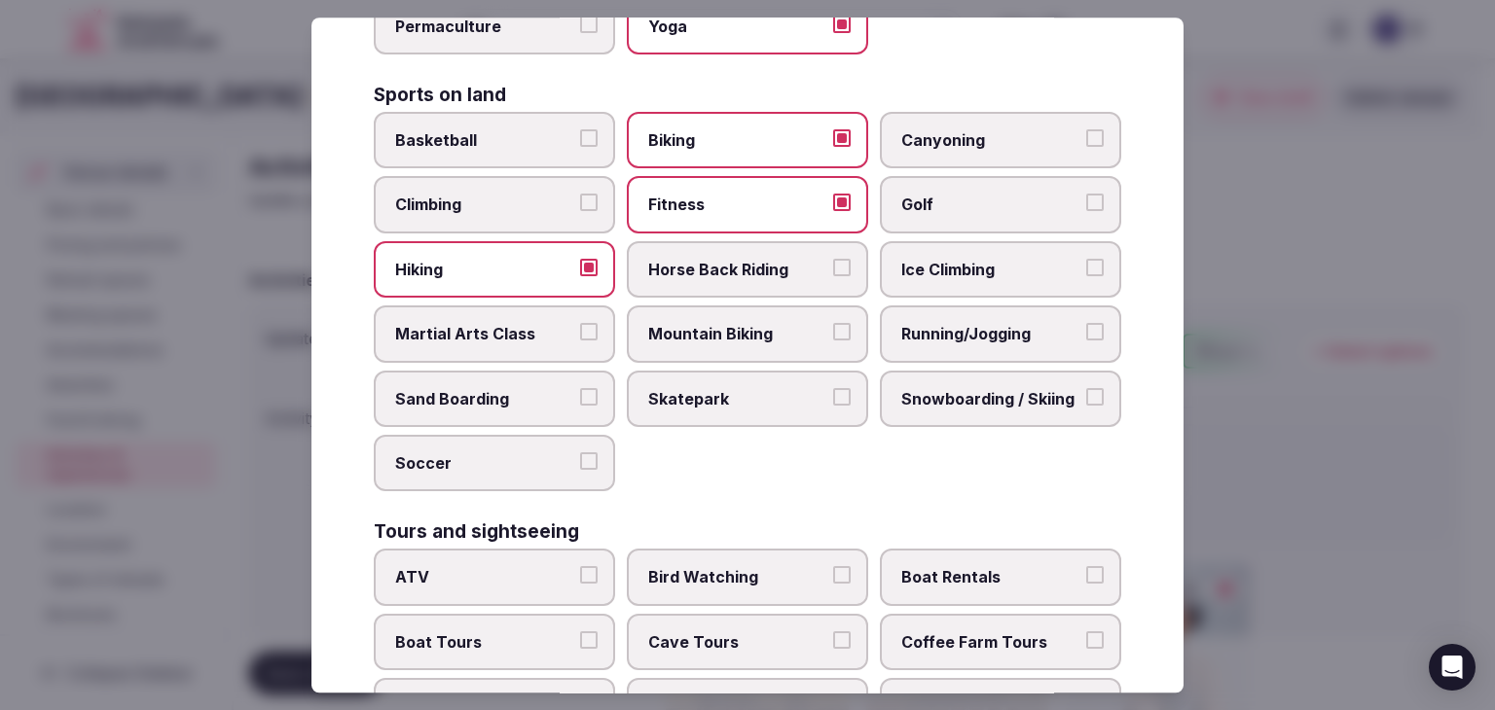
click at [1011, 197] on span "Golf" at bounding box center [990, 205] width 179 height 21
click at [1086, 197] on button "Golf" at bounding box center [1095, 204] width 18 height 18
drag, startPoint x: 921, startPoint y: 336, endPoint x: 919, endPoint y: 368, distance: 32.2
click at [921, 338] on label "Running/Jogging" at bounding box center [1000, 334] width 241 height 56
click at [1086, 338] on button "Running/Jogging" at bounding box center [1095, 332] width 18 height 18
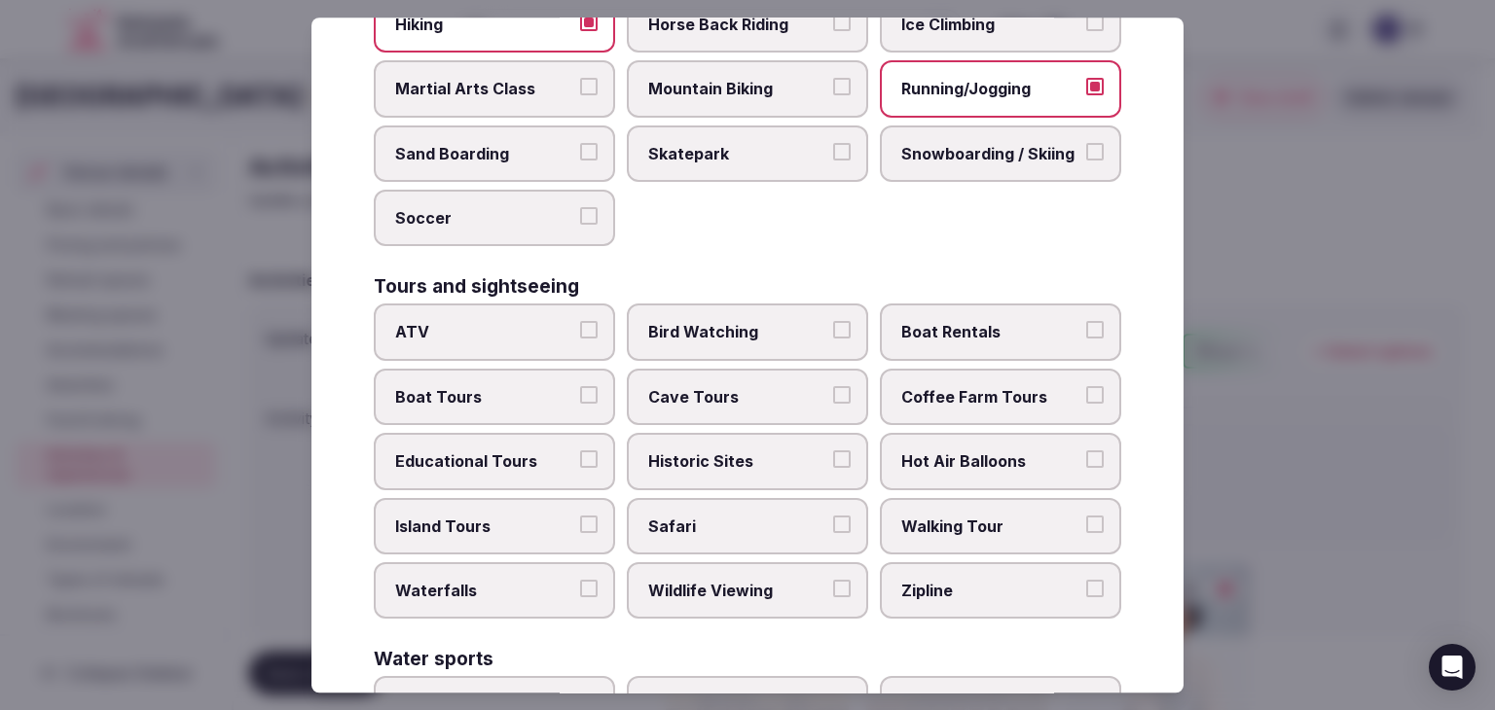
scroll to position [1362, 0]
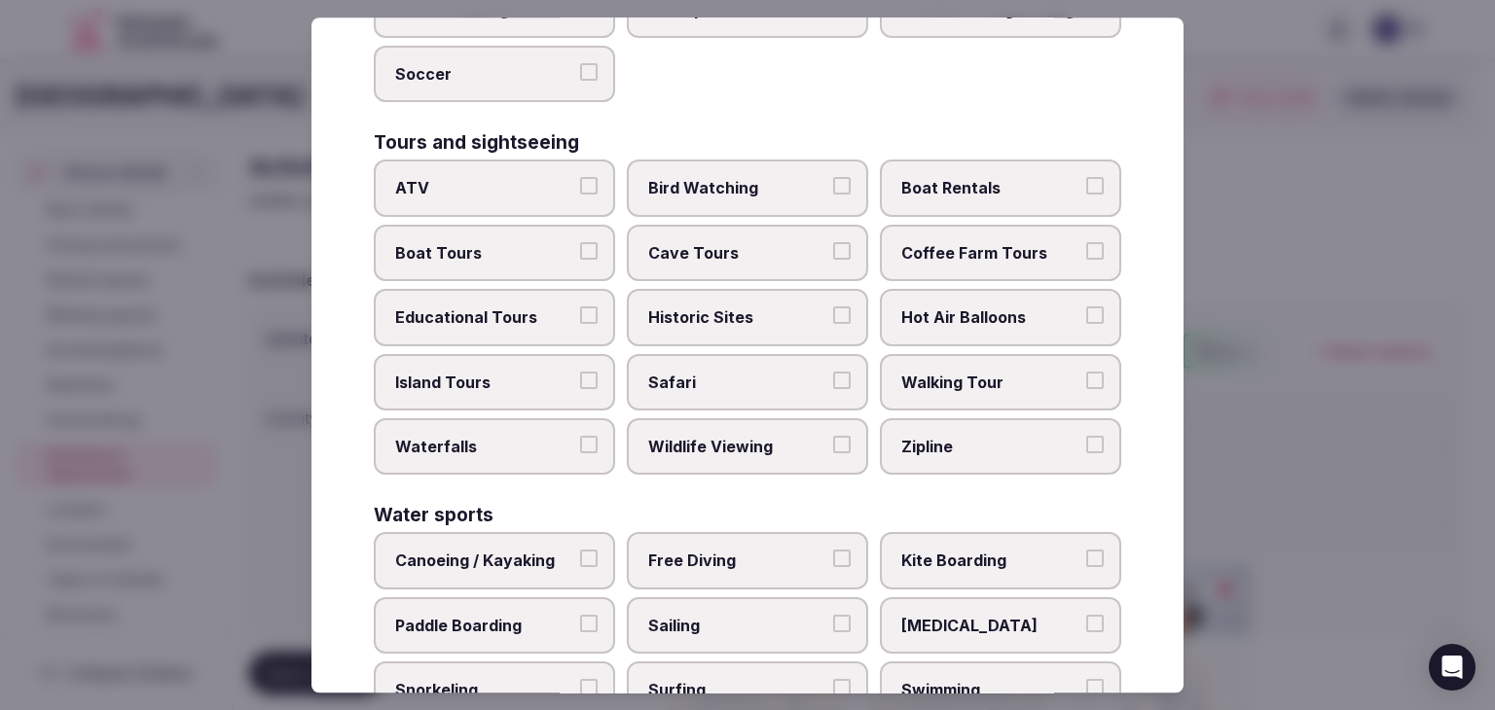
click at [782, 308] on span "Historic Sites" at bounding box center [737, 317] width 179 height 21
click at [833, 308] on button "Historic Sites" at bounding box center [842, 316] width 18 height 18
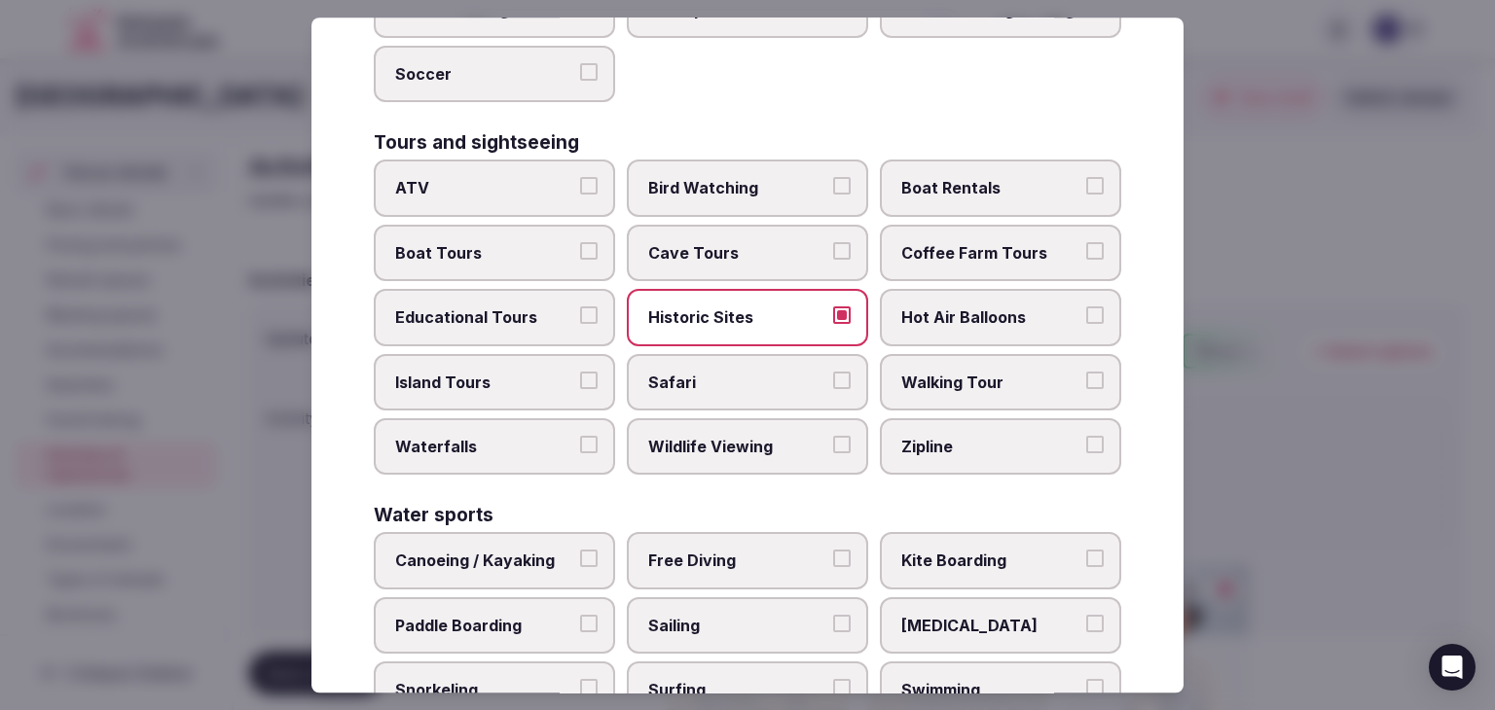
drag, startPoint x: 931, startPoint y: 373, endPoint x: 911, endPoint y: 484, distance: 112.8
click at [931, 372] on span "Walking Tour" at bounding box center [990, 382] width 179 height 21
click at [1086, 372] on button "Walking Tour" at bounding box center [1095, 381] width 18 height 18
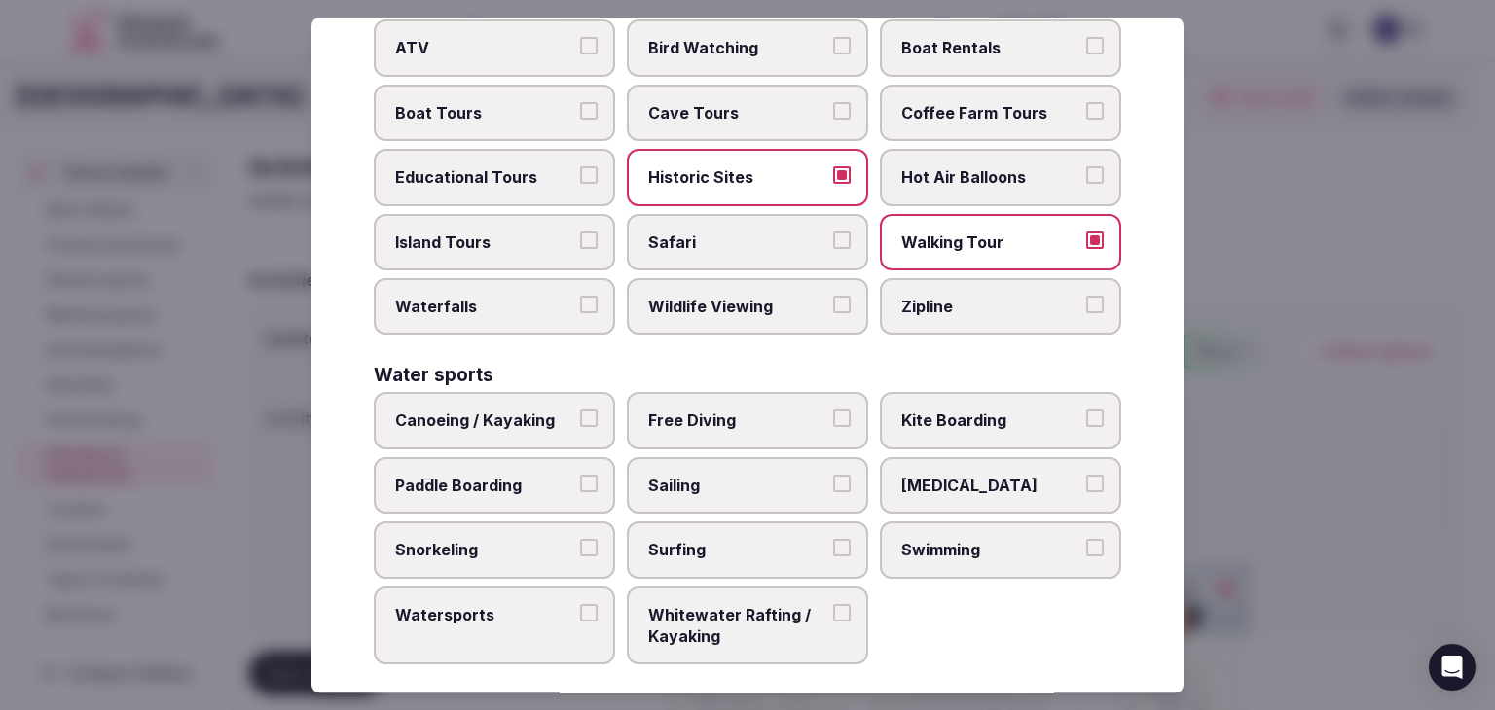
click at [952, 539] on span "Swimming" at bounding box center [990, 549] width 179 height 21
click at [1086, 539] on button "Swimming" at bounding box center [1095, 548] width 18 height 18
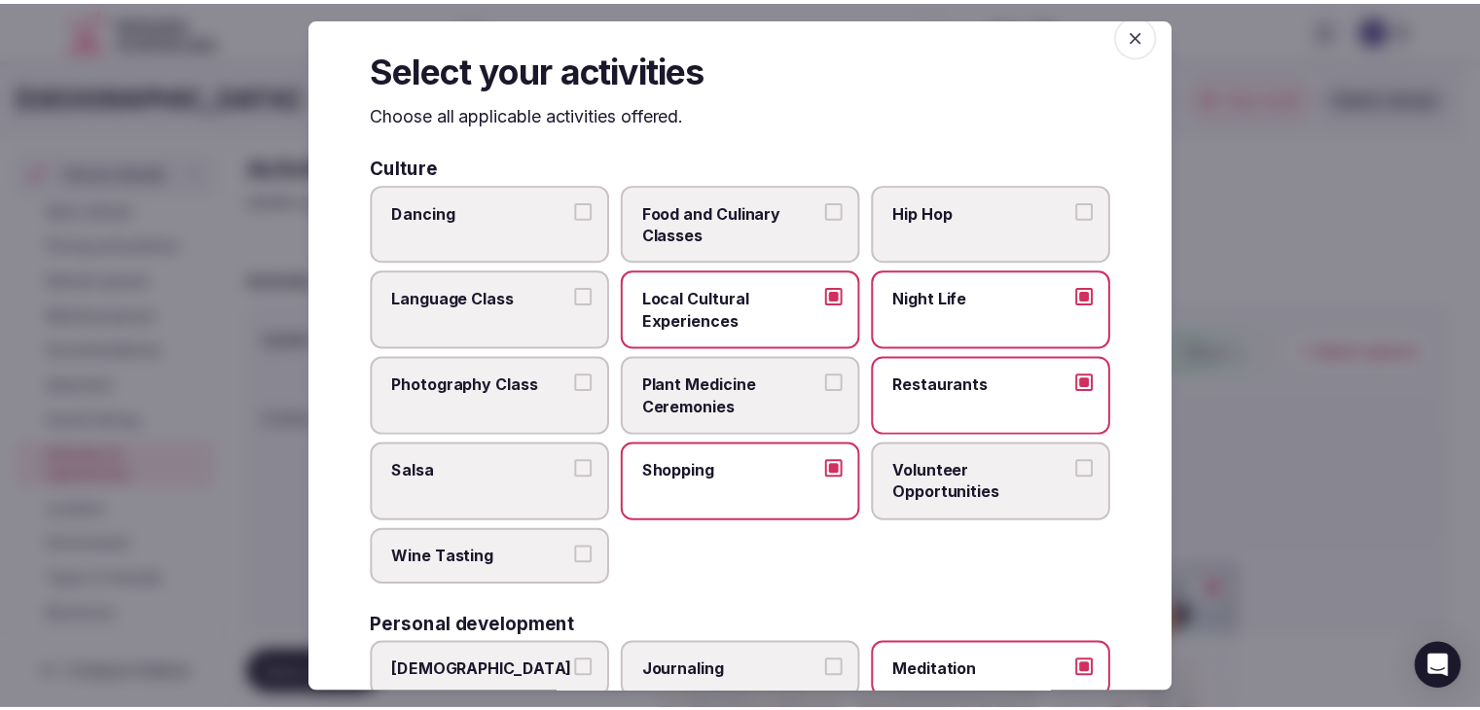
scroll to position [0, 0]
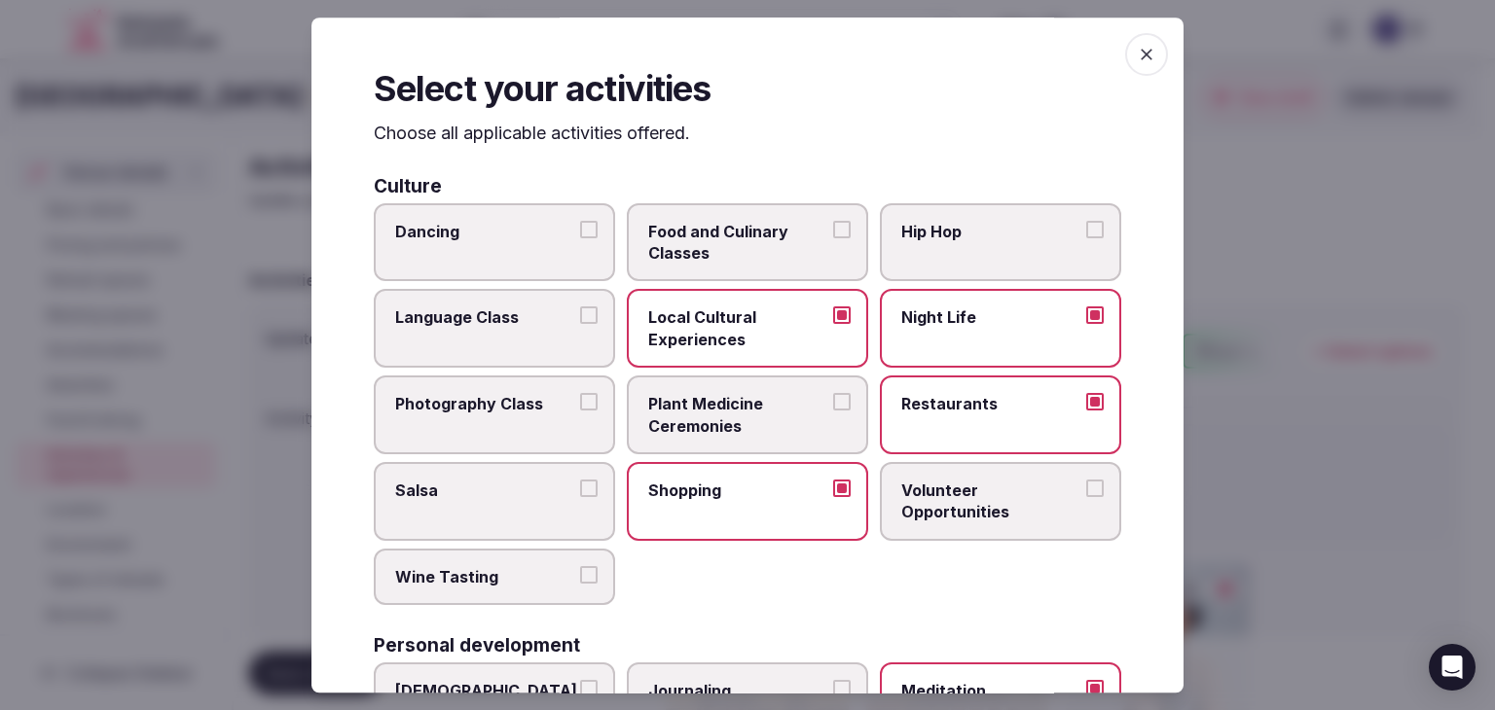
click at [1141, 53] on icon "button" at bounding box center [1147, 55] width 12 height 12
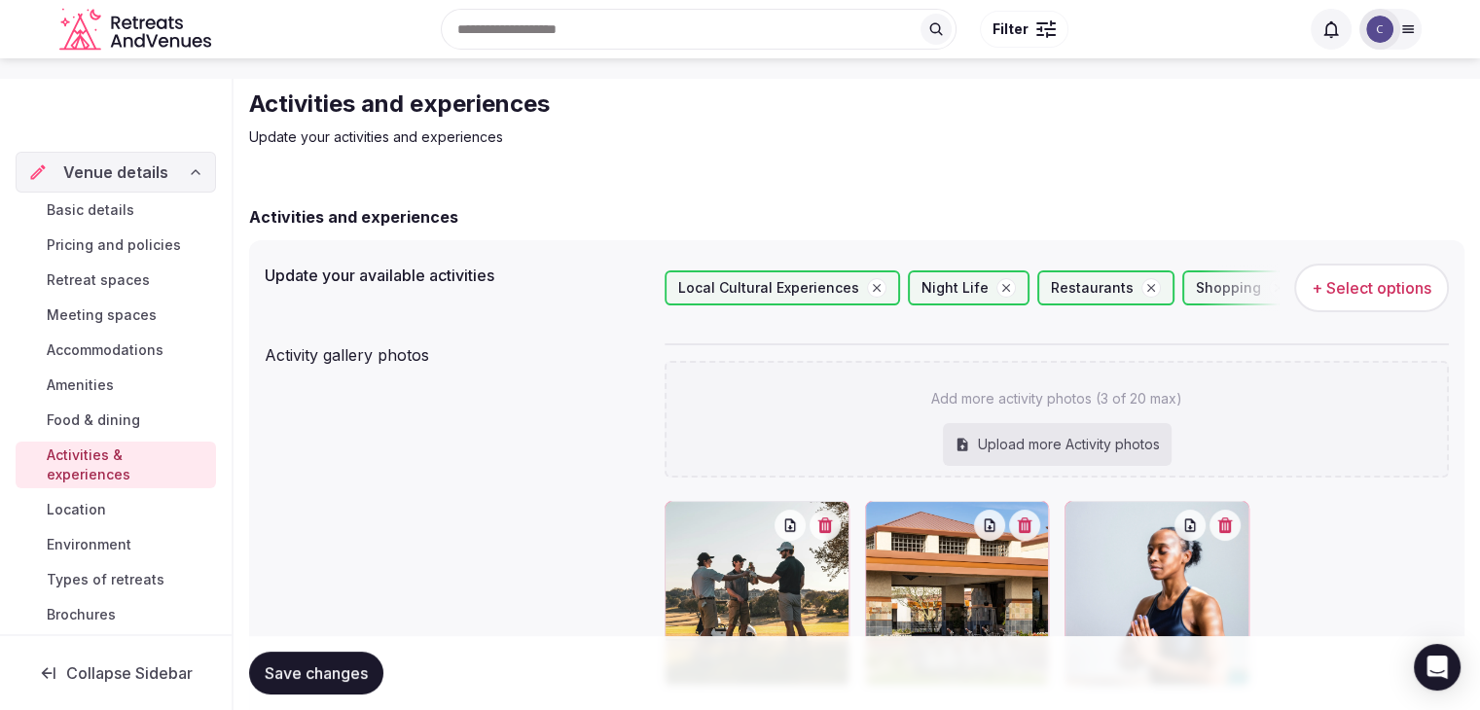
scroll to position [195, 0]
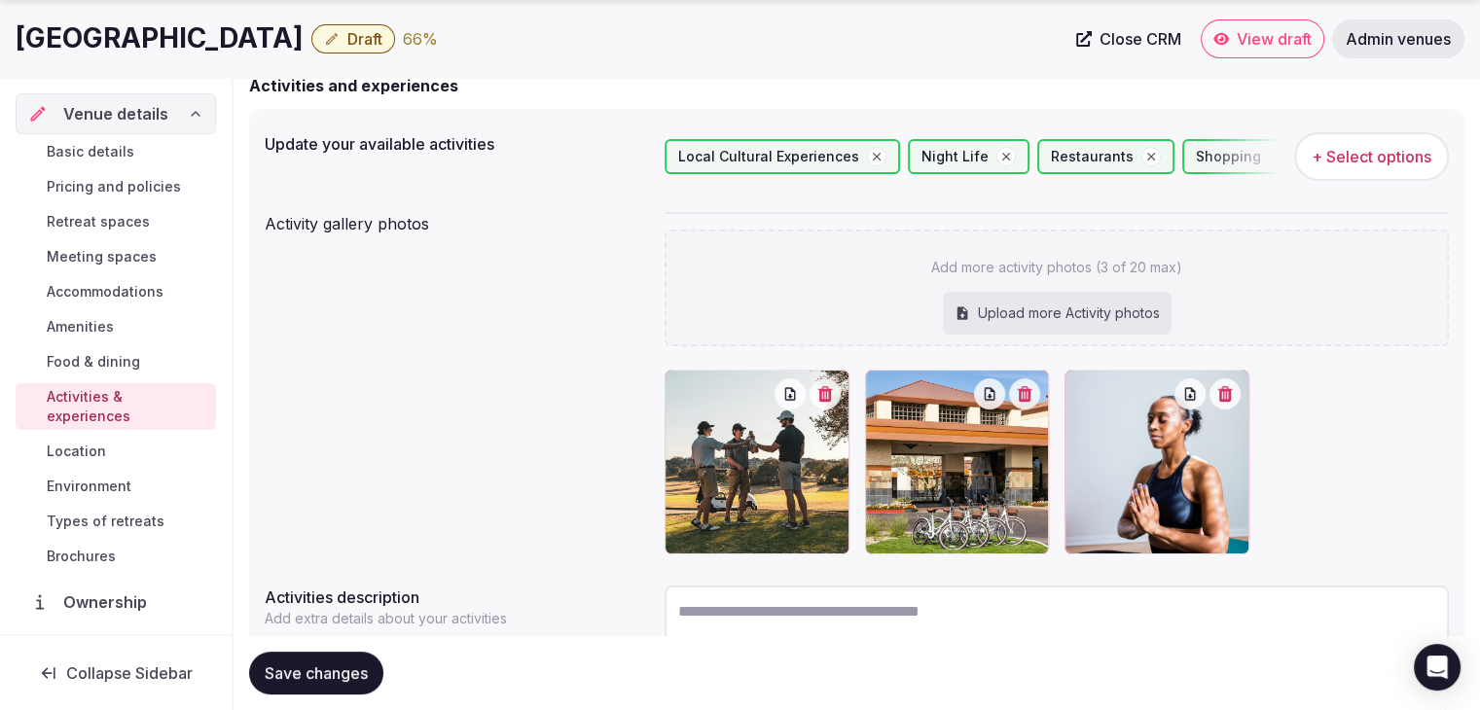
click at [346, 664] on span "Save changes" at bounding box center [316, 673] width 103 height 19
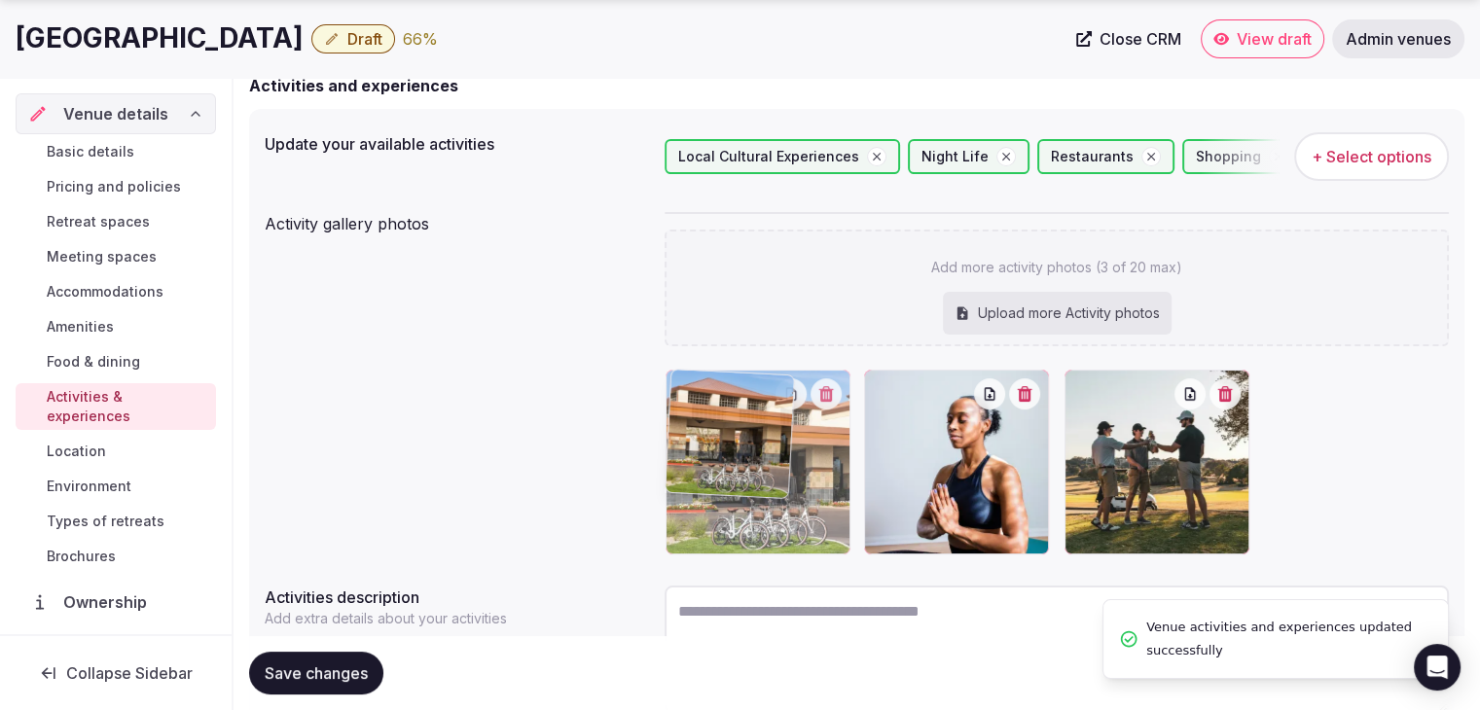
drag, startPoint x: 890, startPoint y: 394, endPoint x: 666, endPoint y: 532, distance: 263.9
click at [809, 395] on body "Search Popular Destinations Toscana, Italy Riviera Maya, Mexico Indonesia, Bali…" at bounding box center [740, 334] width 1480 height 1059
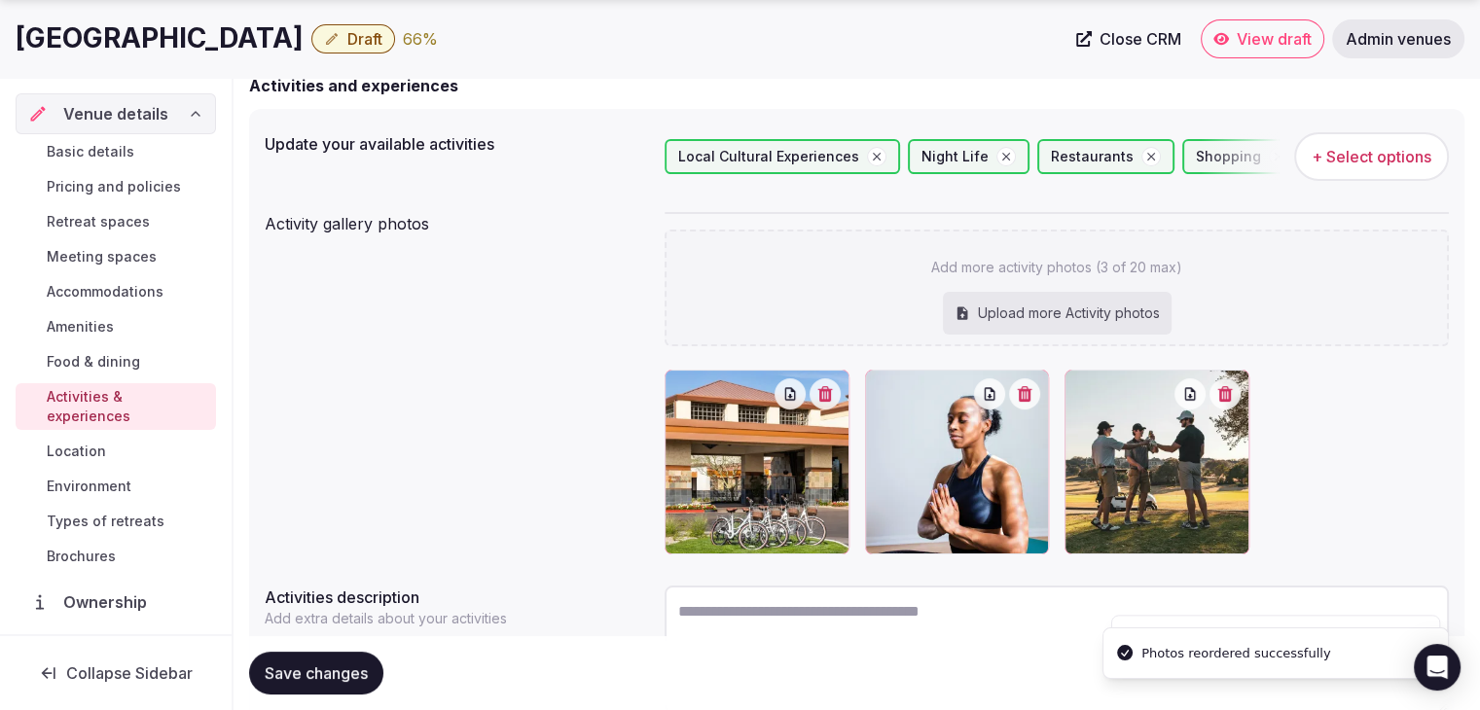
click at [332, 673] on span "Save changes" at bounding box center [316, 673] width 103 height 19
click at [333, 670] on span "Save changes" at bounding box center [316, 673] width 103 height 19
click at [97, 488] on span "Environment" at bounding box center [89, 486] width 85 height 19
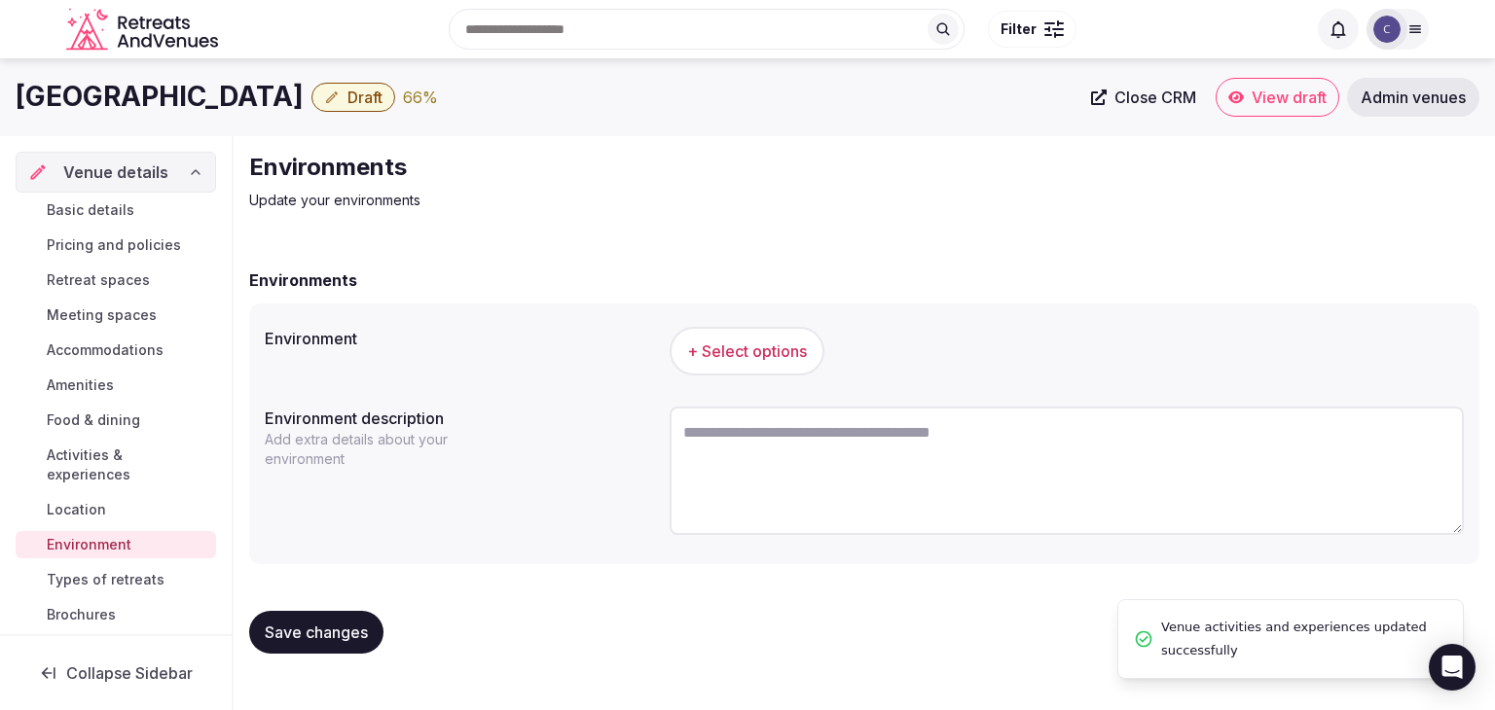
click at [769, 337] on button "+ Select options" at bounding box center [747, 351] width 155 height 49
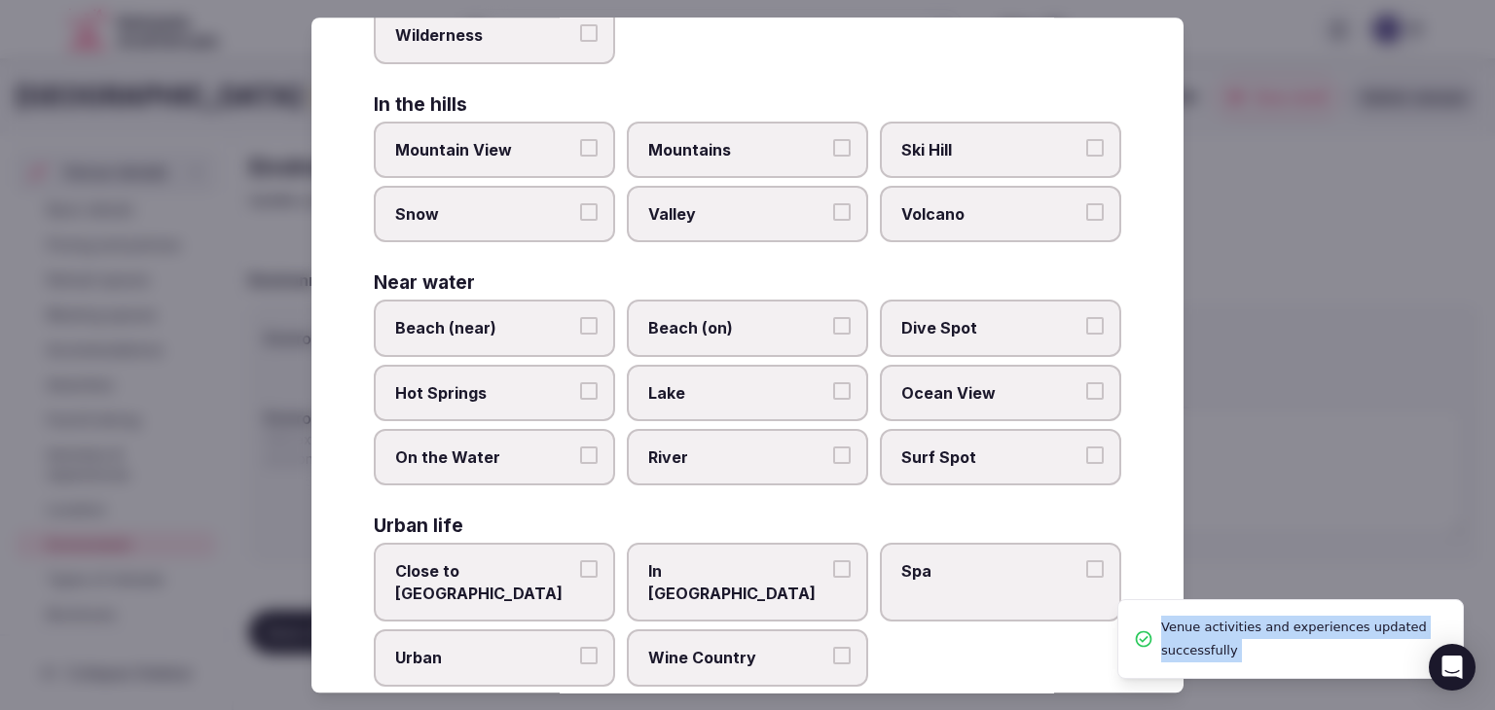
scroll to position [465, 0]
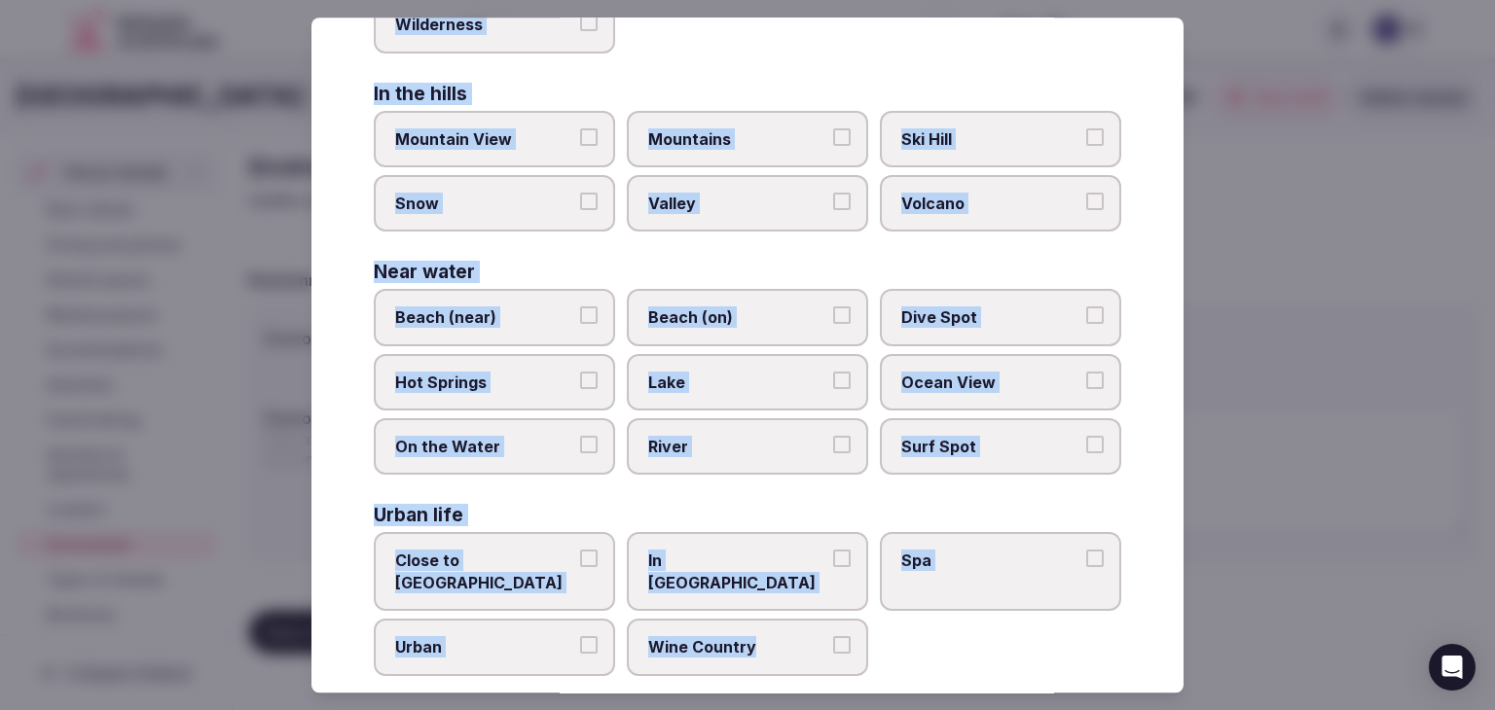
drag, startPoint x: 378, startPoint y: 129, endPoint x: 901, endPoint y: 674, distance: 755.7
click at [901, 674] on div "Select your environment Choose all applicable environments offered. In nature C…" at bounding box center [747, 355] width 872 height 675
copy div "Choose all applicable environments offered. In nature Close to Nature Countrysi…"
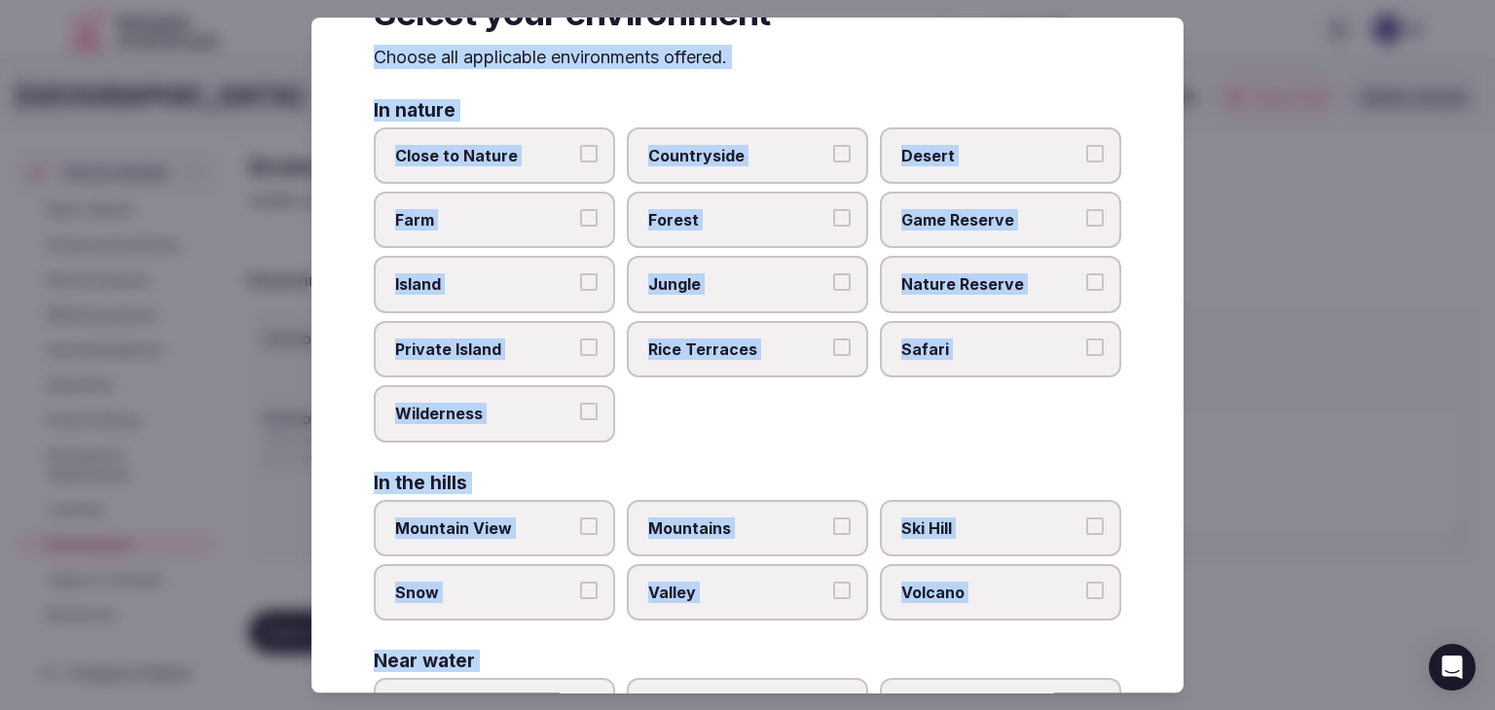
scroll to position [0, 0]
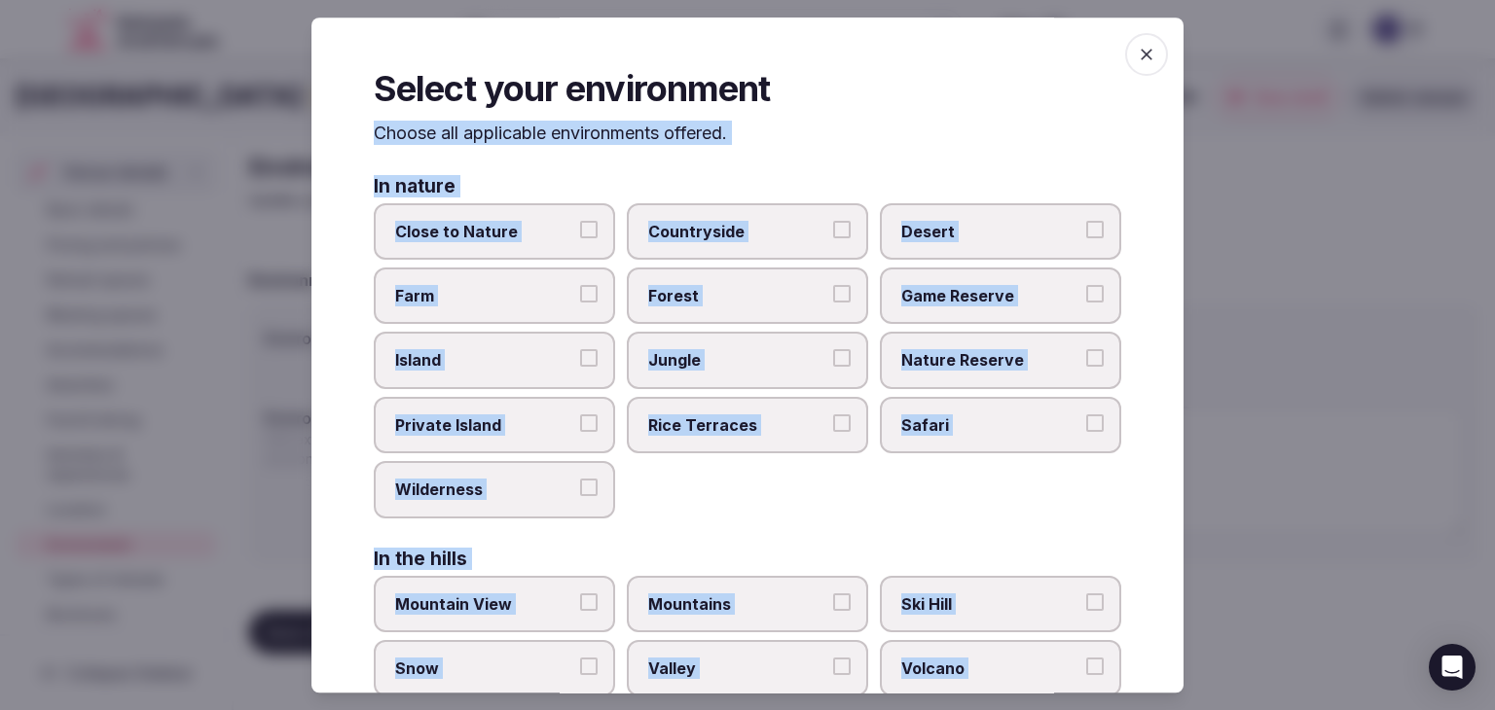
click at [517, 227] on span "Close to Nature" at bounding box center [484, 231] width 179 height 21
click at [580, 227] on button "Close to Nature" at bounding box center [589, 230] width 18 height 18
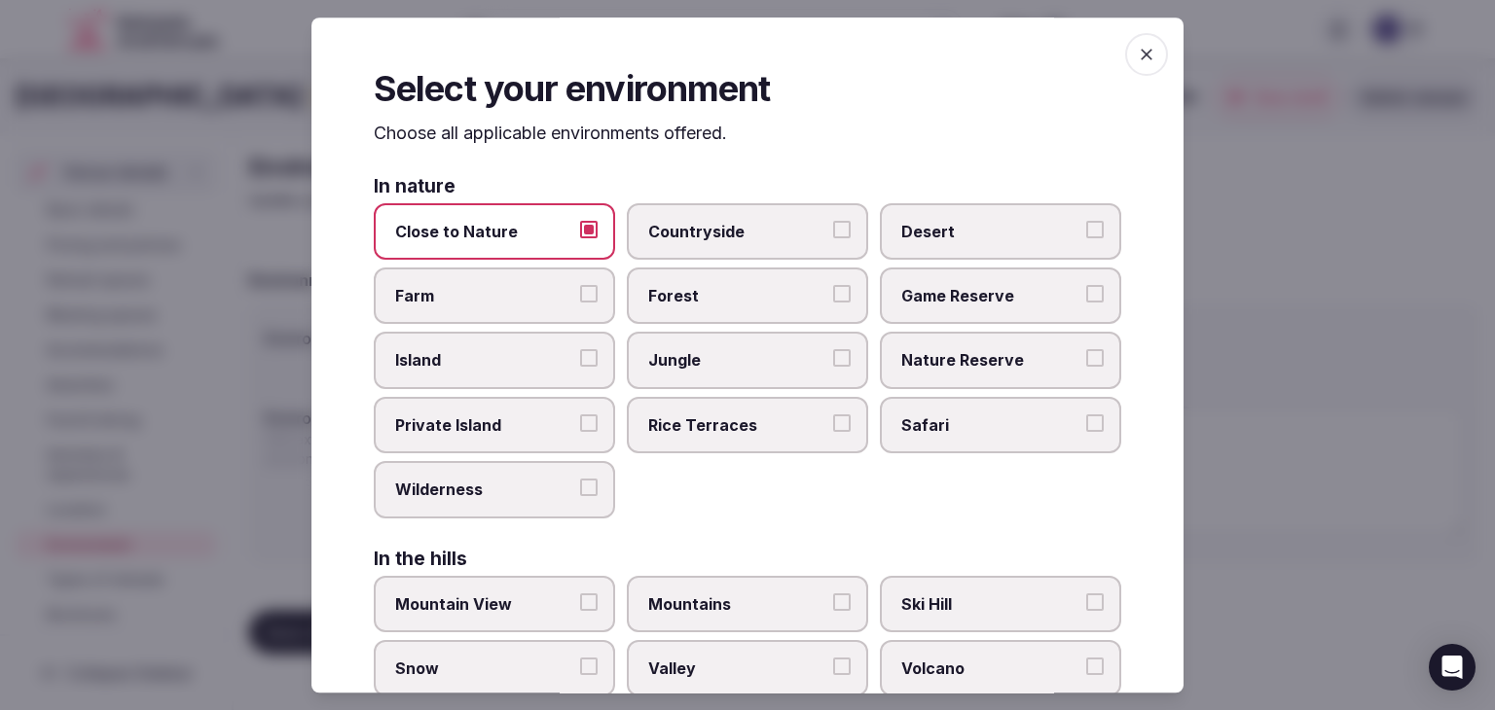
click at [957, 227] on span "Desert" at bounding box center [990, 231] width 179 height 21
click at [1086, 227] on button "Desert" at bounding box center [1095, 230] width 18 height 18
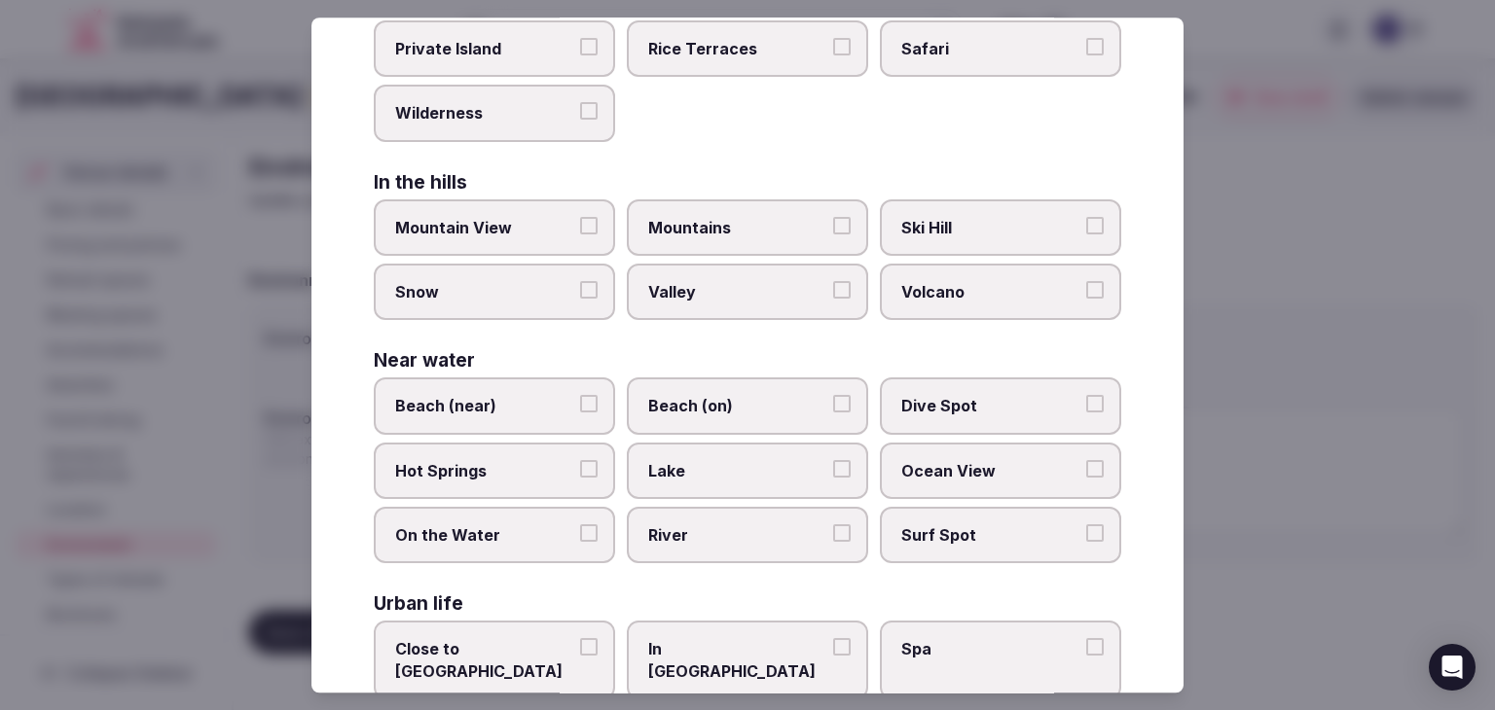
scroll to position [465, 0]
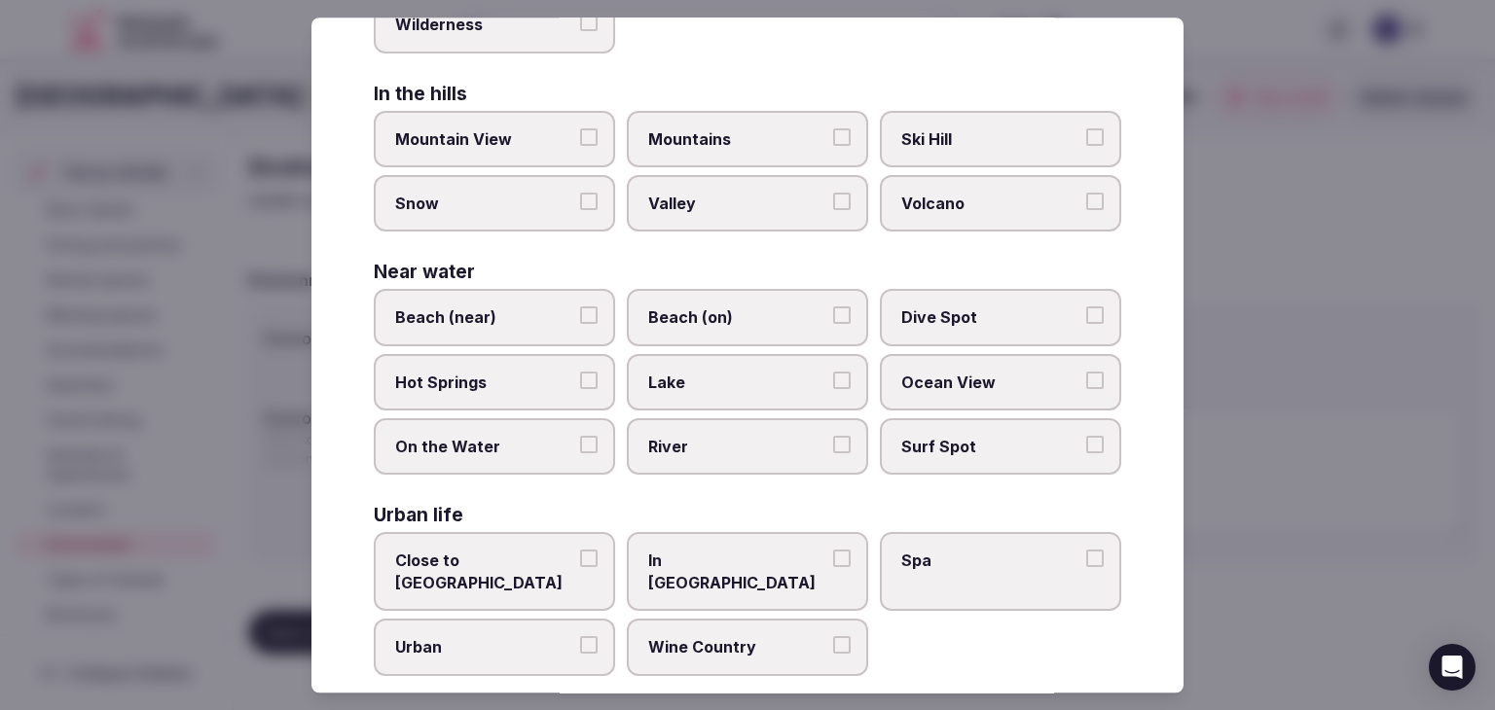
click at [539, 553] on span "Close to City Center" at bounding box center [484, 573] width 179 height 44
click at [580, 553] on button "Close to City Center" at bounding box center [589, 560] width 18 height 18
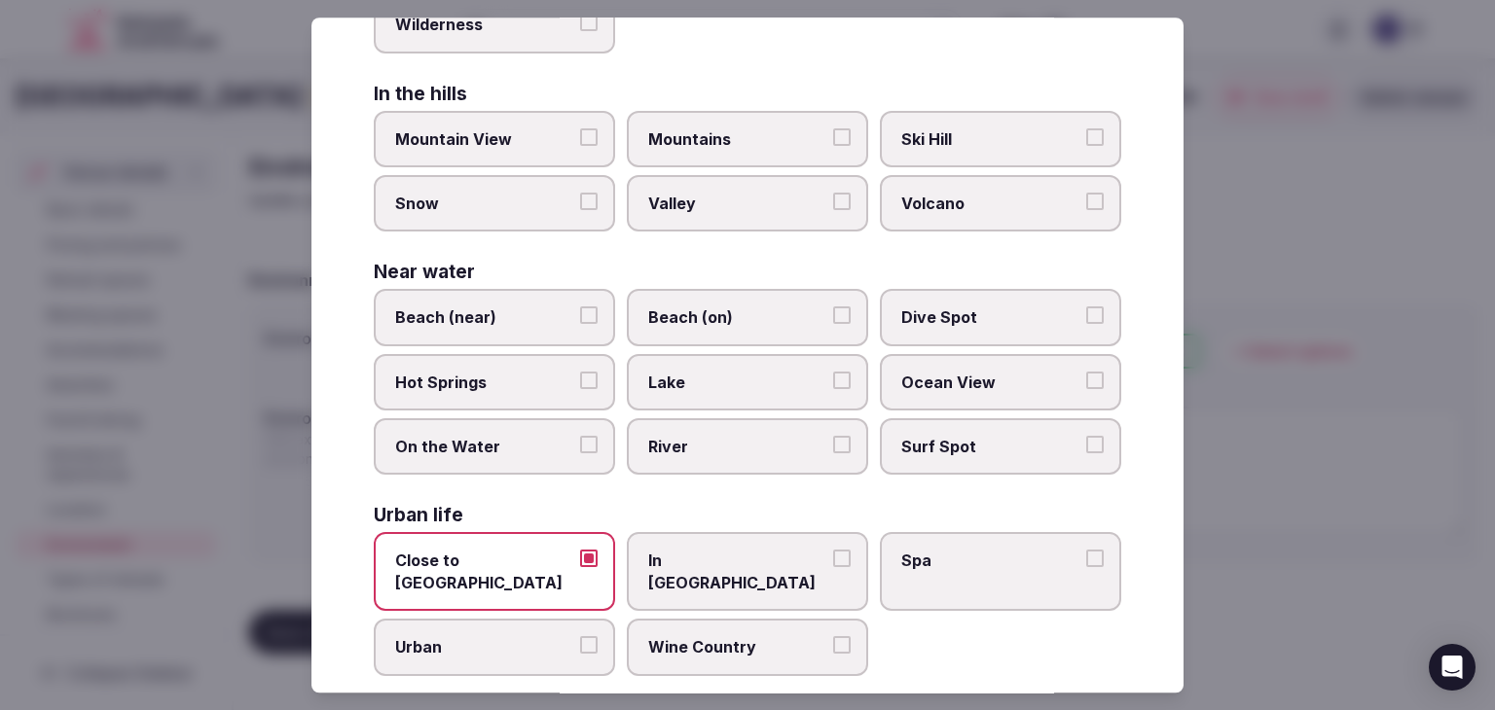
click at [511, 637] on span "Urban" at bounding box center [484, 647] width 179 height 21
click at [580, 637] on button "Urban" at bounding box center [589, 646] width 18 height 18
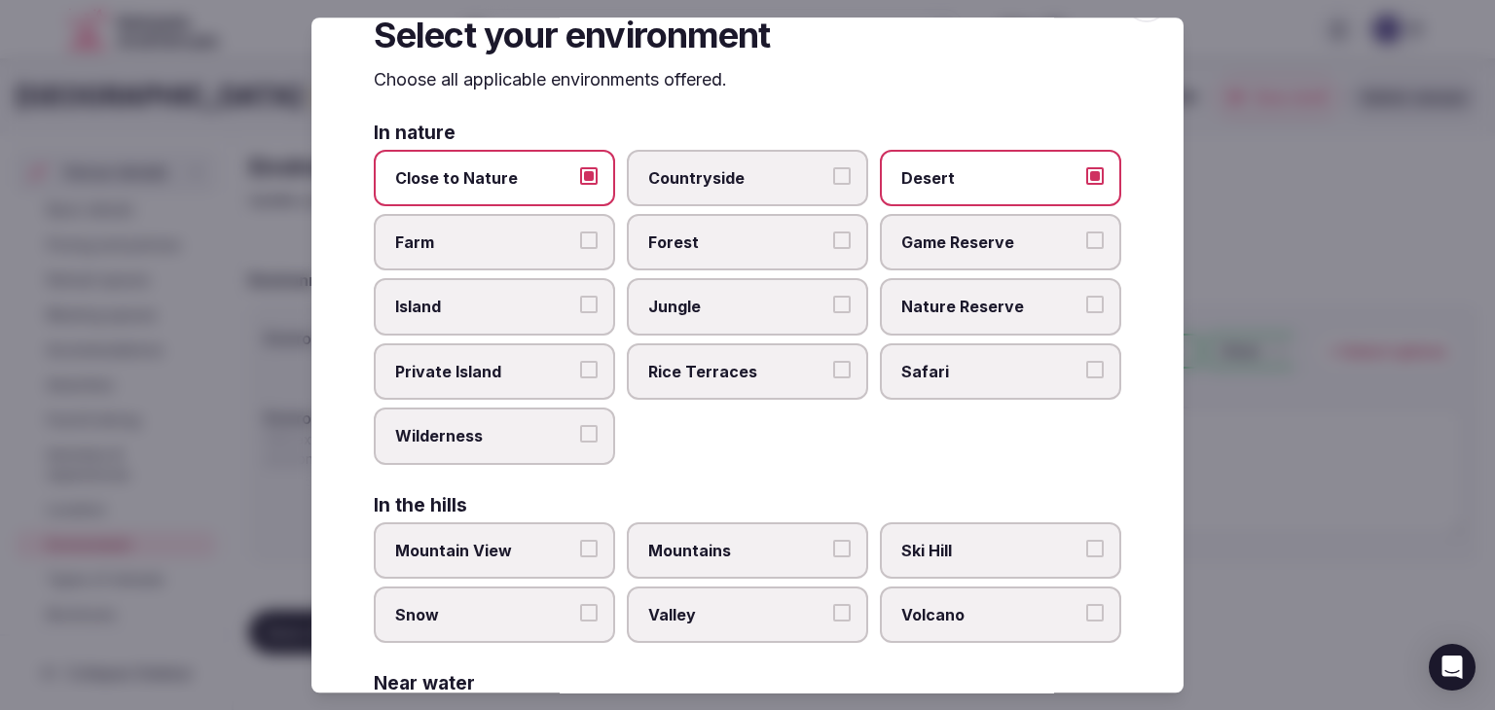
scroll to position [0, 0]
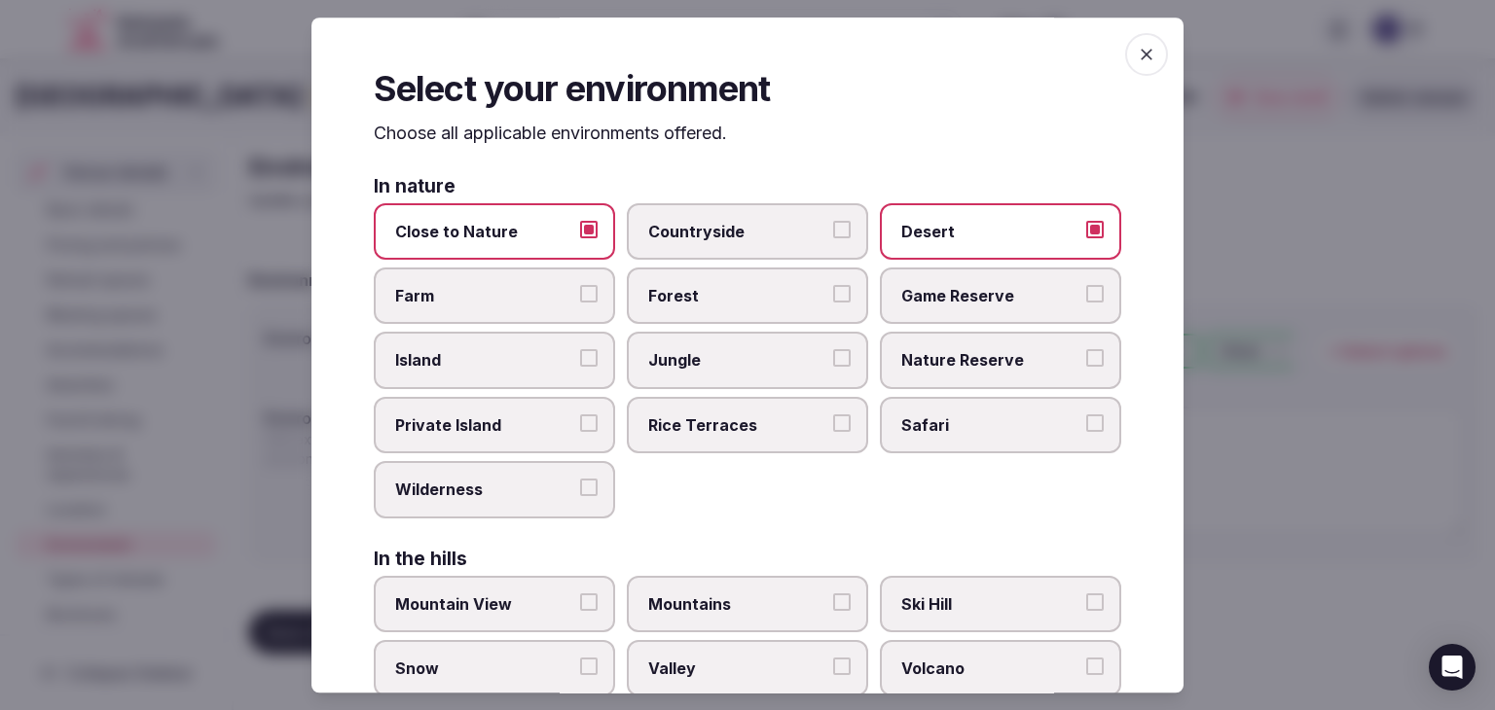
click at [1137, 60] on icon "button" at bounding box center [1146, 54] width 19 height 19
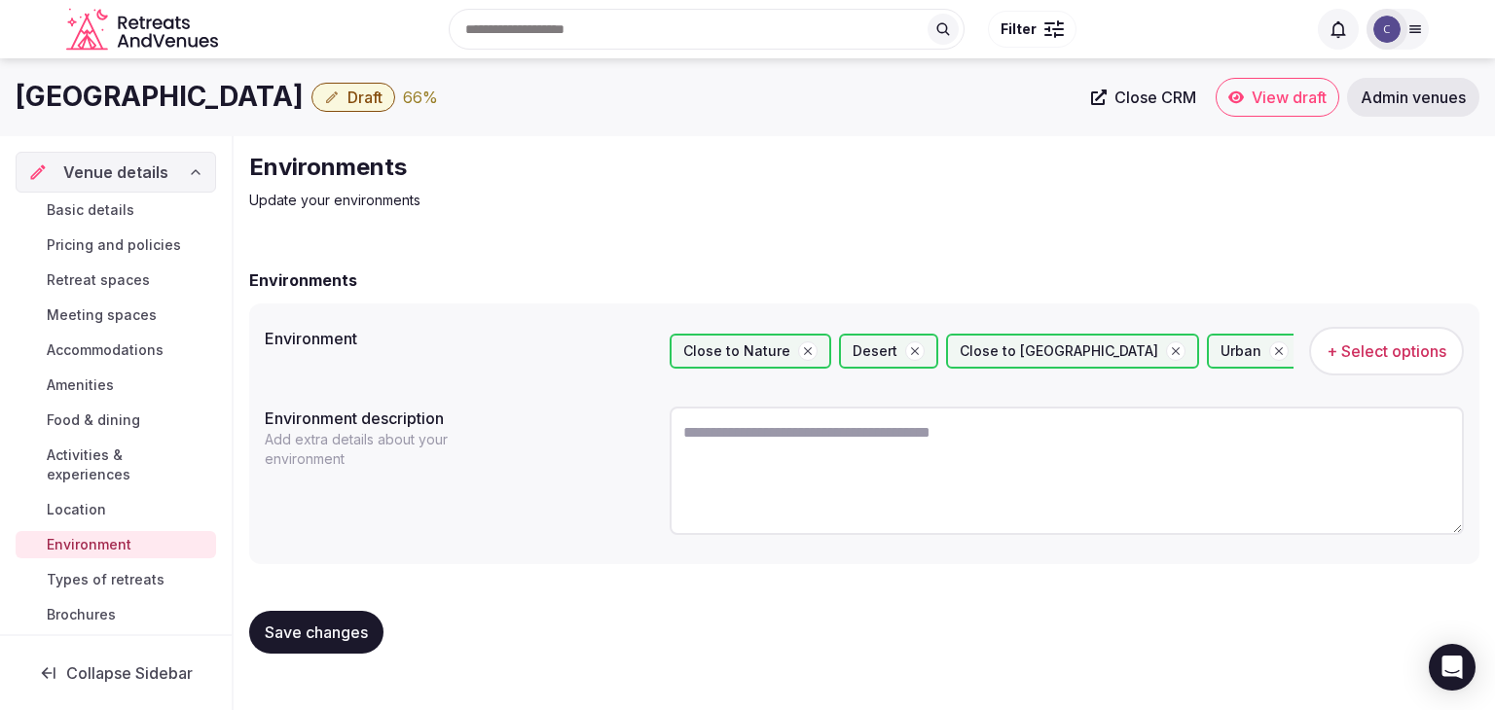
click at [814, 448] on textarea at bounding box center [1067, 471] width 794 height 128
paste textarea "**********"
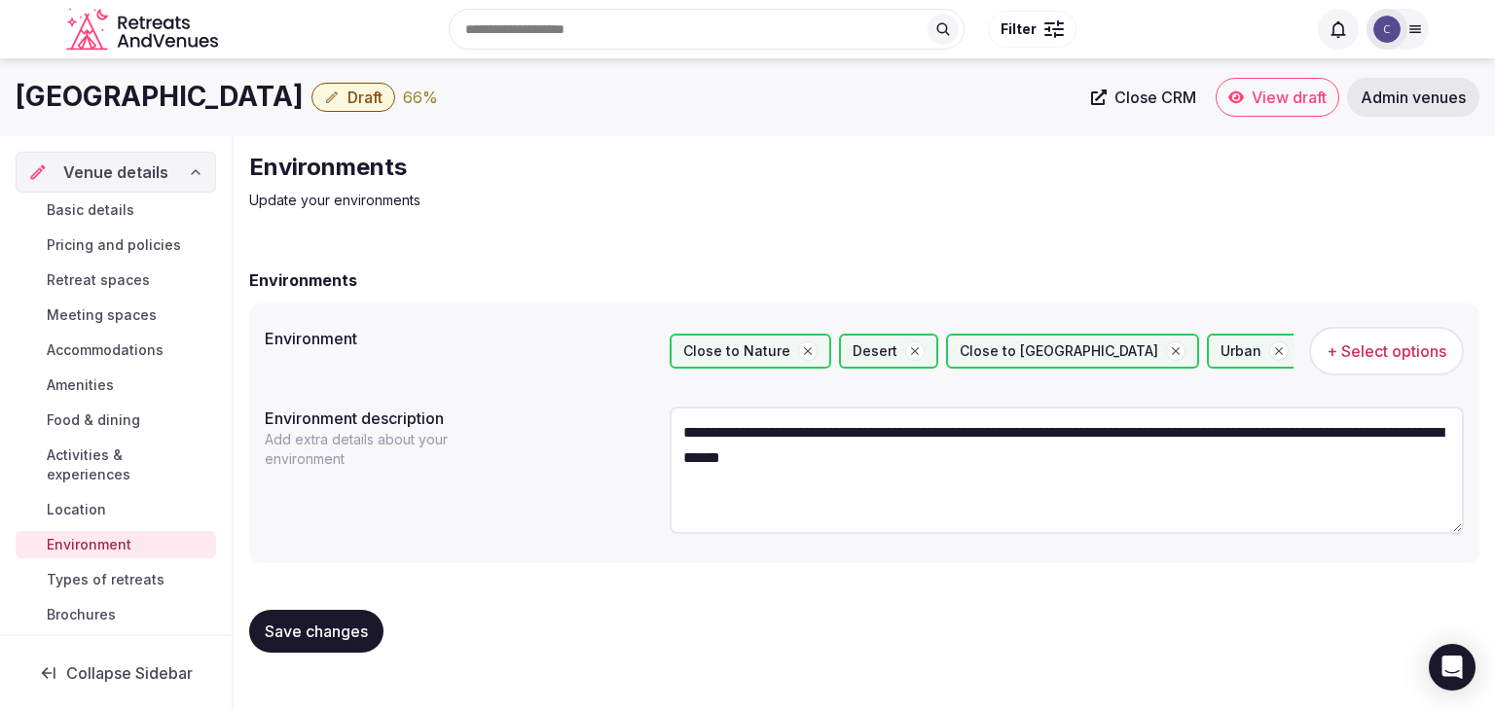
type textarea "**********"
click at [316, 600] on div "Save changes" at bounding box center [864, 632] width 1230 height 74
click at [327, 660] on div "Save changes" at bounding box center [864, 632] width 1230 height 74
click at [328, 614] on button "Save changes" at bounding box center [316, 631] width 134 height 43
click at [153, 577] on span "Types of retreats" at bounding box center [106, 579] width 118 height 19
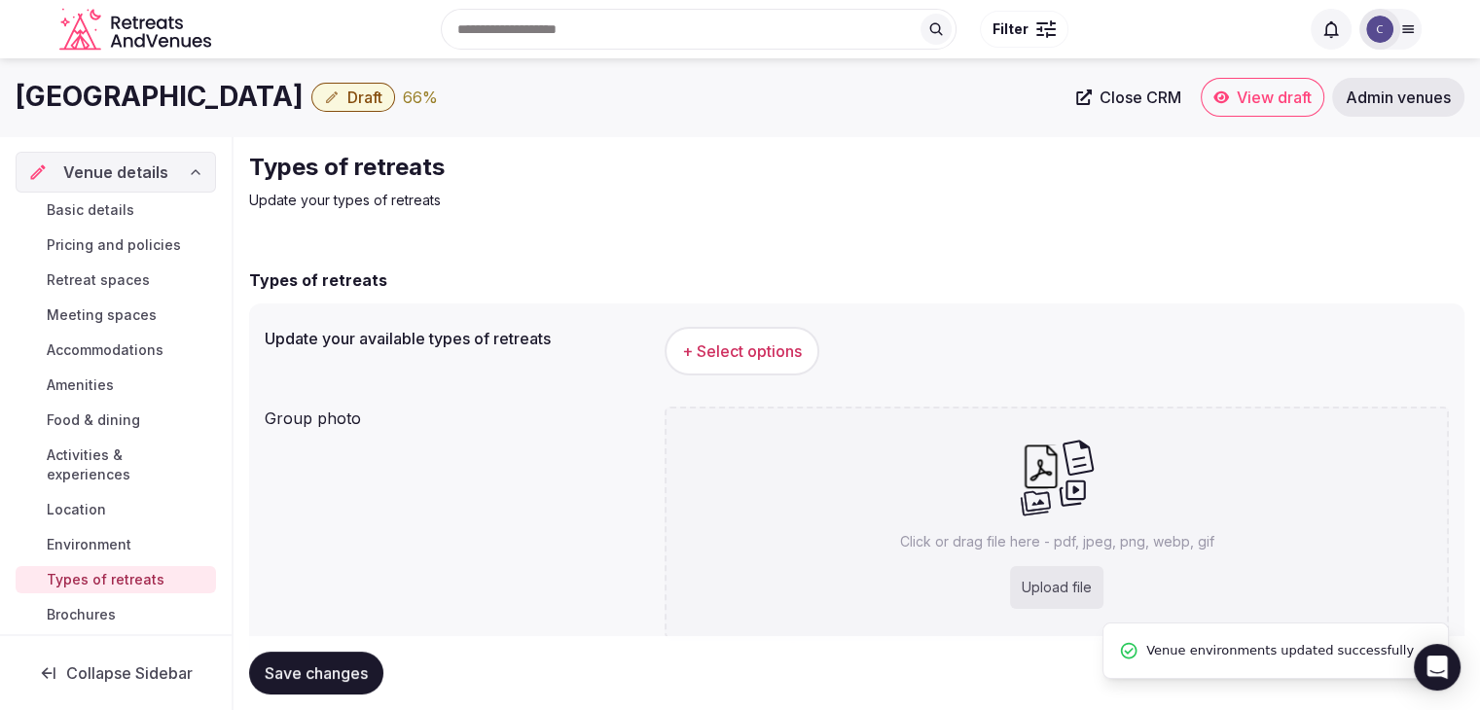
click at [804, 349] on button "+ Select options" at bounding box center [742, 351] width 155 height 49
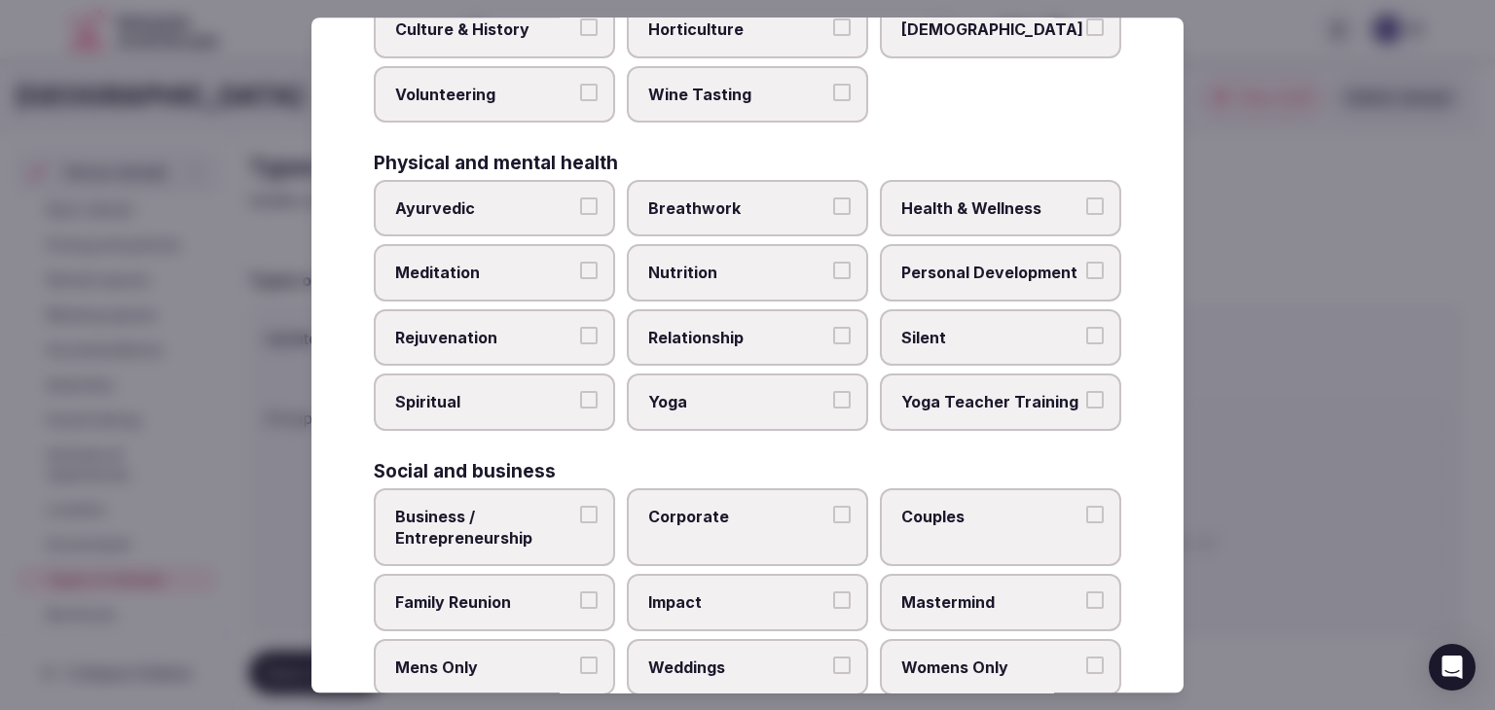
scroll to position [791, 0]
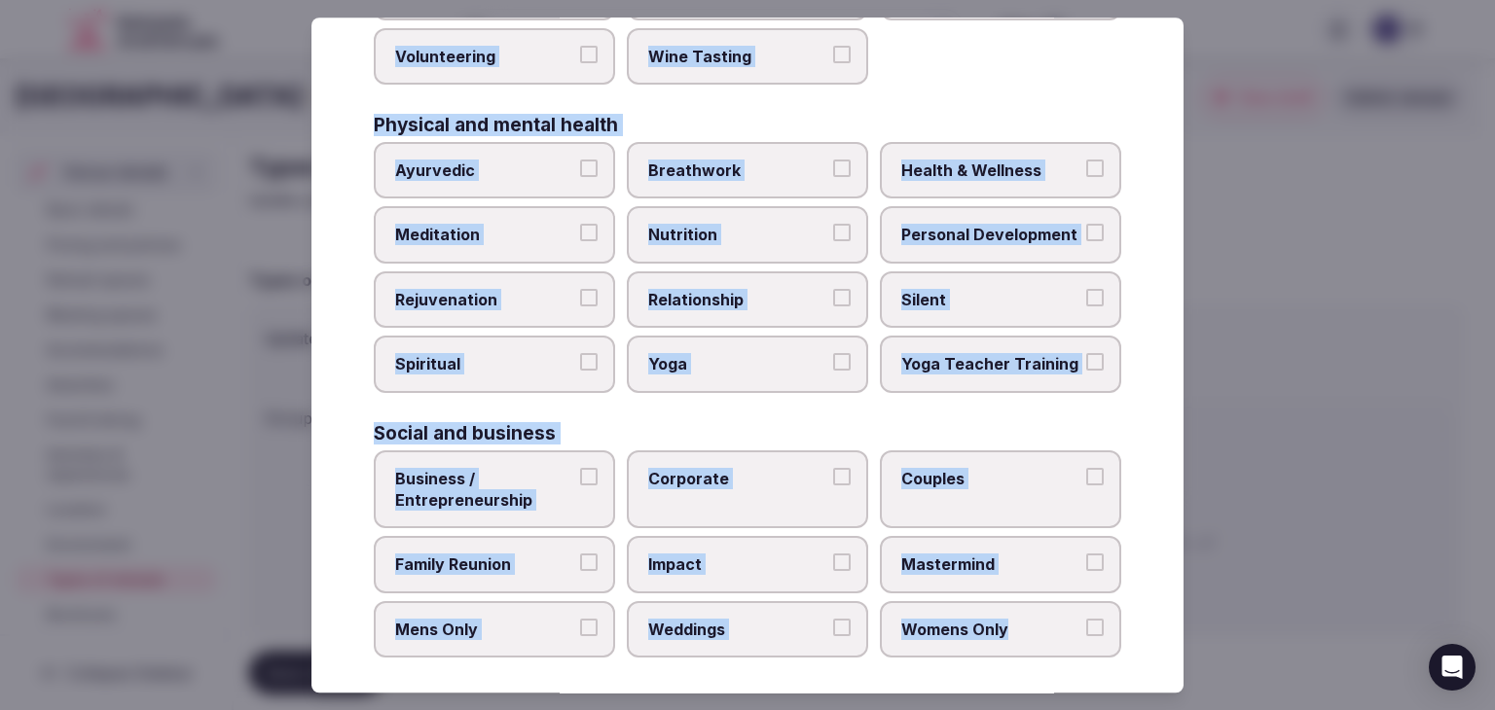
drag, startPoint x: 370, startPoint y: 133, endPoint x: 1110, endPoint y: 626, distance: 889.3
click at [1110, 626] on div "Select your types of retreats Choose all applicable types of retreats offered. …" at bounding box center [747, 355] width 872 height 675
copy div "Choose all applicable types of retreats offered. Active Adventure Cold Water Ex…"
click at [996, 149] on label "Health & Wellness" at bounding box center [1000, 170] width 241 height 56
click at [1086, 160] on button "Health & Wellness" at bounding box center [1095, 169] width 18 height 18
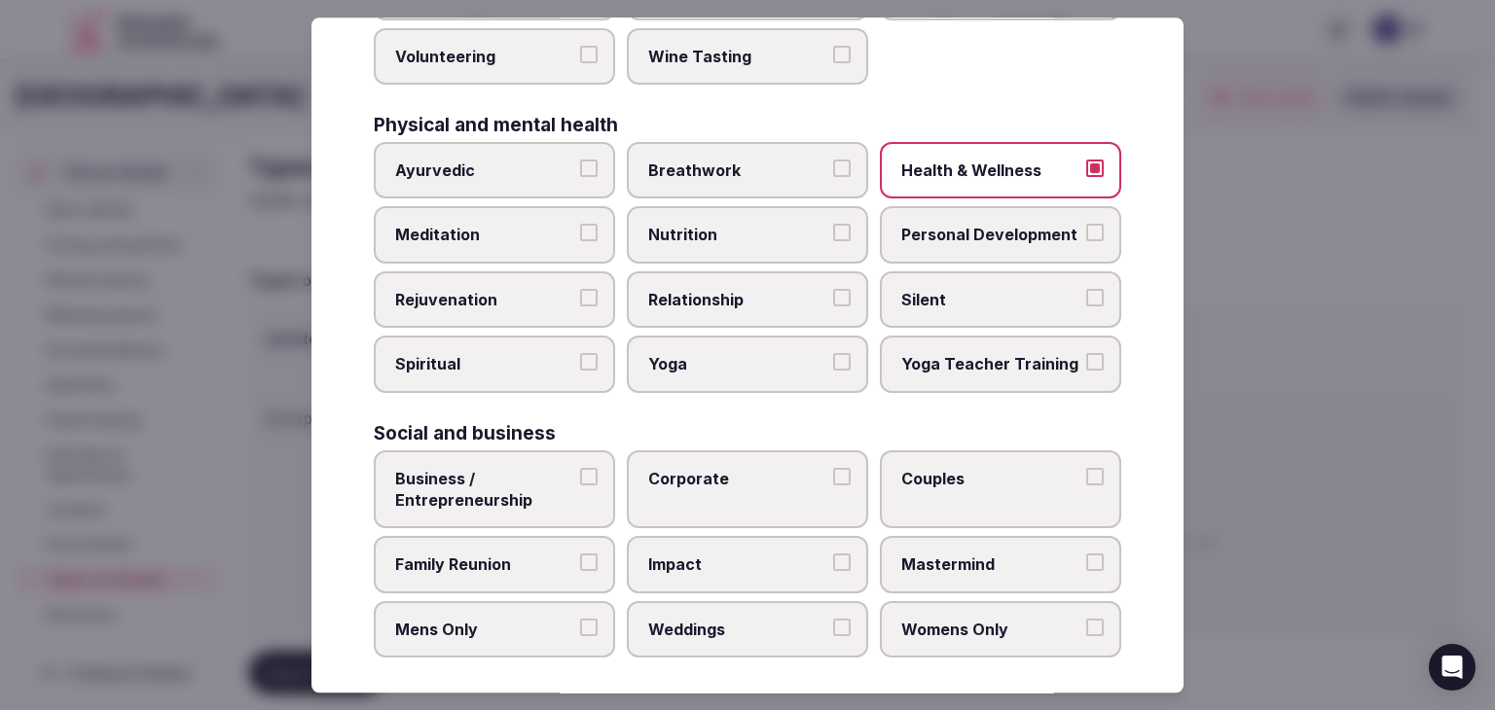
click at [994, 208] on label "Personal Development" at bounding box center [1000, 235] width 241 height 56
click at [1086, 225] on button "Personal Development" at bounding box center [1095, 234] width 18 height 18
click at [519, 239] on label "Meditation" at bounding box center [494, 235] width 241 height 56
click at [580, 239] on button "Meditation" at bounding box center [589, 234] width 18 height 18
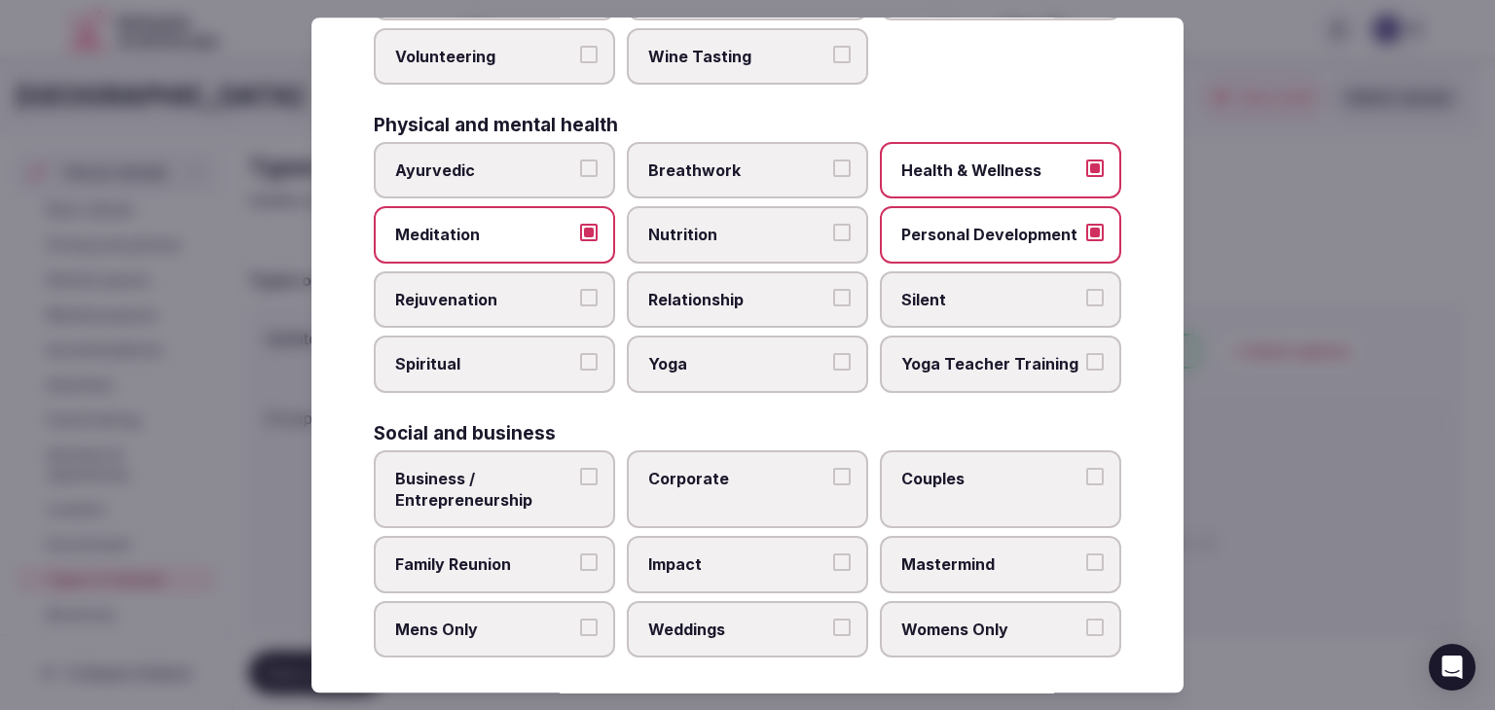
click at [512, 289] on span "Rejuvenation" at bounding box center [484, 299] width 179 height 21
click at [580, 289] on button "Rejuvenation" at bounding box center [589, 298] width 18 height 18
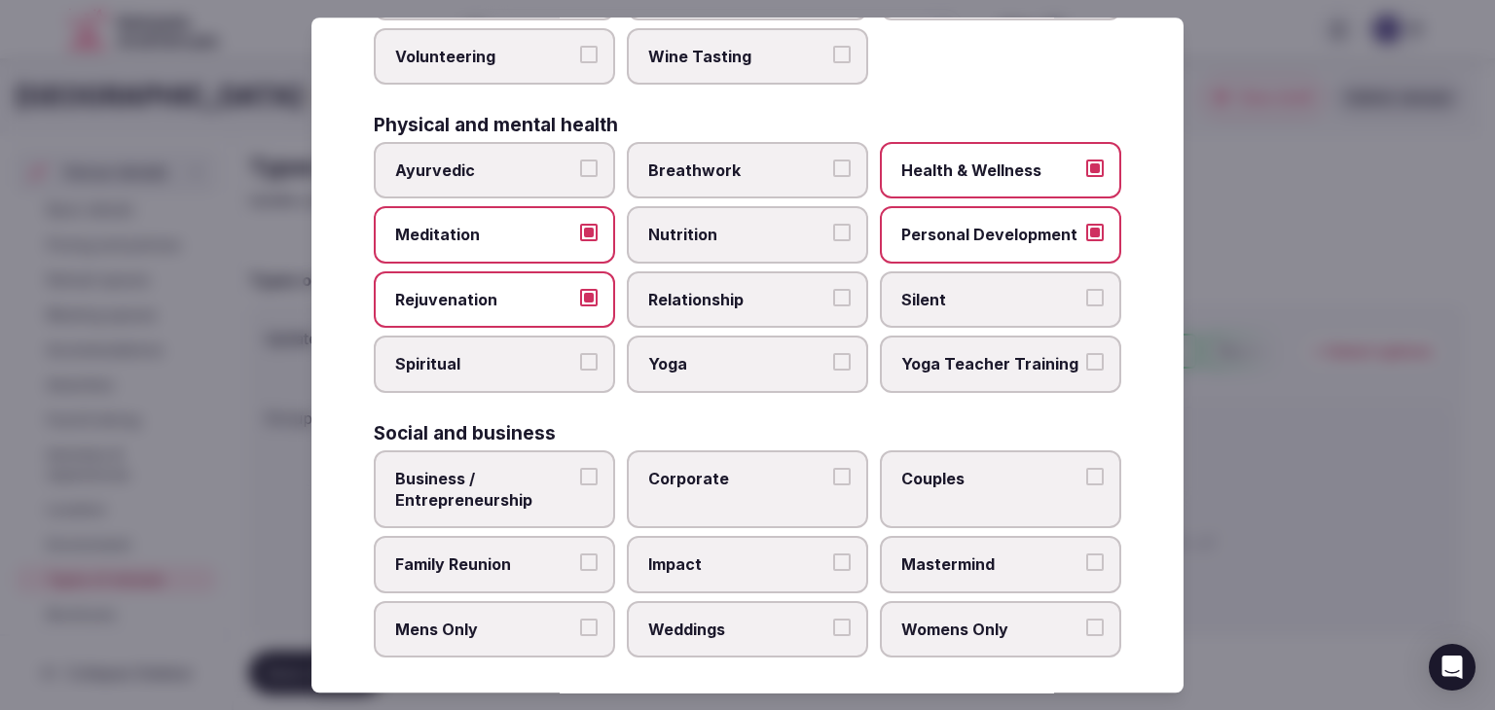
drag, startPoint x: 628, startPoint y: 351, endPoint x: 808, endPoint y: 250, distance: 206.5
click at [629, 351] on label "Yoga" at bounding box center [747, 365] width 241 height 56
click at [833, 354] on button "Yoga" at bounding box center [842, 363] width 18 height 18
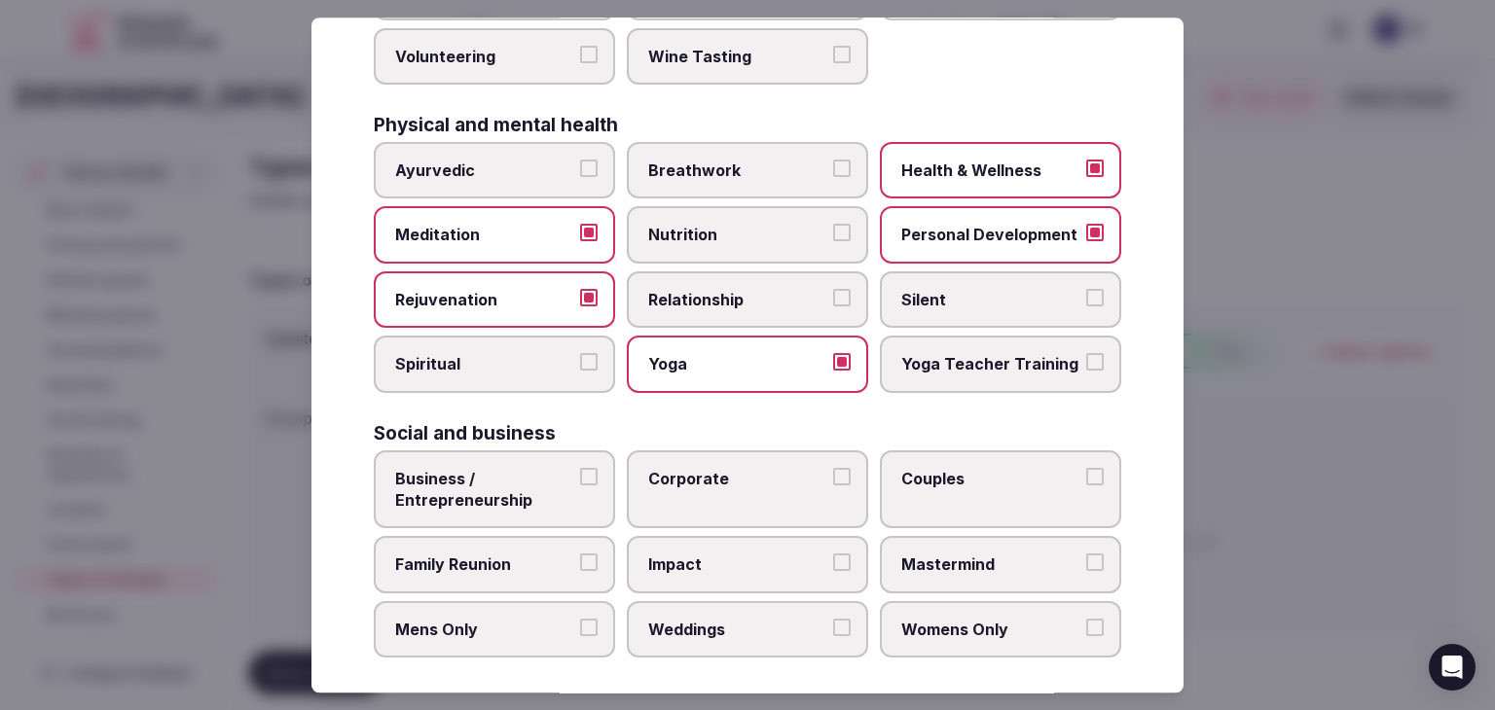
click at [491, 488] on span "Business / Entrepreneurship" at bounding box center [484, 490] width 179 height 44
click at [580, 486] on button "Business / Entrepreneurship" at bounding box center [589, 477] width 18 height 18
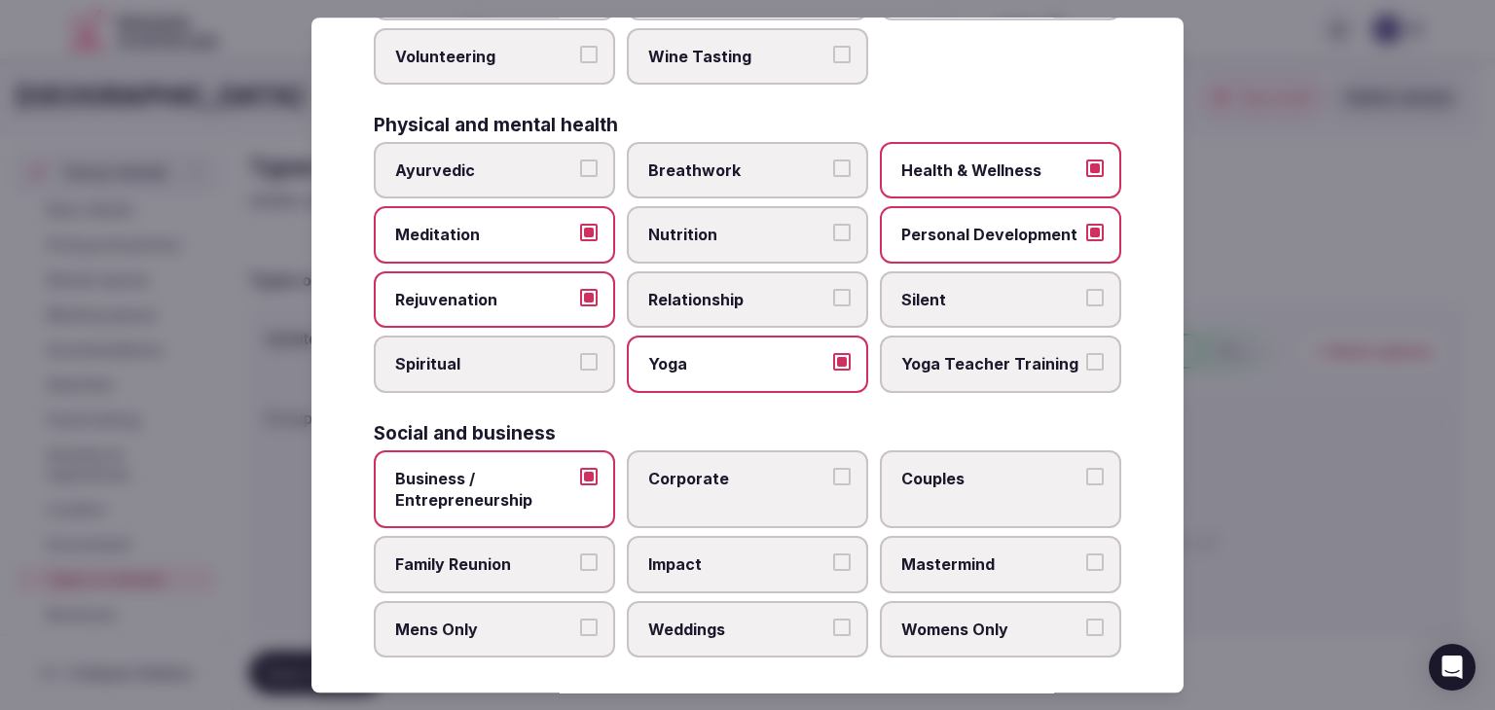
click at [685, 489] on label "Corporate" at bounding box center [747, 490] width 241 height 79
click at [967, 488] on label "Couples" at bounding box center [1000, 490] width 241 height 79
click at [1086, 486] on button "Couples" at bounding box center [1095, 477] width 18 height 18
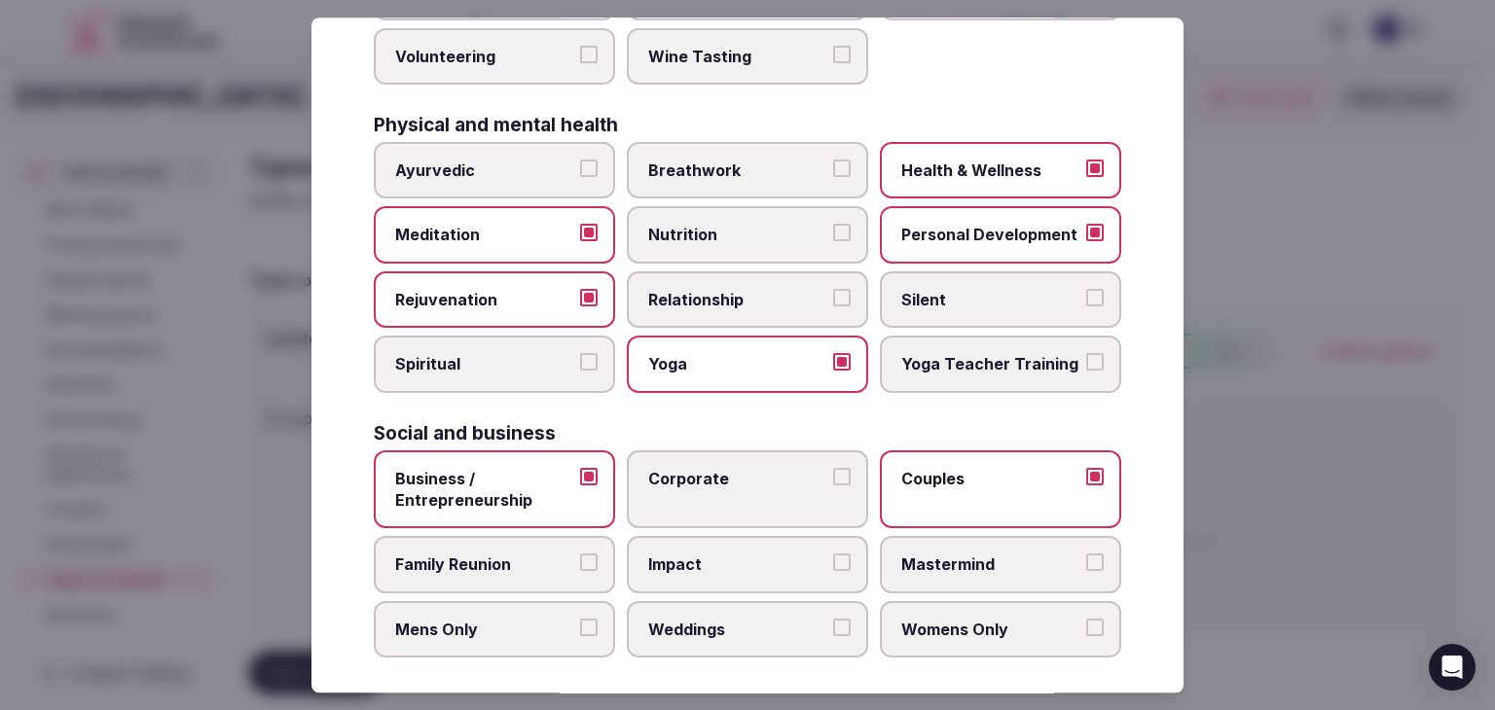
click at [736, 497] on label "Corporate" at bounding box center [747, 490] width 241 height 79
click at [833, 486] on button "Corporate" at bounding box center [842, 477] width 18 height 18
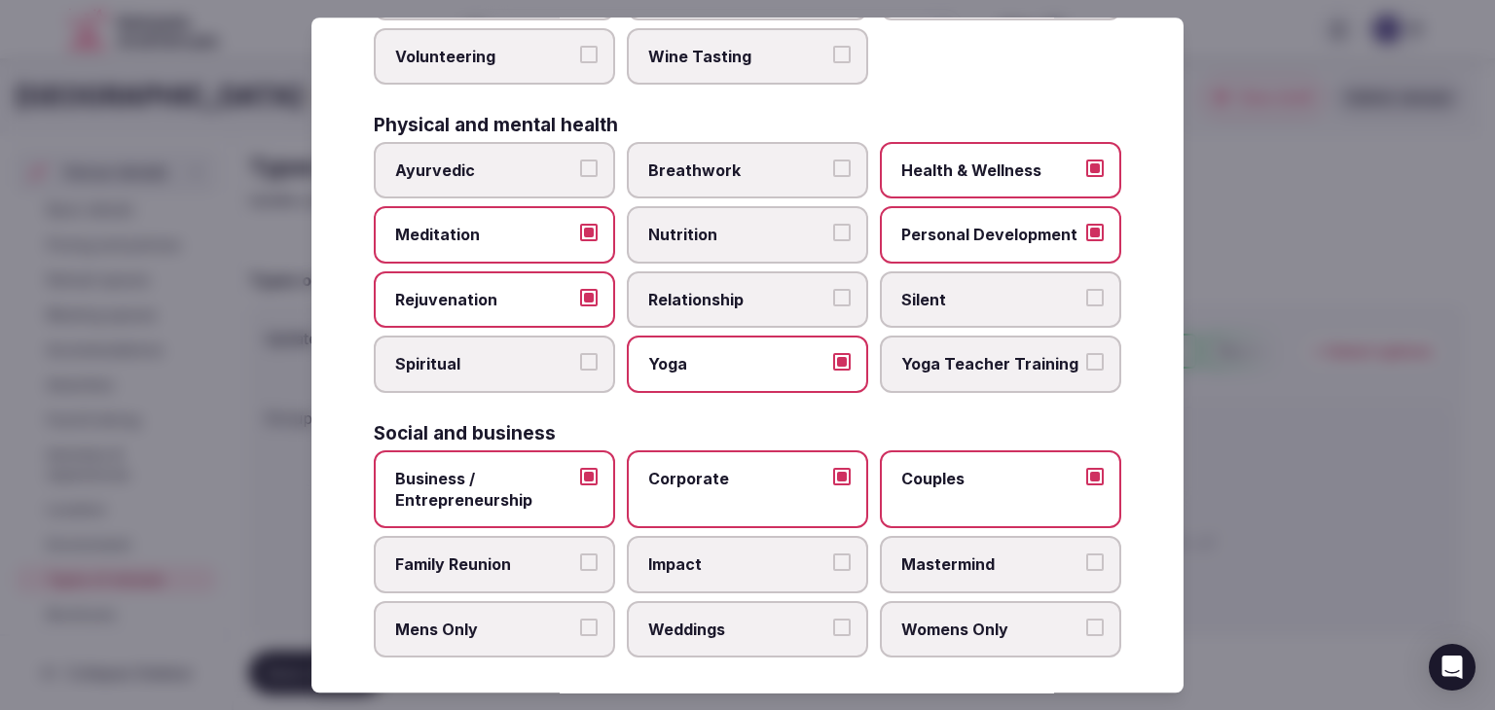
click at [490, 555] on span "Family Reunion" at bounding box center [484, 565] width 179 height 21
click at [580, 555] on button "Family Reunion" at bounding box center [589, 564] width 18 height 18
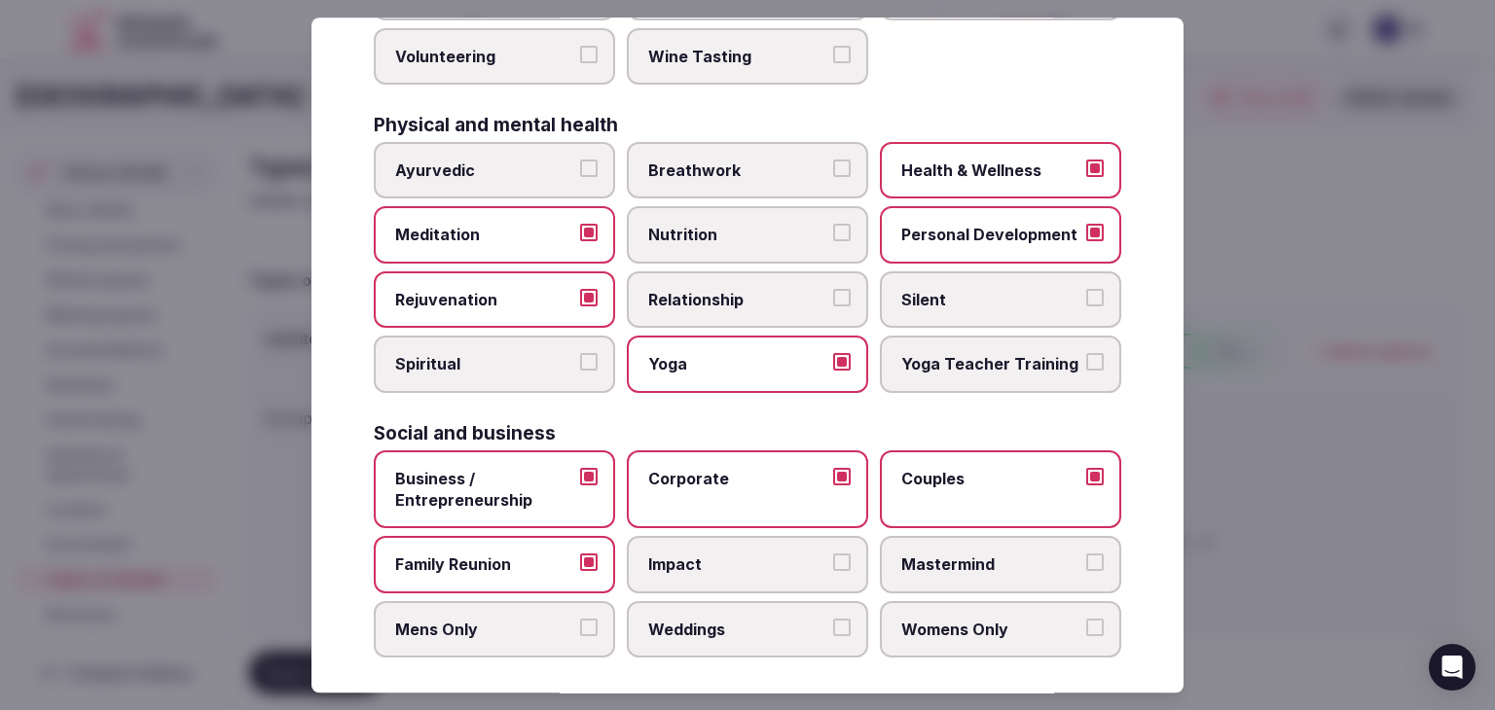
click at [792, 620] on span "Weddings" at bounding box center [737, 629] width 179 height 21
click at [833, 620] on button "Weddings" at bounding box center [842, 628] width 18 height 18
click at [922, 619] on span "Womens Only" at bounding box center [990, 629] width 179 height 21
click at [1086, 619] on button "Womens Only" at bounding box center [1095, 628] width 18 height 18
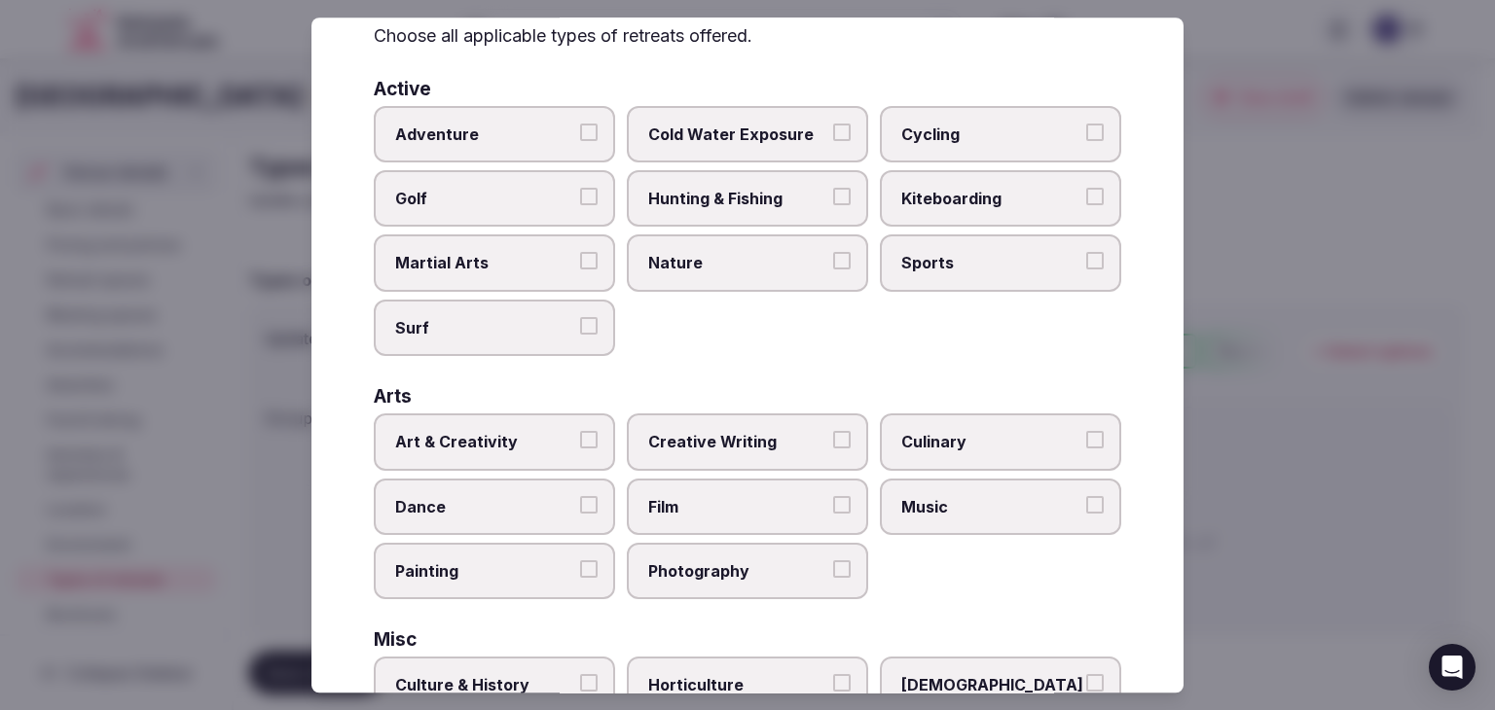
scroll to position [0, 0]
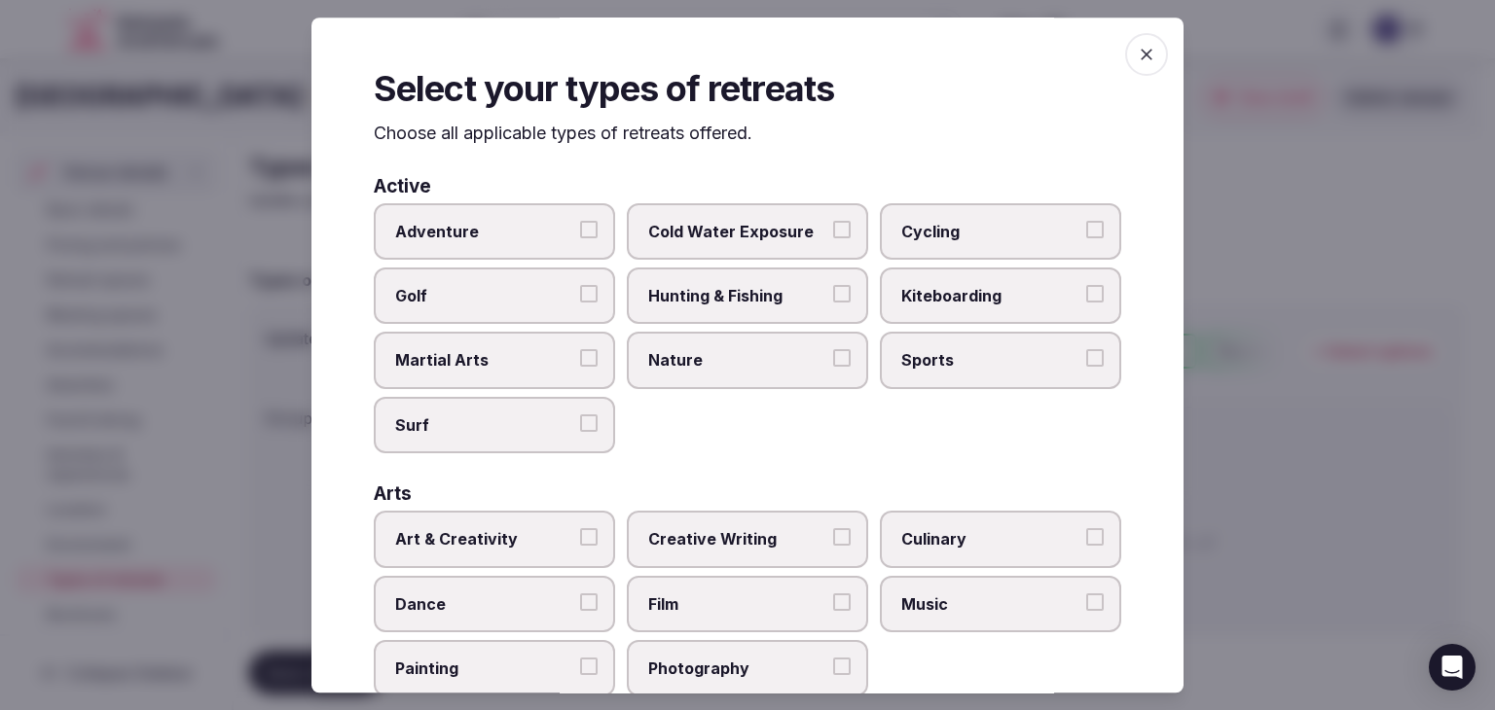
click at [1141, 56] on icon "button" at bounding box center [1147, 55] width 12 height 12
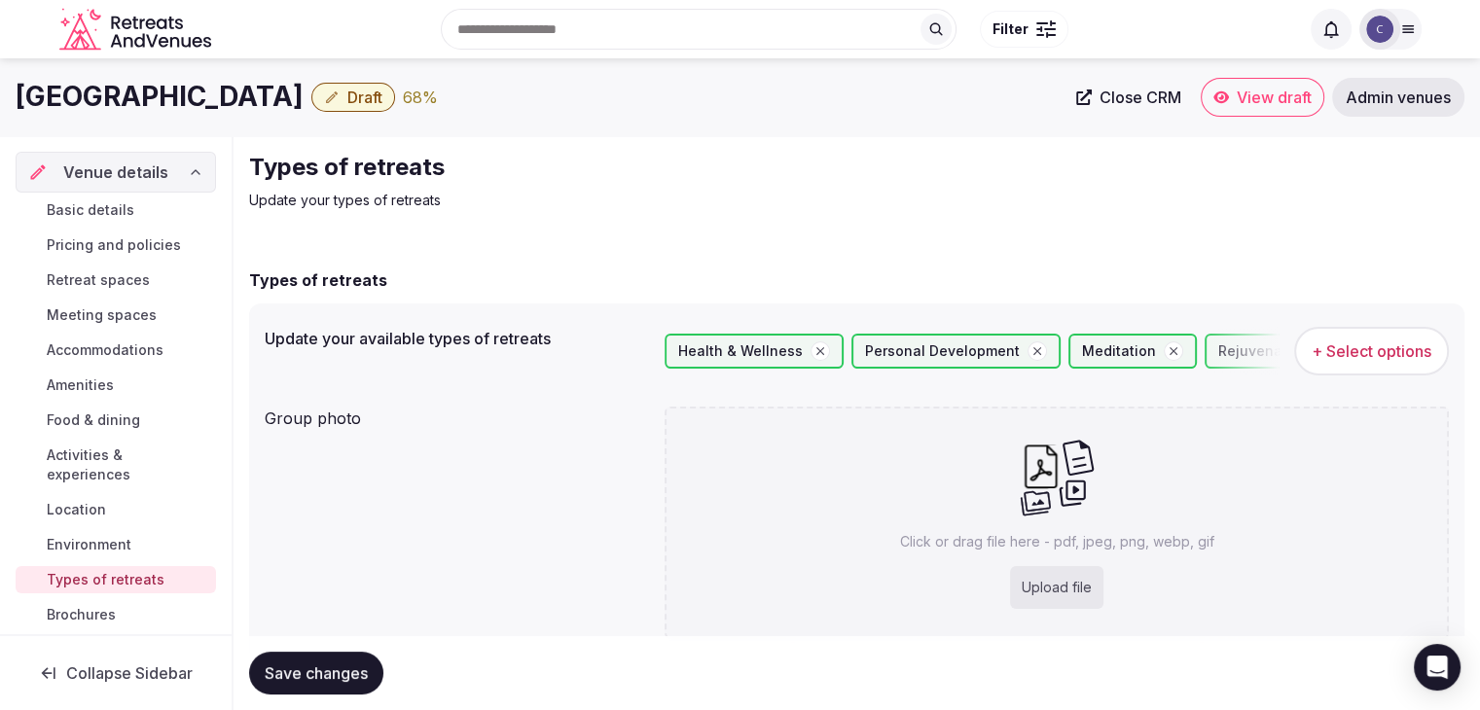
click at [1127, 579] on div "Click or drag file here - pdf, jpeg, png, webp, gif Upload file" at bounding box center [1057, 523] width 784 height 233
type input "**********"
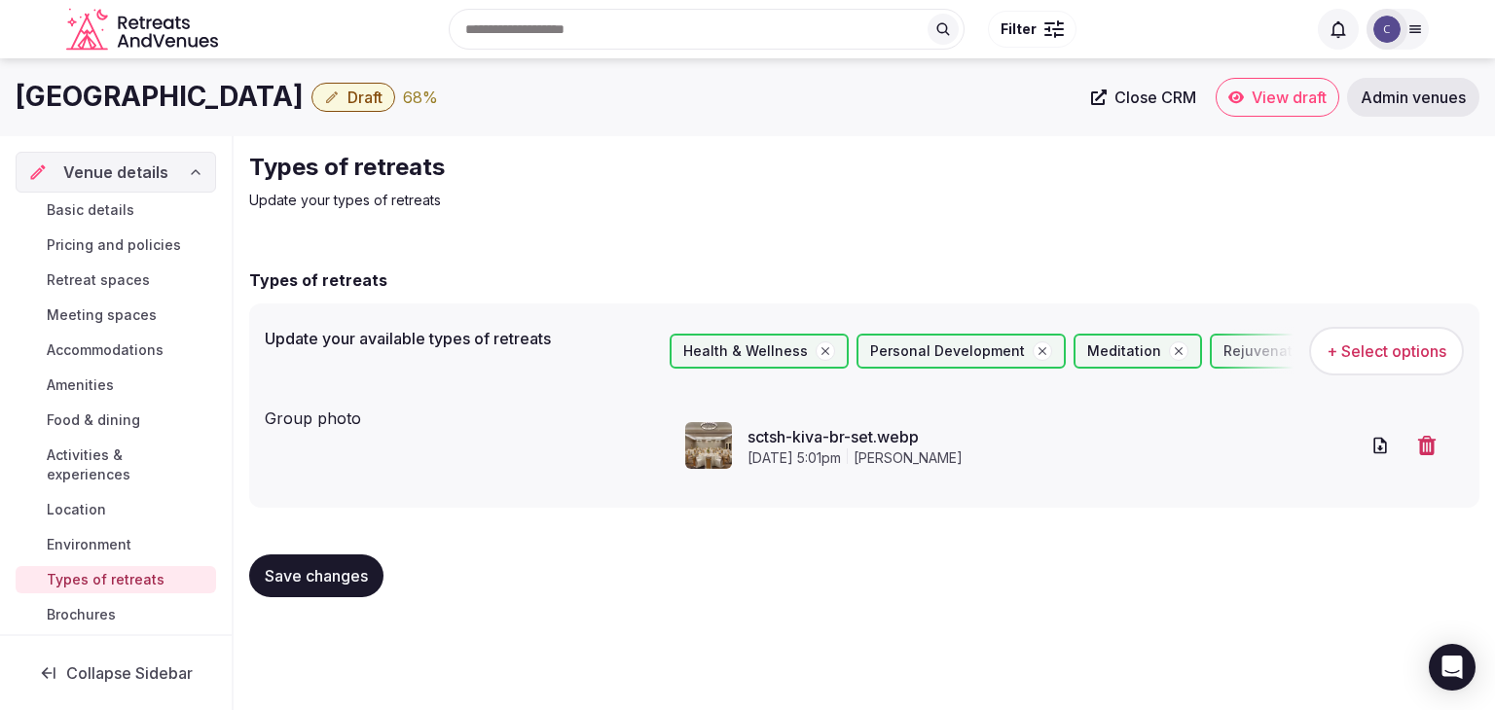
click at [358, 567] on span "Save changes" at bounding box center [316, 575] width 103 height 19
click at [356, 567] on span "Save changes" at bounding box center [316, 575] width 103 height 19
click at [126, 238] on span "Pricing and policies" at bounding box center [114, 244] width 134 height 19
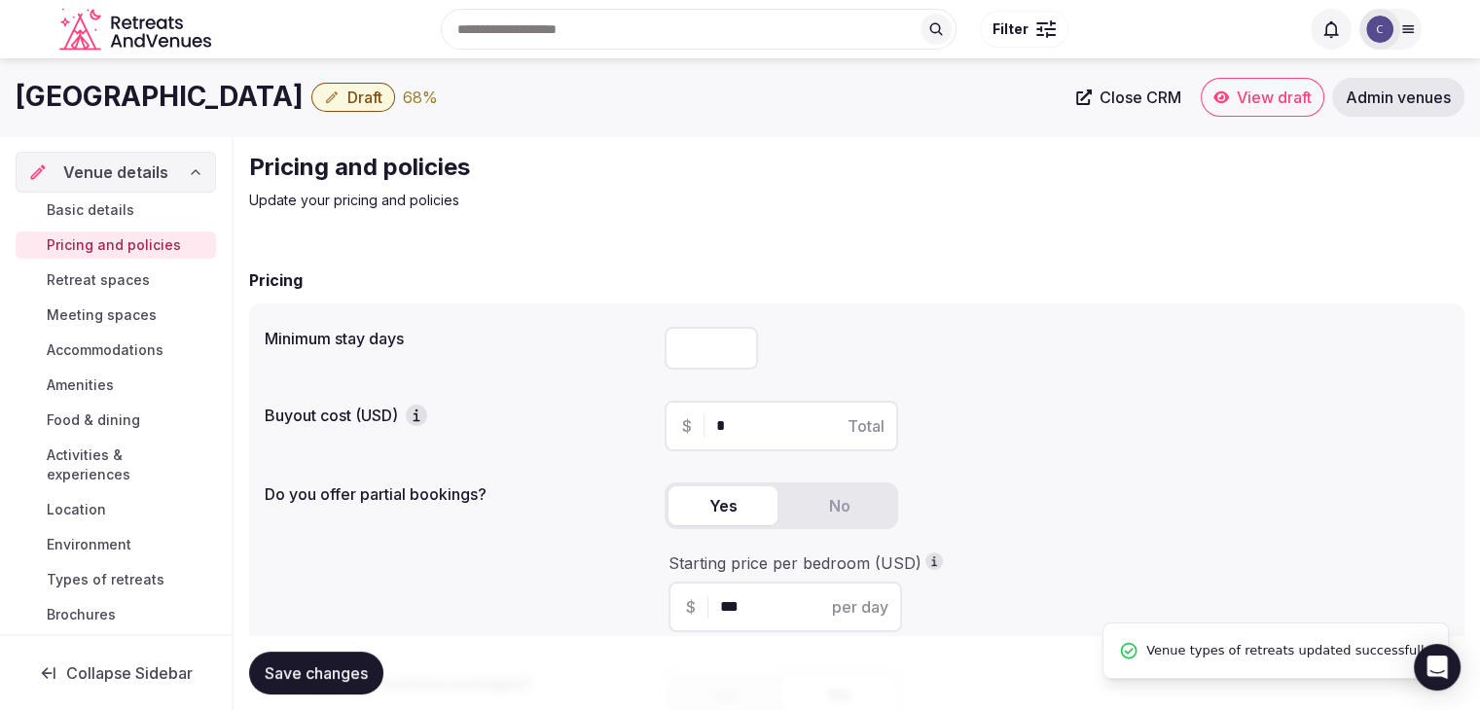
click at [690, 358] on input "number" at bounding box center [711, 348] width 93 height 43
type input "*"
click at [348, 678] on span "Save changes" at bounding box center [316, 673] width 103 height 19
click at [128, 277] on span "Retreat spaces" at bounding box center [98, 280] width 103 height 19
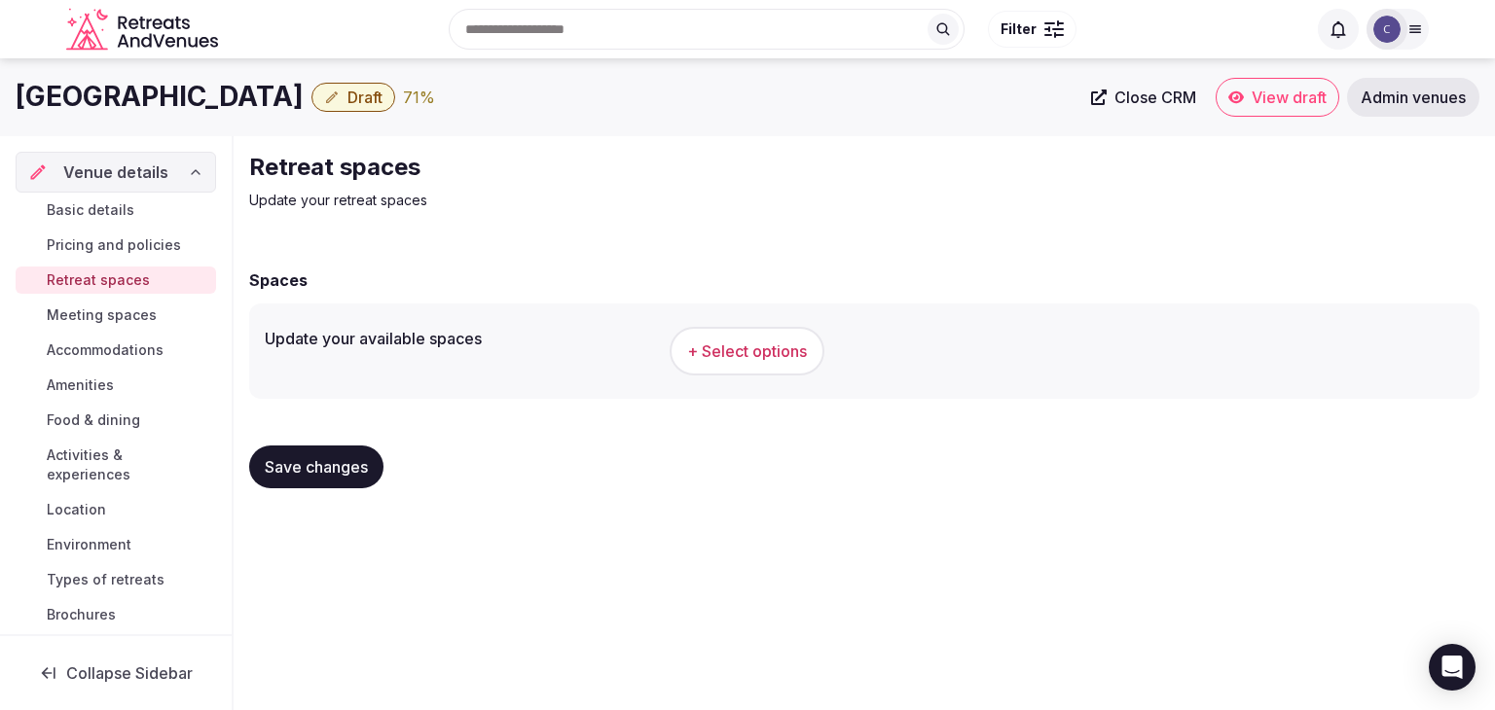
click at [279, 99] on h1 "Hilton Scottsdale Resort & Villas" at bounding box center [160, 97] width 288 height 38
click at [280, 99] on h1 "Hilton Scottsdale Resort & Villas" at bounding box center [160, 97] width 288 height 38
copy div "Hilton Scottsdale Resort & Villas"
click at [726, 334] on button "+ Select options" at bounding box center [747, 351] width 155 height 49
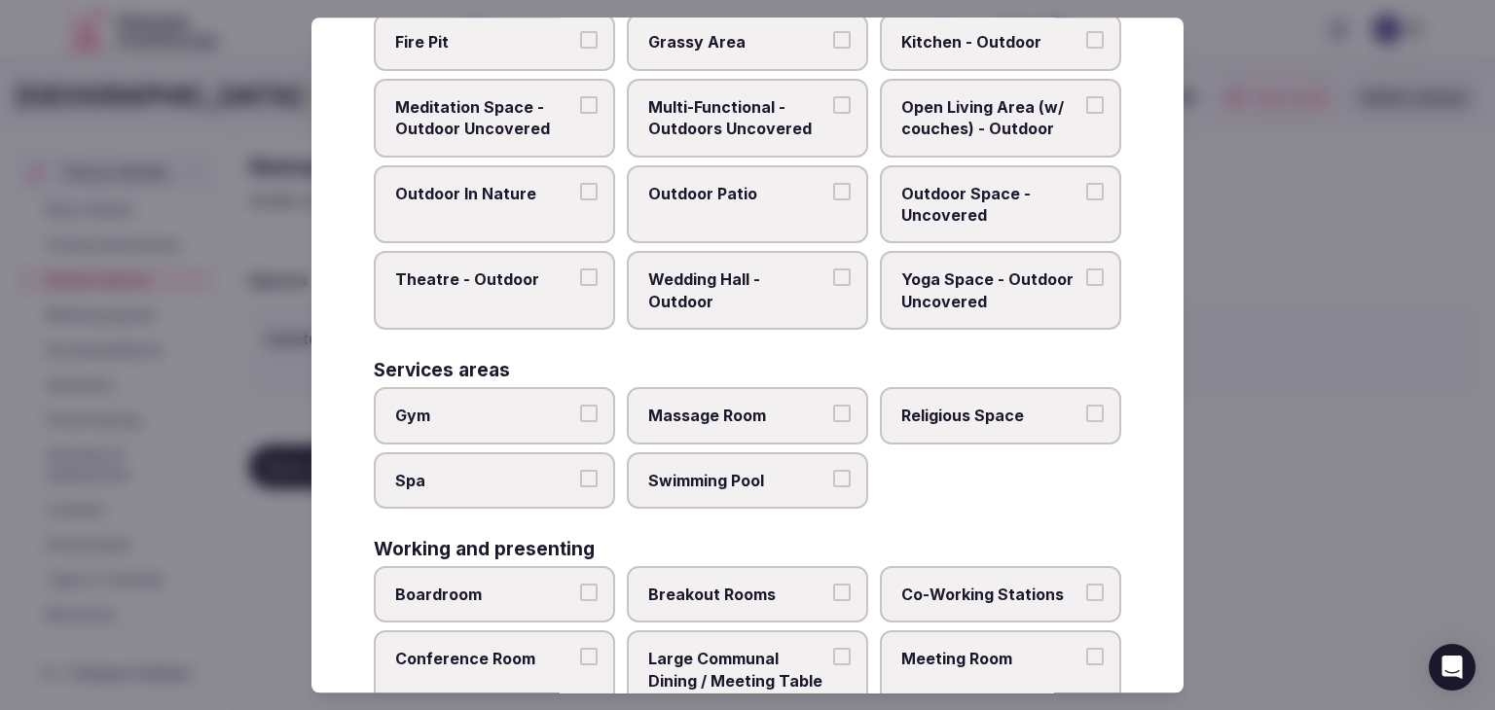
scroll to position [880, 0]
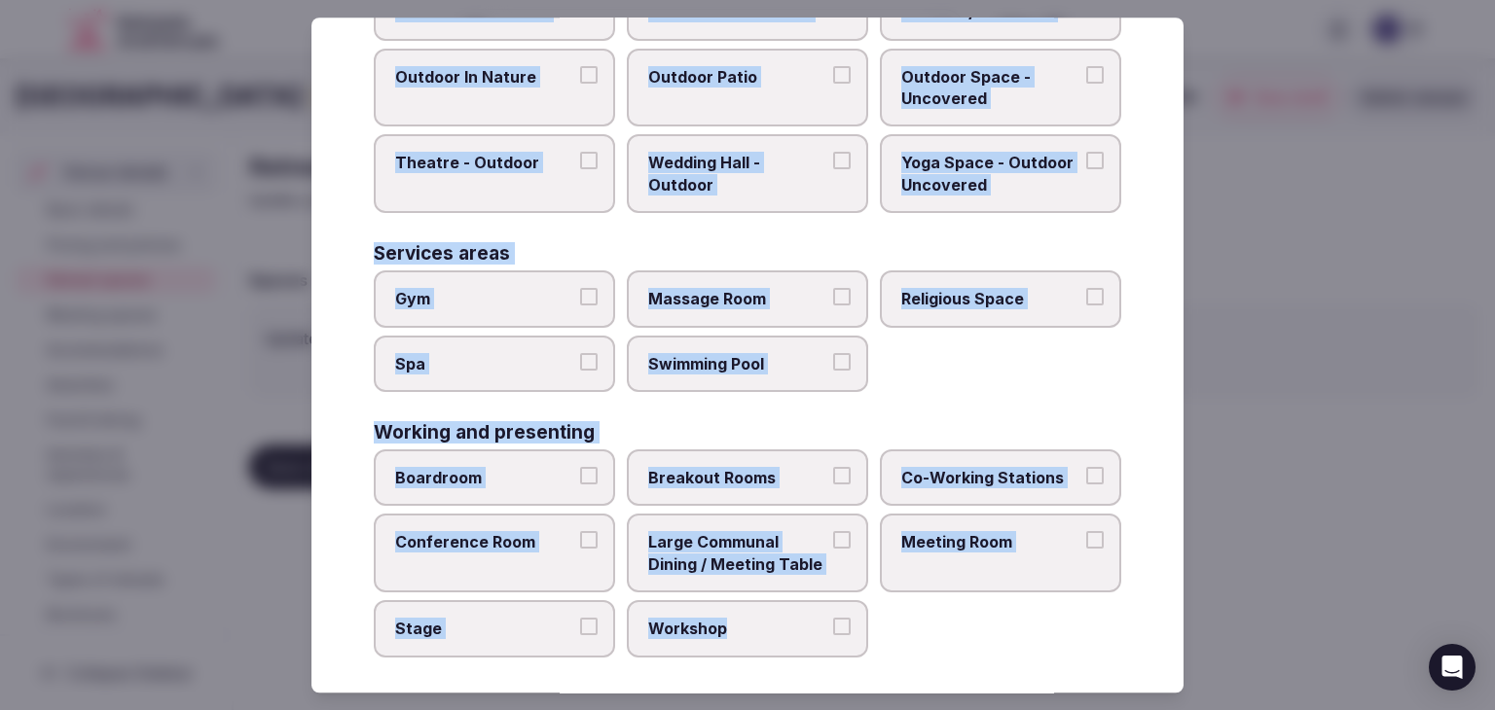
drag, startPoint x: 376, startPoint y: 133, endPoint x: 840, endPoint y: 637, distance: 685.2
click at [840, 646] on div "Select your retreat spaces Choose all applicable retreat spaces offered. Covere…" at bounding box center [747, 355] width 872 height 675
copy div "Choose all applicable retreat spaces offered. Covered outdoor spaces Meditation…"
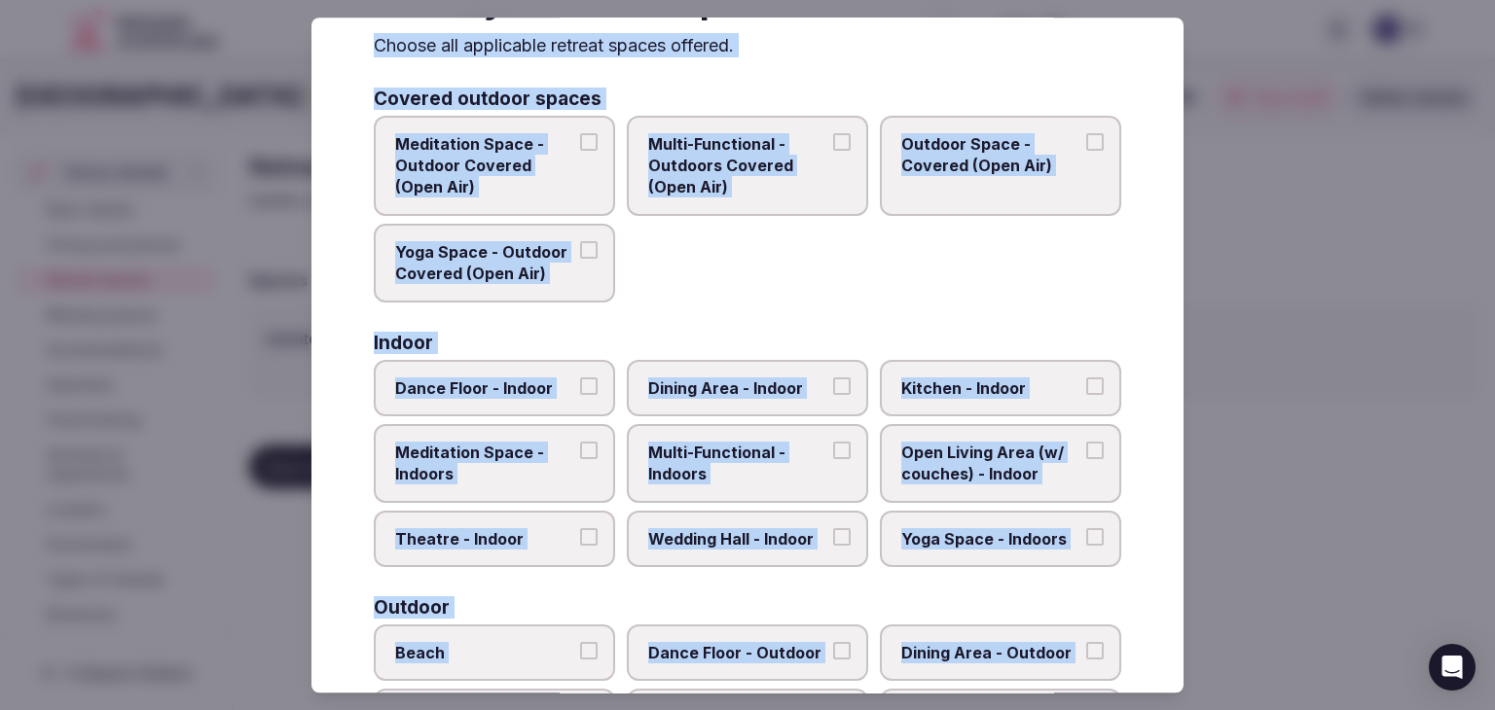
scroll to position [4, 0]
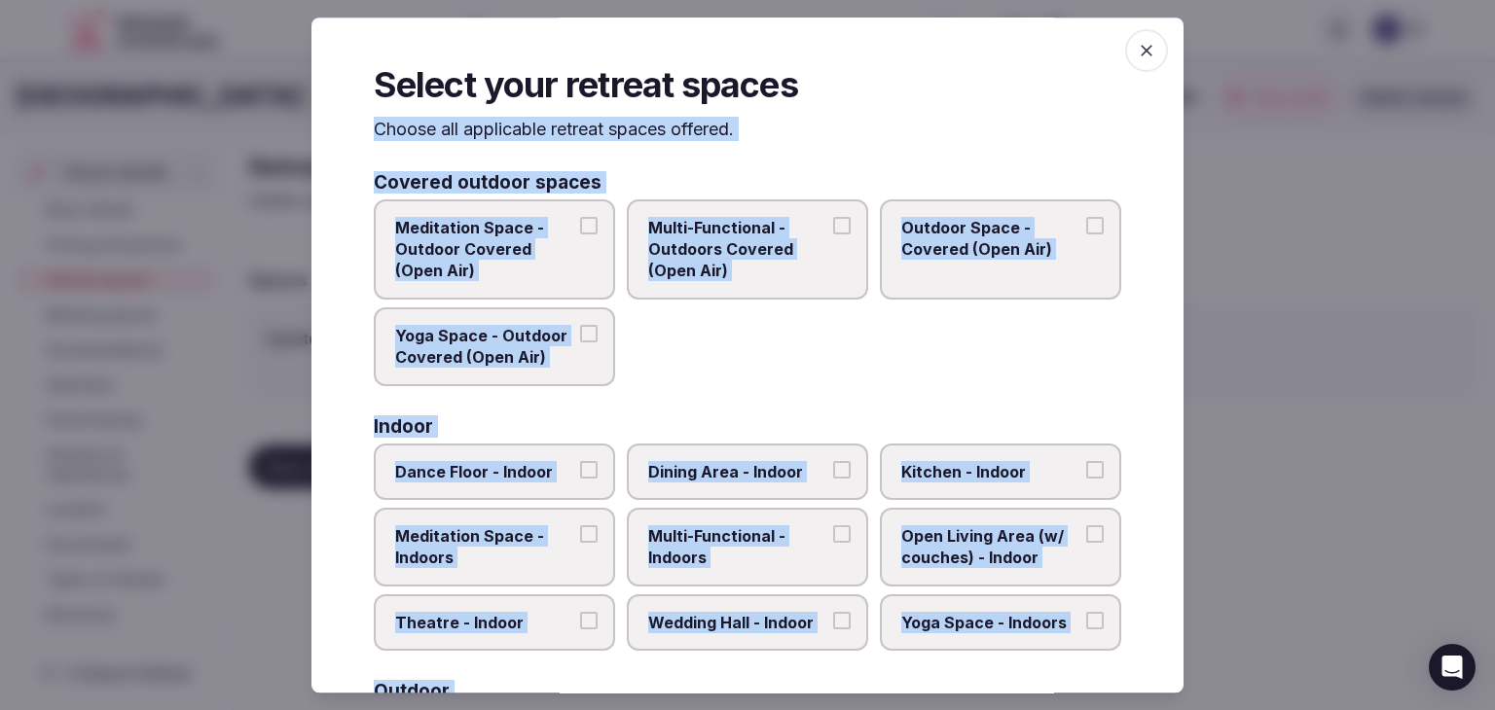
drag, startPoint x: 779, startPoint y: 267, endPoint x: 884, endPoint y: 244, distance: 106.5
click at [779, 267] on span "Multi-Functional - Outdoors Covered (Open Air)" at bounding box center [737, 249] width 179 height 65
click at [833, 235] on button "Multi-Functional - Outdoors Covered (Open Air)" at bounding box center [842, 226] width 18 height 18
click at [887, 244] on label "Outdoor Space - Covered (Open Air)" at bounding box center [1000, 249] width 241 height 100
click at [1086, 235] on button "Outdoor Space - Covered (Open Air)" at bounding box center [1095, 226] width 18 height 18
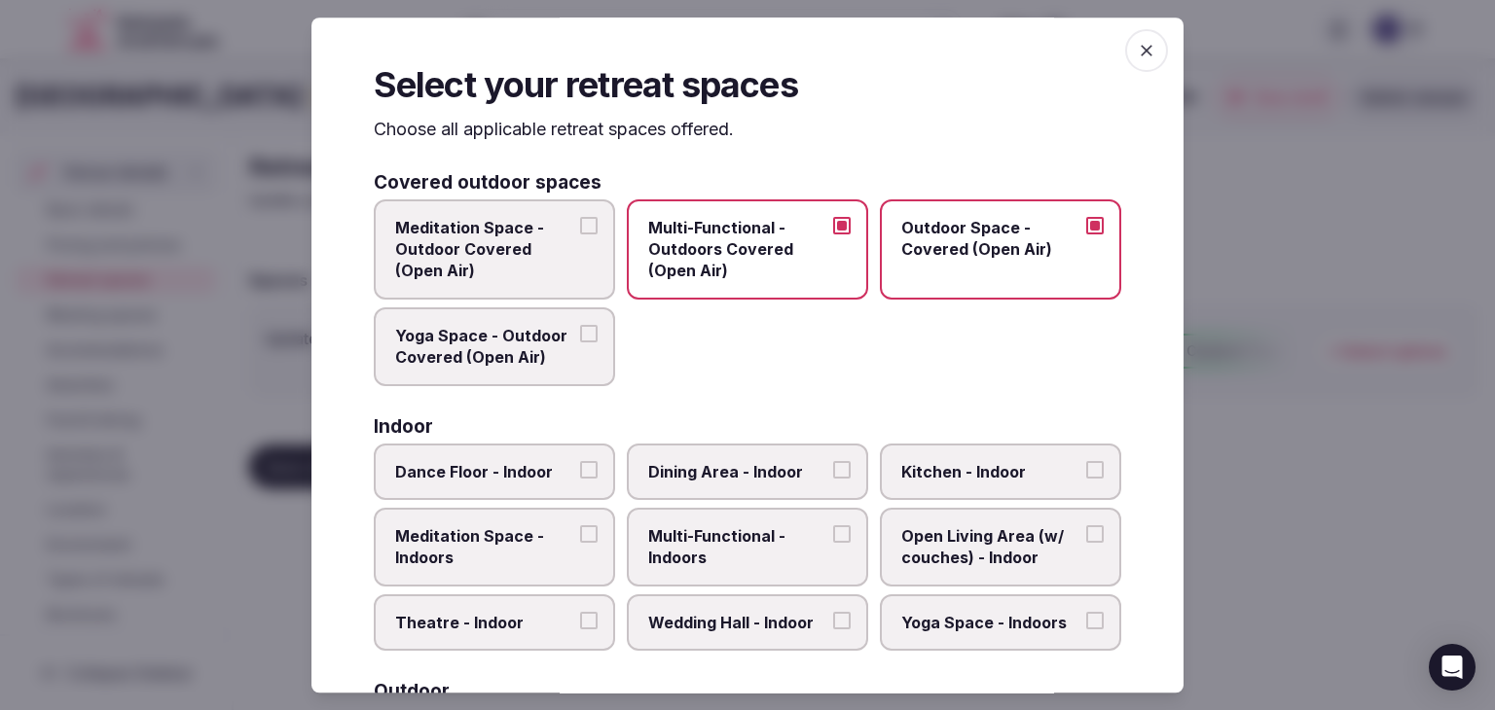
scroll to position [296, 0]
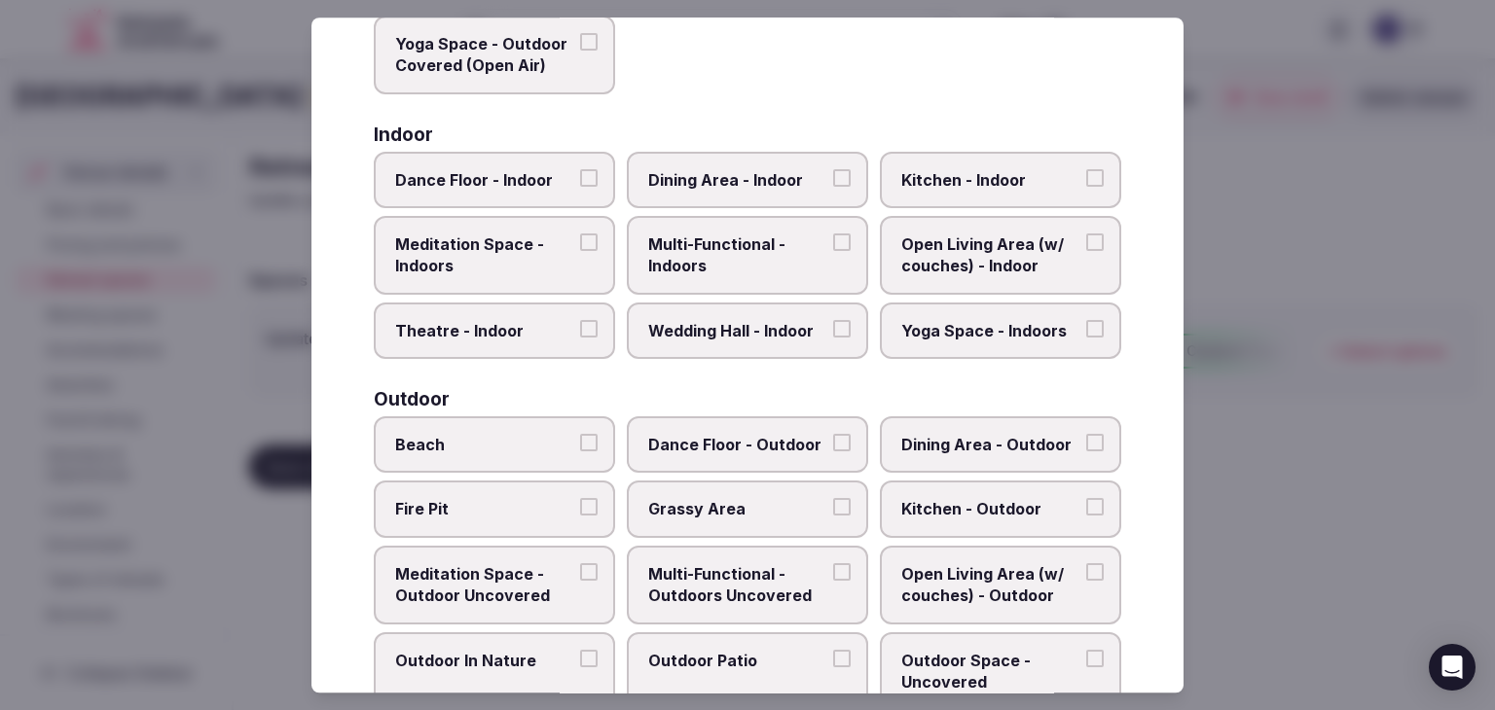
drag, startPoint x: 760, startPoint y: 255, endPoint x: 760, endPoint y: 205, distance: 49.6
click at [760, 254] on span "Multi-Functional - Indoors" at bounding box center [737, 256] width 179 height 44
click at [833, 251] on button "Multi-Functional - Indoors" at bounding box center [842, 243] width 18 height 18
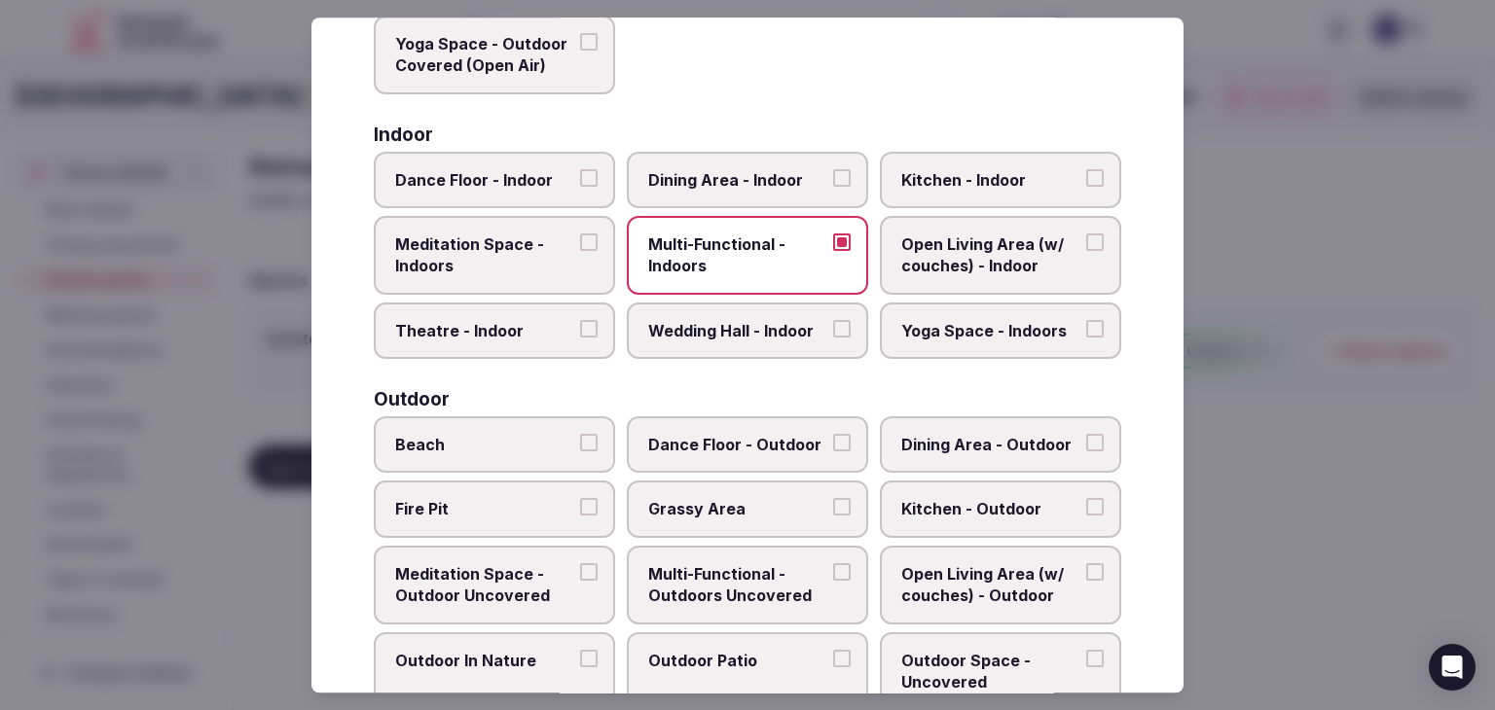
click at [760, 187] on span "Dining Area - Indoor" at bounding box center [737, 179] width 179 height 21
click at [833, 187] on button "Dining Area - Indoor" at bounding box center [842, 178] width 18 height 18
click at [760, 324] on span "Wedding Hall - Indoor" at bounding box center [737, 330] width 179 height 21
click at [833, 324] on button "Wedding Hall - Indoor" at bounding box center [842, 329] width 18 height 18
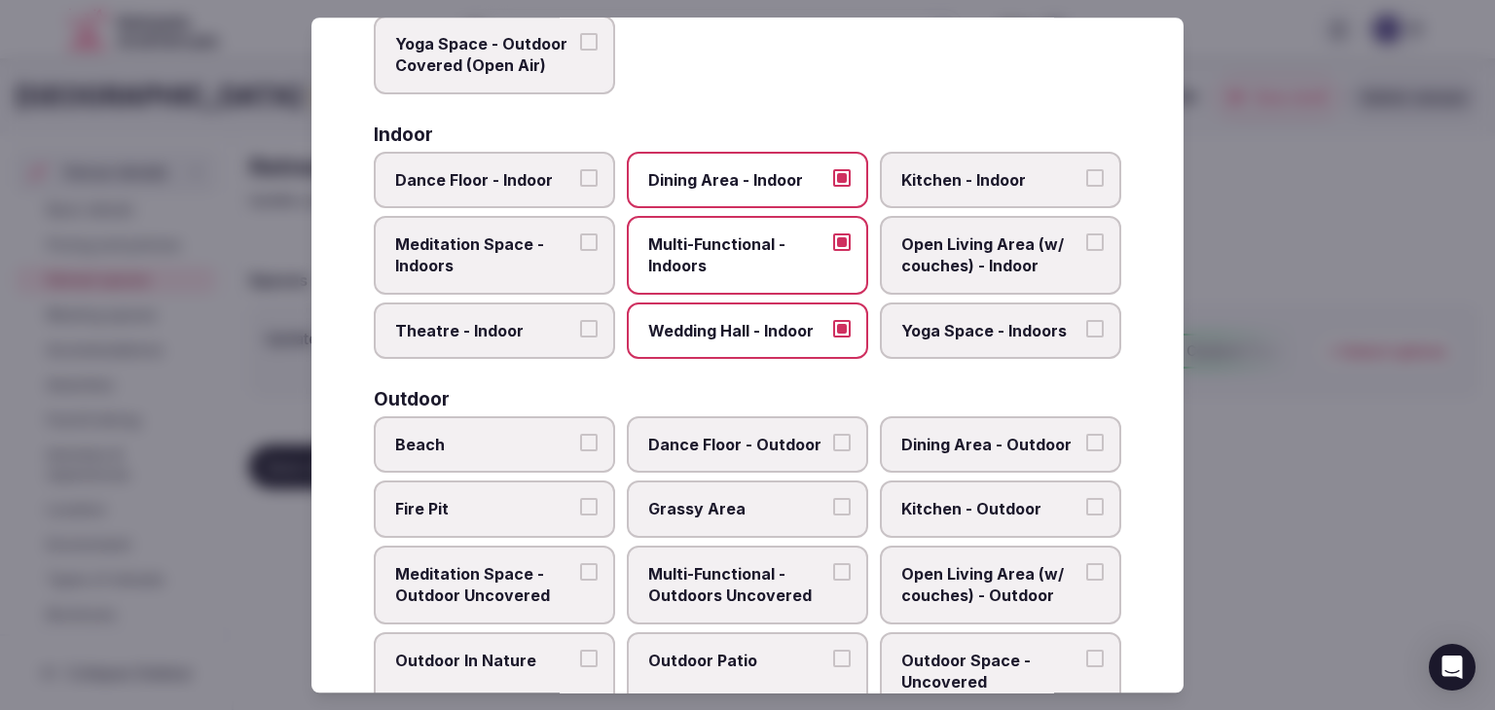
click at [983, 345] on label "Yoga Space - Indoors" at bounding box center [1000, 331] width 241 height 56
click at [1086, 338] on button "Yoga Space - Indoors" at bounding box center [1095, 329] width 18 height 18
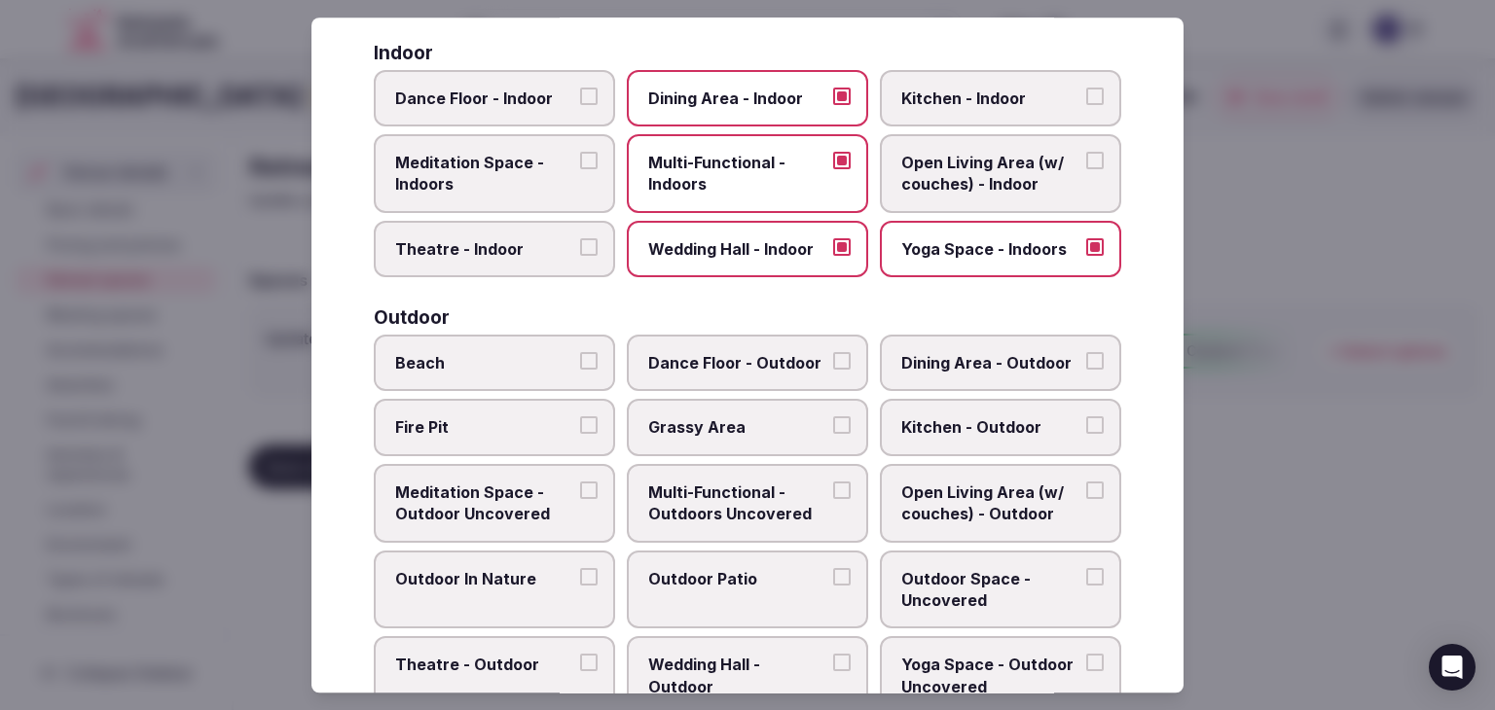
scroll to position [588, 0]
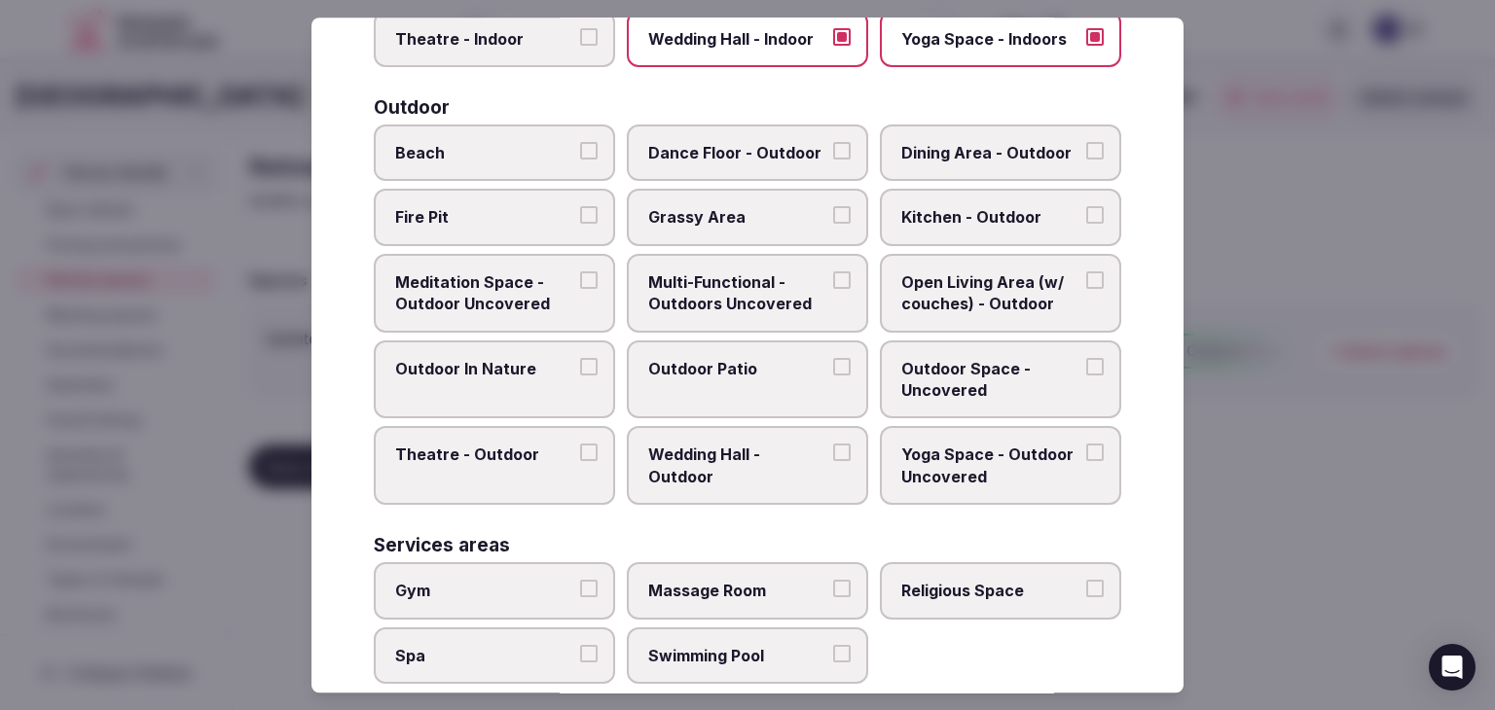
click at [507, 217] on span "Fire Pit" at bounding box center [484, 217] width 179 height 21
click at [580, 217] on button "Fire Pit" at bounding box center [589, 216] width 18 height 18
click at [690, 211] on span "Grassy Area" at bounding box center [737, 217] width 179 height 21
click at [833, 211] on button "Grassy Area" at bounding box center [842, 216] width 18 height 18
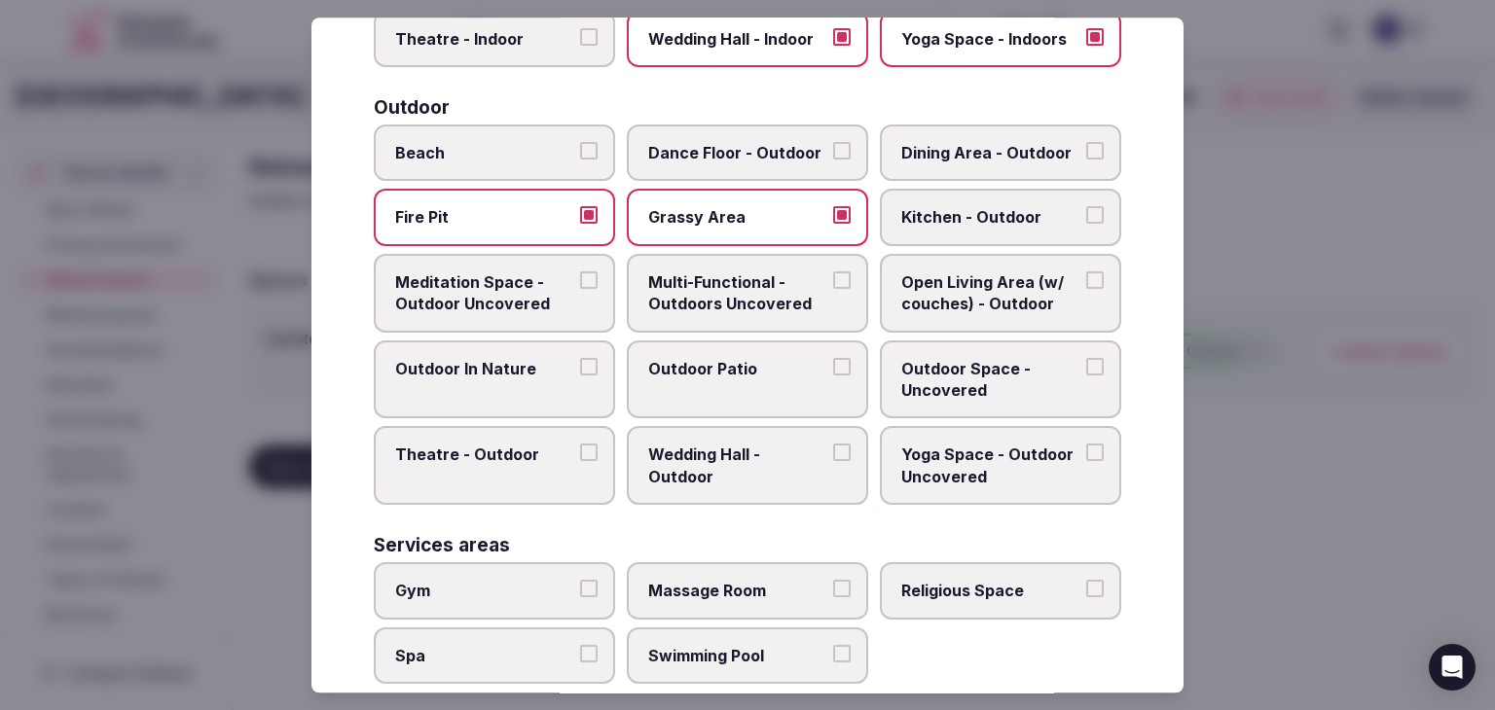
click at [753, 289] on span "Multi-Functional - Outdoors Uncovered" at bounding box center [737, 294] width 179 height 44
click at [833, 289] on button "Multi-Functional - Outdoors Uncovered" at bounding box center [842, 281] width 18 height 18
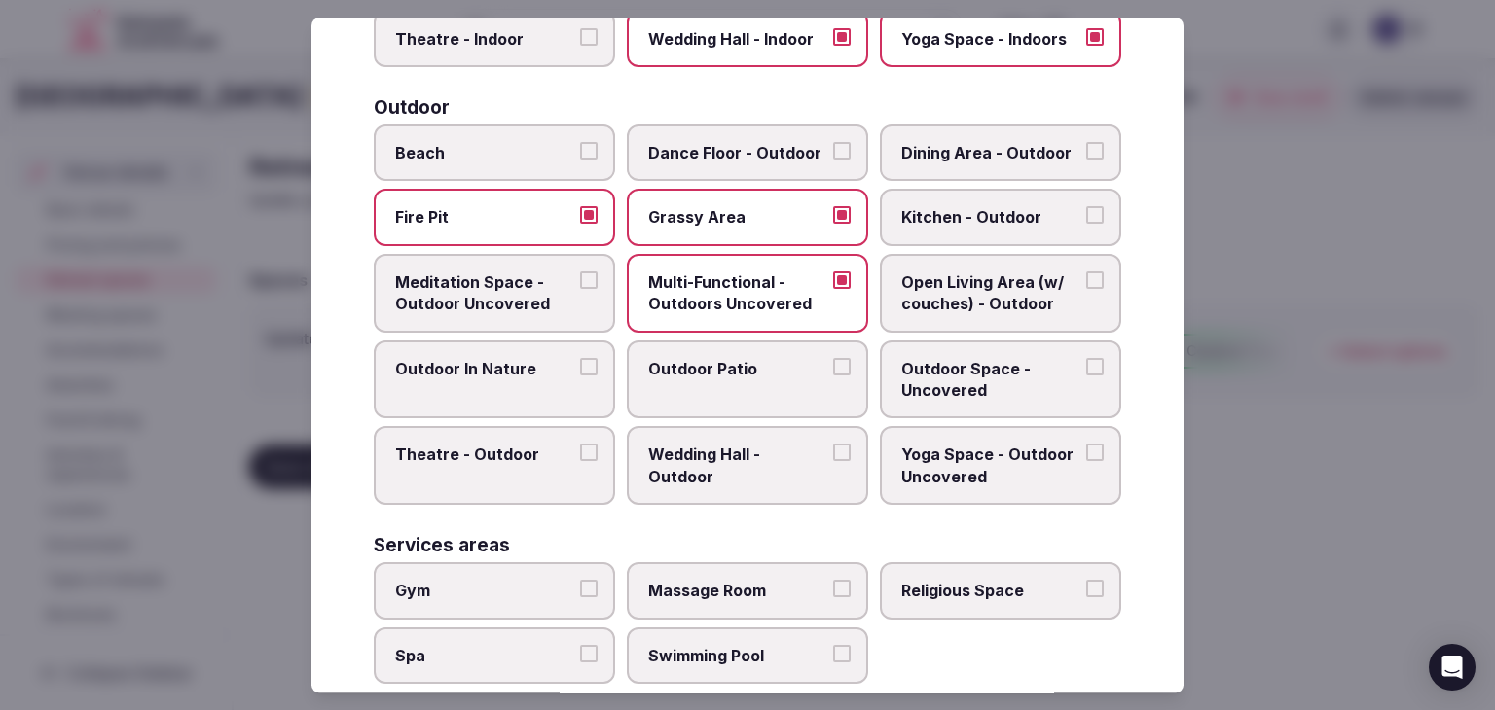
click at [740, 369] on span "Outdoor Patio" at bounding box center [737, 368] width 179 height 21
click at [833, 369] on button "Outdoor Patio" at bounding box center [842, 367] width 18 height 18
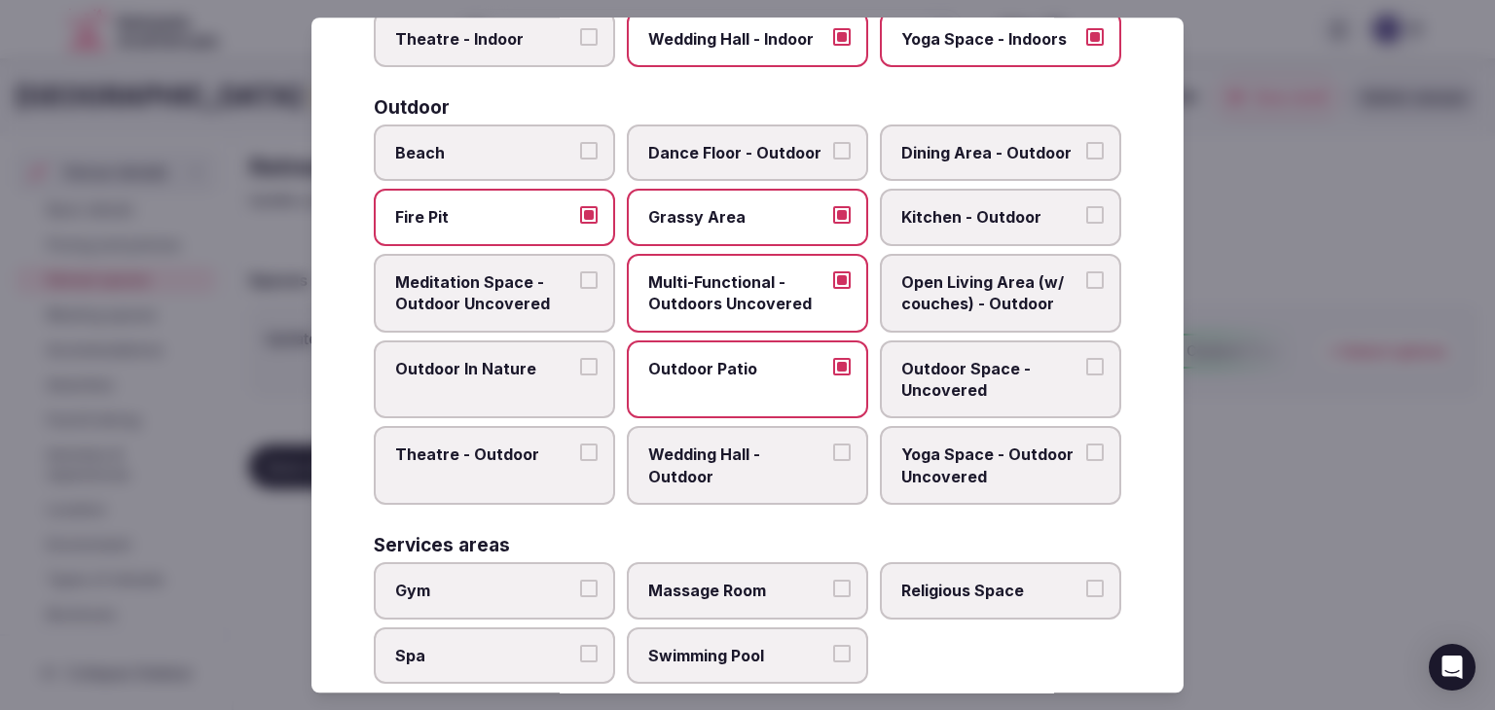
click at [963, 385] on span "Outdoor Space - Uncovered" at bounding box center [990, 380] width 179 height 44
click at [1086, 376] on button "Outdoor Space - Uncovered" at bounding box center [1095, 367] width 18 height 18
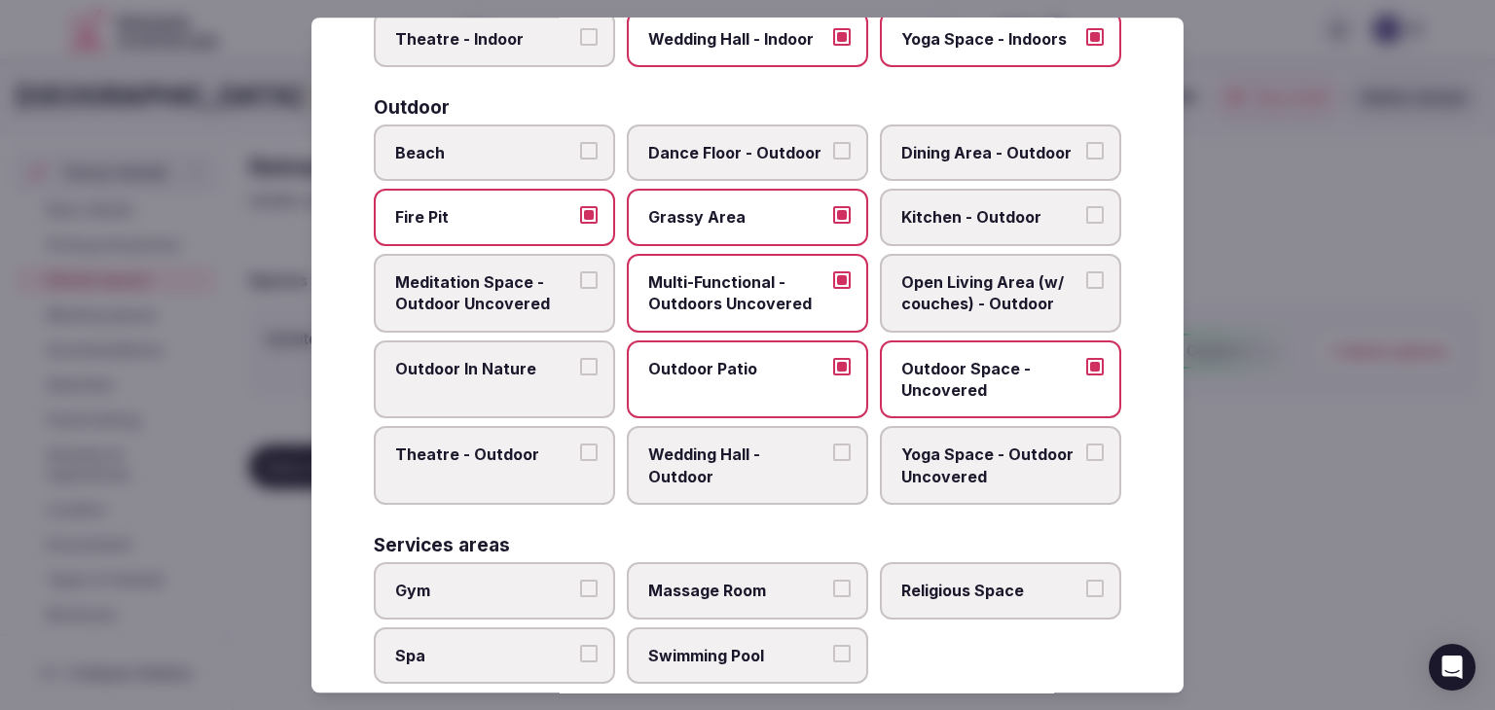
click at [700, 485] on label "Wedding Hall - Outdoor" at bounding box center [747, 466] width 241 height 79
click at [833, 462] on button "Wedding Hall - Outdoor" at bounding box center [842, 454] width 18 height 18
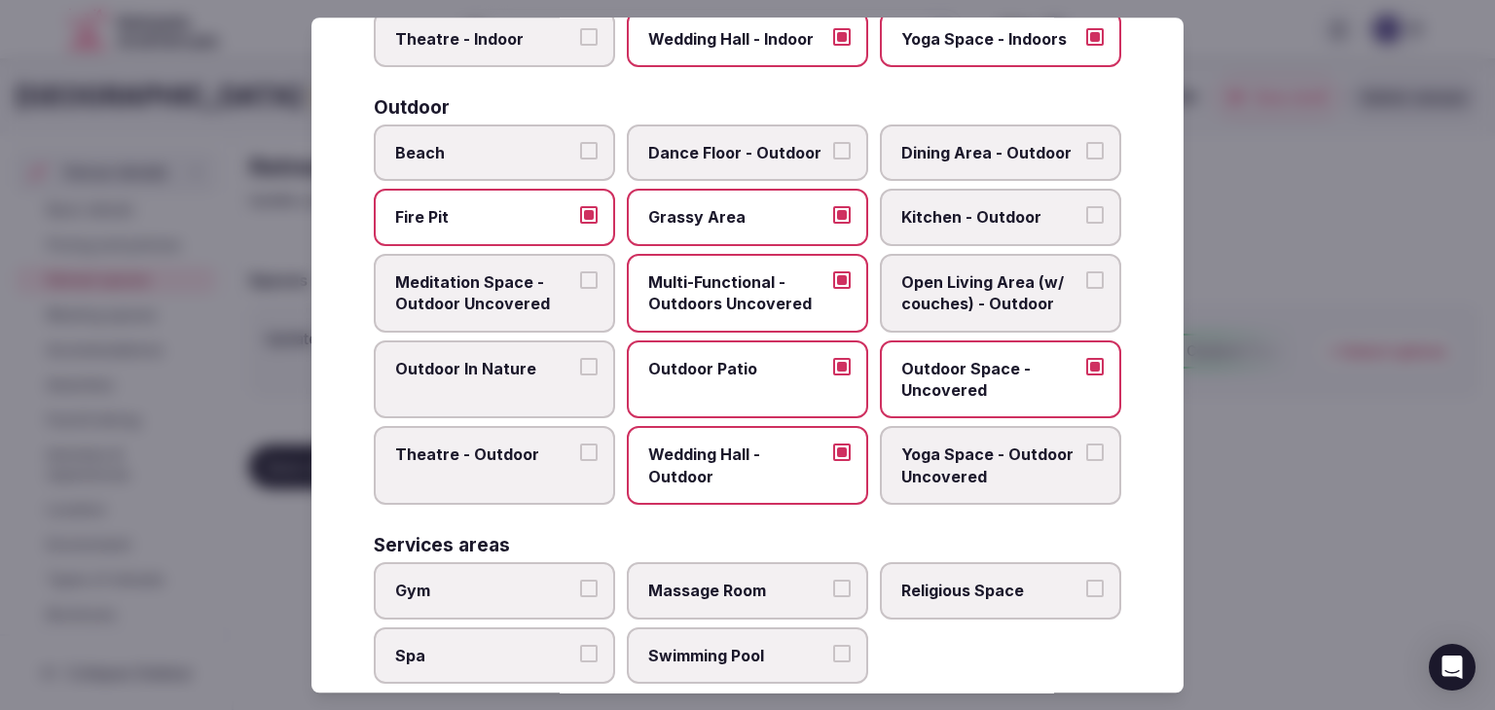
click at [1001, 464] on span "Yoga Space - Outdoor Uncovered" at bounding box center [990, 467] width 179 height 44
click at [1086, 462] on button "Yoga Space - Outdoor Uncovered" at bounding box center [1095, 454] width 18 height 18
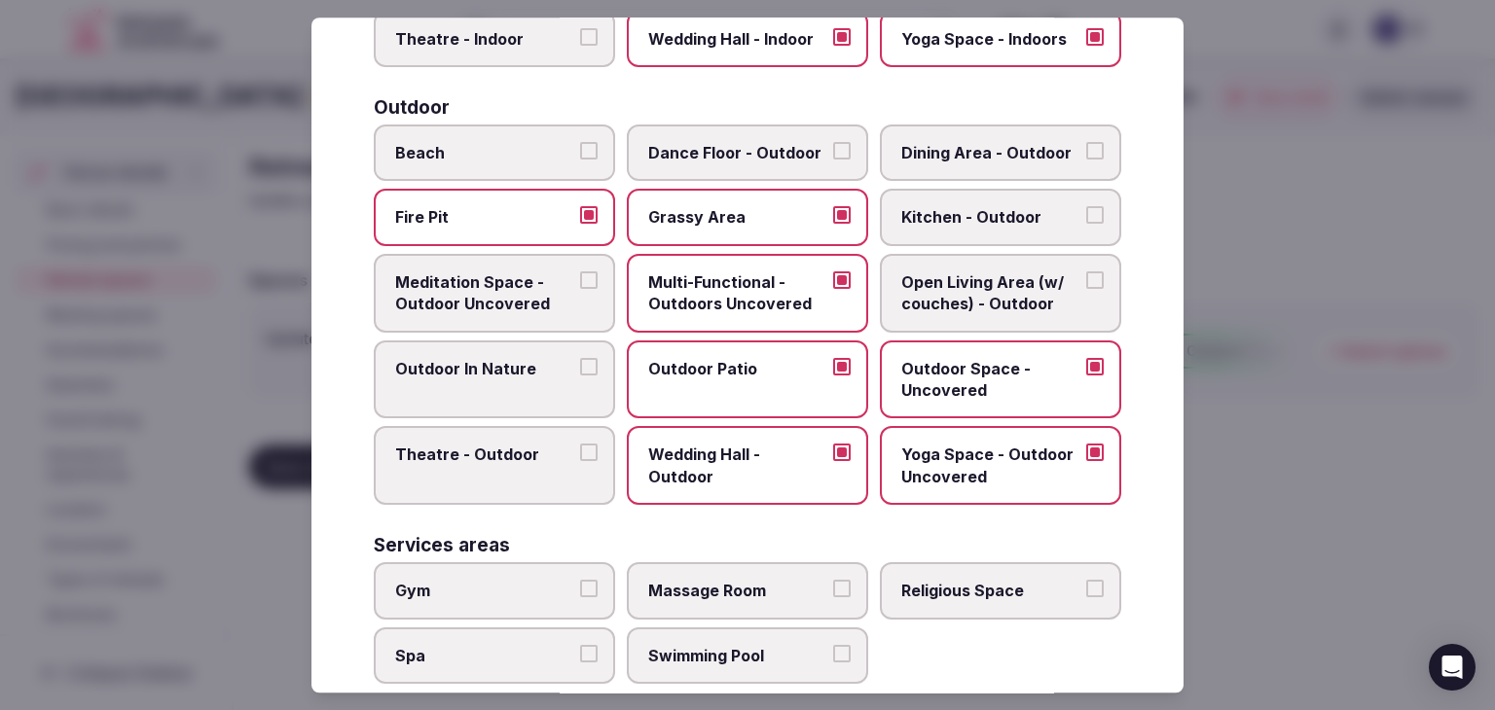
scroll to position [782, 0]
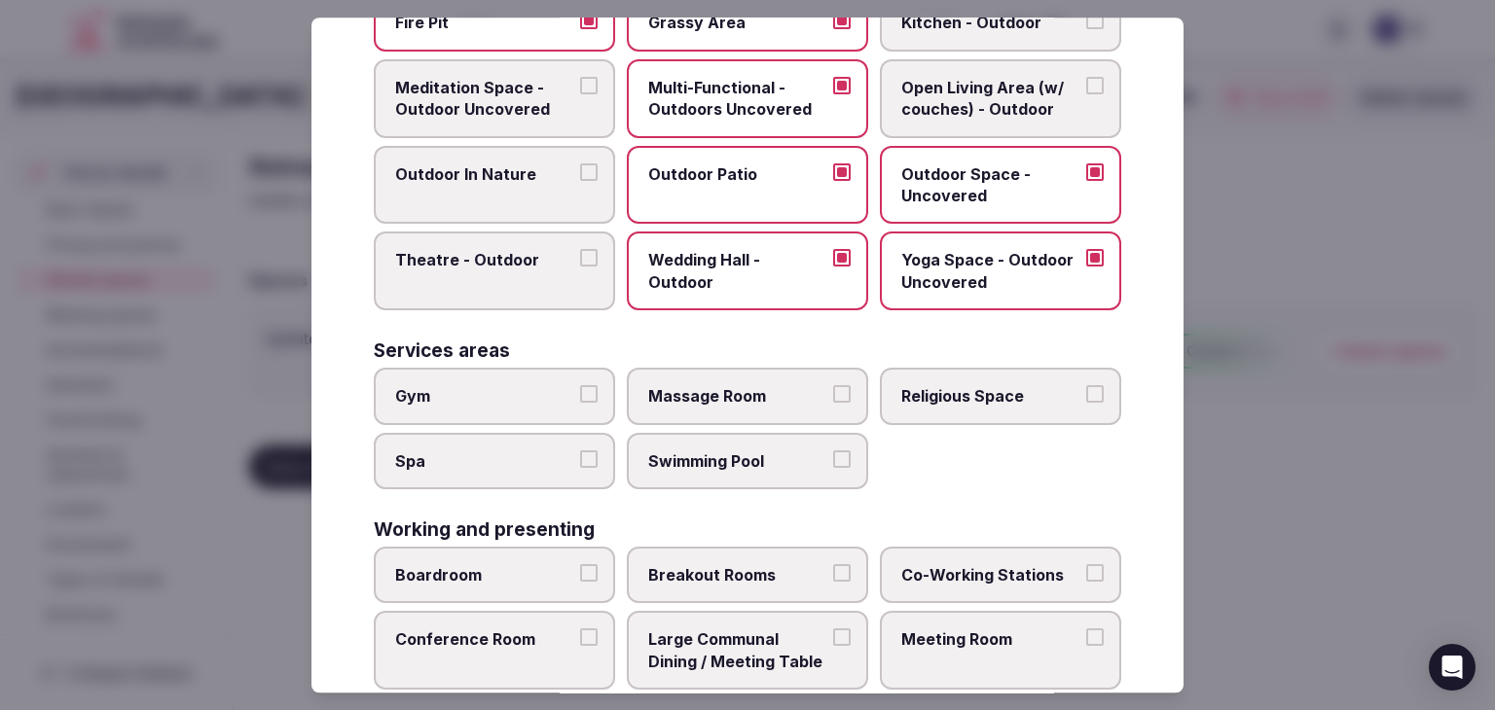
click at [498, 385] on span "Gym" at bounding box center [484, 395] width 179 height 21
click at [580, 385] on button "Gym" at bounding box center [589, 394] width 18 height 18
click at [495, 437] on label "Spa" at bounding box center [494, 461] width 241 height 56
click at [580, 451] on button "Spa" at bounding box center [589, 460] width 18 height 18
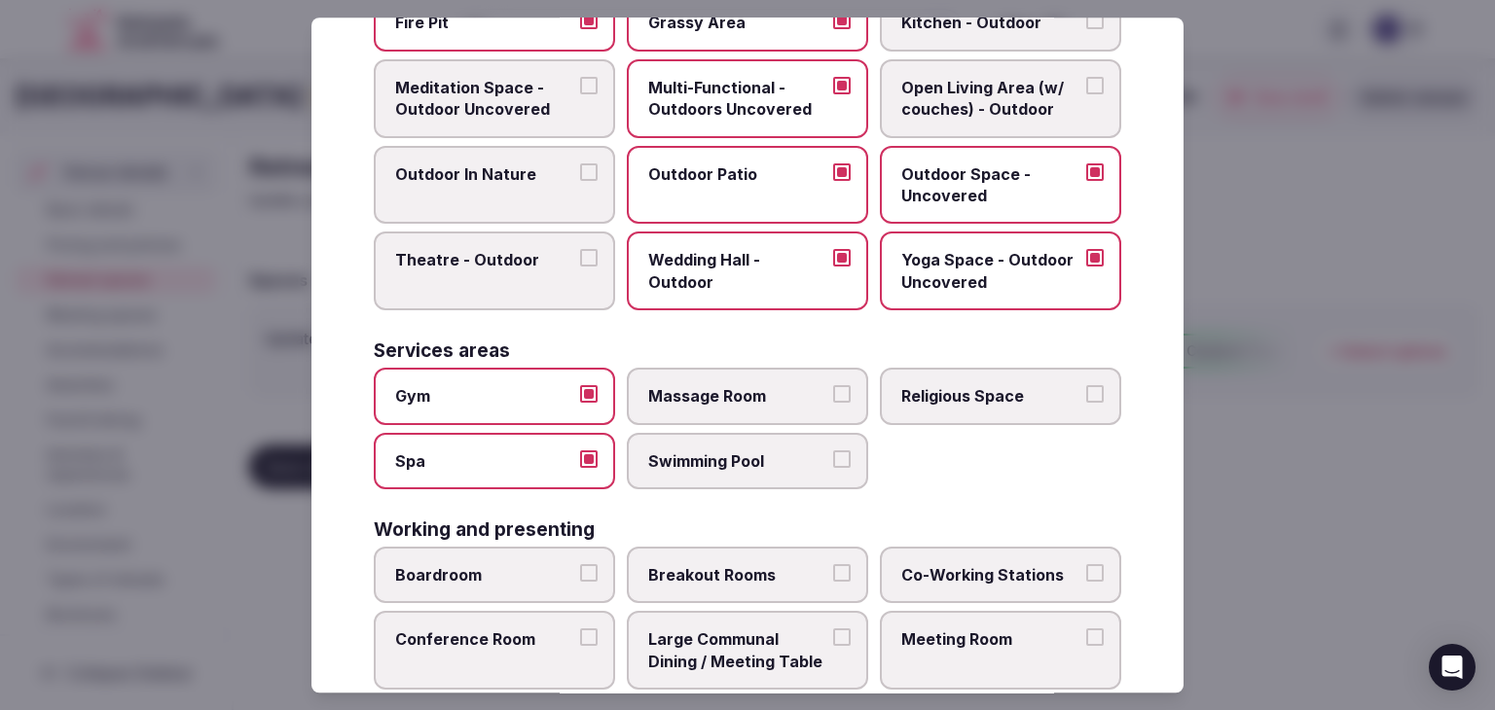
click at [667, 451] on span "Swimming Pool" at bounding box center [737, 461] width 179 height 21
click at [833, 451] on button "Swimming Pool" at bounding box center [842, 460] width 18 height 18
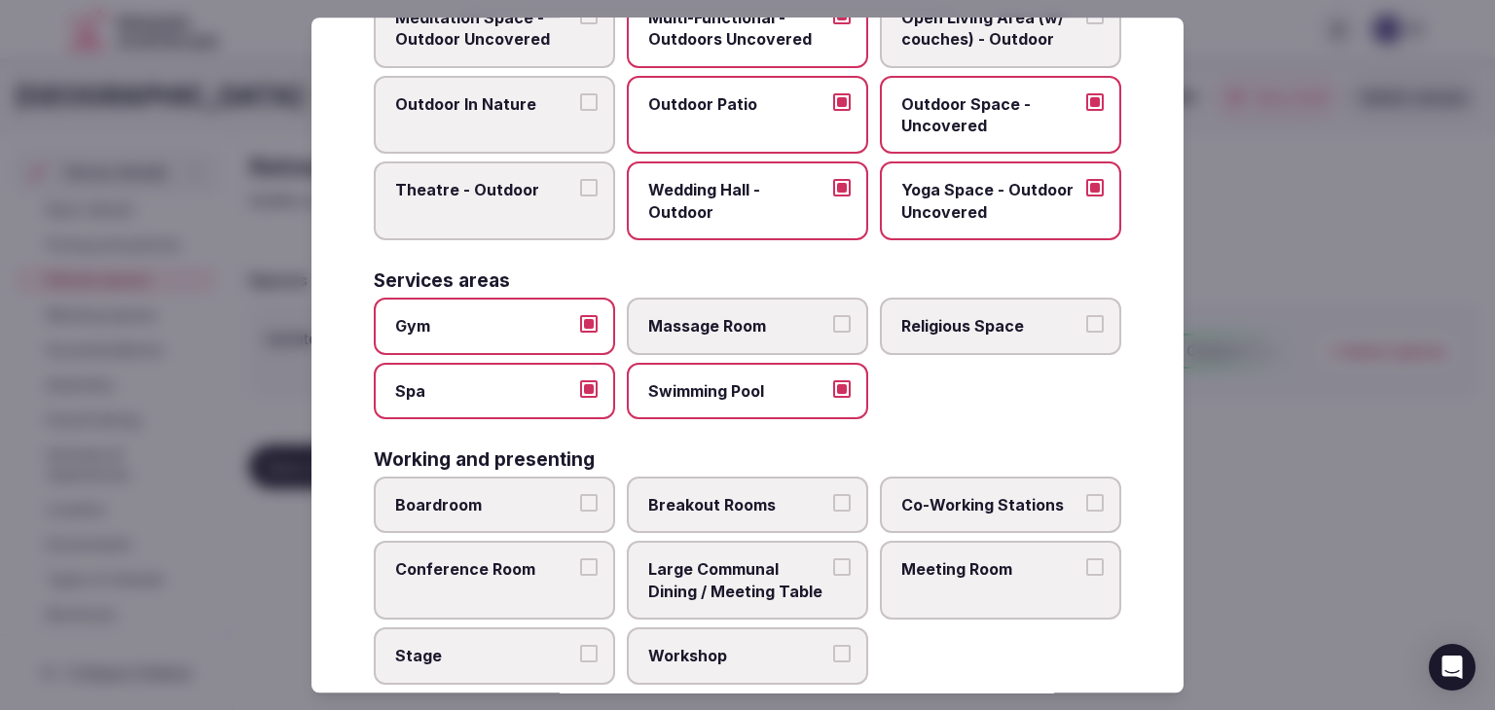
scroll to position [880, 0]
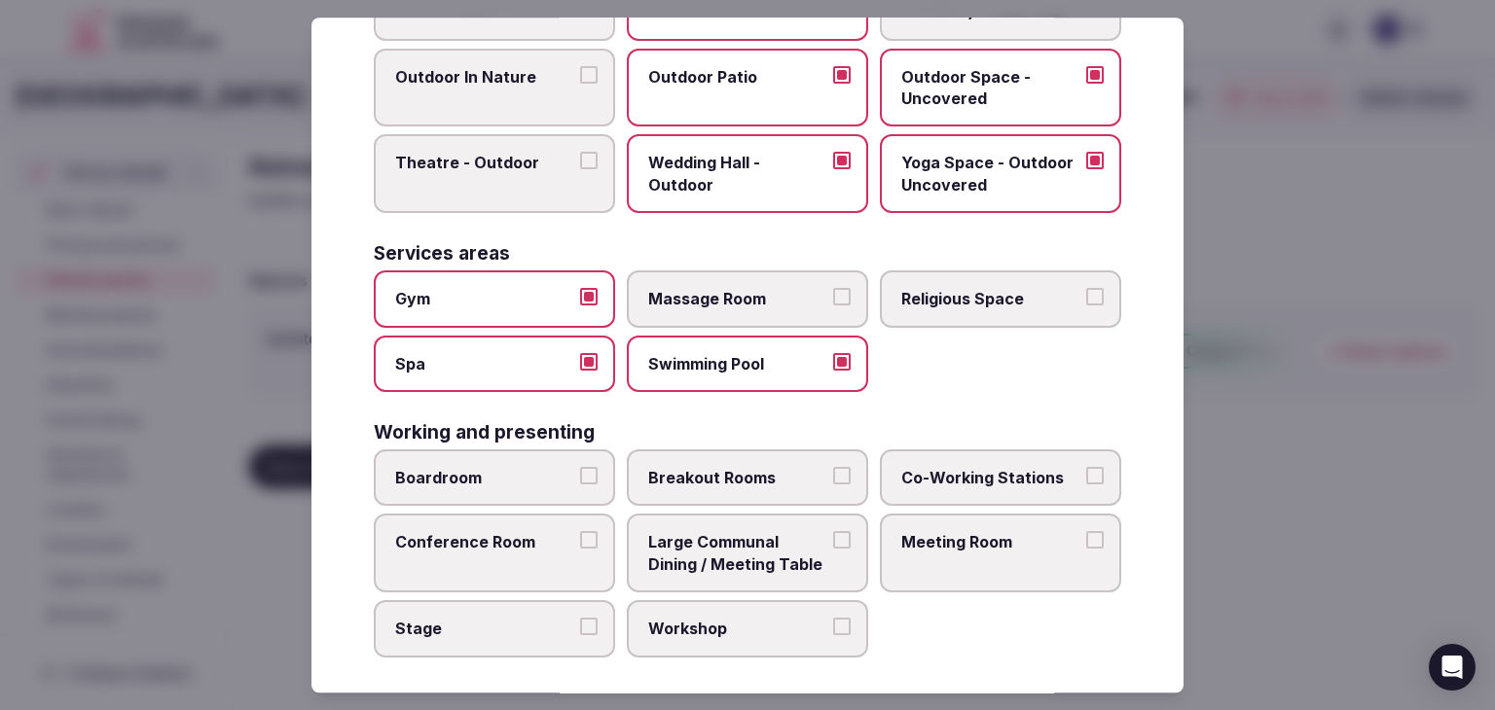
drag, startPoint x: 541, startPoint y: 499, endPoint x: 699, endPoint y: 492, distance: 157.8
click at [542, 498] on div "Boardroom Breakout Rooms Co-Working Stations Conference Room Large Communal Din…" at bounding box center [747, 554] width 747 height 208
click at [728, 488] on label "Breakout Rooms" at bounding box center [747, 478] width 241 height 56
click at [833, 485] on button "Breakout Rooms" at bounding box center [842, 476] width 18 height 18
click at [541, 467] on span "Boardroom" at bounding box center [484, 477] width 179 height 21
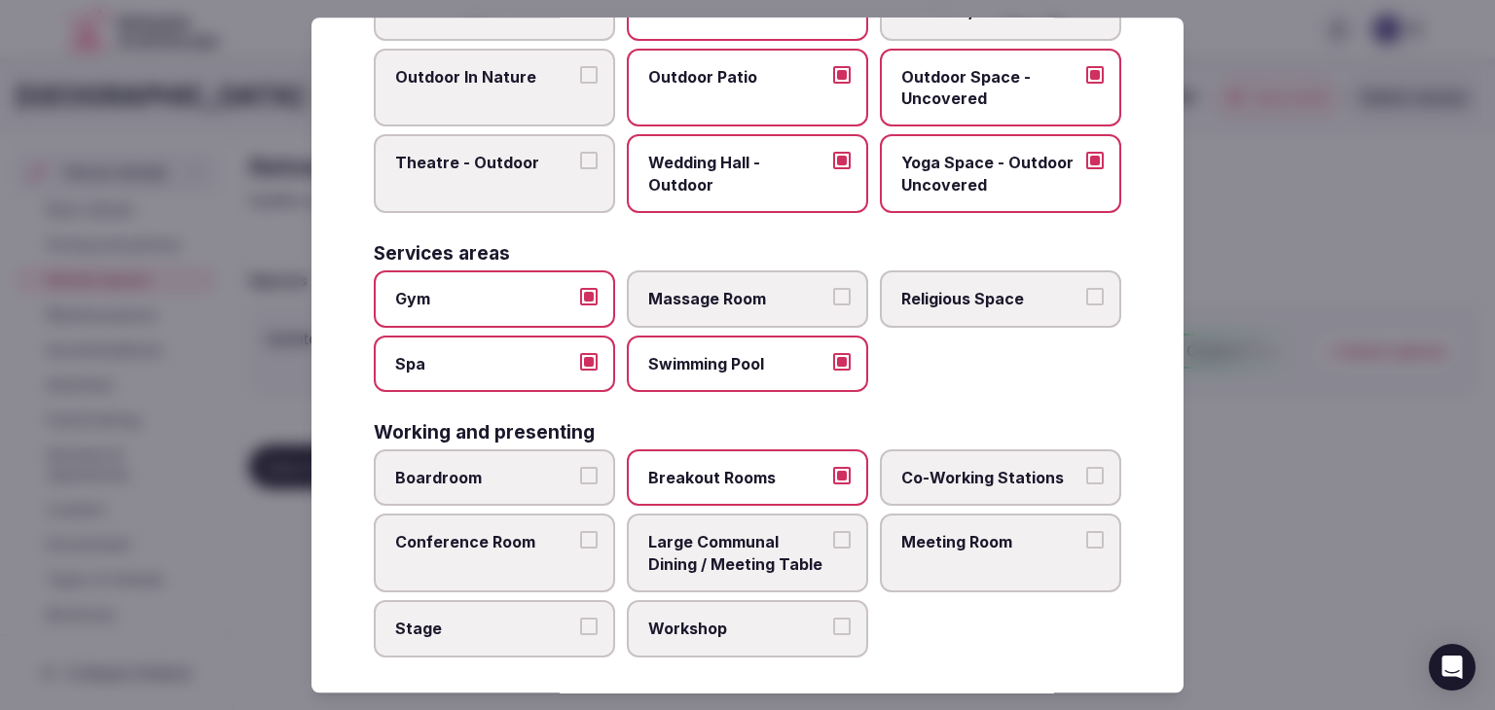
click at [580, 467] on button "Boardroom" at bounding box center [589, 476] width 18 height 18
drag, startPoint x: 931, startPoint y: 532, endPoint x: 716, endPoint y: 535, distance: 215.1
click at [932, 534] on span "Meeting Room" at bounding box center [990, 542] width 179 height 21
click at [1086, 534] on button "Meeting Room" at bounding box center [1095, 541] width 18 height 18
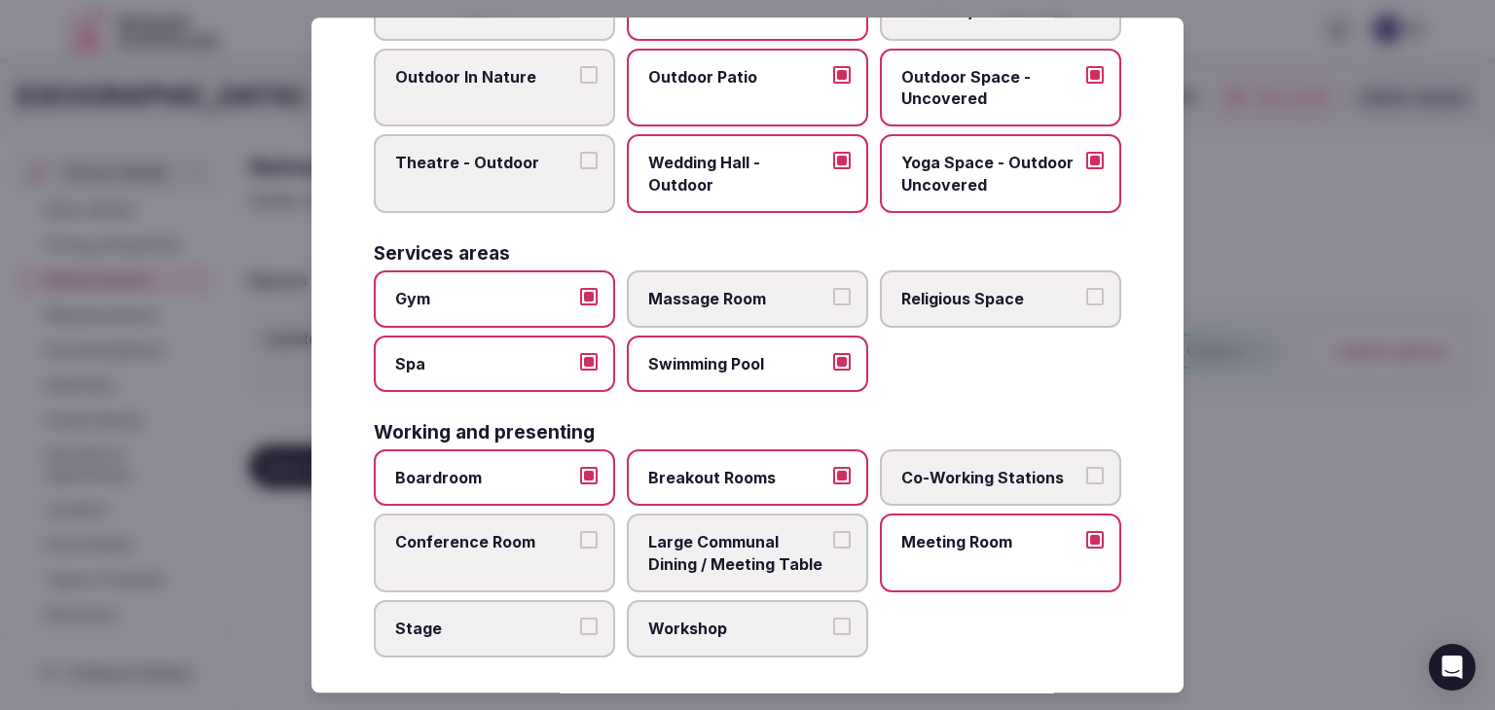
click at [505, 555] on label "Conference Room" at bounding box center [494, 554] width 241 height 79
click at [580, 550] on button "Conference Room" at bounding box center [589, 541] width 18 height 18
click at [706, 557] on span "Large Communal Dining / Meeting Table" at bounding box center [737, 554] width 179 height 44
click at [833, 550] on button "Large Communal Dining / Meeting Table" at bounding box center [842, 541] width 18 height 18
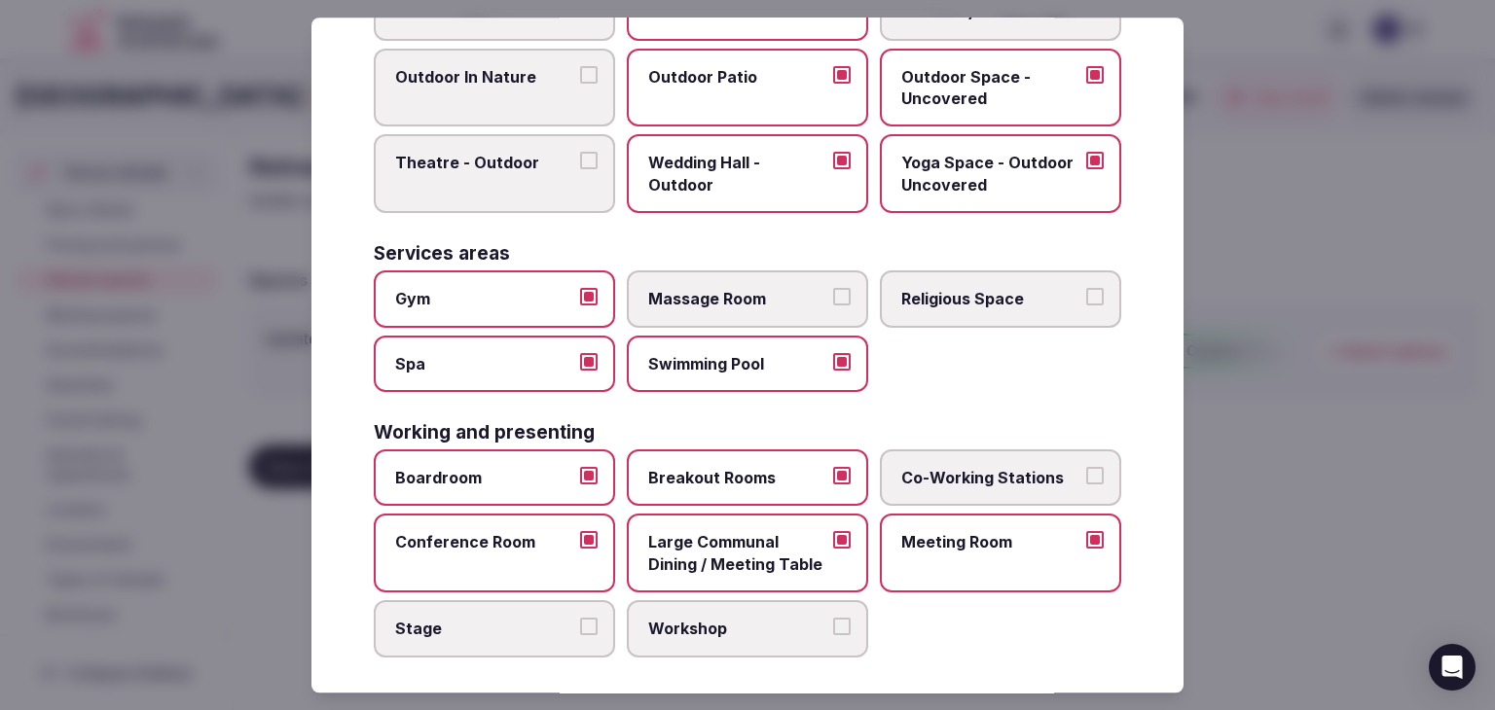
click at [712, 618] on span "Workshop" at bounding box center [737, 628] width 179 height 21
click at [833, 618] on button "Workshop" at bounding box center [842, 627] width 18 height 18
click at [556, 628] on label "Stage" at bounding box center [494, 628] width 241 height 56
click at [580, 628] on button "Stage" at bounding box center [589, 627] width 18 height 18
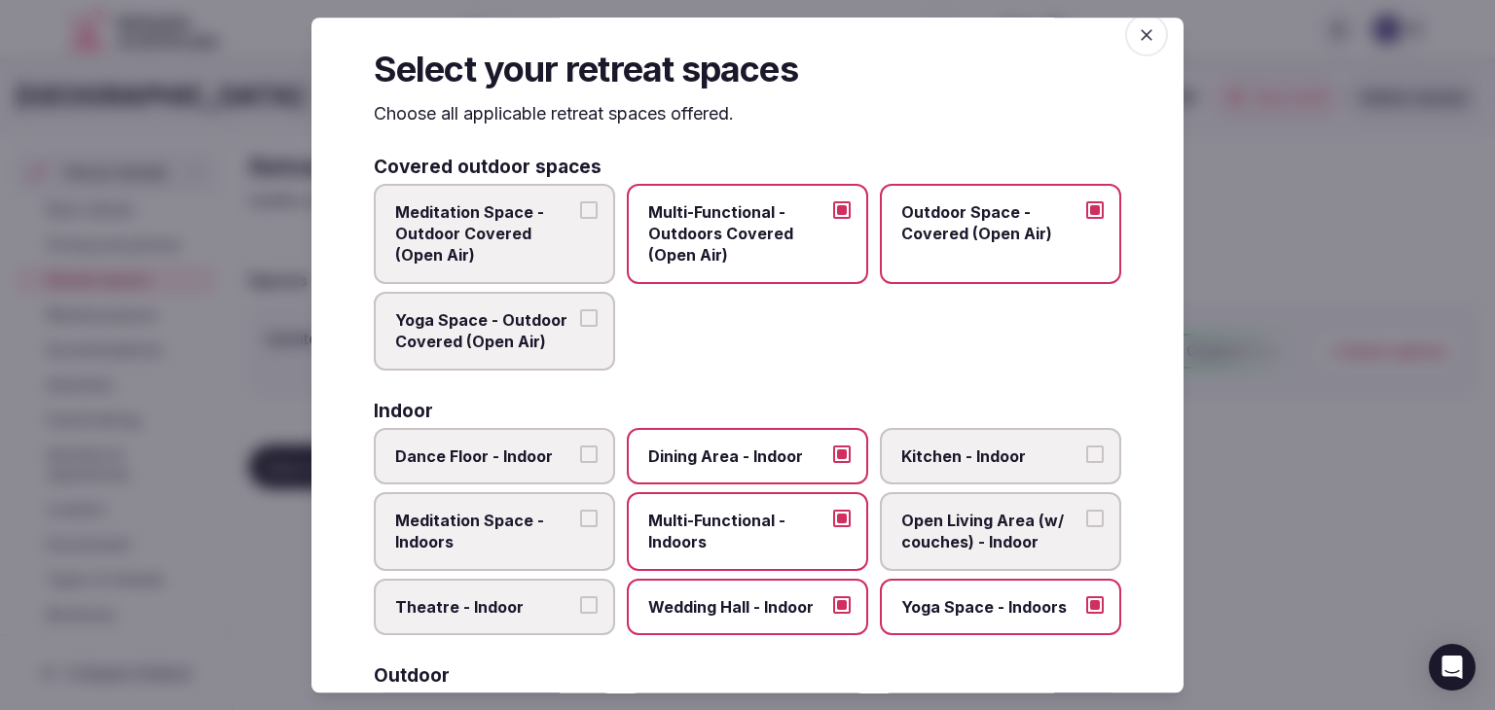
scroll to position [4, 0]
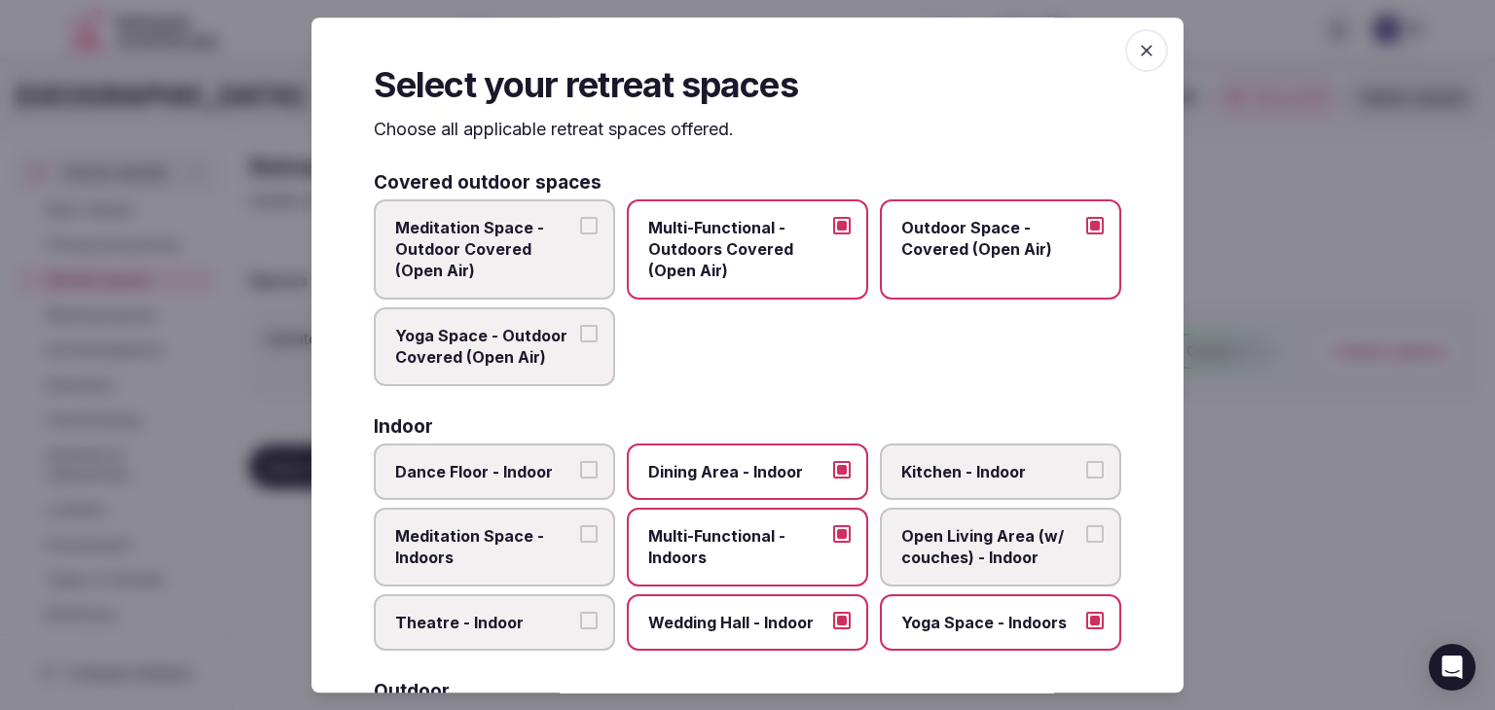
click at [1137, 45] on icon "button" at bounding box center [1146, 50] width 19 height 19
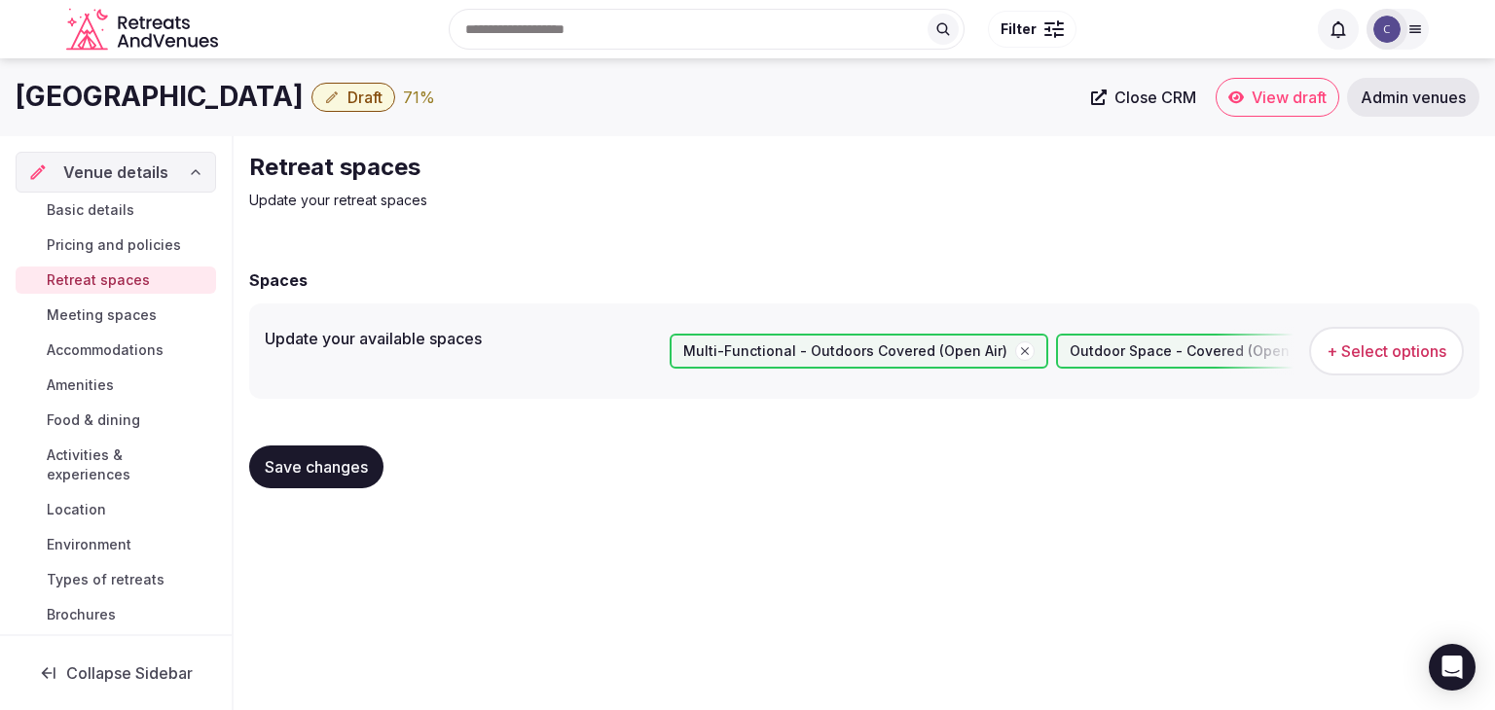
click at [336, 475] on span "Save changes" at bounding box center [316, 466] width 103 height 19
click at [130, 322] on span "Meeting spaces" at bounding box center [102, 315] width 110 height 19
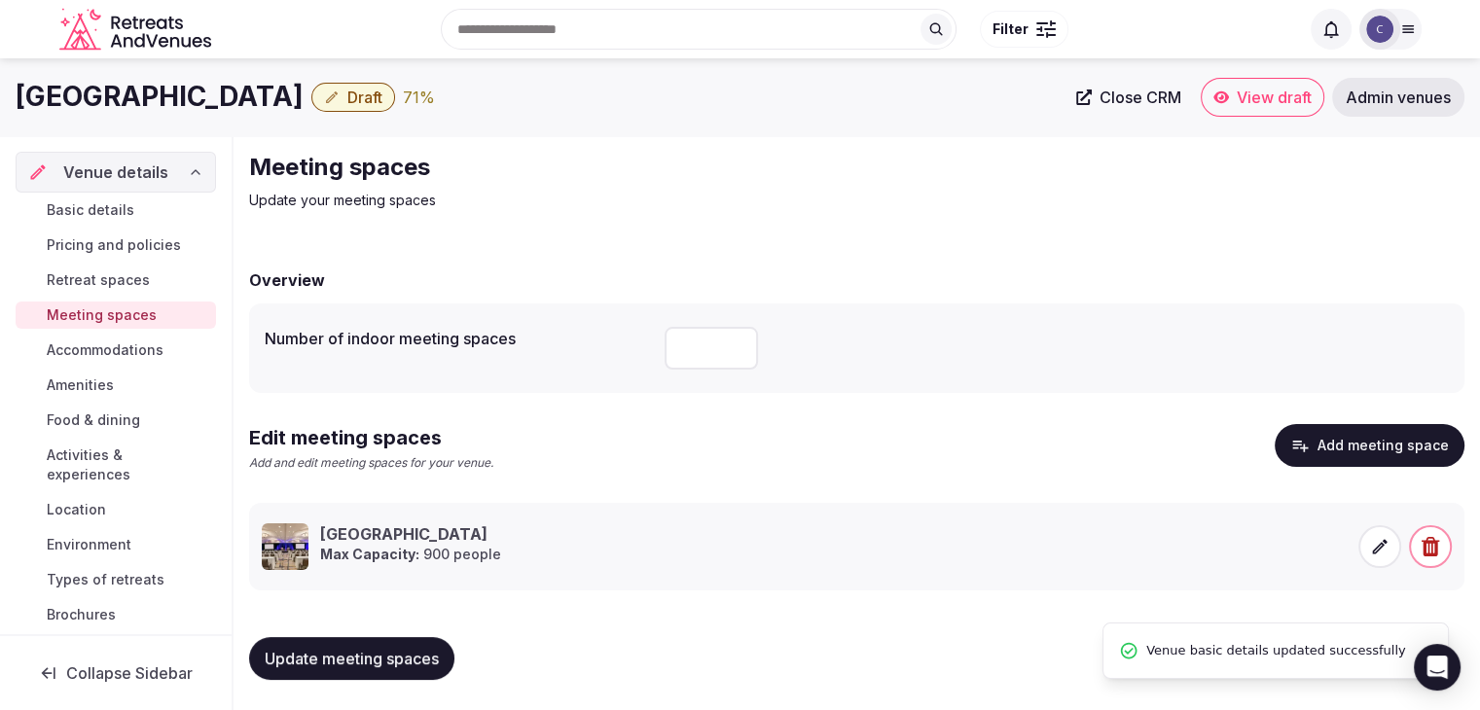
click at [135, 347] on span "Accommodations" at bounding box center [105, 350] width 117 height 19
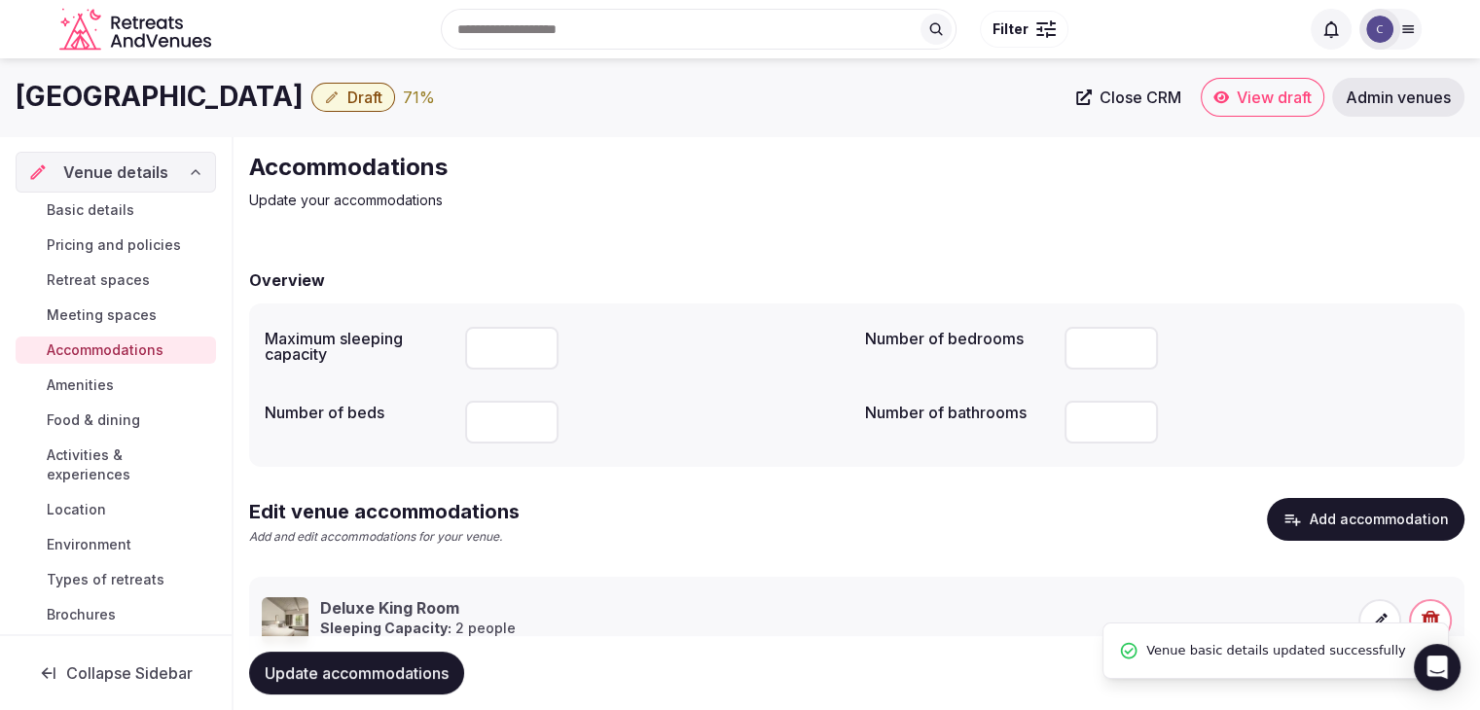
click at [102, 372] on link "Amenities" at bounding box center [116, 385] width 200 height 27
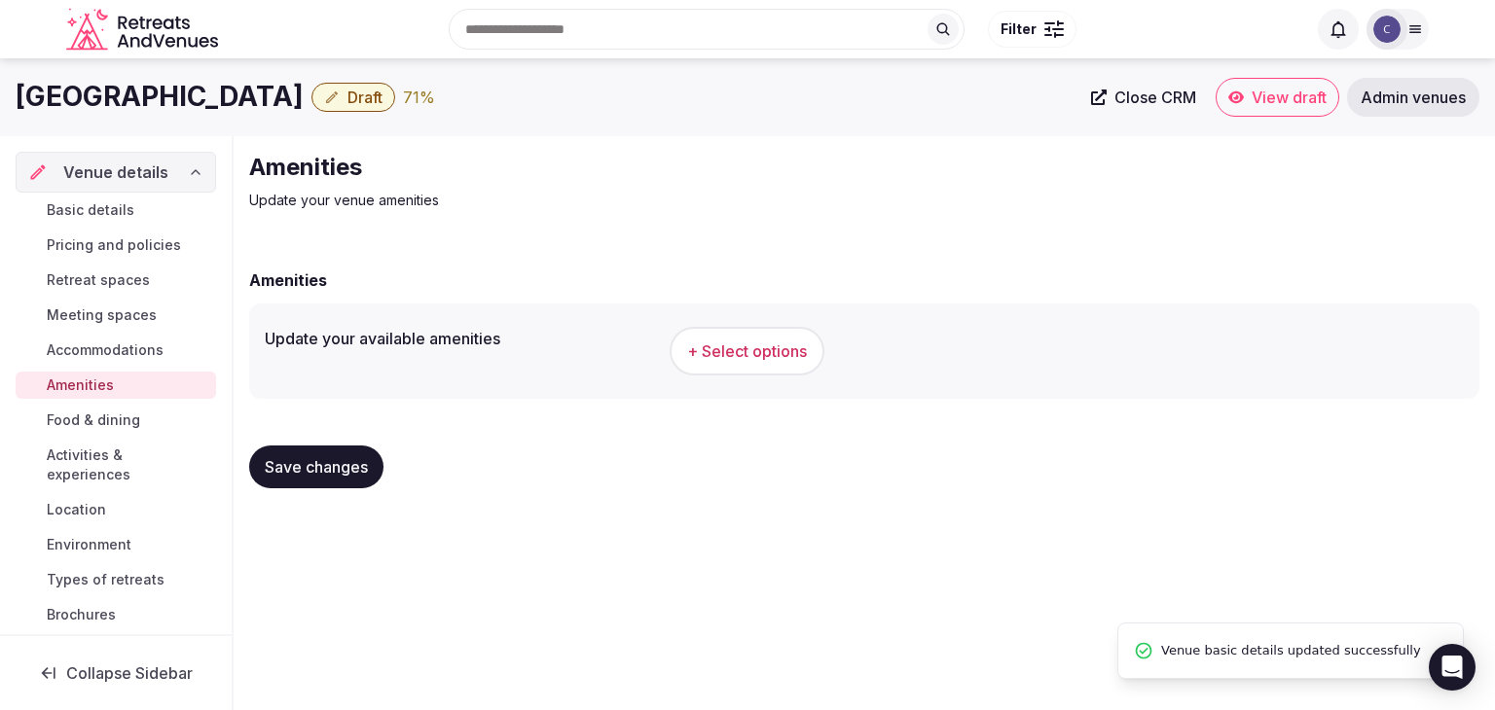
click at [773, 339] on button "+ Select options" at bounding box center [747, 351] width 155 height 49
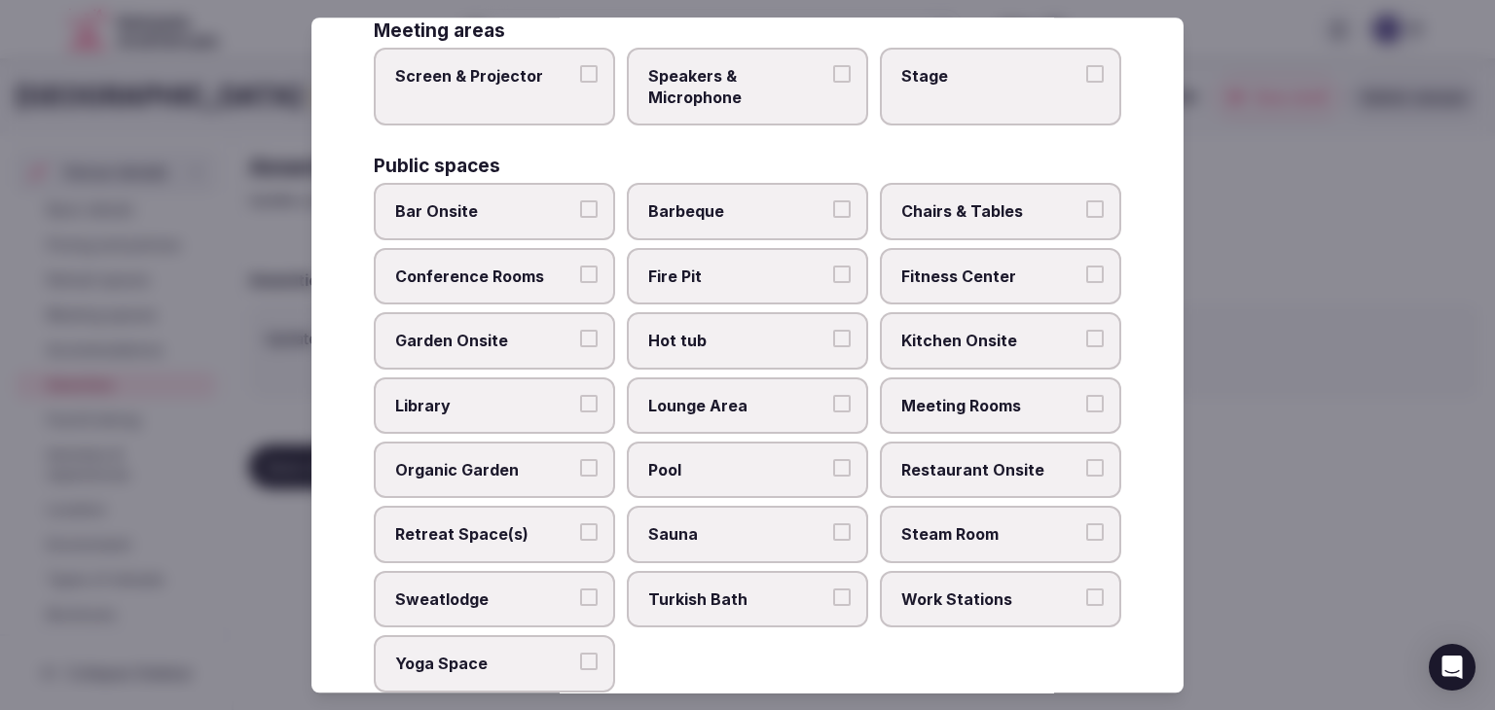
scroll to position [1048, 0]
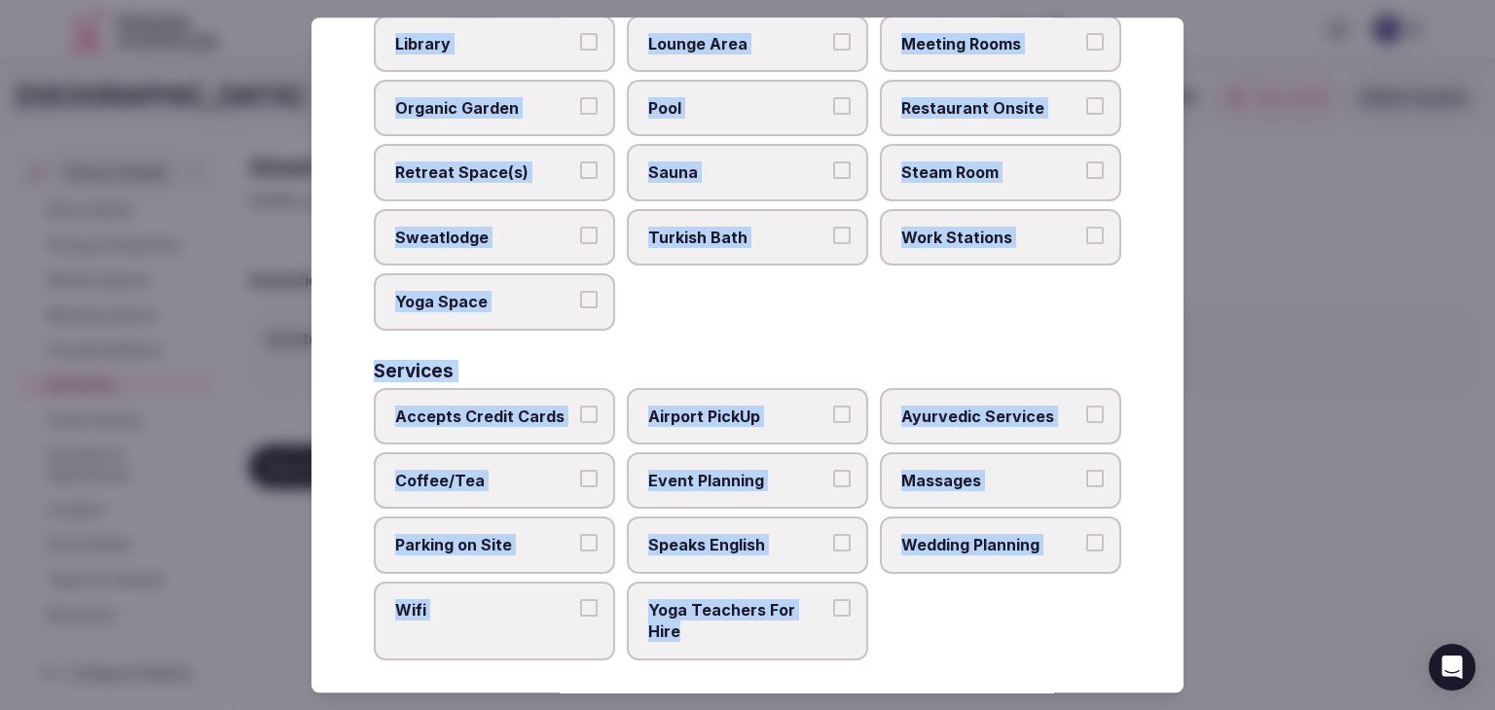
drag, startPoint x: 378, startPoint y: 137, endPoint x: 861, endPoint y: 659, distance: 711.3
click at [859, 665] on div "Select your venue amenities Choose all applicable amenities offered. Activities…" at bounding box center [747, 355] width 872 height 675
copy div "Choose all applicable amenities offered. Activities Bicycles Camping Allowed On…"
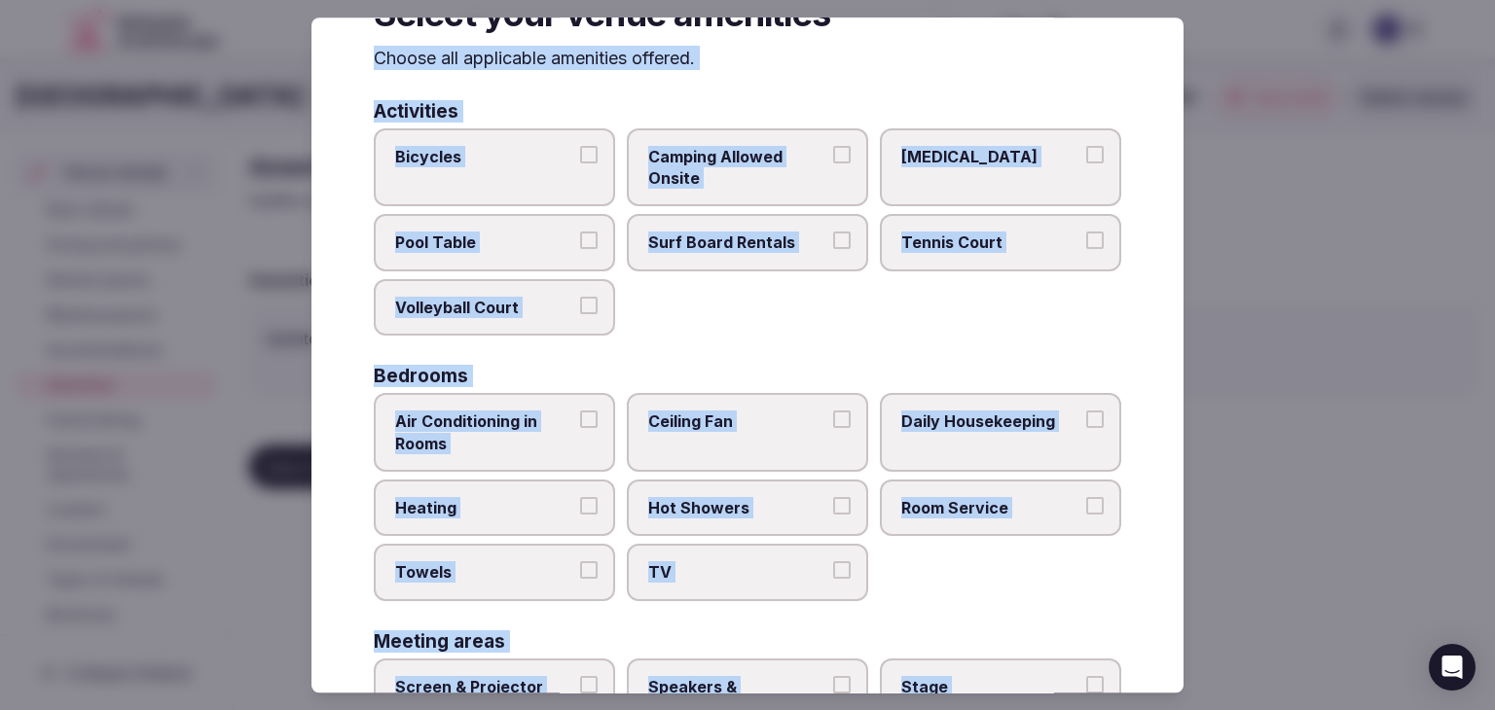
scroll to position [0, 0]
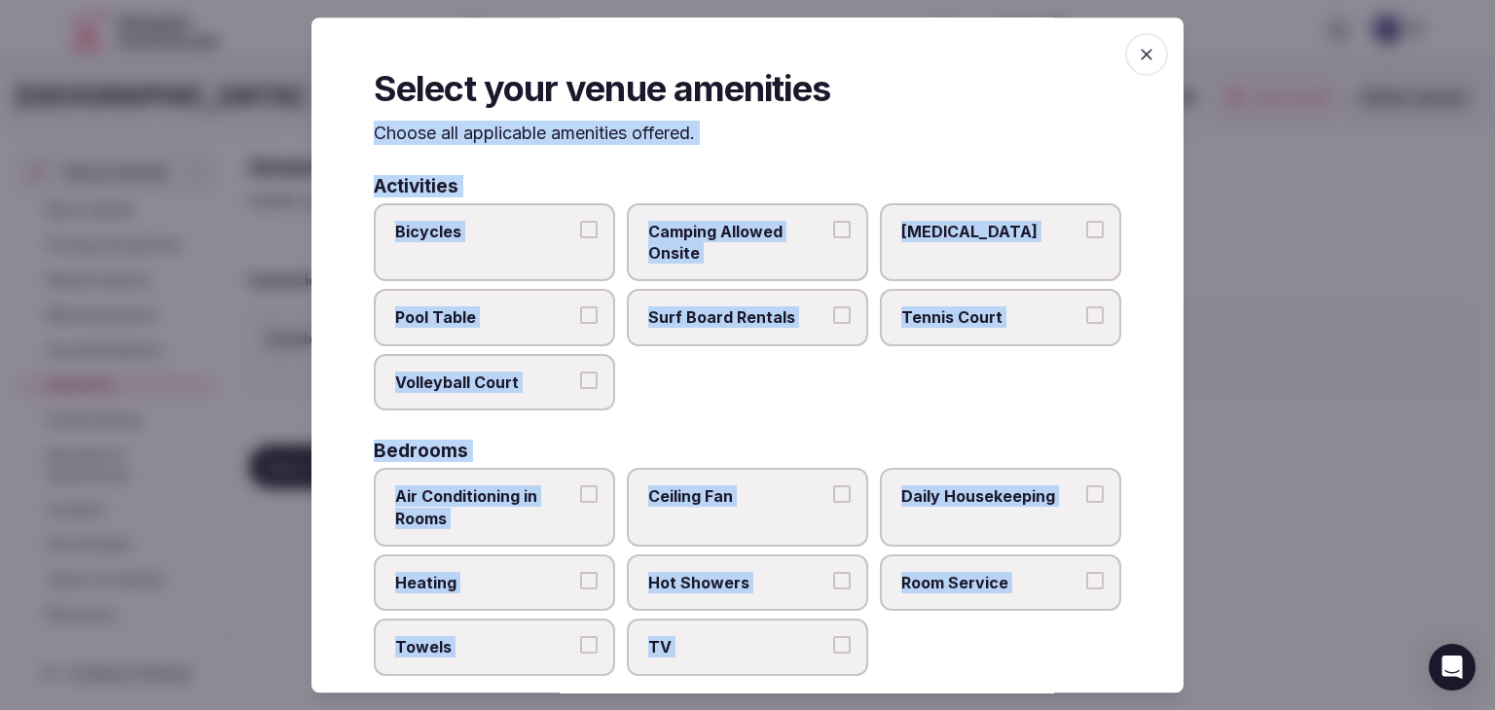
click at [529, 324] on span "Pool Table" at bounding box center [484, 318] width 179 height 21
click at [580, 324] on button "Pool Table" at bounding box center [589, 317] width 18 height 18
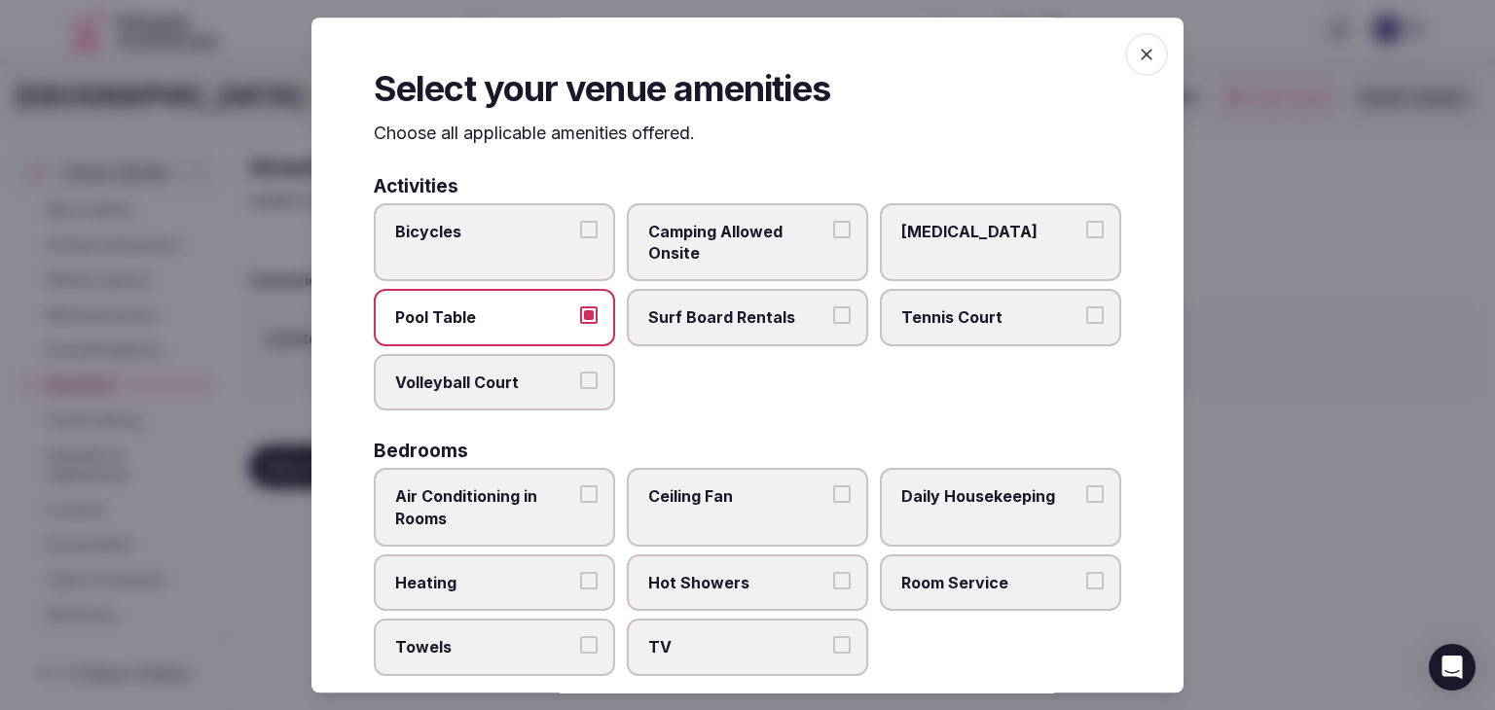
click at [925, 314] on span "Tennis Court" at bounding box center [990, 318] width 179 height 21
click at [1086, 314] on button "Tennis Court" at bounding box center [1095, 317] width 18 height 18
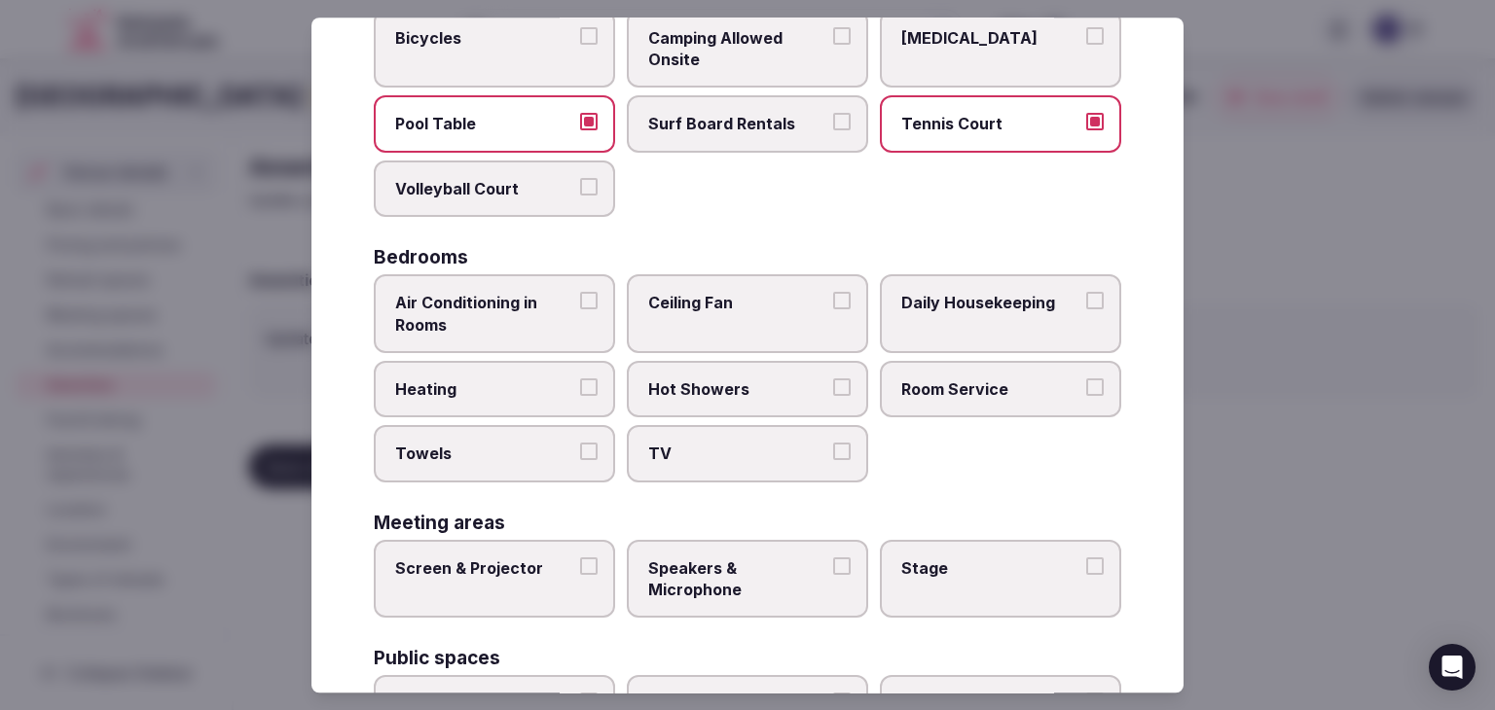
scroll to position [195, 0]
click at [492, 301] on span "Air Conditioning in Rooms" at bounding box center [484, 313] width 179 height 44
click at [580, 301] on button "Air Conditioning in Rooms" at bounding box center [589, 300] width 18 height 18
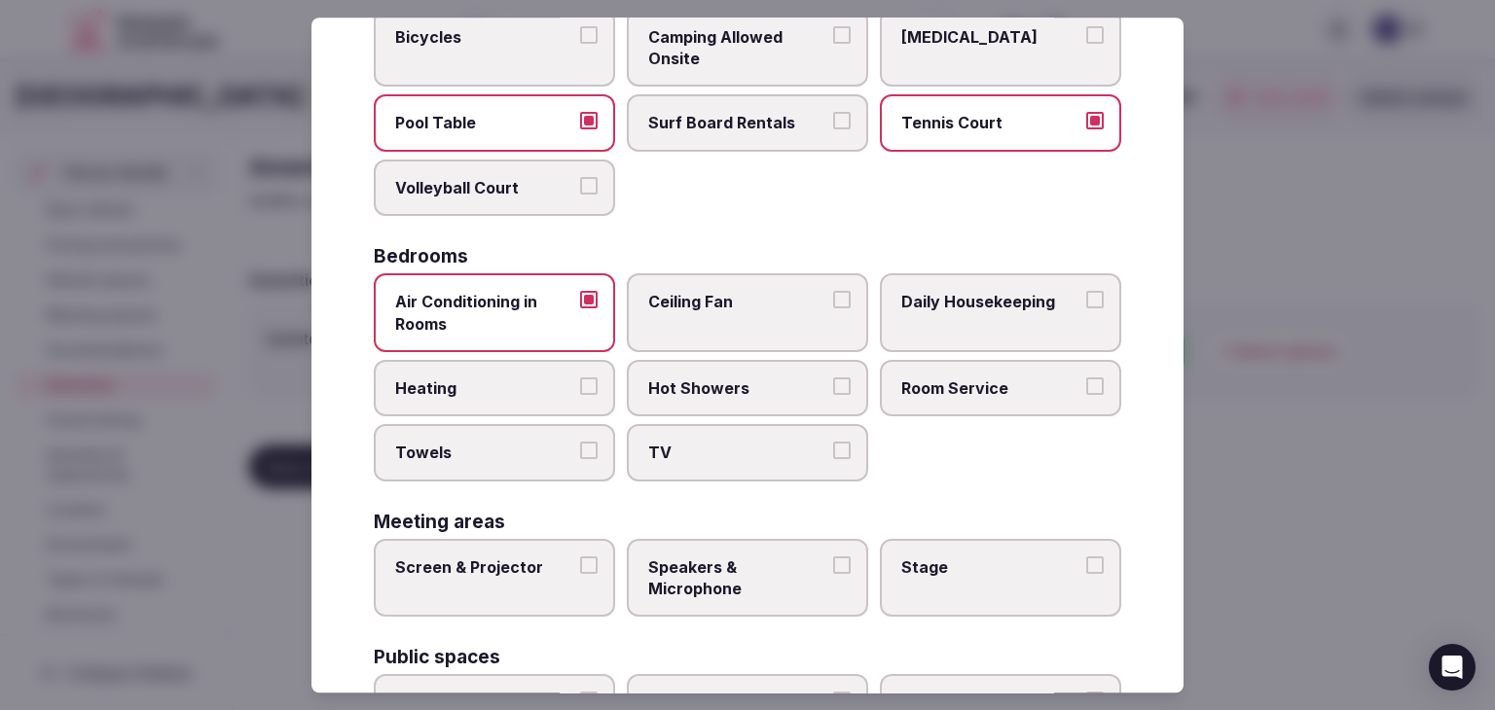
click at [489, 389] on span "Heating" at bounding box center [484, 388] width 179 height 21
click at [580, 389] on button "Heating" at bounding box center [589, 387] width 18 height 18
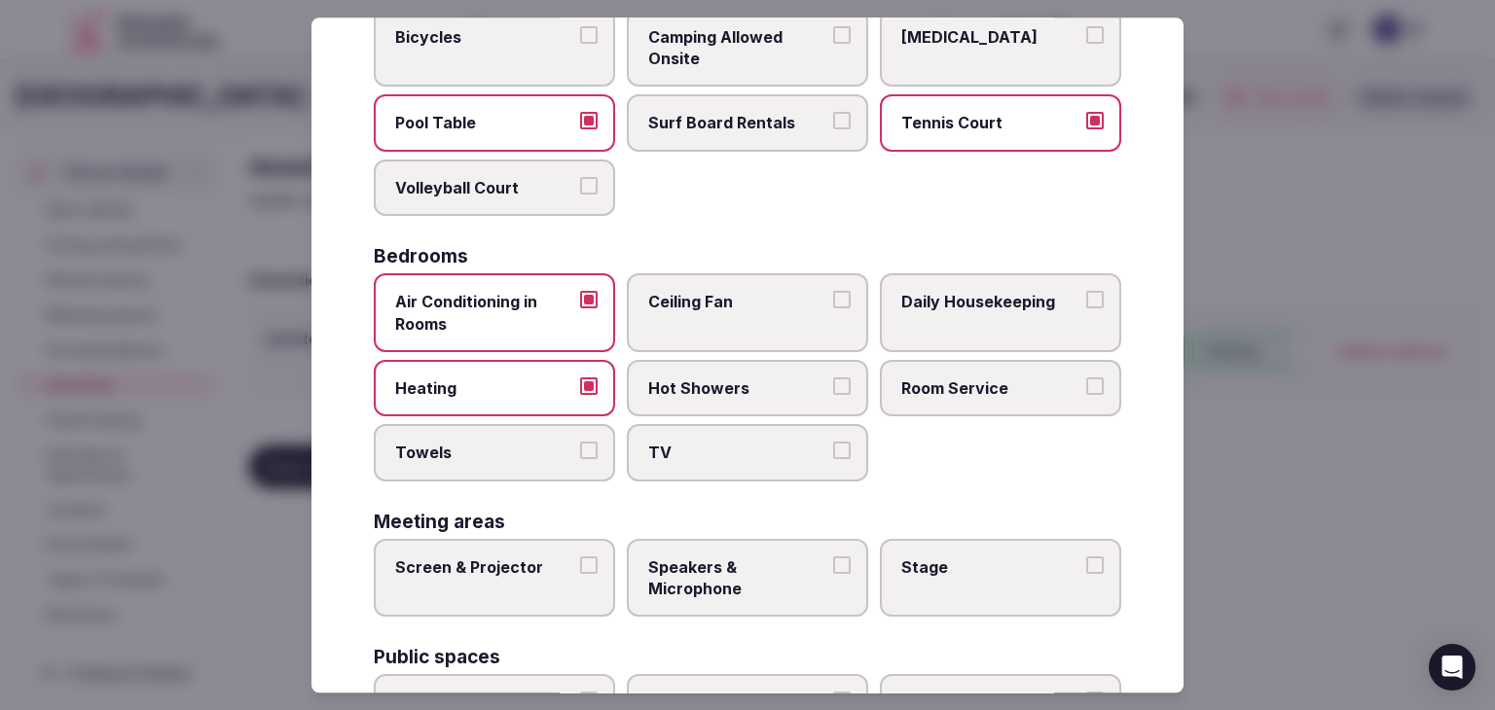
drag, startPoint x: 492, startPoint y: 445, endPoint x: 541, endPoint y: 445, distance: 48.7
click at [500, 445] on span "Towels" at bounding box center [484, 453] width 179 height 21
click at [580, 445] on button "Towels" at bounding box center [589, 452] width 18 height 18
click at [767, 463] on label "TV" at bounding box center [747, 453] width 241 height 56
click at [833, 460] on button "TV" at bounding box center [842, 452] width 18 height 18
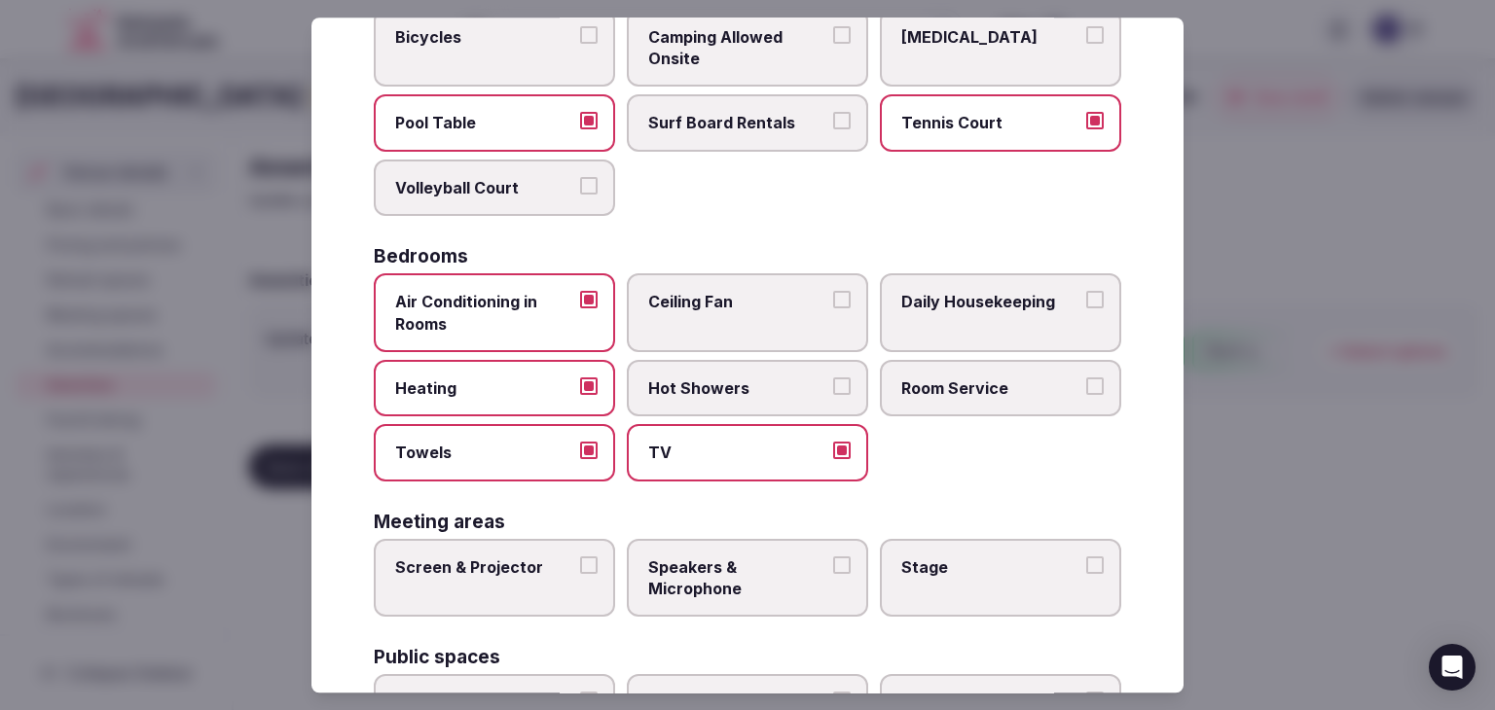
click at [771, 393] on span "Hot Showers" at bounding box center [737, 388] width 179 height 21
click at [833, 393] on button "Hot Showers" at bounding box center [842, 387] width 18 height 18
drag, startPoint x: 938, startPoint y: 407, endPoint x: 946, endPoint y: 390, distance: 18.3
click at [944, 394] on label "Room Service" at bounding box center [1000, 388] width 241 height 56
drag, startPoint x: 959, startPoint y: 328, endPoint x: 995, endPoint y: 247, distance: 88.4
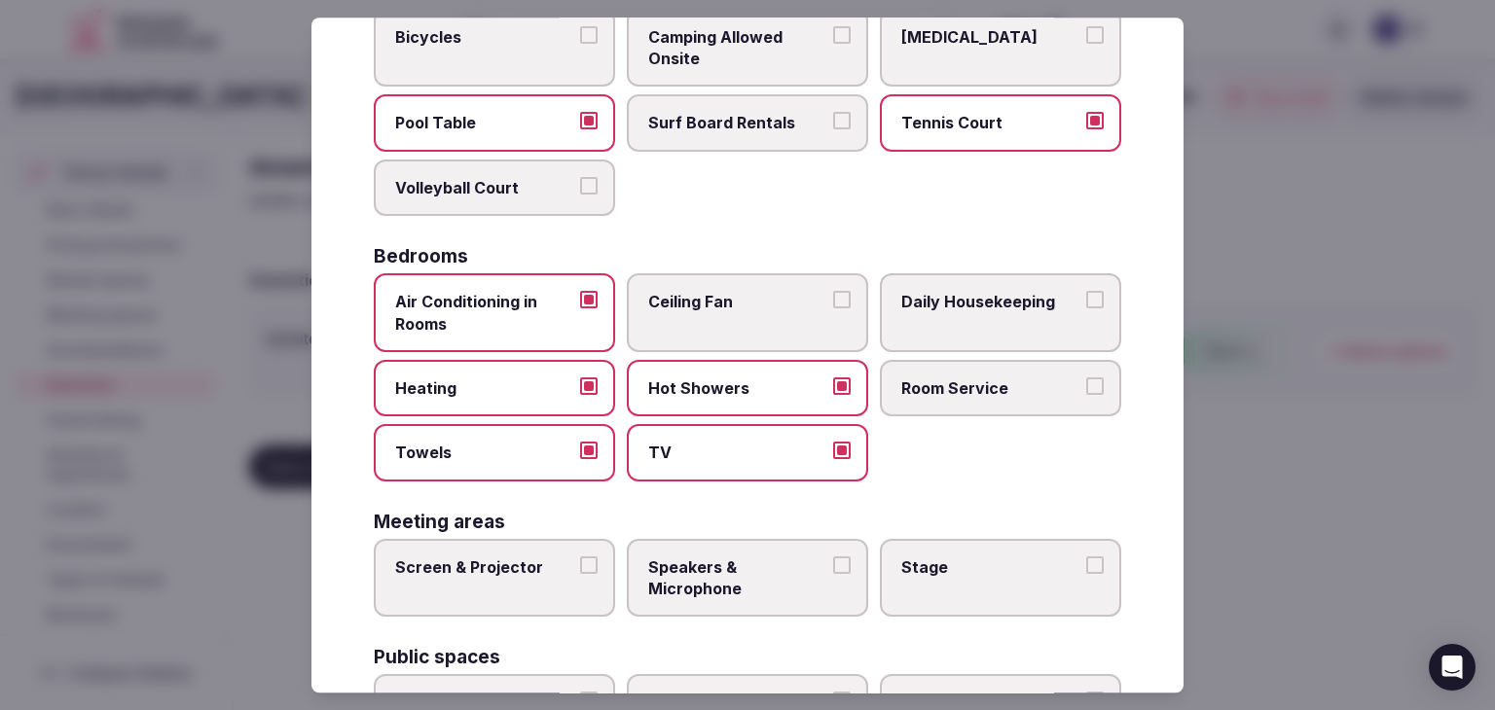
click at [959, 326] on label "Daily Housekeeping" at bounding box center [1000, 312] width 241 height 79
click at [1086, 308] on button "Daily Housekeeping" at bounding box center [1095, 300] width 18 height 18
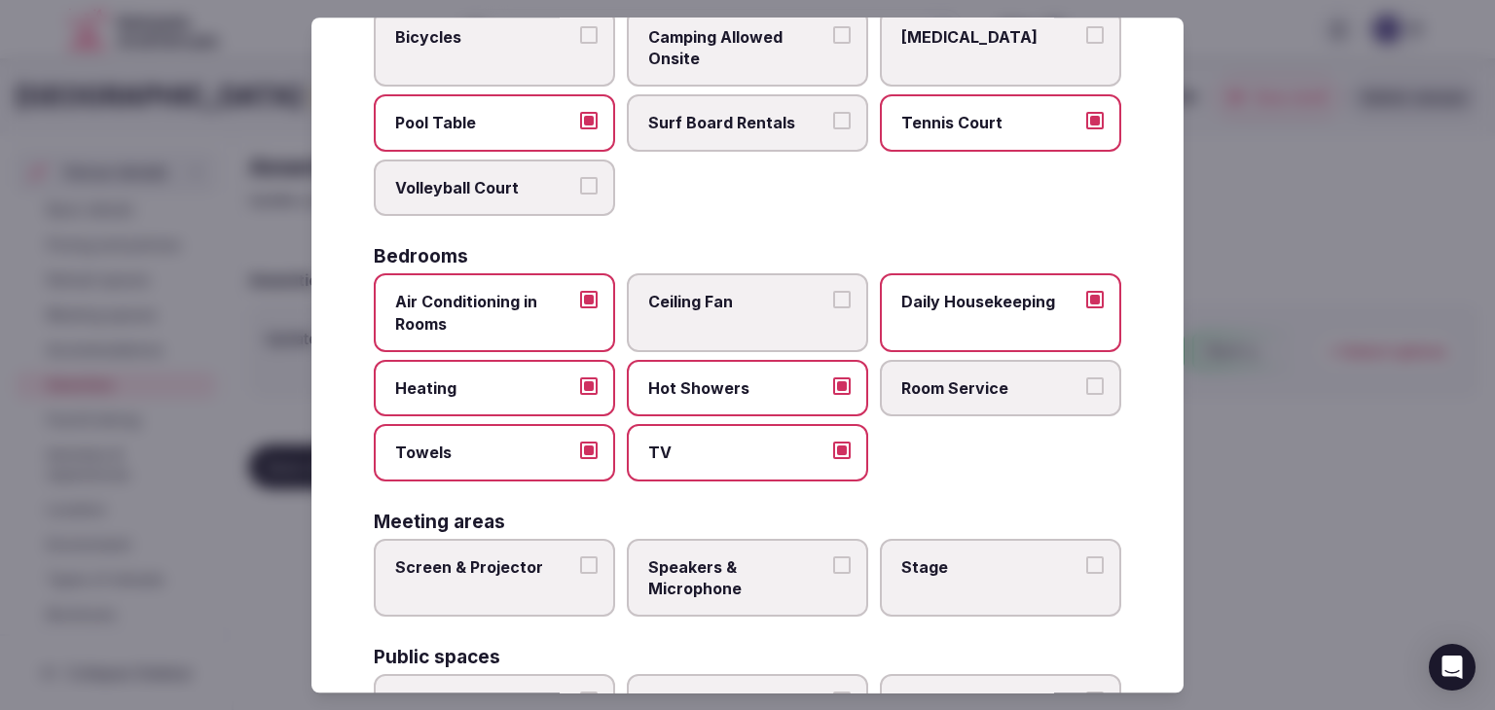
click at [1048, 382] on span "Room Service" at bounding box center [990, 388] width 179 height 21
click at [1086, 382] on button "Room Service" at bounding box center [1095, 387] width 18 height 18
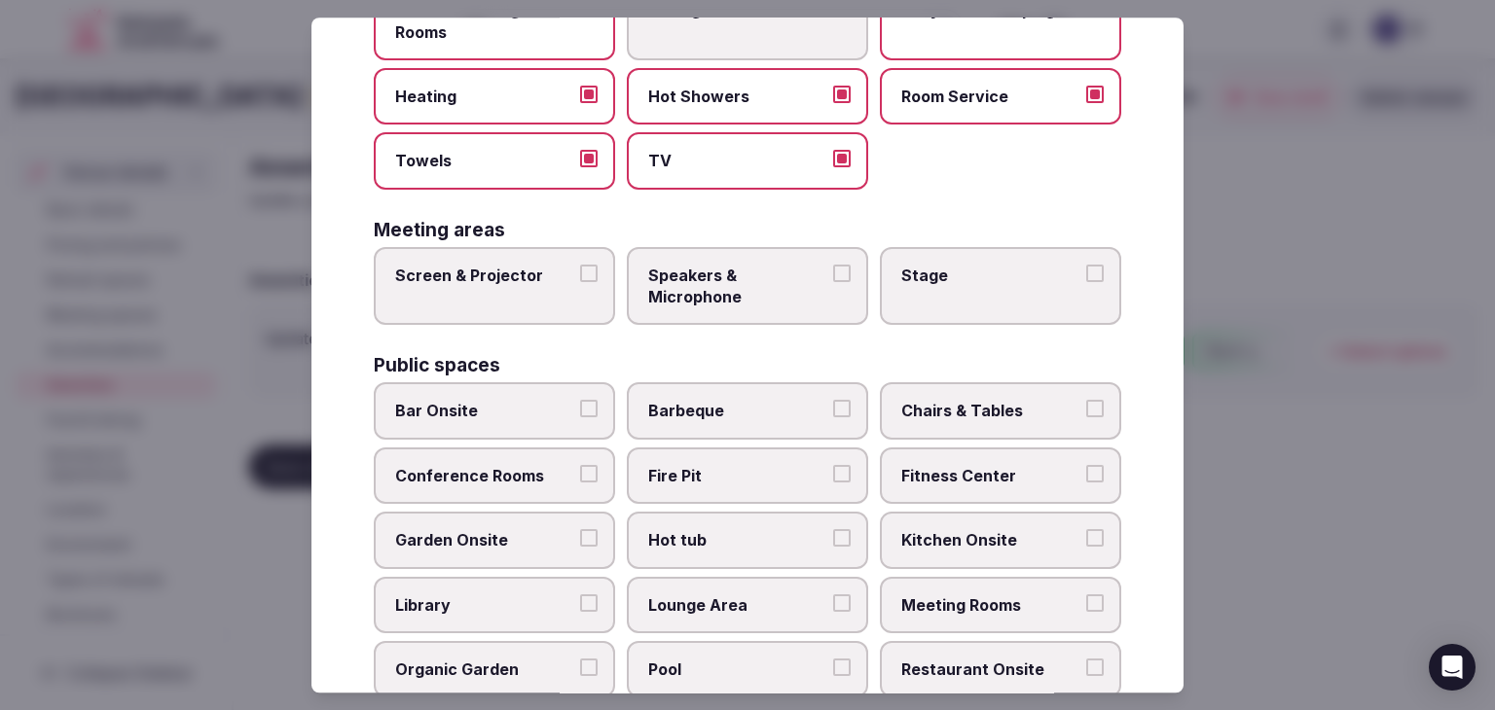
click at [448, 257] on label "Screen & Projector" at bounding box center [494, 286] width 241 height 79
click at [580, 265] on button "Screen & Projector" at bounding box center [589, 274] width 18 height 18
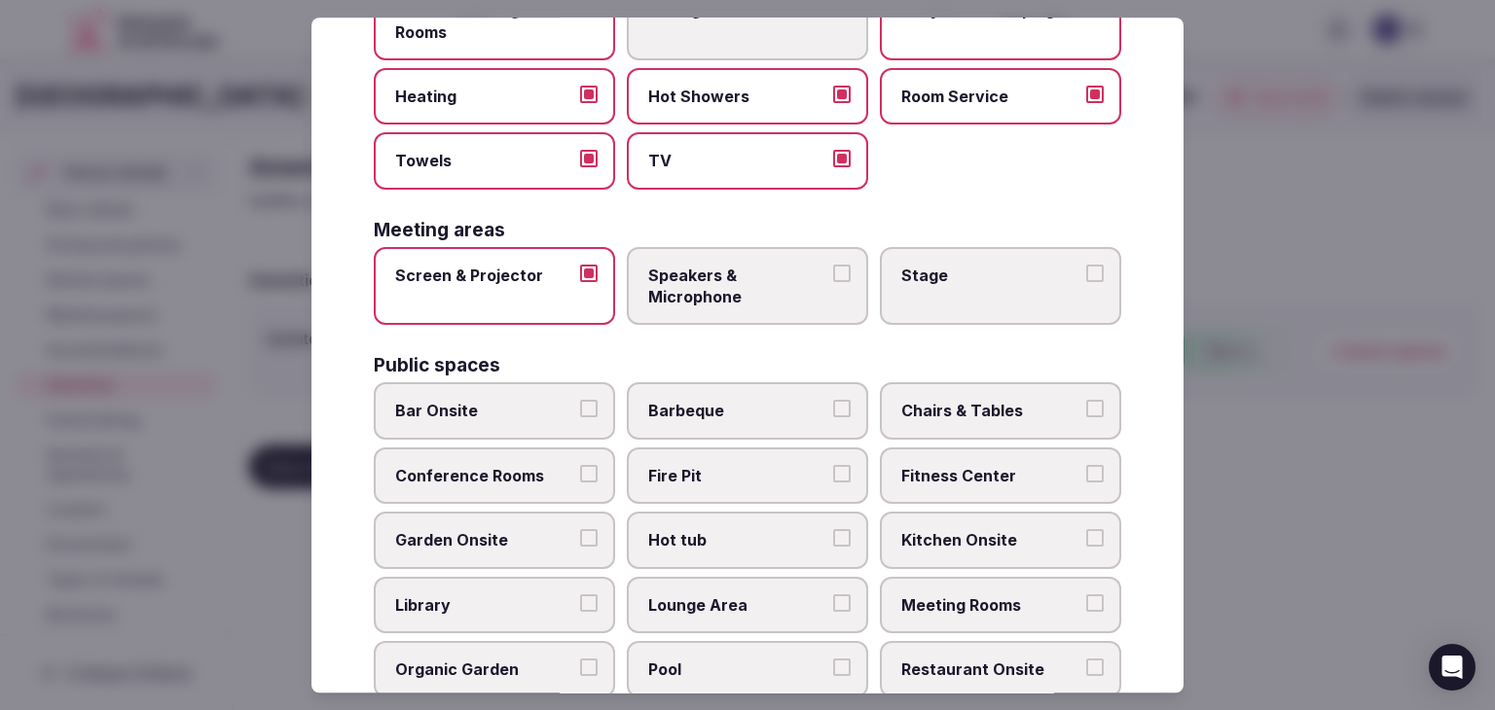
drag, startPoint x: 699, startPoint y: 280, endPoint x: 807, endPoint y: 274, distance: 108.2
click at [700, 279] on span "Speakers & Microphone" at bounding box center [737, 287] width 179 height 44
click at [833, 279] on button "Speakers & Microphone" at bounding box center [842, 274] width 18 height 18
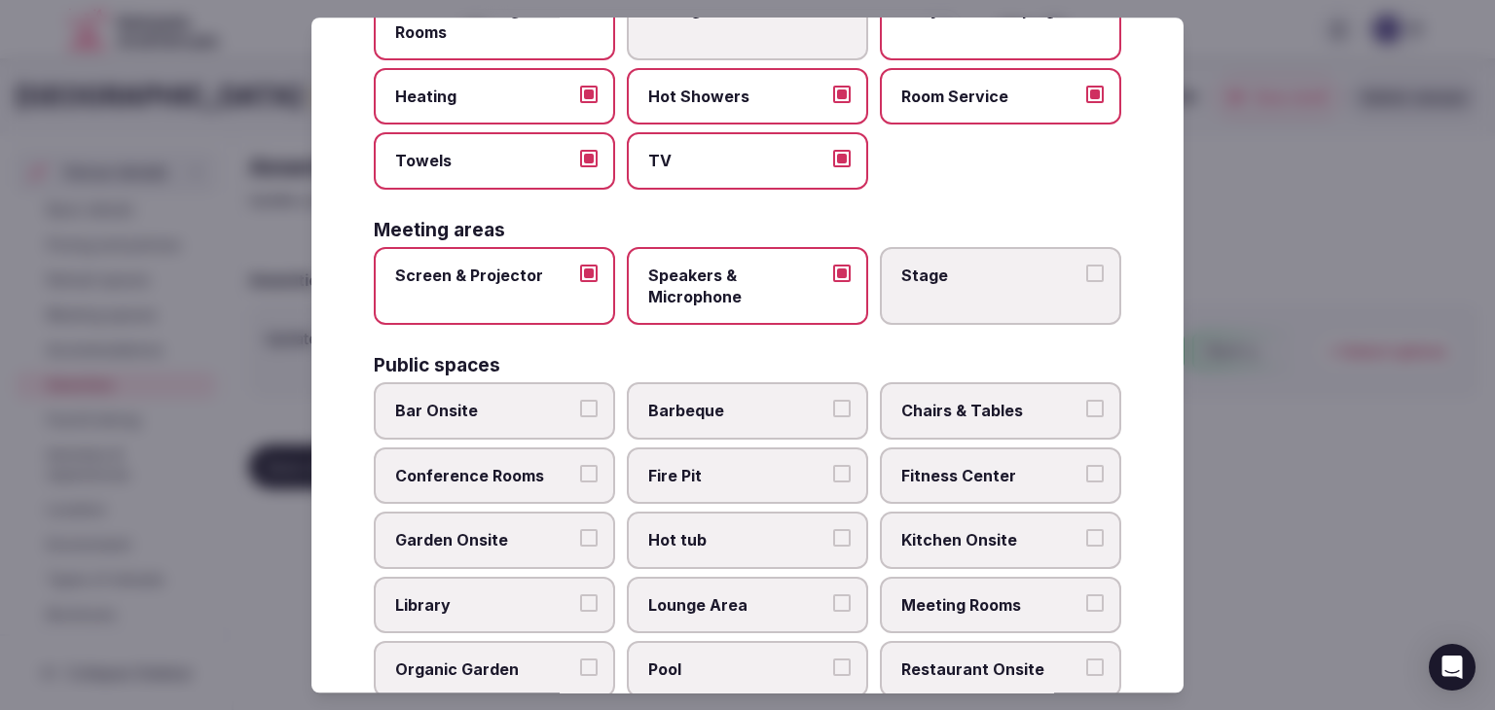
click at [940, 272] on span "Stage" at bounding box center [990, 275] width 179 height 21
click at [1086, 272] on button "Stage" at bounding box center [1095, 274] width 18 height 18
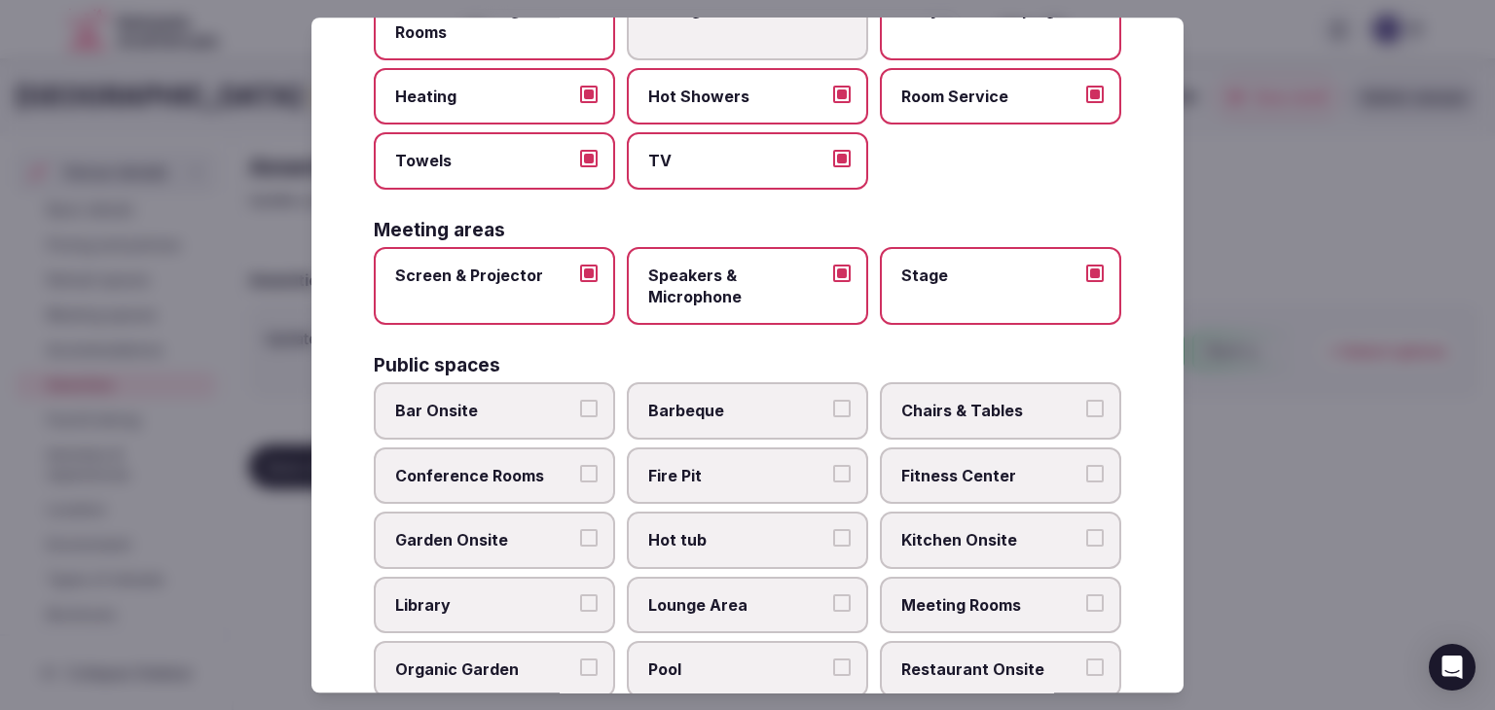
scroll to position [681, 0]
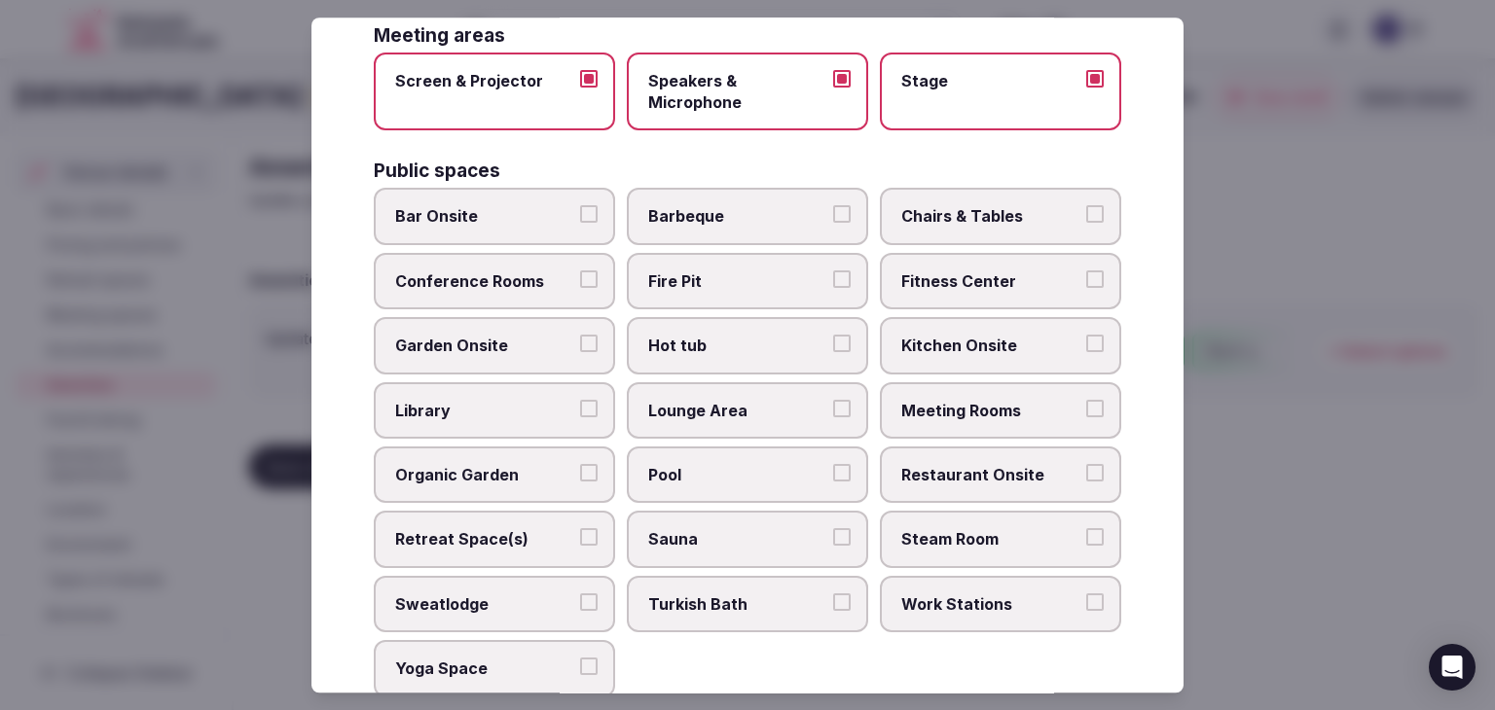
click at [493, 217] on span "Bar Onsite" at bounding box center [484, 216] width 179 height 21
click at [580, 217] on button "Bar Onsite" at bounding box center [589, 215] width 18 height 18
click at [922, 210] on span "Chairs & Tables" at bounding box center [990, 216] width 179 height 21
click at [1086, 210] on button "Chairs & Tables" at bounding box center [1095, 215] width 18 height 18
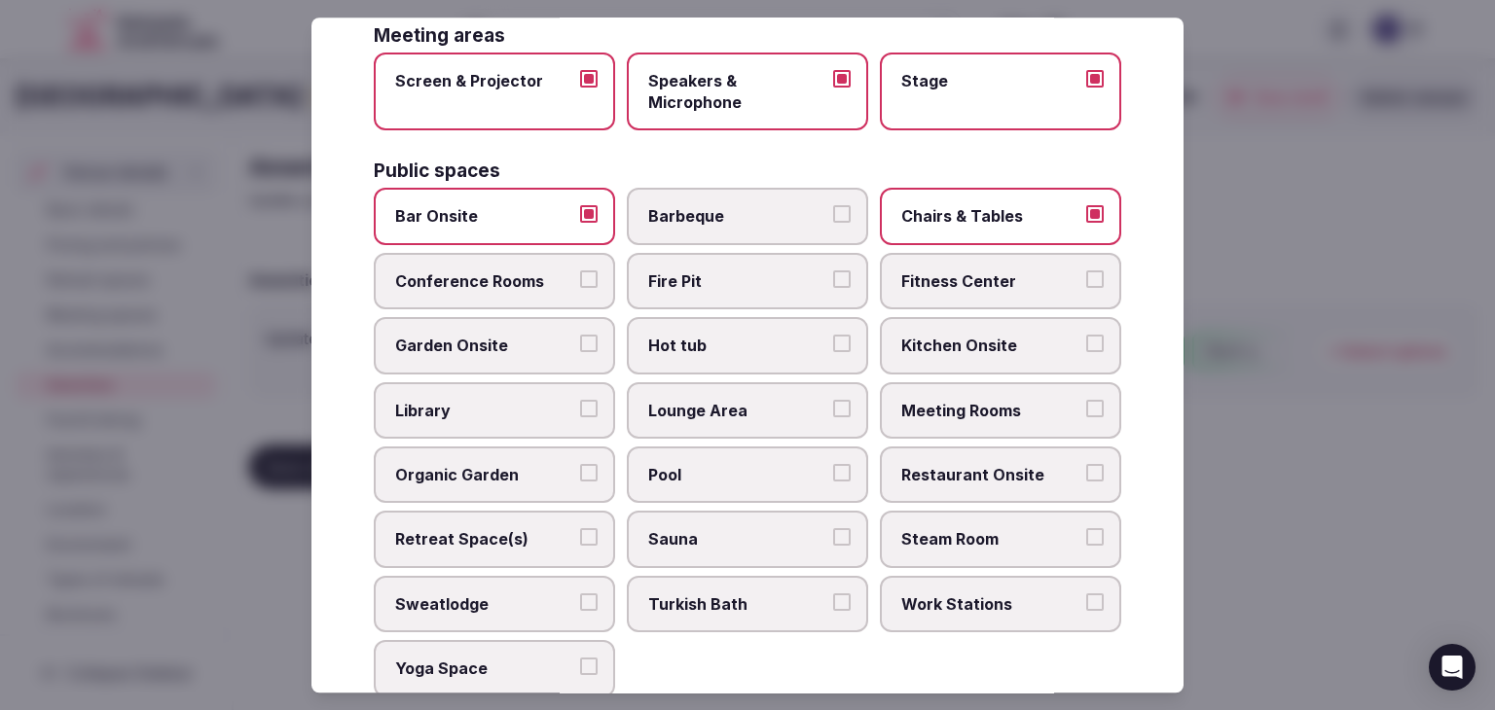
click at [927, 296] on label "Fitness Center" at bounding box center [1000, 281] width 241 height 56
click at [1086, 288] on button "Fitness Center" at bounding box center [1095, 280] width 18 height 18
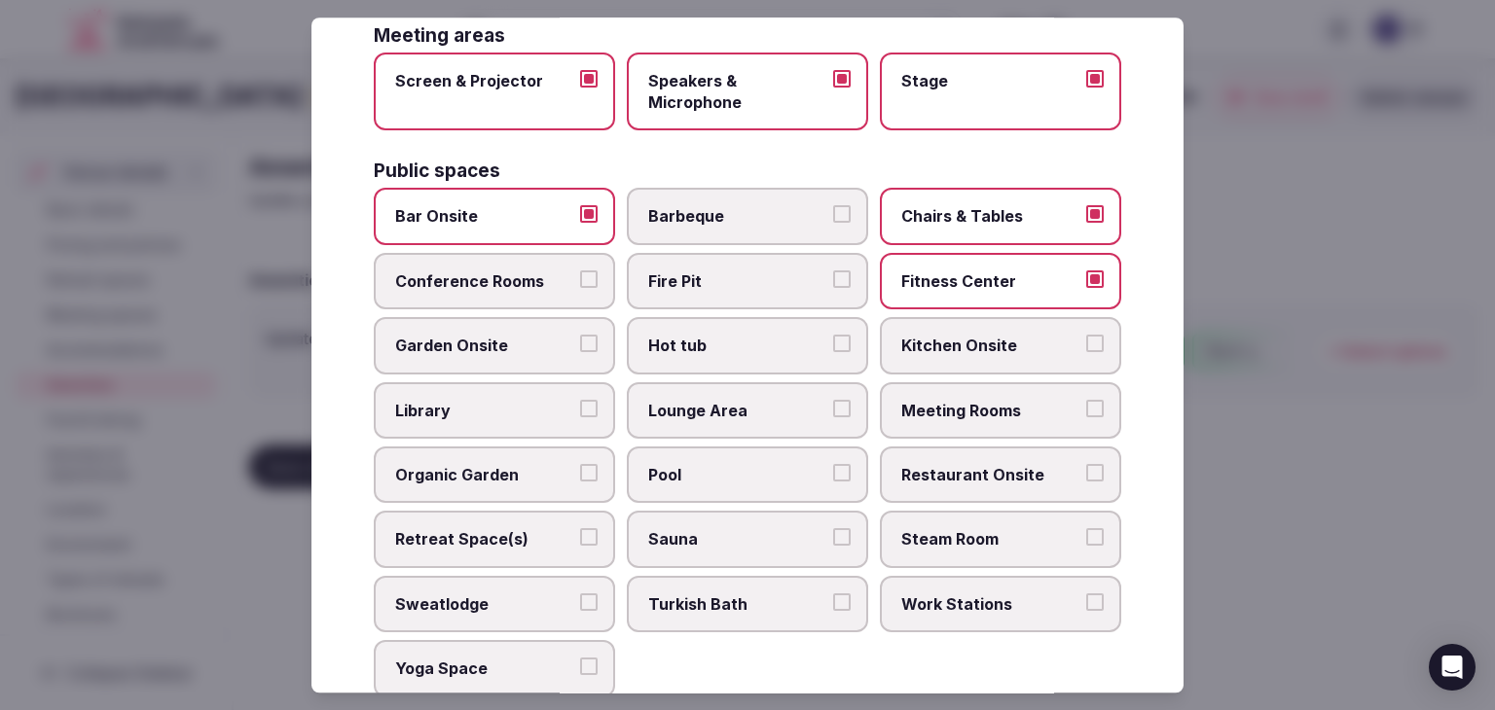
click at [509, 281] on span "Conference Rooms" at bounding box center [484, 281] width 179 height 21
click at [580, 281] on button "Conference Rooms" at bounding box center [589, 280] width 18 height 18
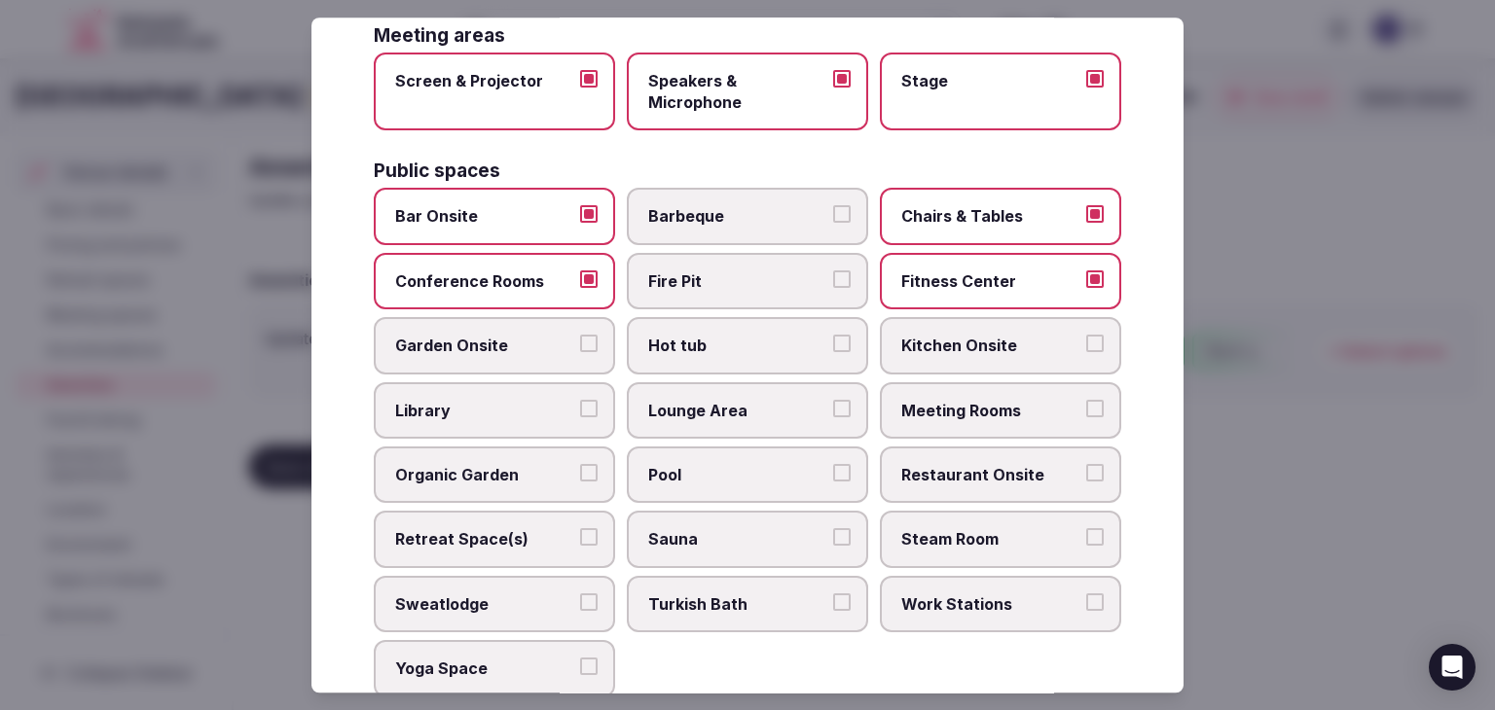
drag, startPoint x: 926, startPoint y: 398, endPoint x: 928, endPoint y: 438, distance: 39.9
click at [928, 400] on span "Meeting Rooms" at bounding box center [990, 410] width 179 height 21
click at [930, 452] on label "Restaurant Onsite" at bounding box center [1000, 475] width 241 height 56
click at [1086, 464] on button "Restaurant Onsite" at bounding box center [1095, 473] width 18 height 18
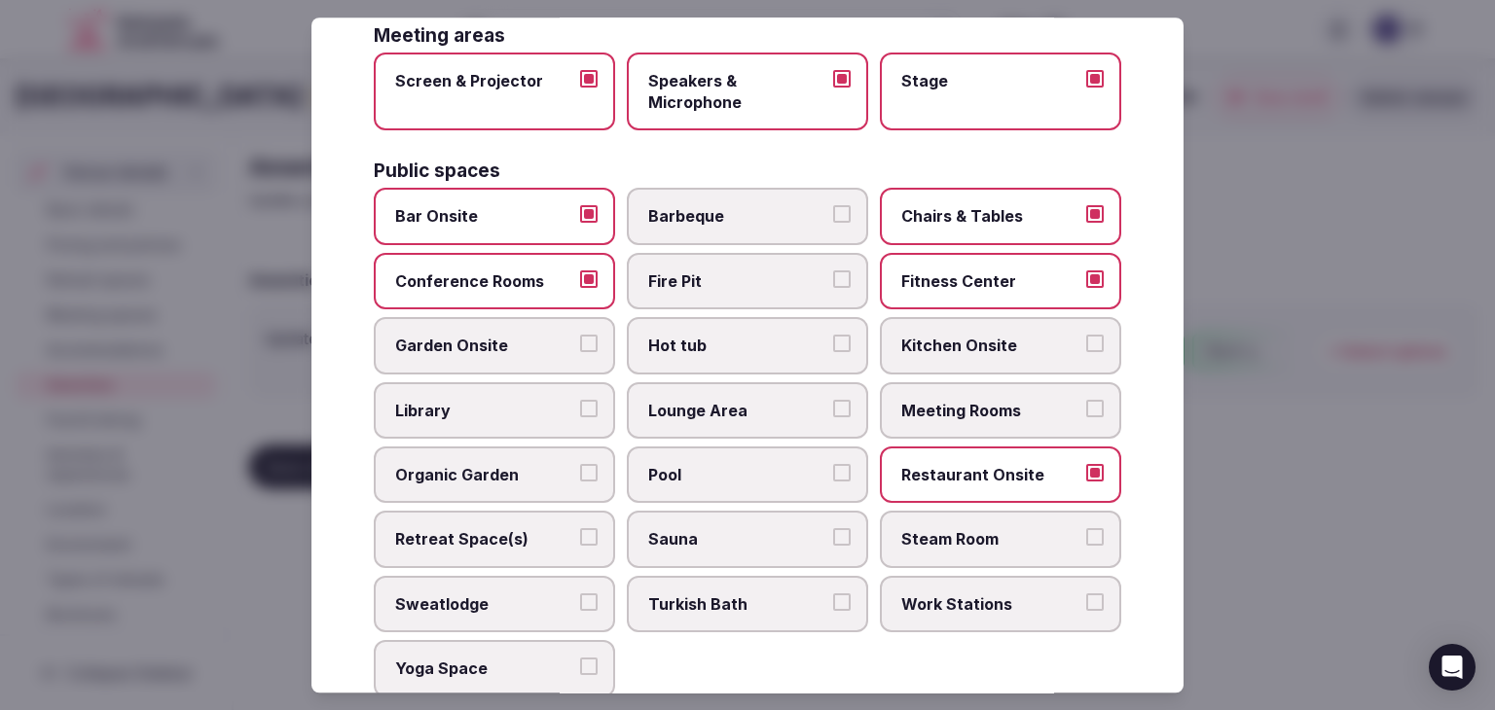
drag, startPoint x: 779, startPoint y: 404, endPoint x: 770, endPoint y: 468, distance: 64.8
click at [779, 406] on span "Lounge Area" at bounding box center [737, 410] width 179 height 21
click at [833, 406] on button "Lounge Area" at bounding box center [842, 409] width 18 height 18
click at [770, 468] on span "Pool" at bounding box center [737, 474] width 179 height 21
click at [833, 468] on button "Pool" at bounding box center [842, 473] width 18 height 18
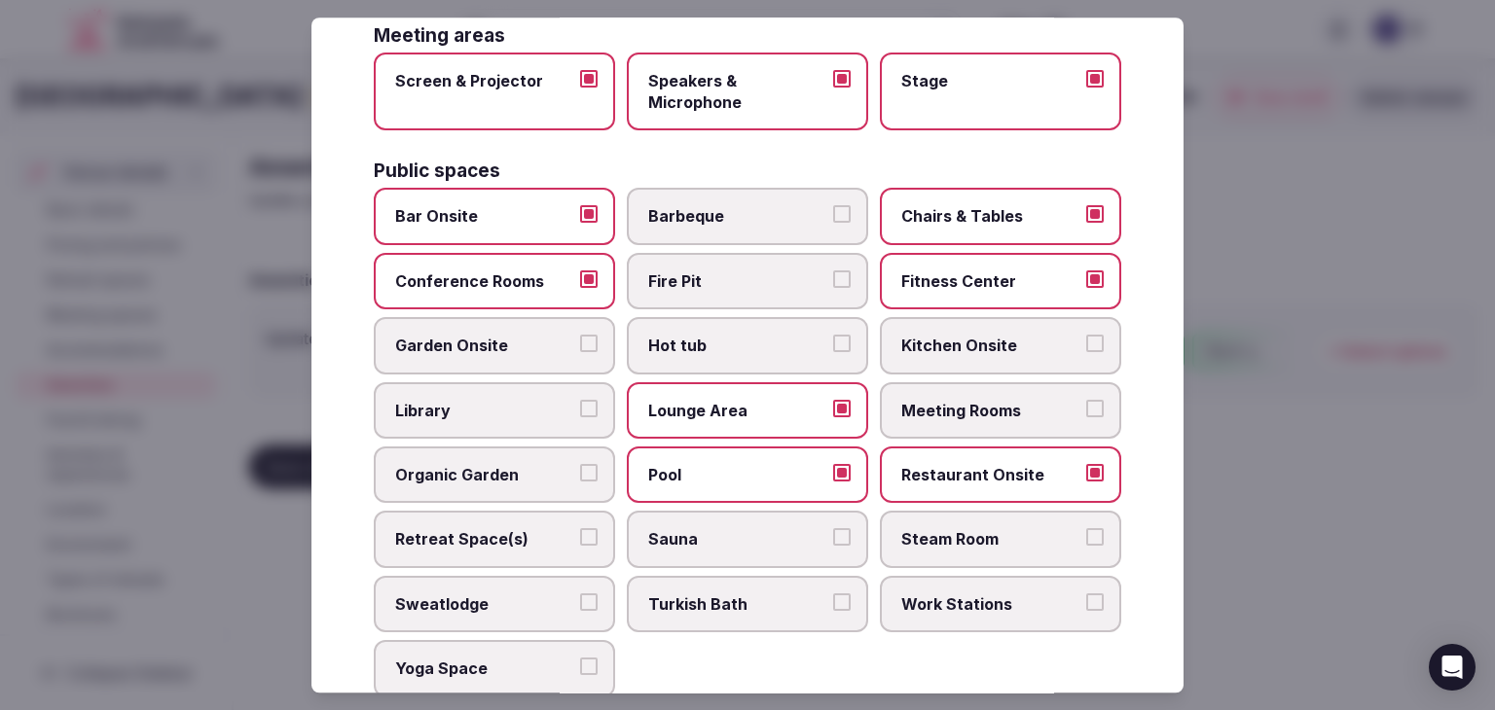
click at [989, 416] on label "Meeting Rooms" at bounding box center [1000, 410] width 241 height 56
click at [1086, 416] on button "Meeting Rooms" at bounding box center [1095, 409] width 18 height 18
click at [731, 278] on span "Fire Pit" at bounding box center [737, 281] width 179 height 21
click at [833, 278] on button "Fire Pit" at bounding box center [842, 280] width 18 height 18
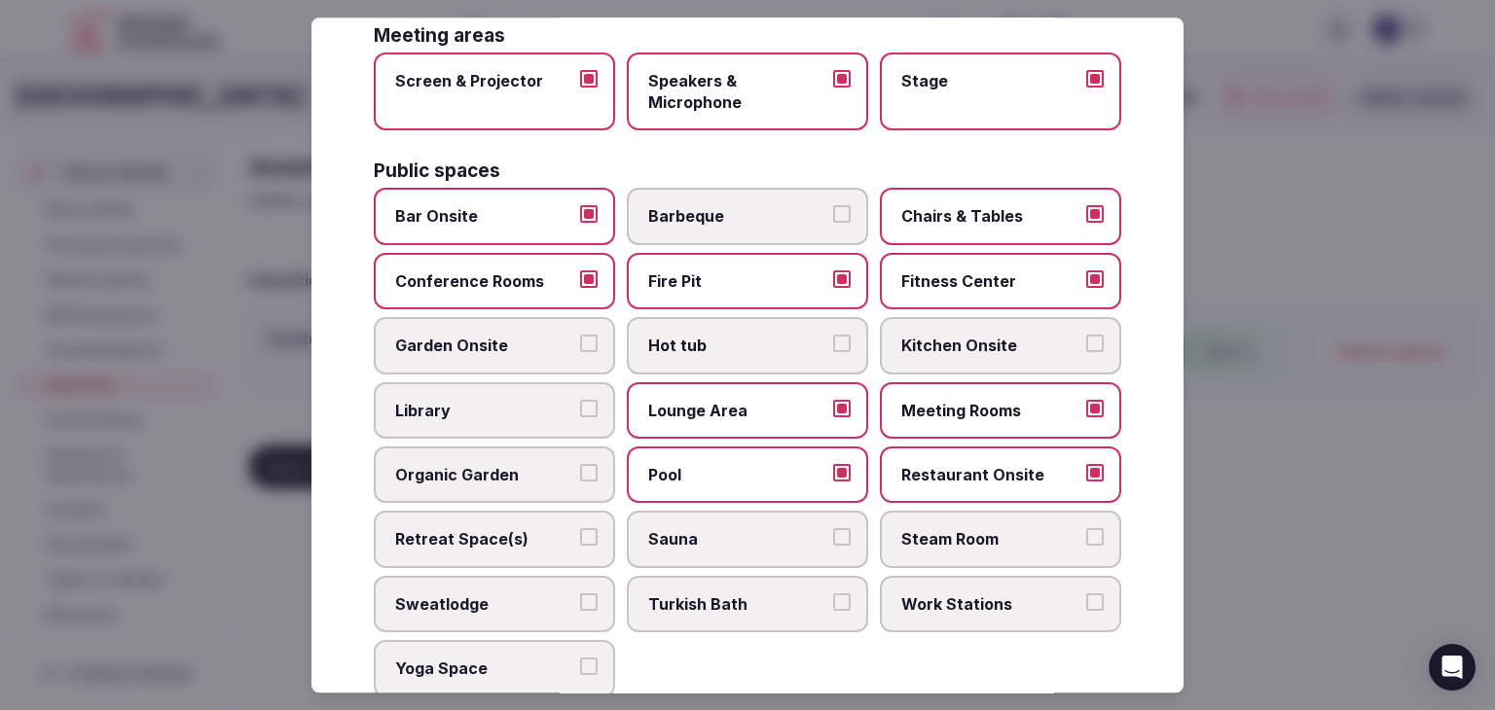
scroll to position [876, 0]
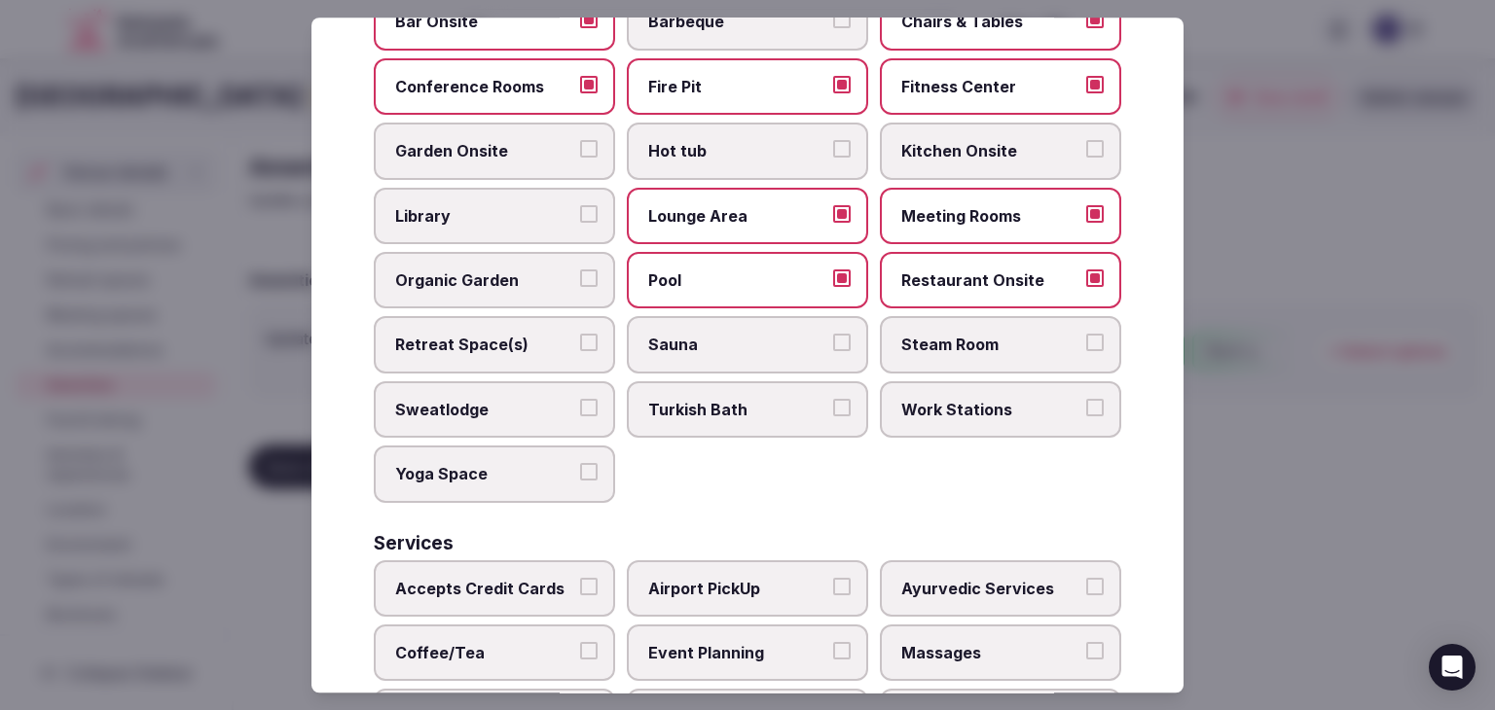
click at [510, 344] on span "Retreat Space(s)" at bounding box center [484, 345] width 179 height 21
click at [580, 344] on button "Retreat Space(s)" at bounding box center [589, 344] width 18 height 18
click at [534, 463] on span "Yoga Space" at bounding box center [484, 473] width 179 height 21
click at [580, 463] on button "Yoga Space" at bounding box center [589, 472] width 18 height 18
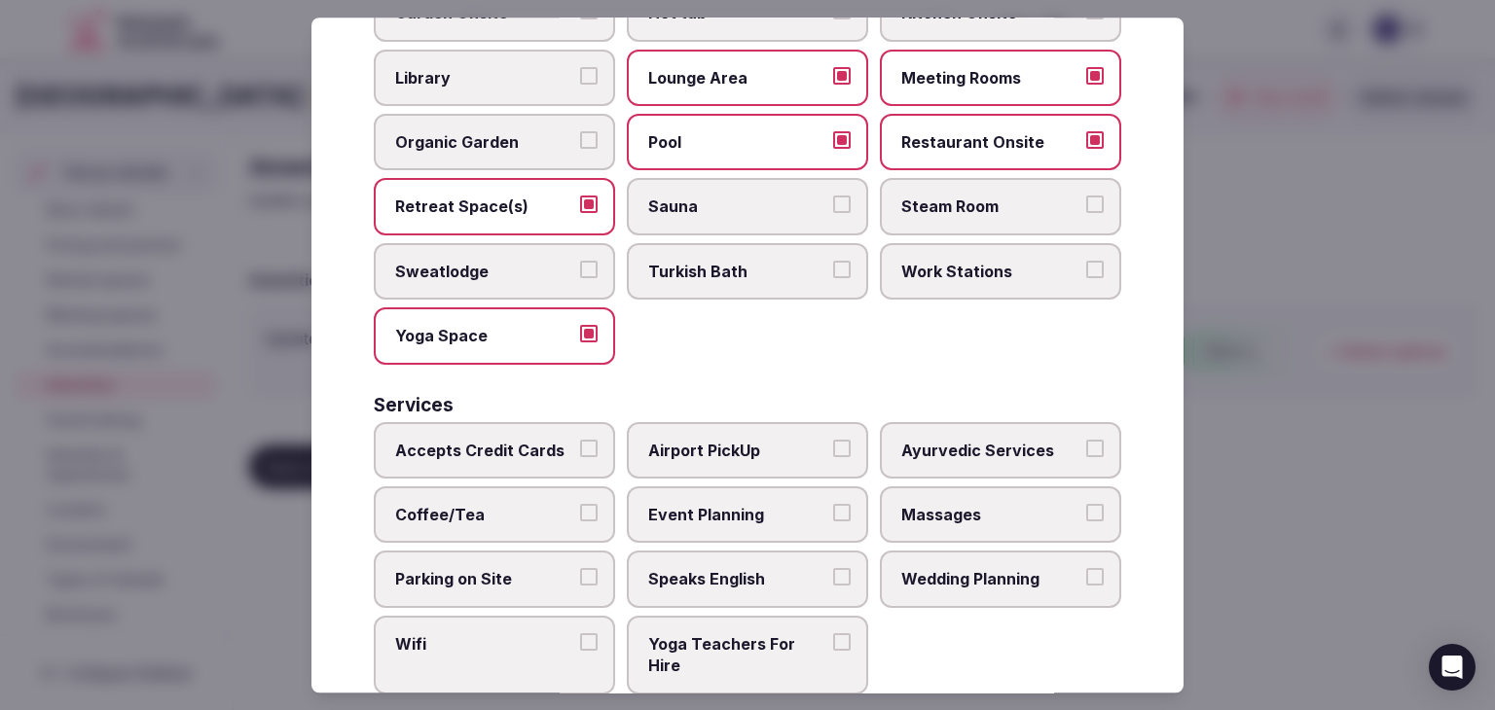
scroll to position [1048, 0]
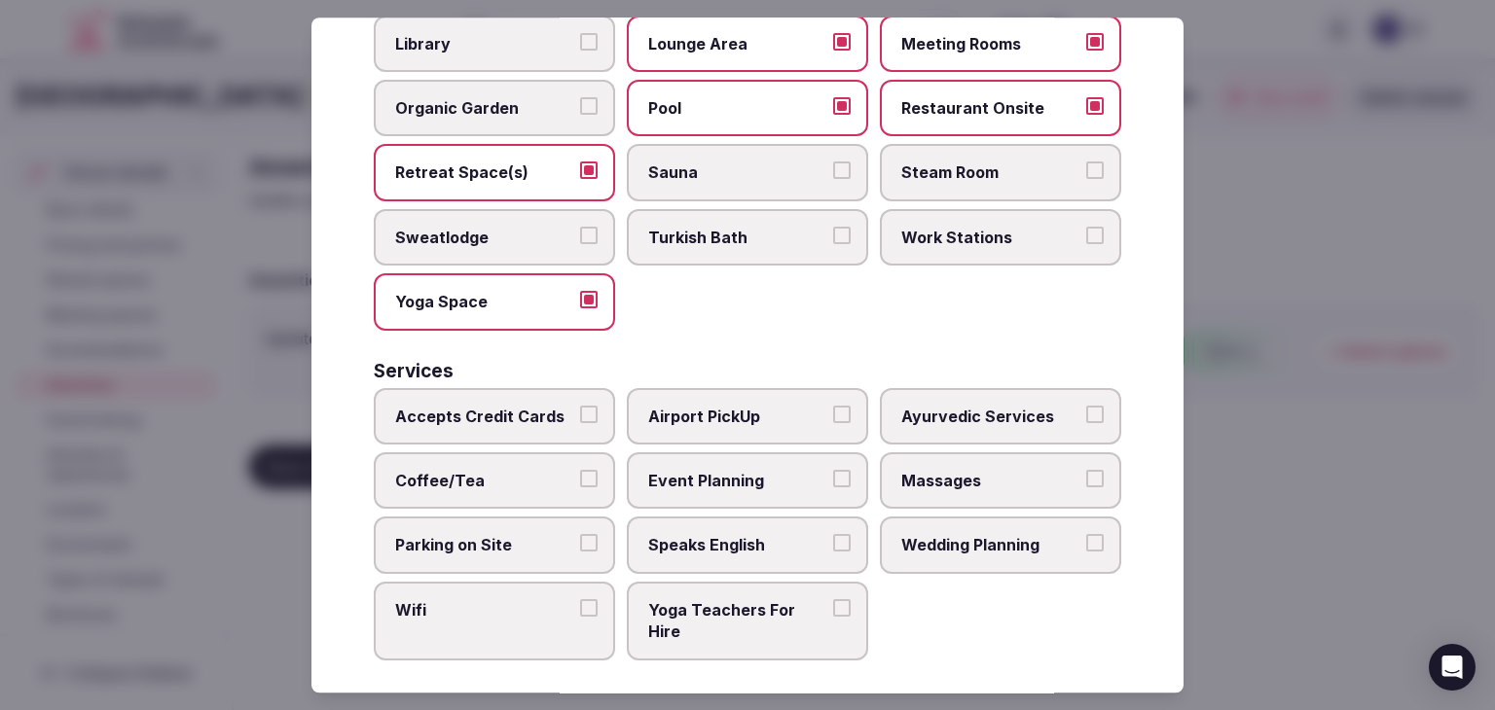
drag, startPoint x: 537, startPoint y: 418, endPoint x: 536, endPoint y: 429, distance: 10.7
click at [536, 418] on label "Accepts Credit Cards" at bounding box center [494, 416] width 241 height 56
click at [580, 418] on button "Accepts Credit Cards" at bounding box center [589, 415] width 18 height 18
drag, startPoint x: 521, startPoint y: 468, endPoint x: 500, endPoint y: 522, distance: 57.3
click at [520, 470] on span "Coffee/Tea" at bounding box center [484, 480] width 179 height 21
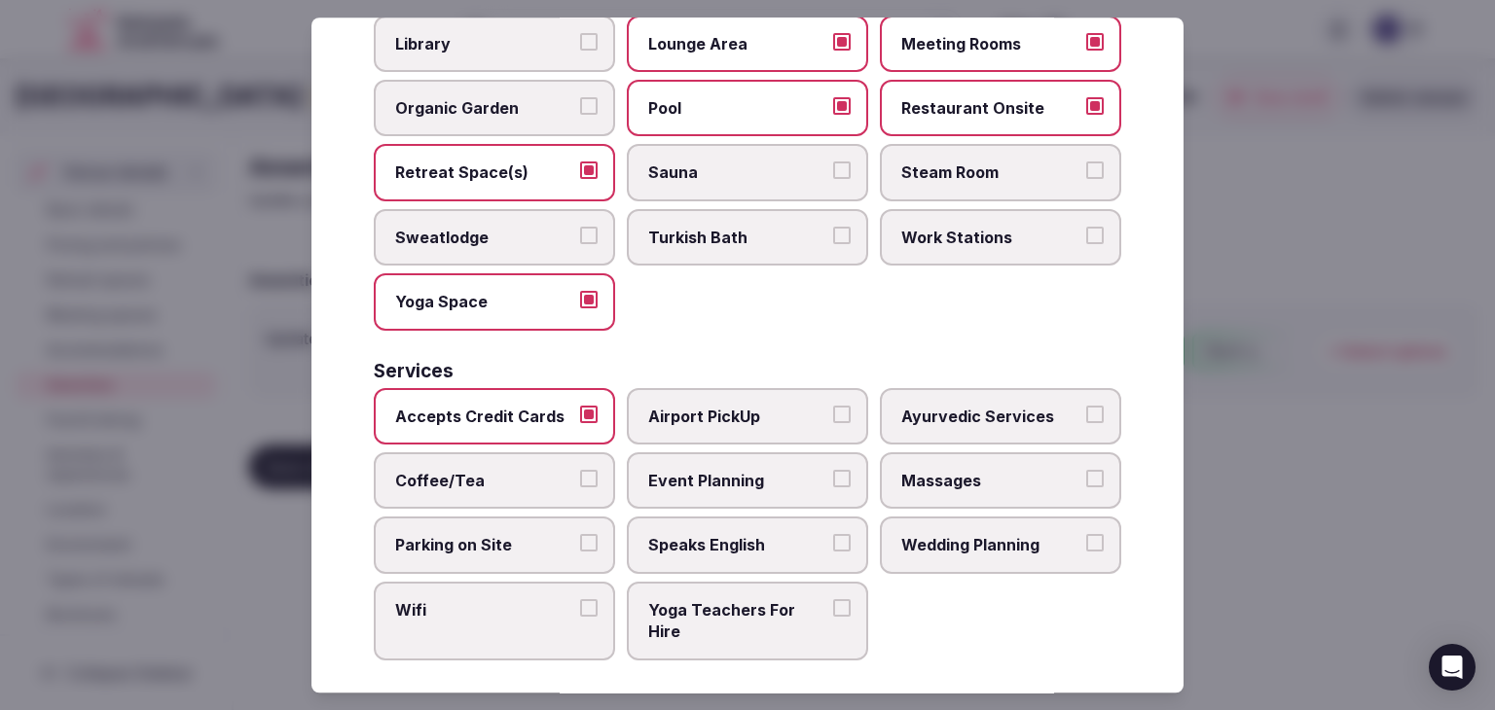
click at [580, 470] on button "Coffee/Tea" at bounding box center [589, 479] width 18 height 18
drag, startPoint x: 495, startPoint y: 536, endPoint x: 494, endPoint y: 561, distance: 25.3
click at [495, 537] on span "Parking on Site" at bounding box center [484, 545] width 179 height 21
click at [580, 537] on button "Parking on Site" at bounding box center [589, 544] width 18 height 18
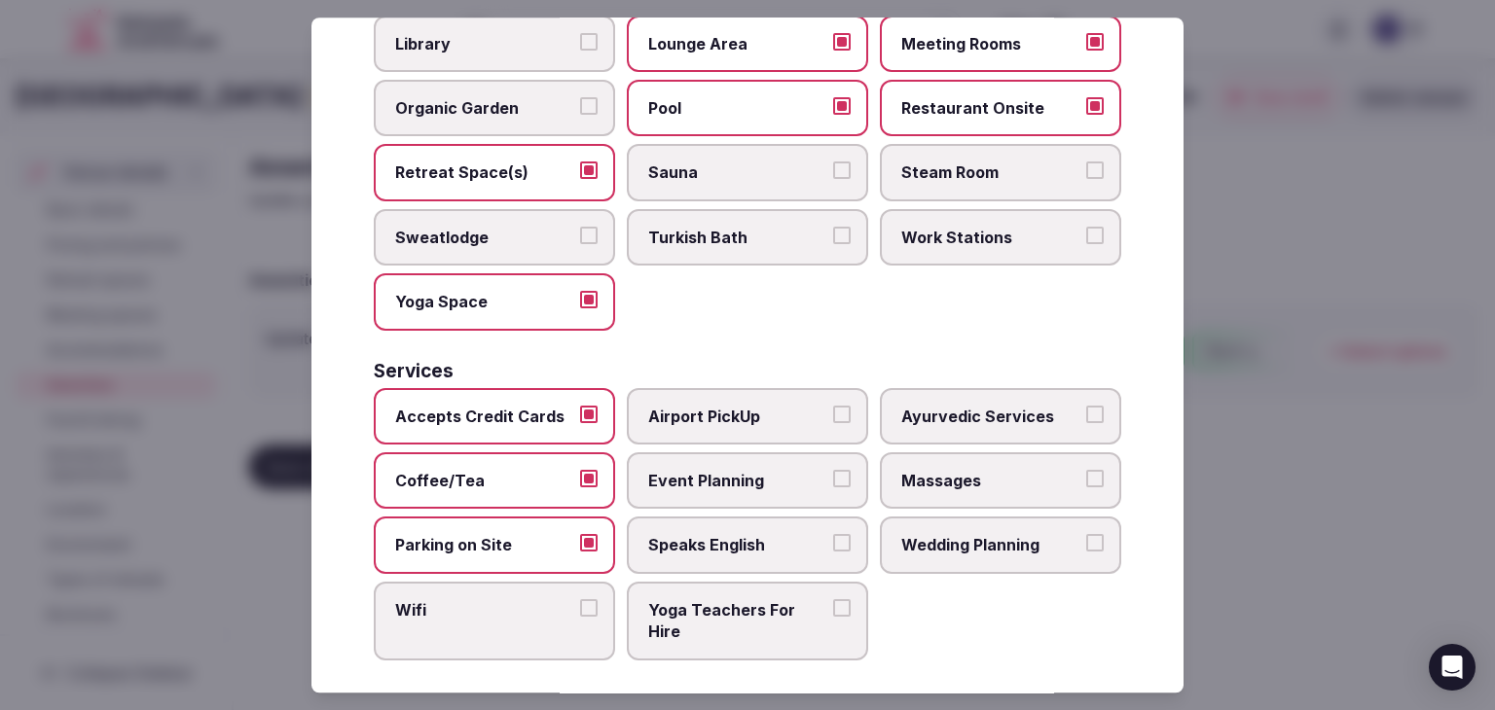
click at [492, 582] on label "Wifi" at bounding box center [494, 621] width 241 height 79
click at [580, 599] on button "Wifi" at bounding box center [589, 608] width 18 height 18
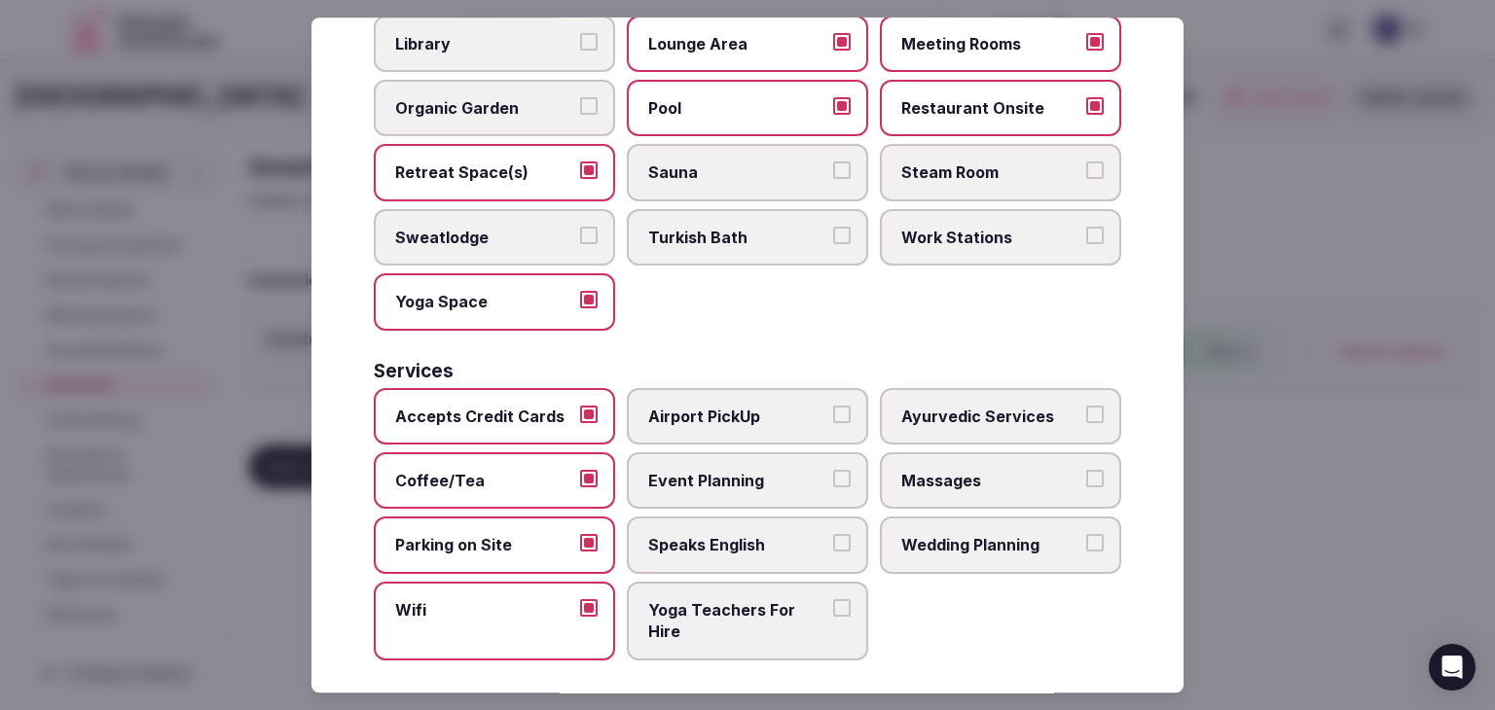
drag, startPoint x: 775, startPoint y: 473, endPoint x: 754, endPoint y: 565, distance: 94.7
click at [775, 480] on label "Event Planning" at bounding box center [747, 481] width 241 height 56
click at [833, 480] on button "Event Planning" at bounding box center [842, 479] width 18 height 18
click at [752, 582] on label "Yoga Teachers For Hire" at bounding box center [747, 621] width 241 height 79
click at [833, 599] on button "Yoga Teachers For Hire" at bounding box center [842, 608] width 18 height 18
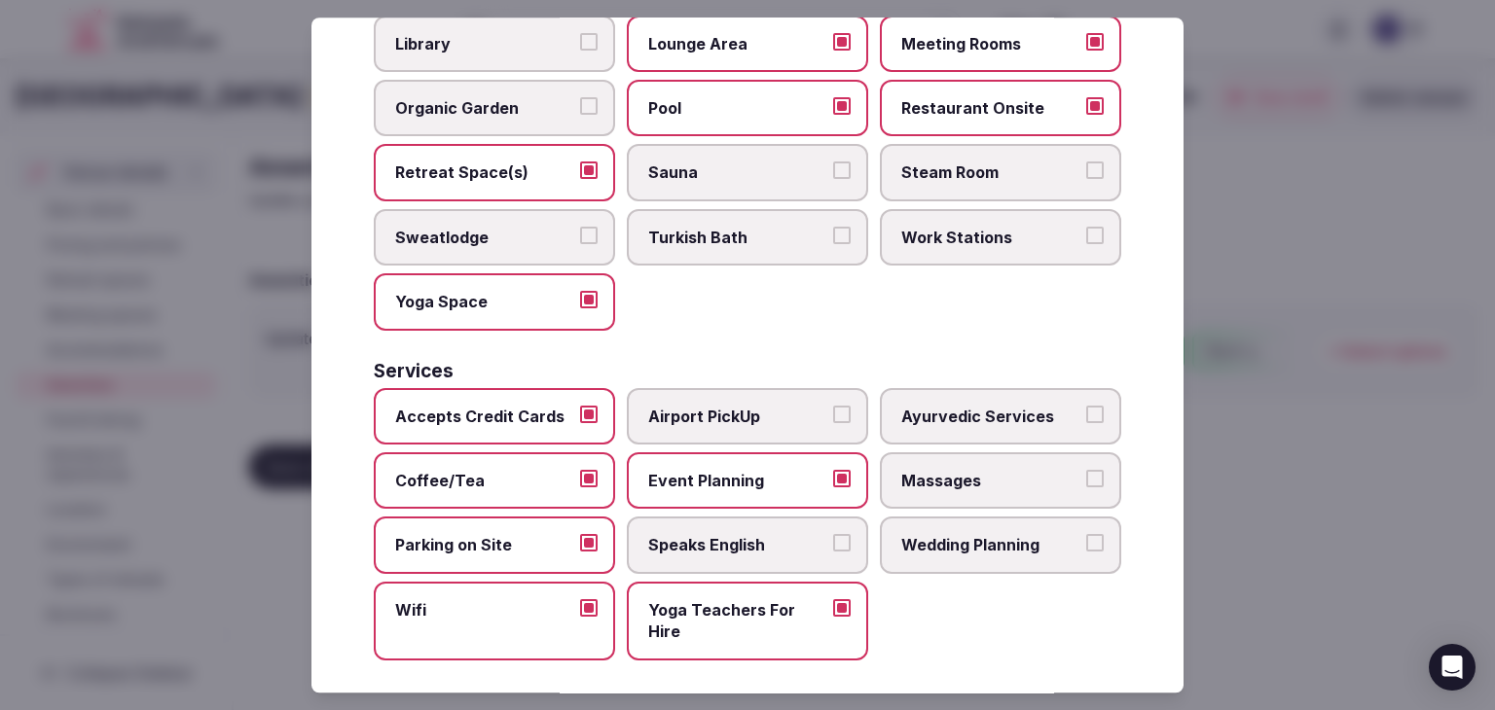
drag, startPoint x: 755, startPoint y: 538, endPoint x: 1002, endPoint y: 546, distance: 247.3
click at [755, 537] on span "Speaks English" at bounding box center [737, 545] width 179 height 21
click at [833, 537] on button "Speaks English" at bounding box center [842, 544] width 18 height 18
click at [1064, 546] on label "Wedding Planning" at bounding box center [1000, 546] width 241 height 56
click at [1086, 546] on button "Wedding Planning" at bounding box center [1095, 544] width 18 height 18
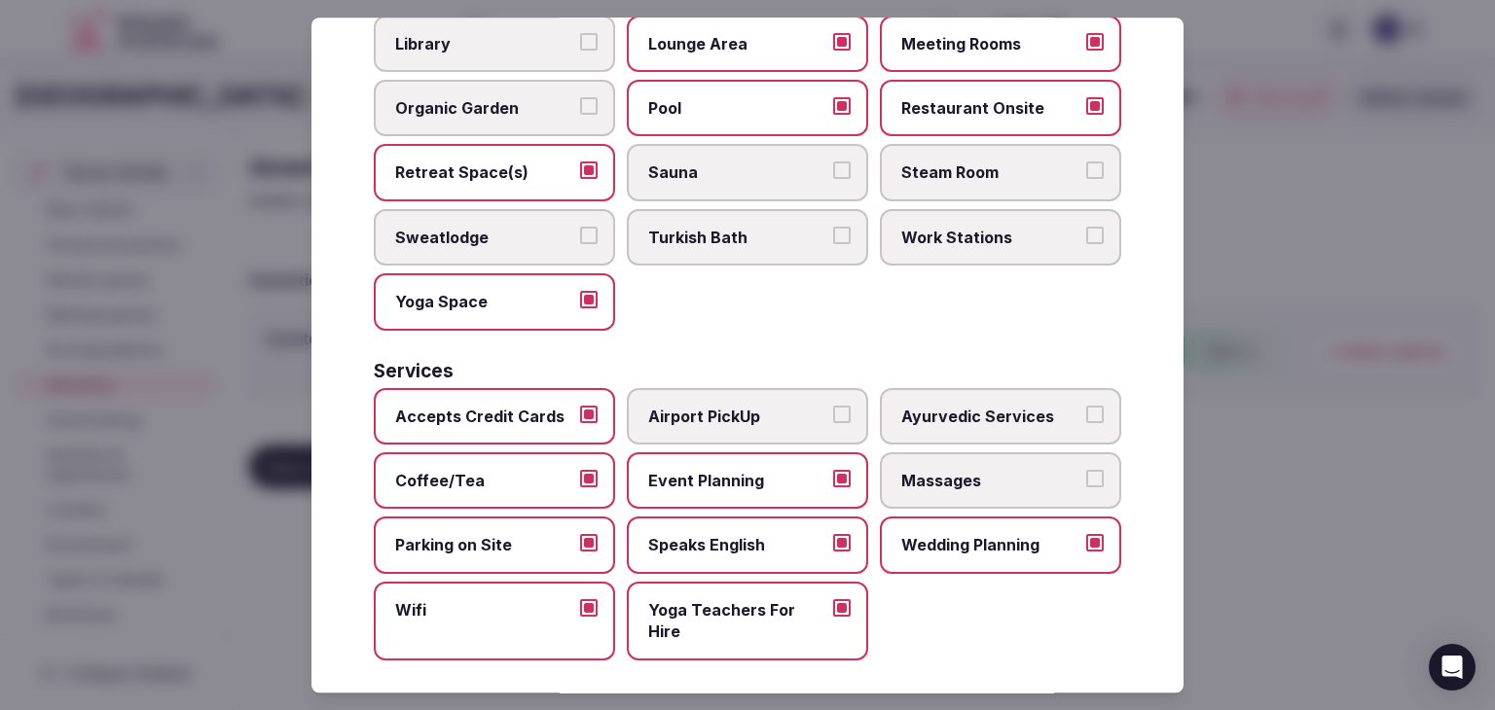
click at [1002, 470] on span "Massages" at bounding box center [990, 480] width 179 height 21
click at [1086, 470] on button "Massages" at bounding box center [1095, 479] width 18 height 18
drag, startPoint x: 726, startPoint y: 633, endPoint x: 908, endPoint y: 597, distance: 185.5
click at [726, 632] on label "Yoga Teachers For Hire" at bounding box center [747, 621] width 241 height 79
click at [833, 617] on button "Yoga Teachers For Hire" at bounding box center [842, 608] width 18 height 18
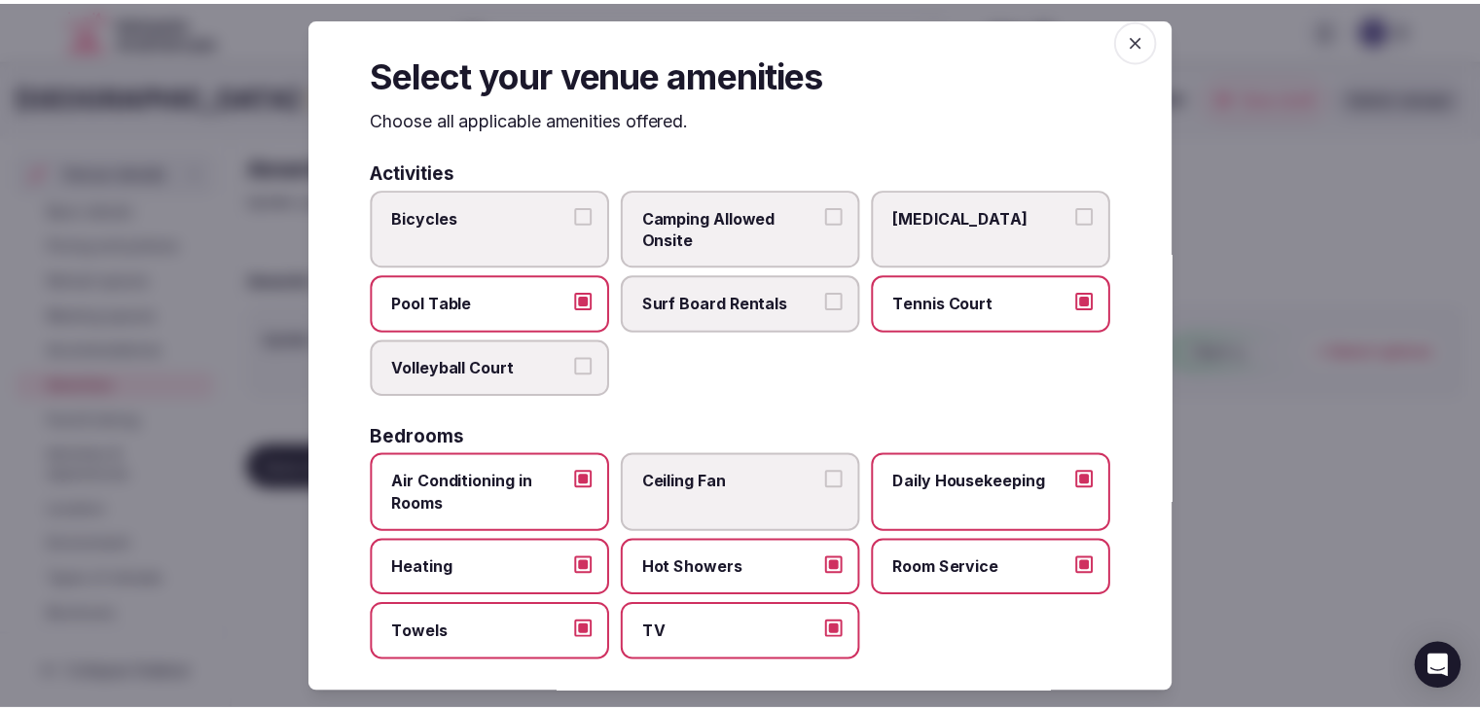
scroll to position [0, 0]
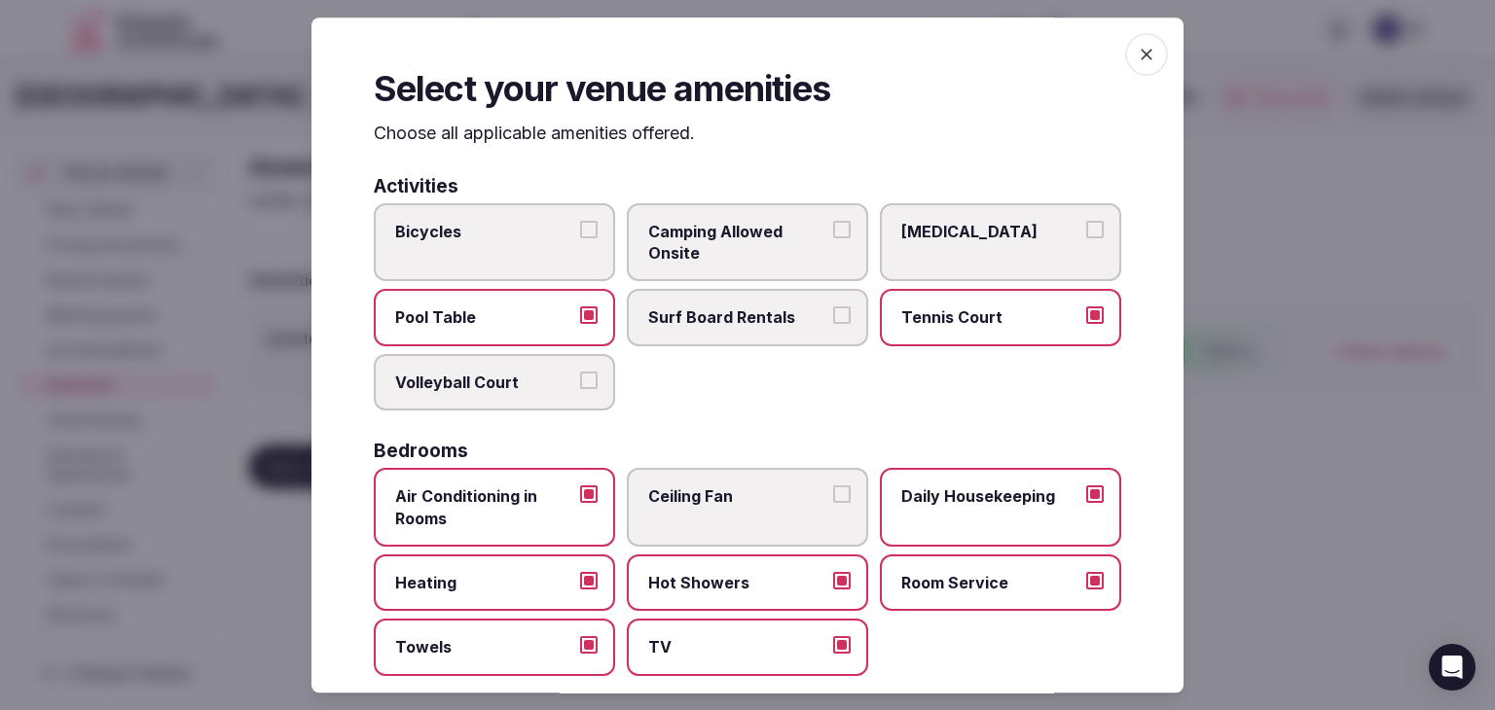
click at [1141, 54] on icon "button" at bounding box center [1147, 55] width 12 height 12
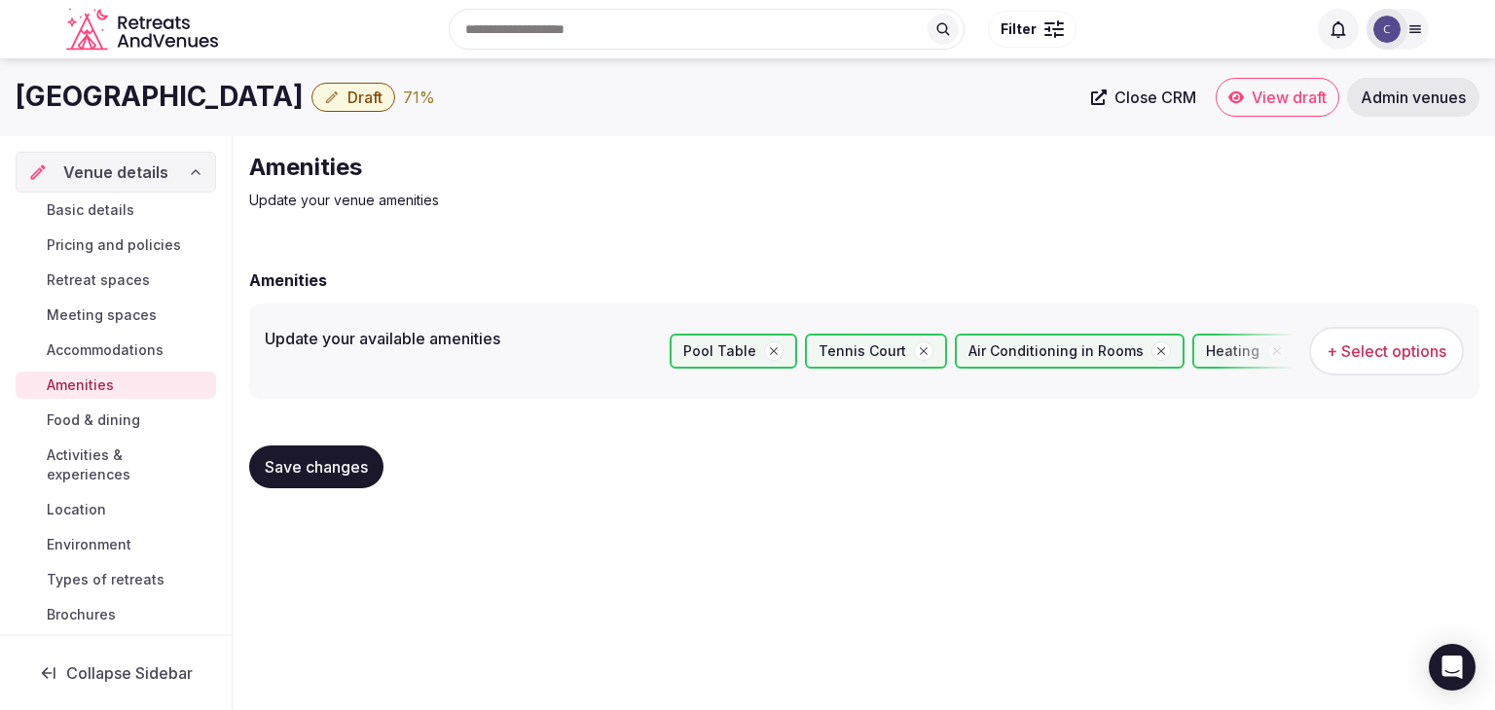
click at [344, 474] on span "Save changes" at bounding box center [316, 466] width 103 height 19
click at [87, 421] on span "Food & dining" at bounding box center [93, 420] width 93 height 19
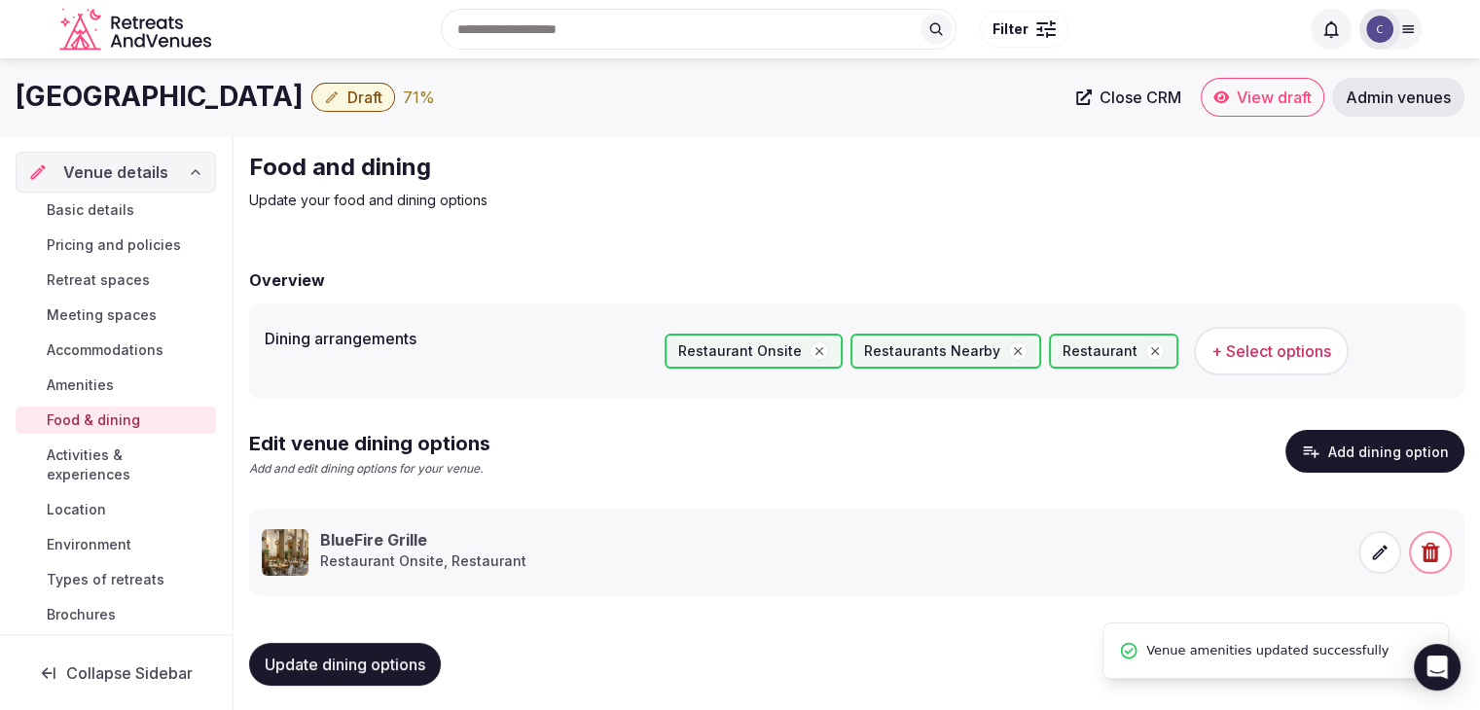
click at [86, 454] on span "Activities & experiences" at bounding box center [128, 465] width 162 height 39
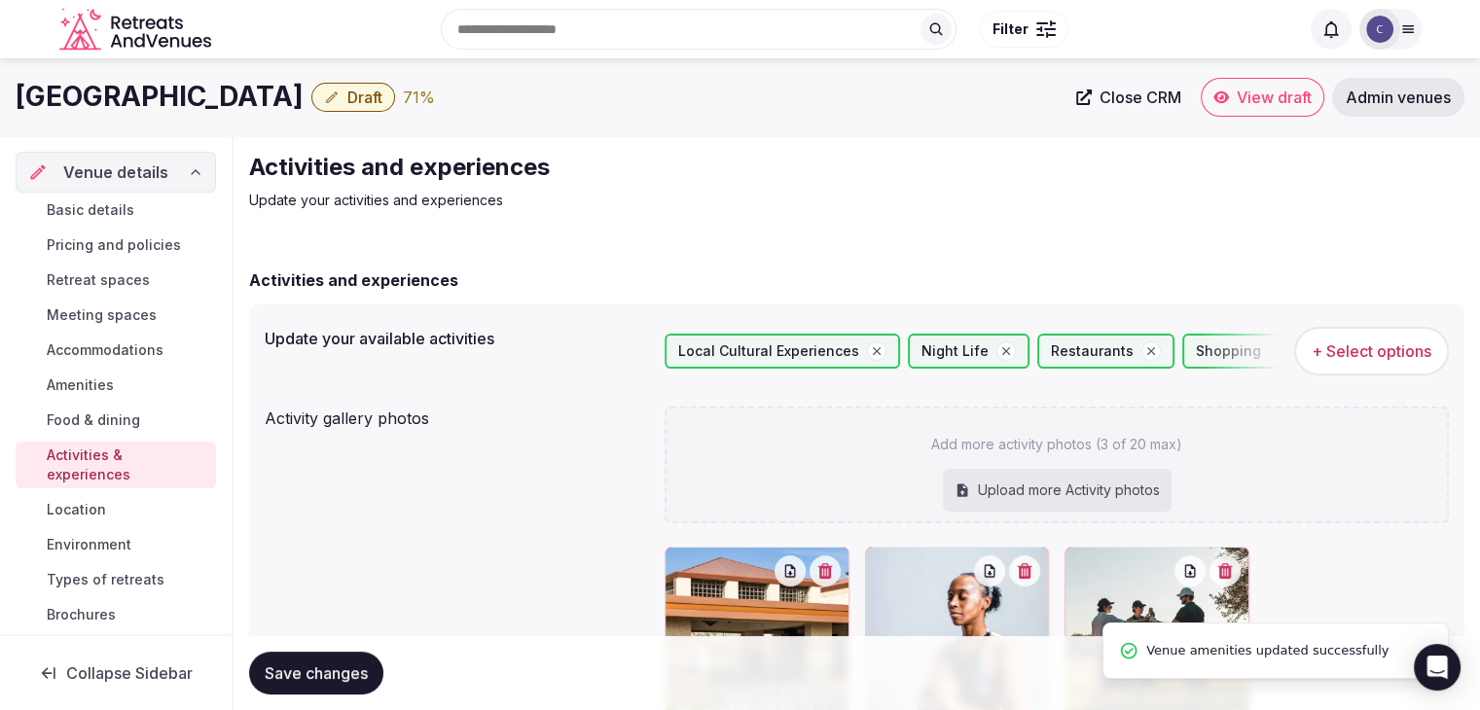
click at [100, 511] on span "Location" at bounding box center [76, 509] width 59 height 19
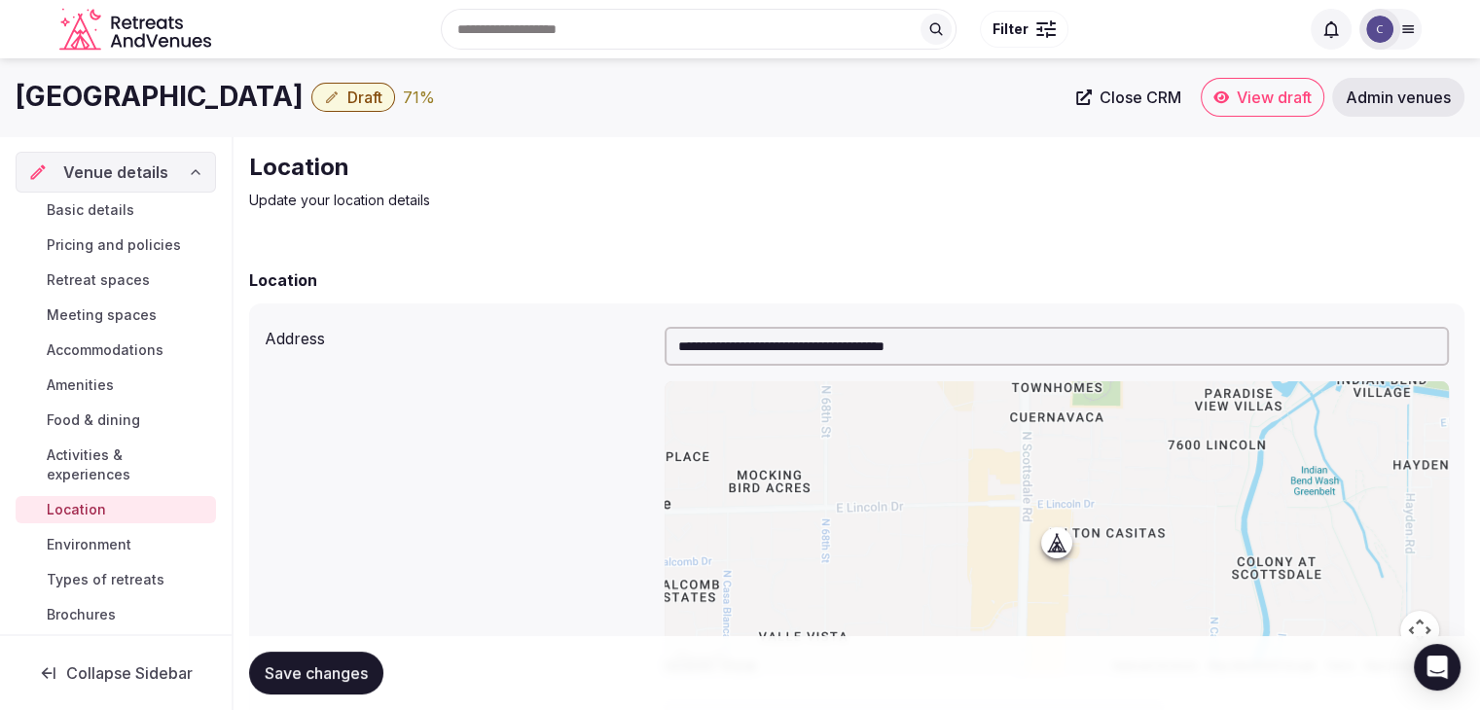
click at [105, 546] on span "Environment" at bounding box center [89, 544] width 85 height 19
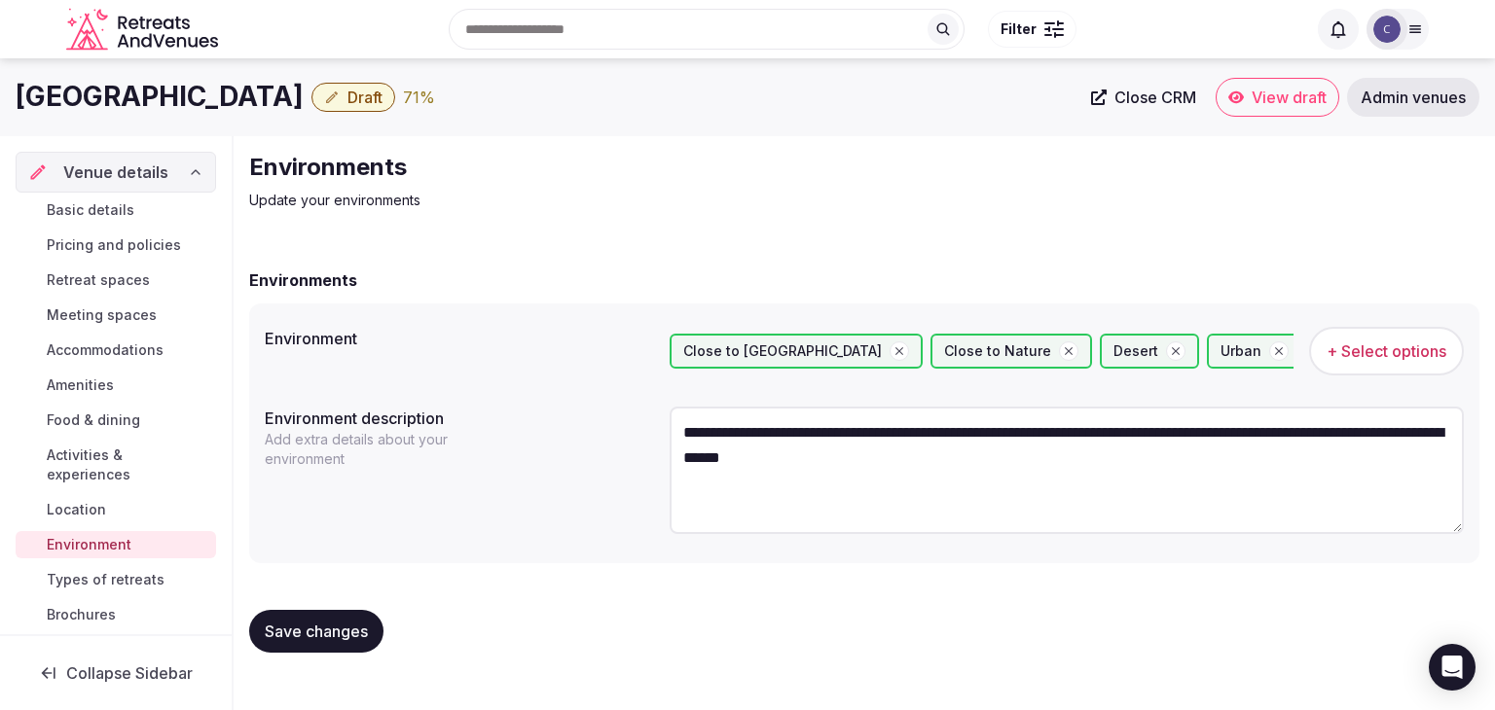
click at [115, 510] on link "Location" at bounding box center [116, 509] width 200 height 27
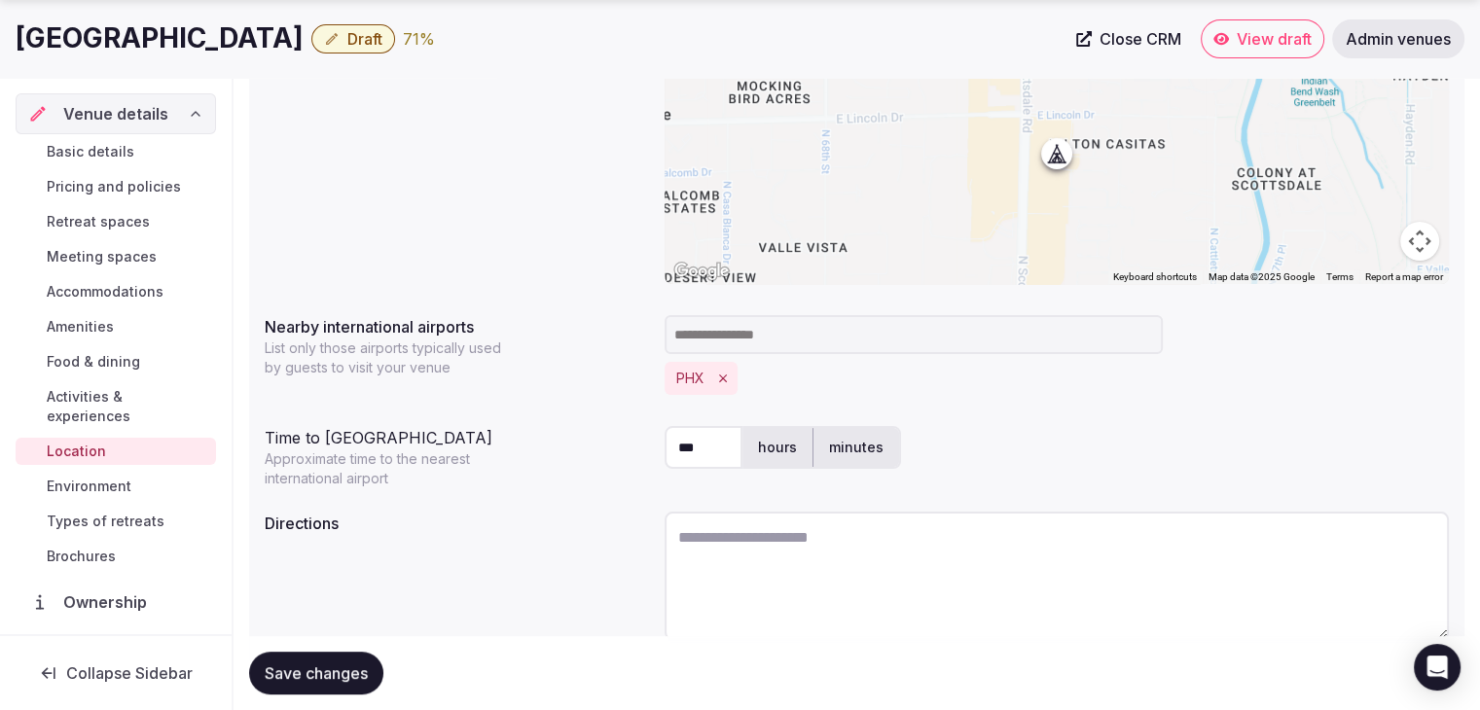
scroll to position [469, 0]
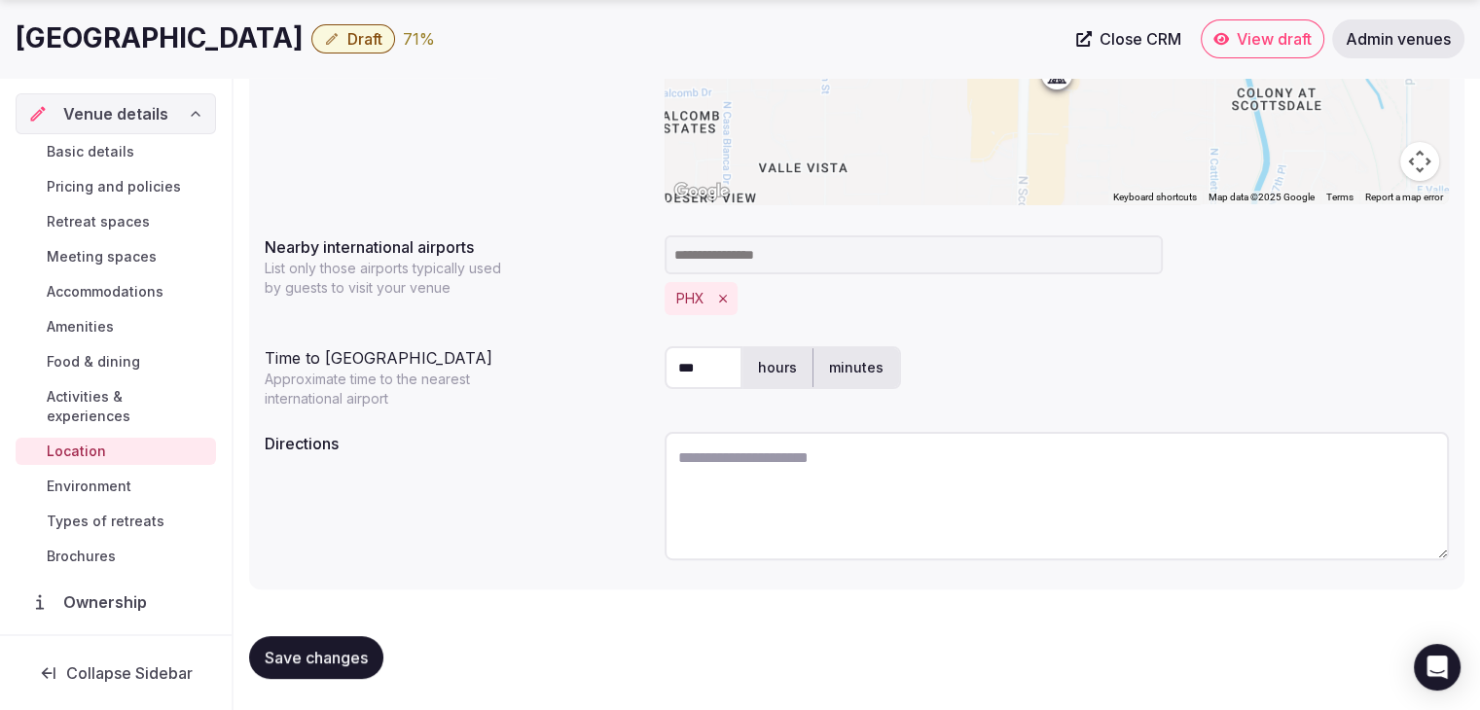
click at [64, 481] on span "Environment" at bounding box center [89, 486] width 85 height 19
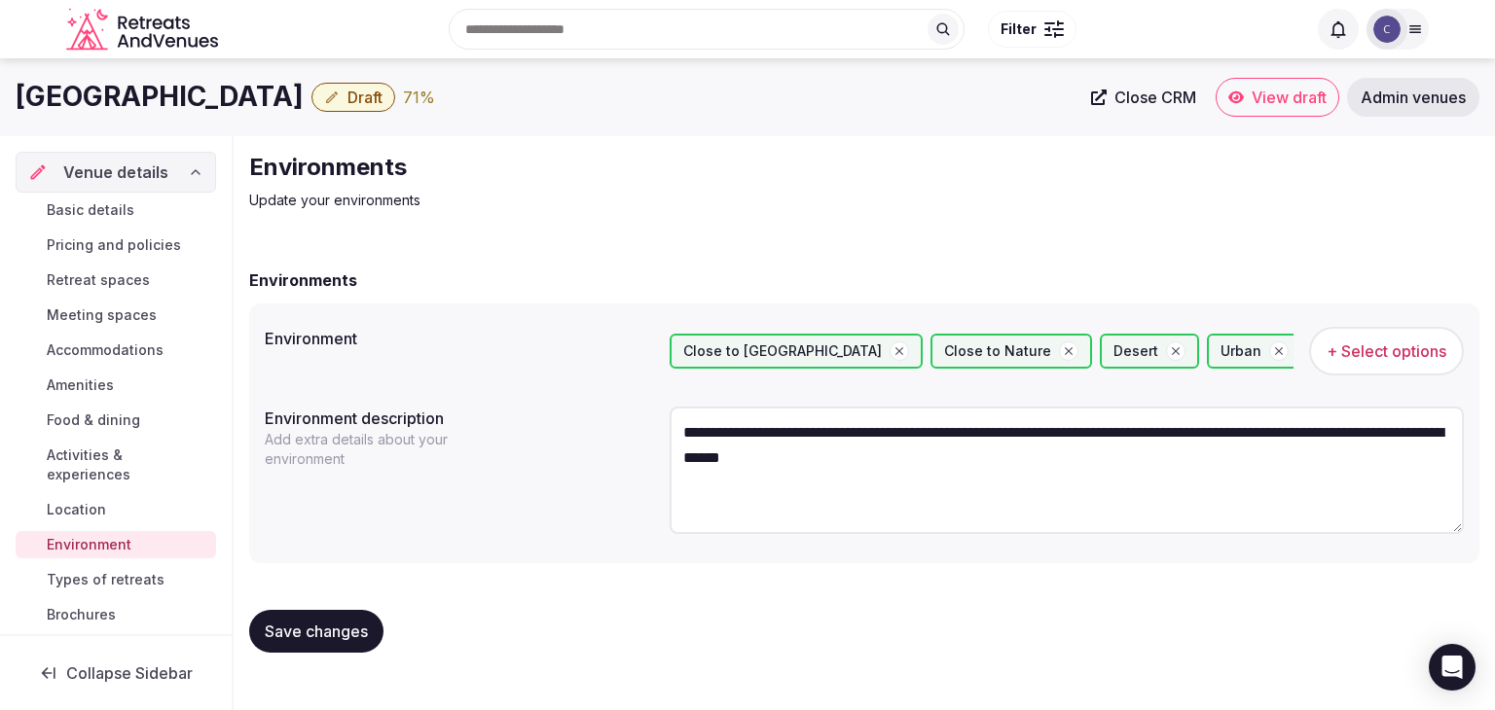
click at [86, 515] on span "Location" at bounding box center [76, 509] width 59 height 19
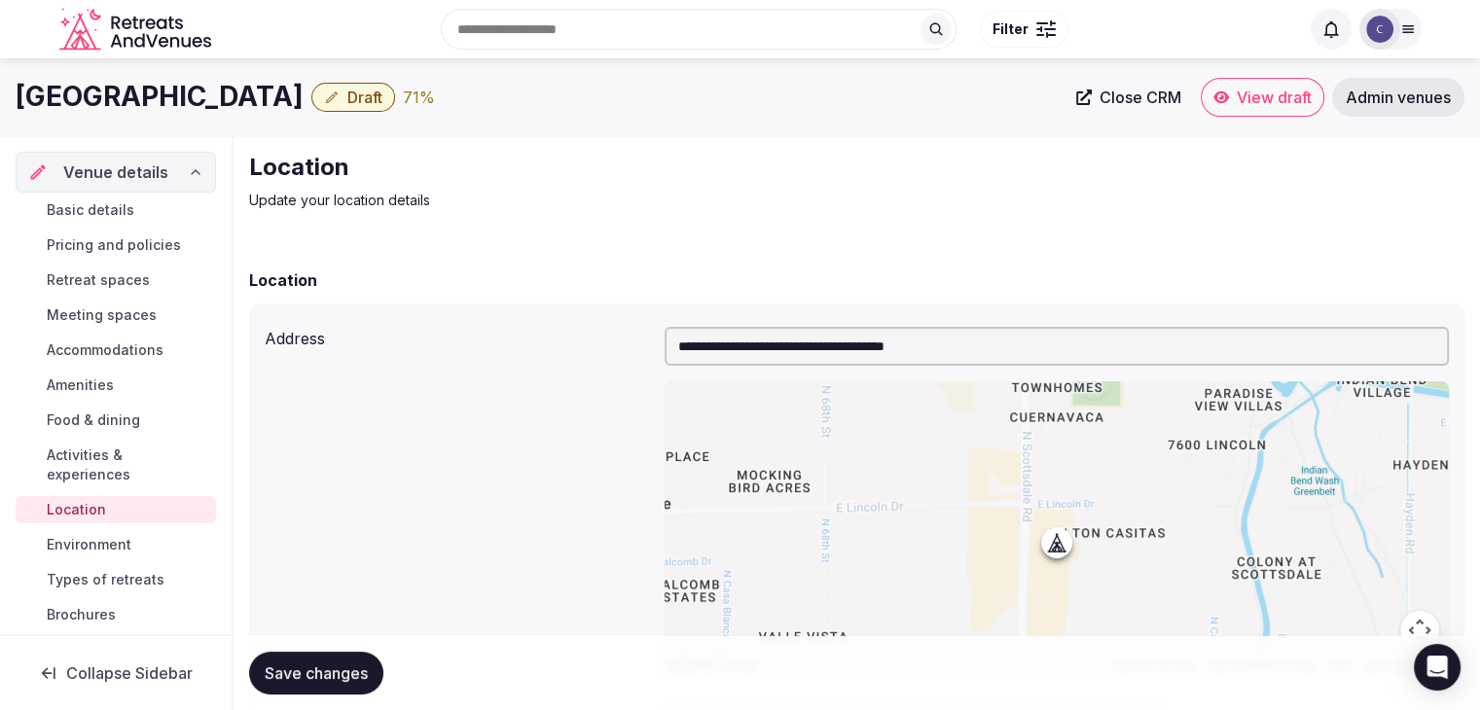
click at [124, 578] on span "Types of retreats" at bounding box center [106, 579] width 118 height 19
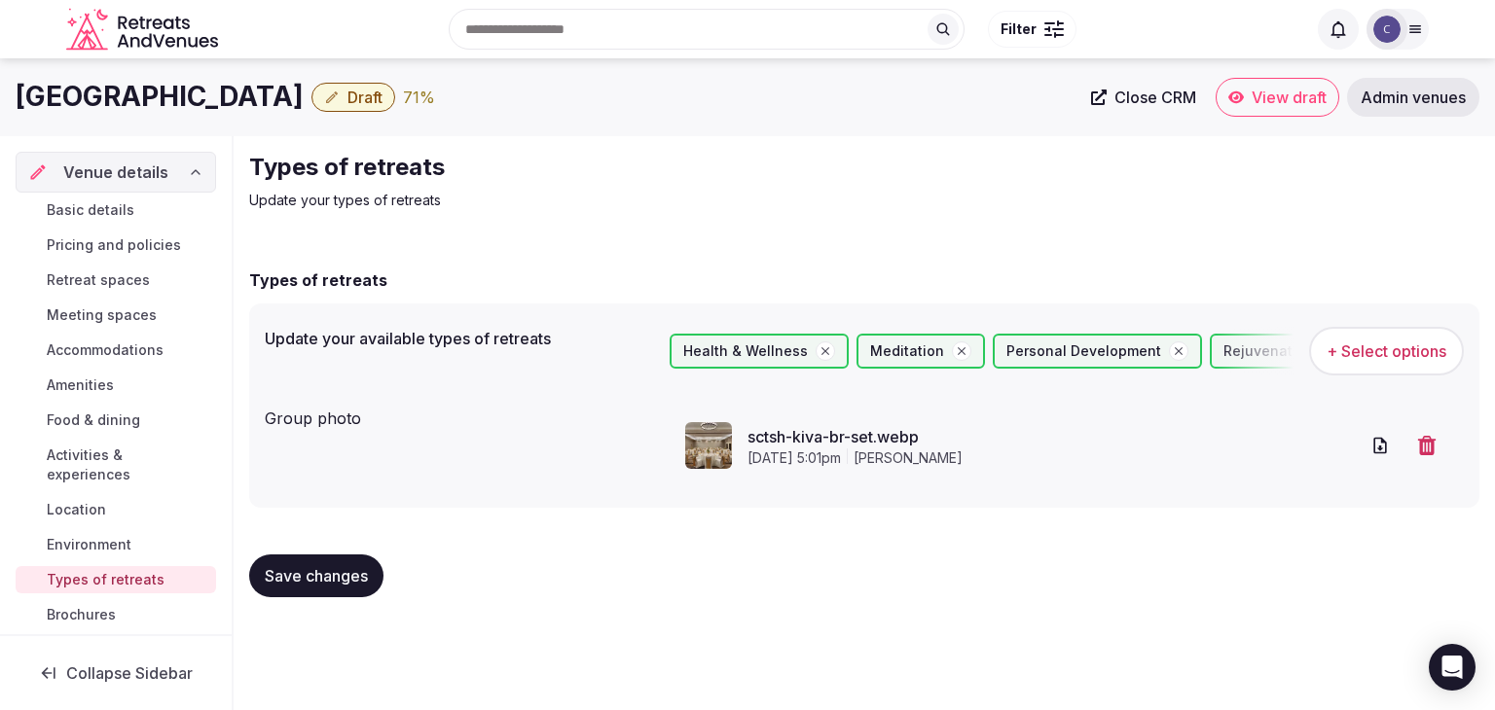
click at [395, 90] on button "Draft" at bounding box center [353, 97] width 84 height 29
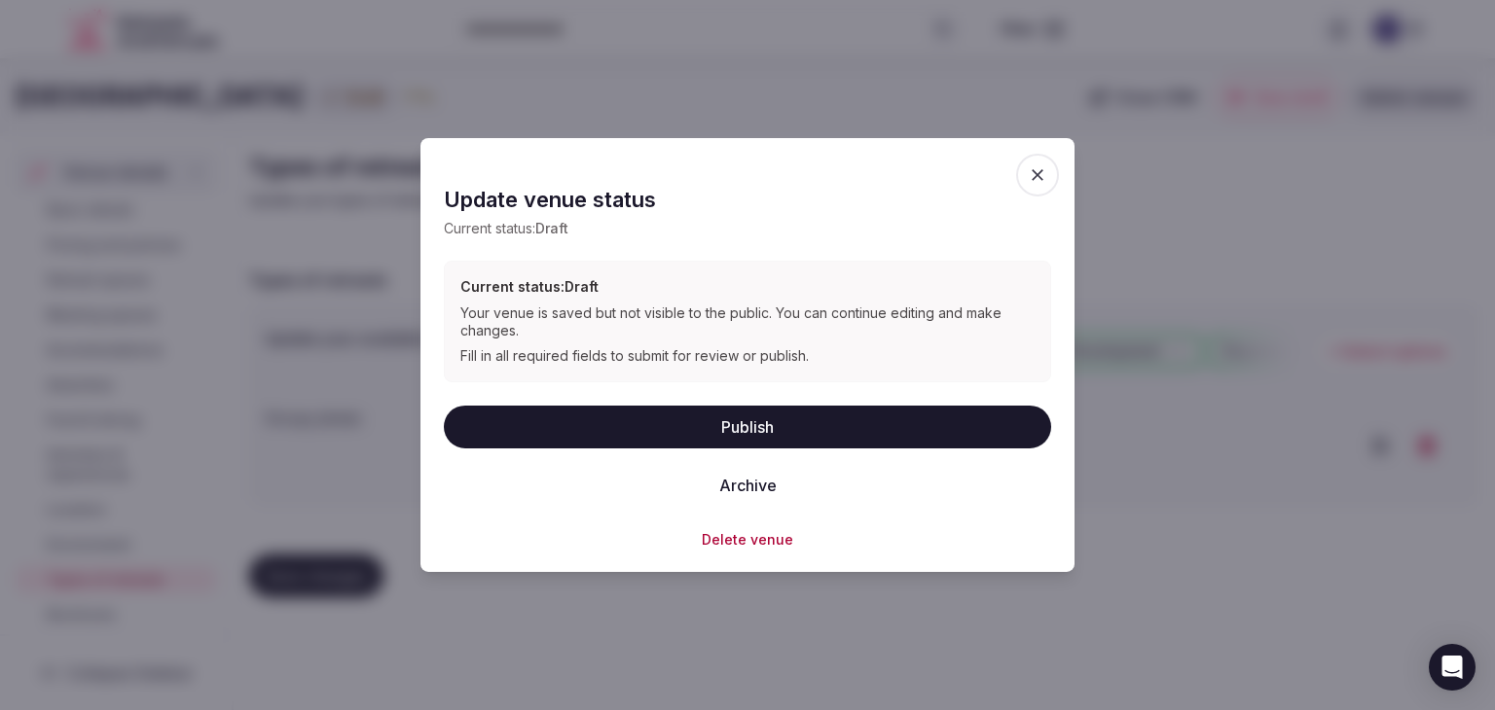
click at [762, 436] on button "Publish" at bounding box center [747, 426] width 607 height 43
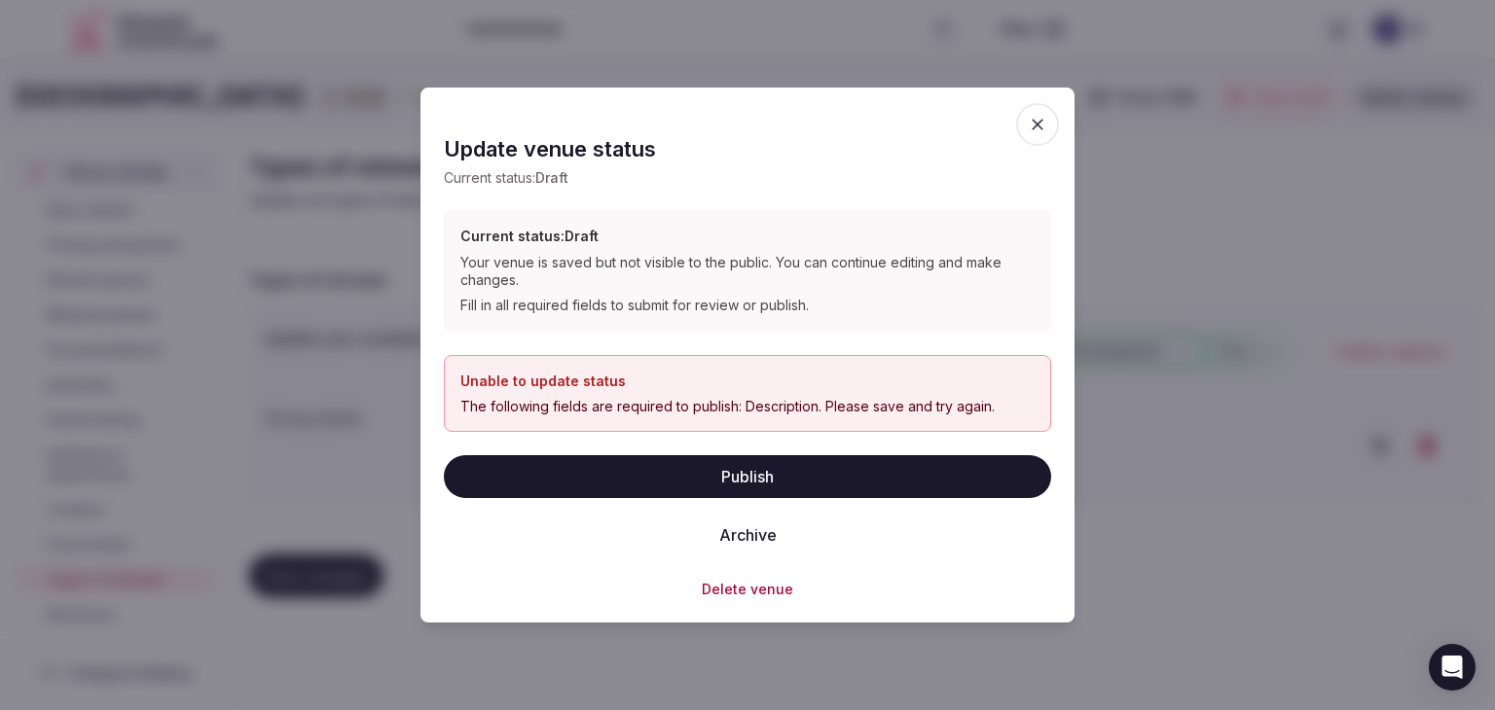
click at [1030, 126] on icon "button" at bounding box center [1037, 124] width 19 height 19
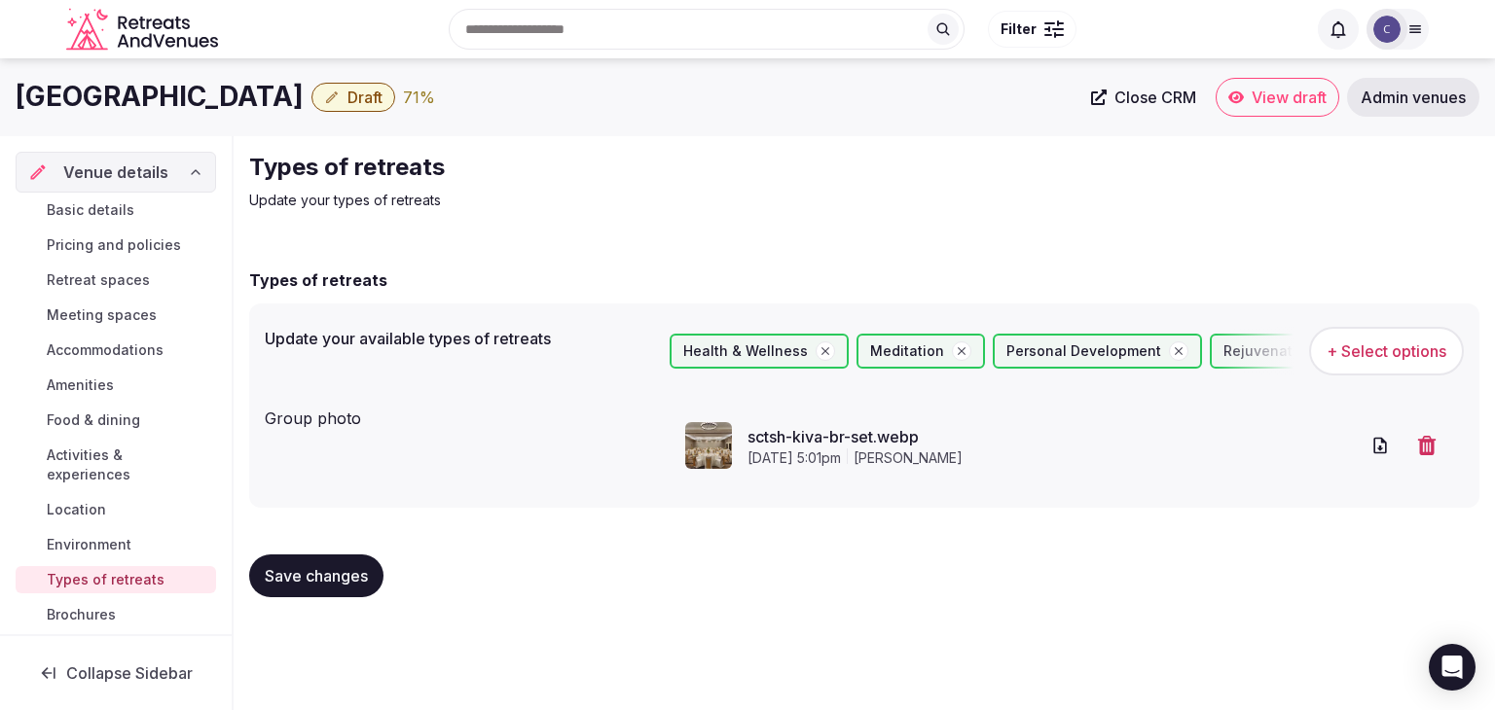
click at [123, 217] on span "Basic details" at bounding box center [91, 209] width 88 height 19
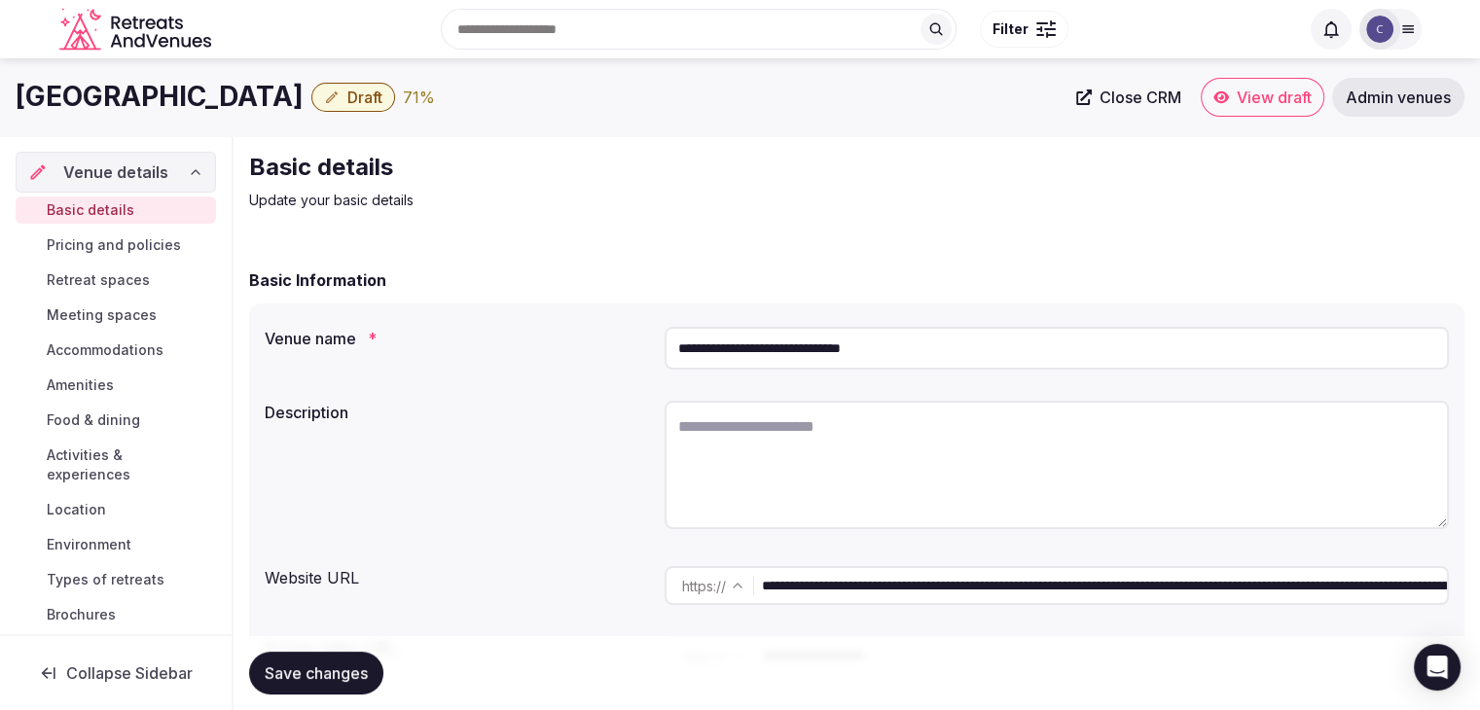
click at [770, 456] on textarea at bounding box center [1057, 465] width 784 height 128
paste textarea "**********"
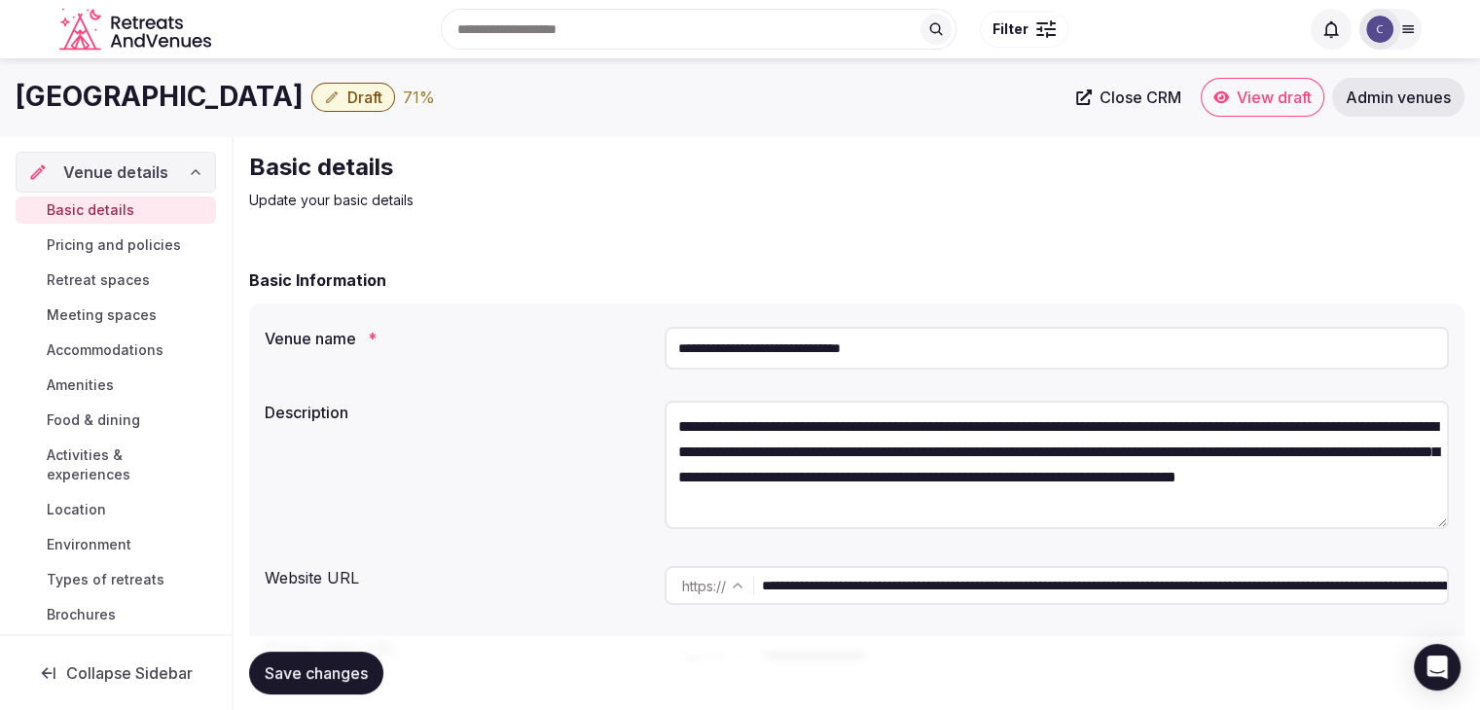
scroll to position [35, 0]
type textarea "**********"
click at [320, 655] on button "Save changes" at bounding box center [316, 673] width 134 height 43
click at [382, 88] on span "Draft" at bounding box center [364, 97] width 35 height 19
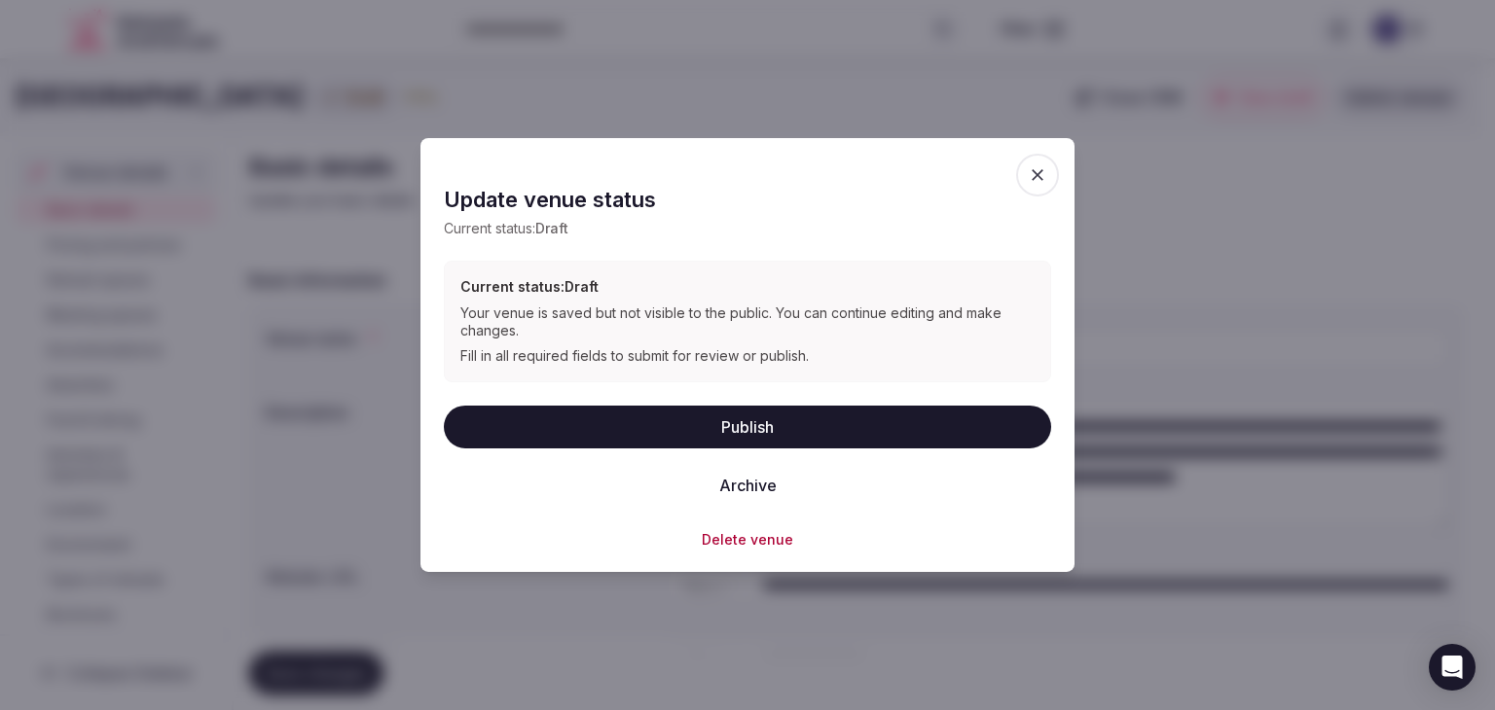
click at [763, 425] on button "Publish" at bounding box center [747, 426] width 607 height 43
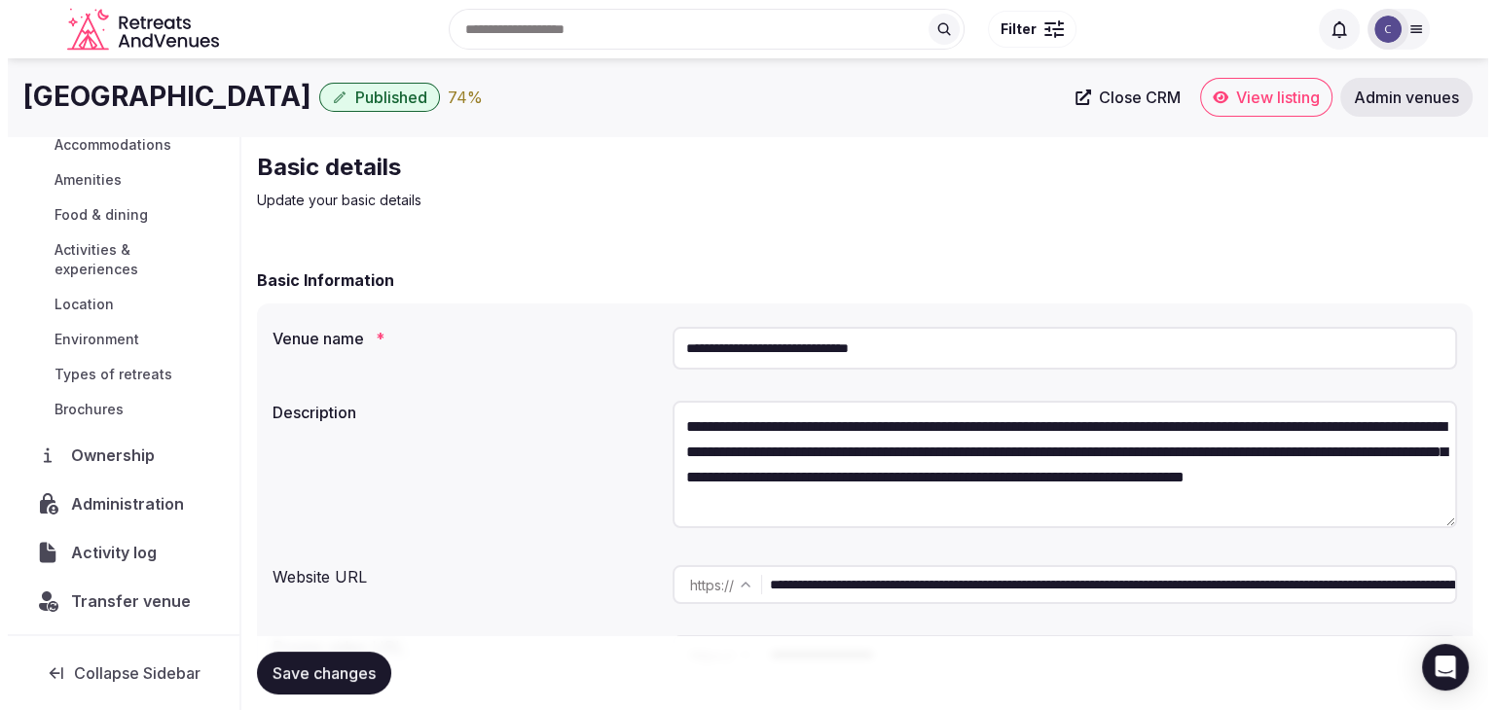
scroll to position [206, 0]
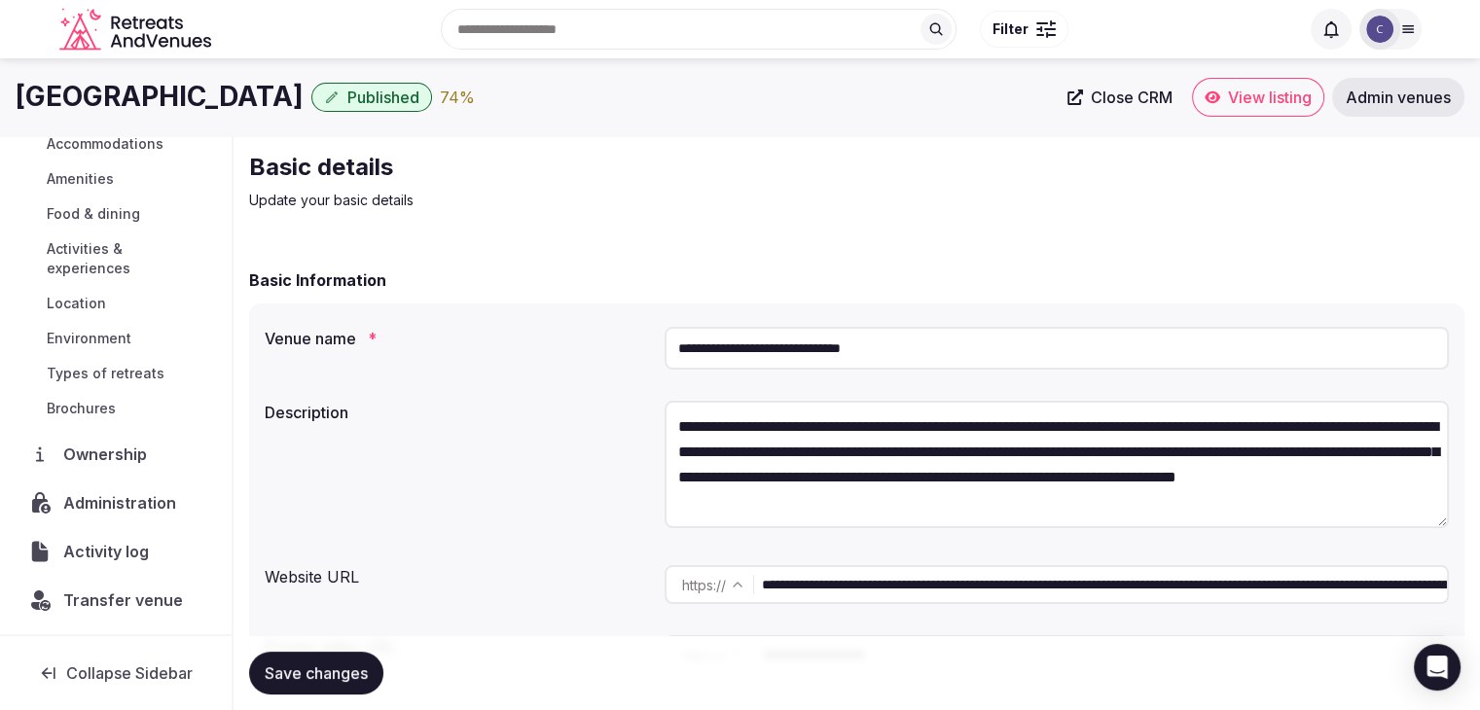
click at [111, 503] on span "Administration" at bounding box center [123, 502] width 121 height 23
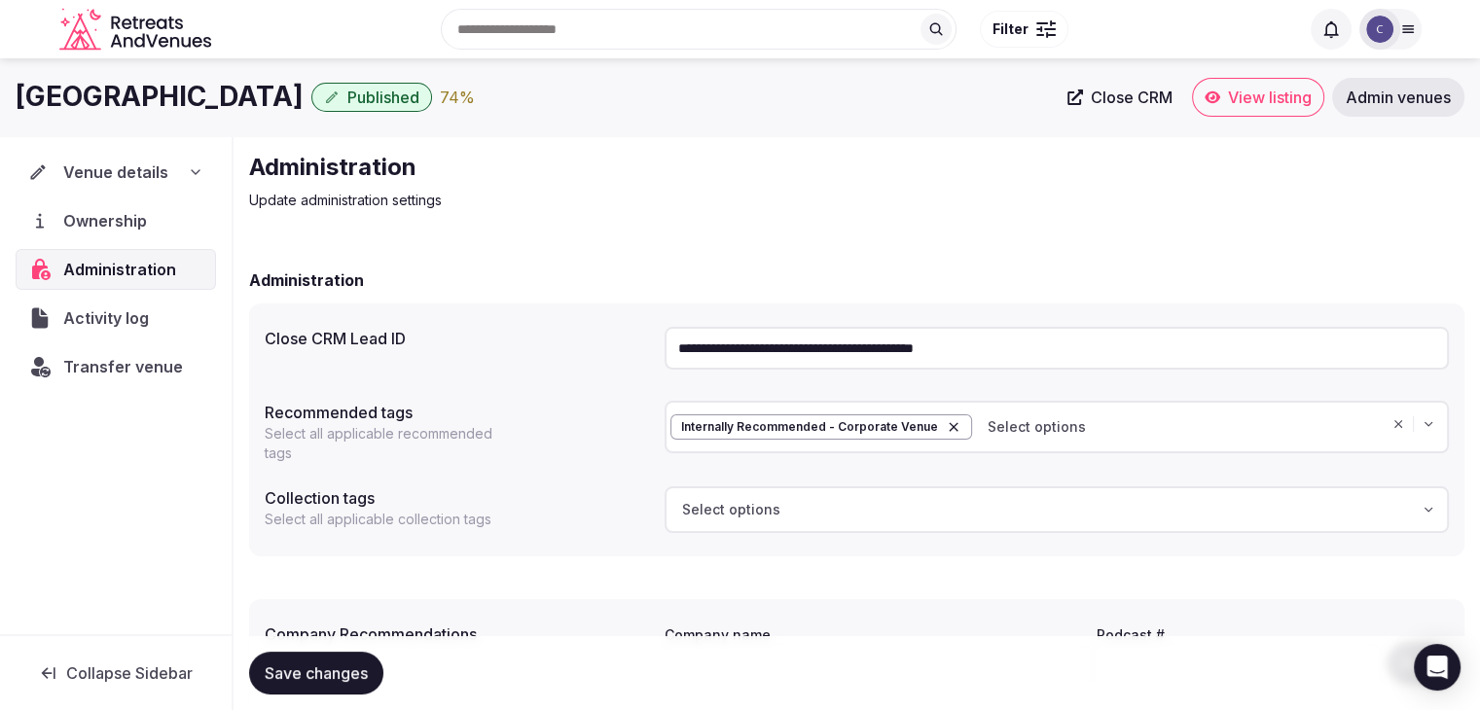
click at [199, 98] on h1 "Hilton Scottsdale Resort & Villas" at bounding box center [160, 97] width 288 height 38
copy div "Hilton Scottsdale Resort & Villas"
click at [189, 169] on icon at bounding box center [195, 172] width 16 height 16
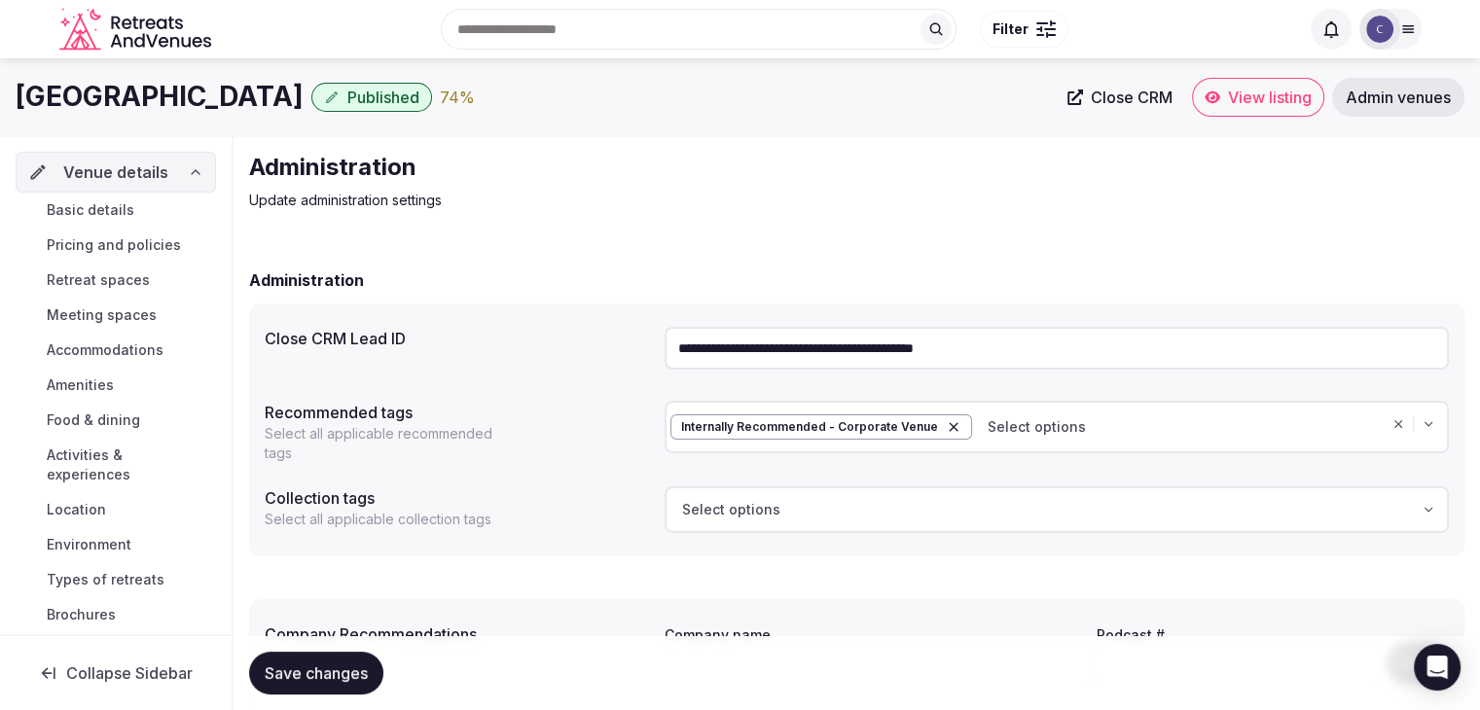
click at [162, 207] on link "Basic details" at bounding box center [116, 210] width 200 height 27
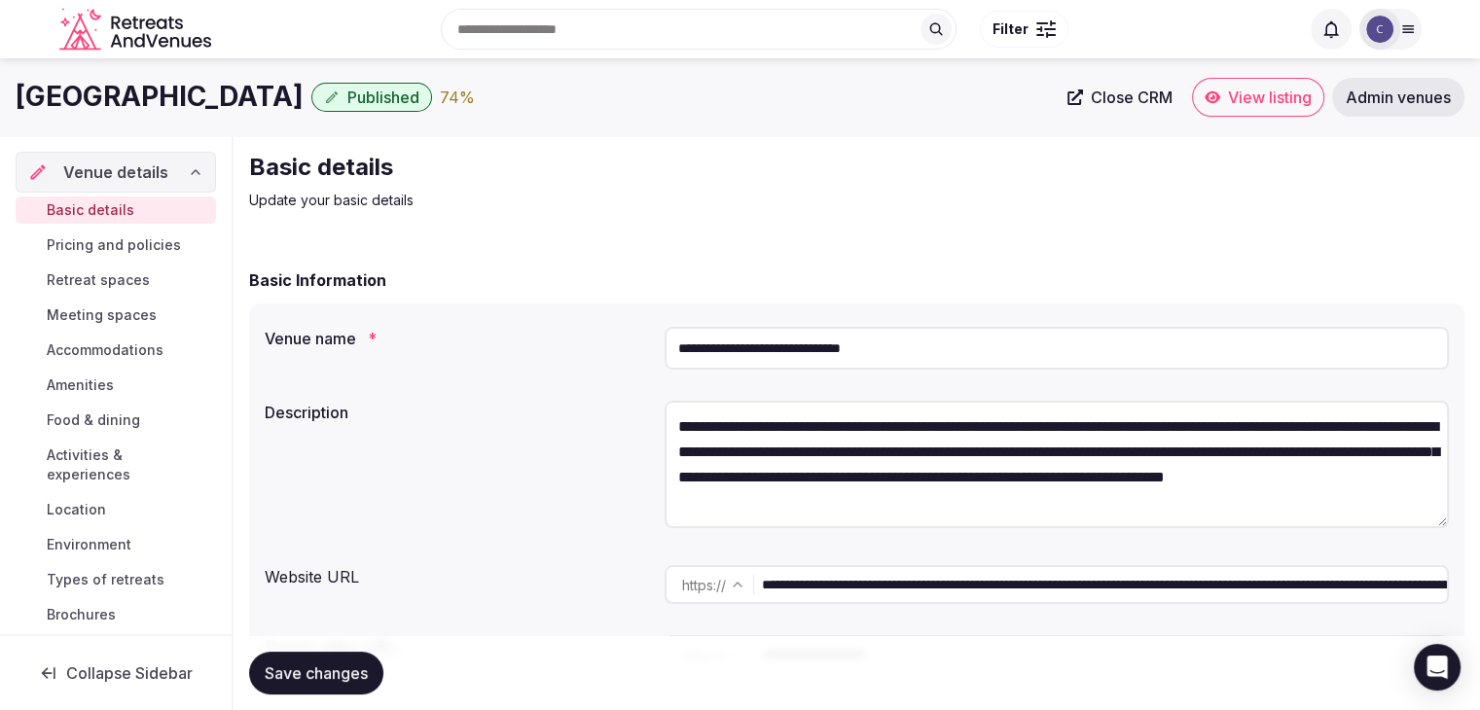
drag, startPoint x: 1217, startPoint y: 586, endPoint x: 697, endPoint y: 531, distance: 523.5
click at [697, 531] on div "**********" at bounding box center [856, 501] width 1215 height 394
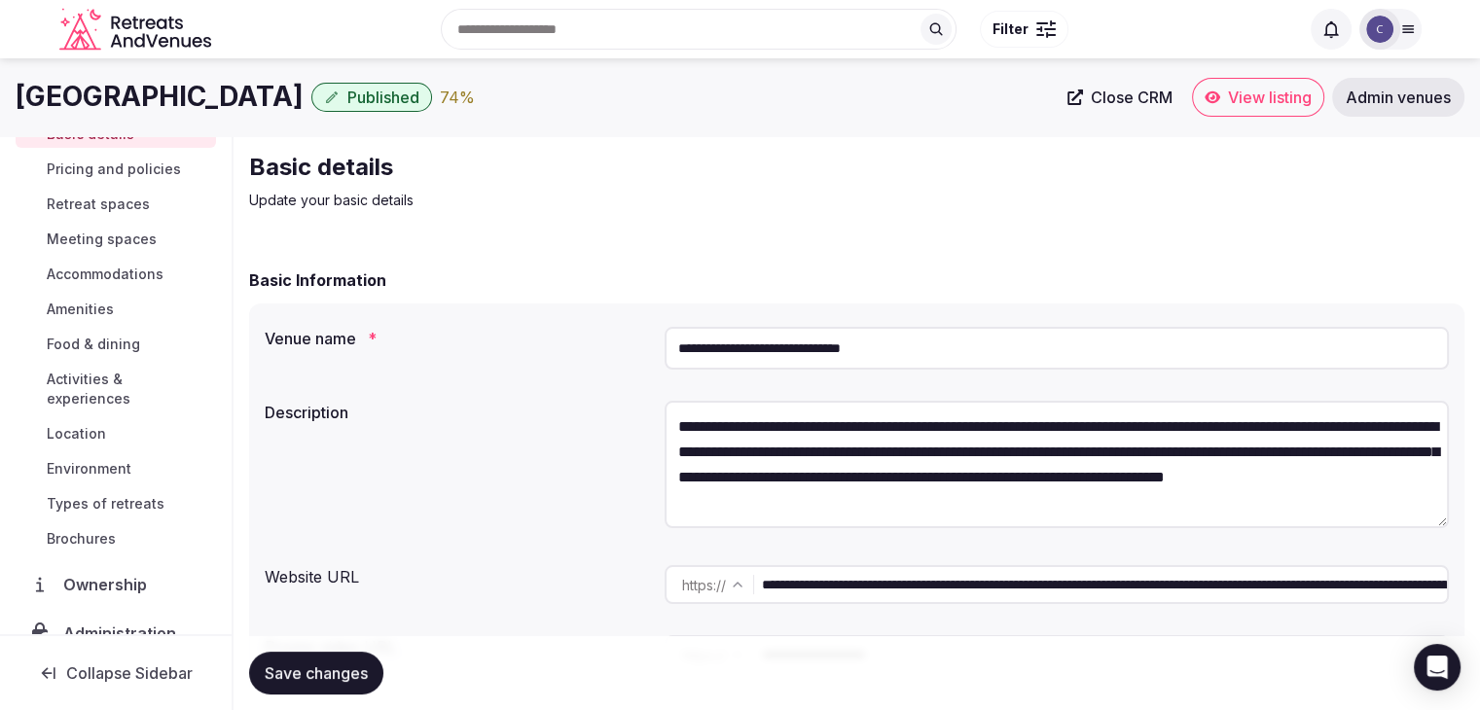
scroll to position [206, 0]
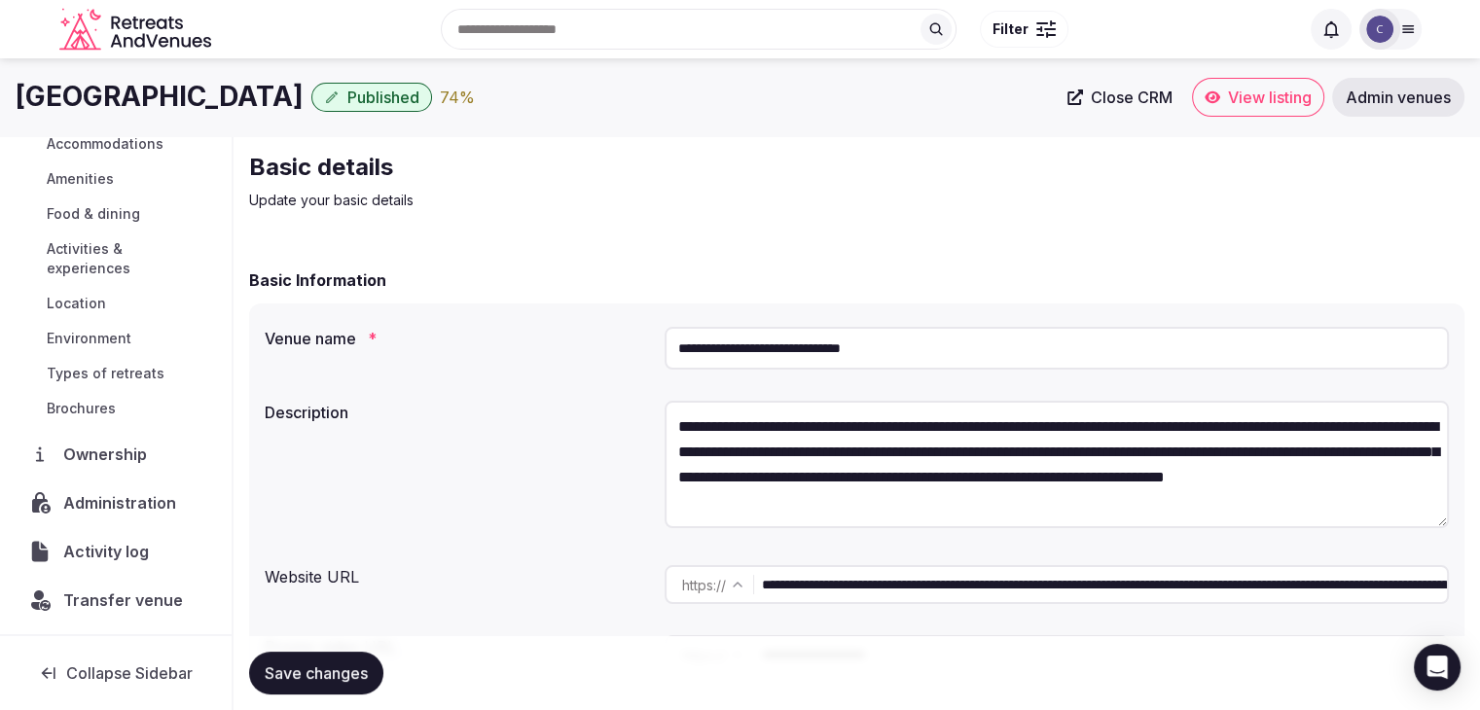
click at [127, 602] on span "Transfer venue" at bounding box center [123, 600] width 120 height 23
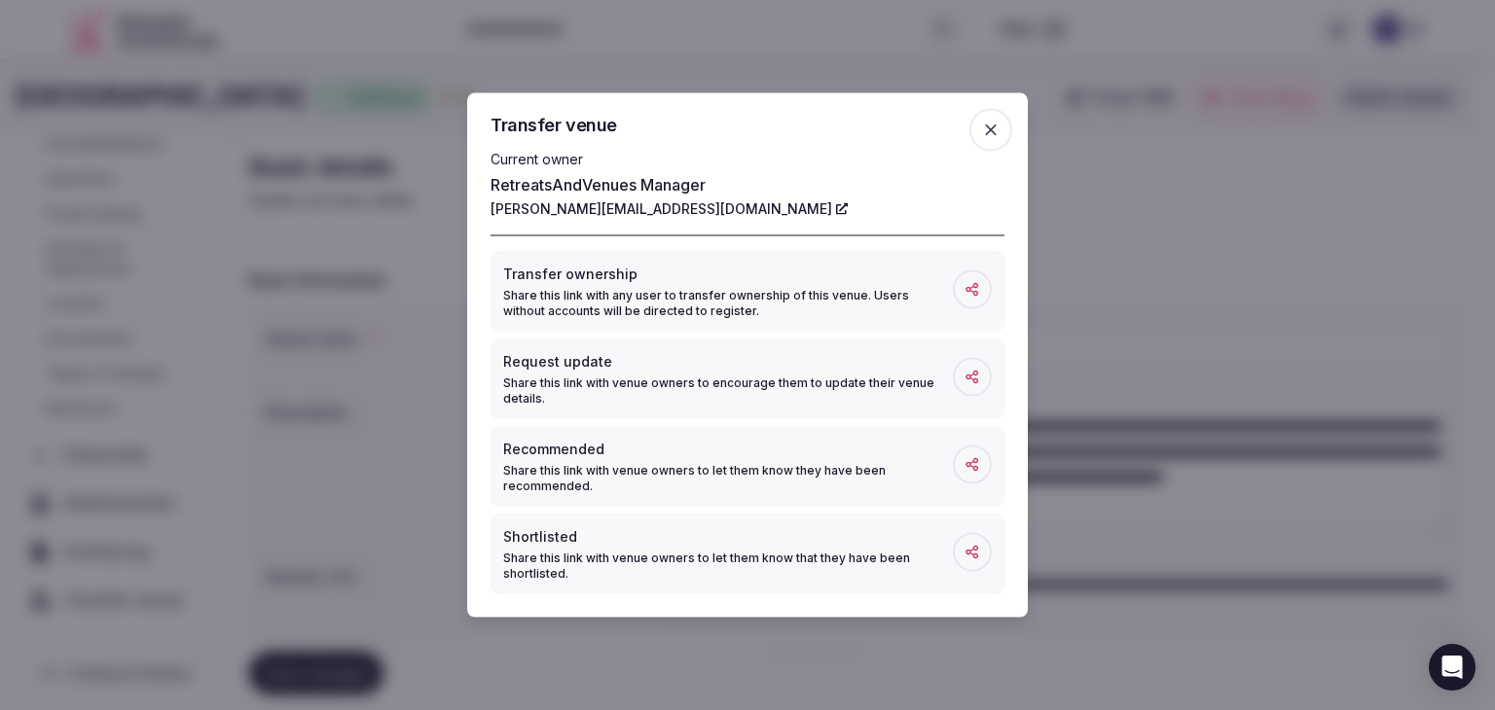
click at [1000, 130] on icon "button" at bounding box center [990, 130] width 19 height 19
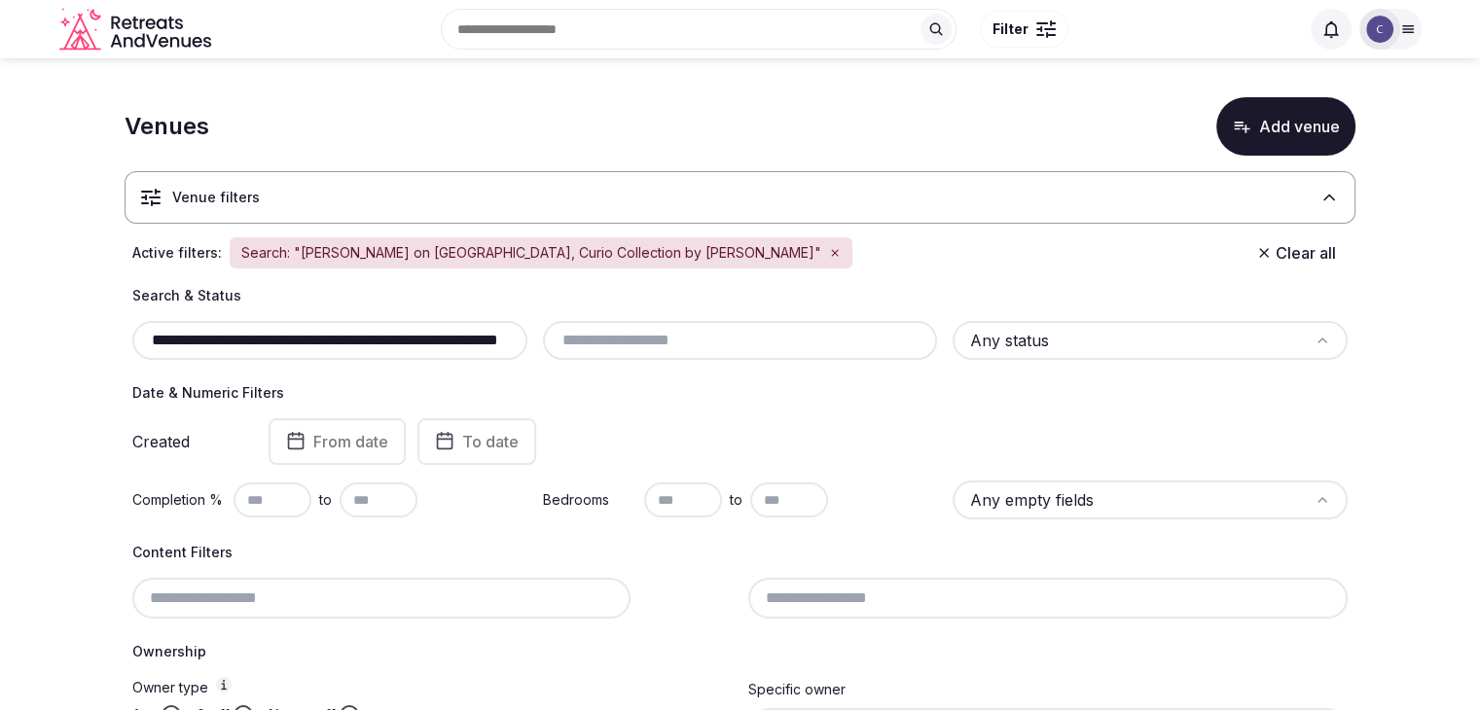
click at [472, 329] on input "**********" at bounding box center [330, 340] width 380 height 23
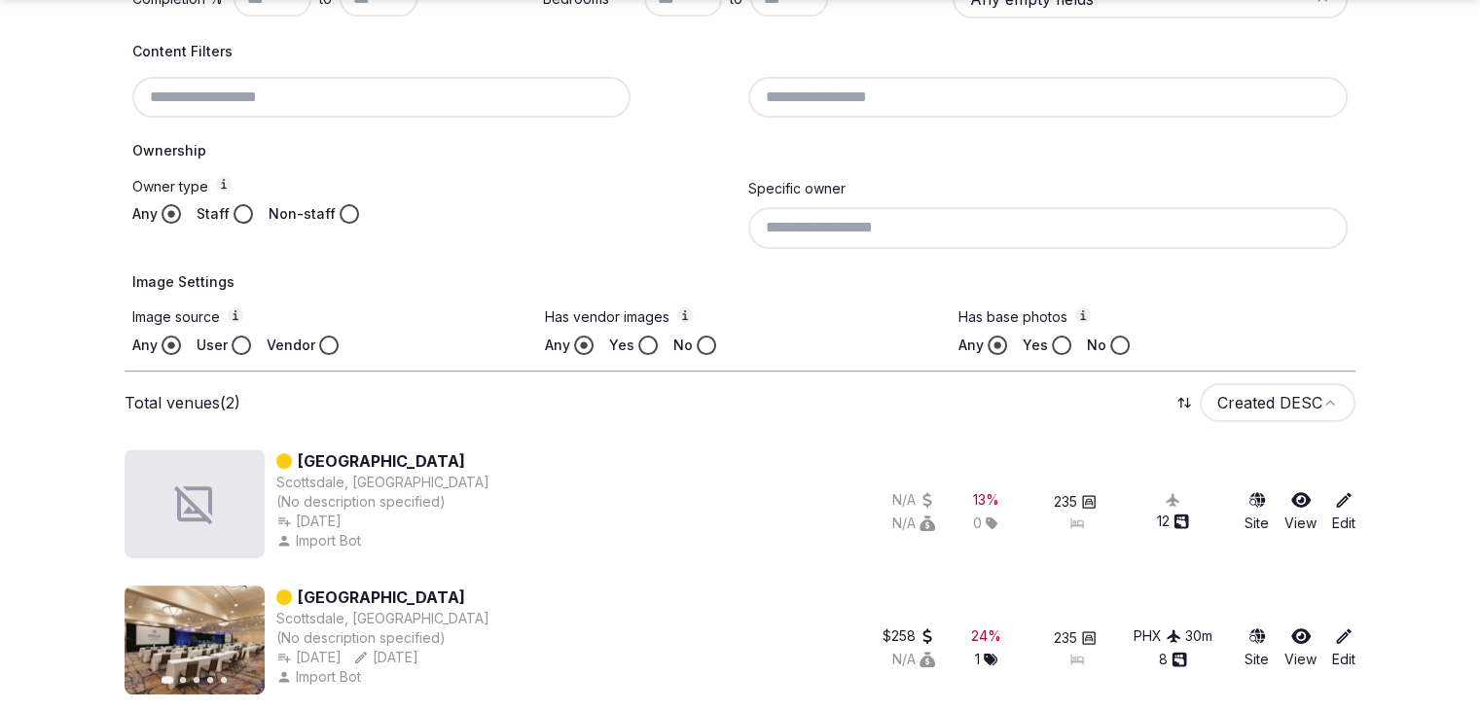
scroll to position [514, 0]
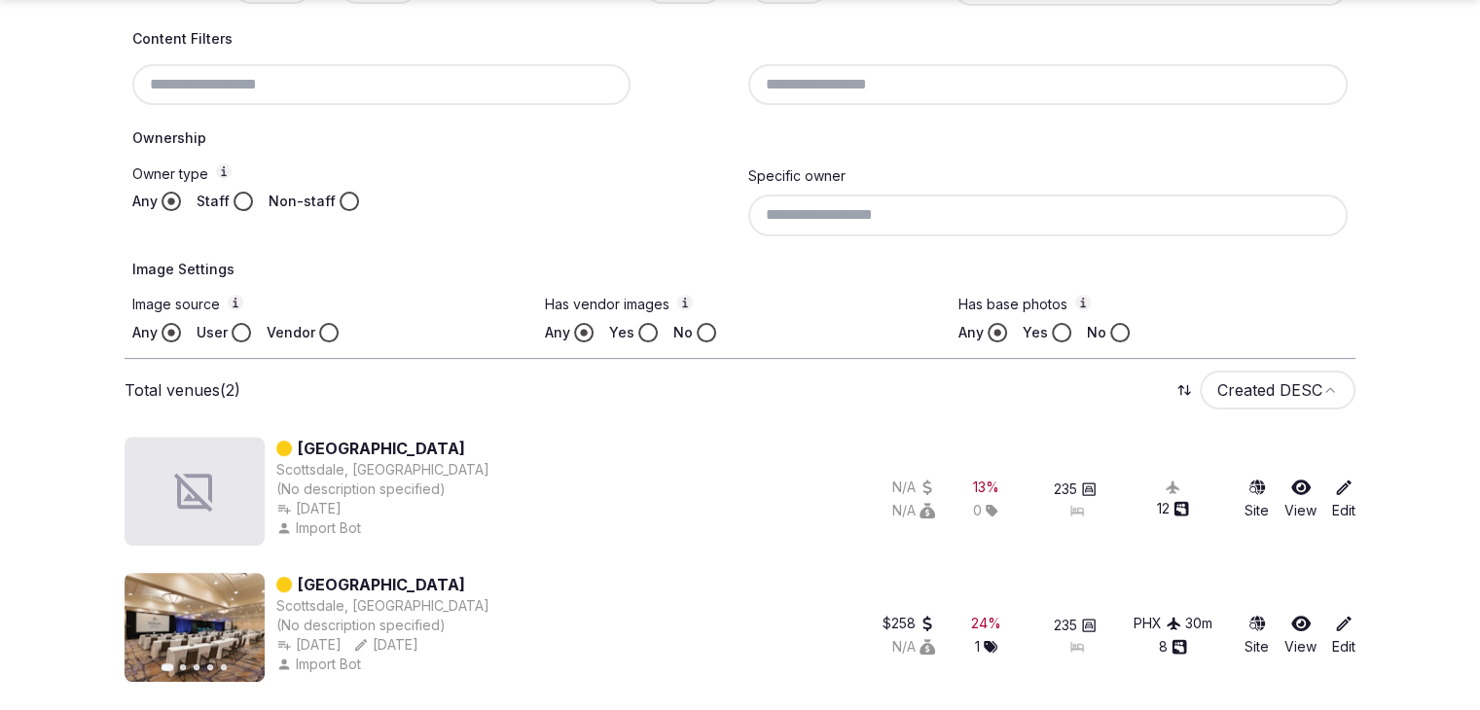
type input "**********"
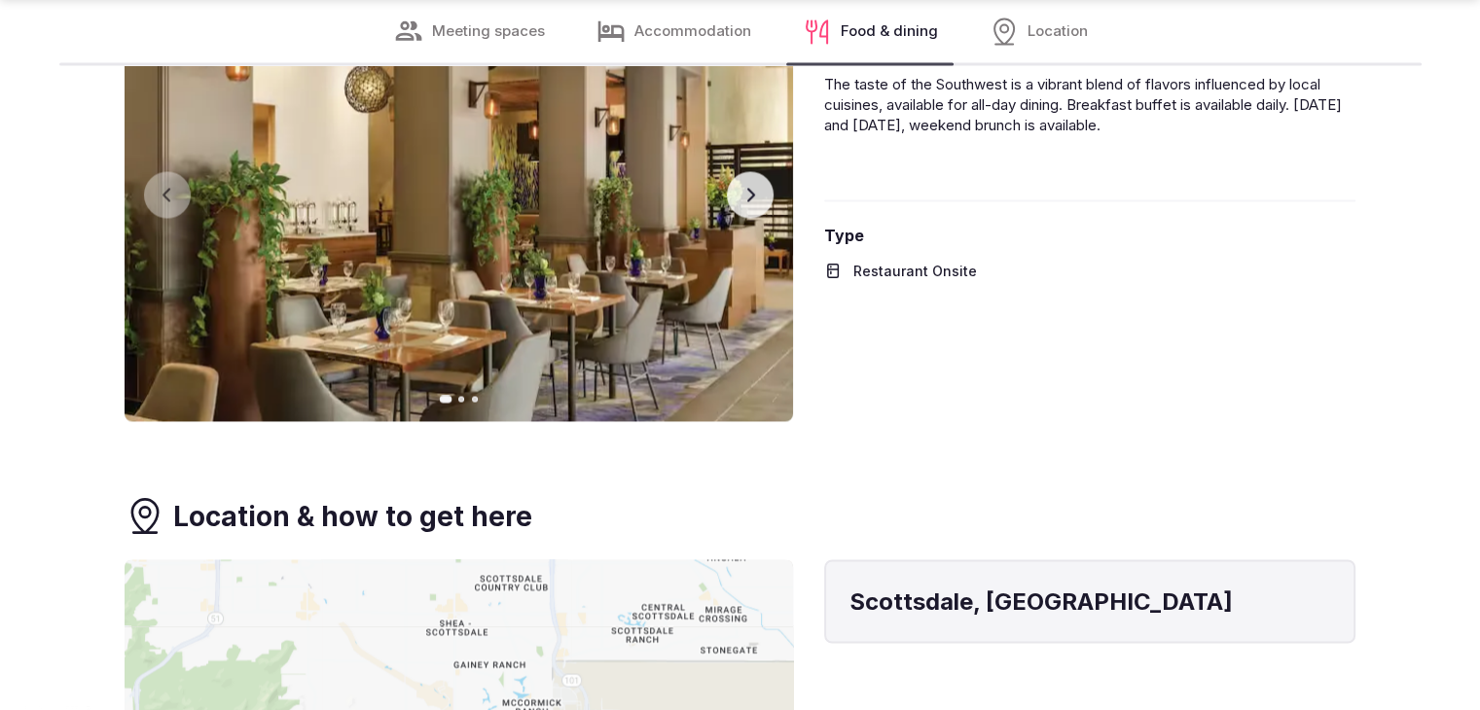
scroll to position [3309, 0]
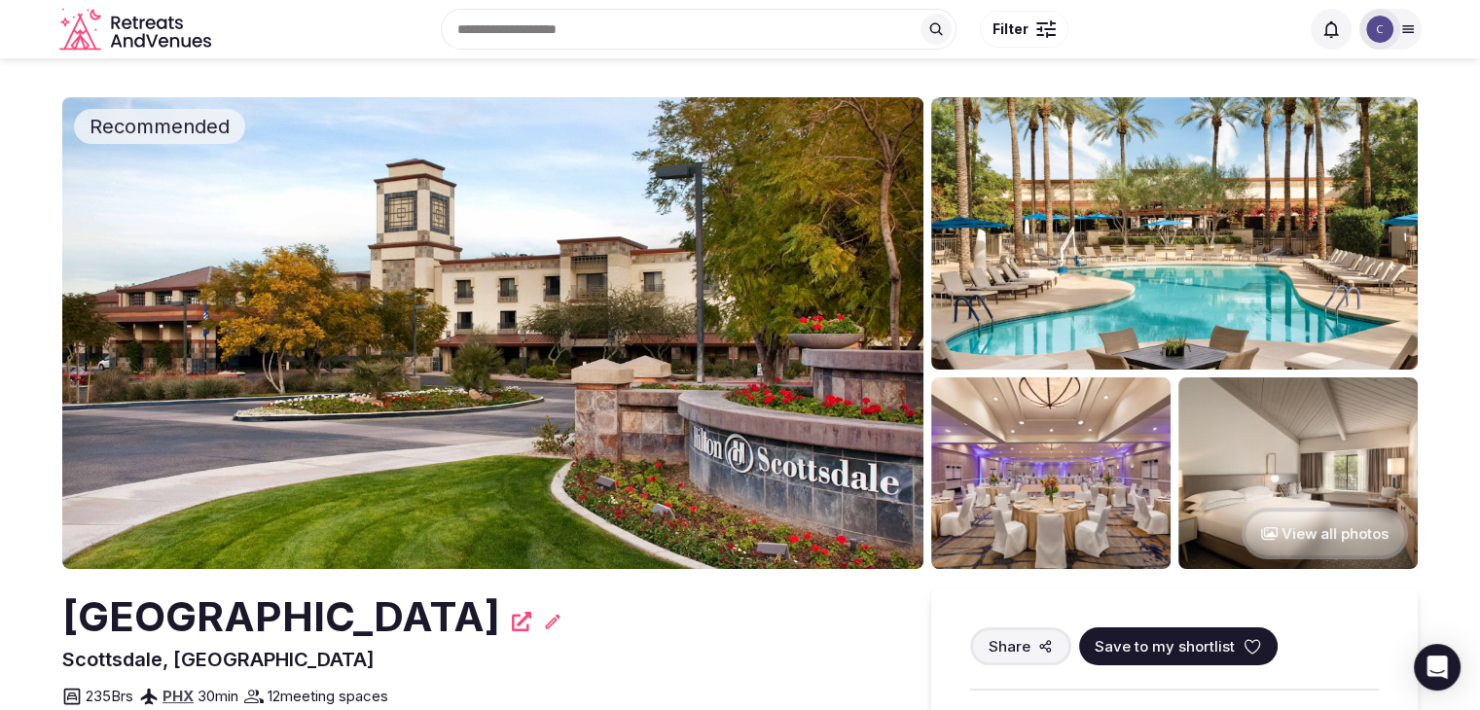
scroll to position [195, 0]
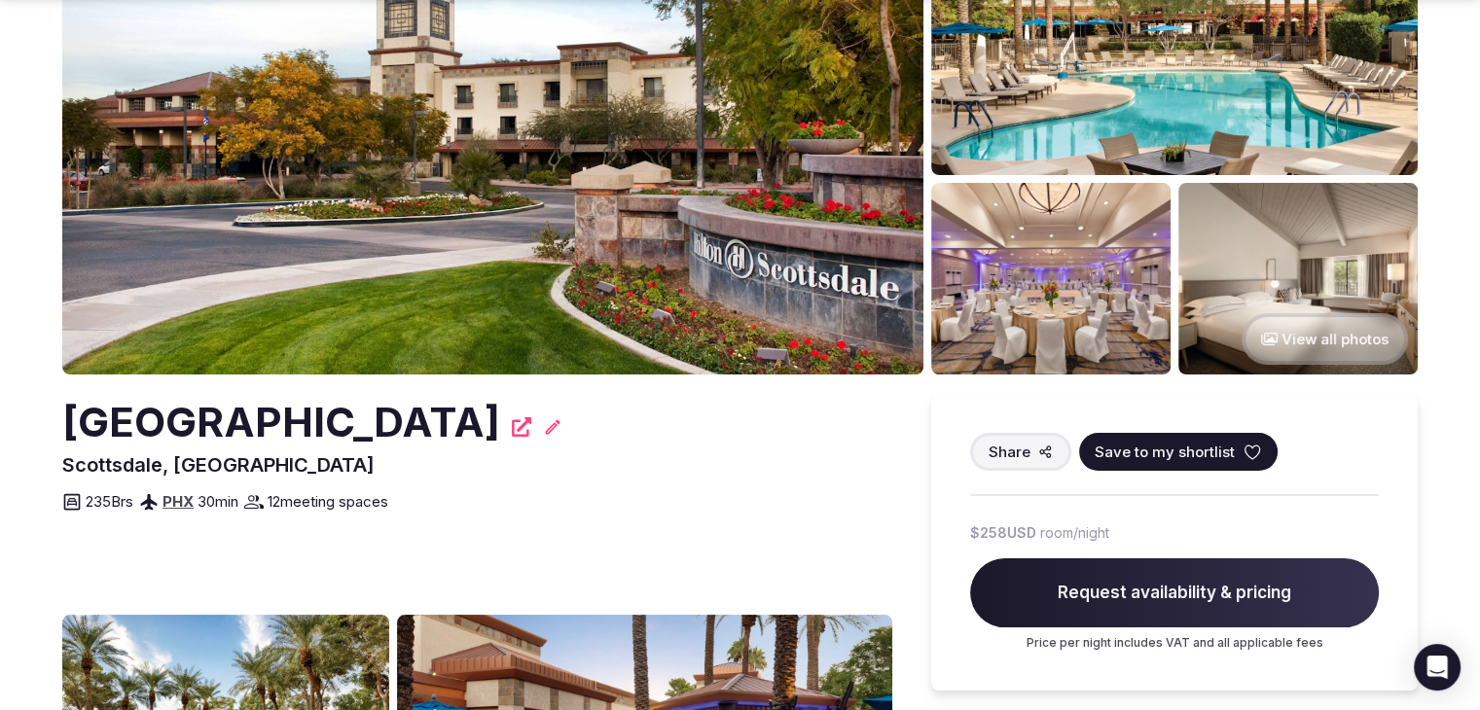
click at [389, 401] on h2 "[GEOGRAPHIC_DATA]" at bounding box center [281, 422] width 438 height 57
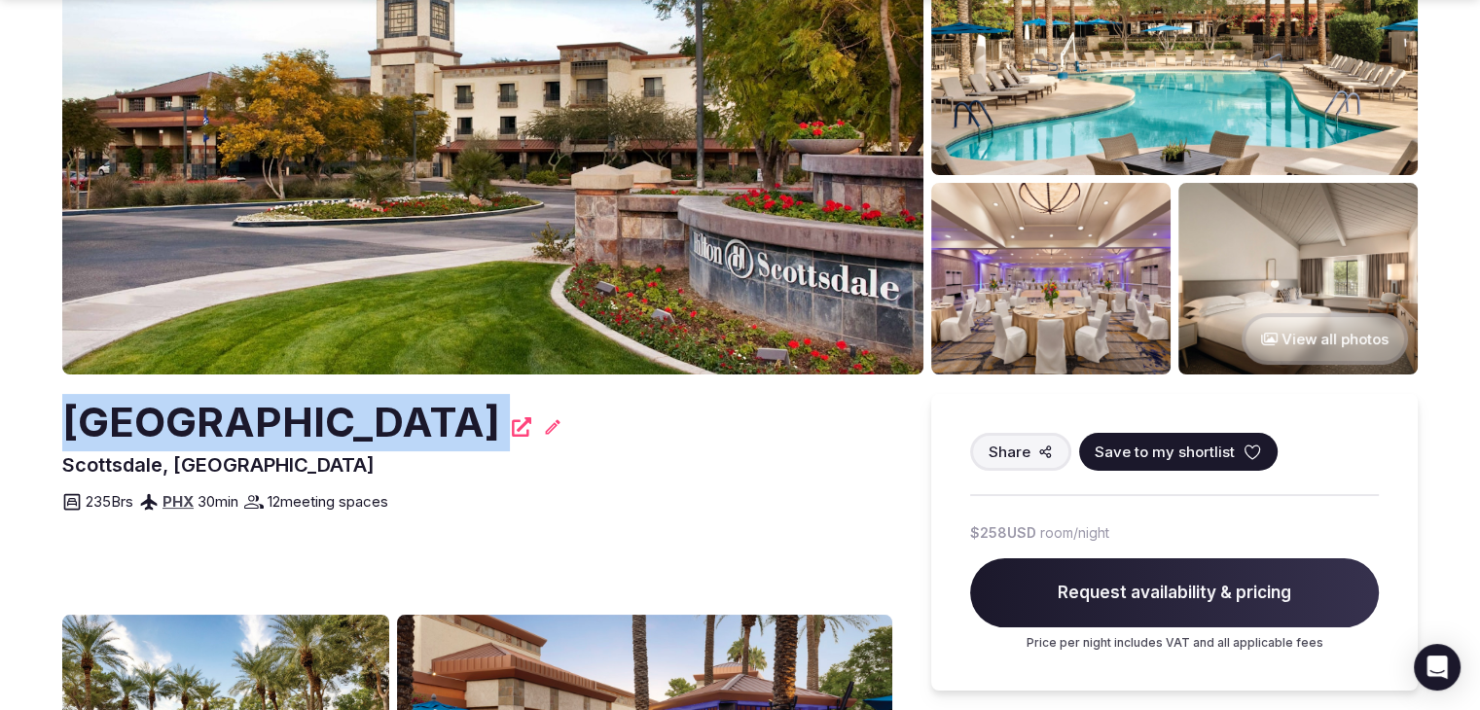
click at [389, 401] on h2 "[GEOGRAPHIC_DATA]" at bounding box center [281, 422] width 438 height 57
copy div "[GEOGRAPHIC_DATA]"
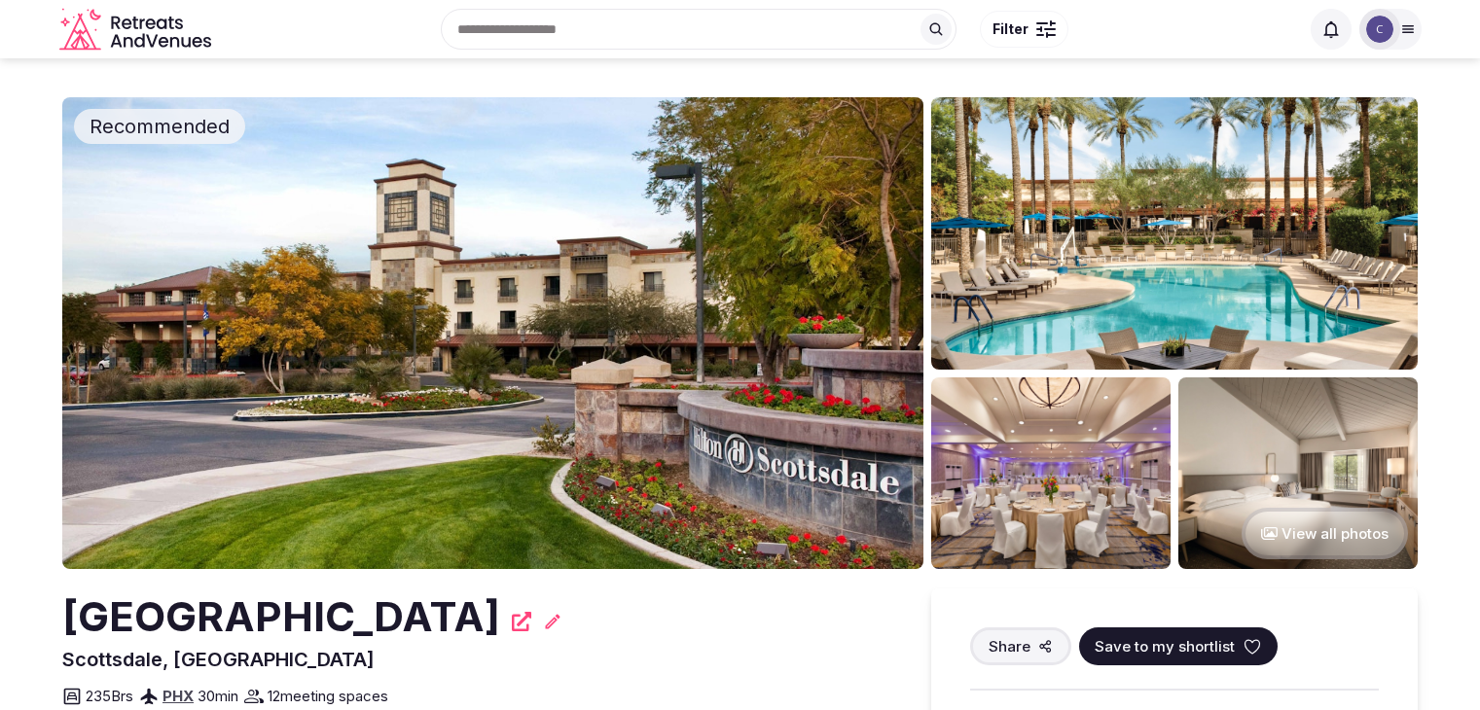
scroll to position [195, 0]
click at [500, 601] on h2 "[GEOGRAPHIC_DATA]" at bounding box center [281, 617] width 438 height 57
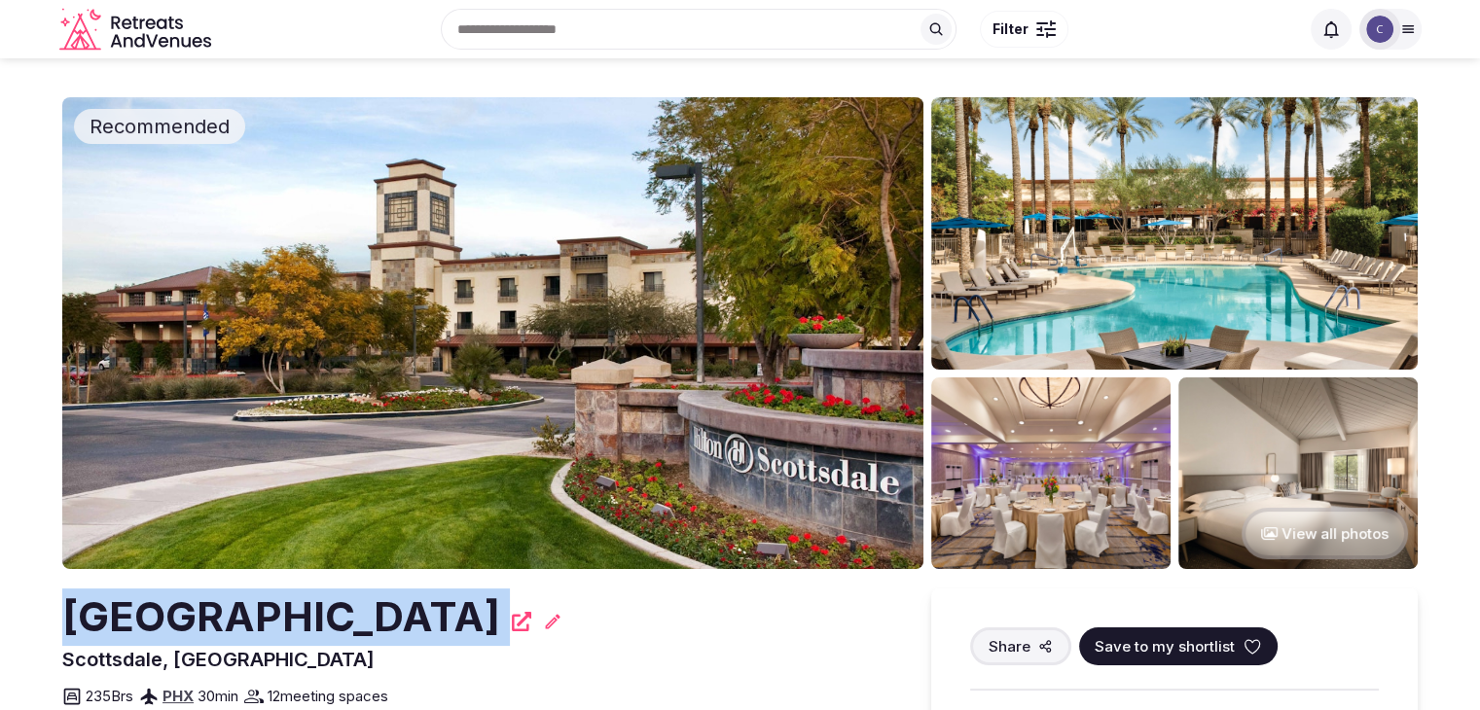
click at [500, 601] on h2 "[GEOGRAPHIC_DATA]" at bounding box center [281, 617] width 438 height 57
copy div "[GEOGRAPHIC_DATA]"
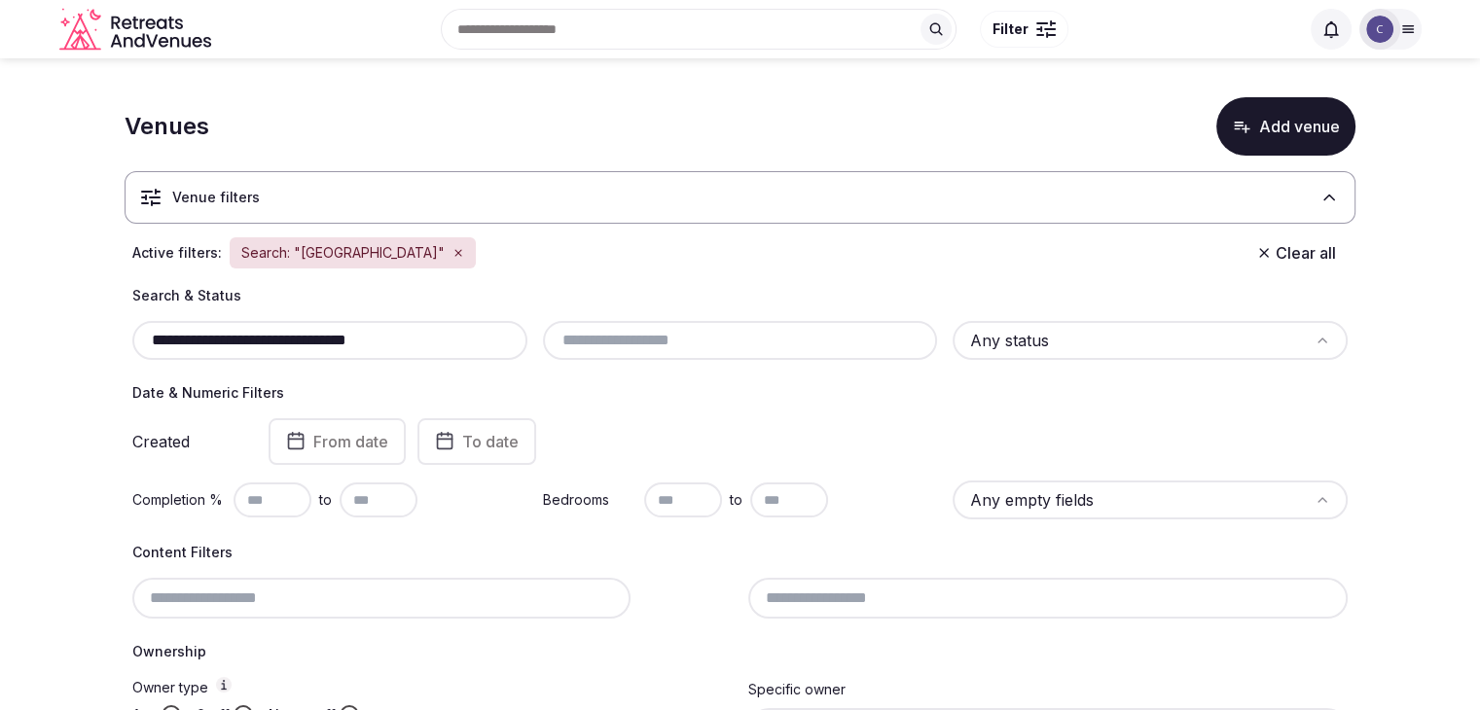
click at [446, 339] on input "**********" at bounding box center [330, 340] width 380 height 23
paste input "****"
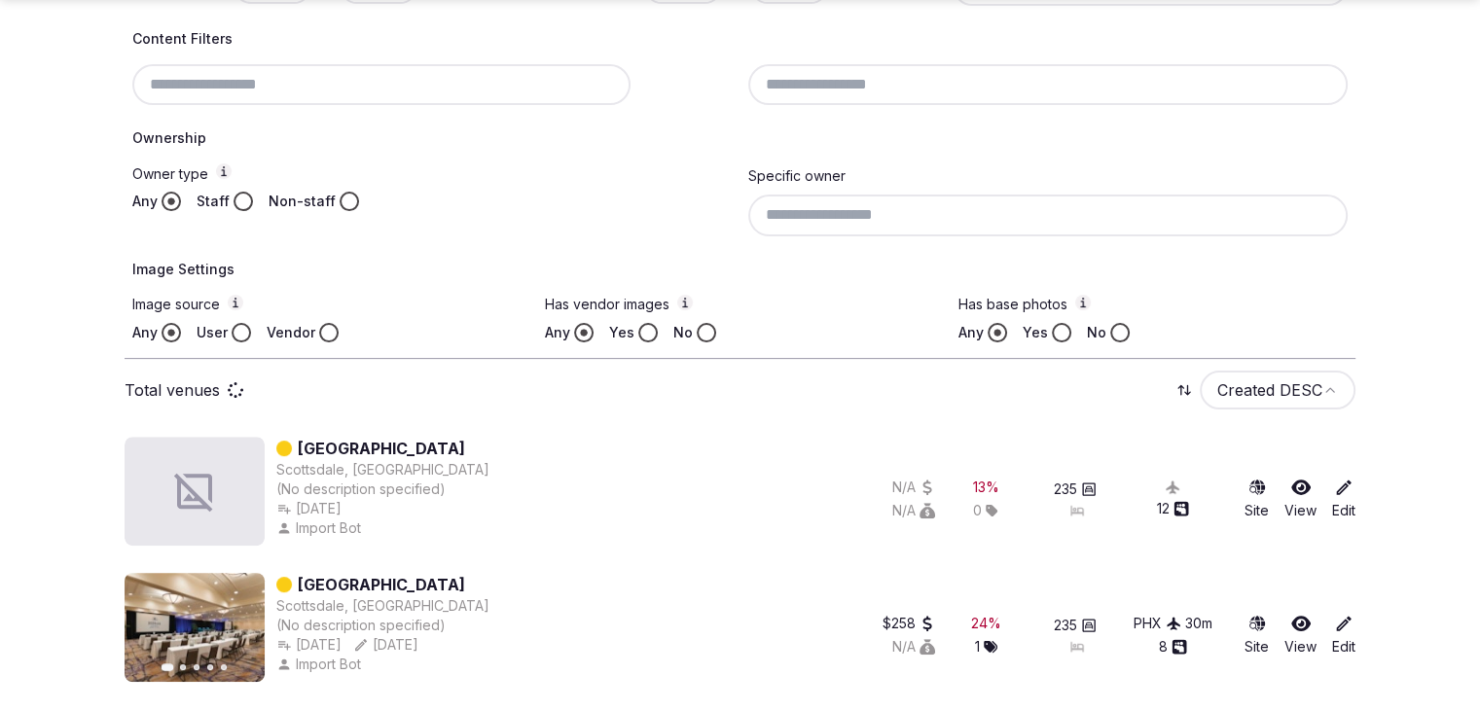
scroll to position [378, 0]
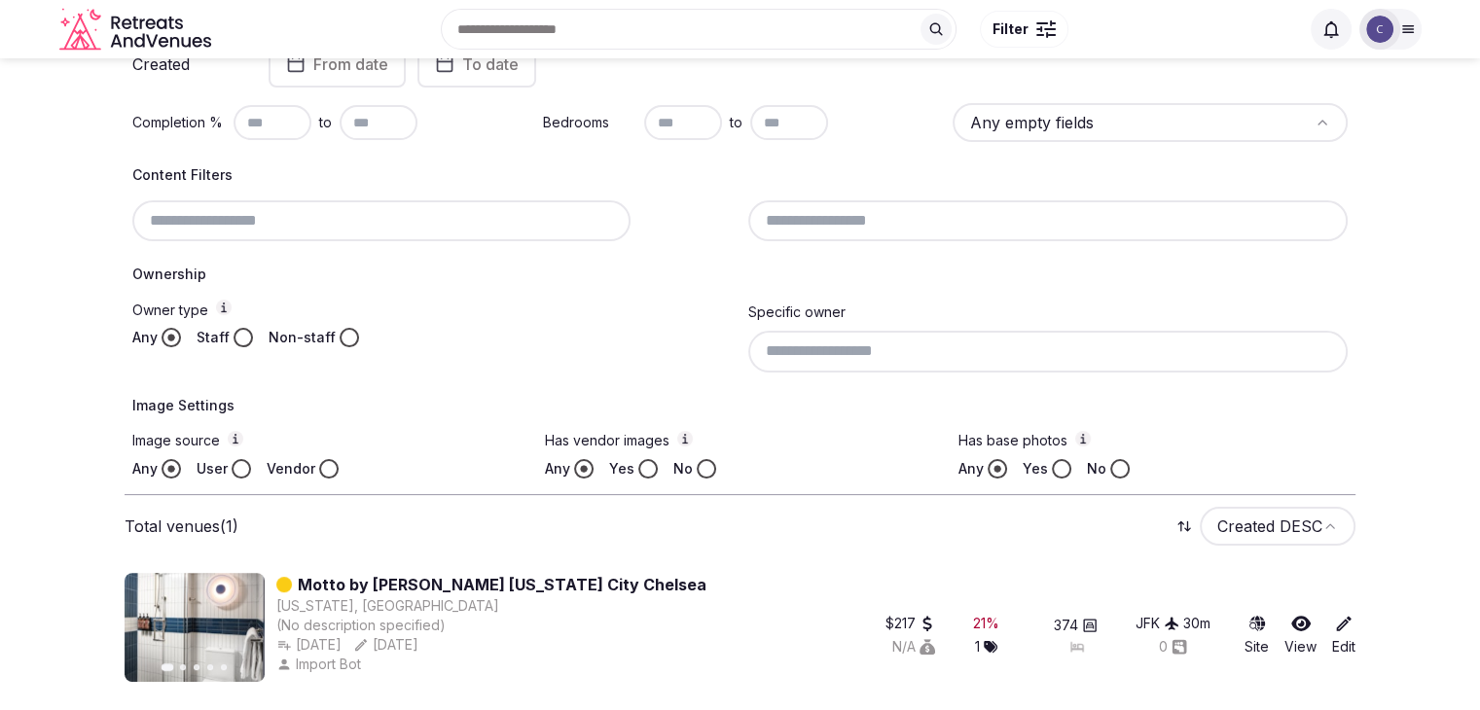
type input "**********"
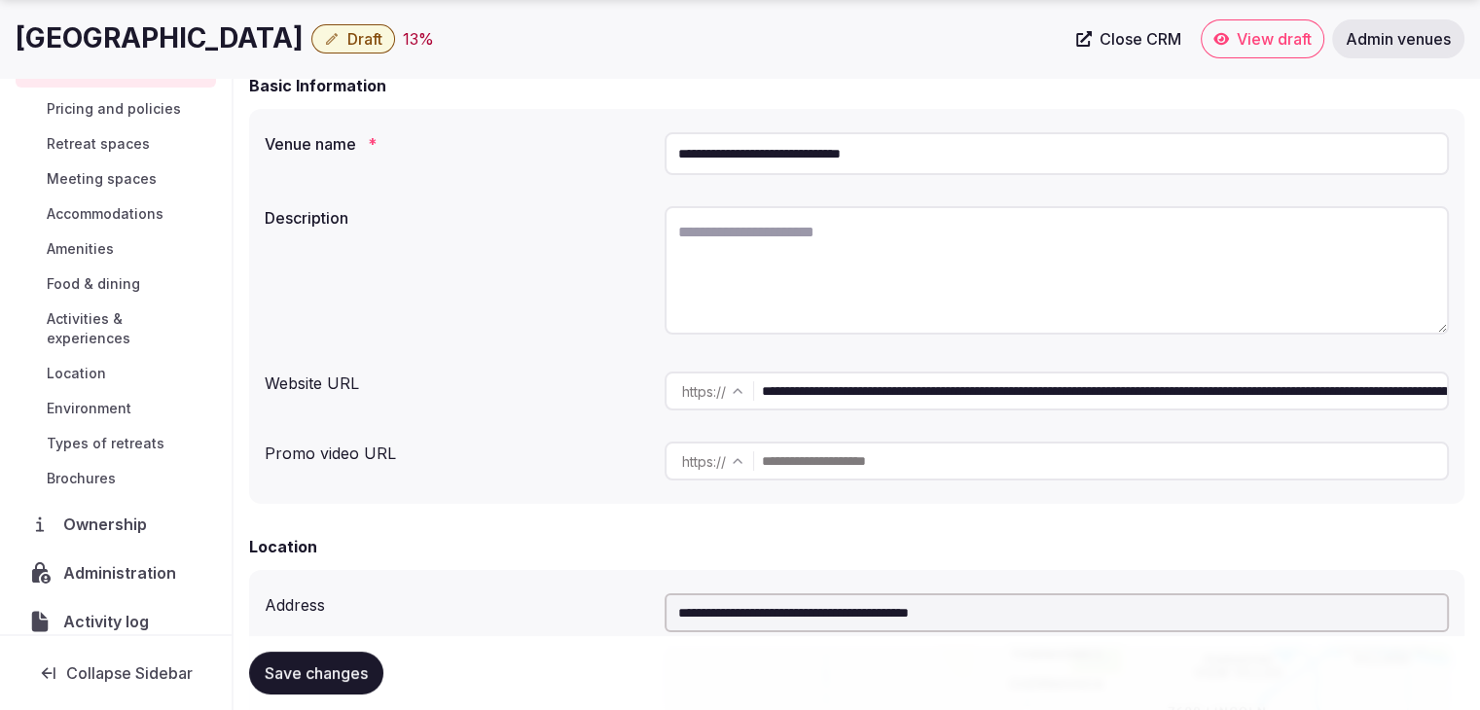
scroll to position [148, 0]
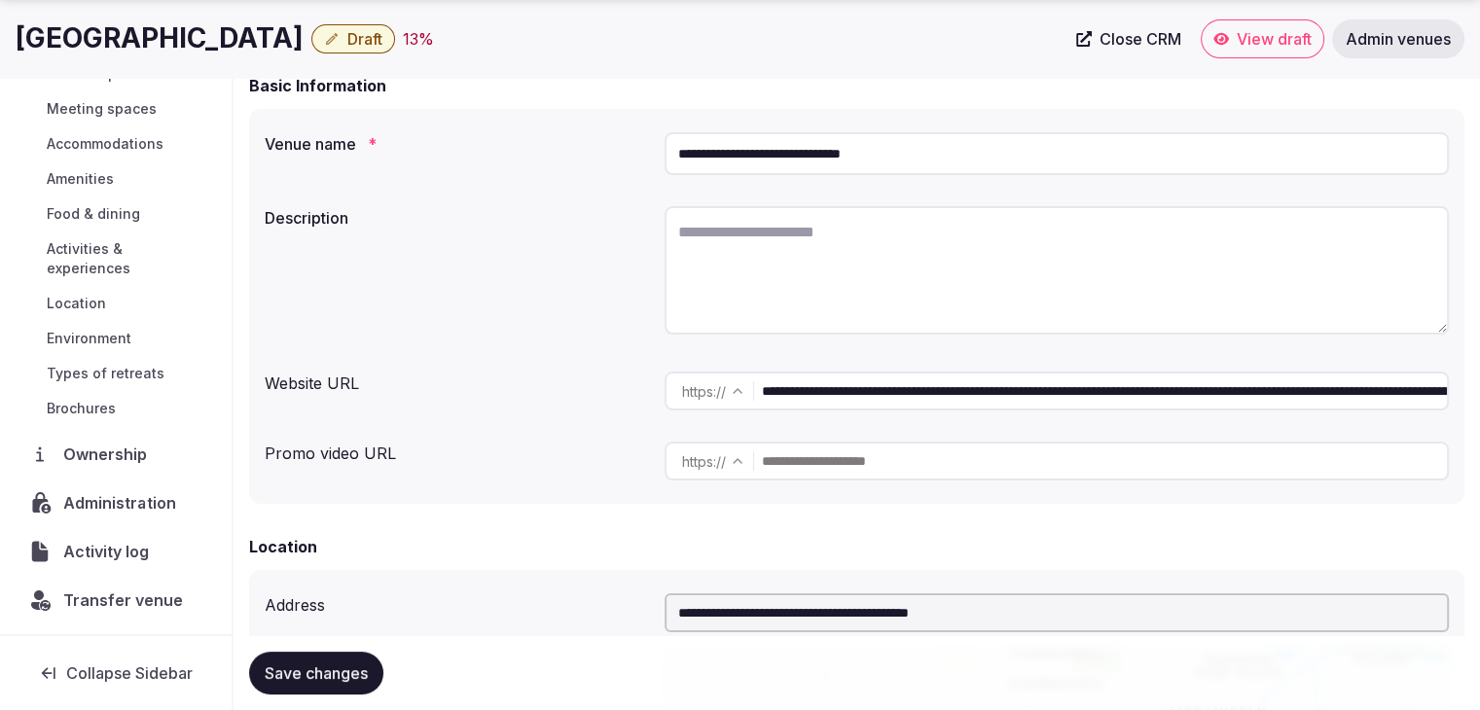
click at [125, 497] on span "Administration" at bounding box center [123, 502] width 120 height 23
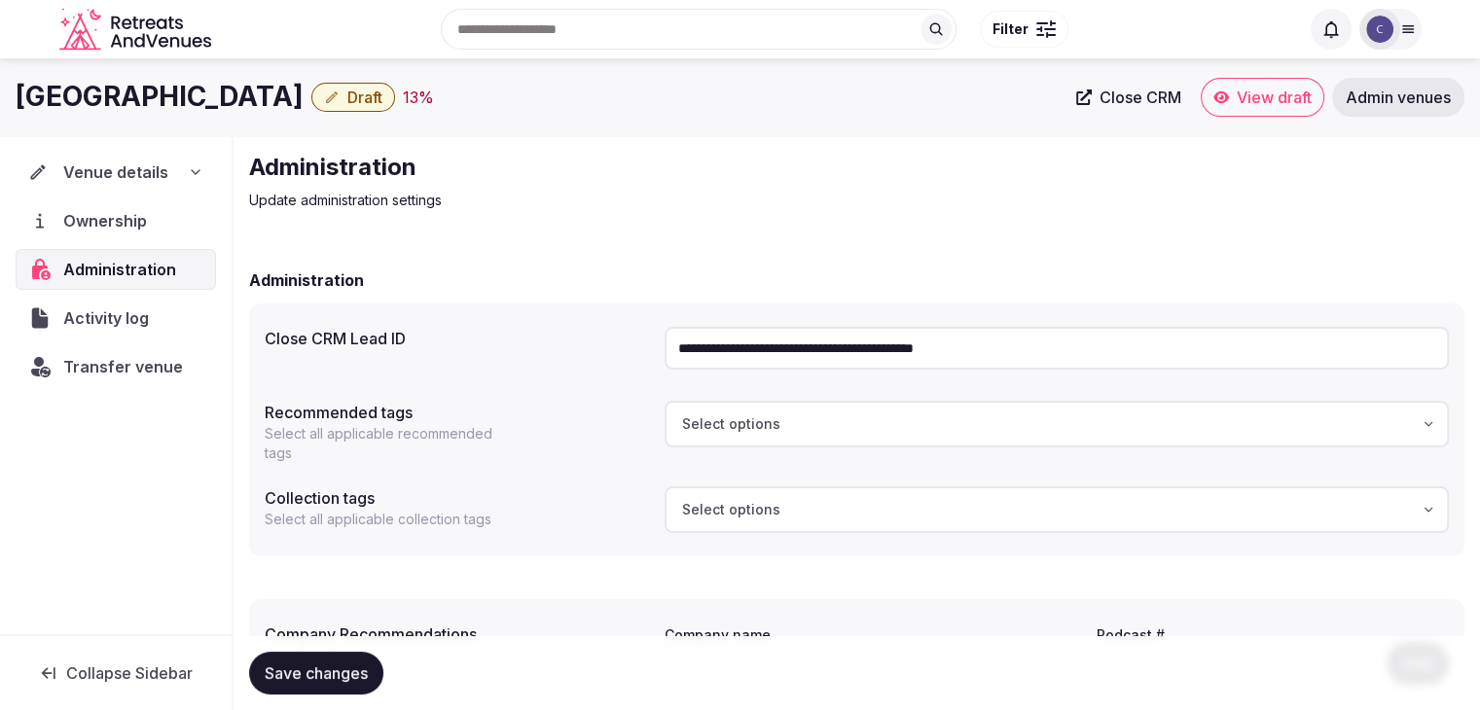
click at [872, 351] on input "**********" at bounding box center [1057, 348] width 784 height 43
click at [382, 91] on span "Draft" at bounding box center [364, 97] width 35 height 19
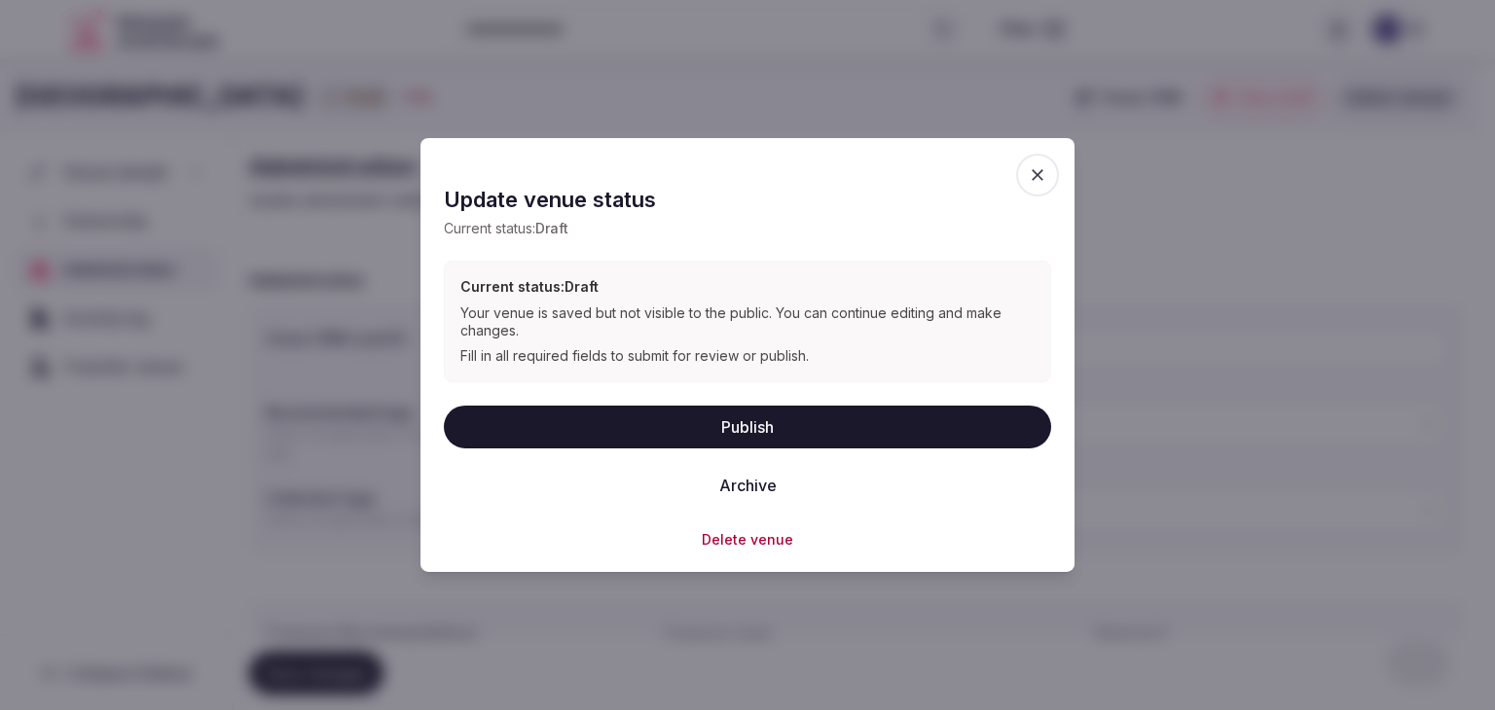
click at [737, 546] on button "Delete venue" at bounding box center [747, 538] width 91 height 19
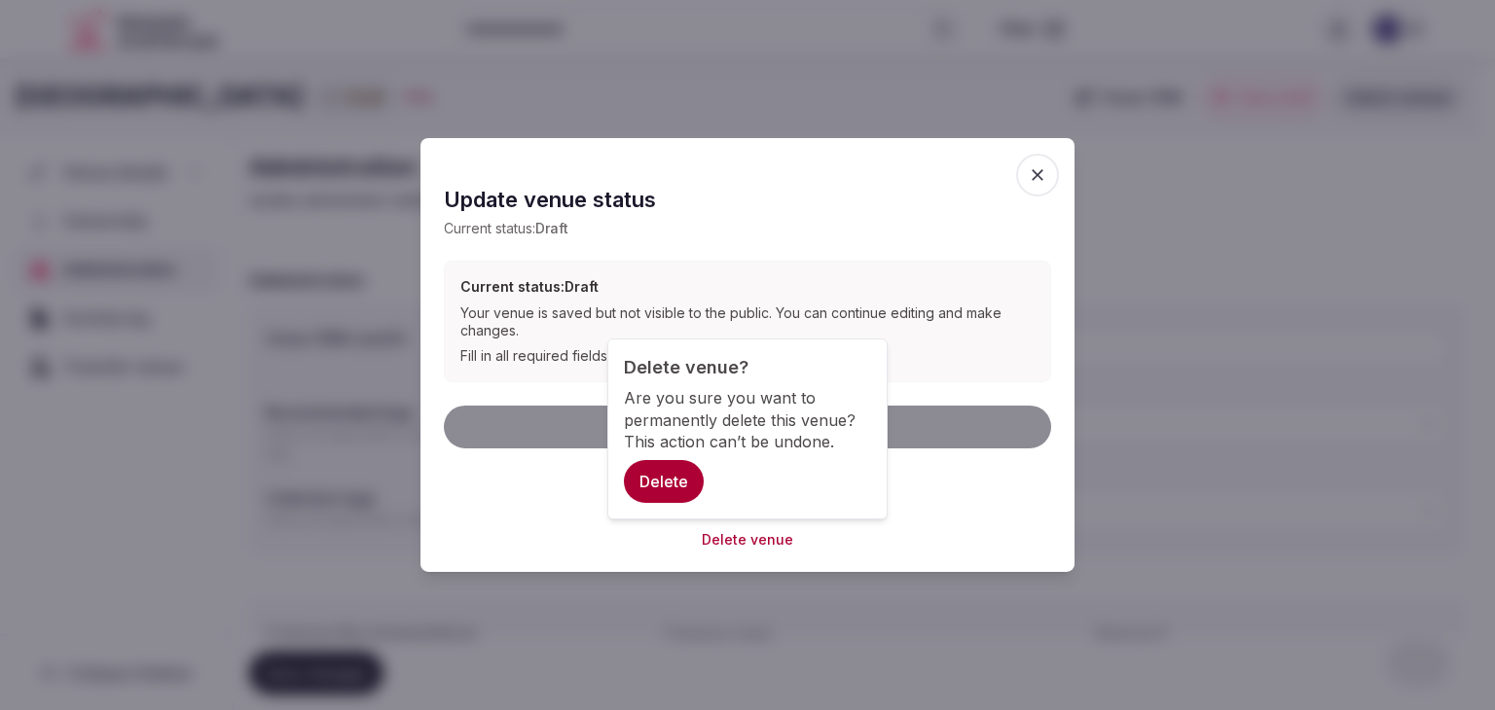
click at [657, 480] on button "Delete" at bounding box center [664, 481] width 80 height 43
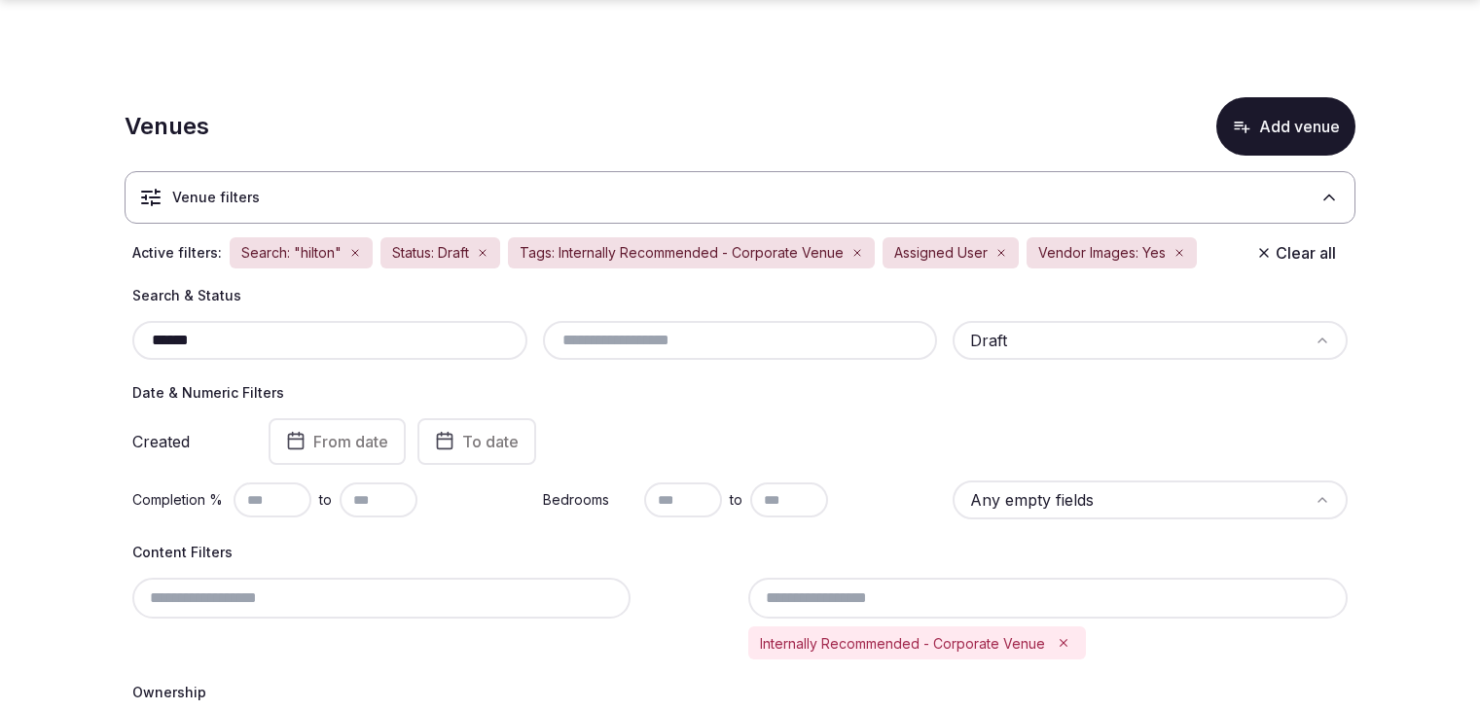
scroll to position [1782, 0]
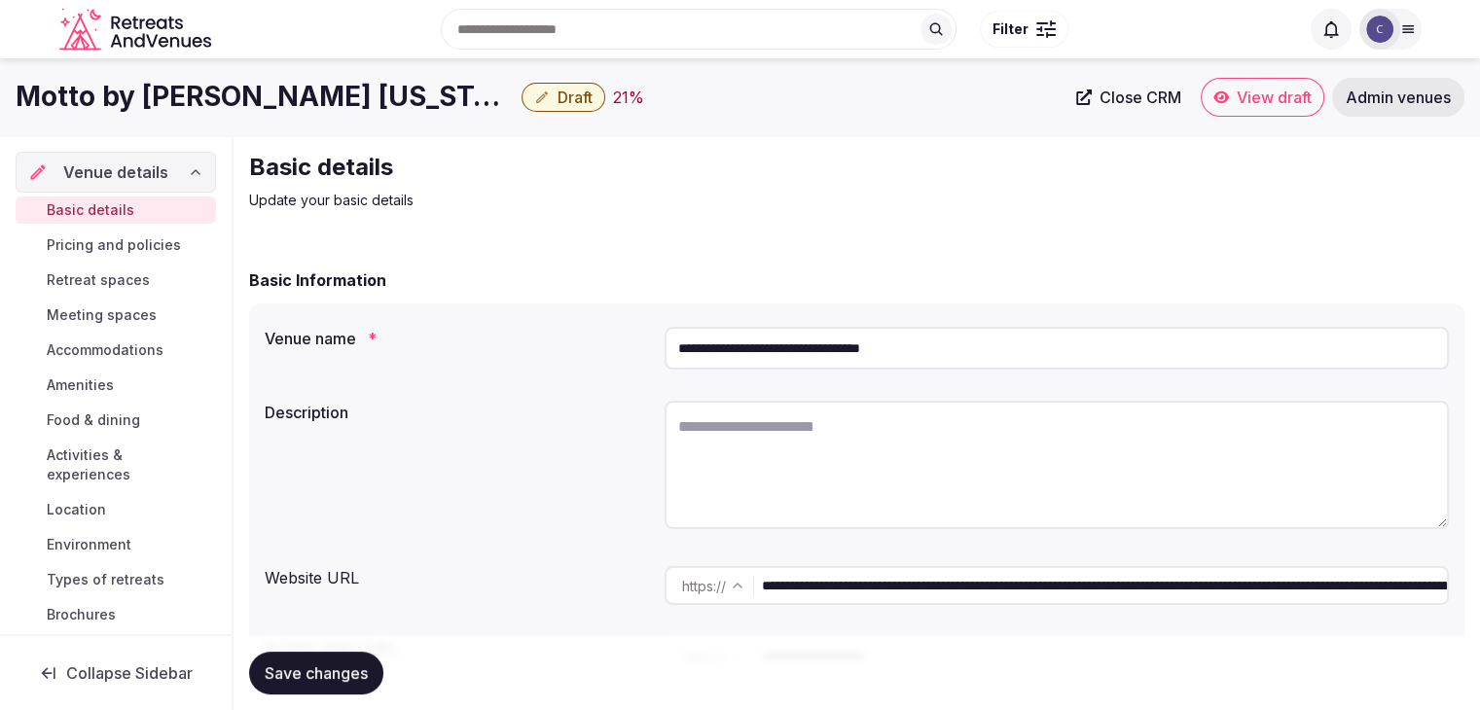
click at [968, 361] on input "**********" at bounding box center [1057, 348] width 784 height 43
drag, startPoint x: 1189, startPoint y: 587, endPoint x: 691, endPoint y: 552, distance: 499.5
click at [691, 552] on div "**********" at bounding box center [856, 501] width 1215 height 395
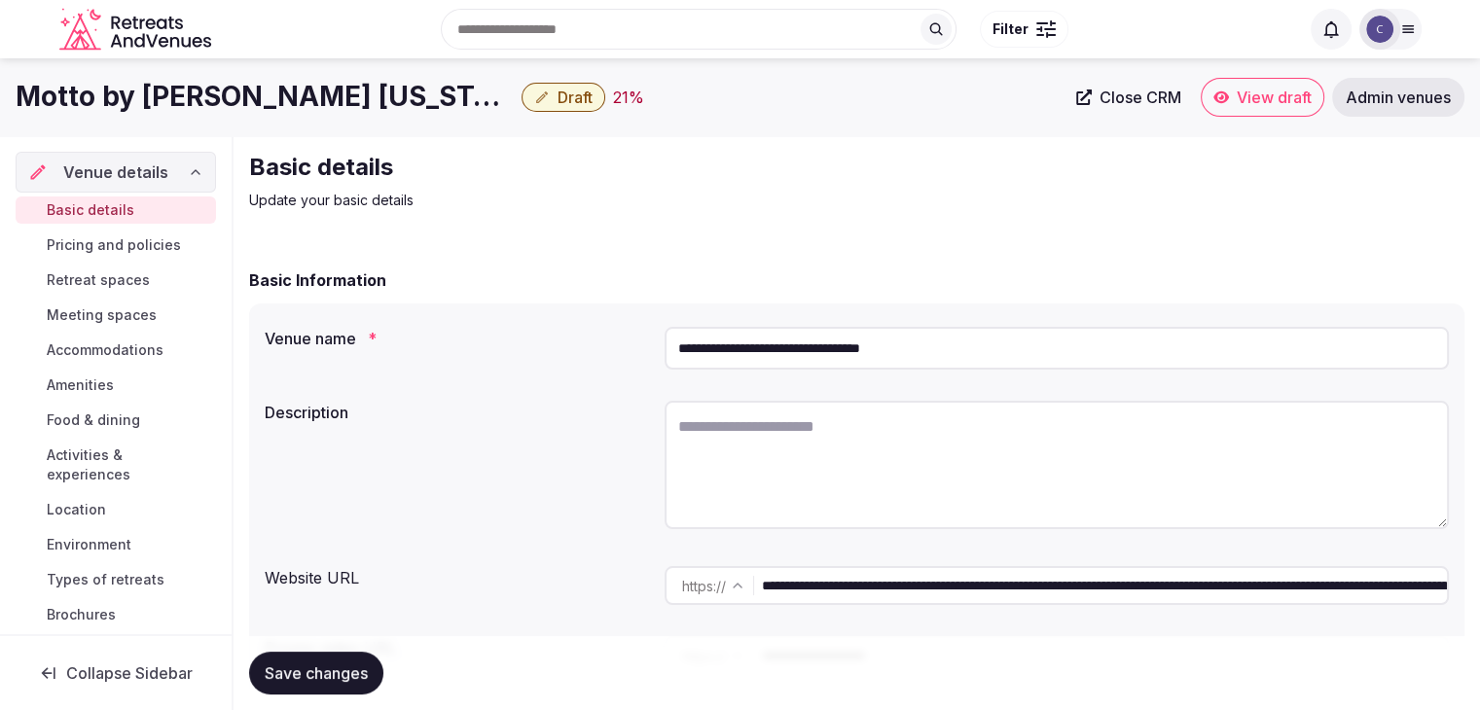
click at [101, 423] on span "Food & dining" at bounding box center [93, 420] width 93 height 19
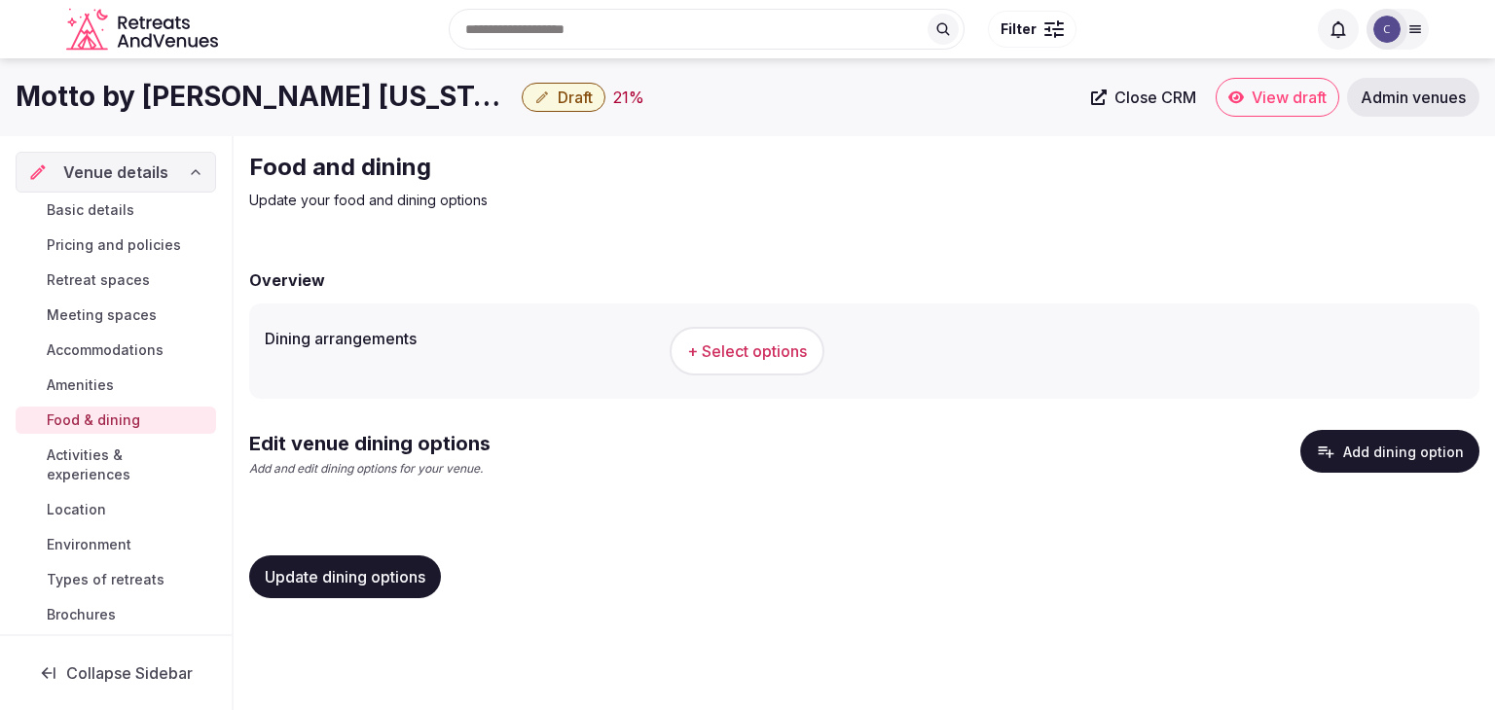
click at [1372, 442] on button "Add dining option" at bounding box center [1389, 451] width 179 height 43
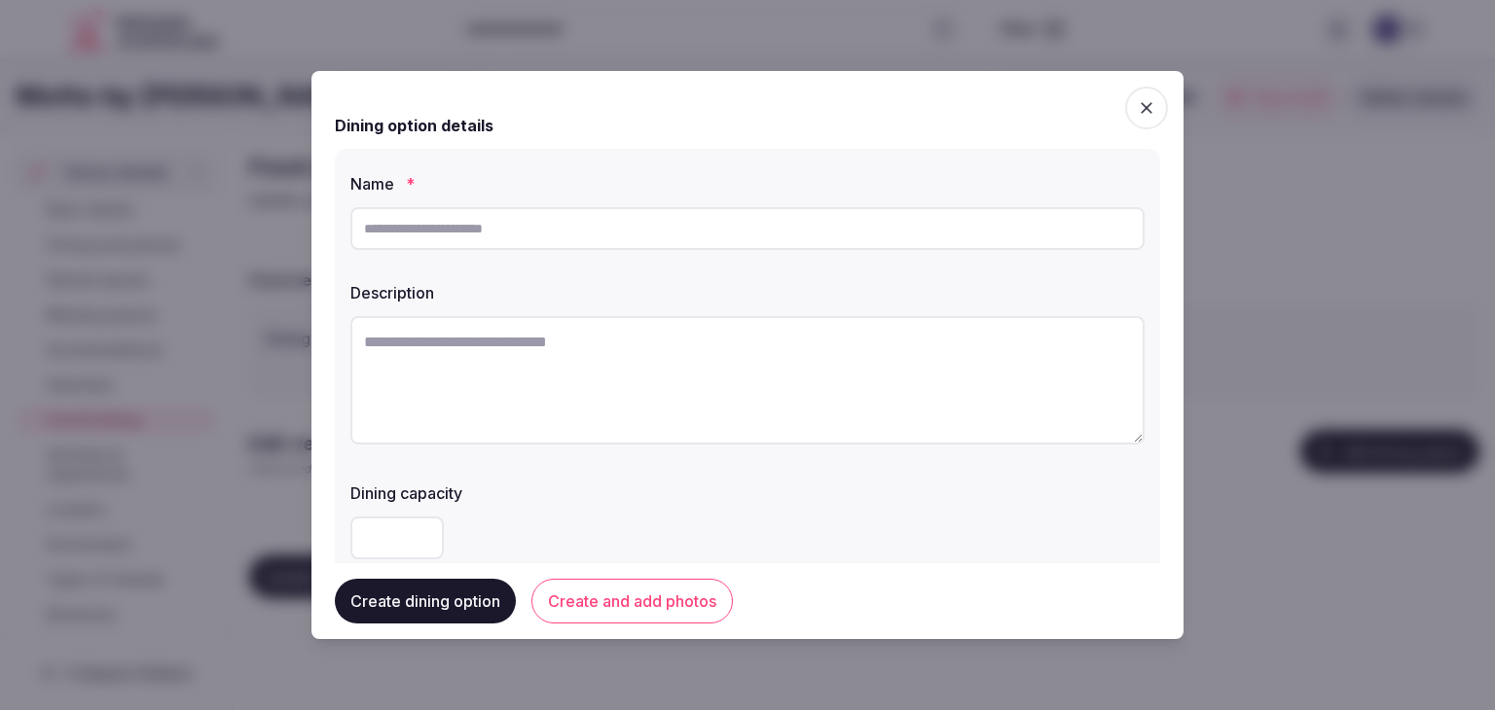
click at [856, 235] on input "text" at bounding box center [747, 228] width 794 height 43
paste input "*****"
type input "*****"
click at [670, 349] on textarea at bounding box center [747, 380] width 794 height 128
paste textarea "**********"
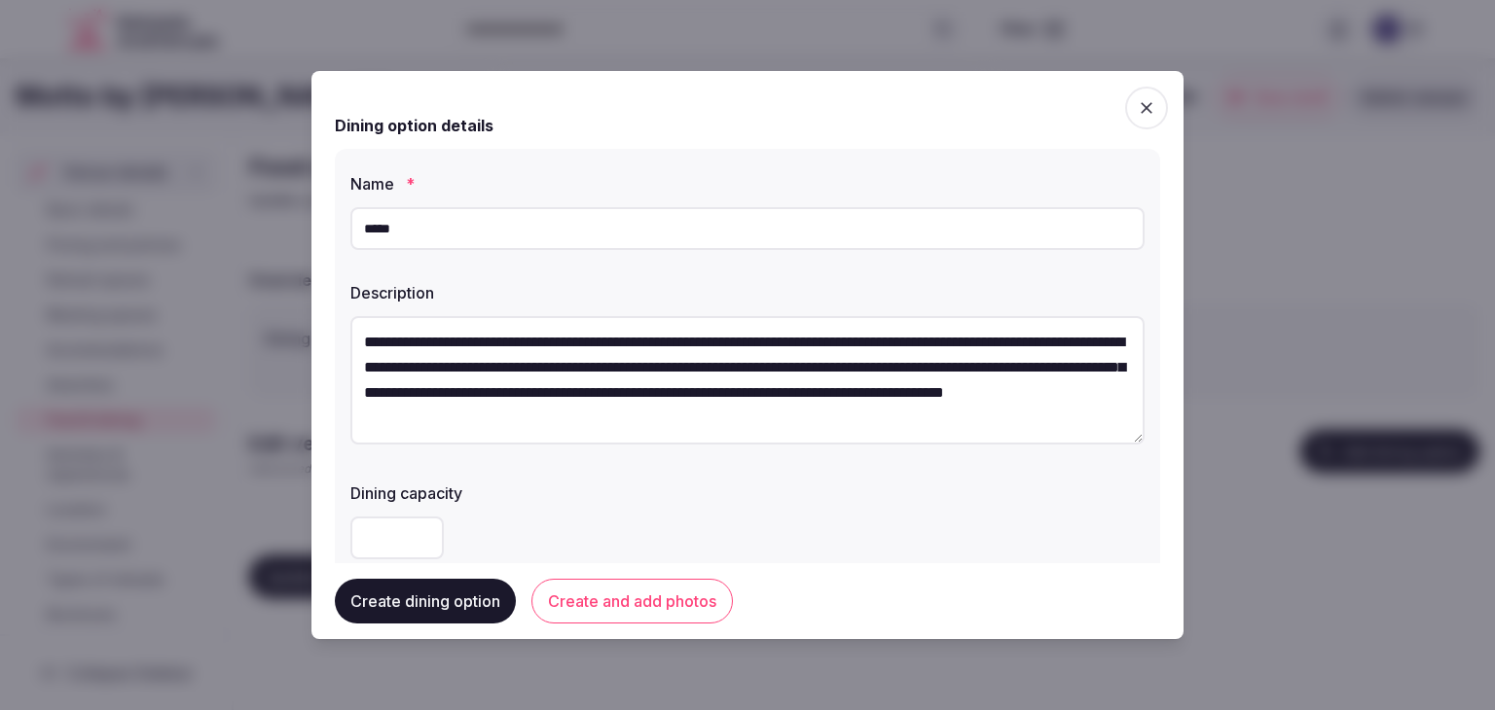
type textarea "**********"
click at [662, 459] on div "**********" at bounding box center [747, 365] width 825 height 433
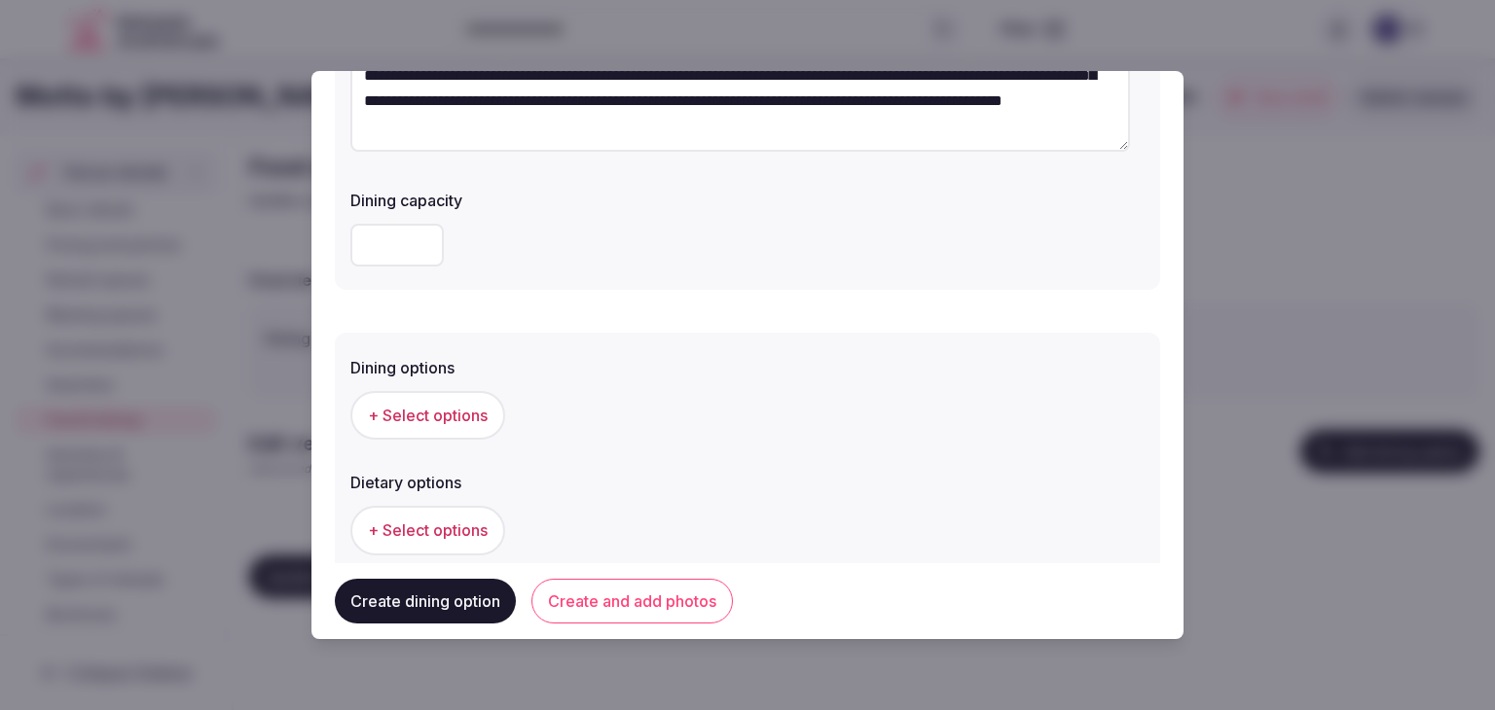
click at [440, 398] on button "+ Select options" at bounding box center [427, 415] width 155 height 49
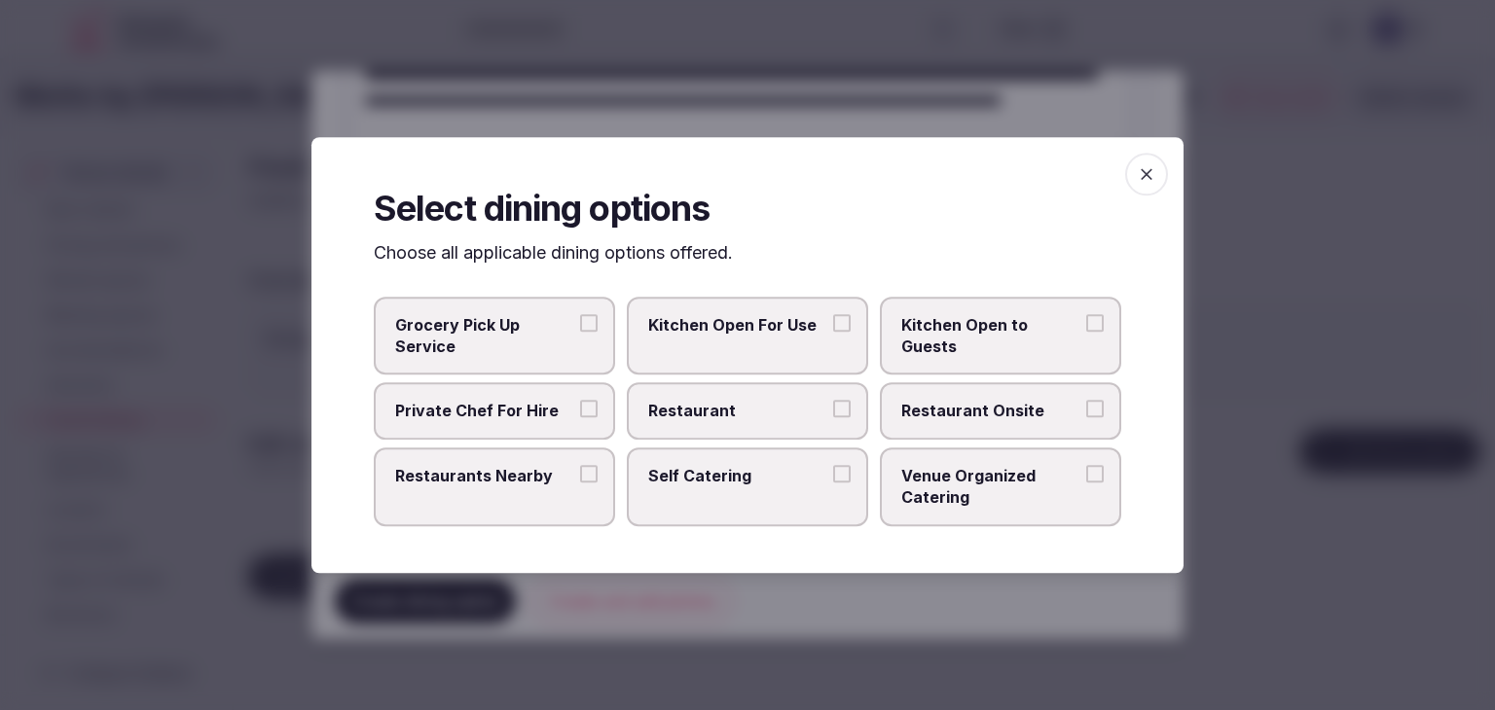
click at [742, 419] on span "Restaurant" at bounding box center [737, 411] width 179 height 21
click at [833, 418] on button "Restaurant" at bounding box center [842, 410] width 18 height 18
click at [969, 414] on span "Restaurant Onsite" at bounding box center [990, 411] width 179 height 21
click at [1086, 414] on button "Restaurant Onsite" at bounding box center [1095, 410] width 18 height 18
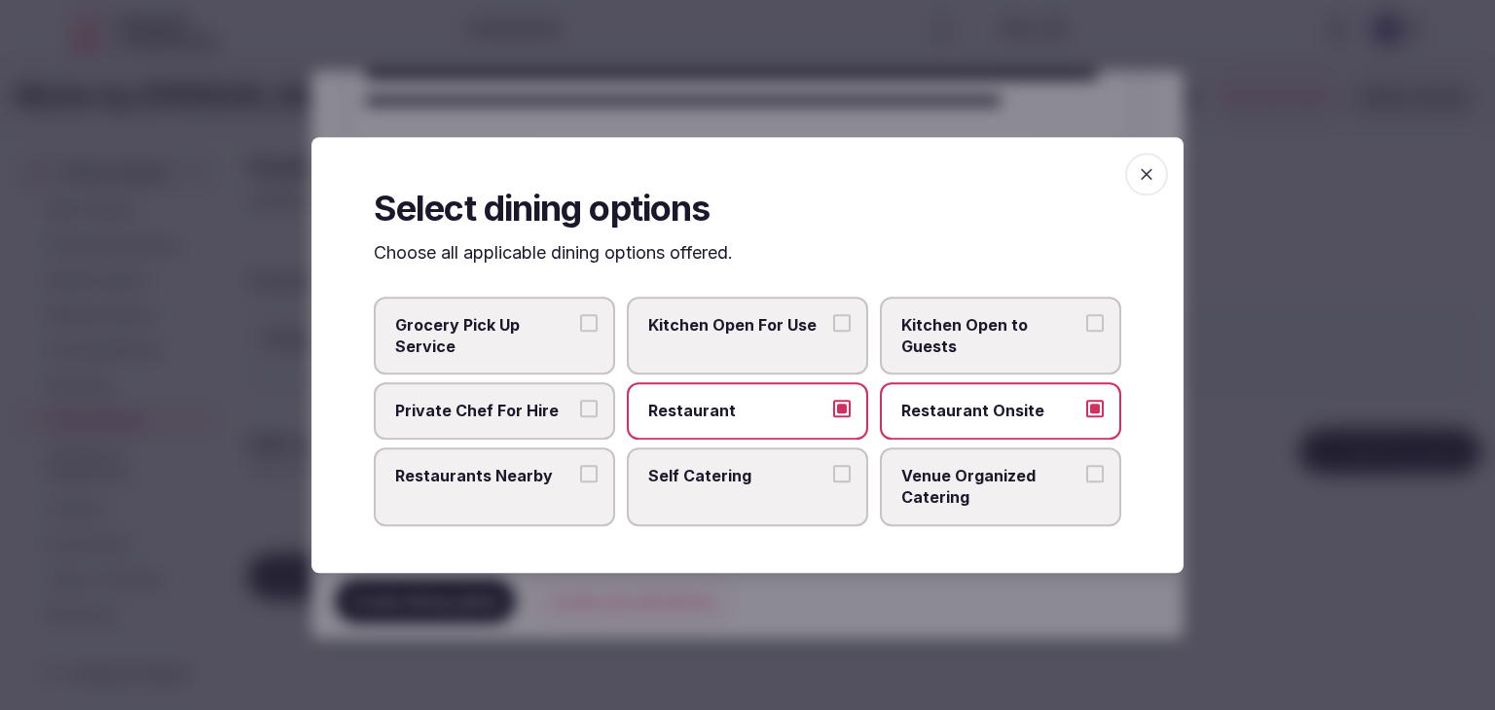
click at [1149, 188] on span "button" at bounding box center [1146, 174] width 43 height 43
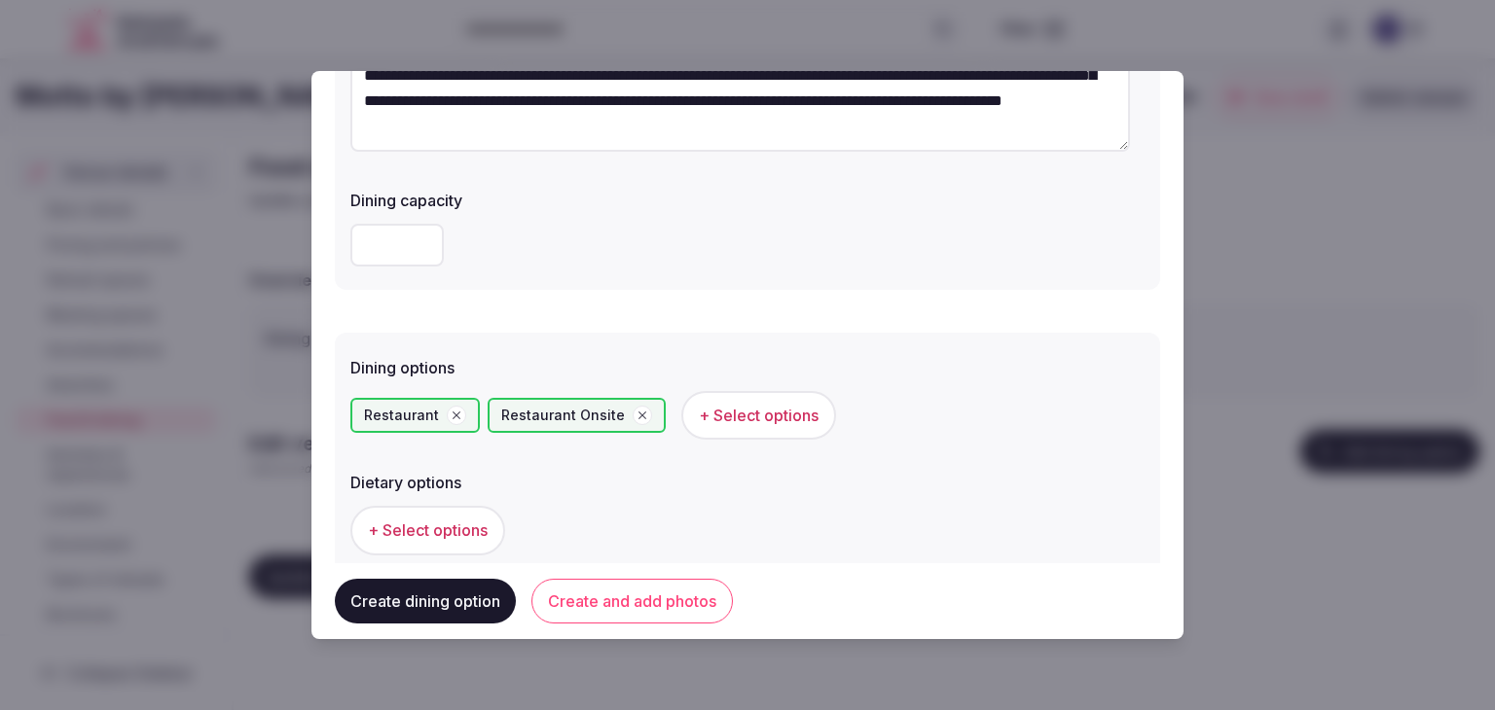
click at [648, 604] on button "Create and add photos" at bounding box center [631, 601] width 201 height 45
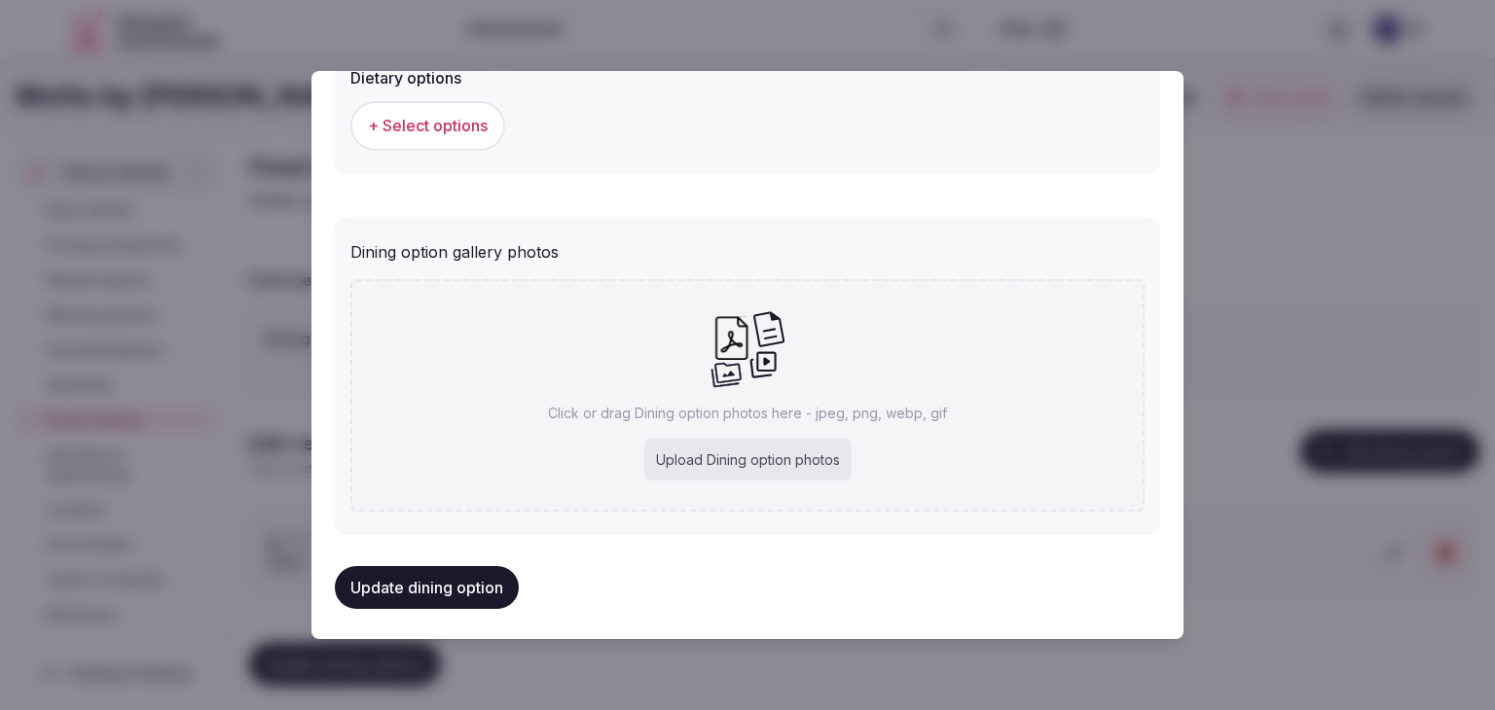
scroll to position [705, 0]
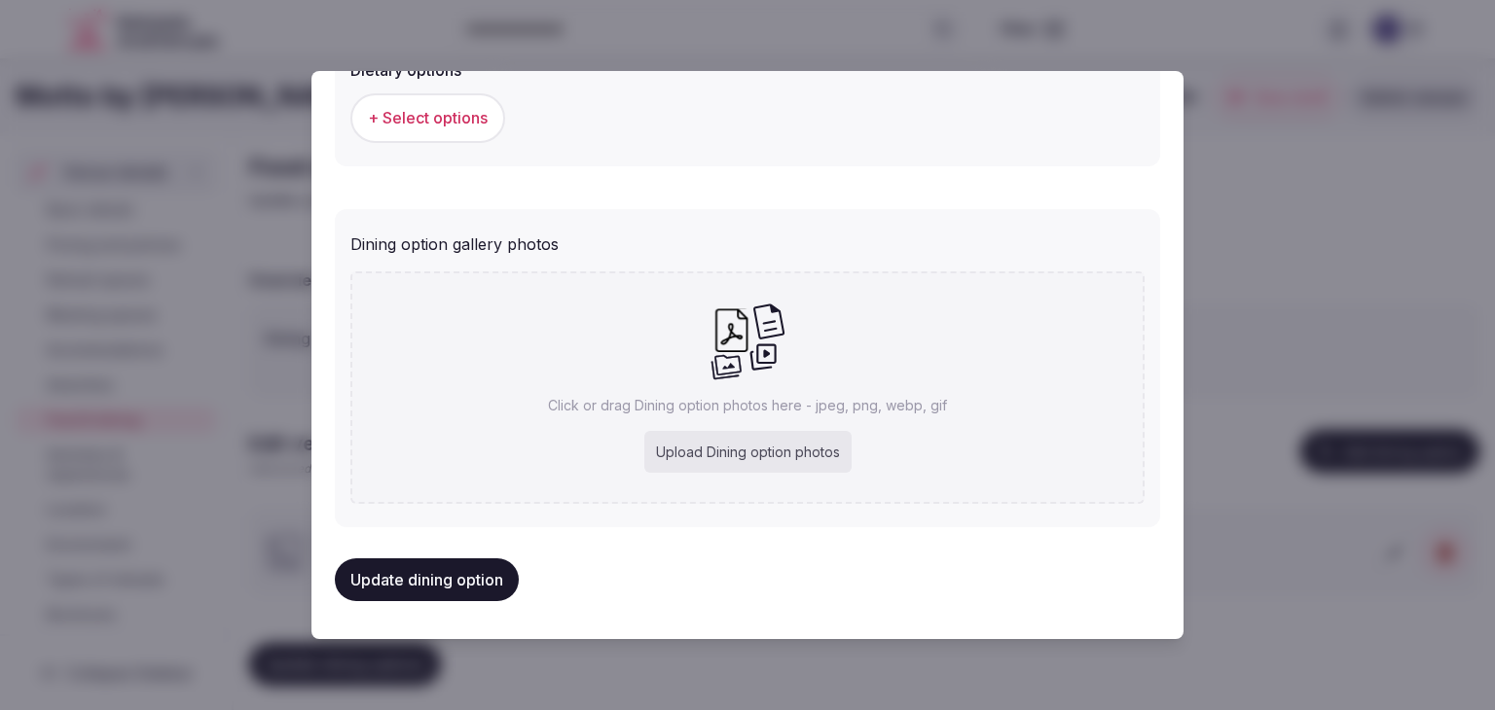
click at [742, 434] on div "Upload Dining option photos" at bounding box center [747, 452] width 207 height 43
type input "**********"
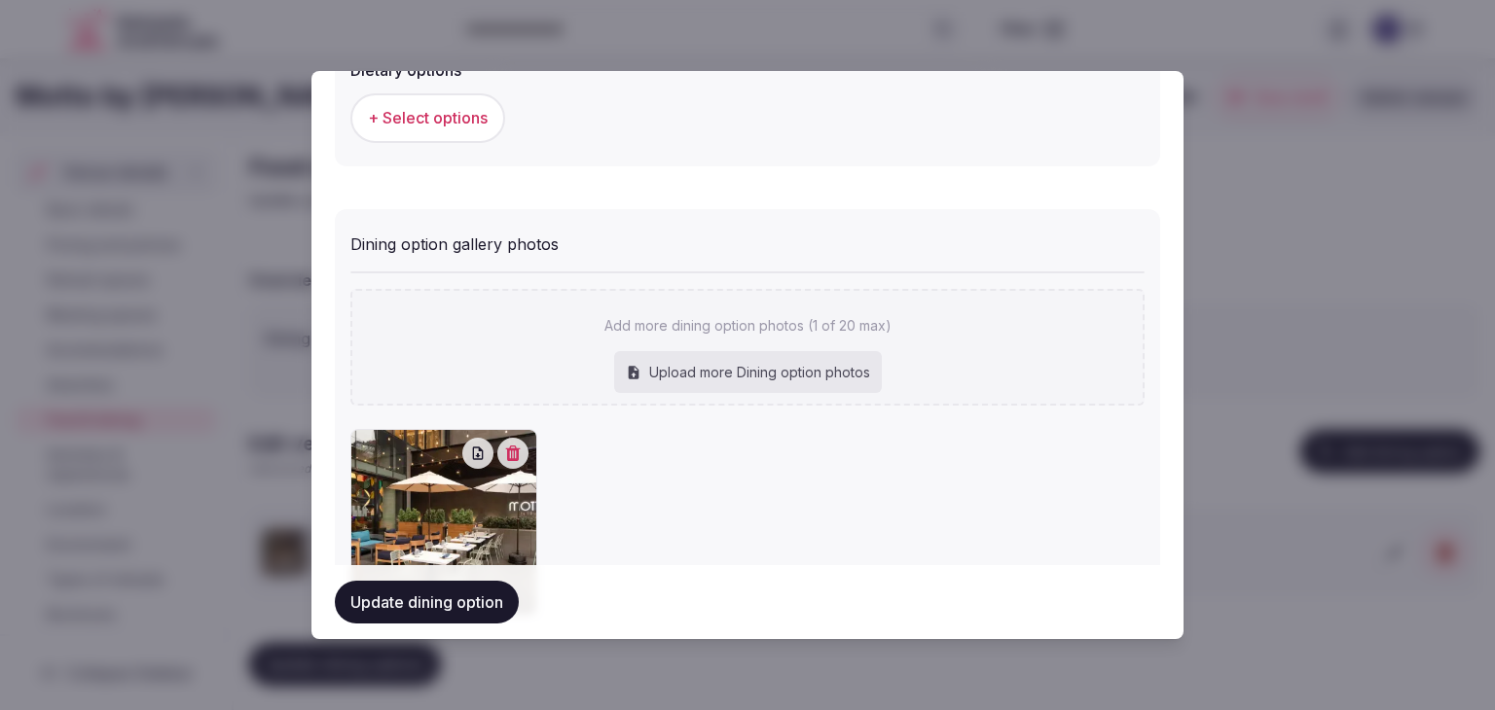
click at [475, 600] on button "Update dining option" at bounding box center [427, 602] width 184 height 43
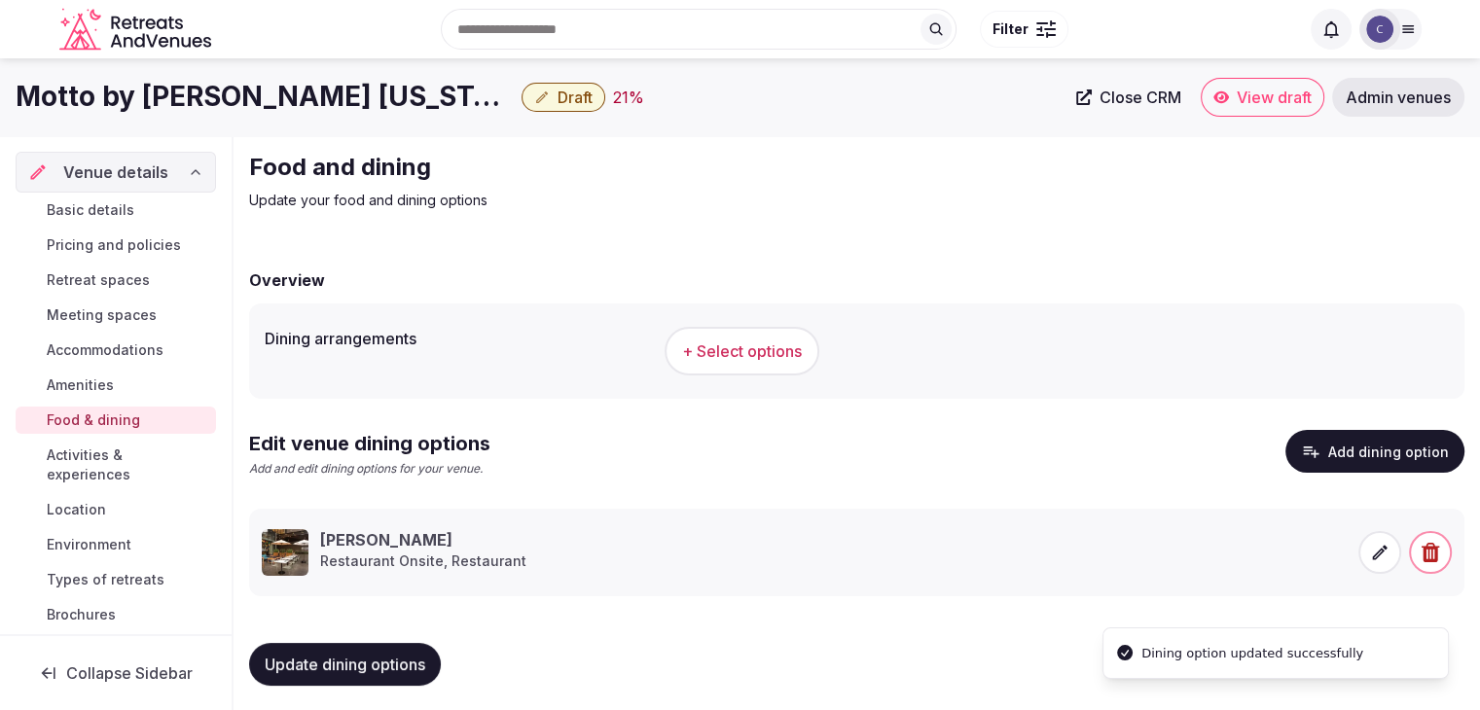
click at [356, 91] on h1 "Motto by [PERSON_NAME] [US_STATE] City Chelsea" at bounding box center [265, 97] width 498 height 38
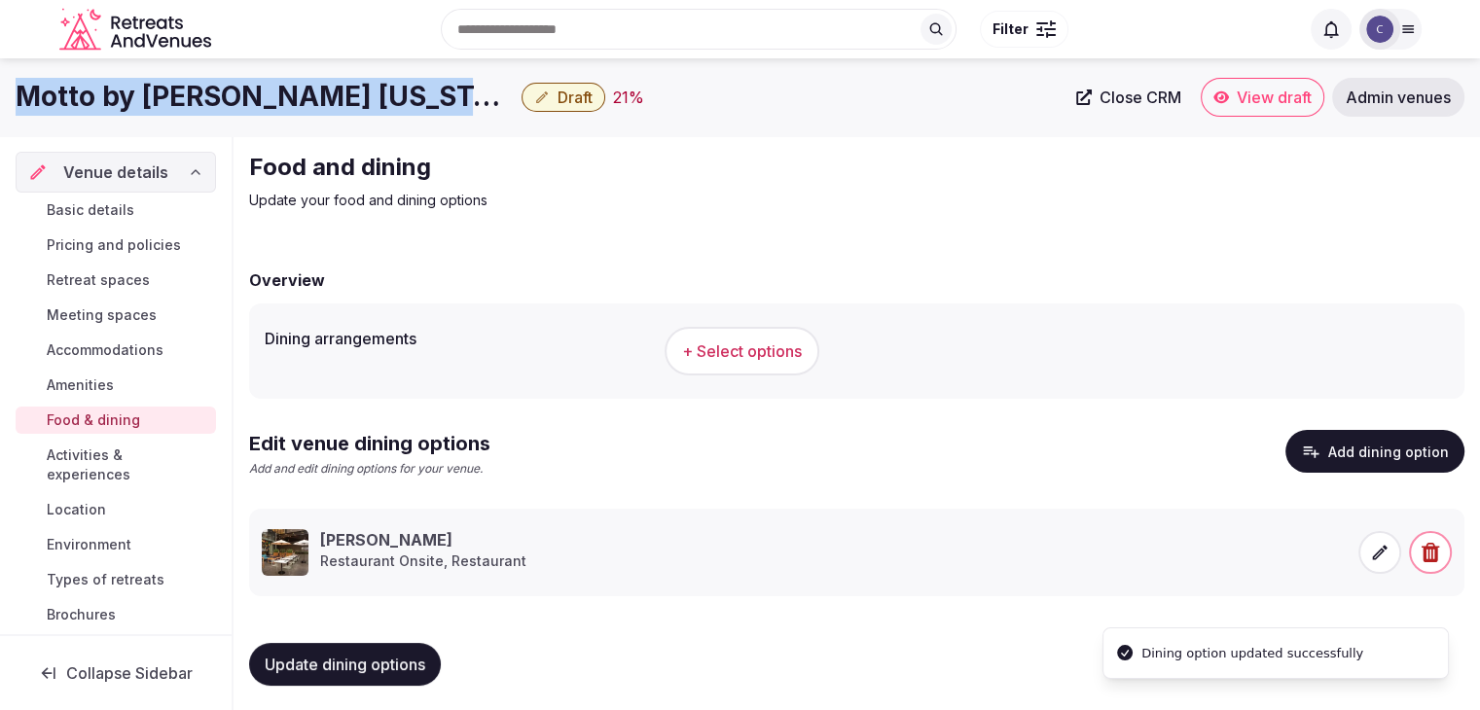
click at [356, 91] on h1 "Motto by [PERSON_NAME] [US_STATE] City Chelsea" at bounding box center [265, 97] width 498 height 38
copy div "Motto by [PERSON_NAME] [US_STATE] City Chelsea"
click at [772, 362] on button "+ Select options" at bounding box center [742, 351] width 155 height 49
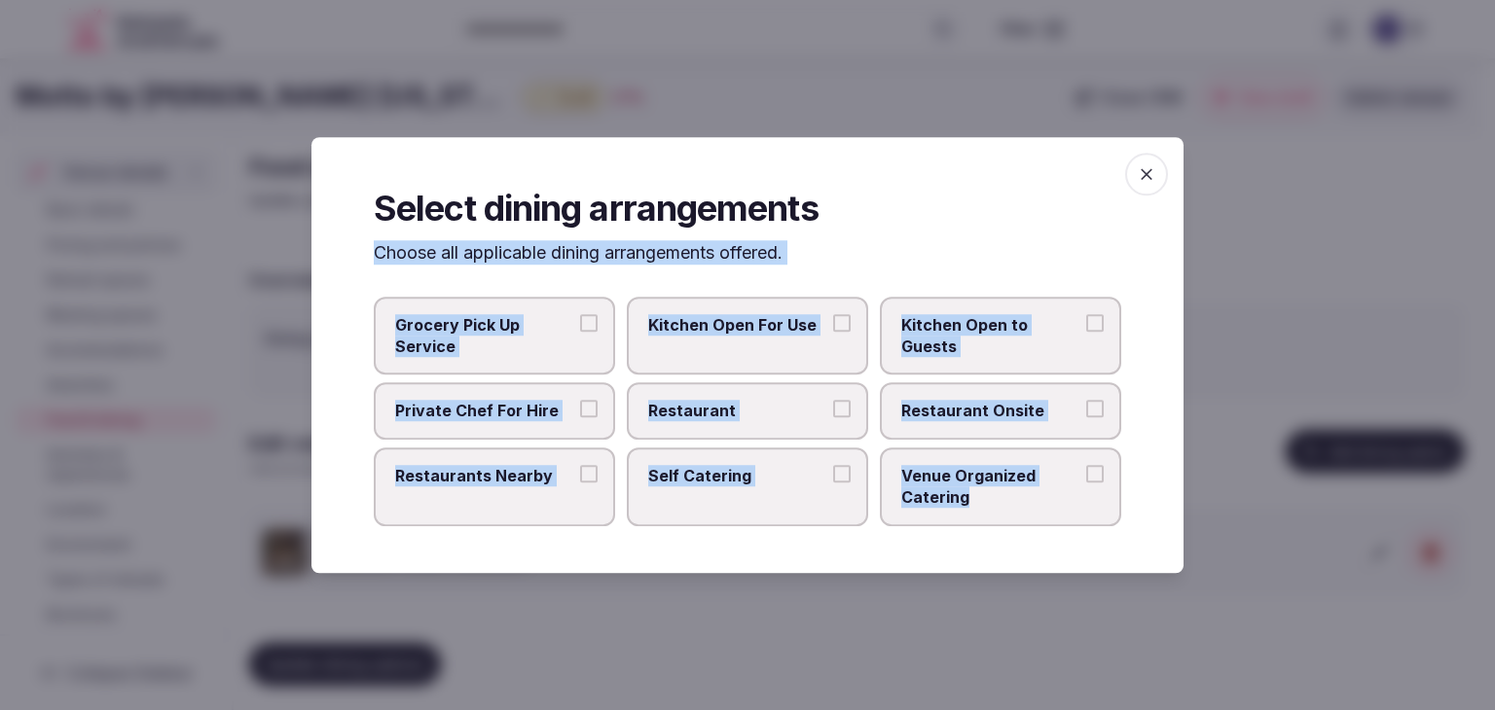
drag, startPoint x: 367, startPoint y: 260, endPoint x: 1004, endPoint y: 521, distance: 688.7
click at [1004, 521] on div "Select dining arrangements Choose all applicable dining arrangements offered. G…" at bounding box center [747, 355] width 872 height 436
copy div "Choose all applicable dining arrangements offered. Grocery Pick Up Service Kitc…"
click at [767, 423] on label "Restaurant" at bounding box center [747, 411] width 241 height 56
click at [833, 418] on button "Restaurant" at bounding box center [842, 410] width 18 height 18
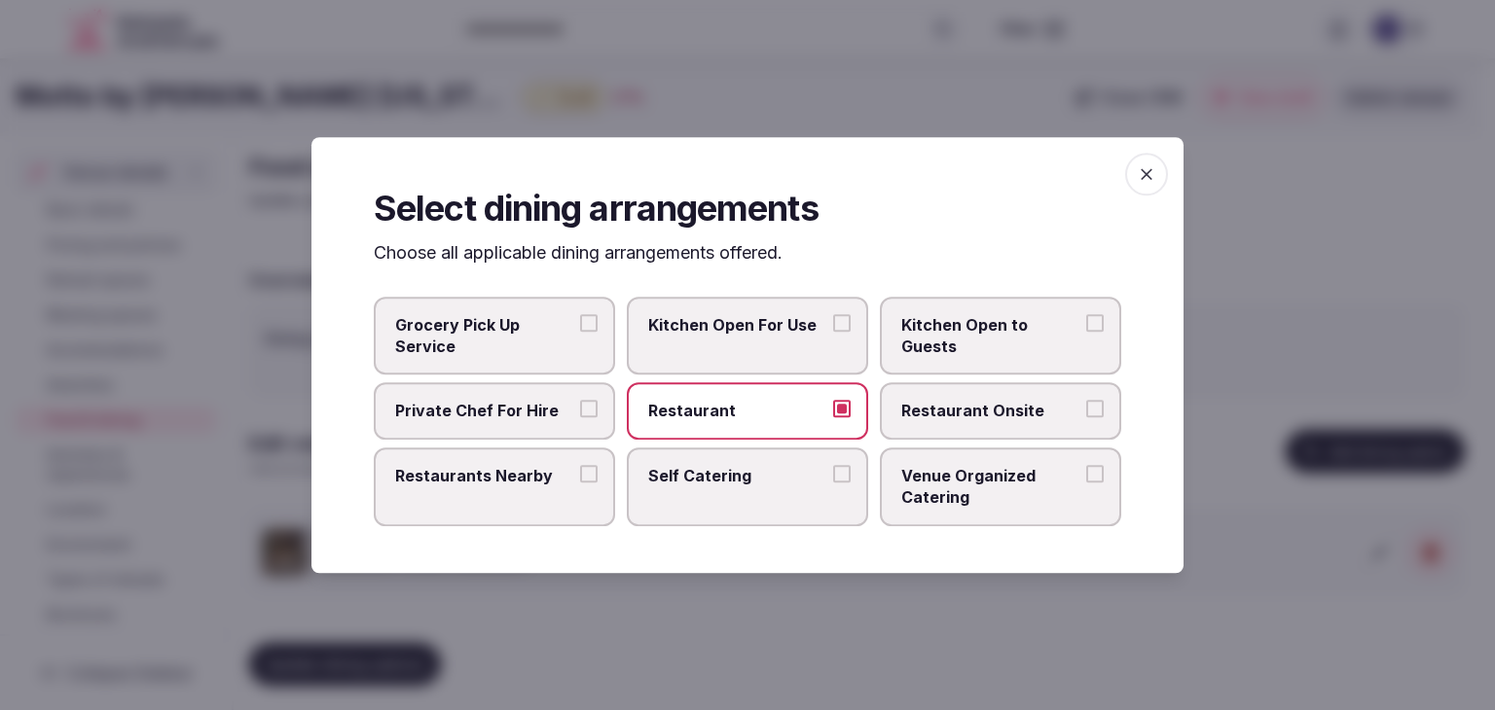
click at [940, 416] on span "Restaurant Onsite" at bounding box center [990, 411] width 179 height 21
click at [1086, 416] on button "Restaurant Onsite" at bounding box center [1095, 410] width 18 height 18
click at [943, 473] on span "Venue Organized Catering" at bounding box center [990, 487] width 179 height 44
click at [1086, 473] on button "Venue Organized Catering" at bounding box center [1095, 474] width 18 height 18
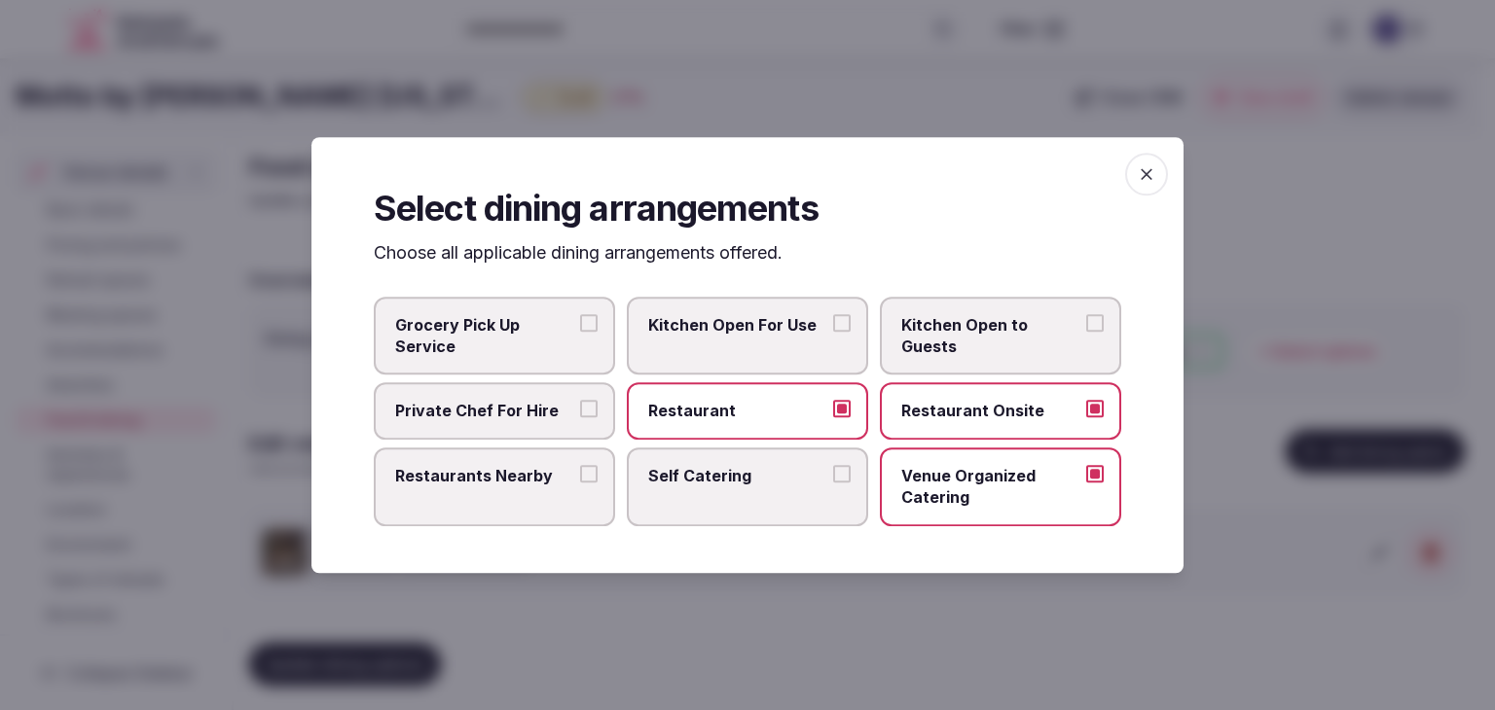
click at [488, 488] on label "Restaurants Nearby" at bounding box center [494, 487] width 241 height 79
click at [580, 483] on button "Restaurants Nearby" at bounding box center [589, 474] width 18 height 18
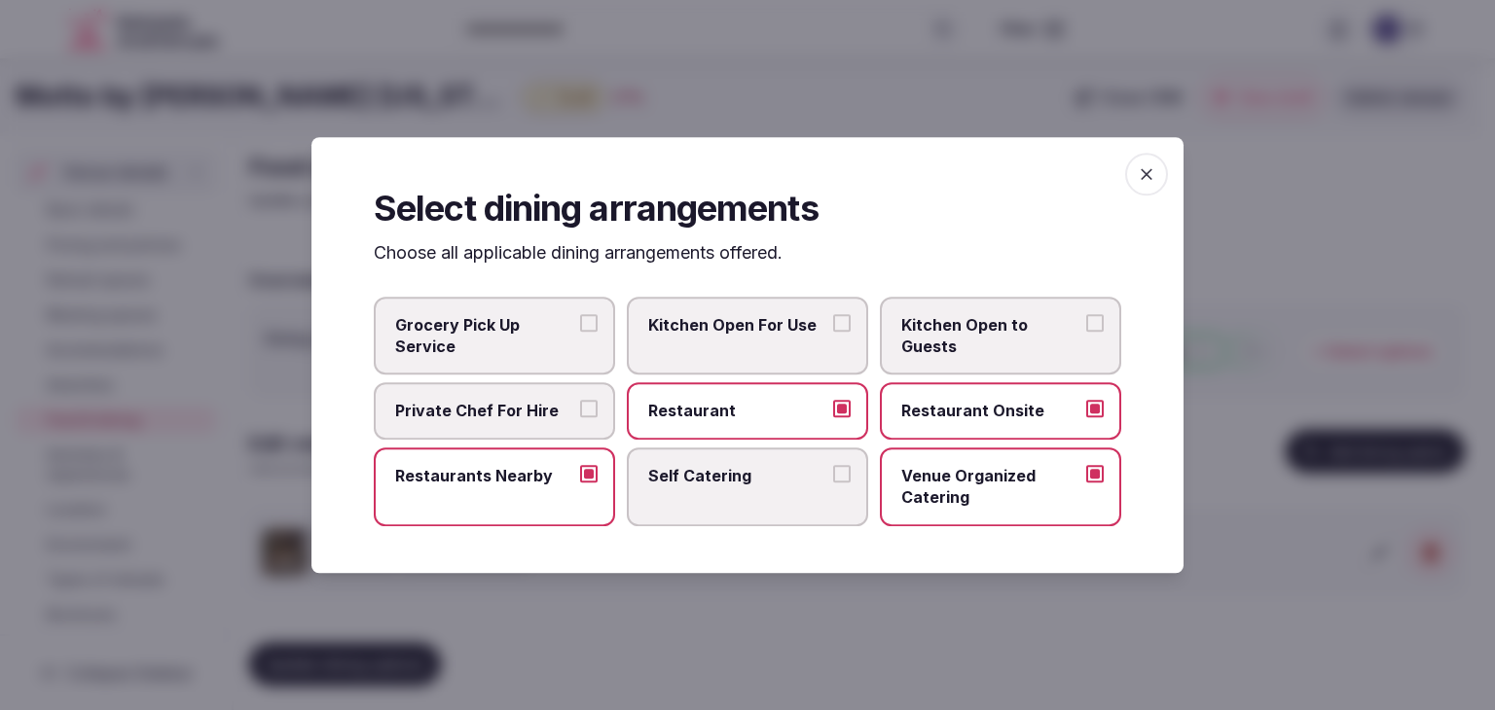
click at [1143, 166] on icon "button" at bounding box center [1146, 173] width 19 height 19
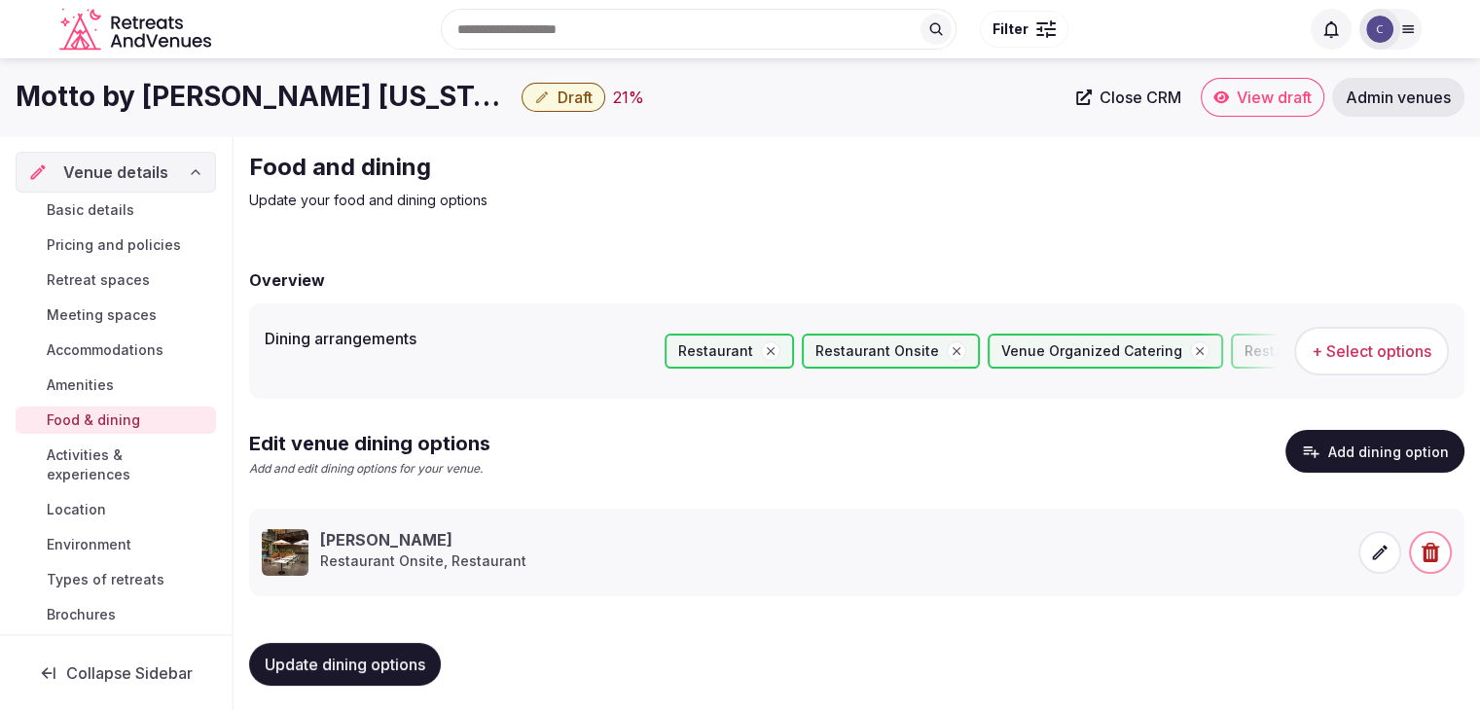
click at [399, 672] on span "Update dining options" at bounding box center [345, 664] width 161 height 19
click at [117, 315] on span "Meeting spaces" at bounding box center [102, 315] width 110 height 19
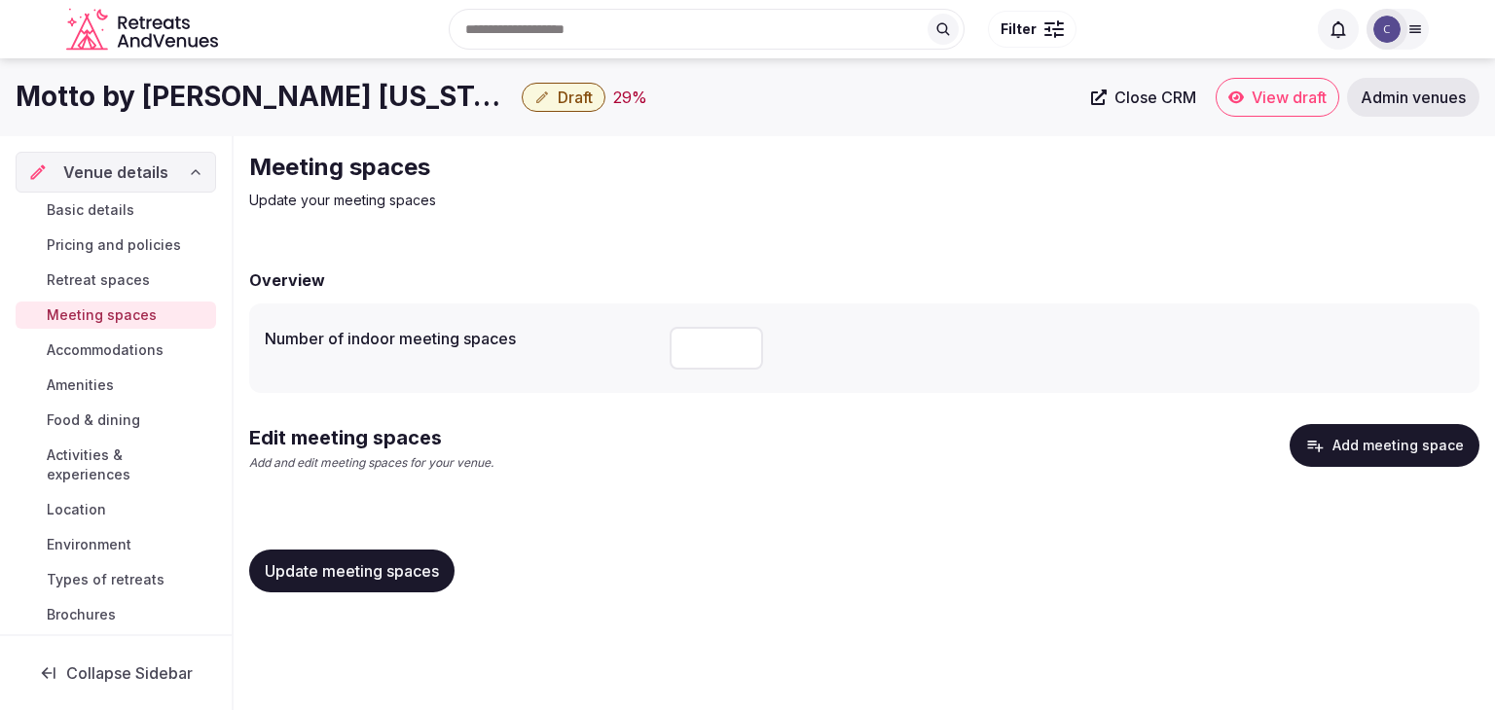
click at [704, 344] on input "number" at bounding box center [716, 348] width 93 height 43
type input "*"
click at [771, 432] on div "Edit meeting spaces Add and edit meeting spaces for your venue. Add meeting spa…" at bounding box center [864, 455] width 1230 height 63
click at [396, 546] on div "Update meeting spaces" at bounding box center [864, 571] width 1230 height 74
click at [411, 582] on button "Update meeting spaces" at bounding box center [351, 571] width 205 height 43
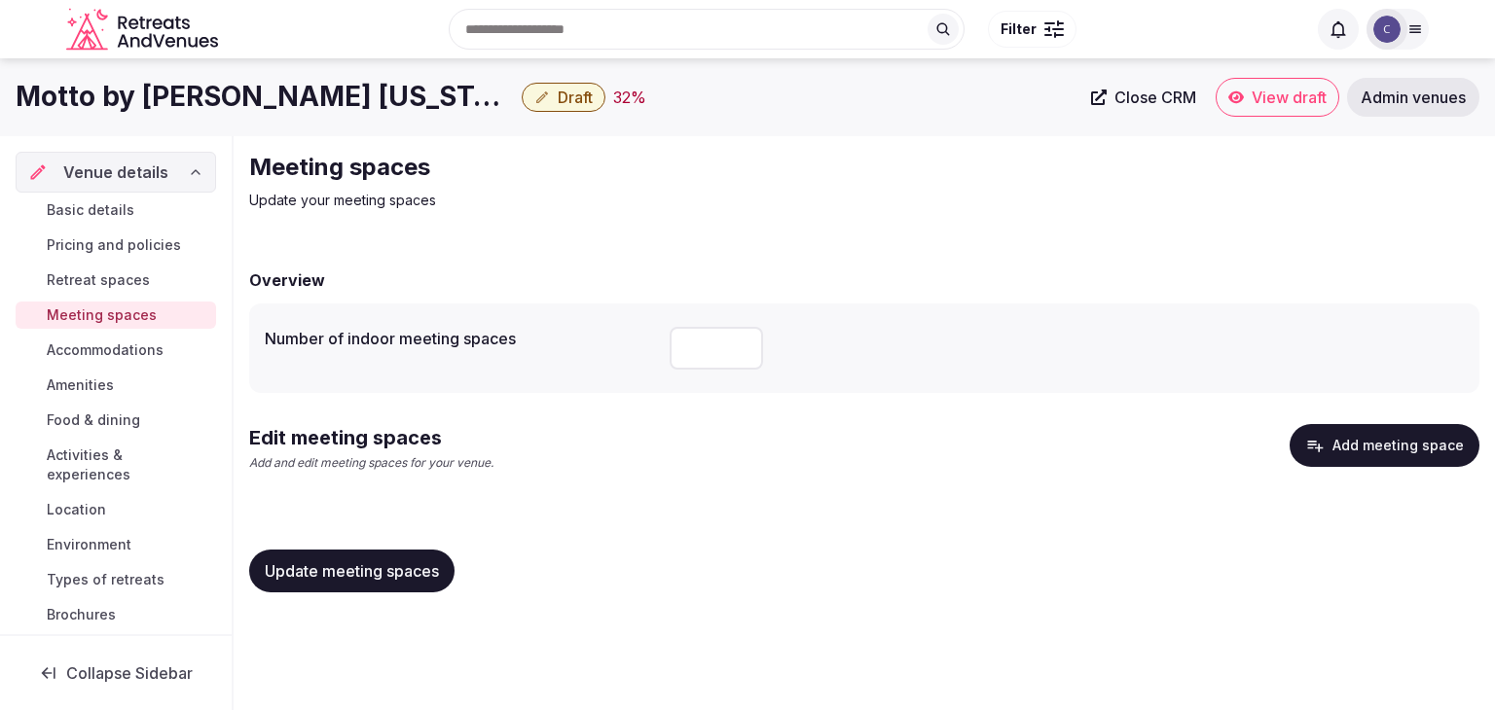
click at [1390, 430] on button "Add meeting space" at bounding box center [1384, 445] width 190 height 43
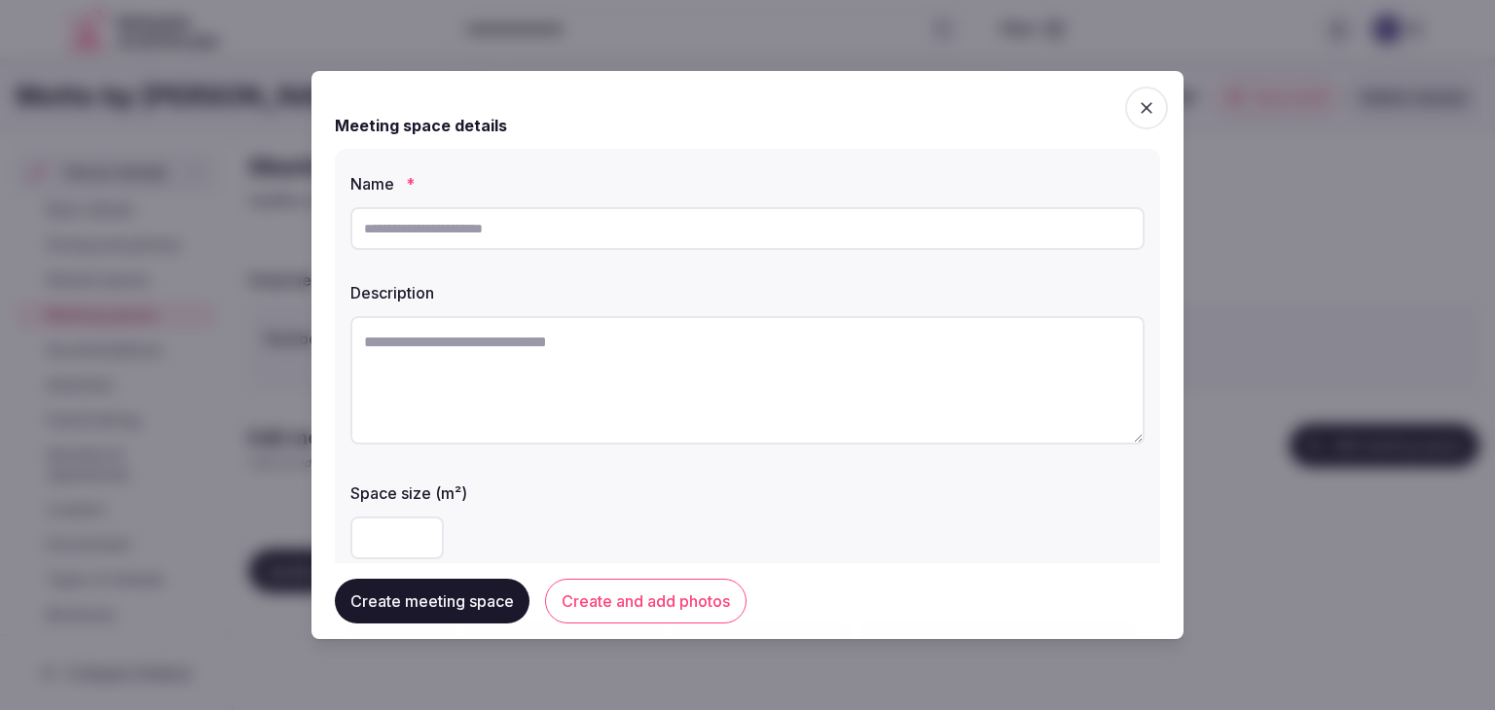
click at [856, 226] on input "text" at bounding box center [747, 228] width 794 height 43
paste input "**********"
type input "**********"
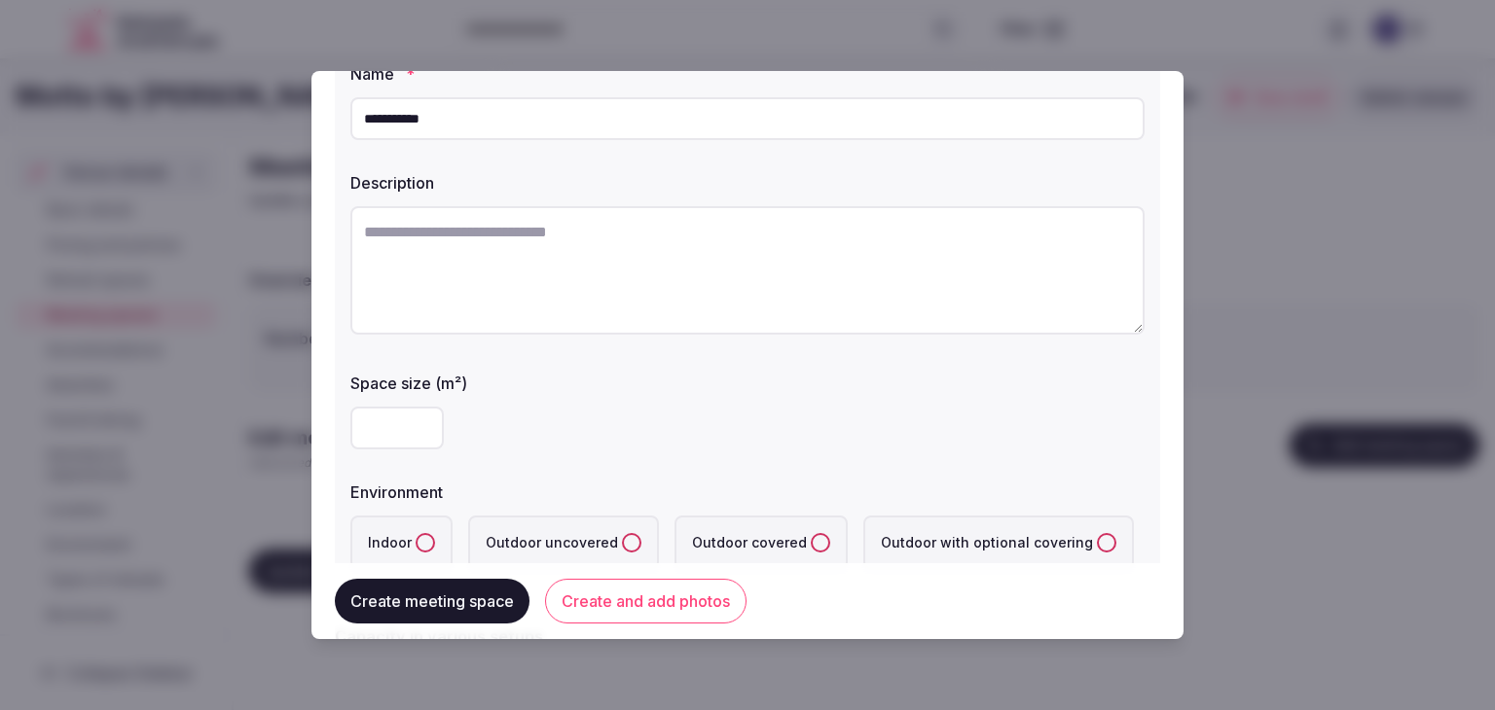
scroll to position [195, 0]
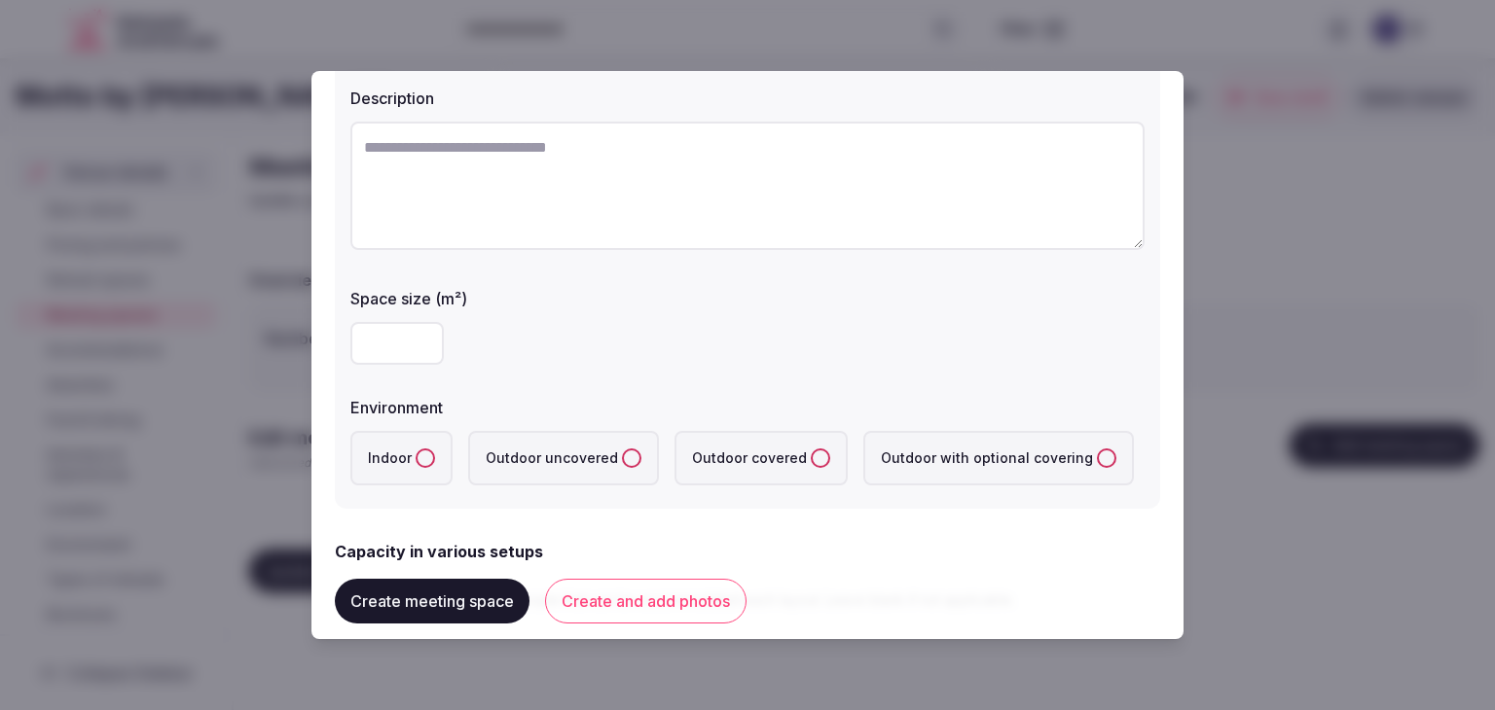
click at [378, 328] on input "number" at bounding box center [396, 343] width 93 height 43
type input "***"
click at [422, 456] on button "Indoor" at bounding box center [425, 458] width 19 height 19
click at [638, 400] on label "Environment" at bounding box center [747, 408] width 794 height 16
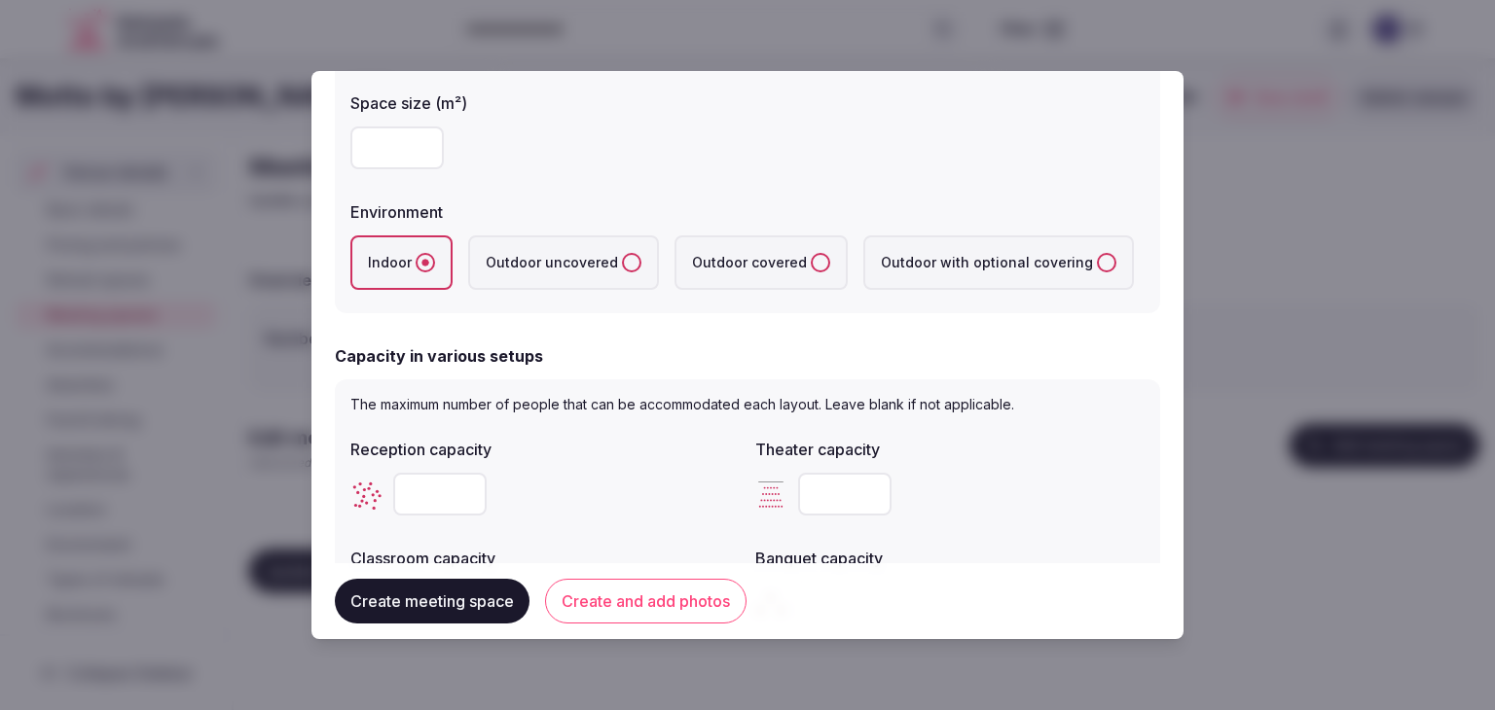
scroll to position [487, 0]
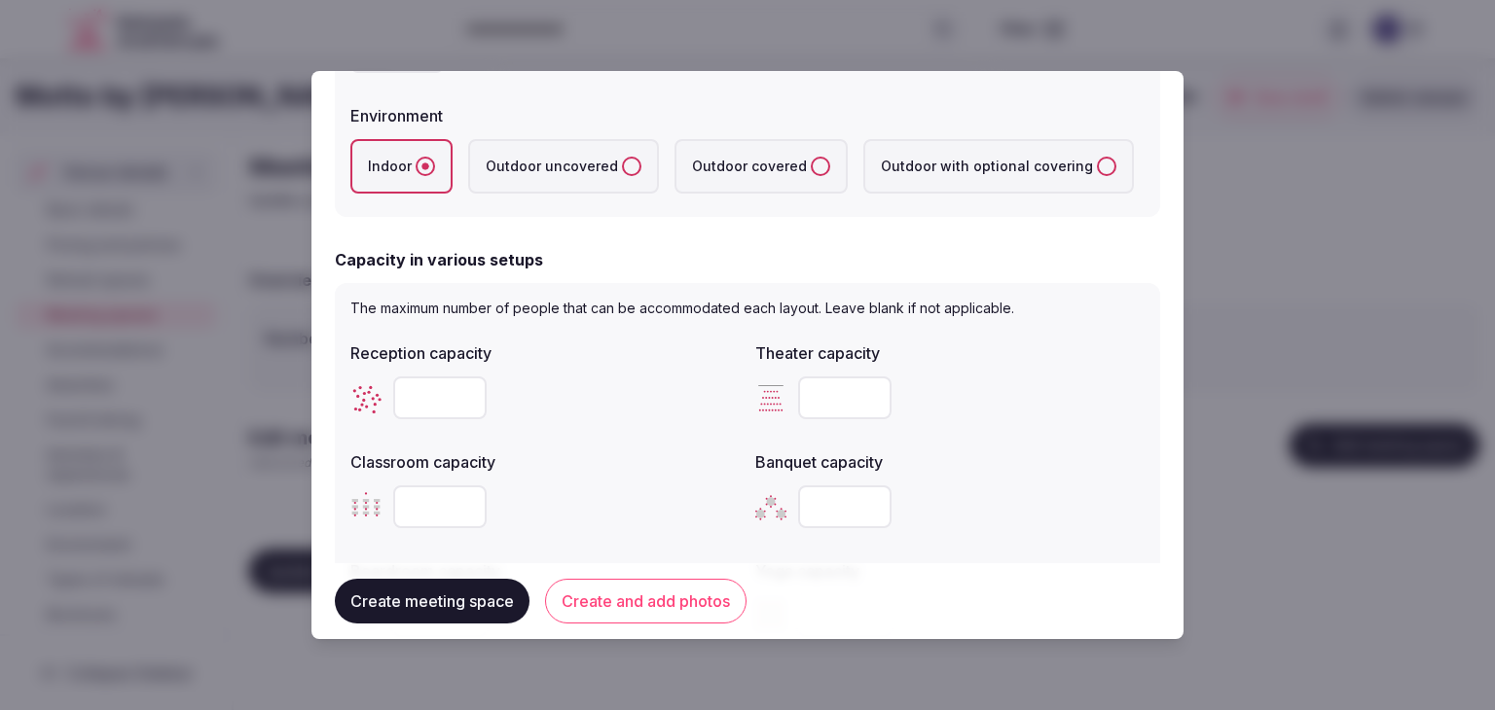
click at [449, 406] on input "number" at bounding box center [439, 398] width 93 height 43
type input "***"
click at [537, 431] on div "Reception capacity *** Theater capacity Classroom capacity Banquet capacity Boa…" at bounding box center [747, 489] width 794 height 311
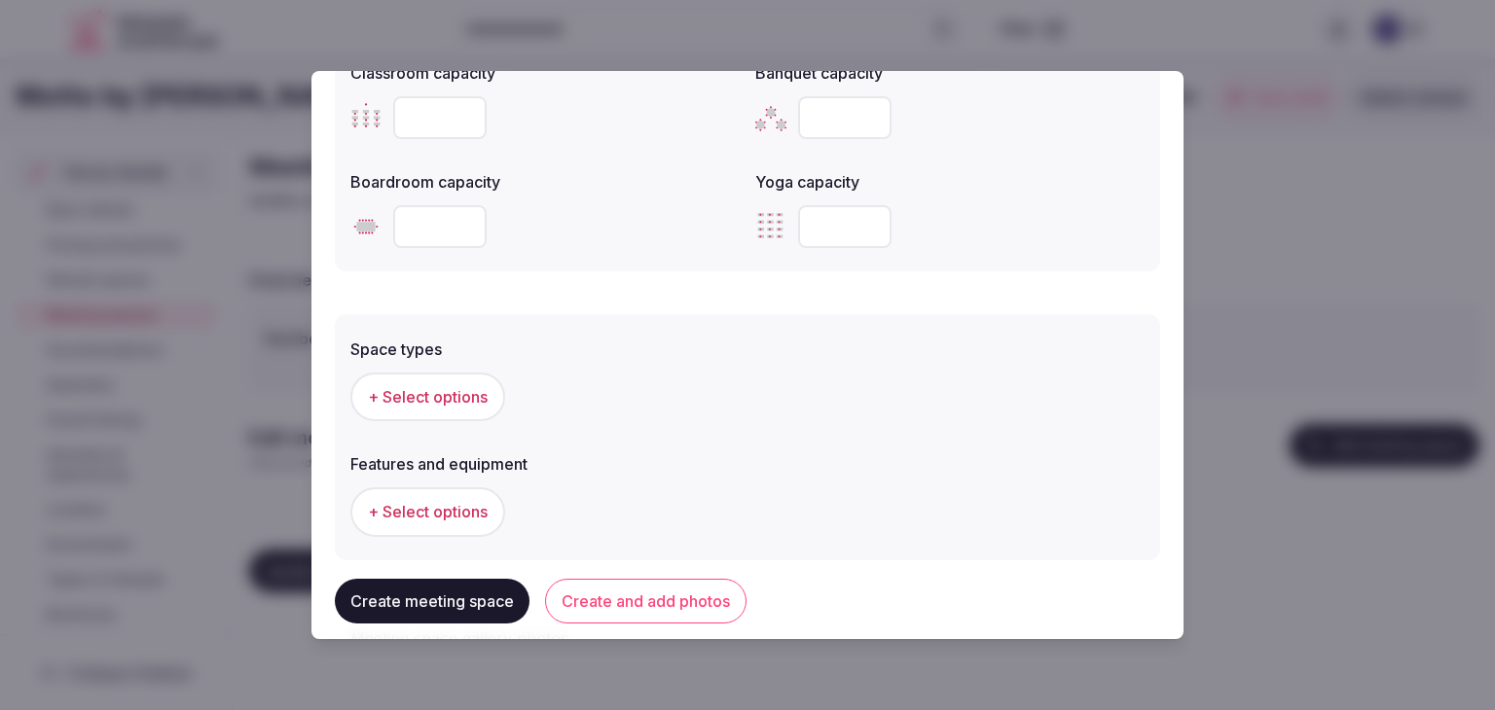
click at [444, 394] on span "+ Select options" at bounding box center [428, 396] width 120 height 21
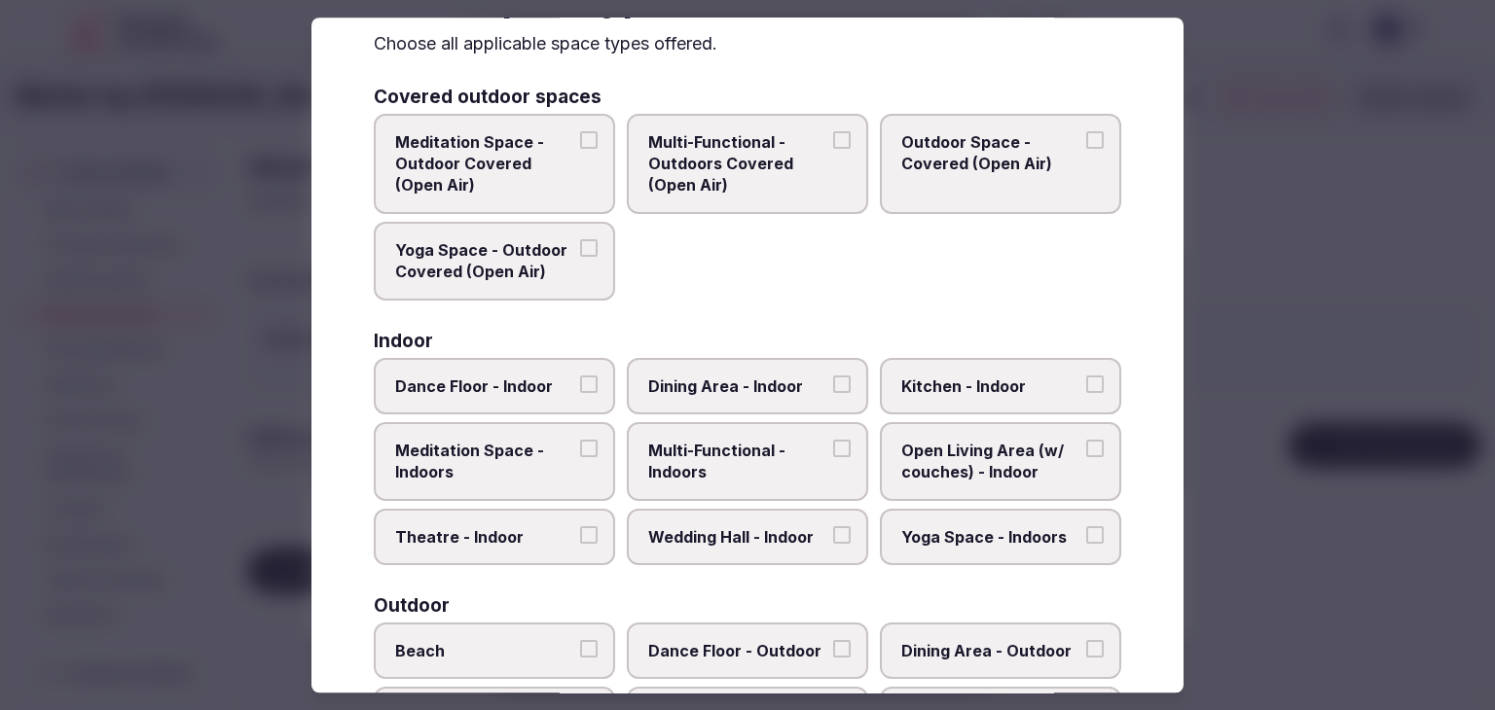
scroll to position [195, 0]
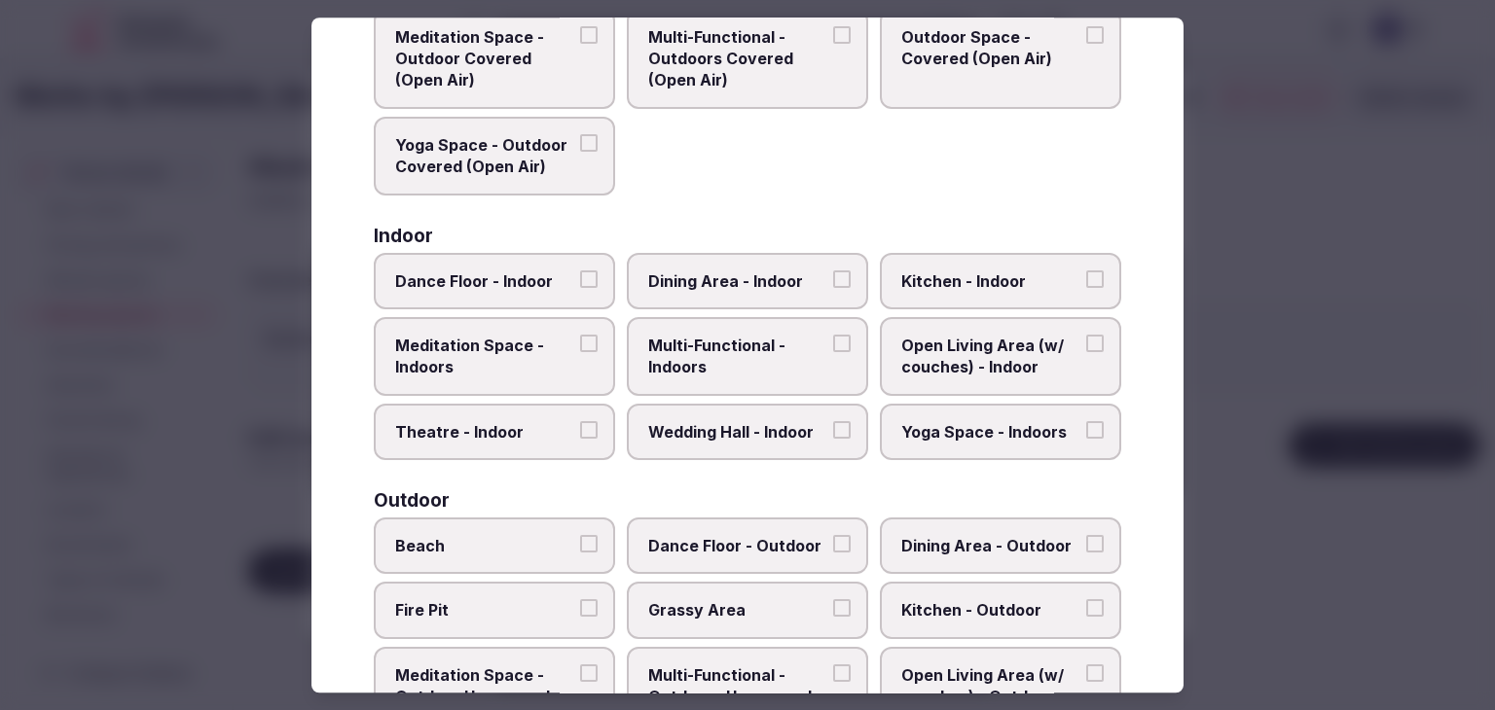
click at [771, 349] on span "Multi-Functional - Indoors" at bounding box center [737, 357] width 179 height 44
click at [833, 349] on button "Multi-Functional - Indoors" at bounding box center [842, 344] width 18 height 18
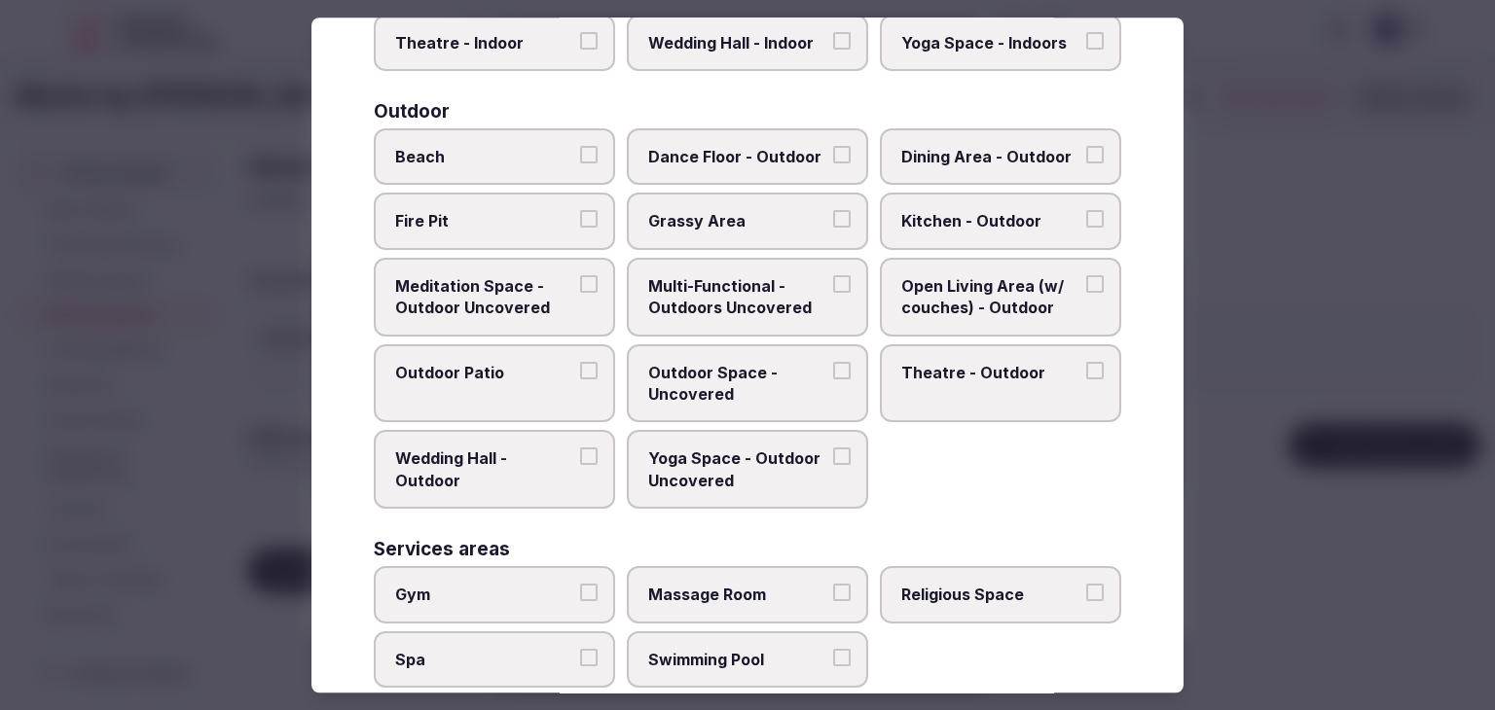
scroll to position [794, 0]
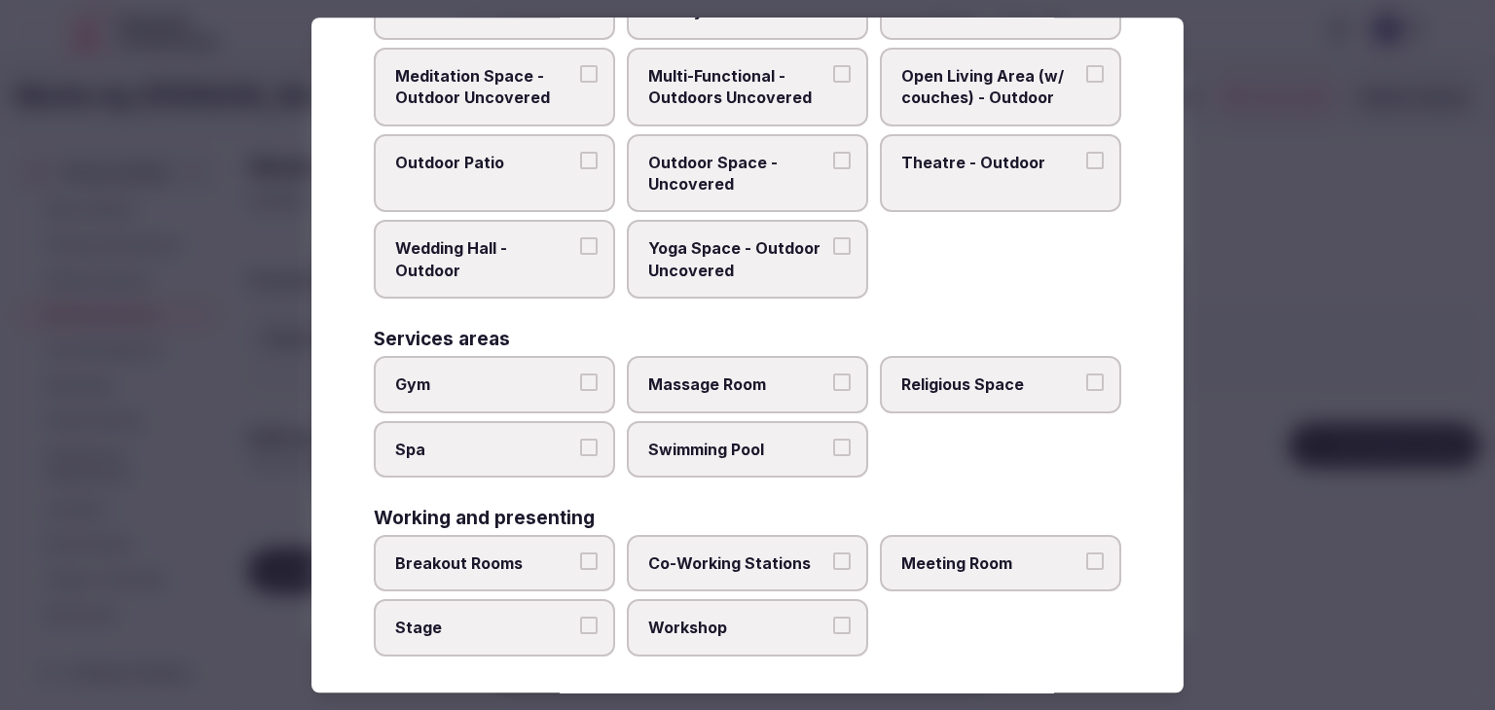
click at [981, 555] on span "Meeting Room" at bounding box center [990, 563] width 179 height 21
click at [1086, 555] on button "Meeting Room" at bounding box center [1095, 562] width 18 height 18
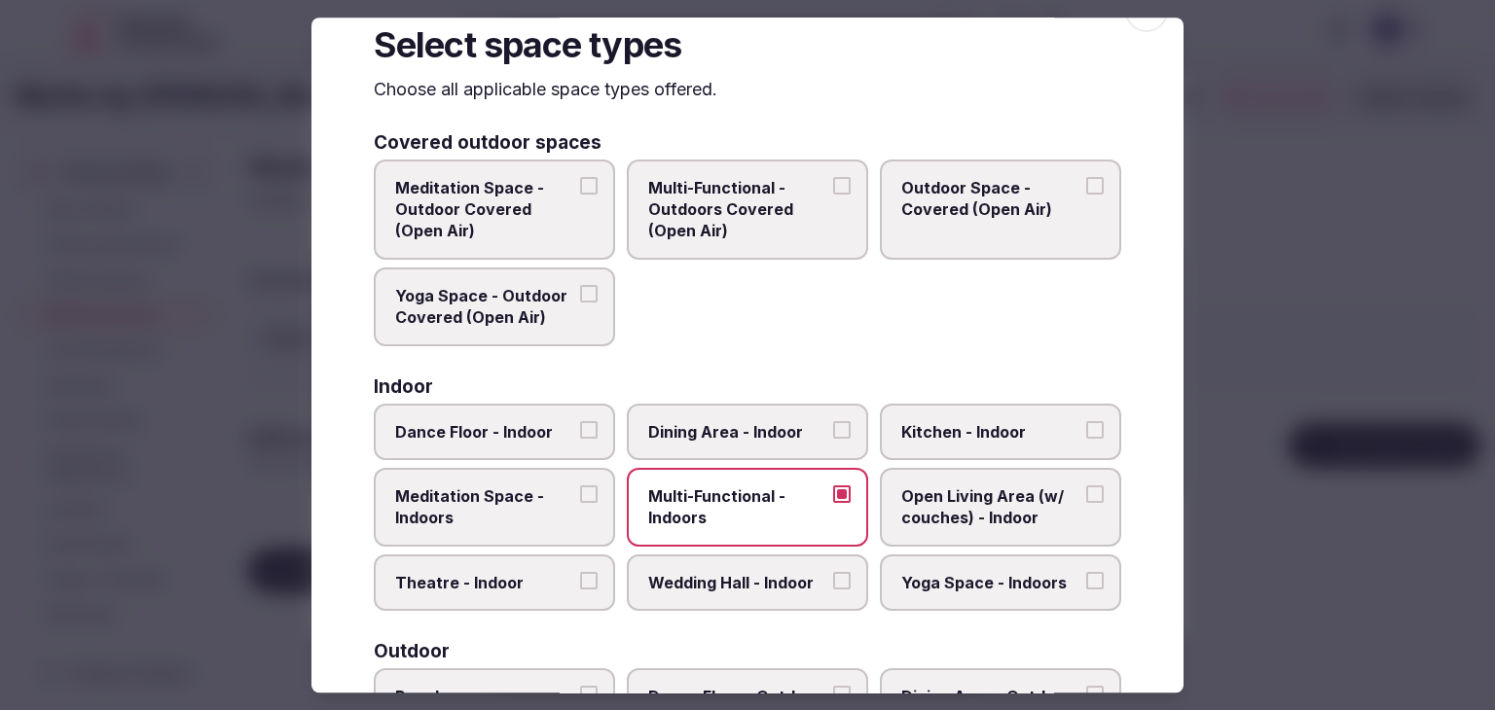
scroll to position [0, 0]
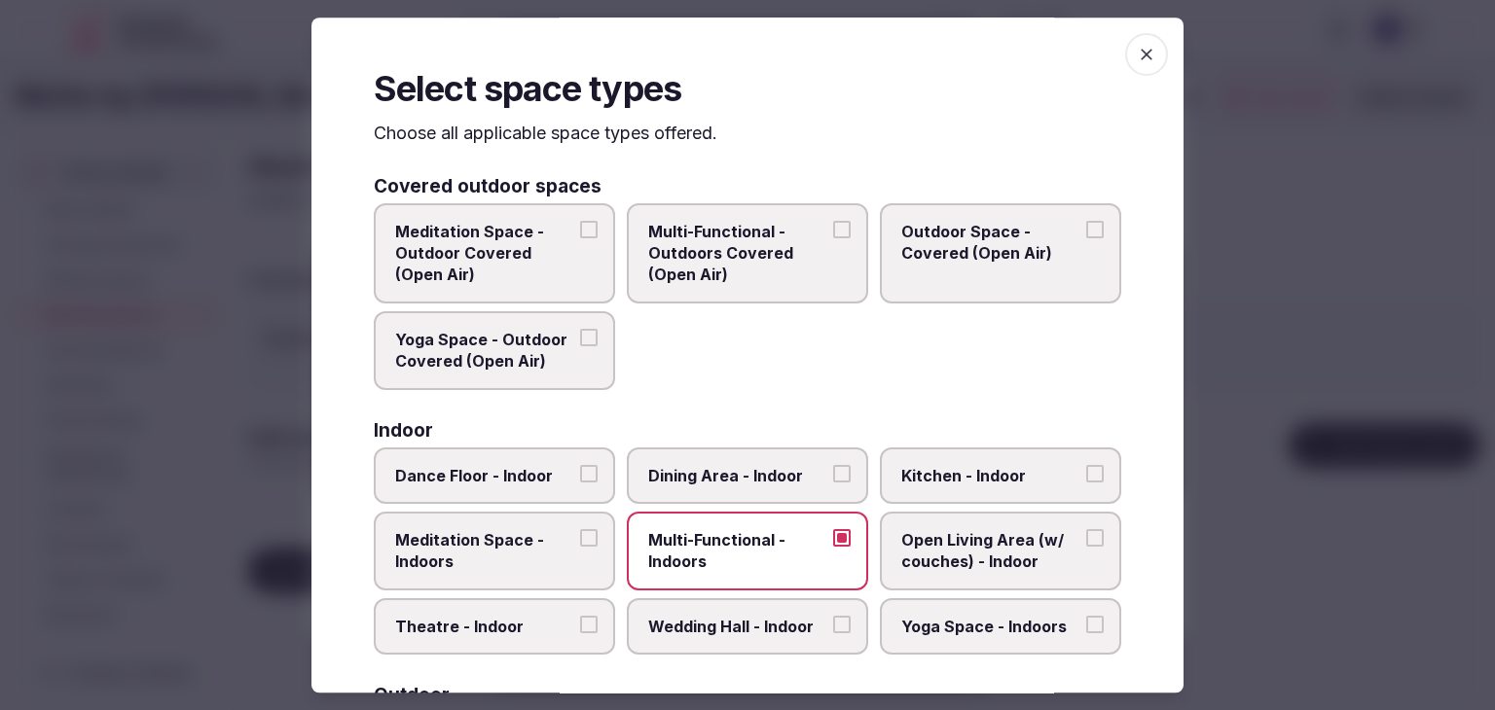
click at [1141, 59] on icon "button" at bounding box center [1147, 55] width 12 height 12
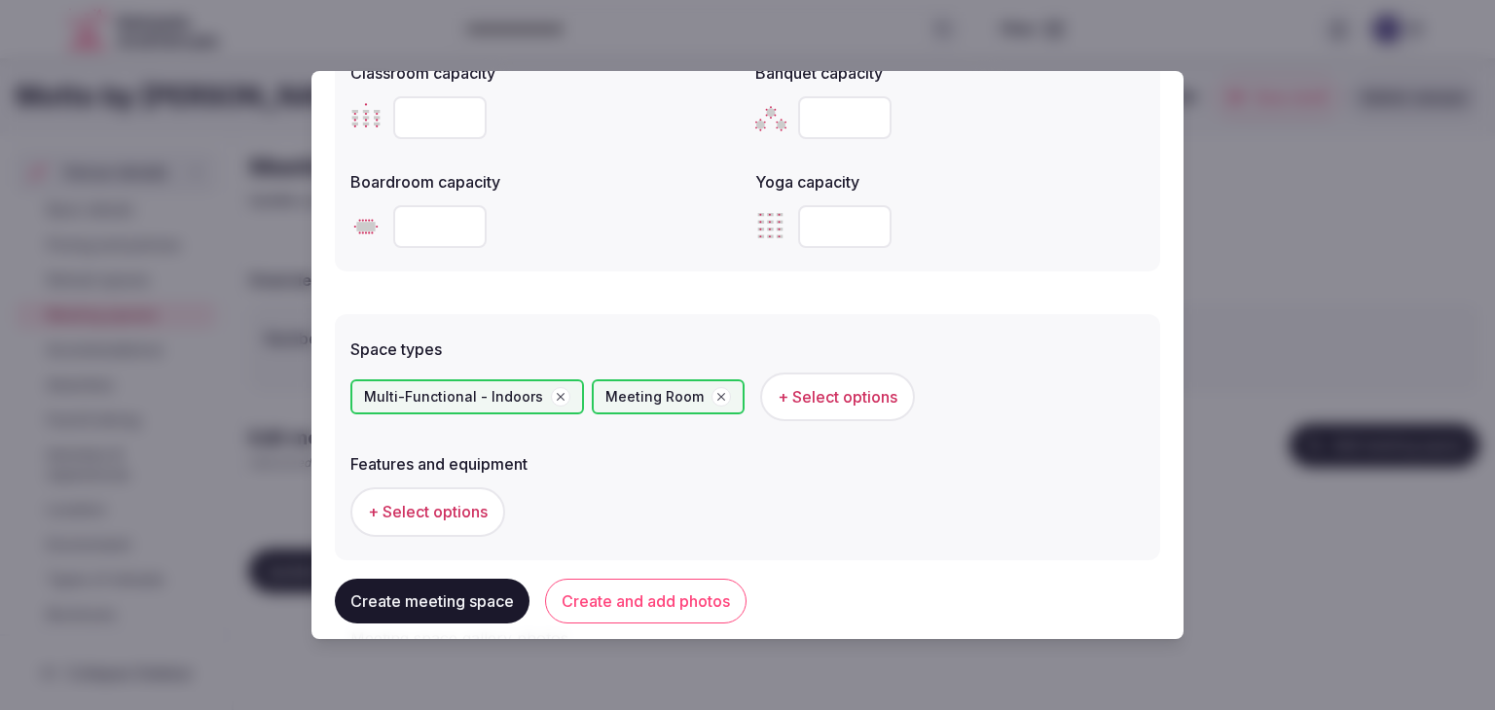
click at [461, 519] on span "+ Select options" at bounding box center [428, 511] width 120 height 21
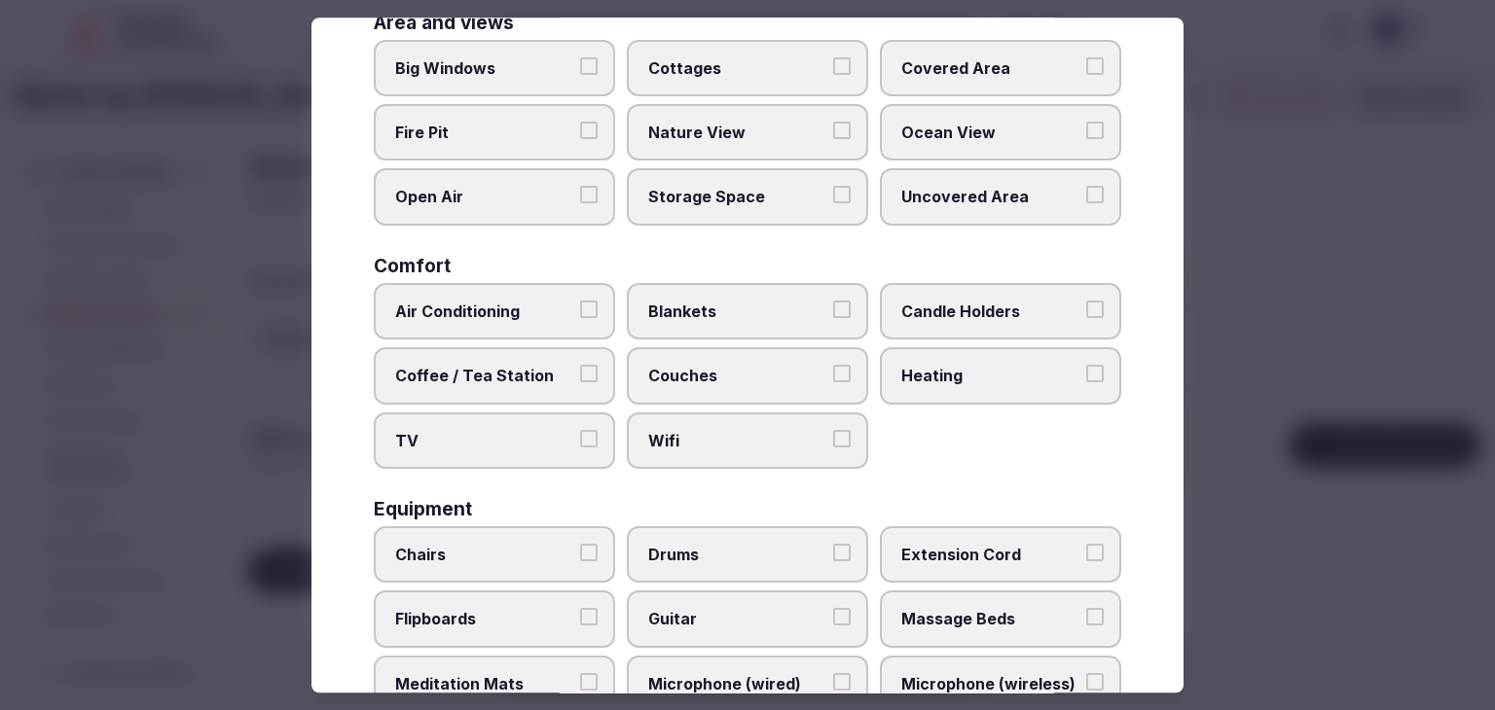
scroll to position [195, 0]
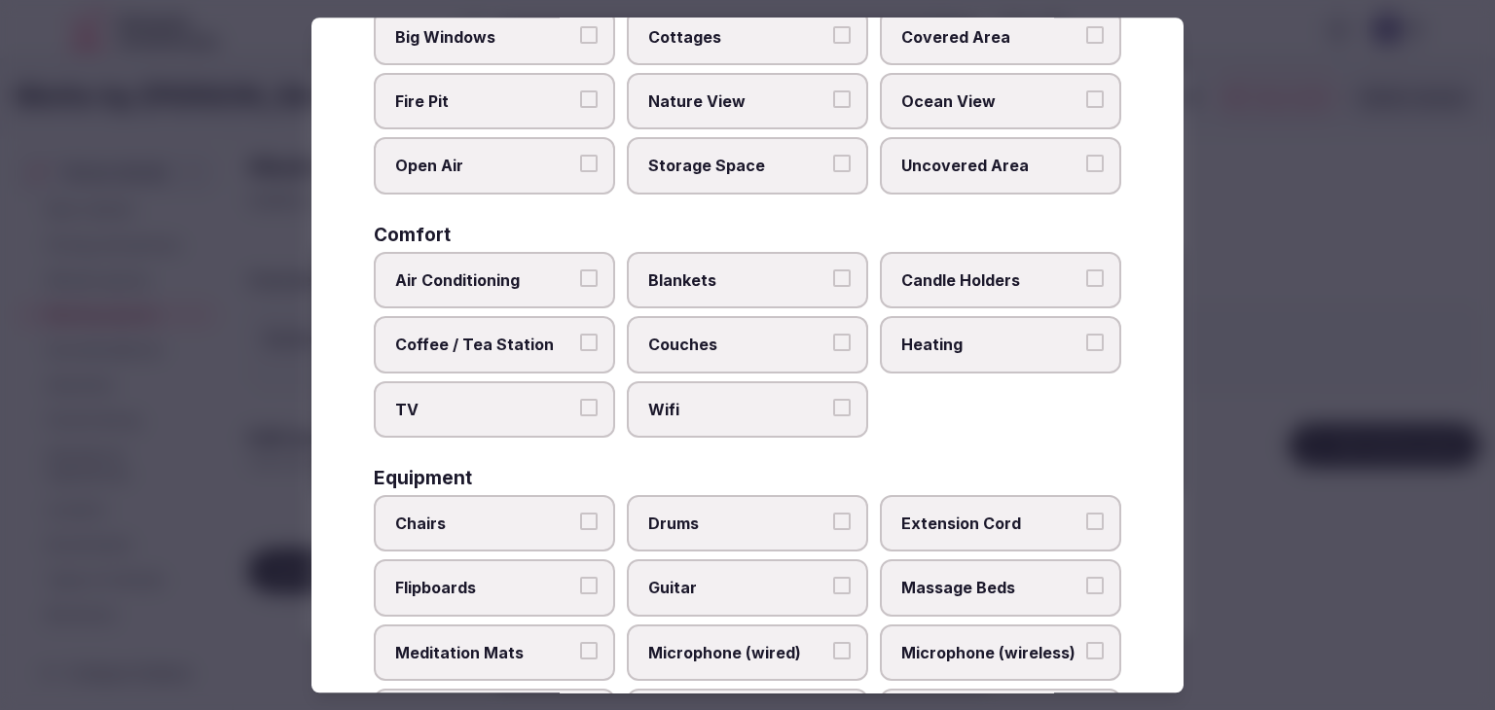
click at [755, 334] on span "Couches" at bounding box center [737, 344] width 179 height 21
click at [833, 334] on button "Couches" at bounding box center [842, 343] width 18 height 18
drag, startPoint x: 742, startPoint y: 380, endPoint x: 740, endPoint y: 408, distance: 27.4
click at [742, 381] on label "Wifi" at bounding box center [747, 409] width 241 height 56
click at [833, 399] on button "Wifi" at bounding box center [842, 408] width 18 height 18
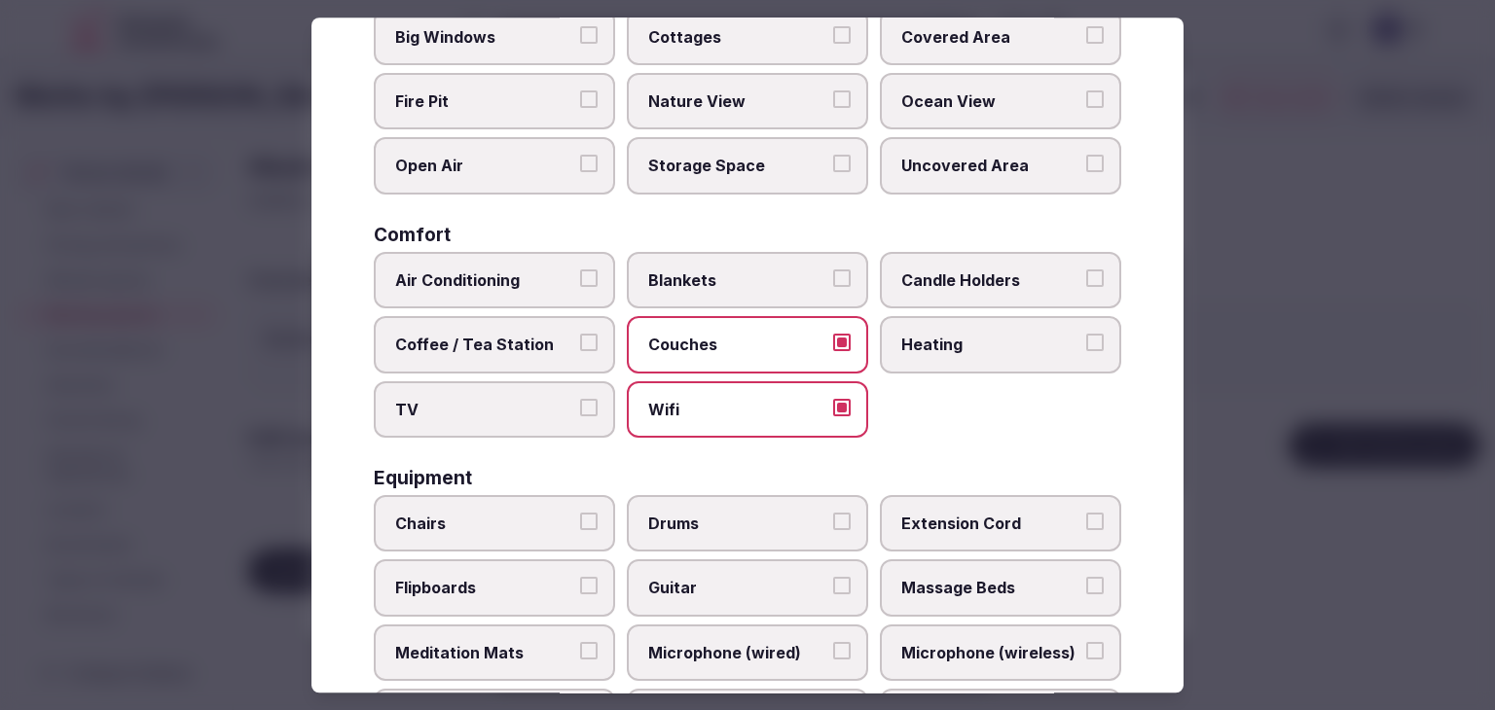
scroll to position [487, 0]
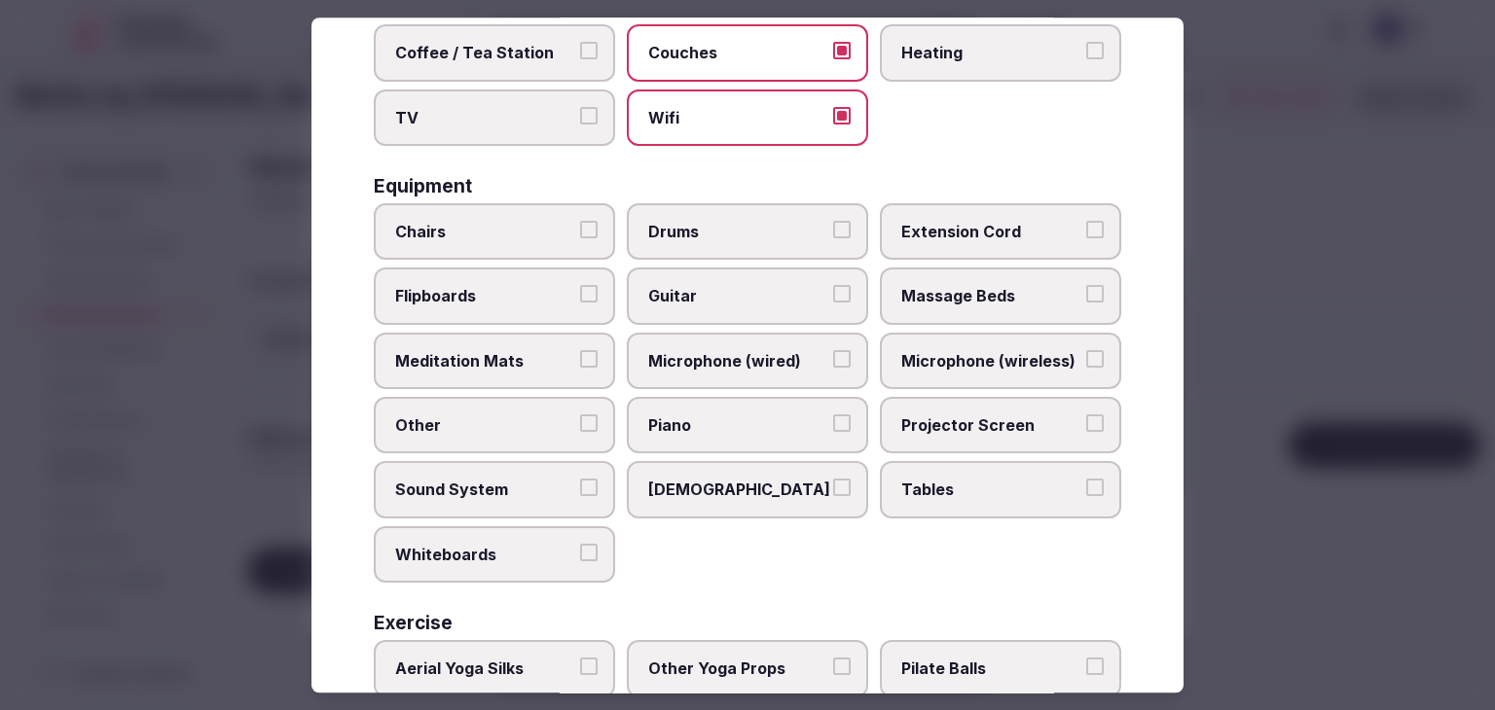
click at [930, 493] on label "Tables" at bounding box center [1000, 490] width 241 height 56
click at [1086, 493] on button "Tables" at bounding box center [1095, 489] width 18 height 18
drag, startPoint x: 549, startPoint y: 219, endPoint x: 568, endPoint y: 232, distance: 23.2
click at [549, 221] on span "Chairs" at bounding box center [484, 231] width 179 height 21
click at [580, 221] on button "Chairs" at bounding box center [589, 230] width 18 height 18
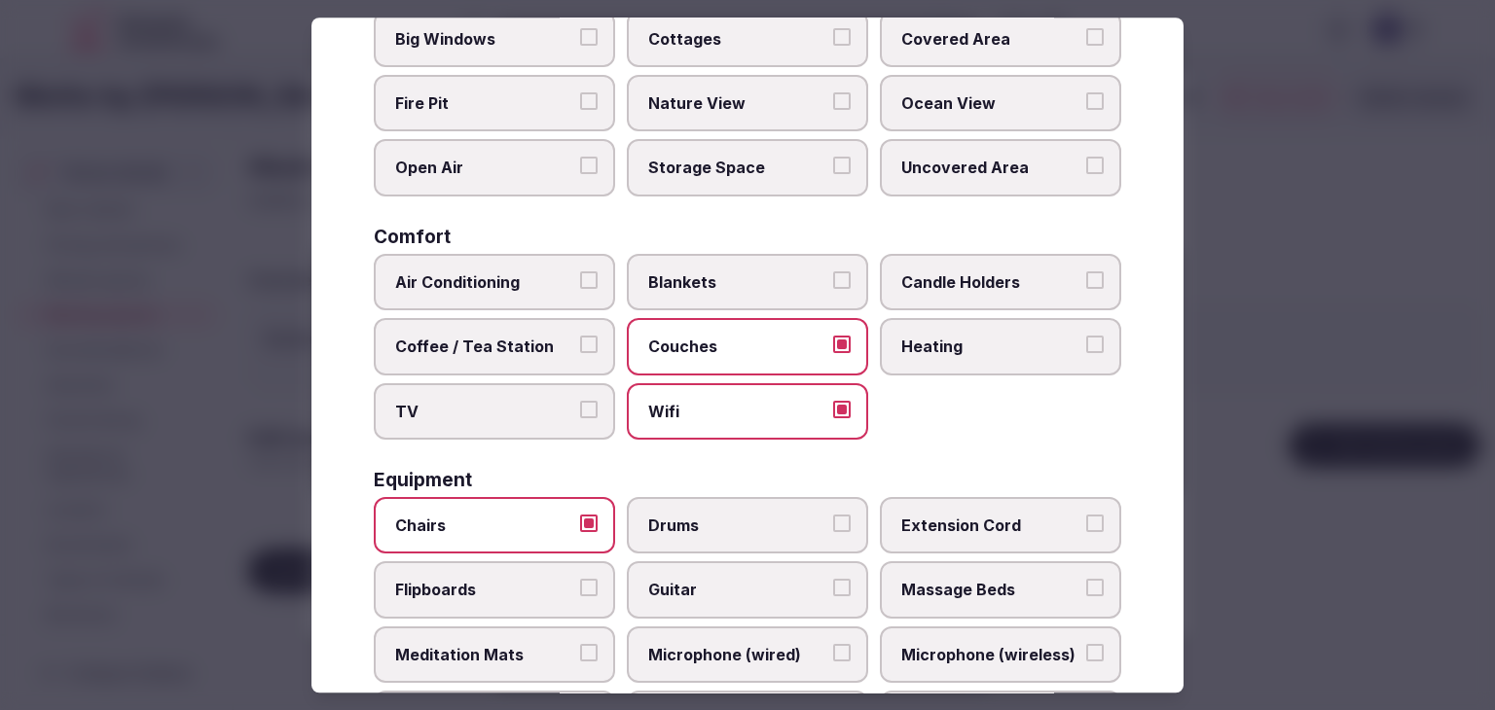
scroll to position [0, 0]
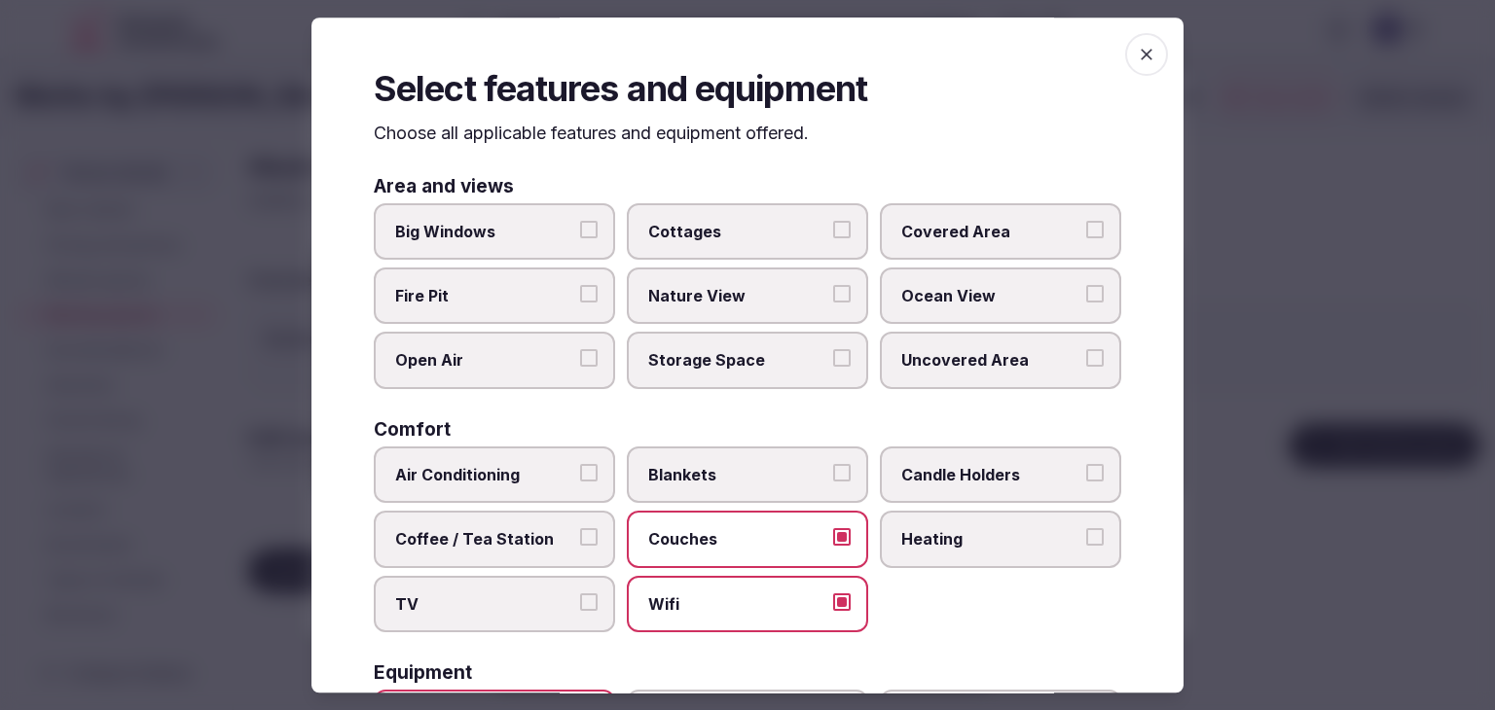
click at [1137, 48] on icon "button" at bounding box center [1146, 54] width 19 height 19
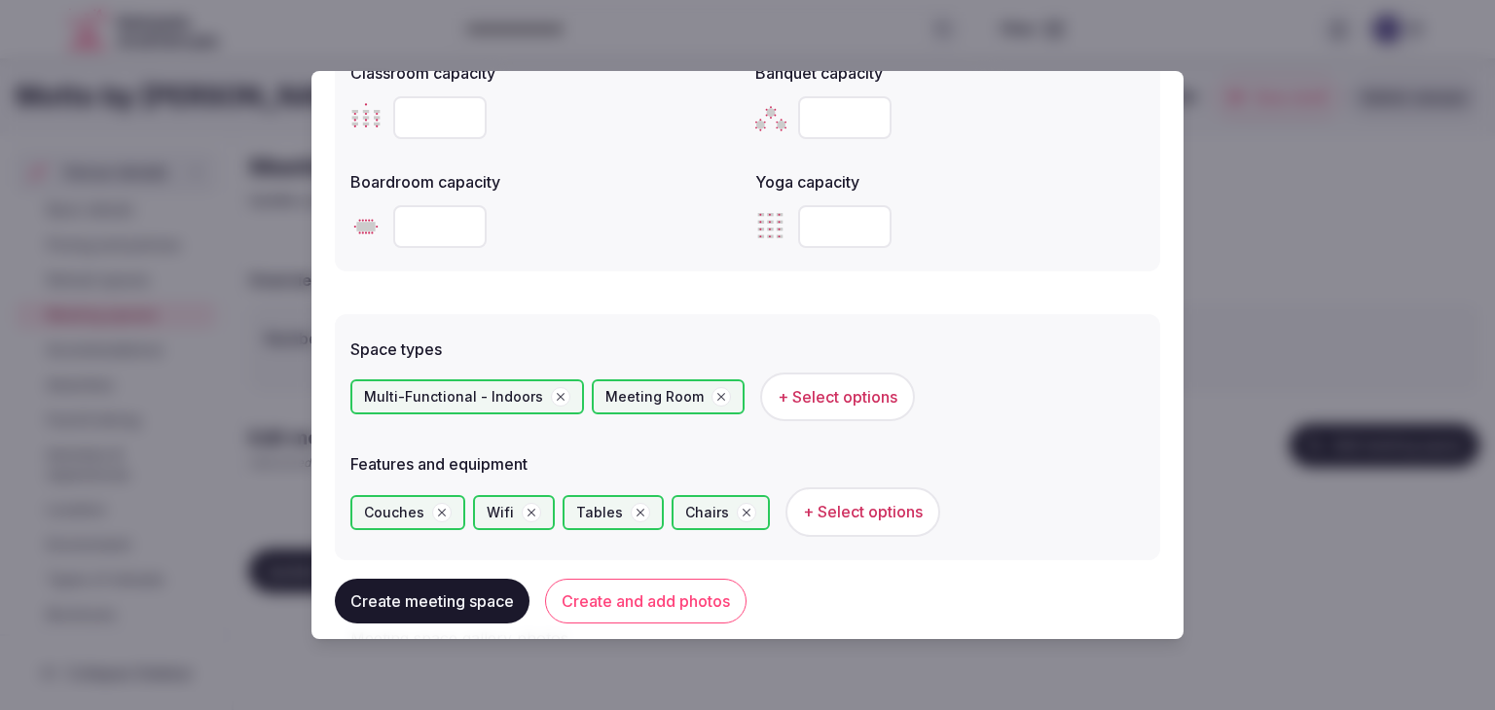
scroll to position [1089, 0]
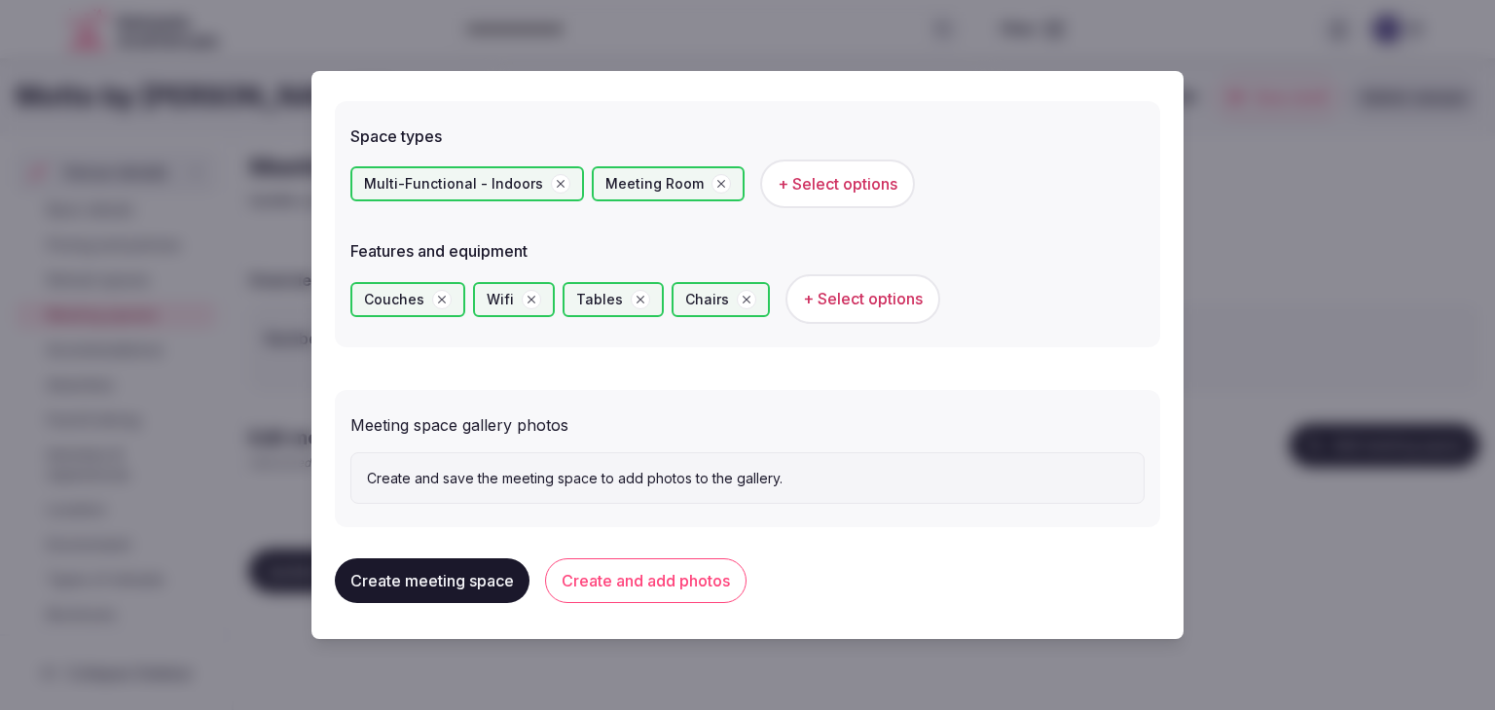
click at [663, 569] on button "Create and add photos" at bounding box center [645, 581] width 201 height 45
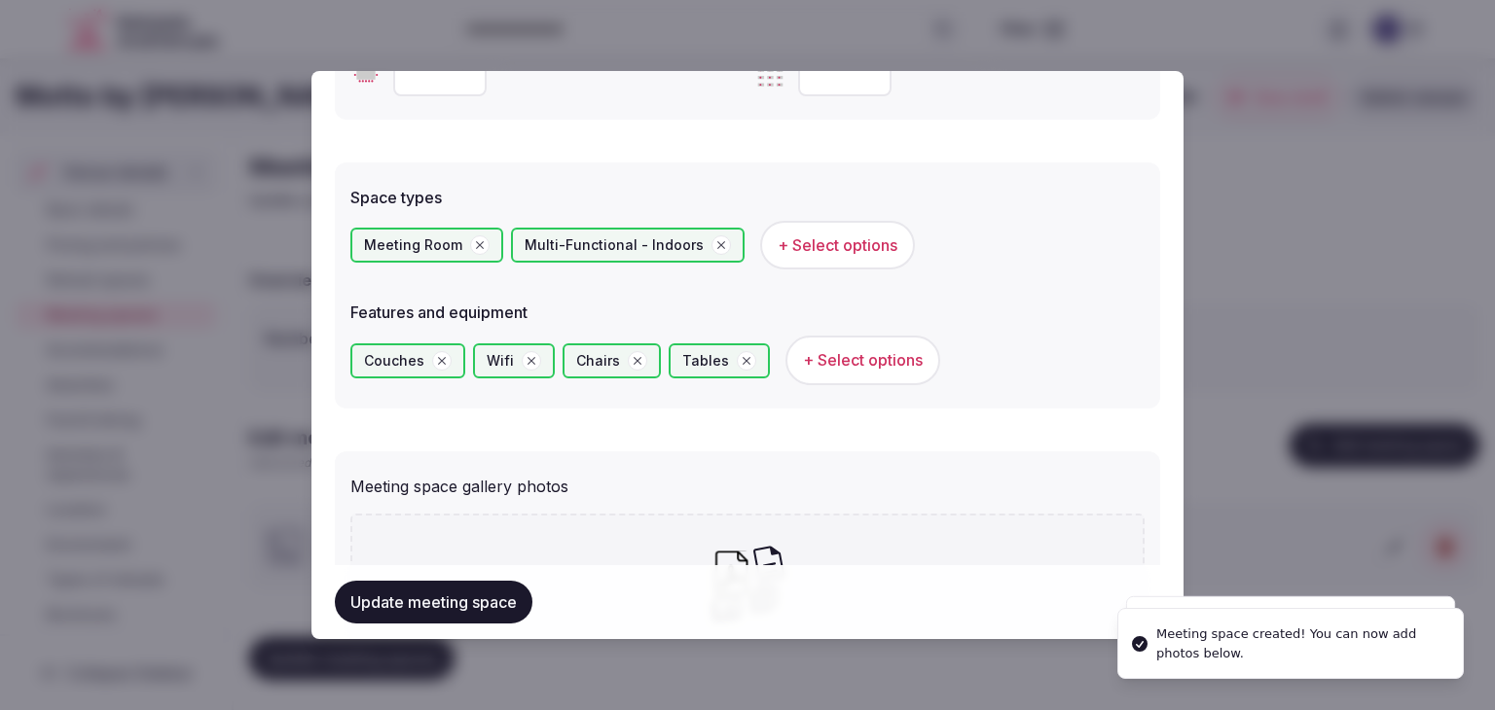
scroll to position [1168, 0]
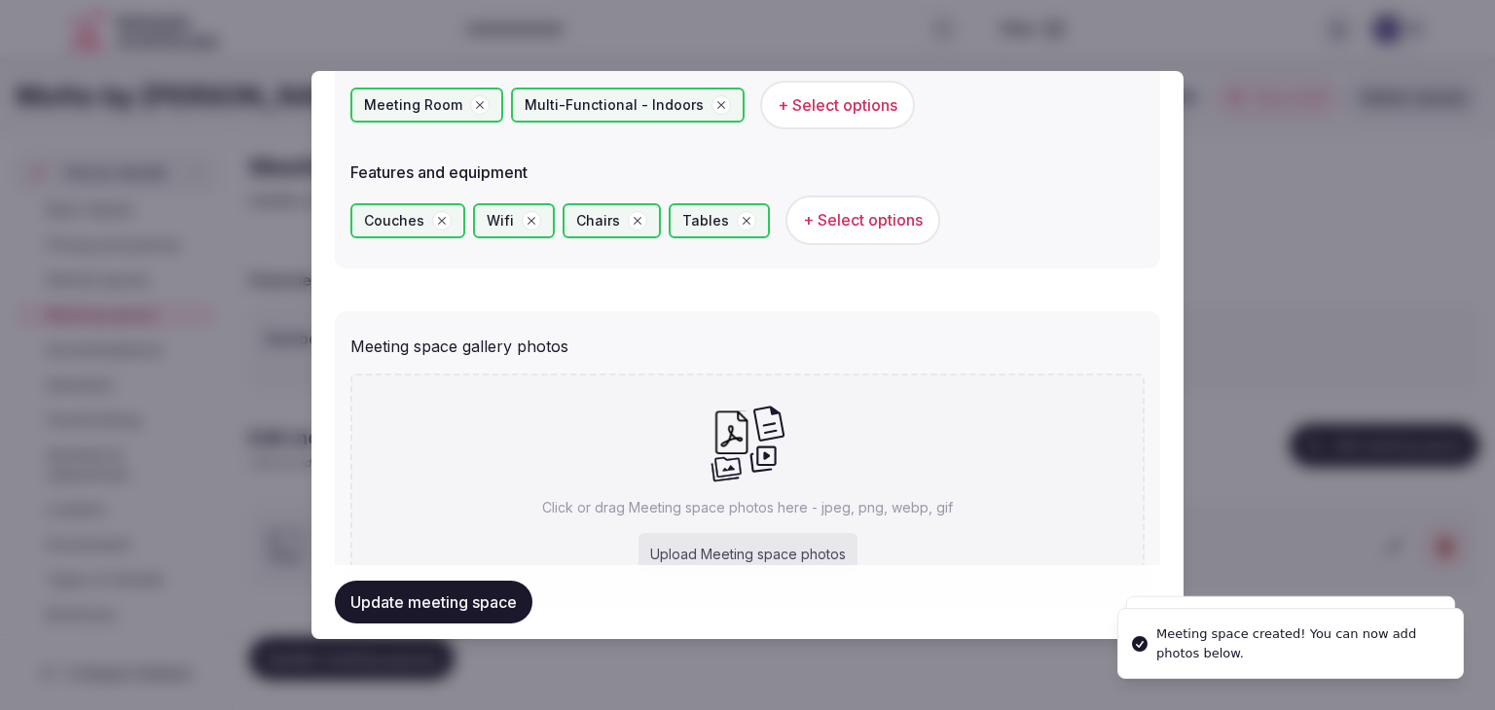
click at [453, 608] on button "Update meeting space" at bounding box center [434, 602] width 198 height 43
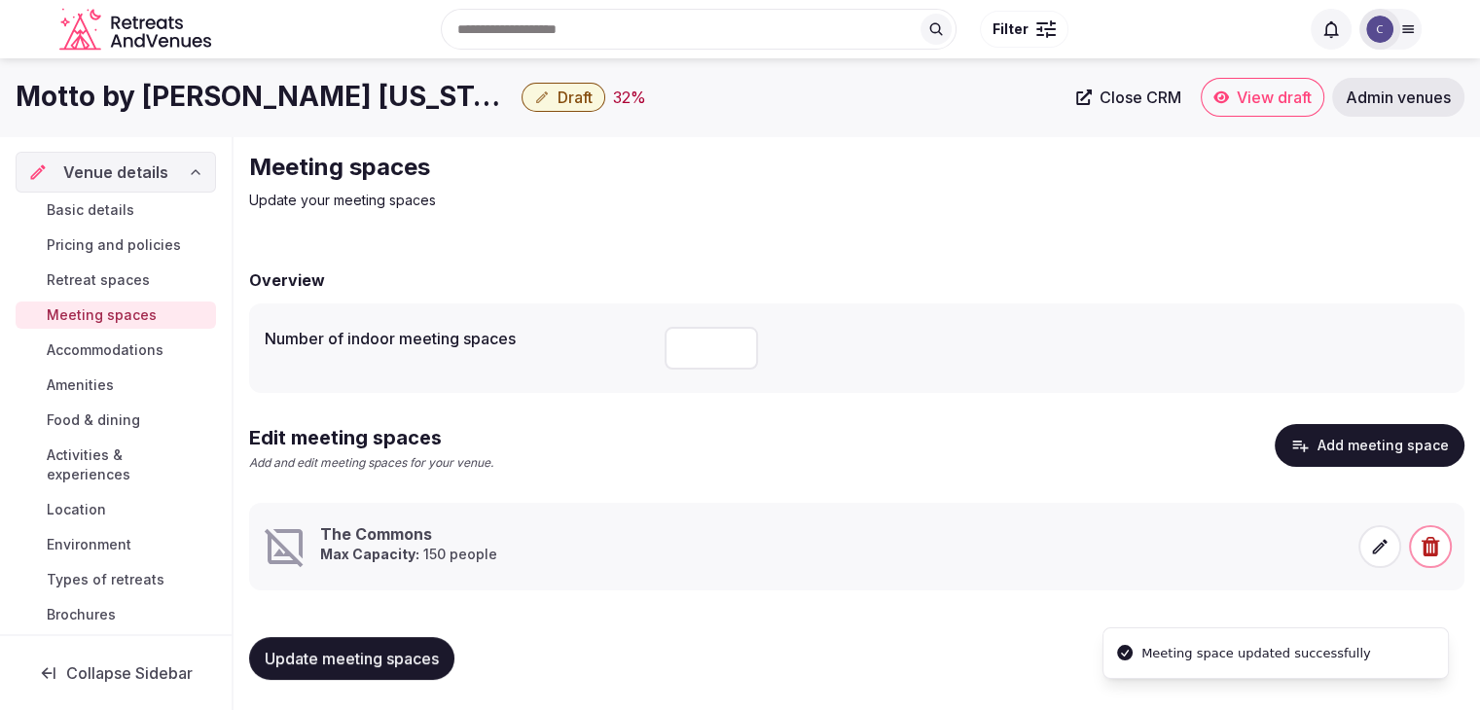
click at [421, 99] on h1 "Motto by [PERSON_NAME] [US_STATE] City Chelsea" at bounding box center [265, 97] width 498 height 38
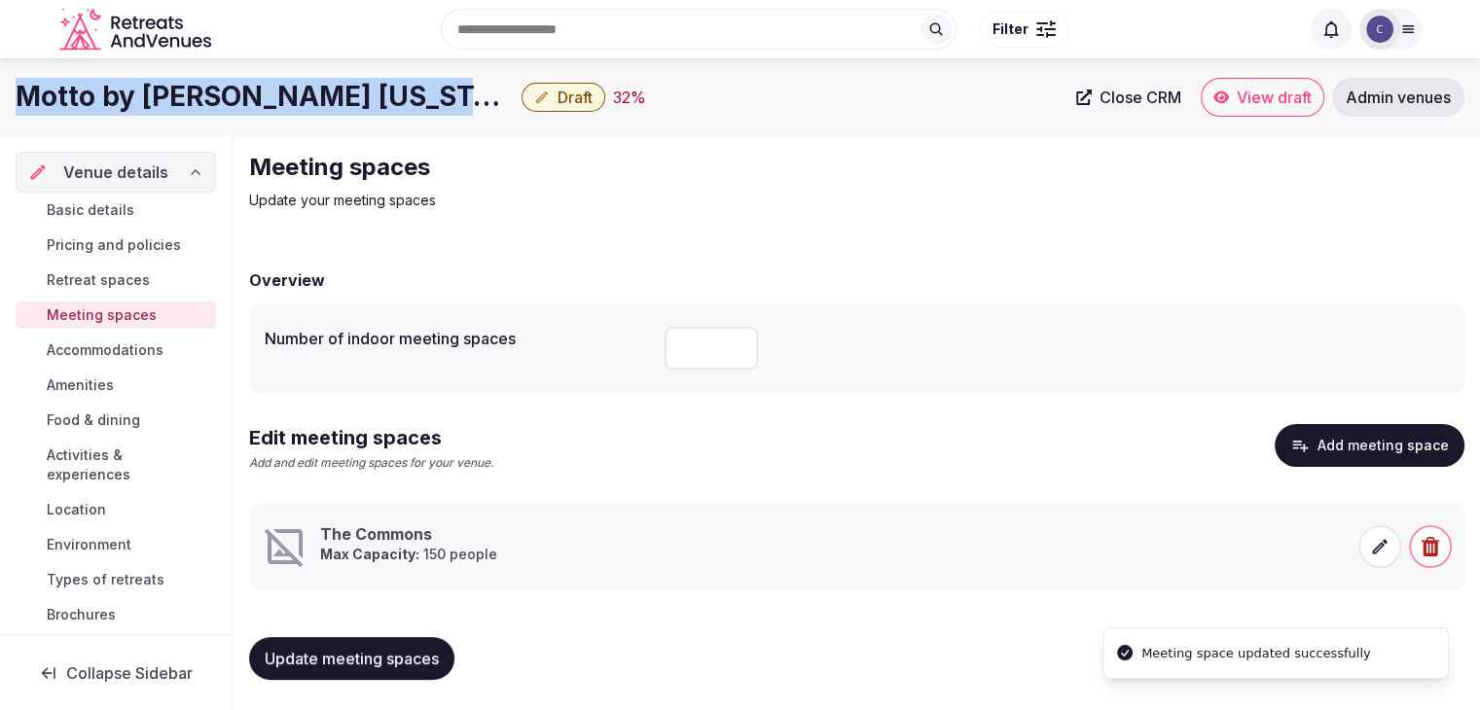
click at [421, 99] on h1 "Motto by [PERSON_NAME] [US_STATE] City Chelsea" at bounding box center [265, 97] width 498 height 38
copy div "Motto by [PERSON_NAME] [US_STATE] City Chelsea"
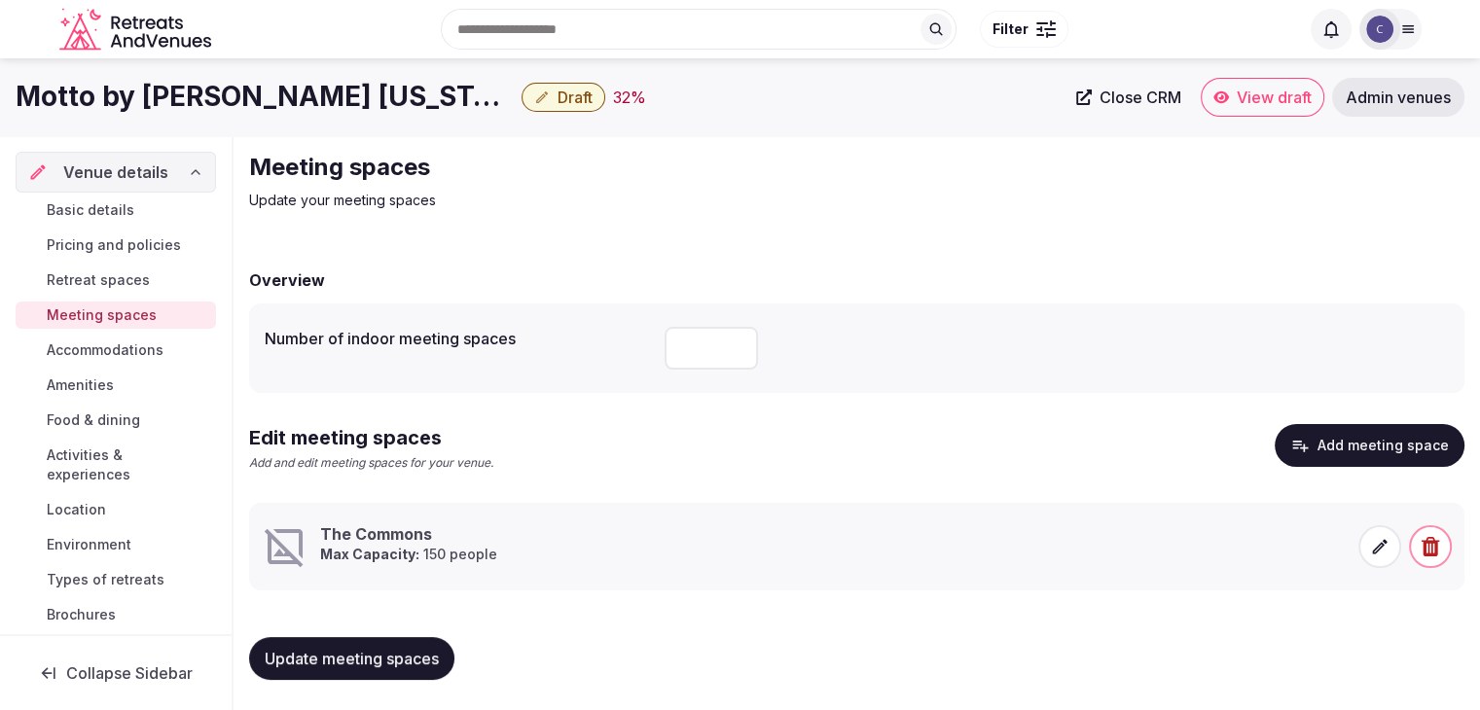
click at [1376, 554] on icon at bounding box center [1379, 546] width 19 height 19
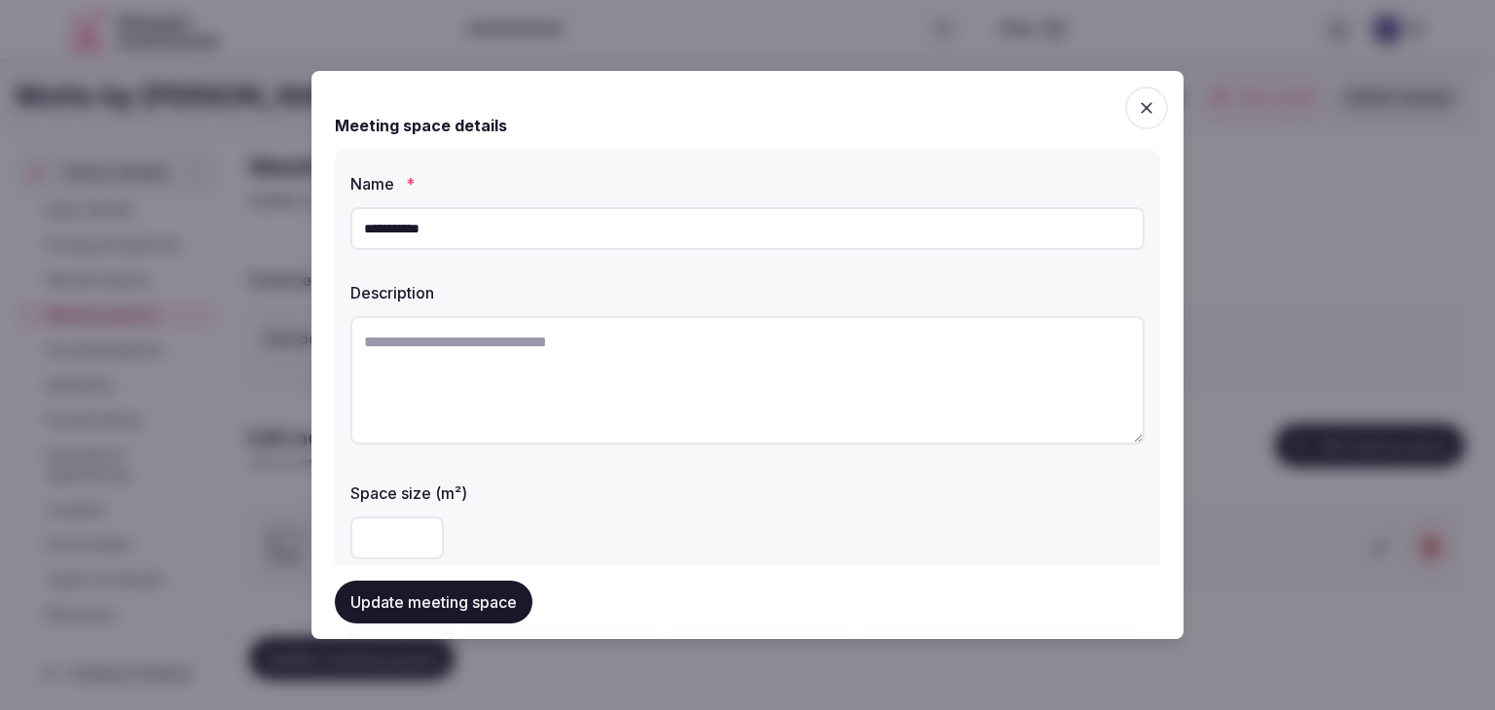
click at [760, 398] on textarea at bounding box center [747, 380] width 794 height 128
paste textarea "**********"
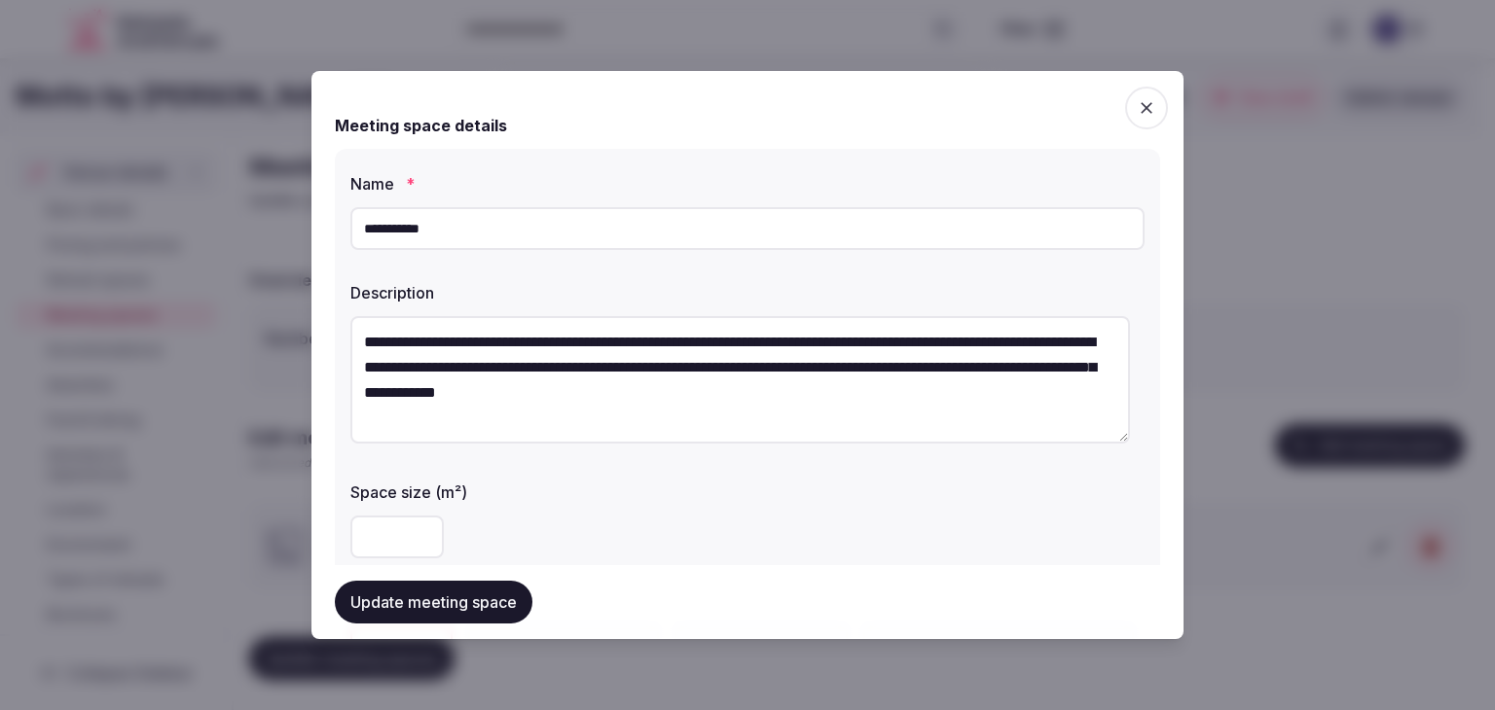
type textarea "**********"
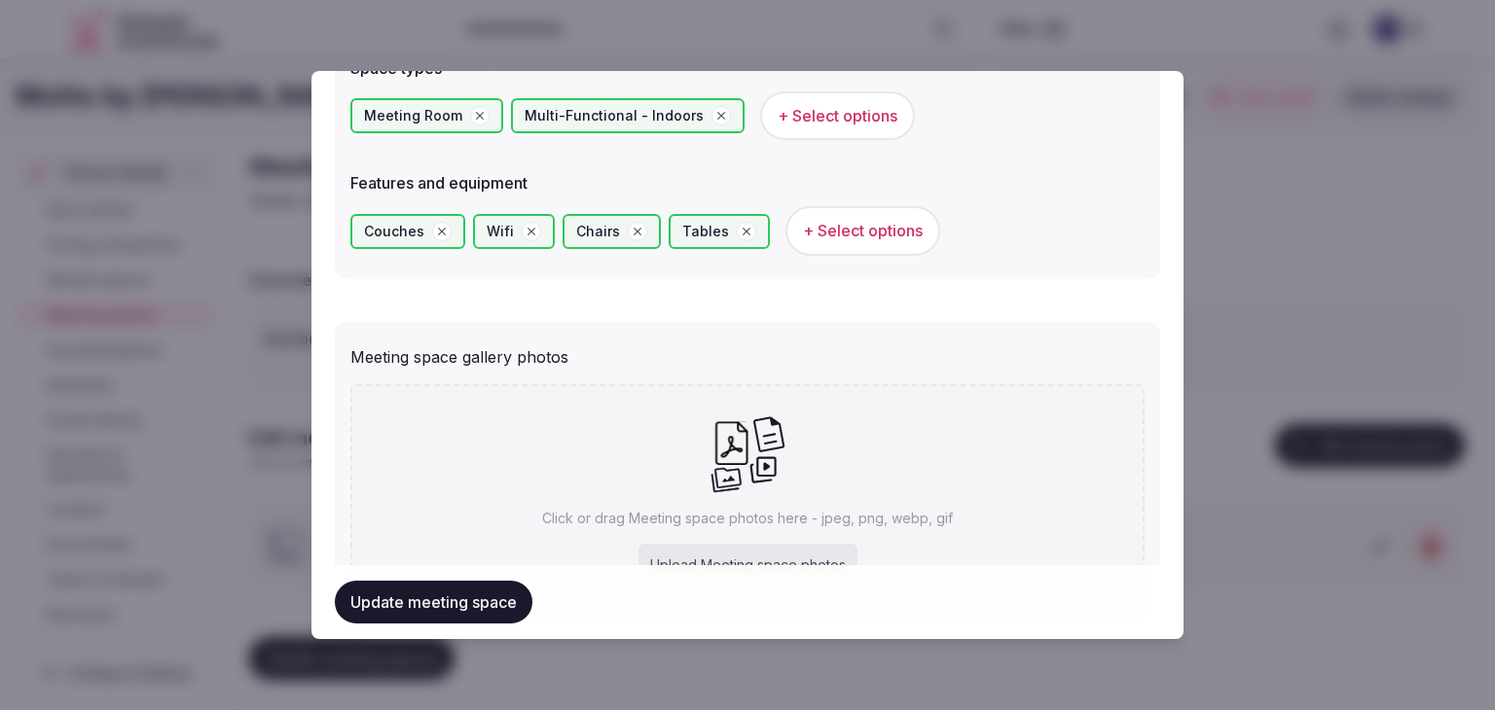
scroll to position [1268, 0]
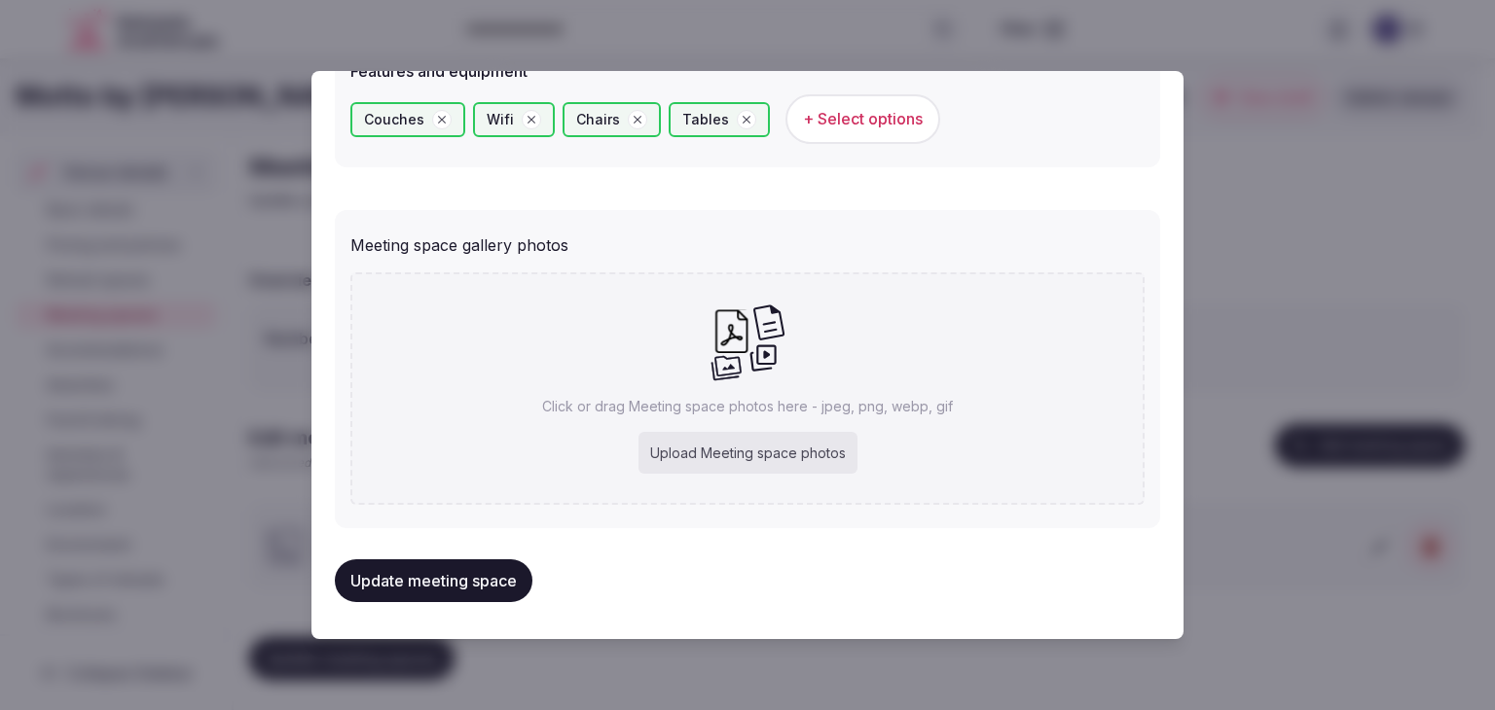
click at [782, 467] on div "Upload Meeting space photos" at bounding box center [747, 453] width 219 height 43
type input "**********"
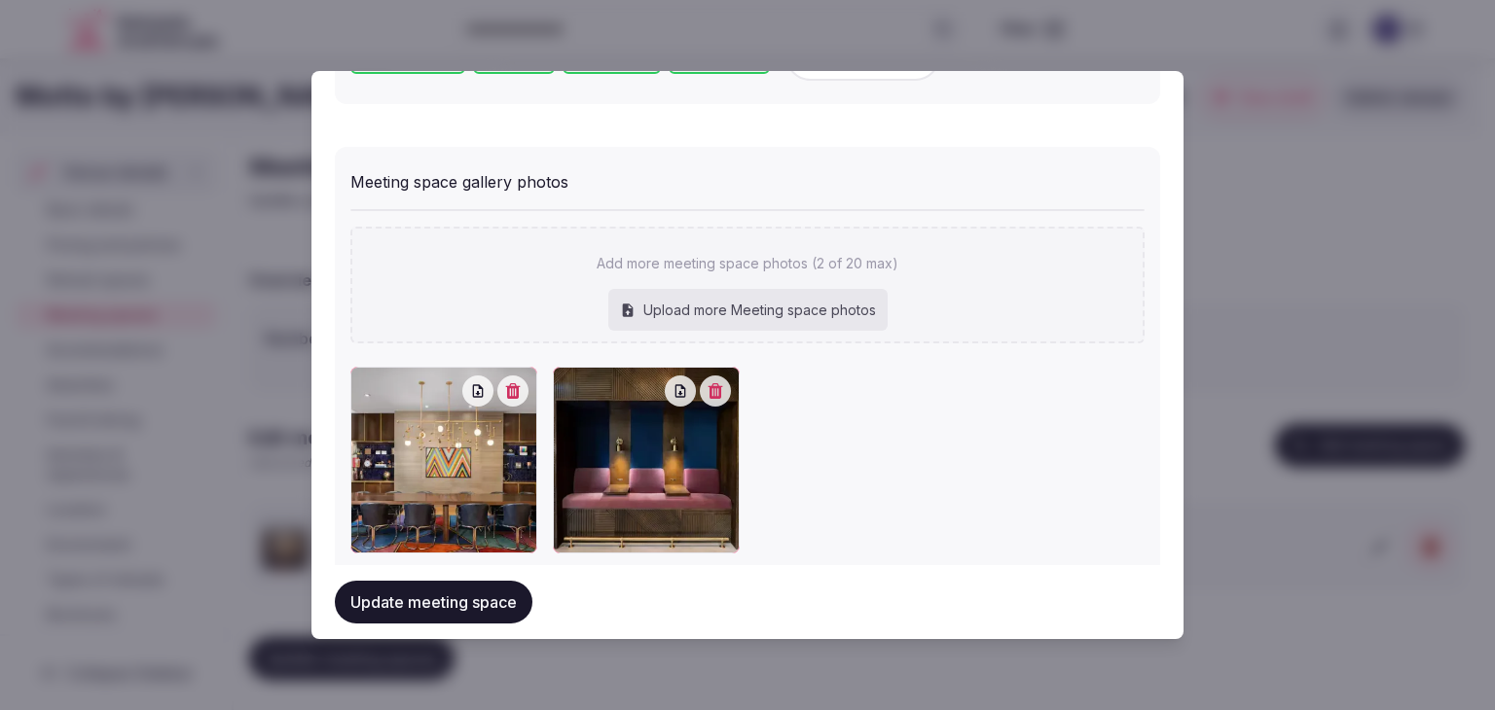
scroll to position [1375, 0]
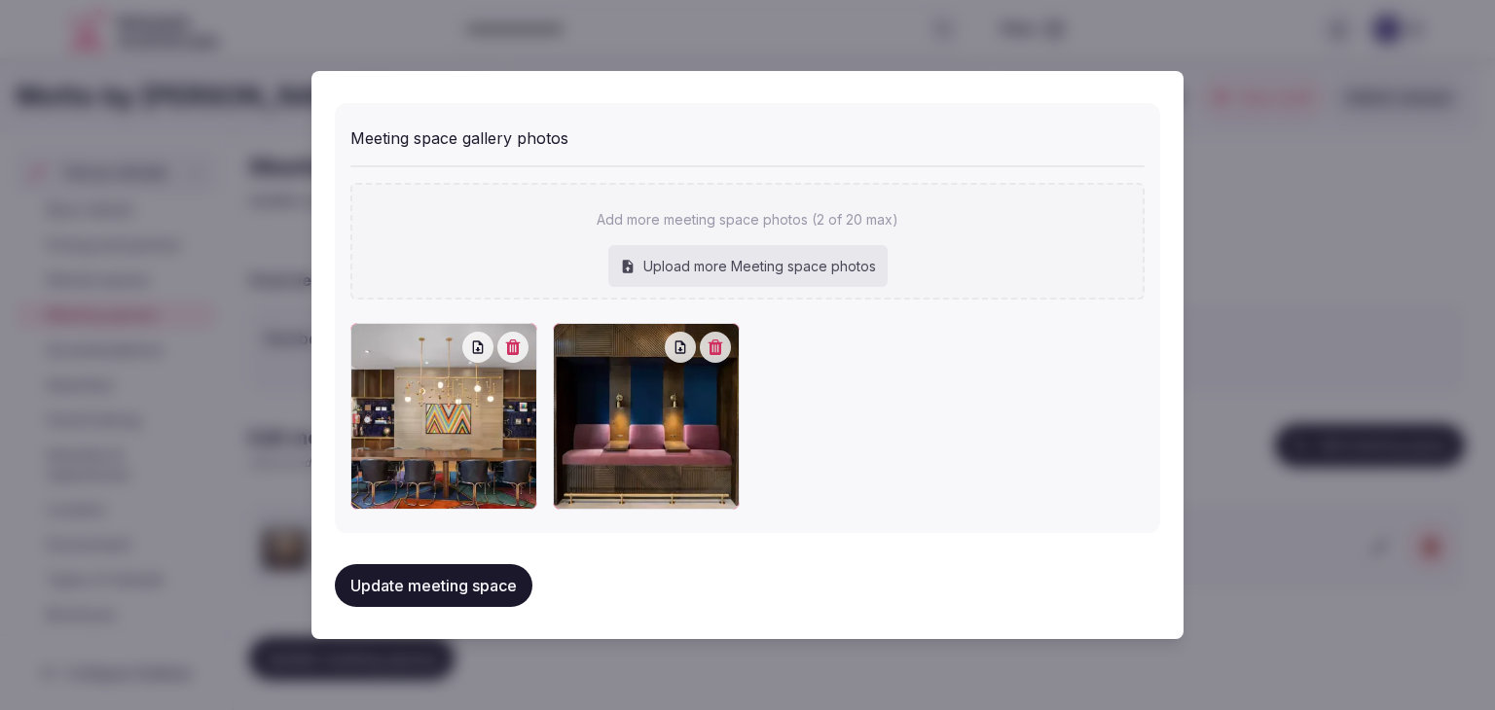
click at [507, 585] on button "Update meeting space" at bounding box center [434, 585] width 198 height 43
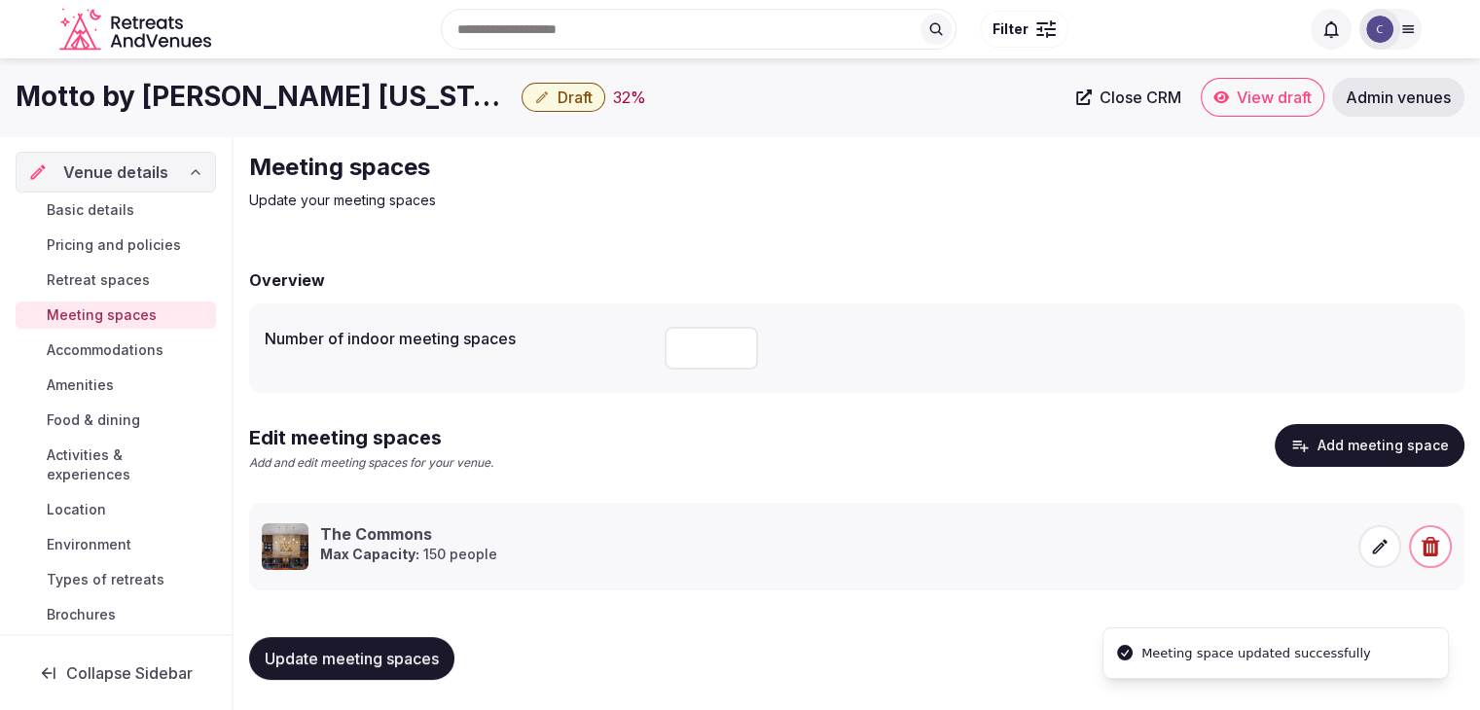
click at [413, 657] on span "Update meeting spaces" at bounding box center [352, 658] width 174 height 19
click at [131, 355] on span "Accommodations" at bounding box center [105, 350] width 117 height 19
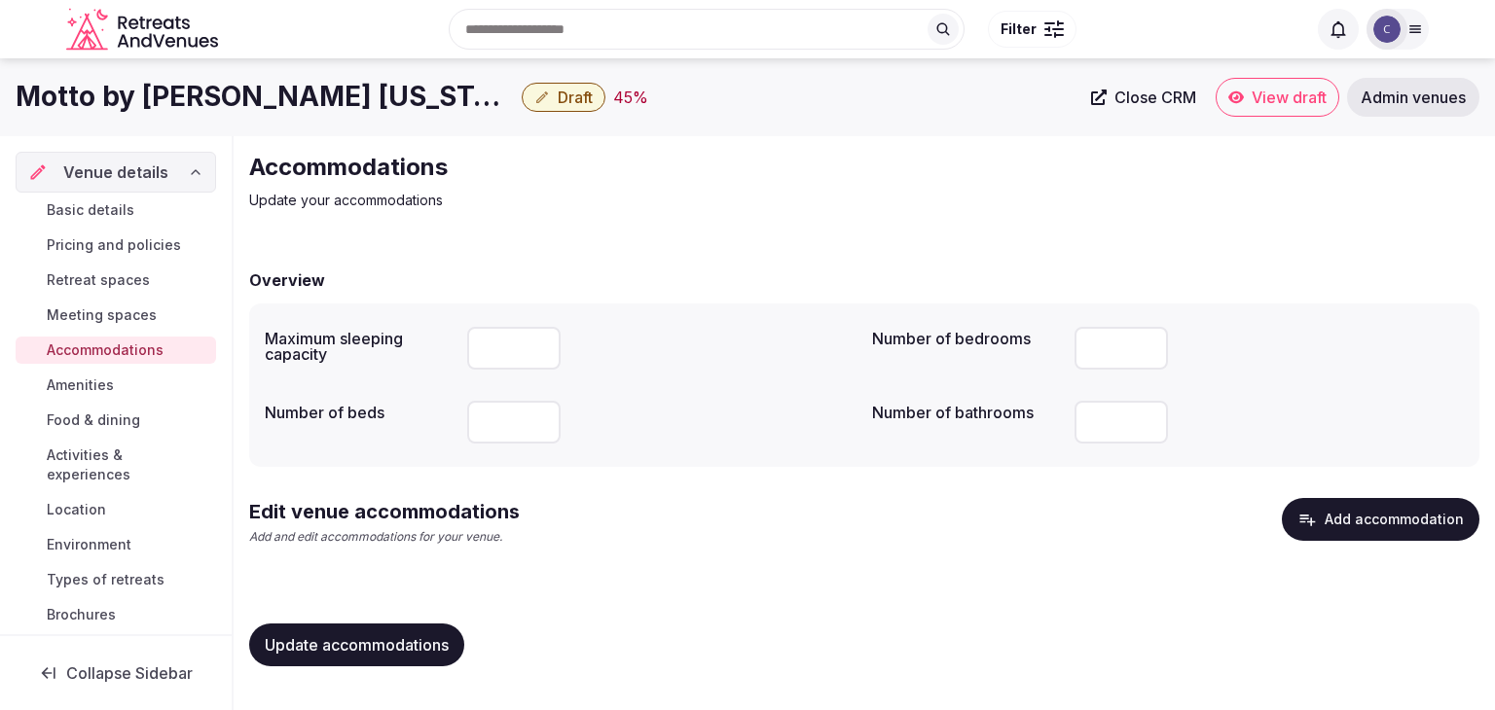
click at [1425, 534] on button "Add accommodation" at bounding box center [1381, 519] width 198 height 43
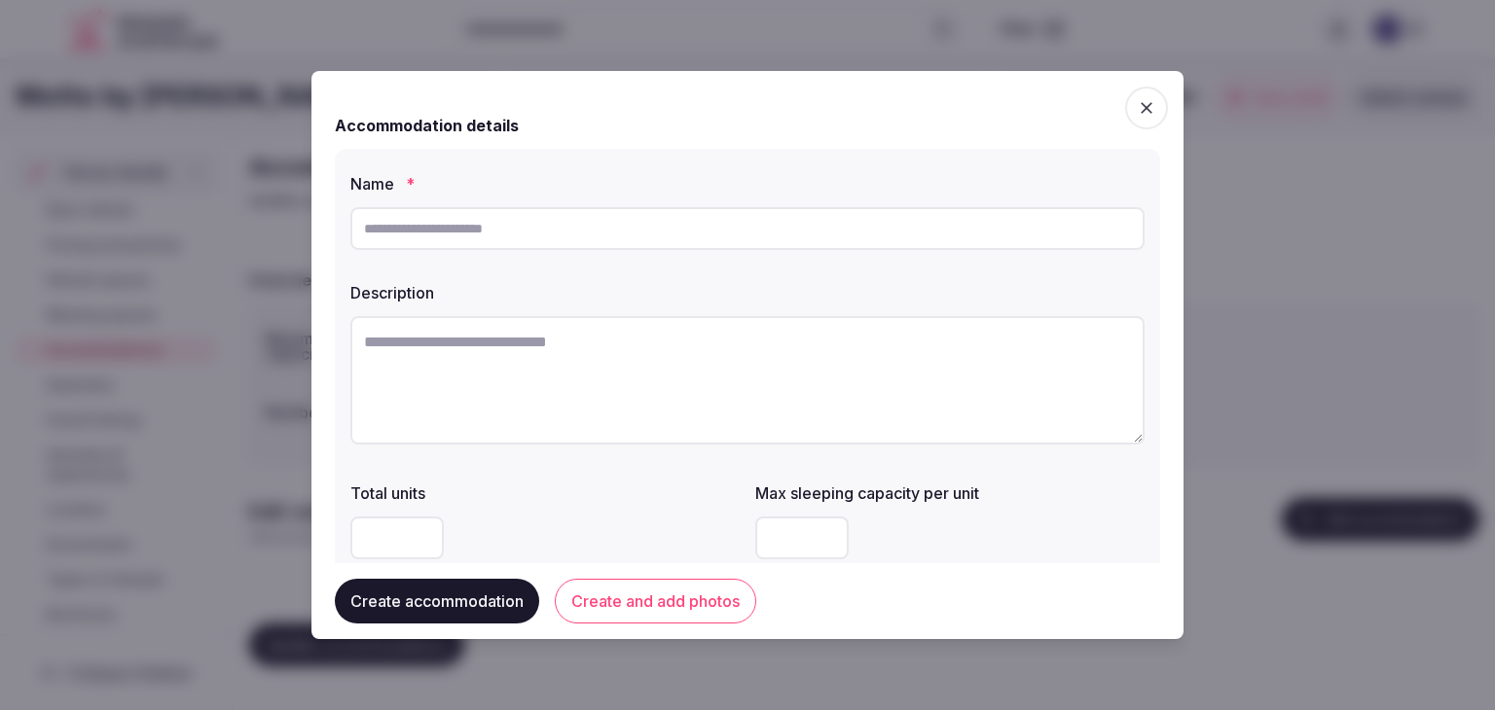
click at [623, 219] on input "text" at bounding box center [747, 228] width 794 height 43
paste input "**********"
type input "**********"
click at [774, 394] on textarea at bounding box center [747, 380] width 794 height 128
paste textarea "**********"
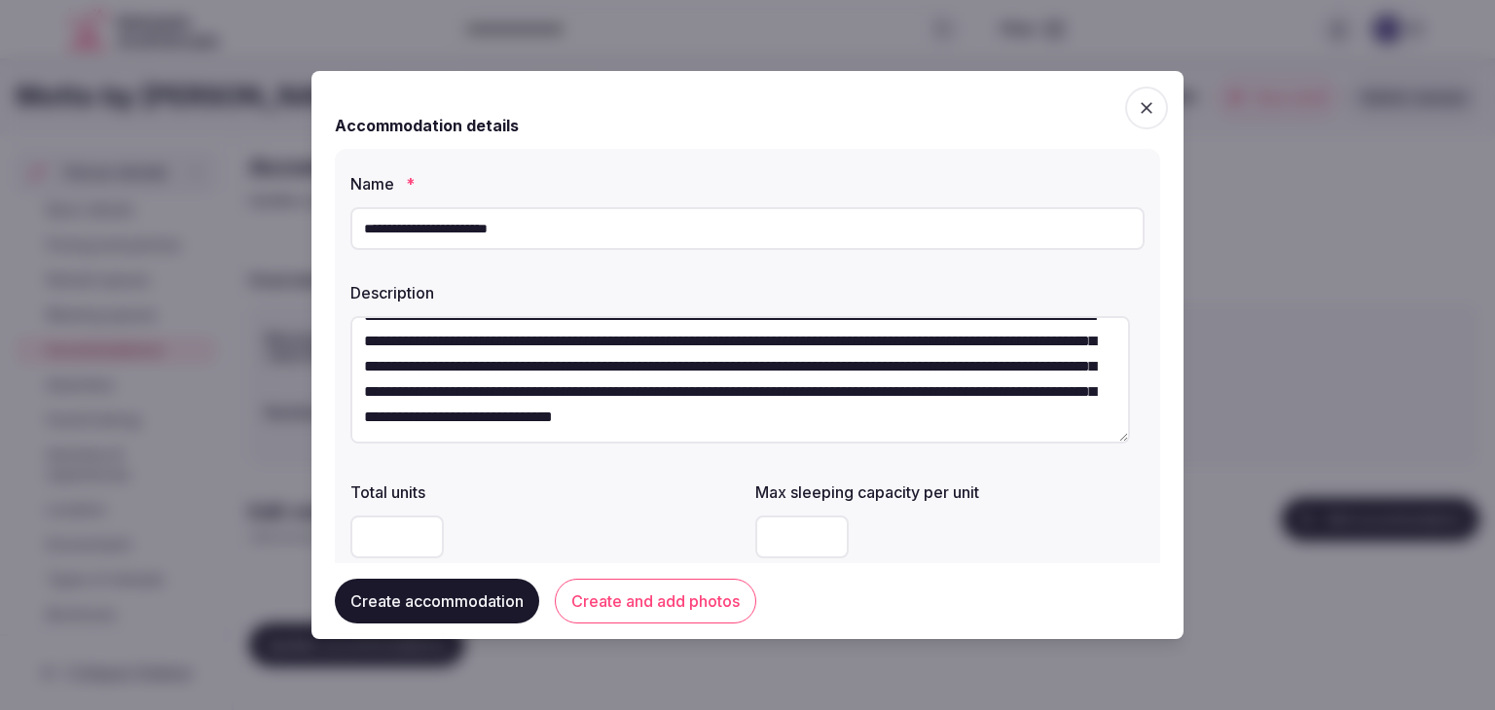
scroll to position [195, 0]
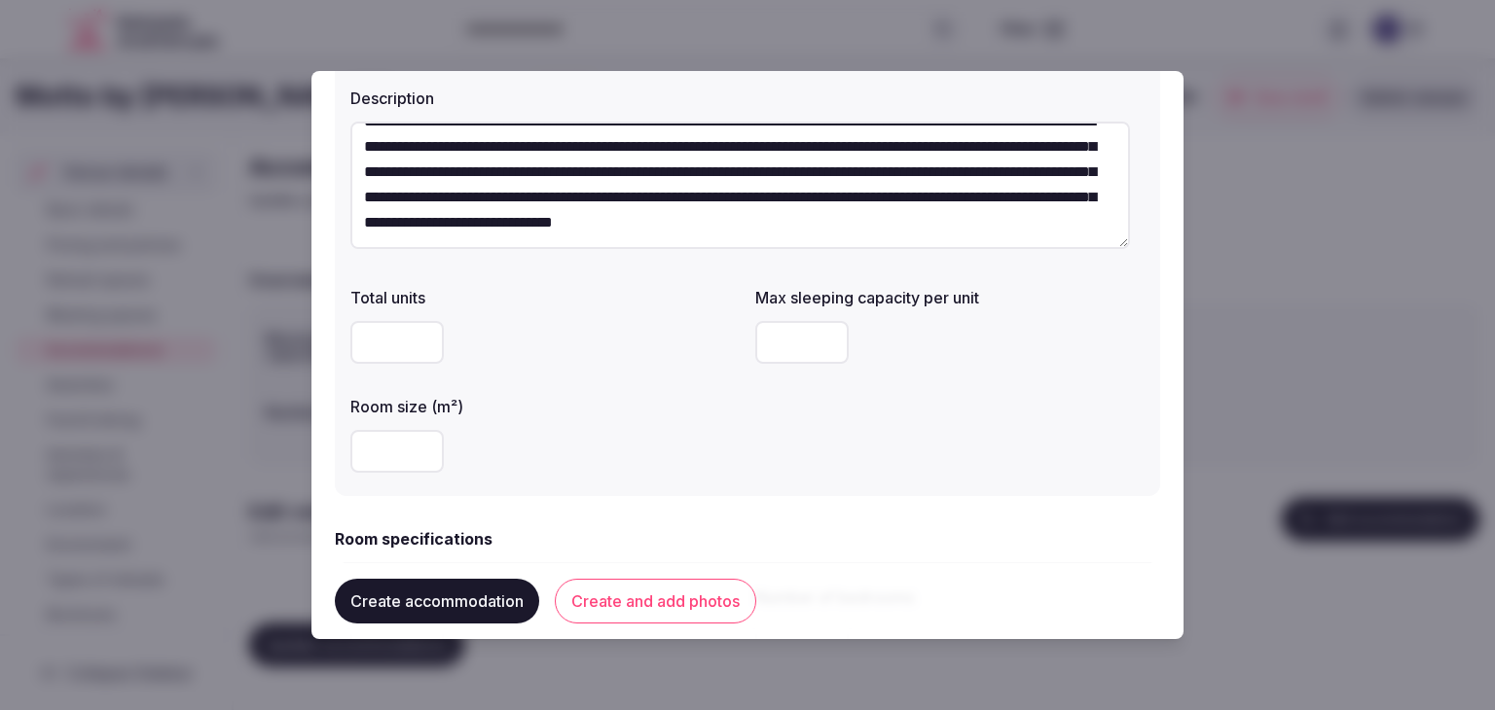
type textarea "**********"
click at [388, 458] on input "number" at bounding box center [396, 451] width 93 height 43
type input "**"
click at [778, 347] on input "number" at bounding box center [801, 342] width 93 height 43
type input "*"
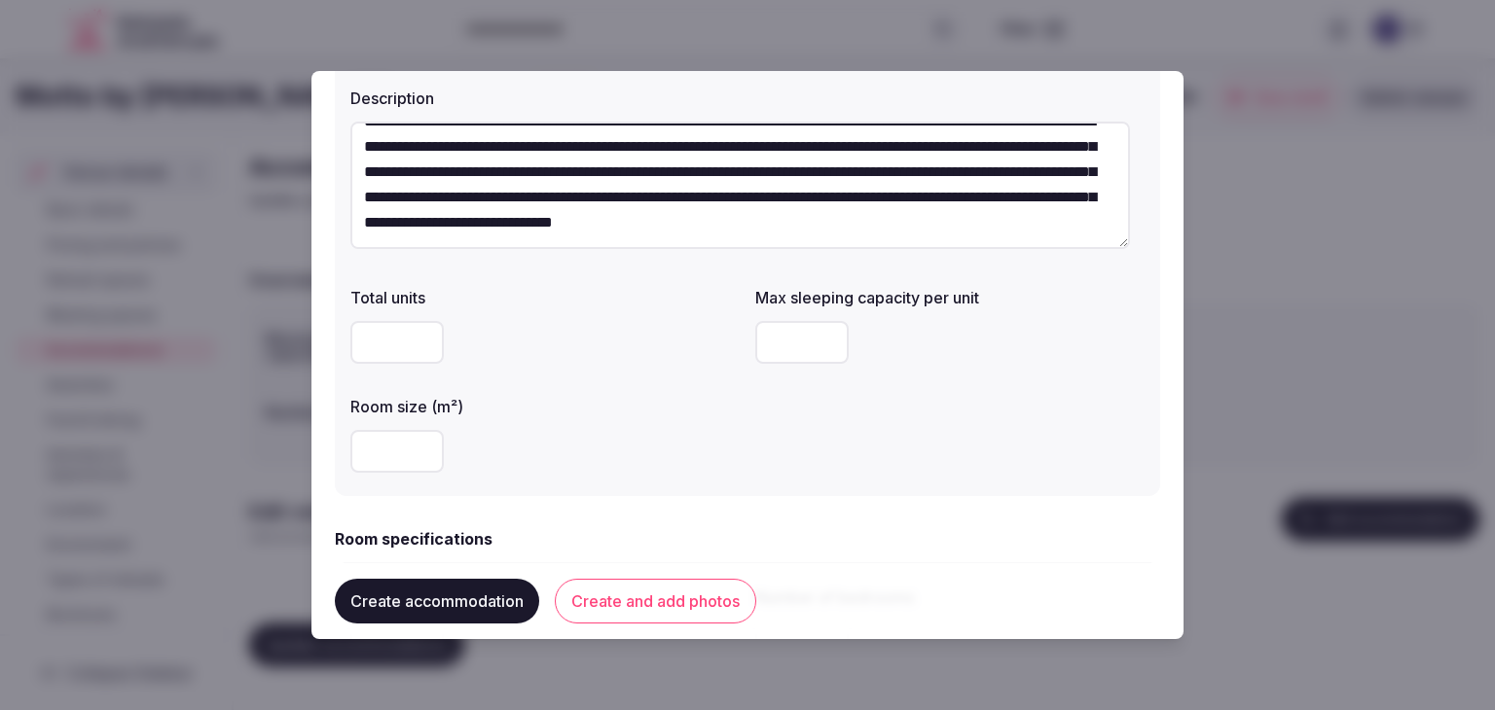
click at [797, 469] on div "Total units Max sleeping capacity per unit * Room size (m²) **" at bounding box center [747, 379] width 794 height 202
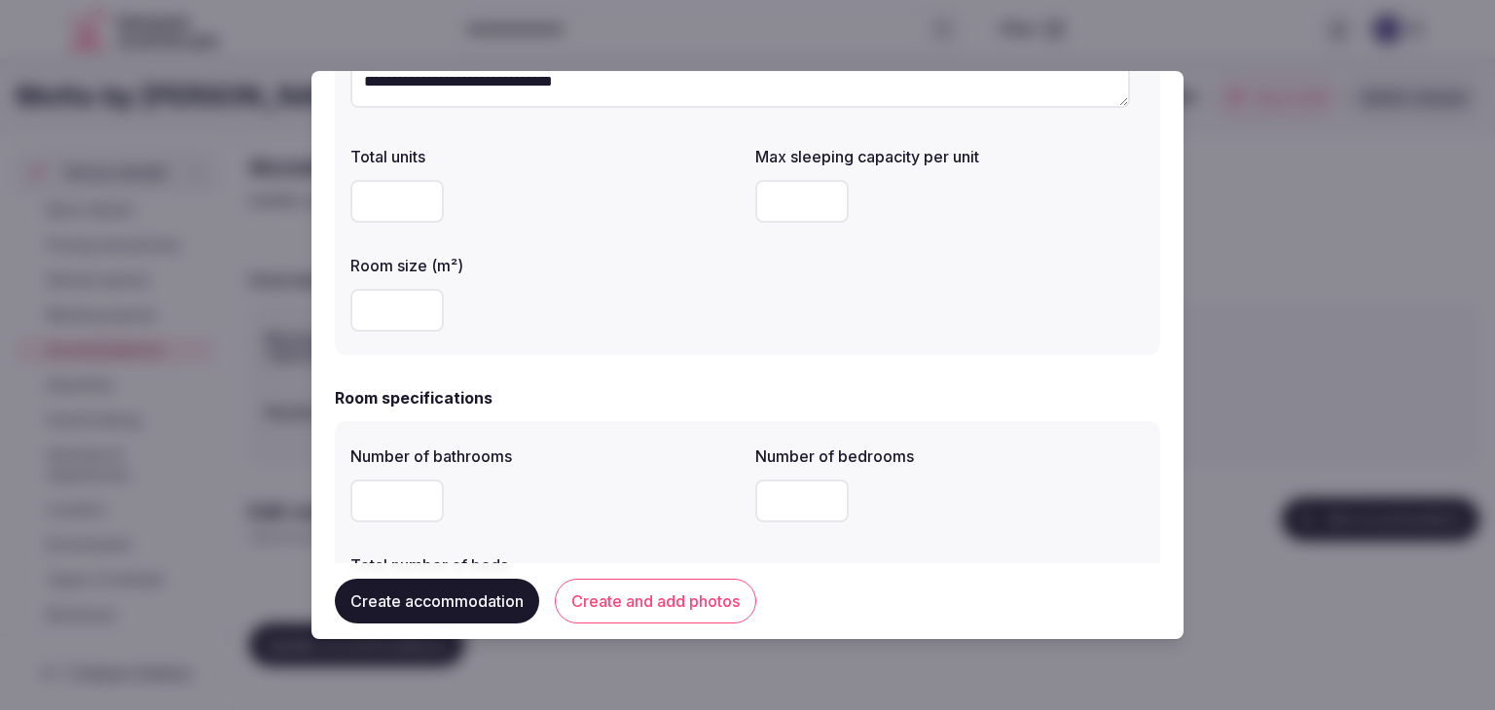
scroll to position [389, 0]
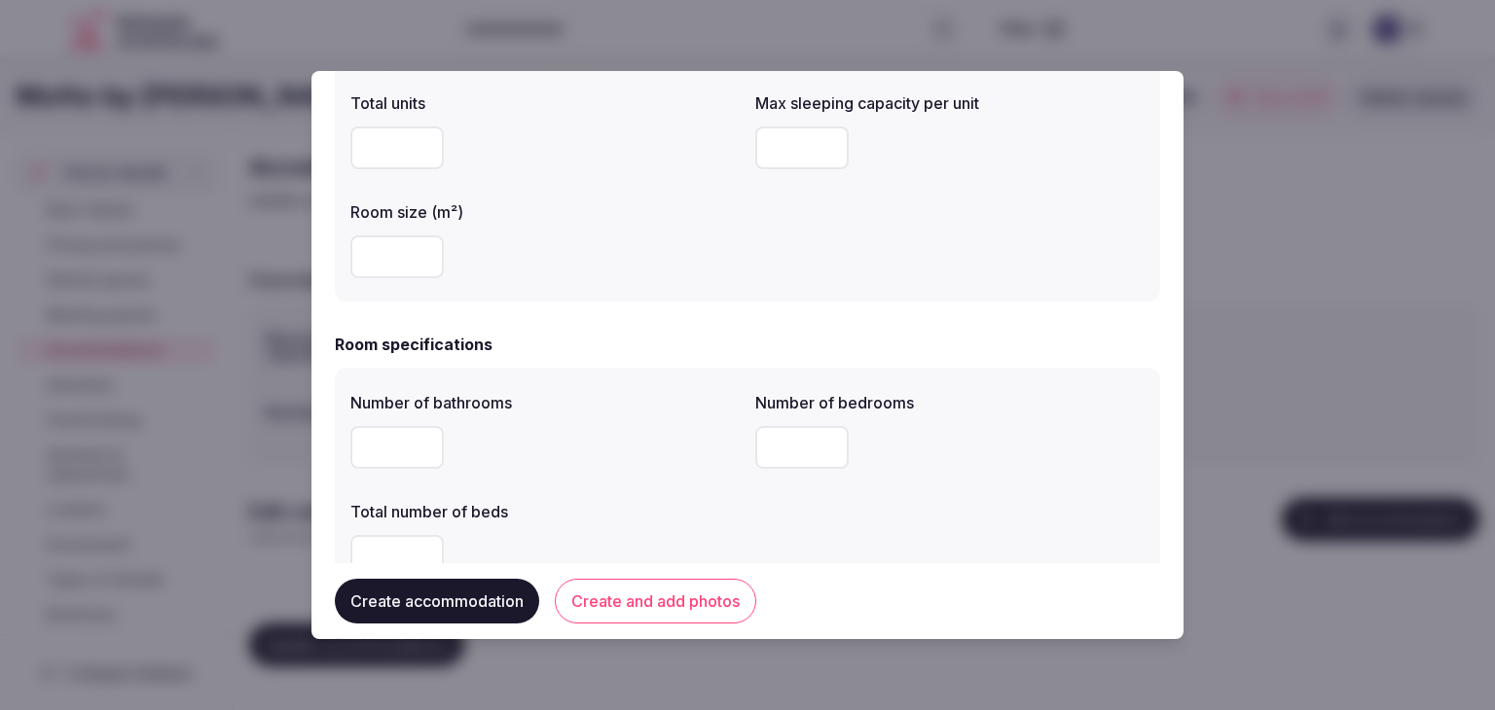
click at [384, 457] on input "number" at bounding box center [396, 447] width 93 height 43
type input "*"
click at [777, 442] on input "number" at bounding box center [801, 447] width 93 height 43
type input "*"
click at [392, 565] on div "Create accommodation Create and add photos" at bounding box center [747, 601] width 825 height 76
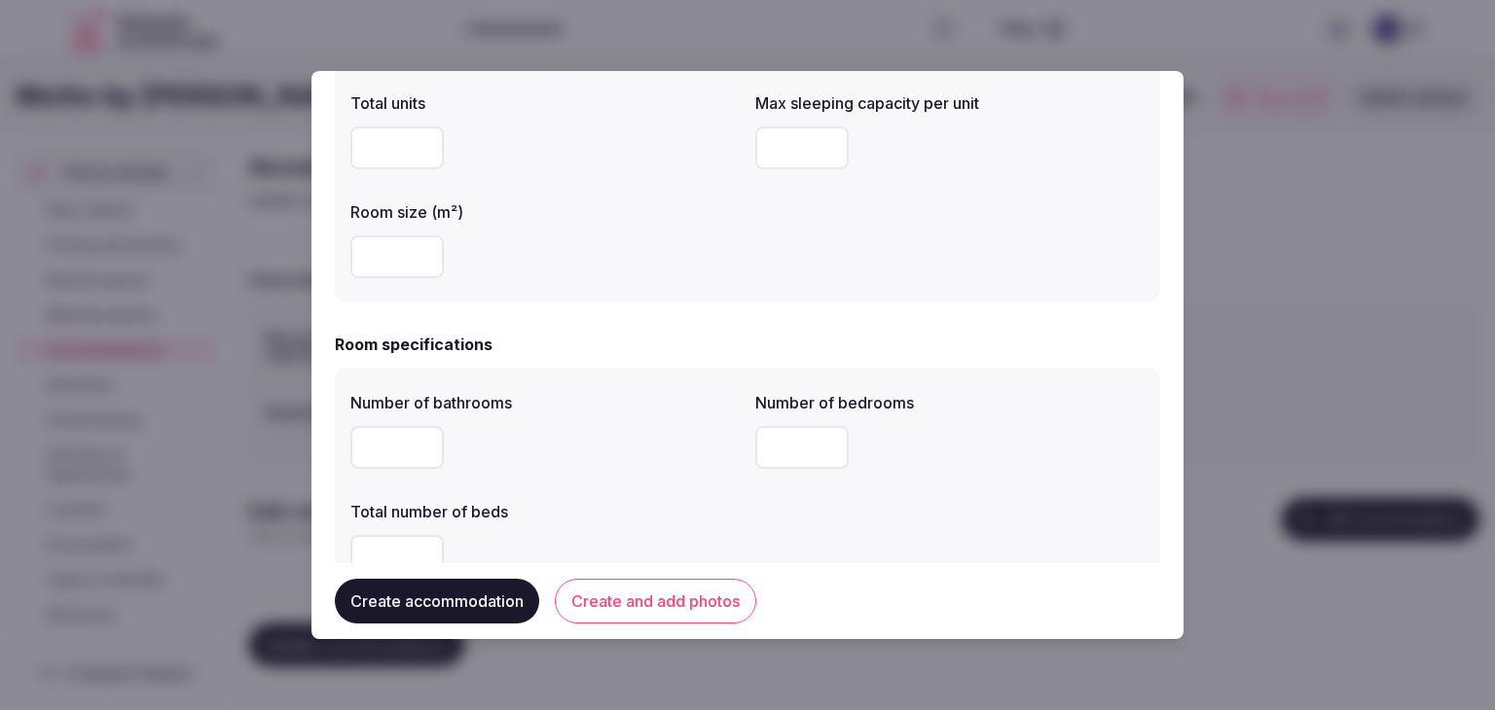
click at [392, 551] on input "number" at bounding box center [396, 556] width 93 height 43
type input "*"
click at [685, 496] on div "Total number of beds" at bounding box center [544, 505] width 389 height 27
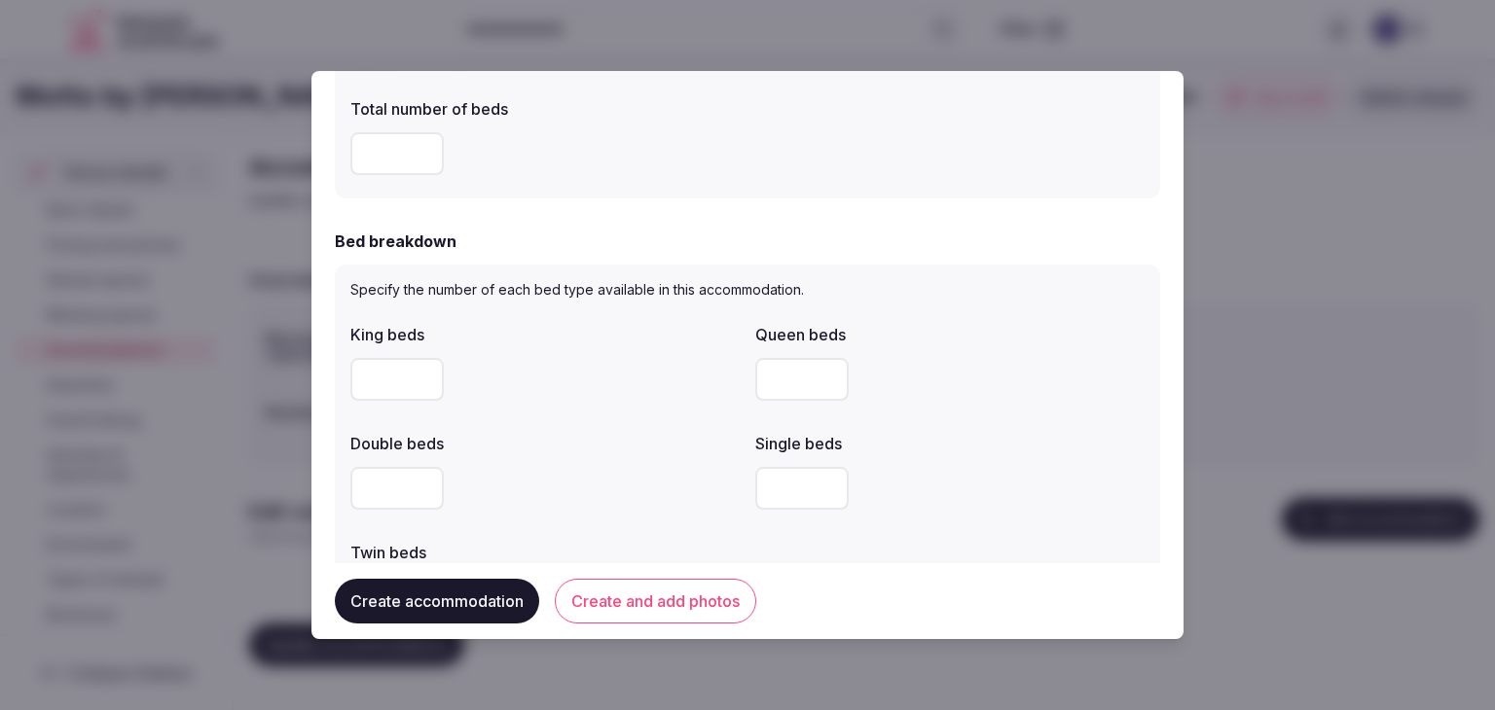
scroll to position [876, 0]
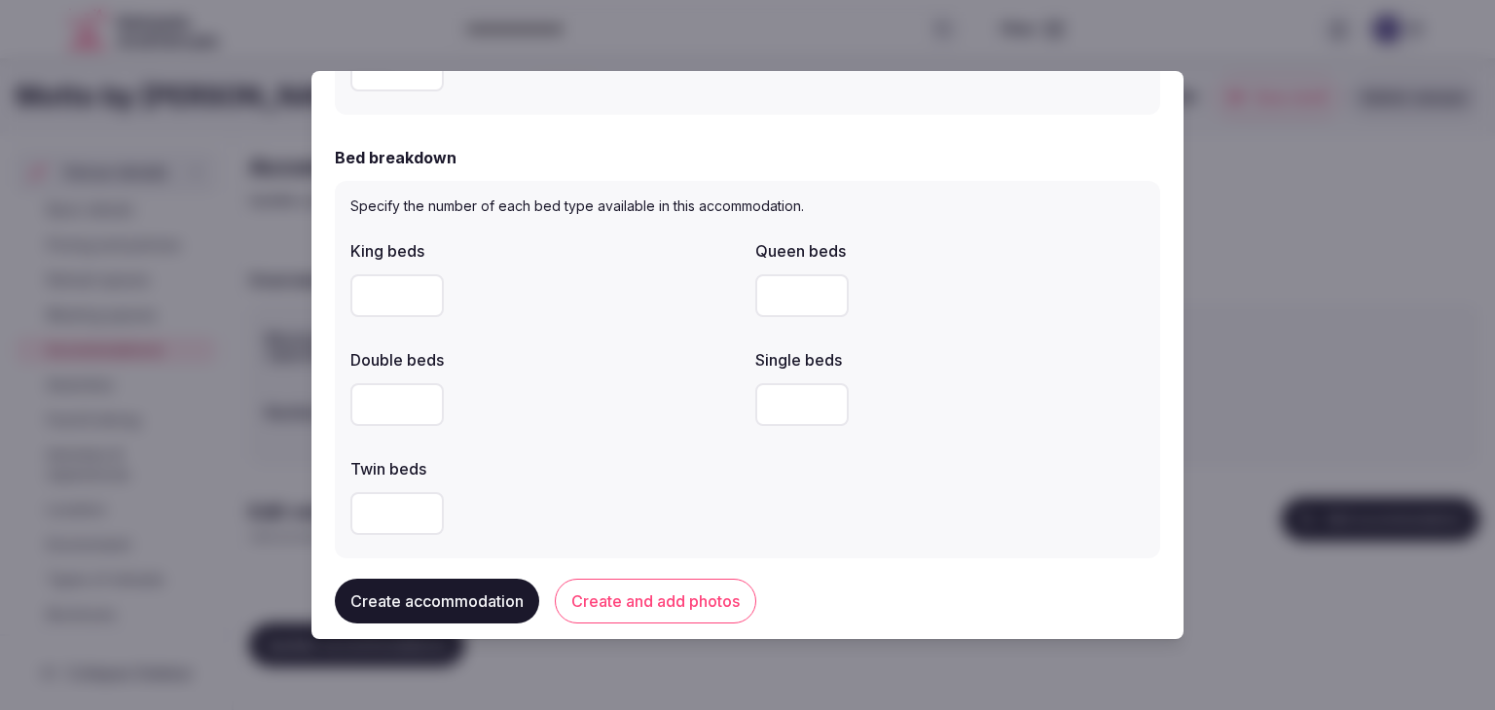
click at [358, 262] on div "King beds" at bounding box center [544, 278] width 389 height 93
click at [372, 277] on input "number" at bounding box center [396, 295] width 93 height 43
type input "*"
click at [598, 344] on div "Double beds" at bounding box center [544, 354] width 389 height 27
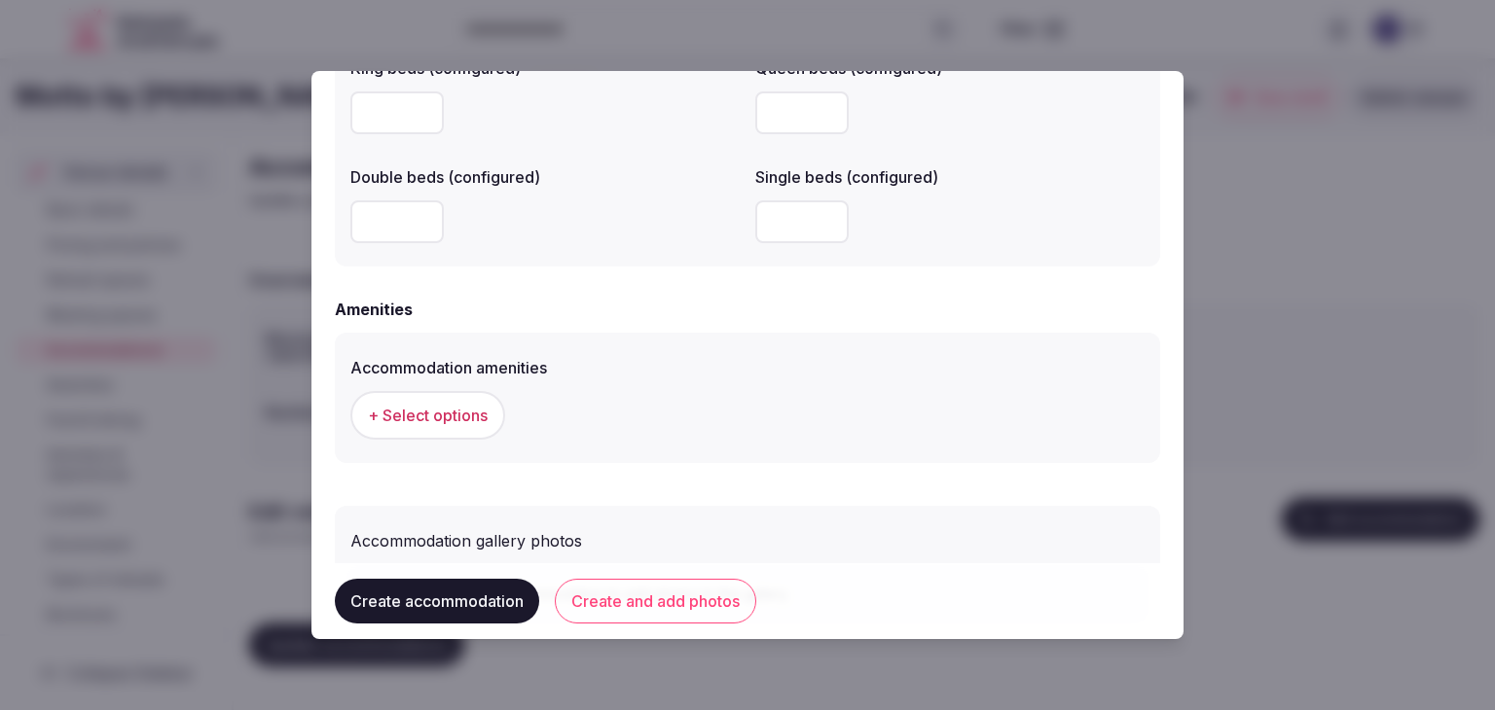
scroll to position [1752, 0]
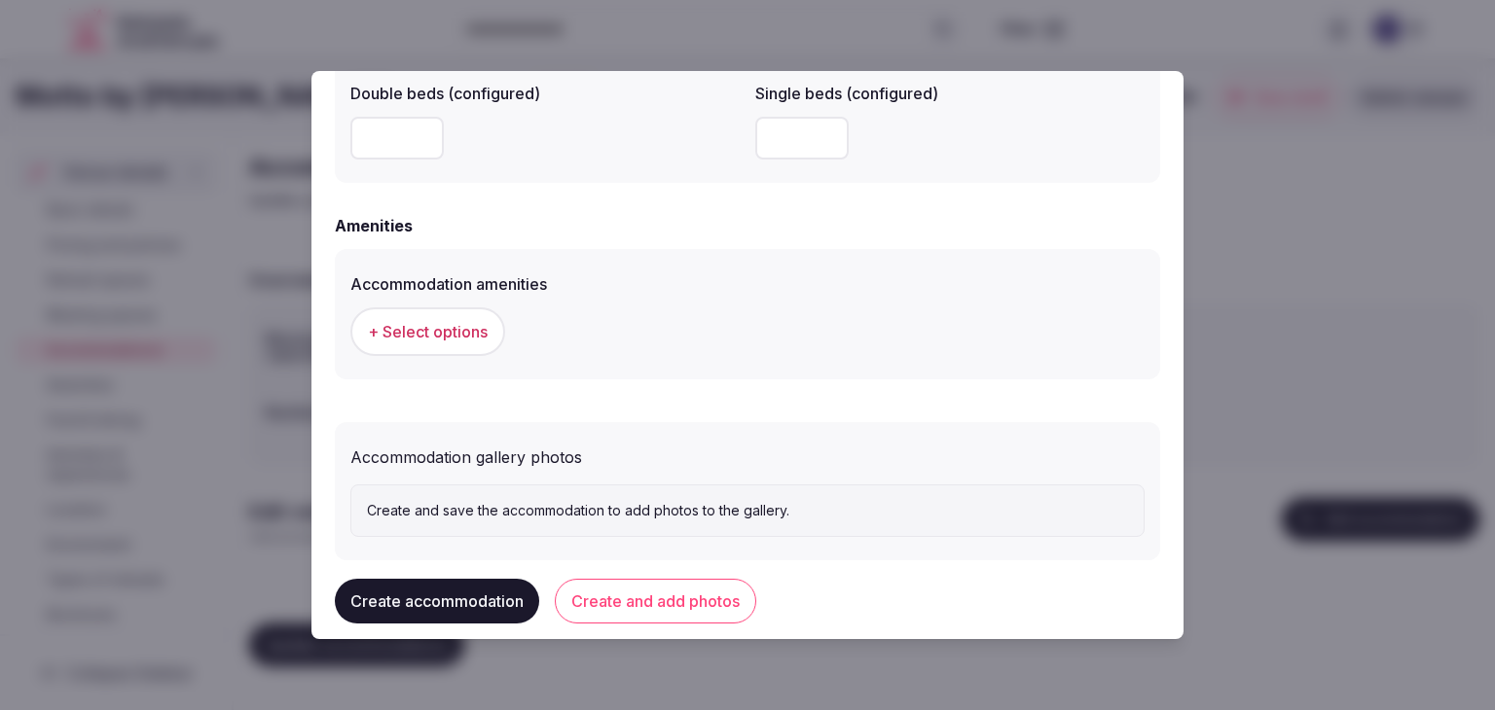
click at [452, 324] on span "+ Select options" at bounding box center [428, 331] width 120 height 21
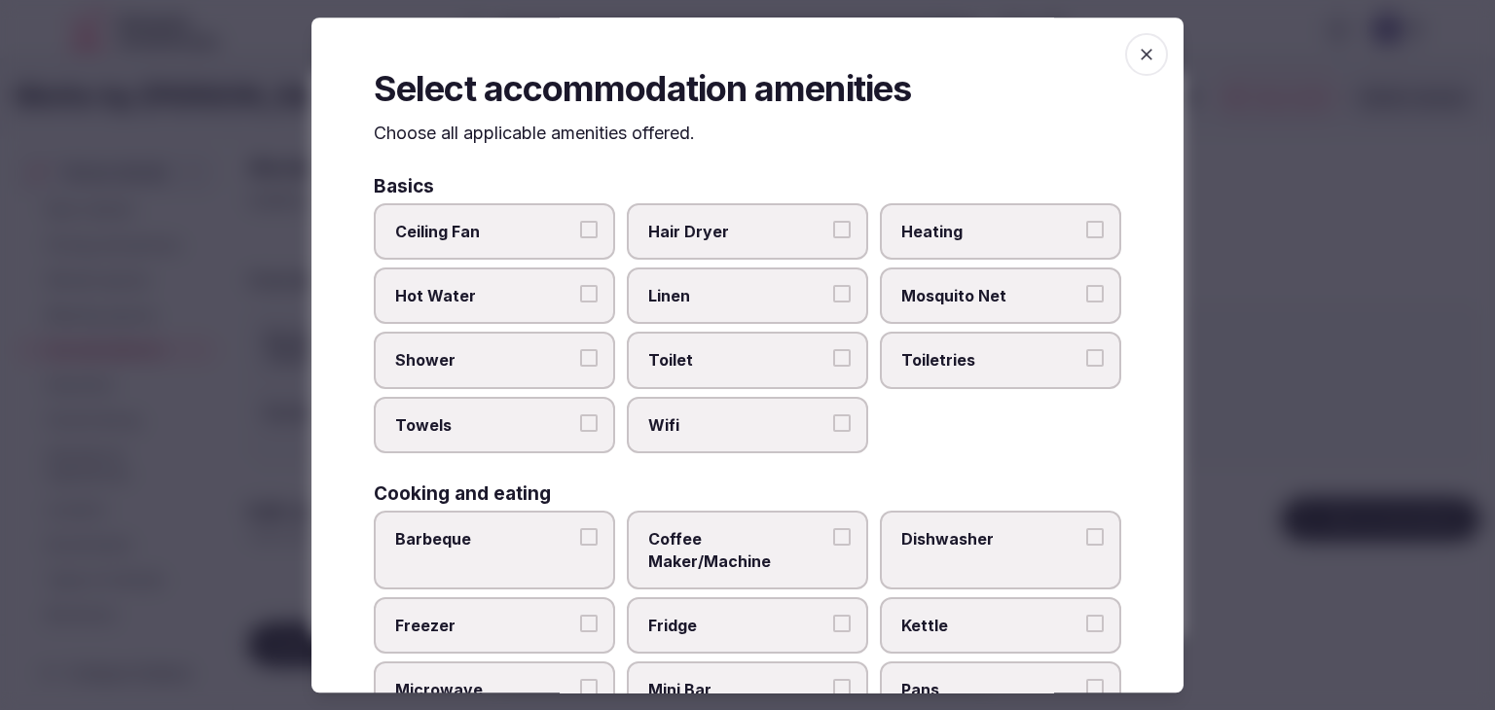
click at [735, 447] on label "Wifi" at bounding box center [747, 425] width 241 height 56
click at [833, 432] on button "Wifi" at bounding box center [842, 424] width 18 height 18
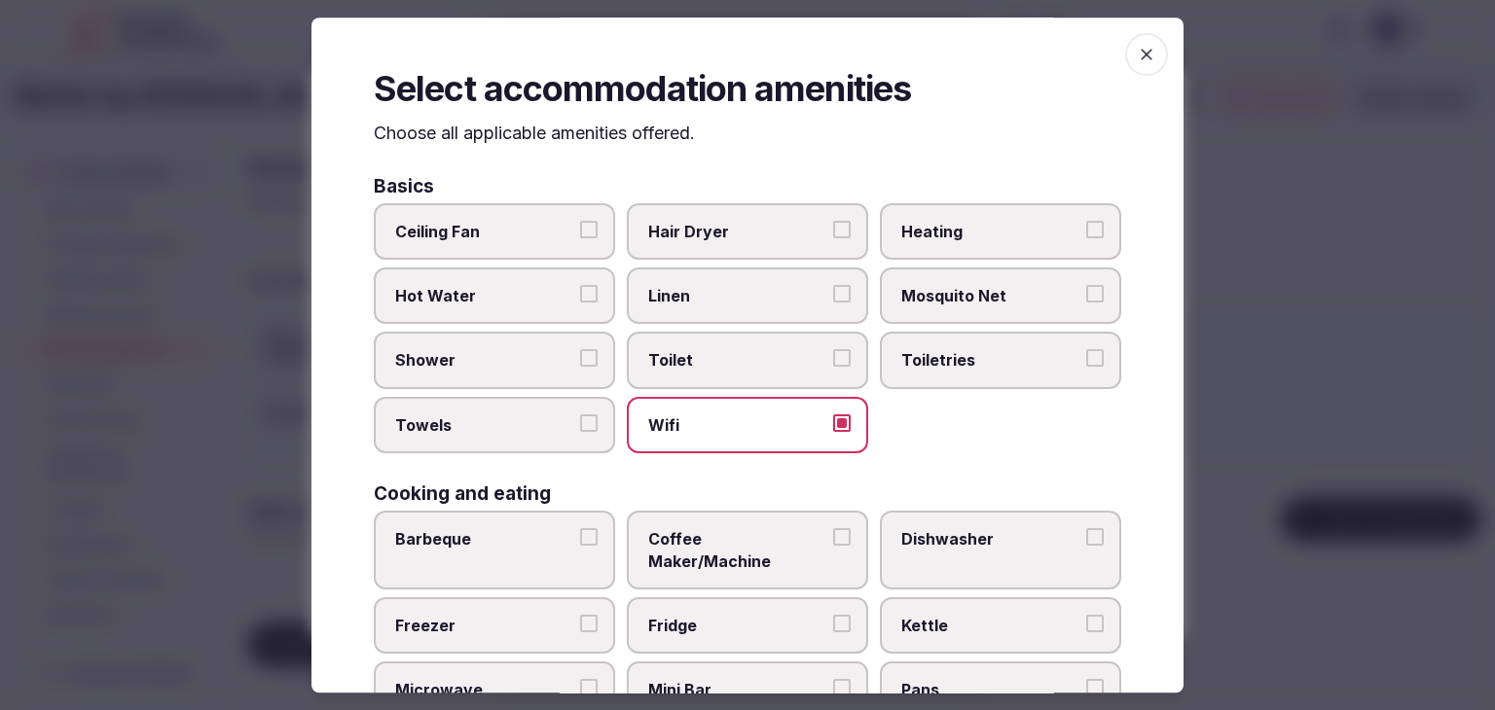
click at [904, 359] on span "Toiletries" at bounding box center [990, 360] width 179 height 21
click at [1086, 359] on button "Toiletries" at bounding box center [1095, 359] width 18 height 18
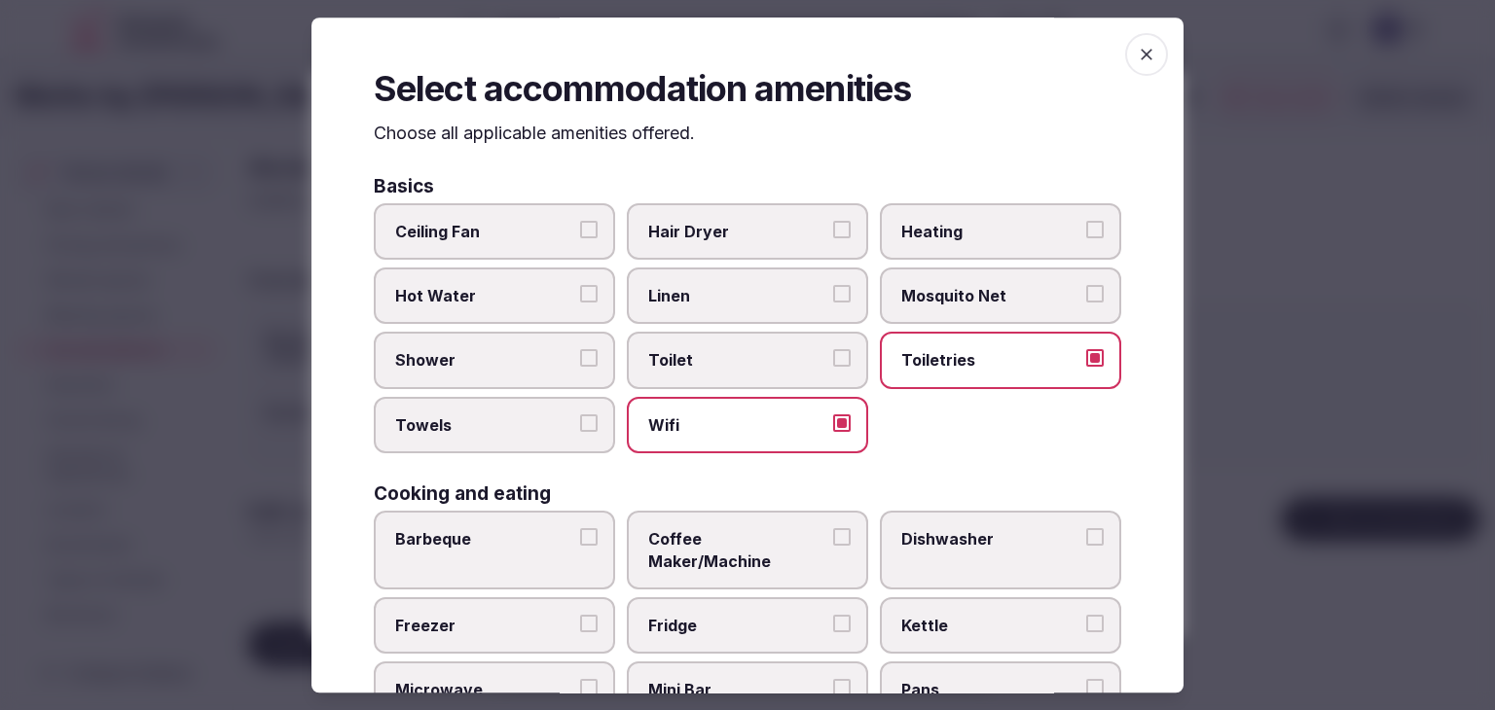
click at [742, 226] on span "Hair Dryer" at bounding box center [737, 231] width 179 height 21
click at [833, 226] on button "Hair Dryer" at bounding box center [842, 230] width 18 height 18
drag, startPoint x: 541, startPoint y: 366, endPoint x: 538, endPoint y: 418, distance: 52.6
click at [541, 367] on span "Shower" at bounding box center [484, 360] width 179 height 21
click at [580, 367] on button "Shower" at bounding box center [589, 359] width 18 height 18
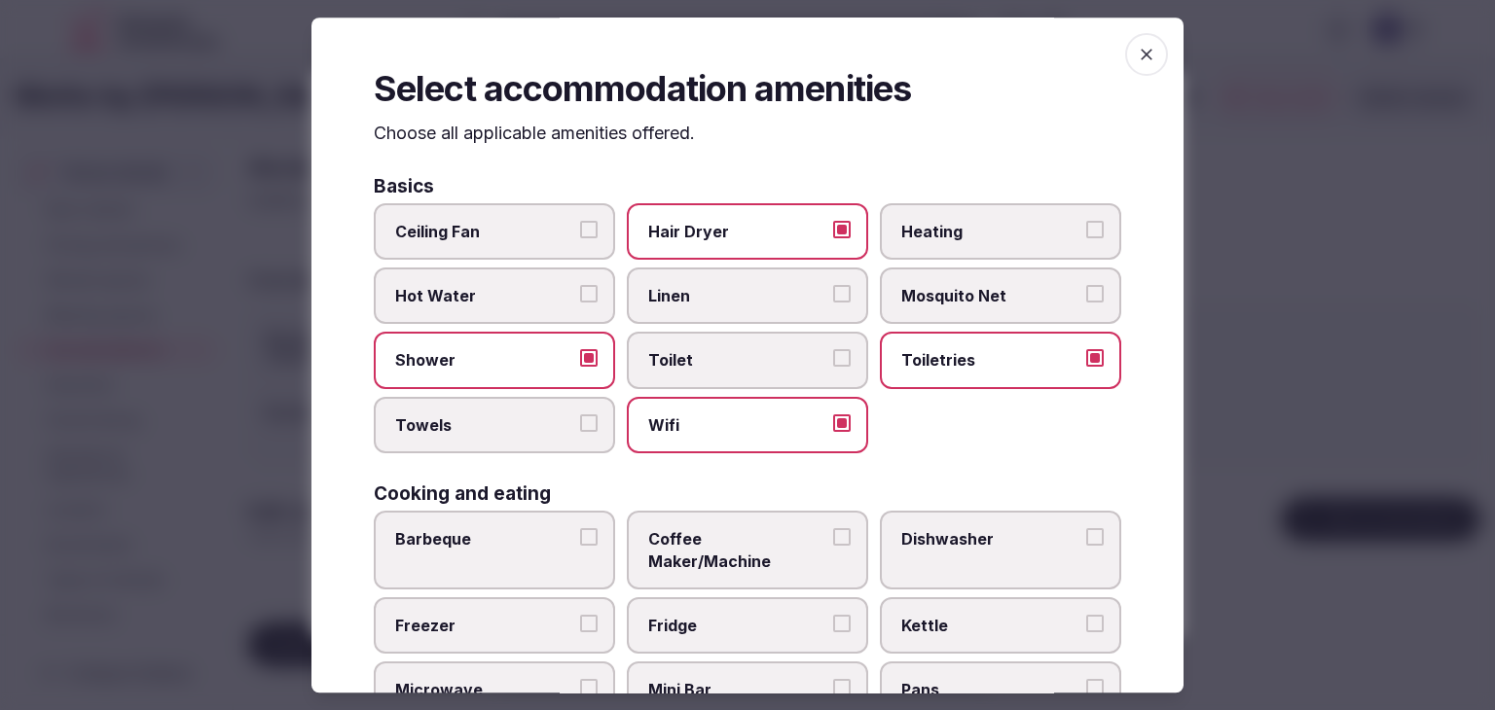
click at [538, 418] on span "Towels" at bounding box center [484, 425] width 179 height 21
click at [580, 418] on button "Towels" at bounding box center [589, 424] width 18 height 18
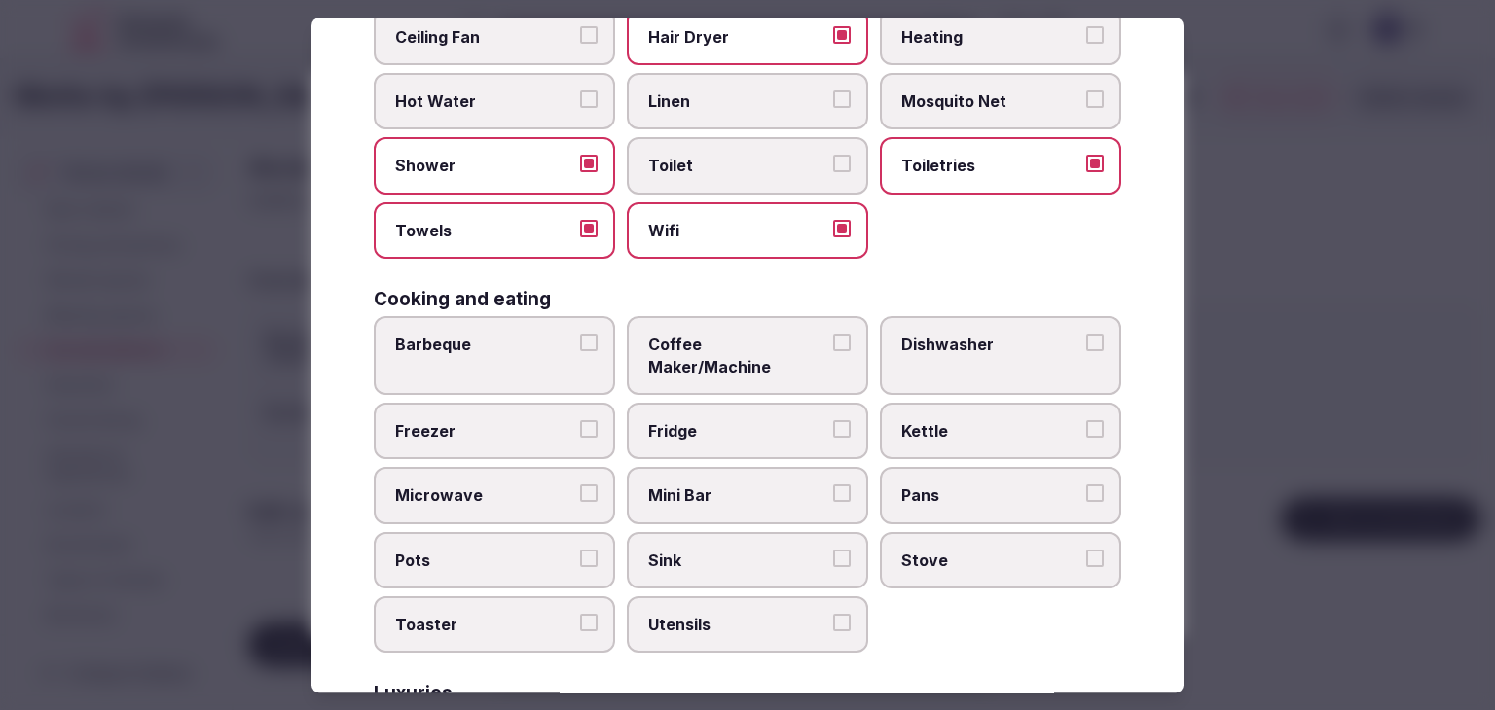
click at [742, 420] on span "Fridge" at bounding box center [737, 430] width 179 height 21
click at [833, 420] on button "Fridge" at bounding box center [842, 429] width 18 height 18
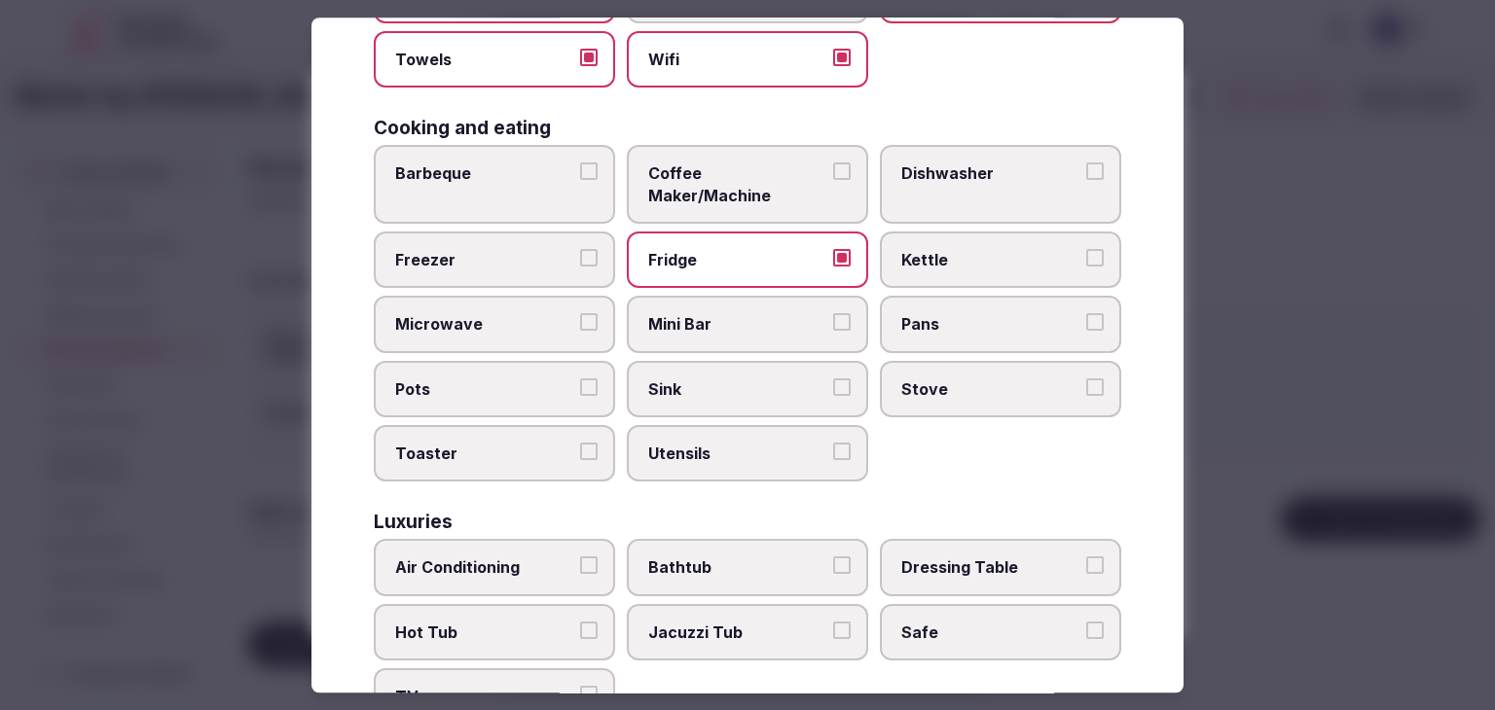
scroll to position [487, 0]
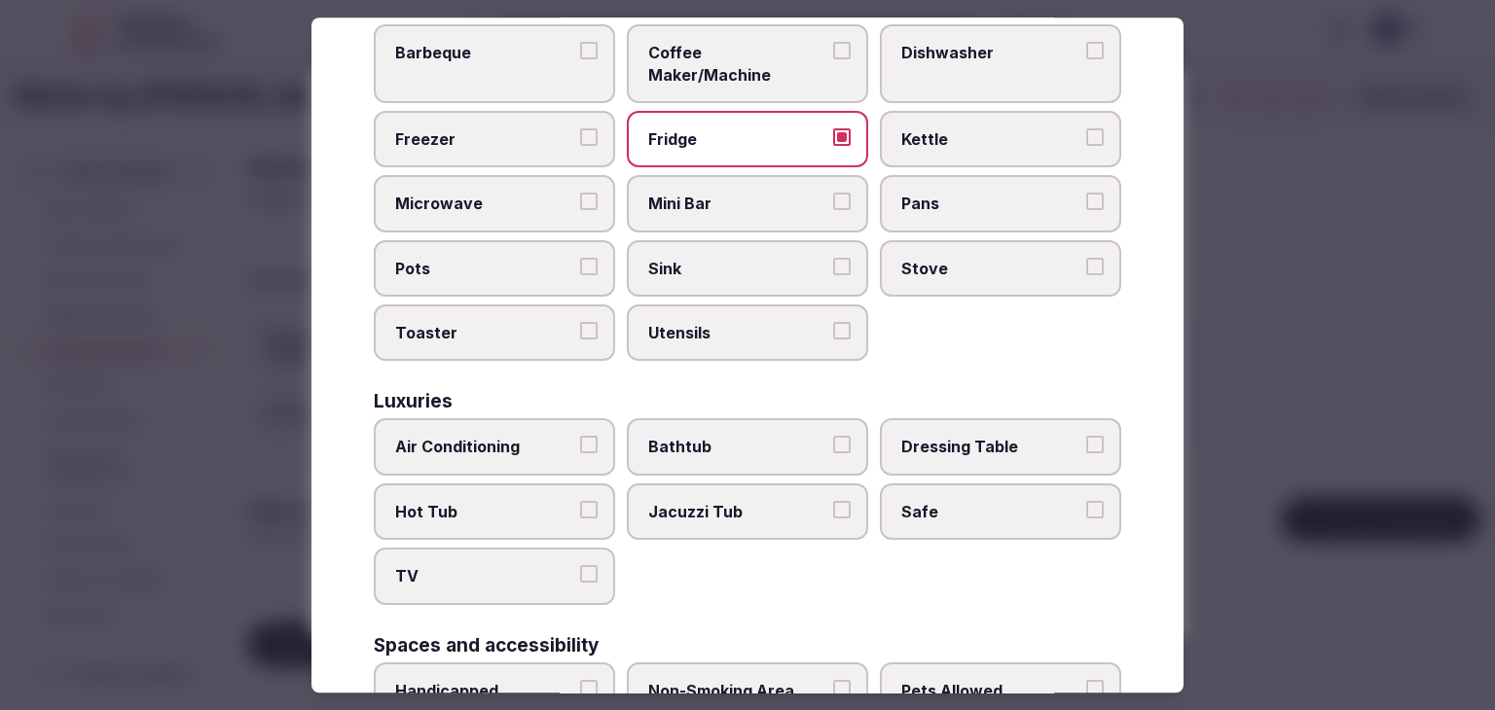
click at [932, 497] on label "Safe" at bounding box center [1000, 512] width 241 height 56
click at [1086, 501] on button "Safe" at bounding box center [1095, 510] width 18 height 18
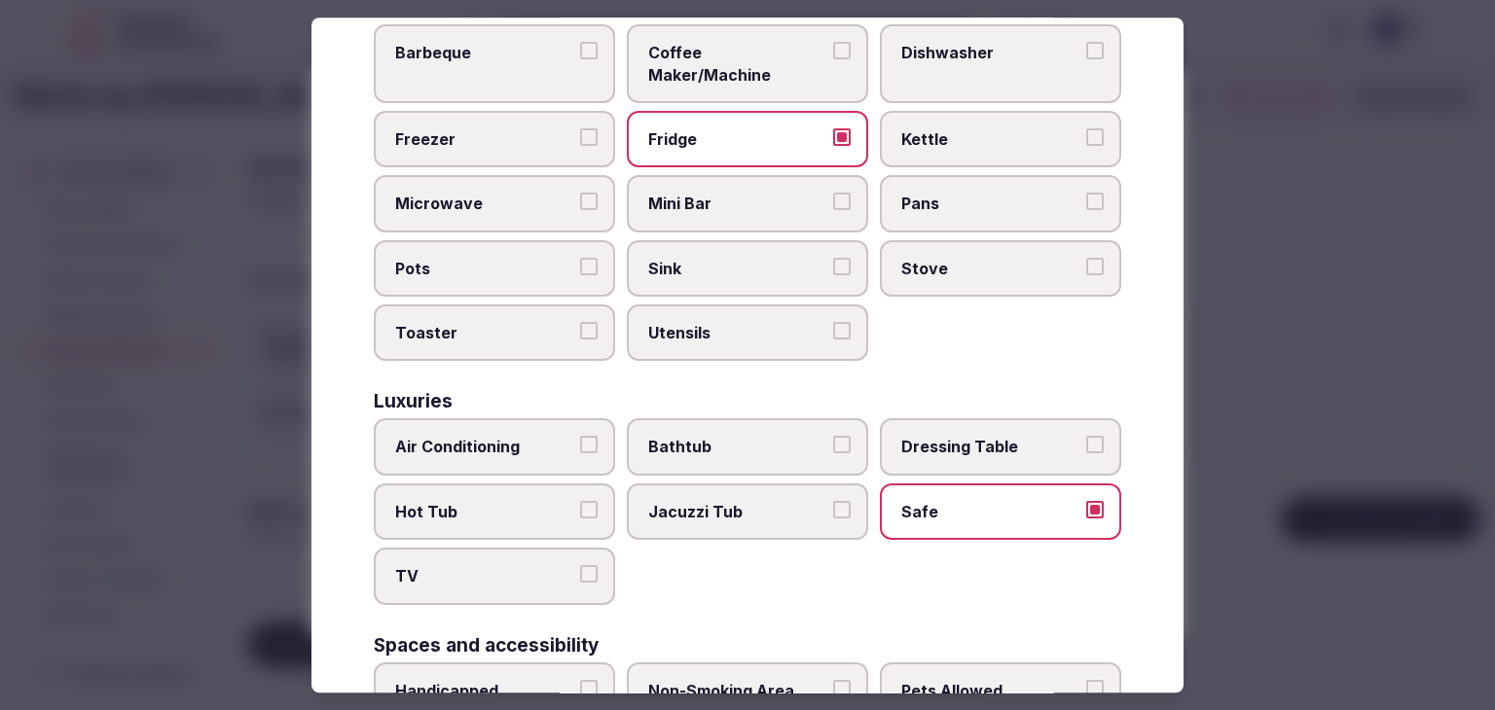
drag, startPoint x: 511, startPoint y: 401, endPoint x: 510, endPoint y: 434, distance: 33.1
click at [510, 419] on label "Air Conditioning" at bounding box center [494, 447] width 241 height 56
click at [580, 437] on button "Air Conditioning" at bounding box center [589, 446] width 18 height 18
click at [489, 566] on span "TV" at bounding box center [484, 576] width 179 height 21
click at [580, 566] on button "TV" at bounding box center [589, 575] width 18 height 18
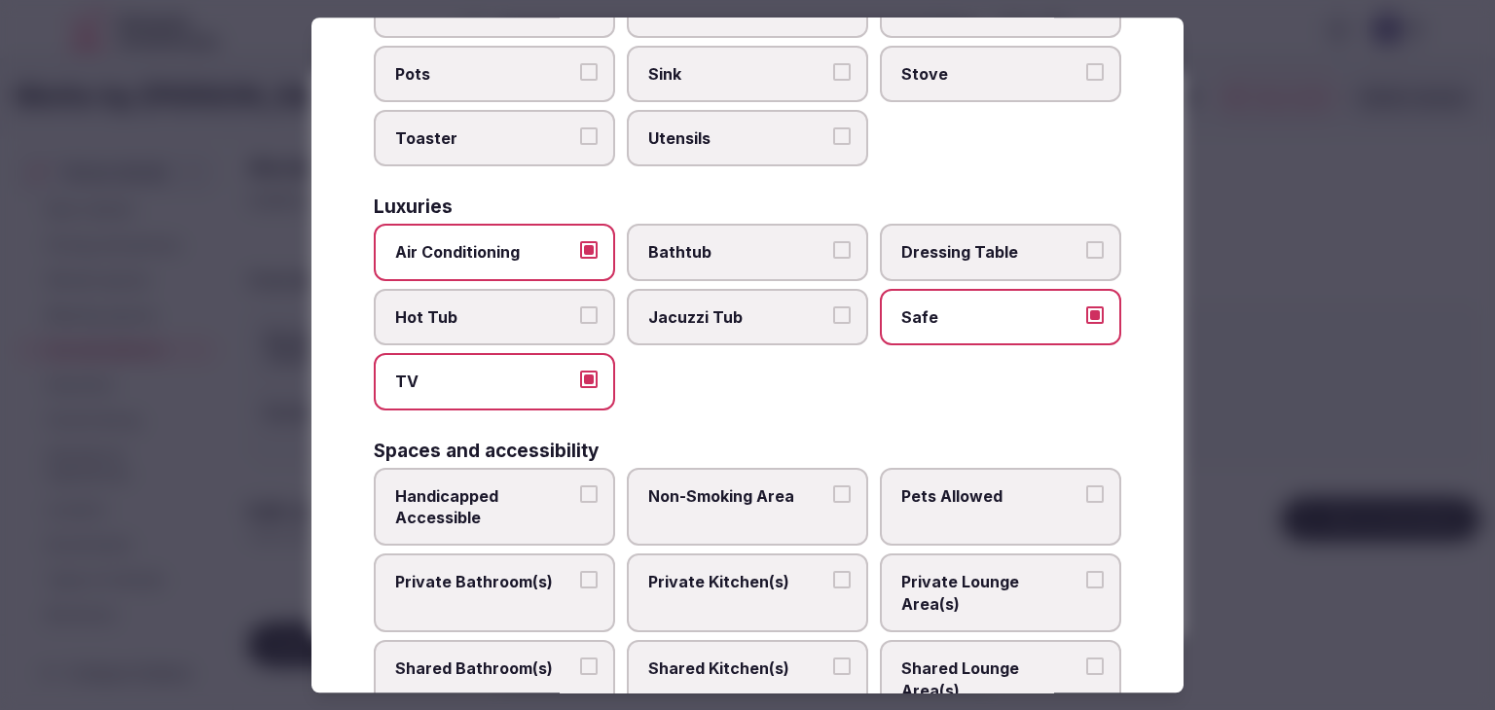
click at [489, 555] on label "Private Bathroom(s)" at bounding box center [494, 594] width 241 height 79
click at [580, 572] on button "Private Bathroom(s)" at bounding box center [589, 581] width 18 height 18
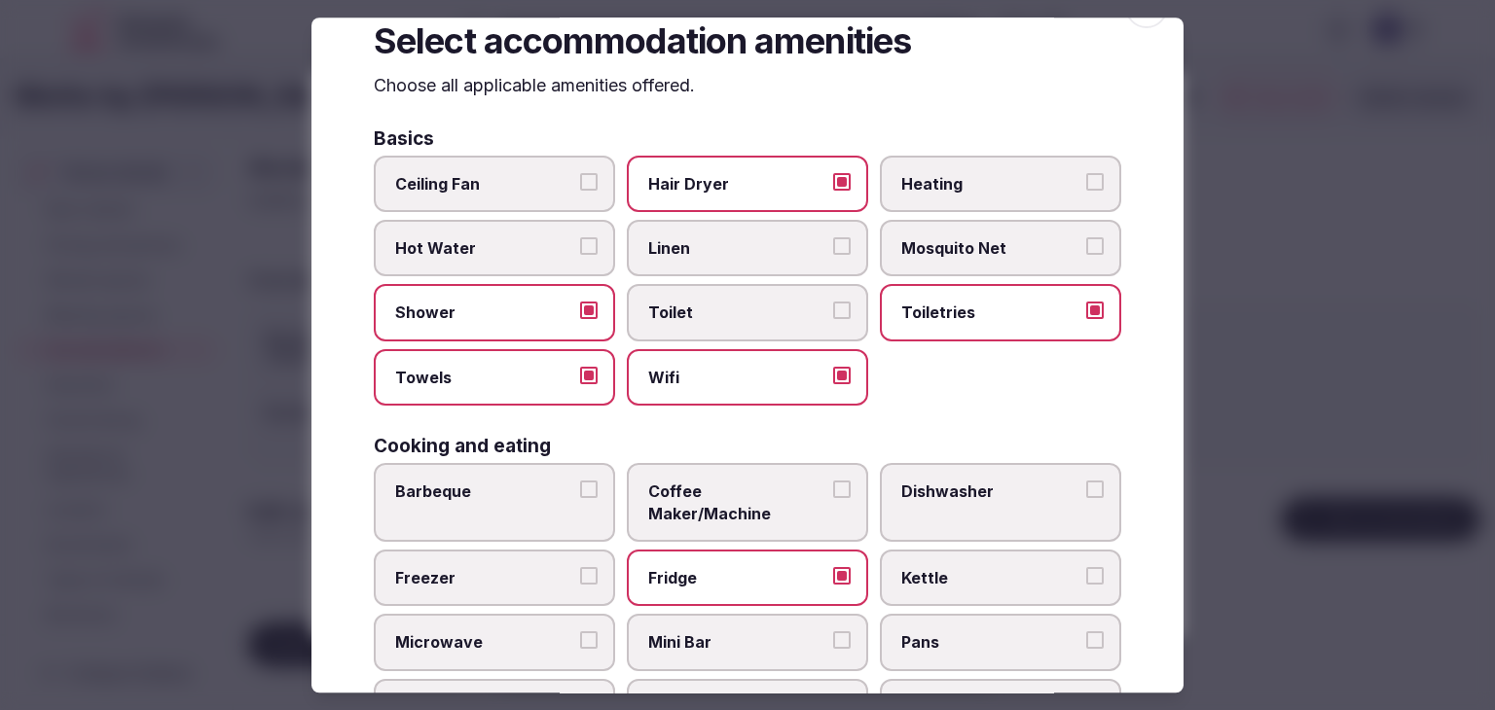
scroll to position [0, 0]
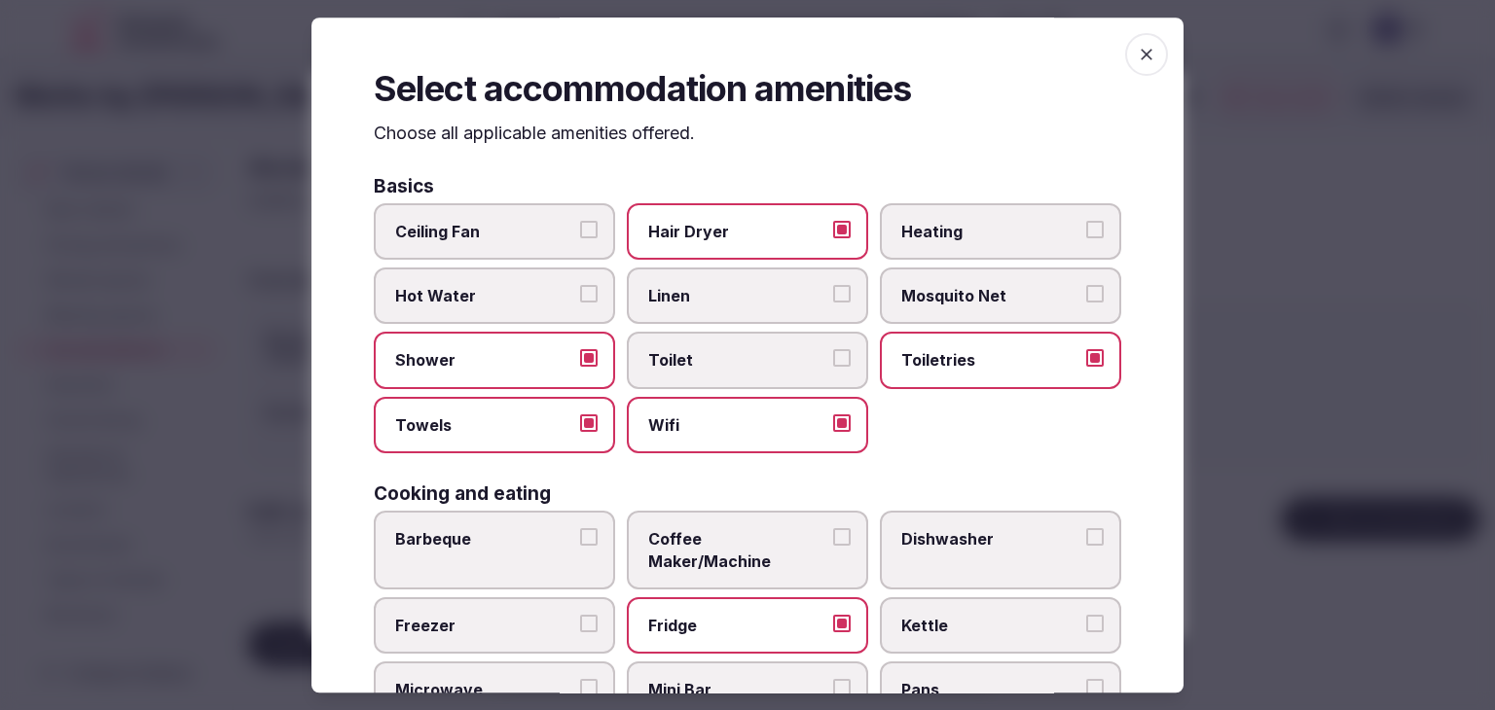
click at [1137, 58] on icon "button" at bounding box center [1146, 54] width 19 height 19
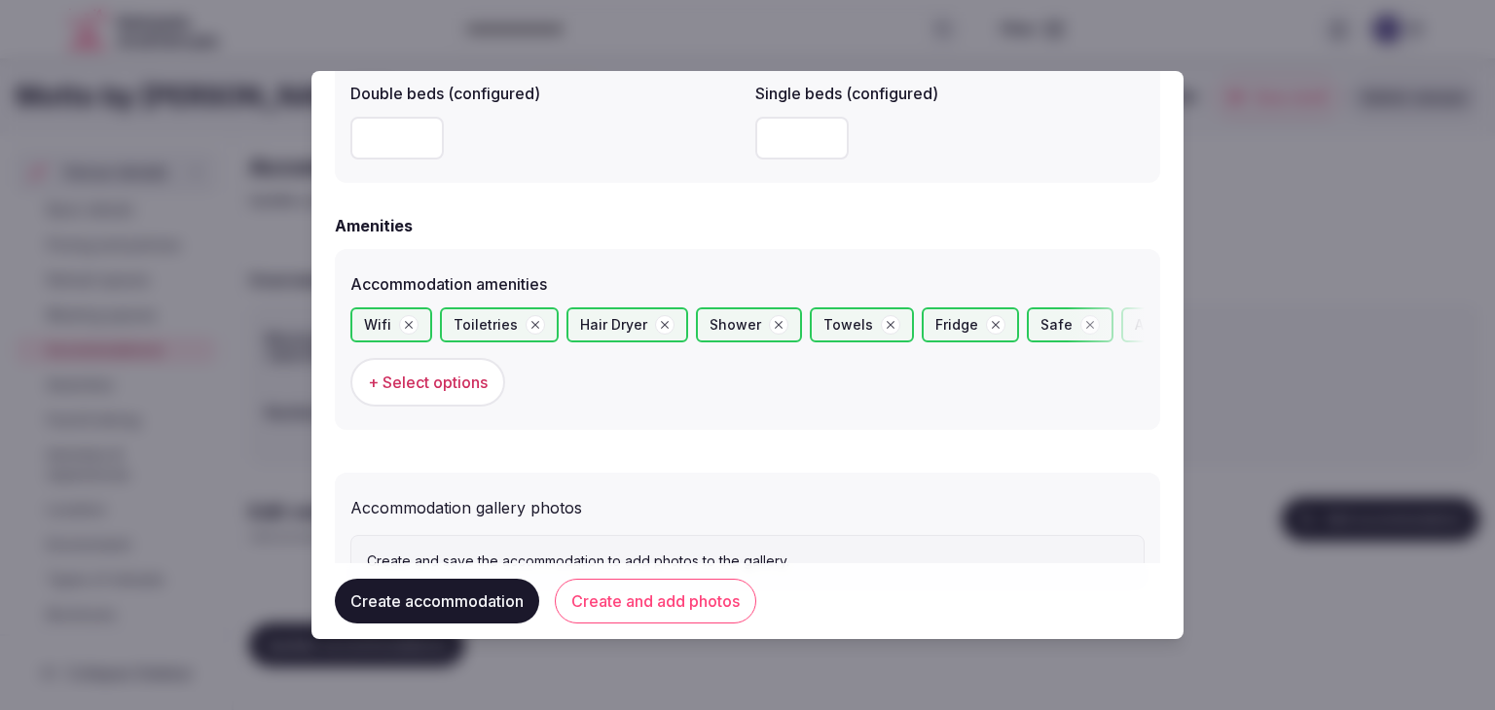
click at [666, 611] on button "Create and add photos" at bounding box center [655, 601] width 201 height 45
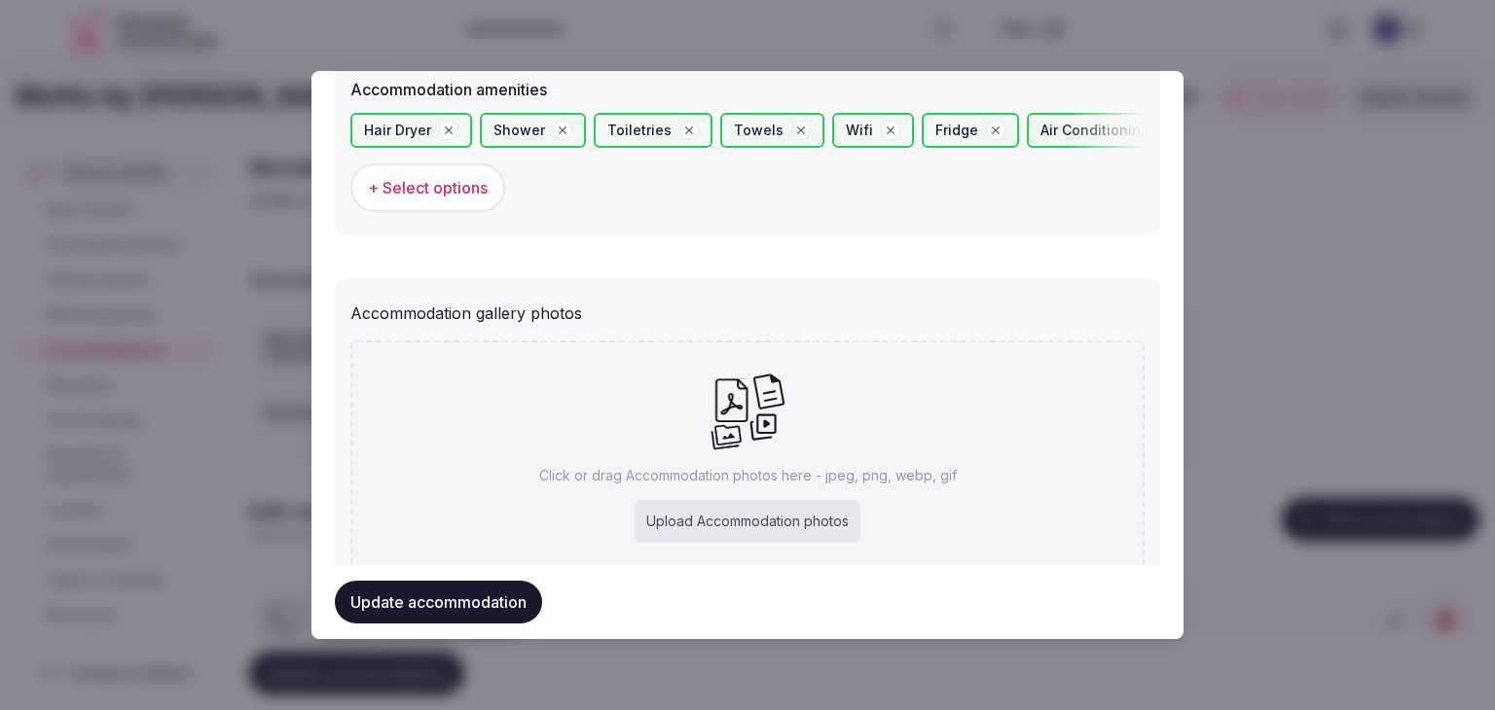
scroll to position [2015, 0]
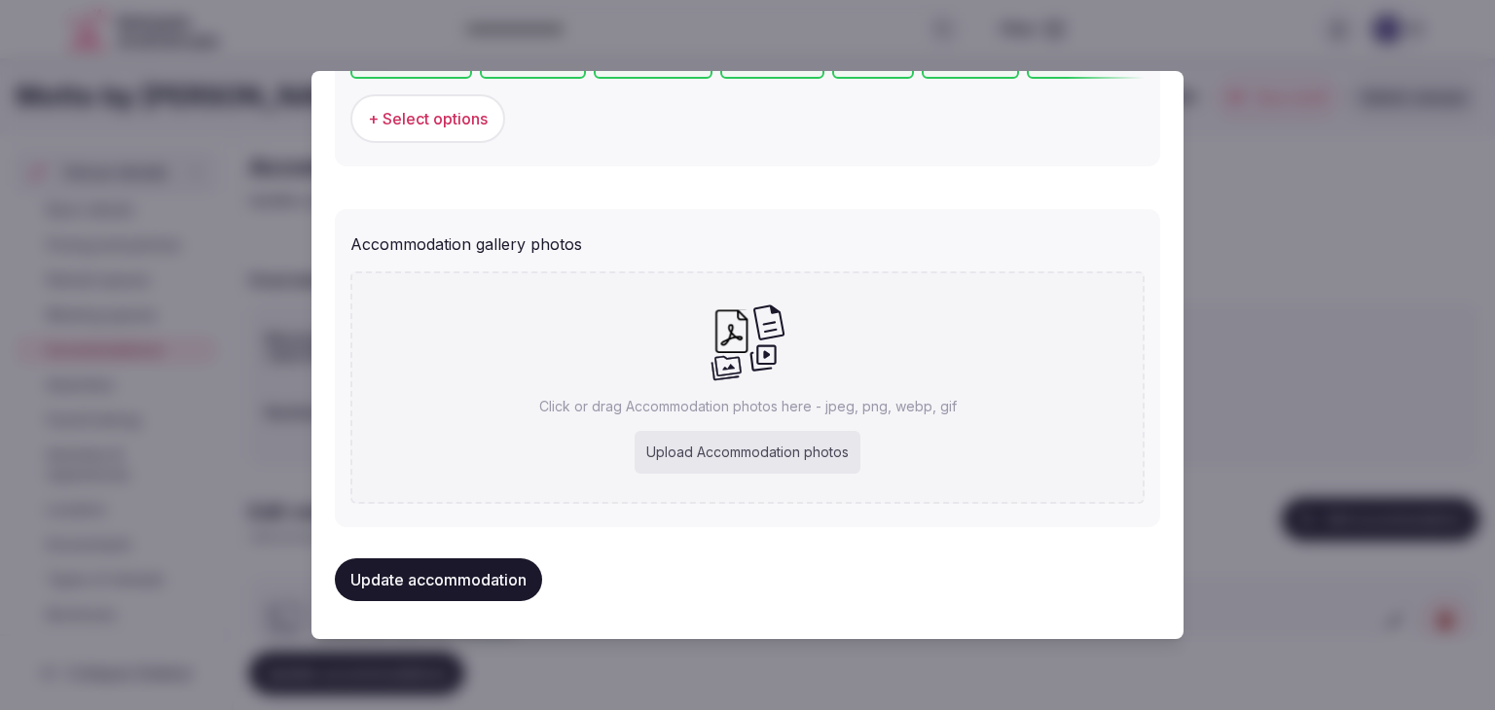
click at [767, 453] on div "Upload Accommodation photos" at bounding box center [747, 452] width 226 height 43
type input "**********"
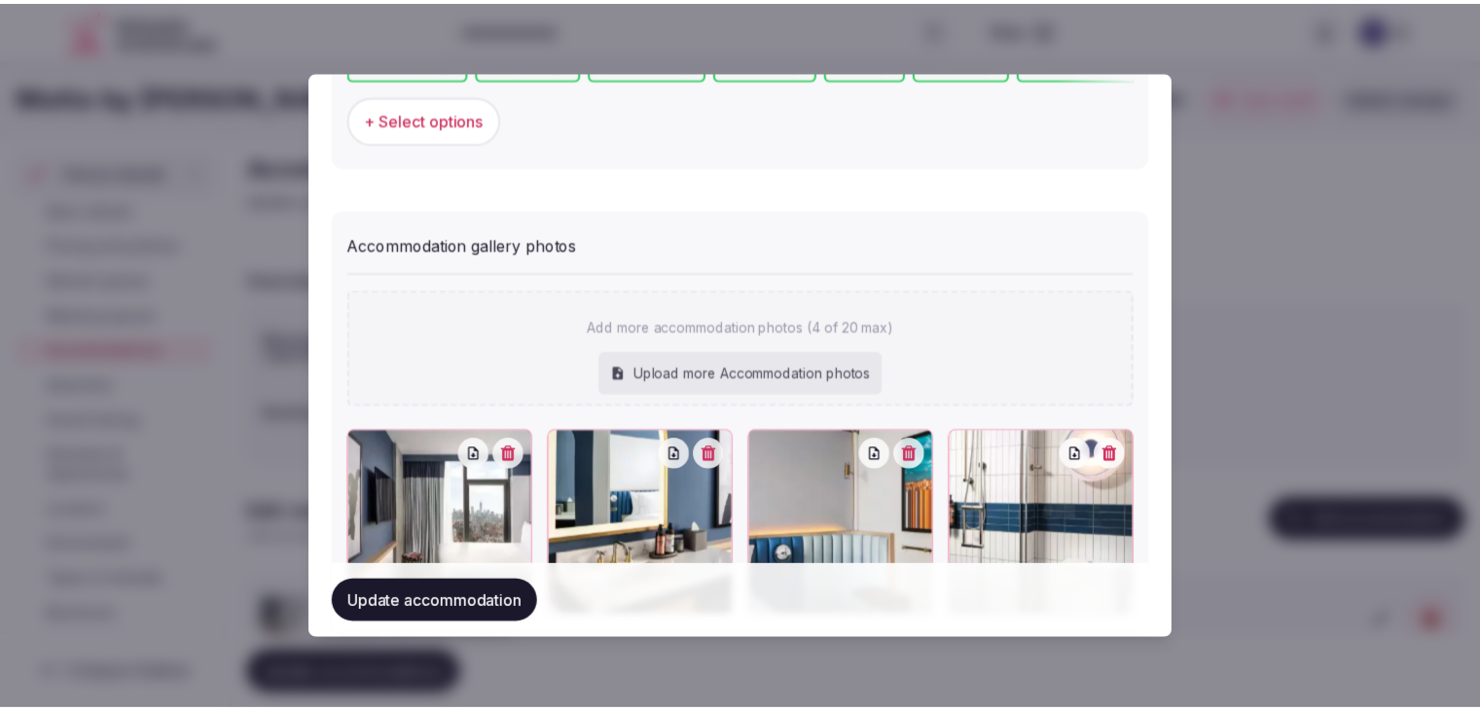
scroll to position [2122, 0]
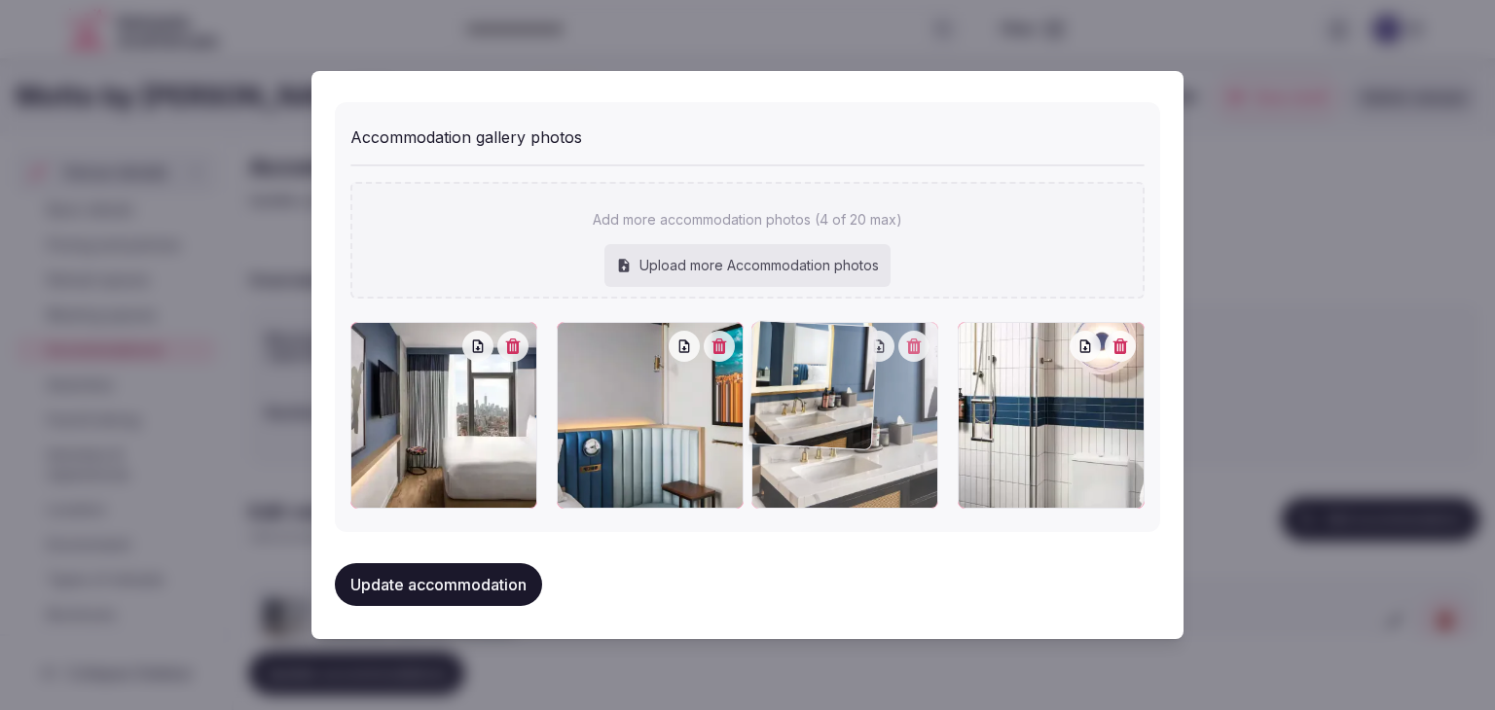
drag, startPoint x: 561, startPoint y: 336, endPoint x: 841, endPoint y: 342, distance: 280.3
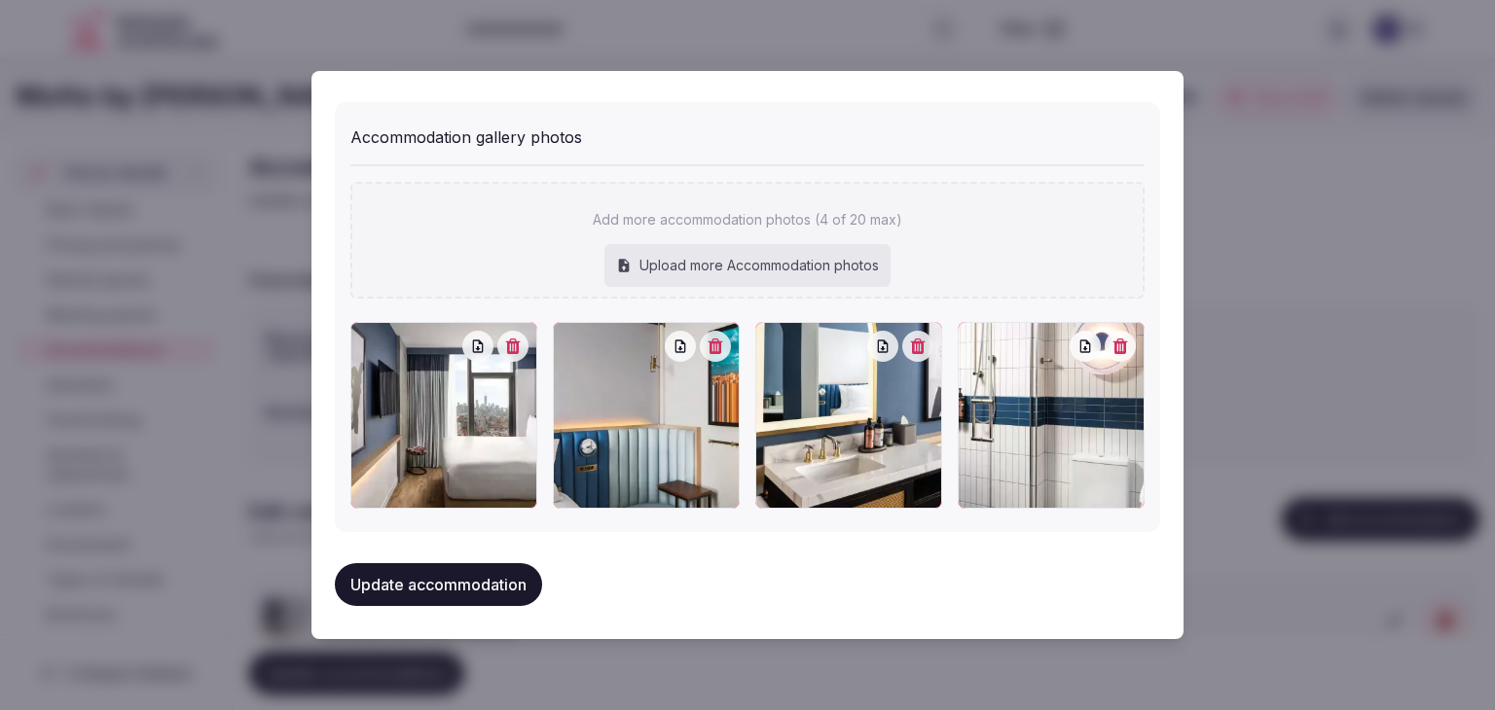
click at [474, 576] on button "Update accommodation" at bounding box center [438, 584] width 207 height 43
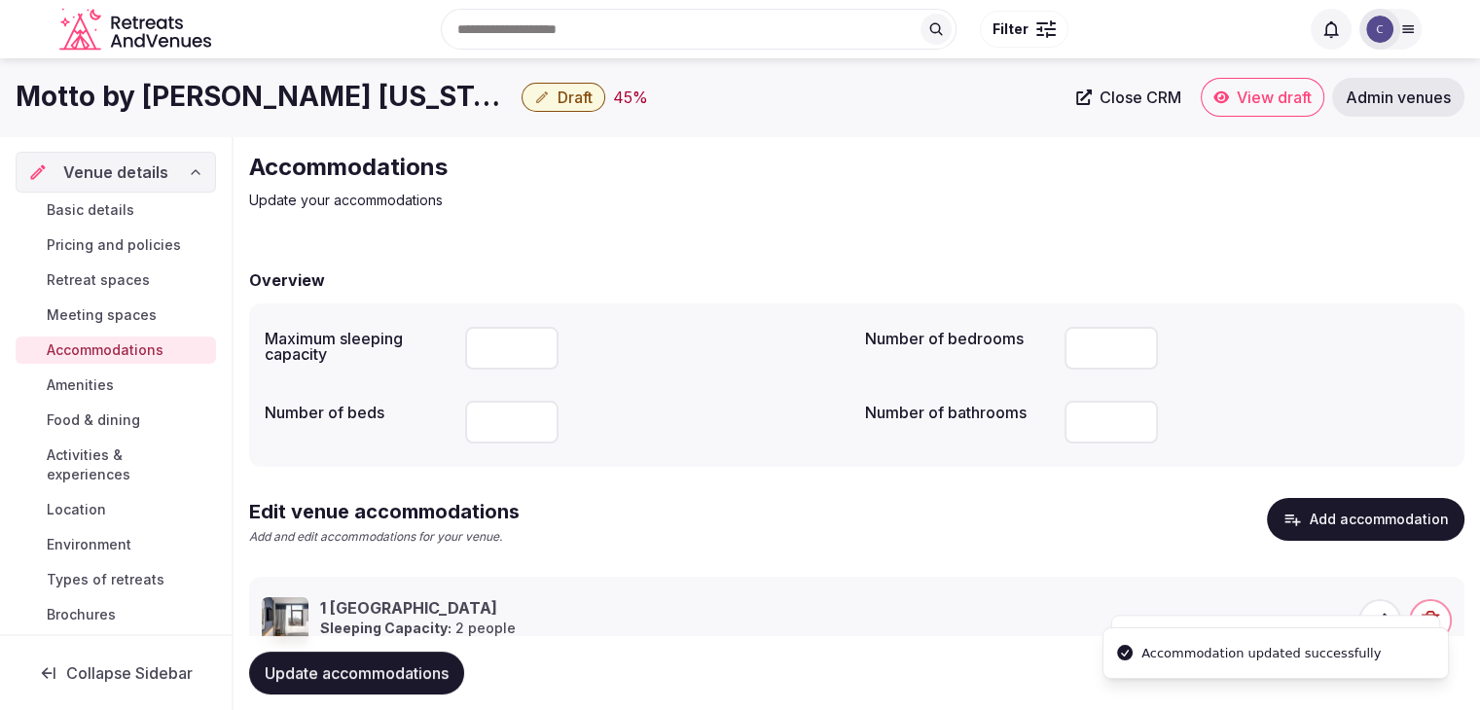
click at [439, 656] on button "Update accommodations" at bounding box center [356, 673] width 215 height 43
click at [140, 204] on link "Basic details" at bounding box center [116, 210] width 200 height 27
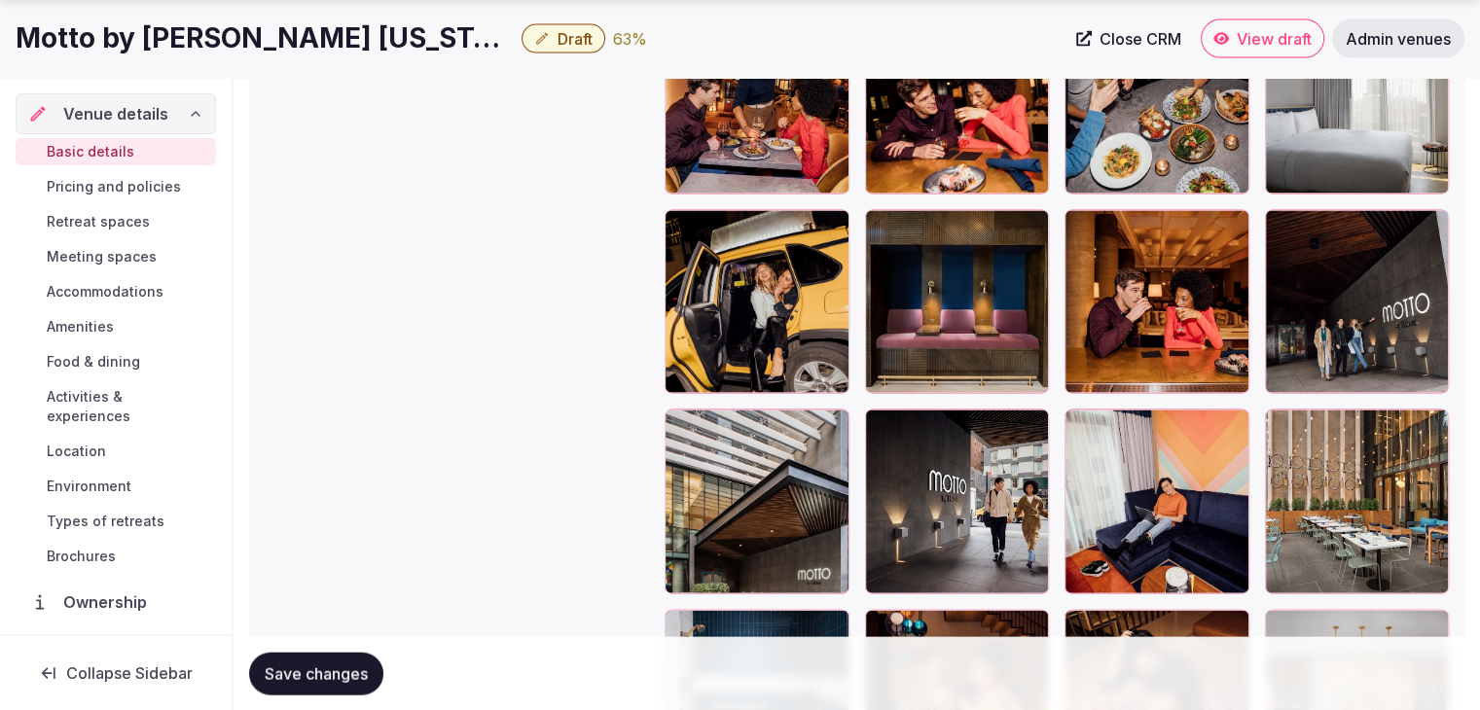
scroll to position [4184, 0]
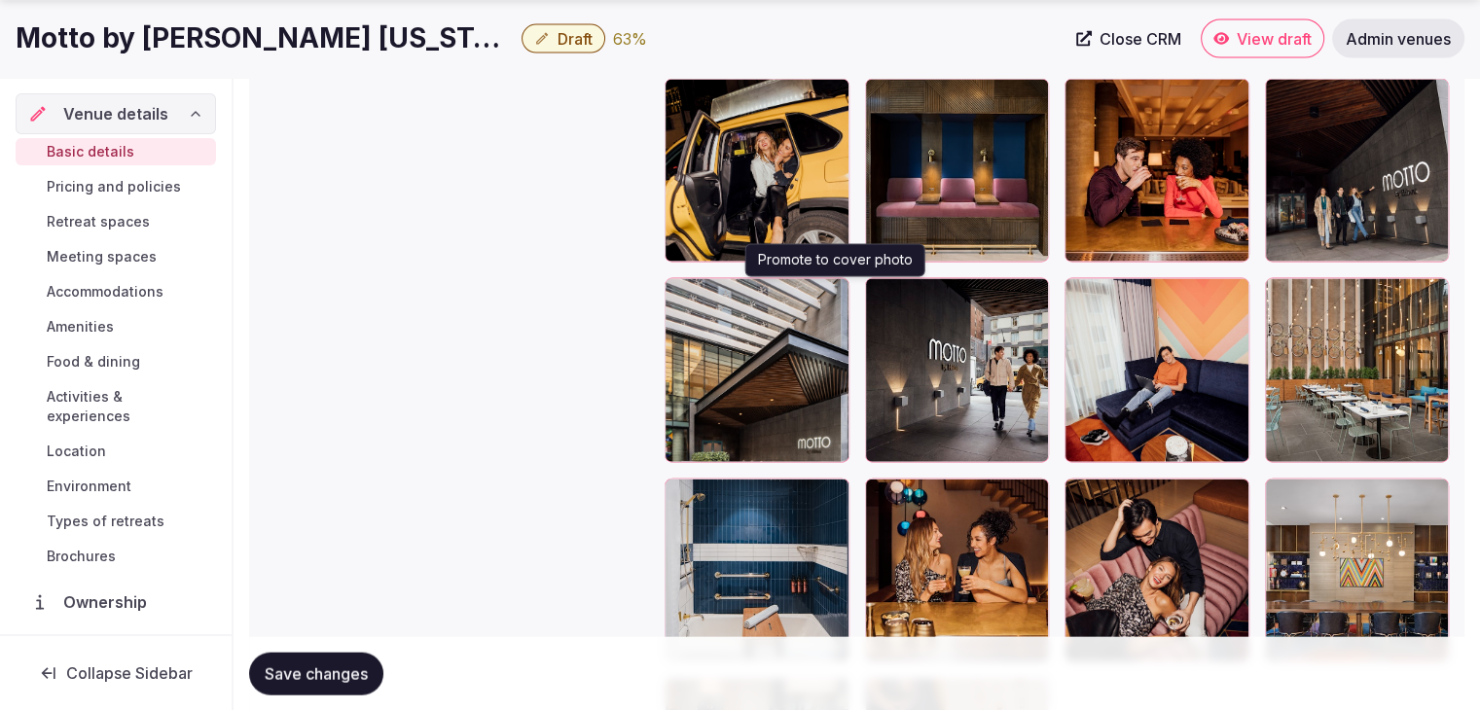
click at [829, 292] on icon "button" at bounding box center [829, 298] width 11 height 13
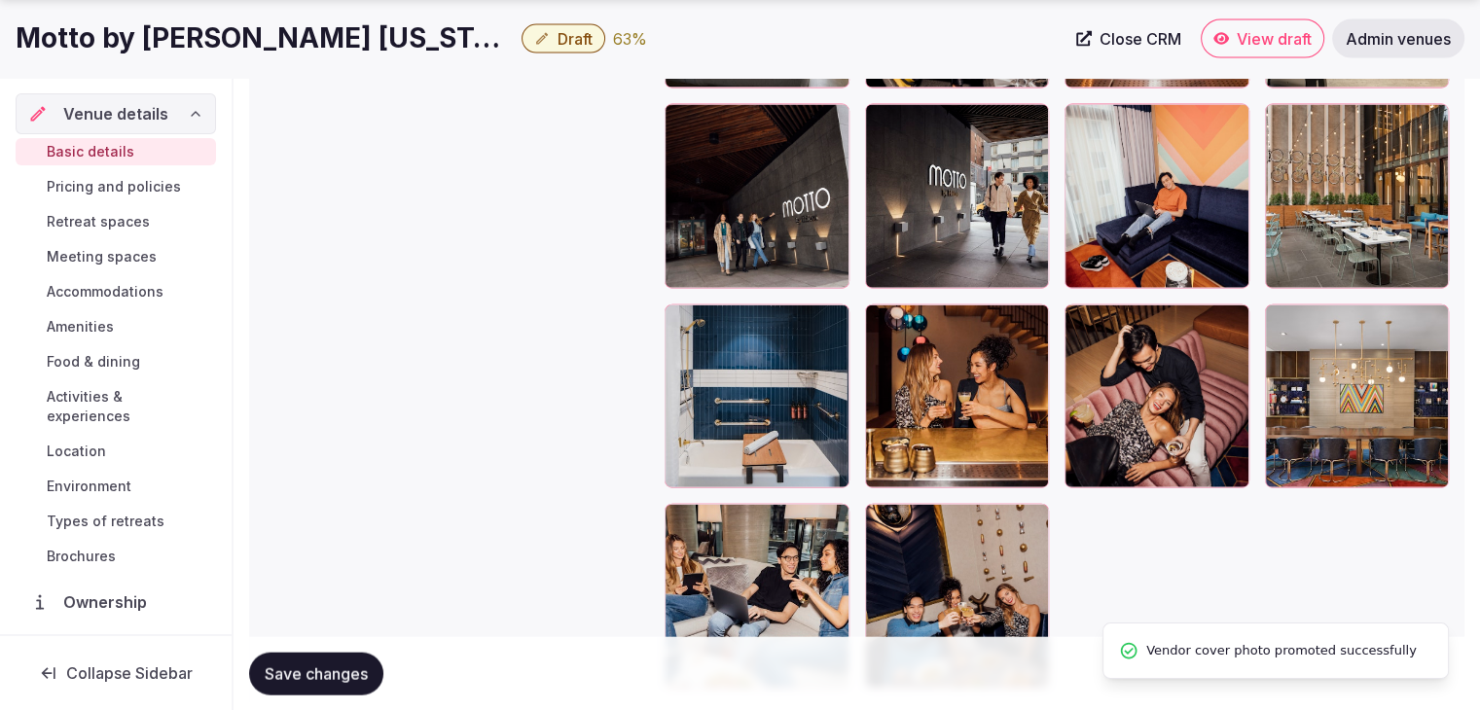
scroll to position [4479, 0]
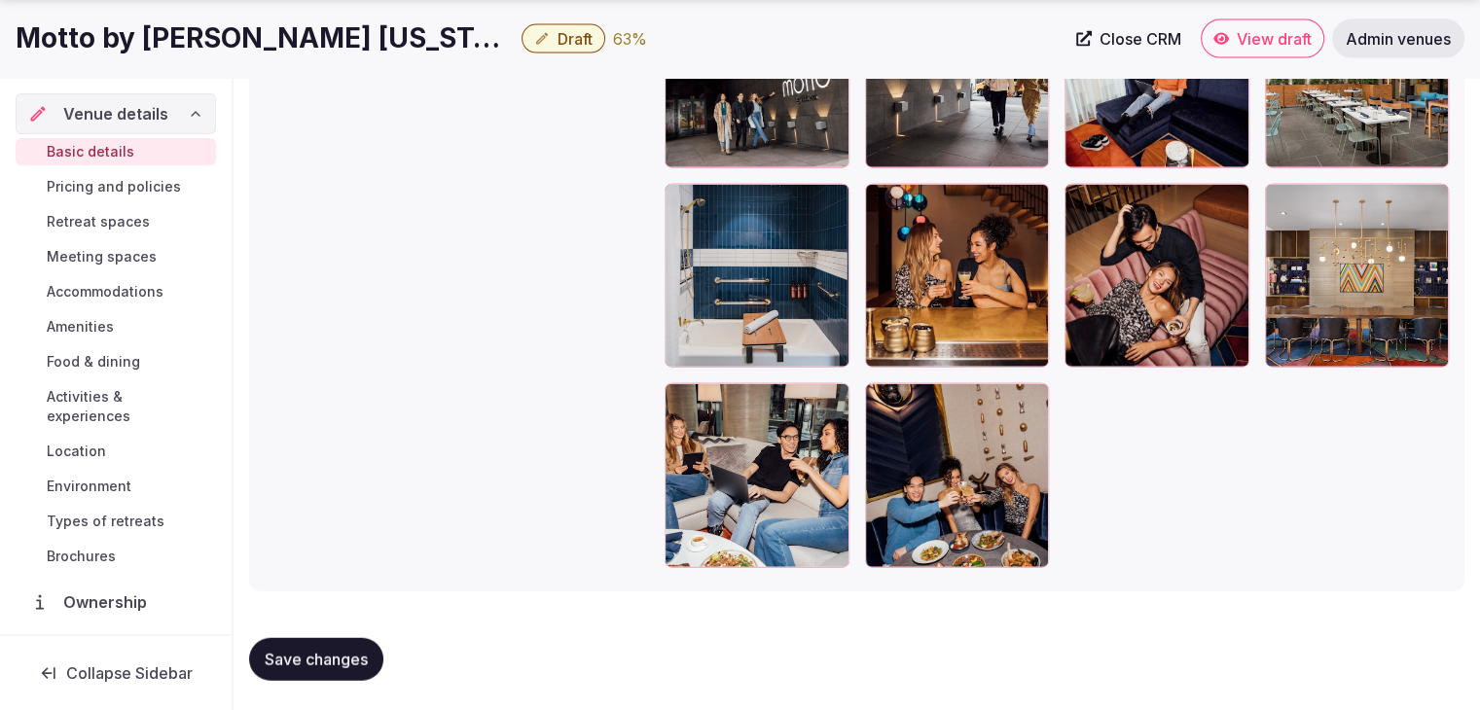
click at [345, 658] on span "Save changes" at bounding box center [316, 659] width 103 height 19
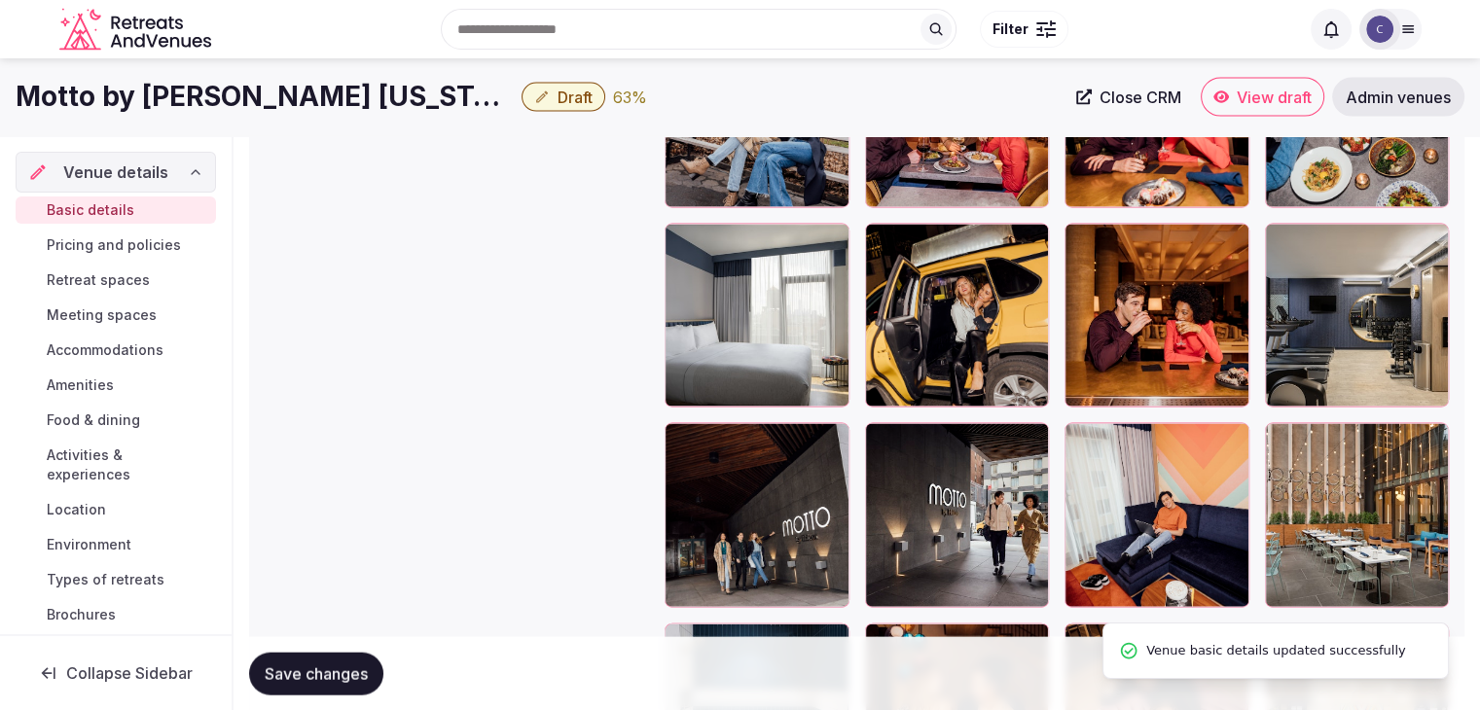
scroll to position [3895, 0]
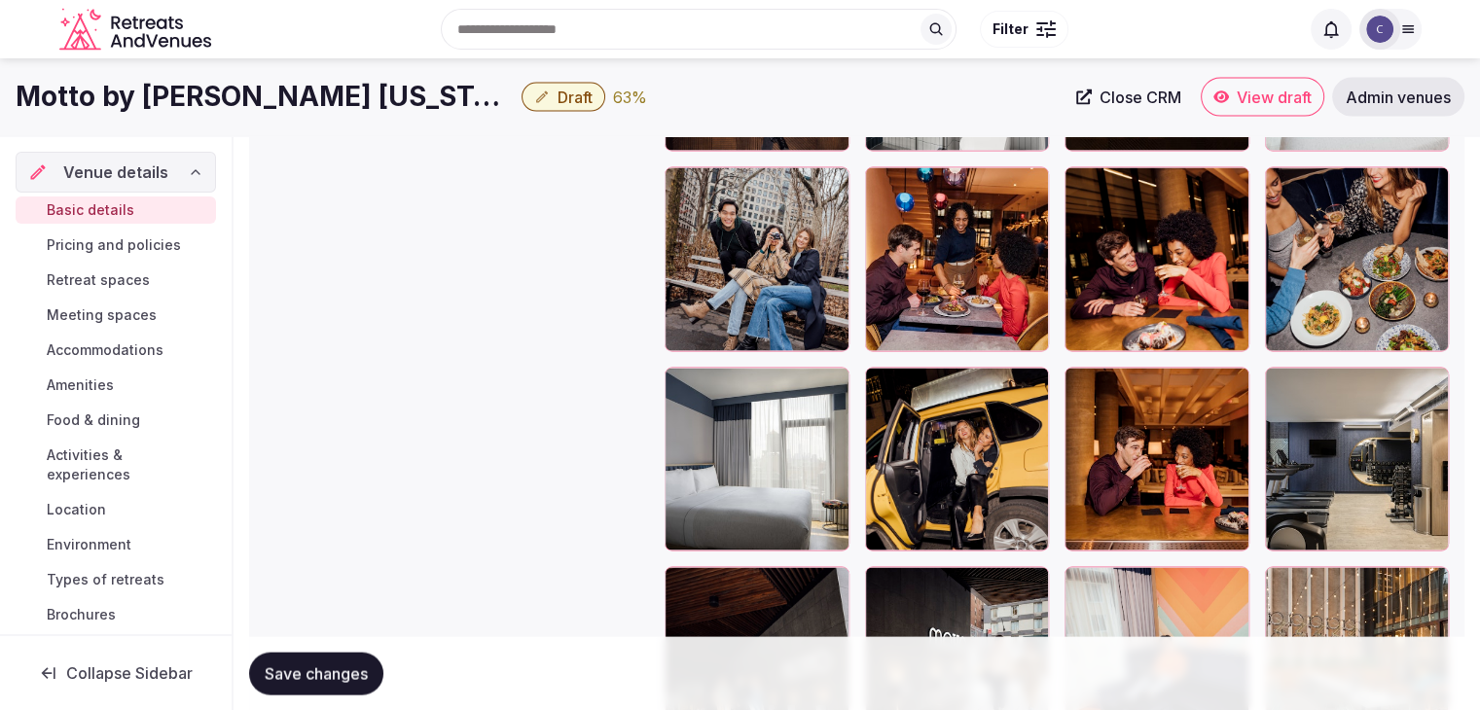
click at [306, 680] on span "Save changes" at bounding box center [316, 673] width 103 height 19
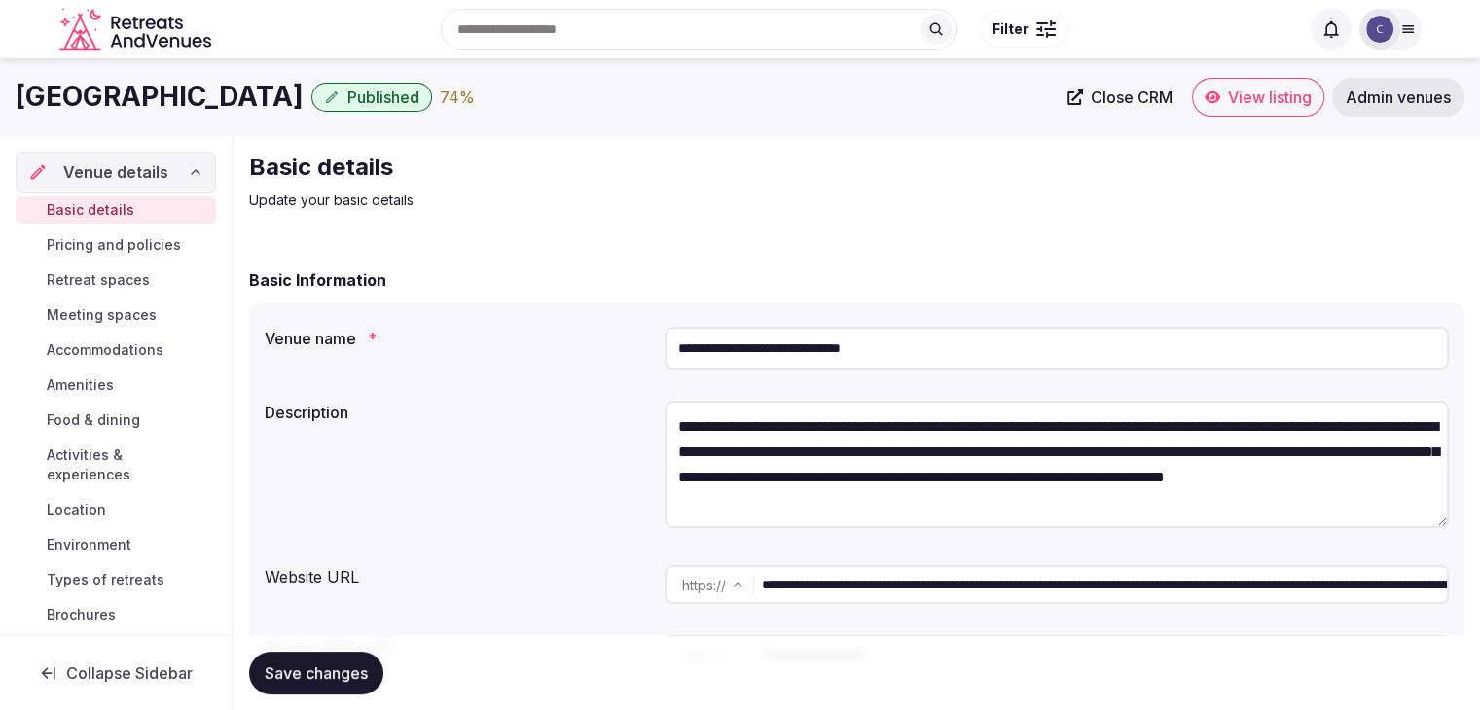
click at [1254, 91] on span "View listing" at bounding box center [1270, 97] width 84 height 19
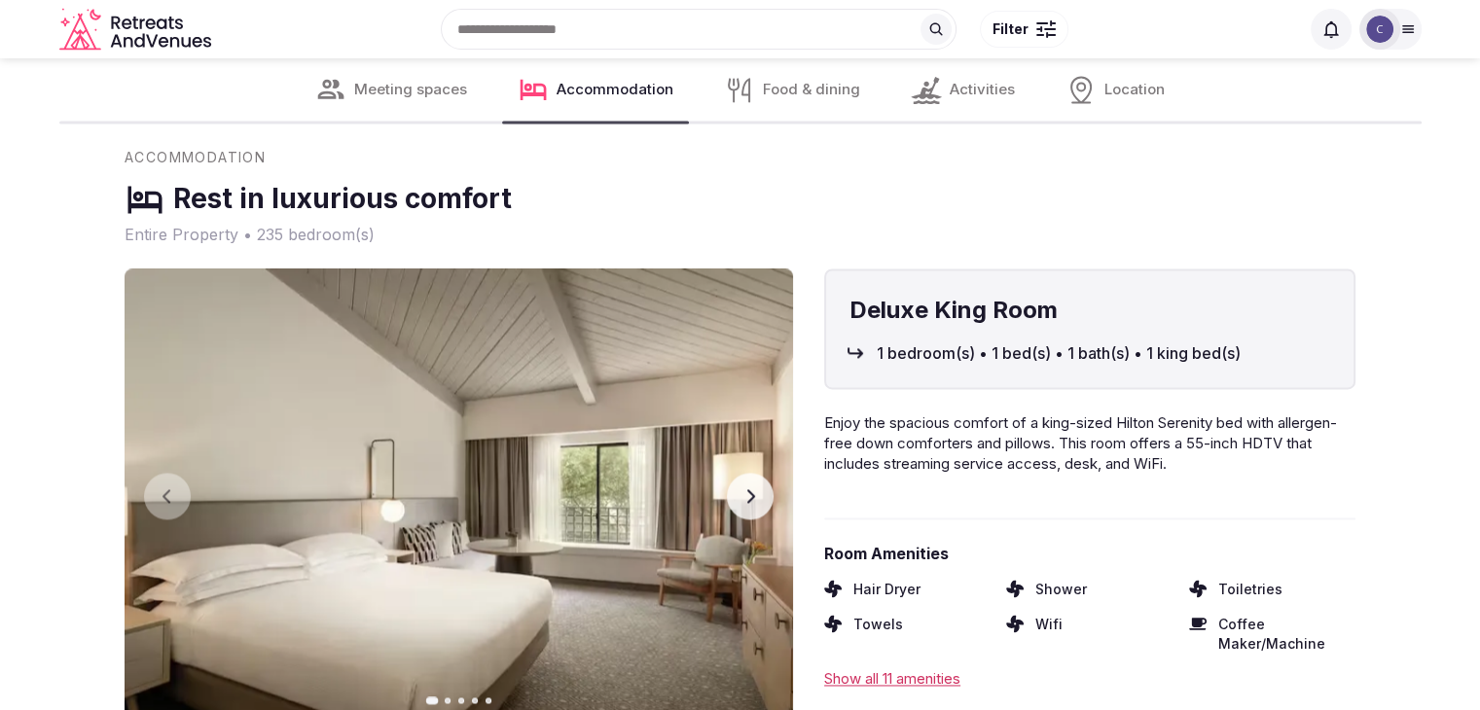
scroll to position [2725, 0]
